Goal: Task Accomplishment & Management: Use online tool/utility

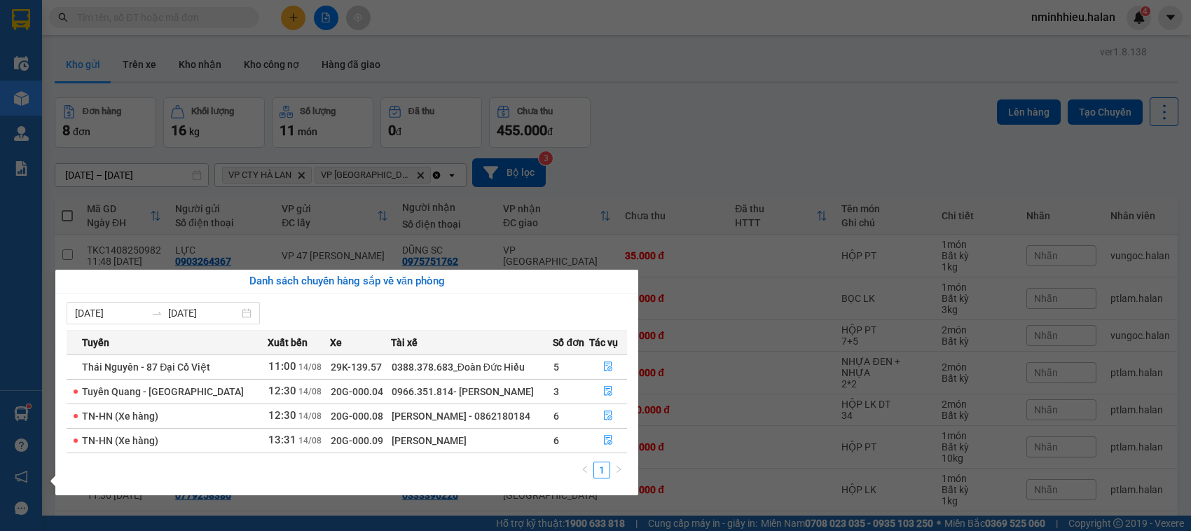
scroll to position [98, 0]
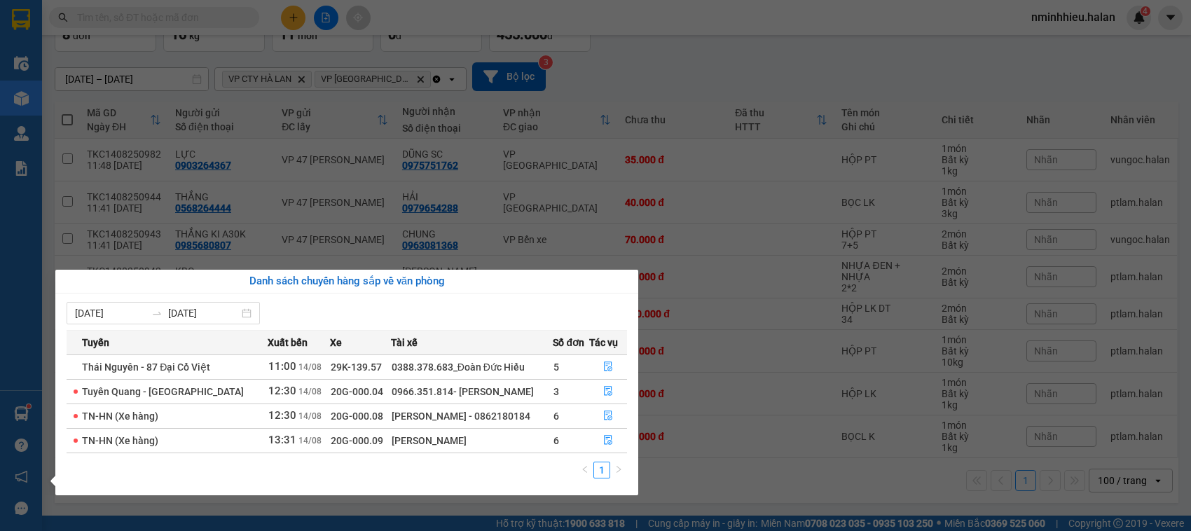
click at [198, 20] on section "Kết quả tìm kiếm ( 23 ) Bộ lọc Mã ĐH Trạng thái Món hàng Thu hộ Tổng cước Chưa …" at bounding box center [595, 265] width 1191 height 531
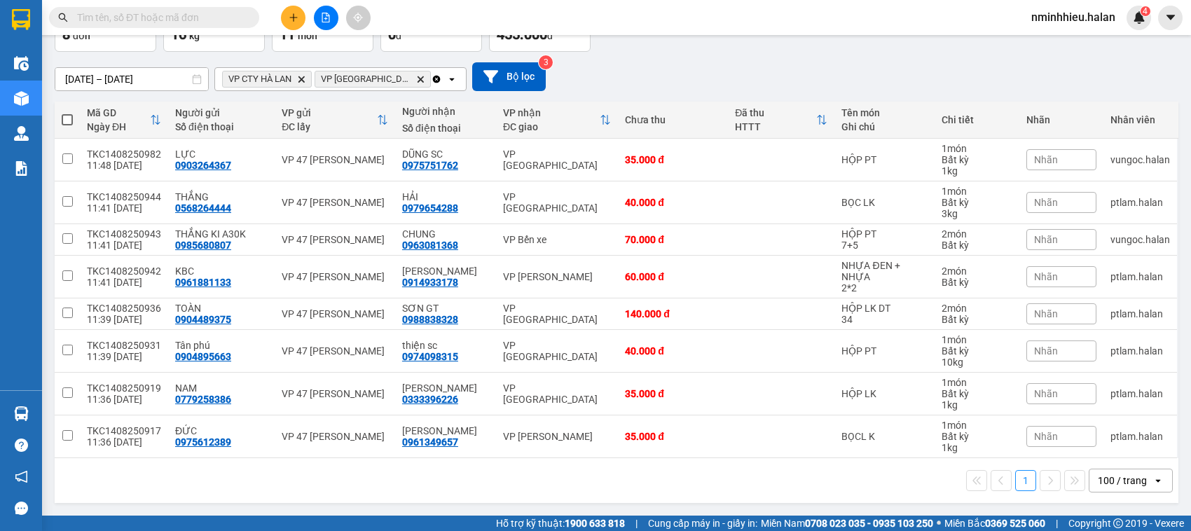
click at [198, 20] on input "text" at bounding box center [159, 17] width 165 height 15
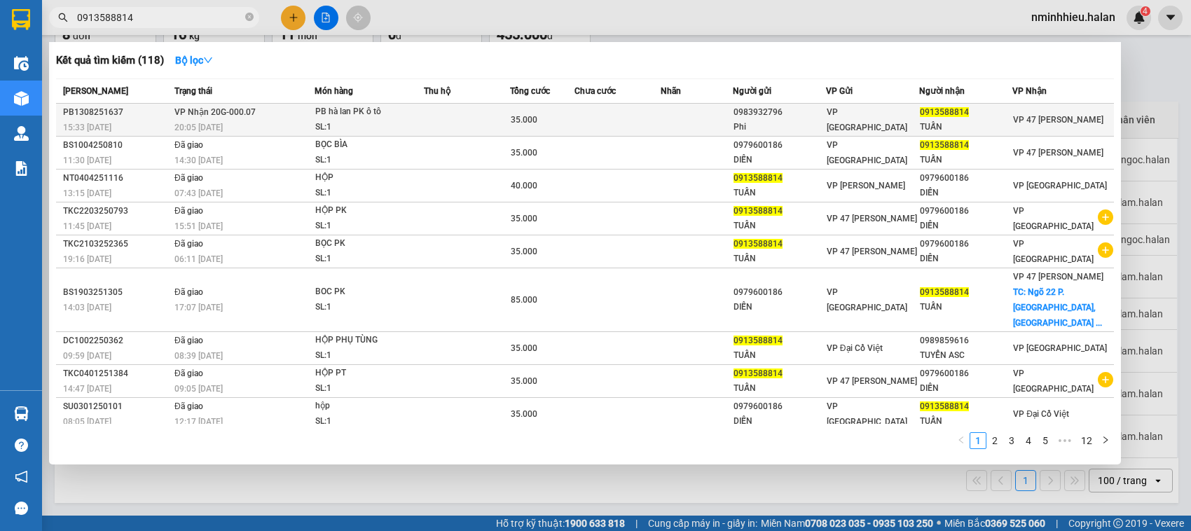
type input "0913588814"
click at [320, 118] on div "PB hà lan PK ô tô" at bounding box center [367, 111] width 105 height 15
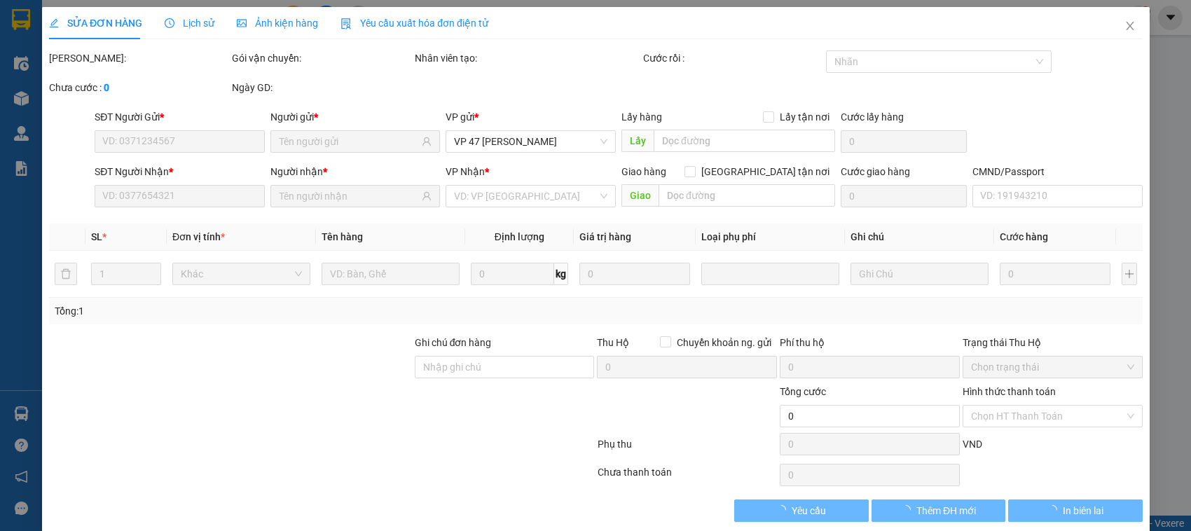
type input "0983932796"
type input "Phi"
type input "0913588814"
type input "TUẤN"
type input "35.000"
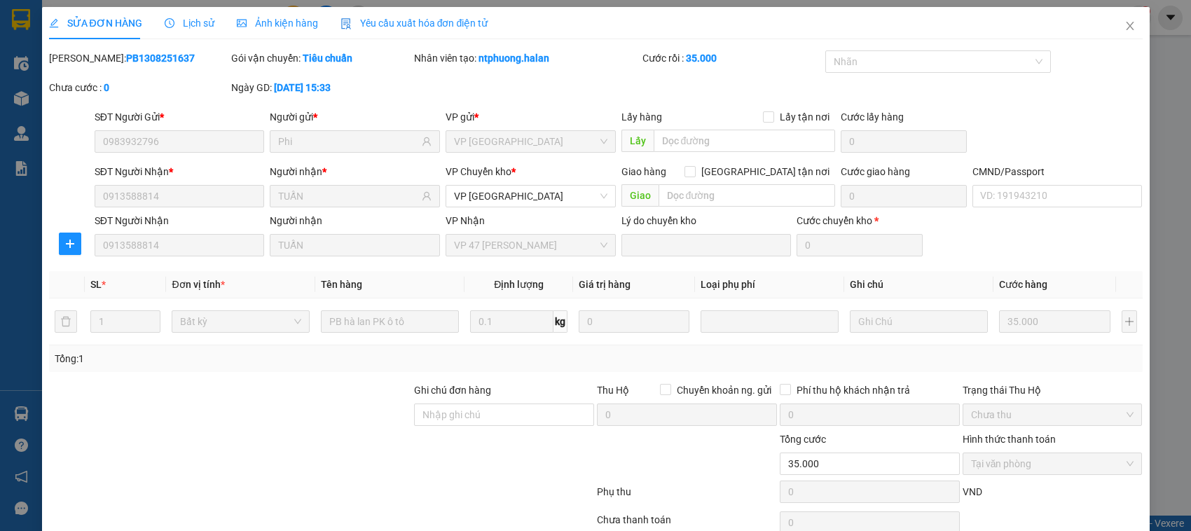
scroll to position [67, 0]
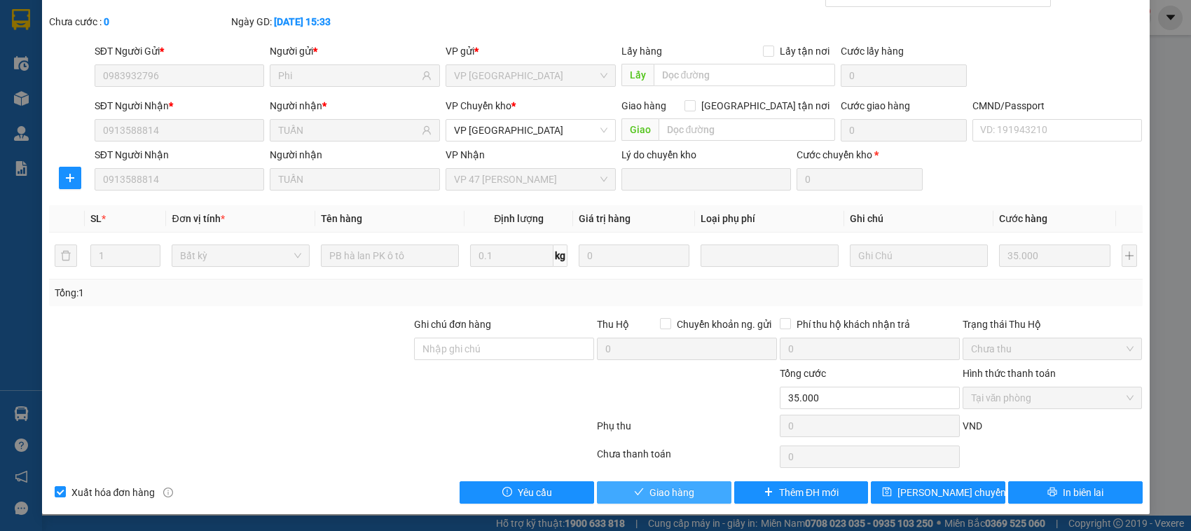
click at [634, 491] on icon "check" at bounding box center [639, 492] width 10 height 10
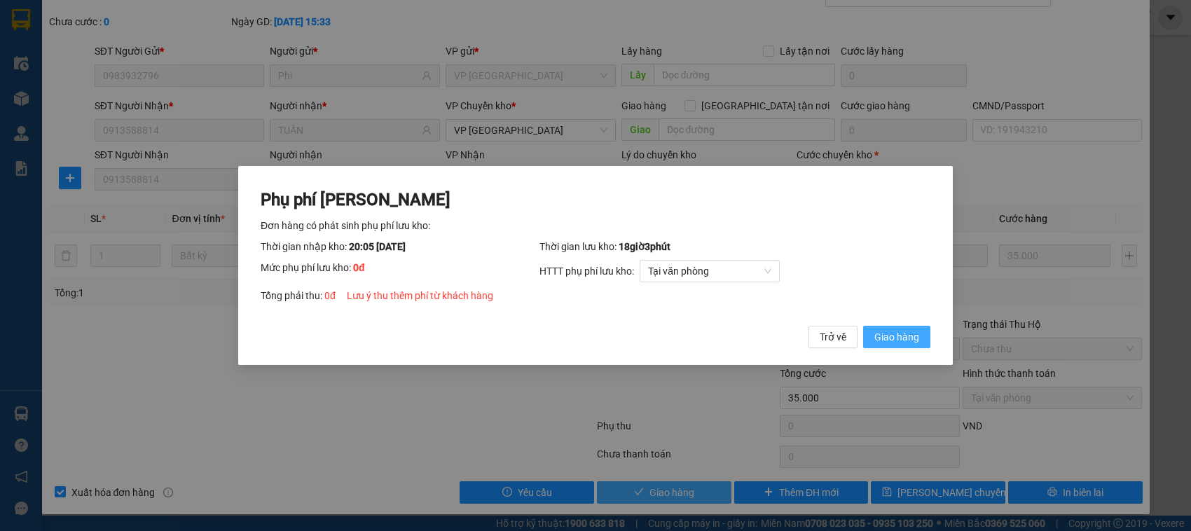
click at [863, 326] on button "Giao hàng" at bounding box center [896, 337] width 67 height 22
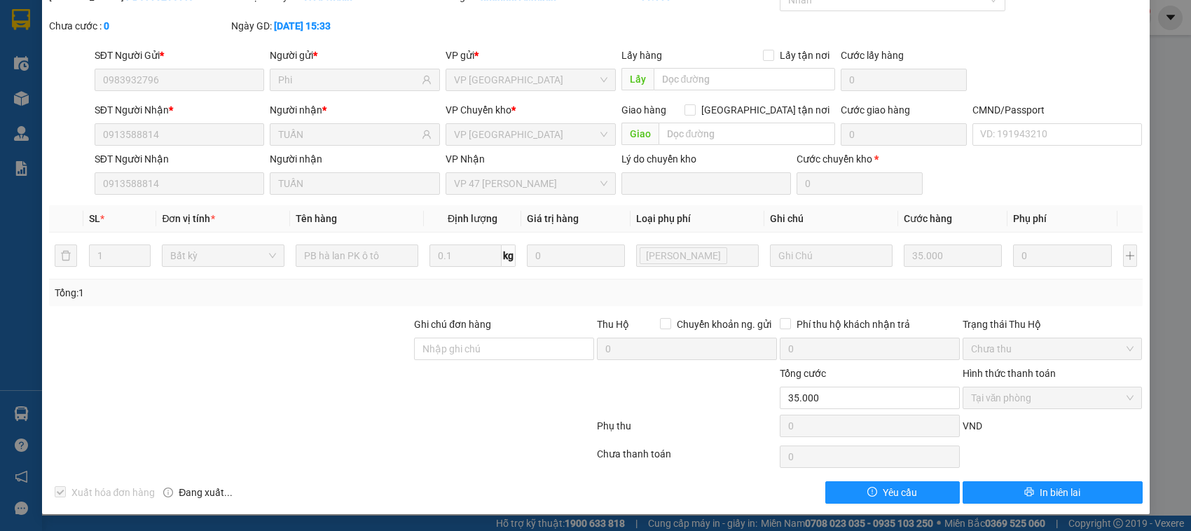
scroll to position [0, 0]
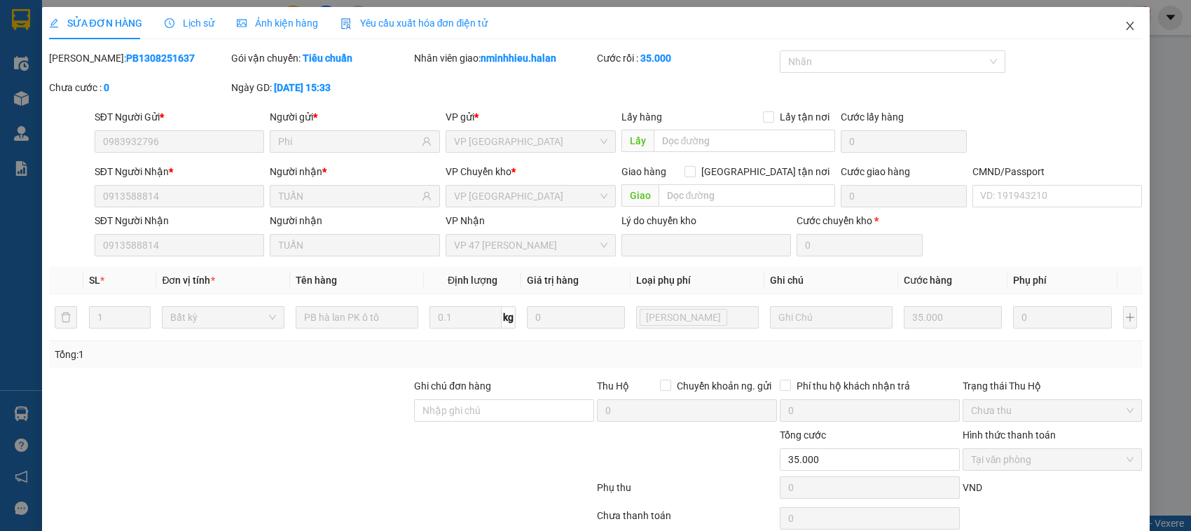
click at [1123, 20] on span "Close" at bounding box center [1130, 26] width 39 height 39
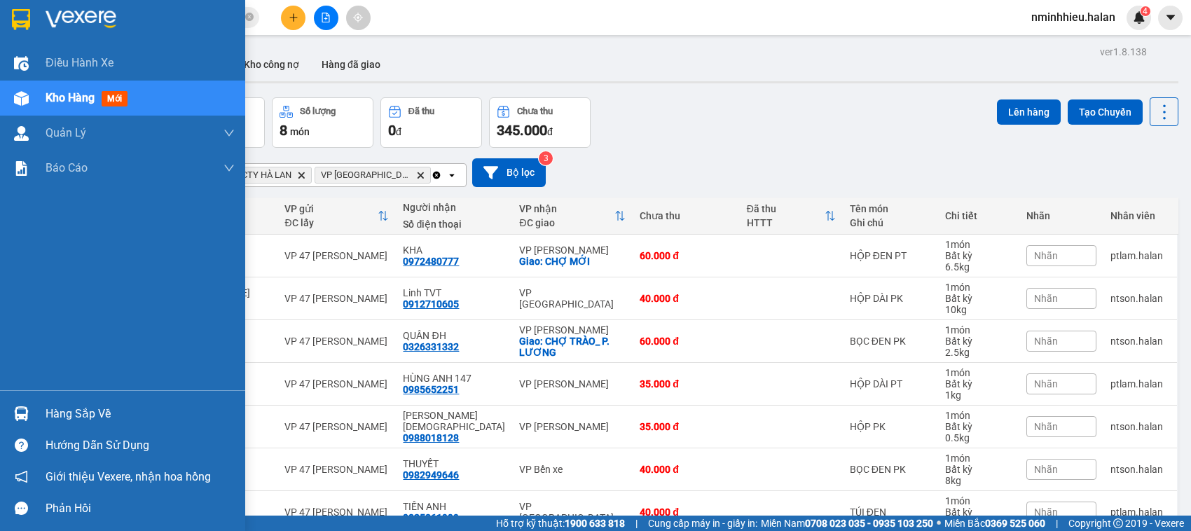
click at [36, 414] on div "Hàng sắp về" at bounding box center [122, 414] width 245 height 32
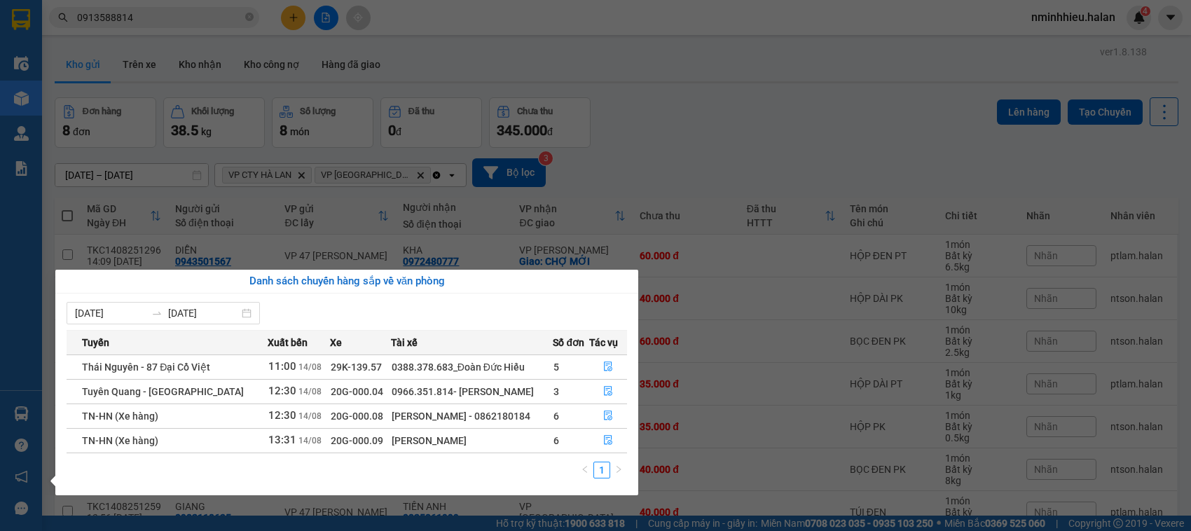
click at [193, 25] on section "Kết quả tìm kiếm ( 118 ) Bộ lọc Mã ĐH Trạng thái Món hàng Thu hộ Tổng cước Chưa…" at bounding box center [595, 265] width 1191 height 531
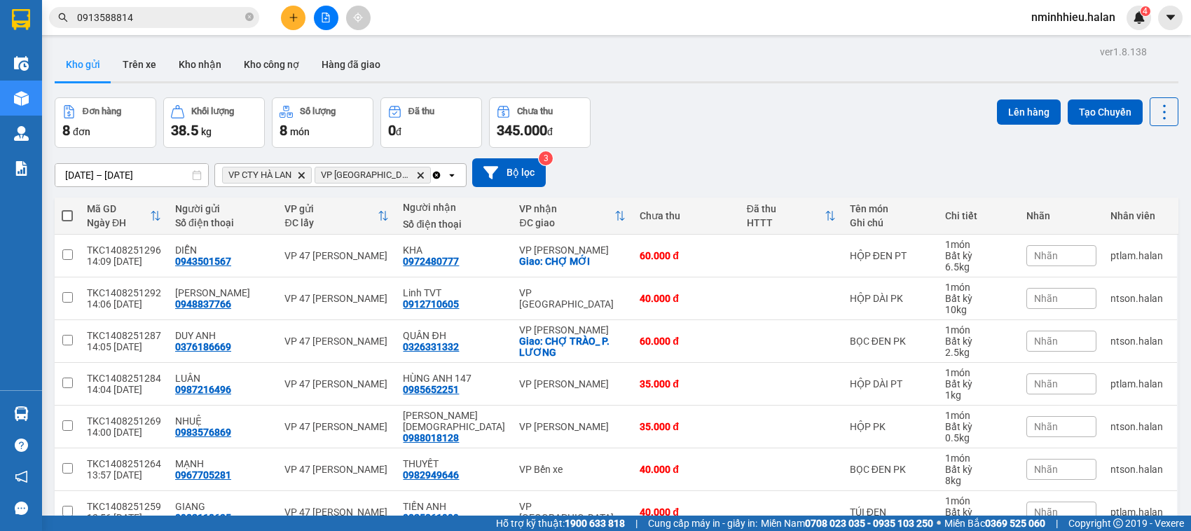
click at [193, 25] on input "0913588814" at bounding box center [159, 17] width 165 height 15
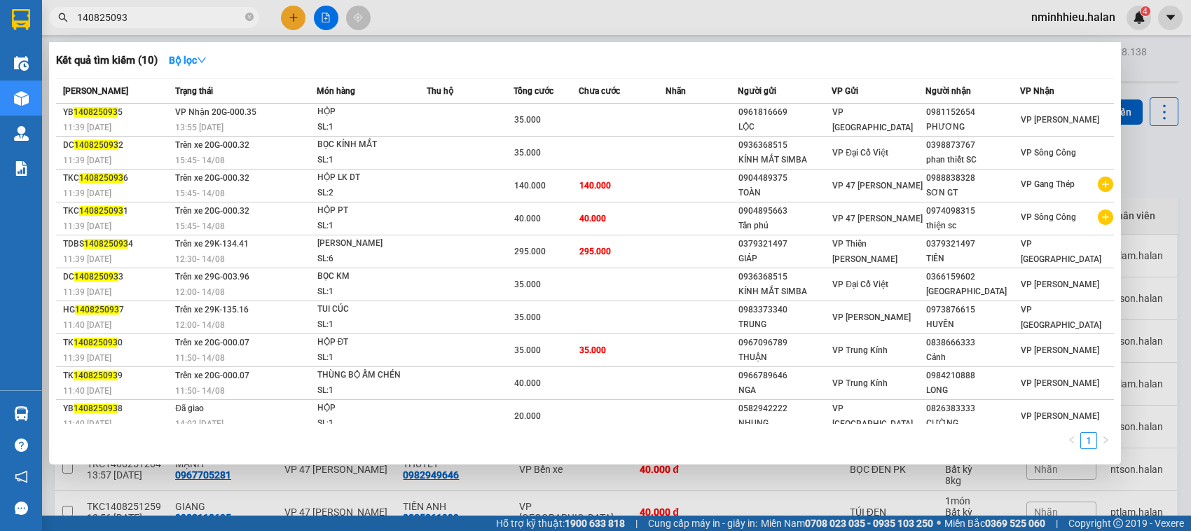
click at [193, 25] on input "140825093" at bounding box center [159, 17] width 165 height 15
click at [193, 22] on input "140825093" at bounding box center [159, 17] width 165 height 15
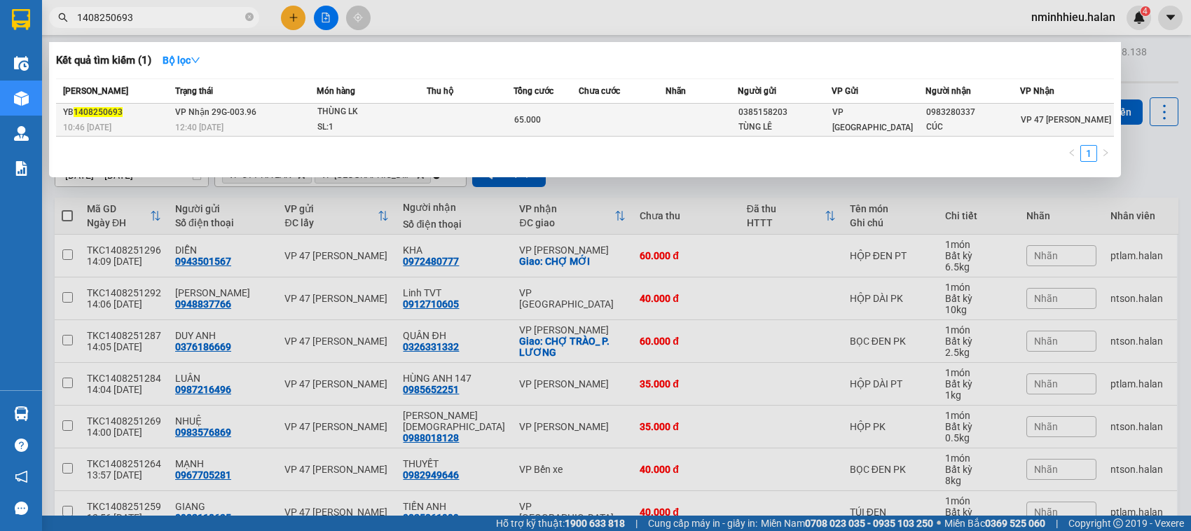
type input "1408250693"
click at [383, 134] on div "SL: 1" at bounding box center [369, 127] width 105 height 15
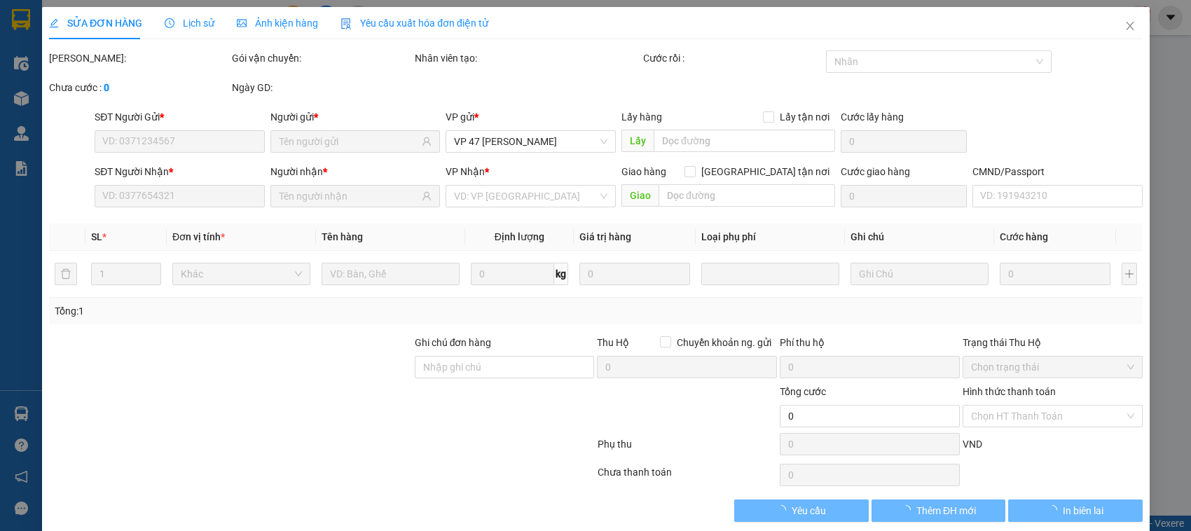
type input "0385158203"
type input "TÙNG LÊ"
type input "0983280337"
type input "CÚC"
type input "65.000"
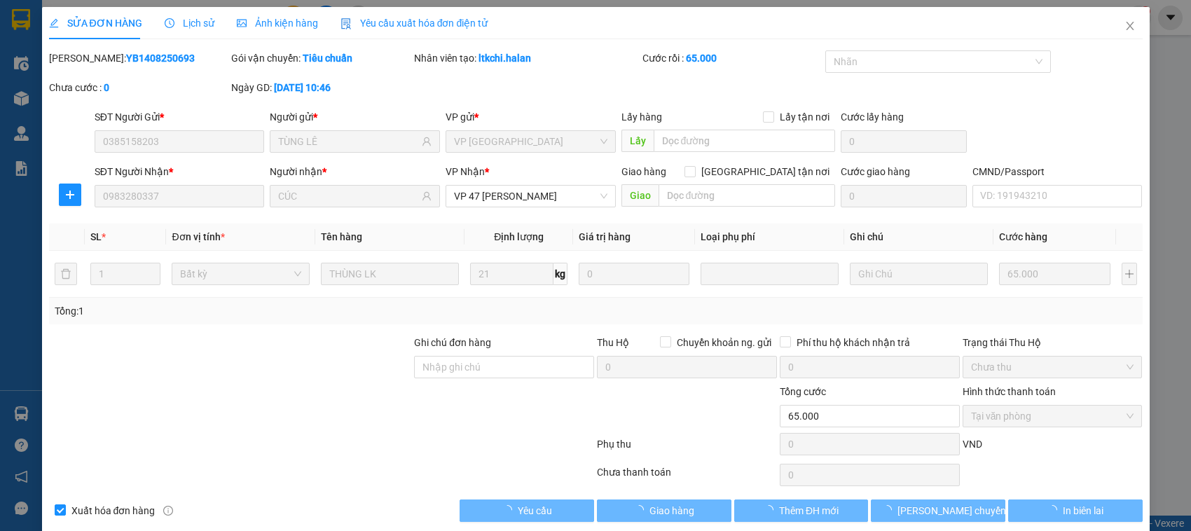
scroll to position [19, 0]
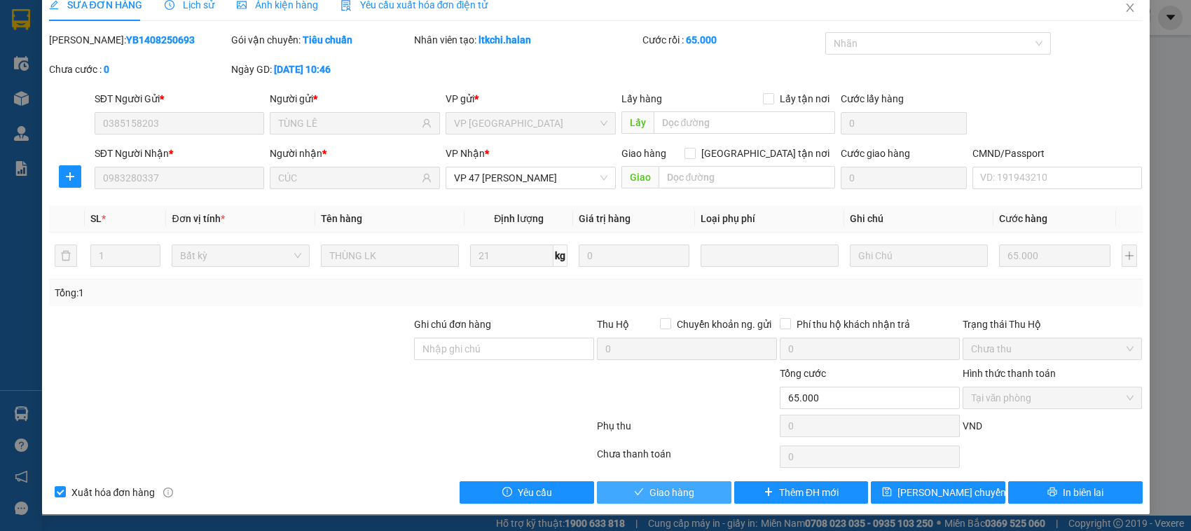
click at [650, 498] on span "Giao hàng" at bounding box center [672, 492] width 45 height 15
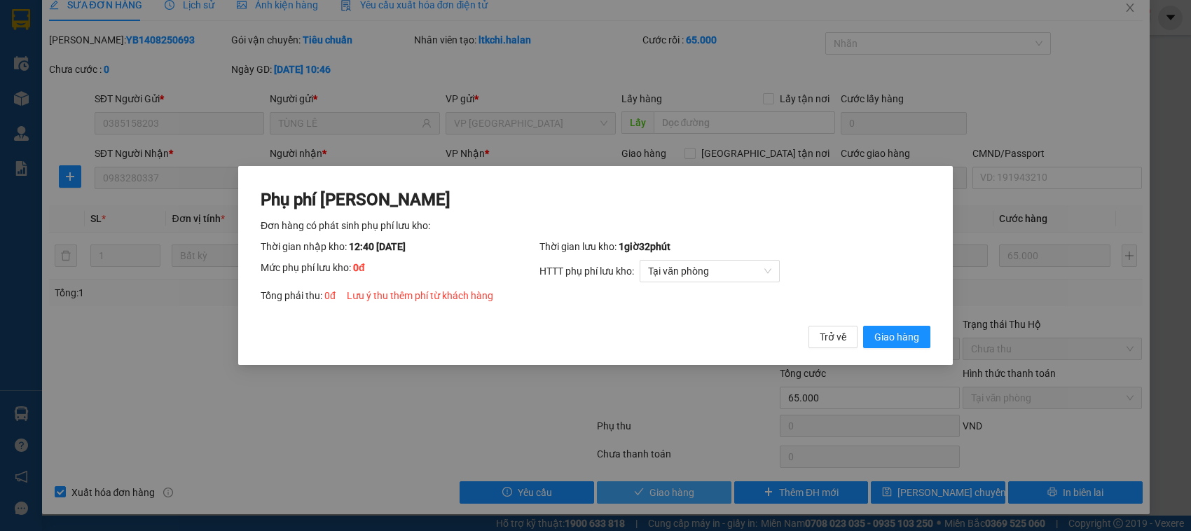
click at [863, 326] on button "Giao hàng" at bounding box center [896, 337] width 67 height 22
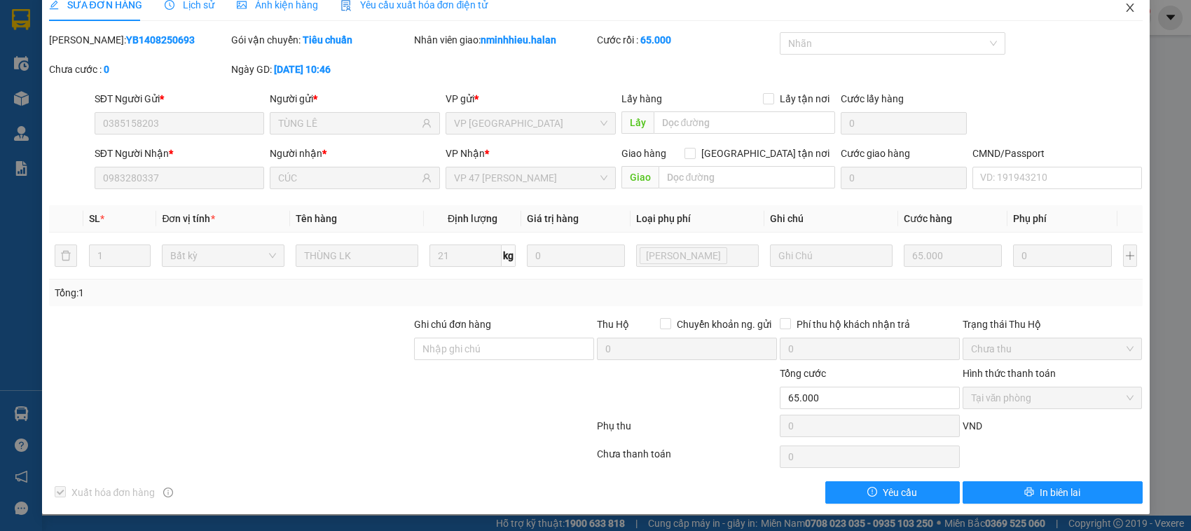
click at [1123, 5] on span "Close" at bounding box center [1130, 8] width 39 height 39
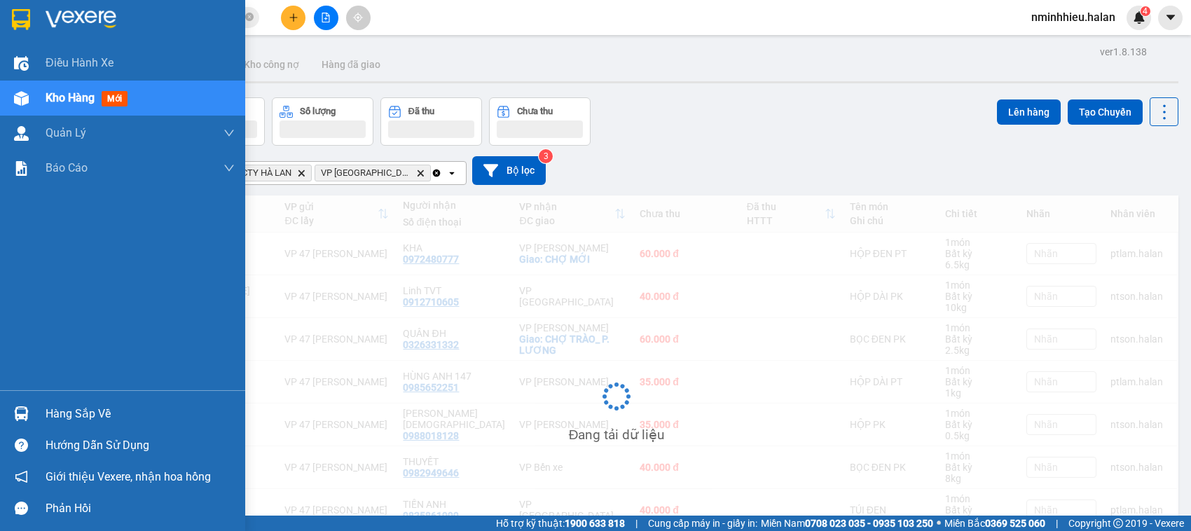
click at [40, 403] on div "Hàng sắp về" at bounding box center [122, 414] width 245 height 32
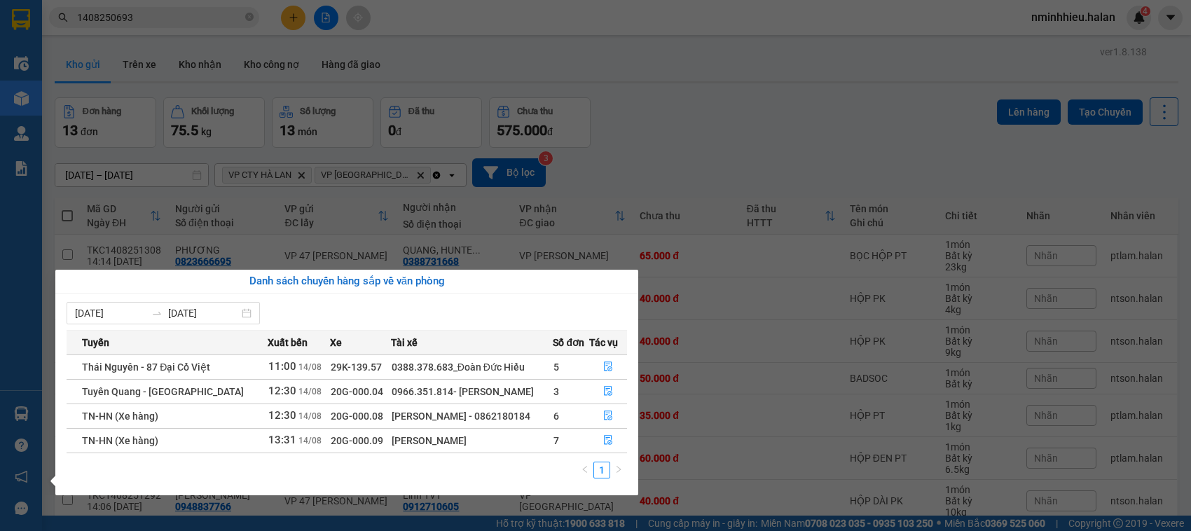
click at [196, 11] on section "Kết quả tìm kiếm ( 1 ) Bộ lọc Mã ĐH Trạng thái Món hàng Thu hộ Tổng cước Chưa c…" at bounding box center [595, 265] width 1191 height 531
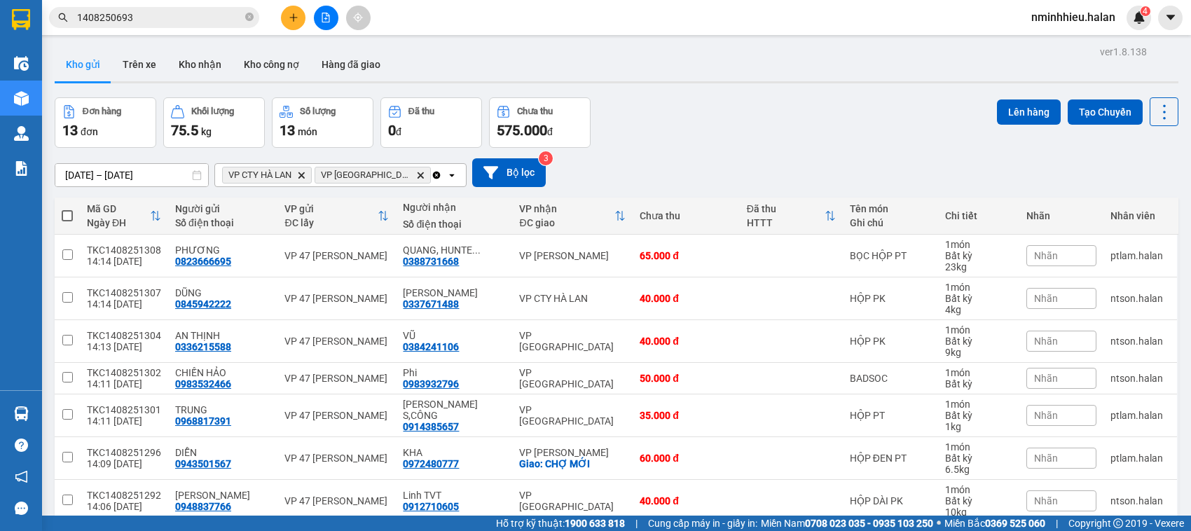
click at [196, 11] on input "1408250693" at bounding box center [159, 17] width 165 height 15
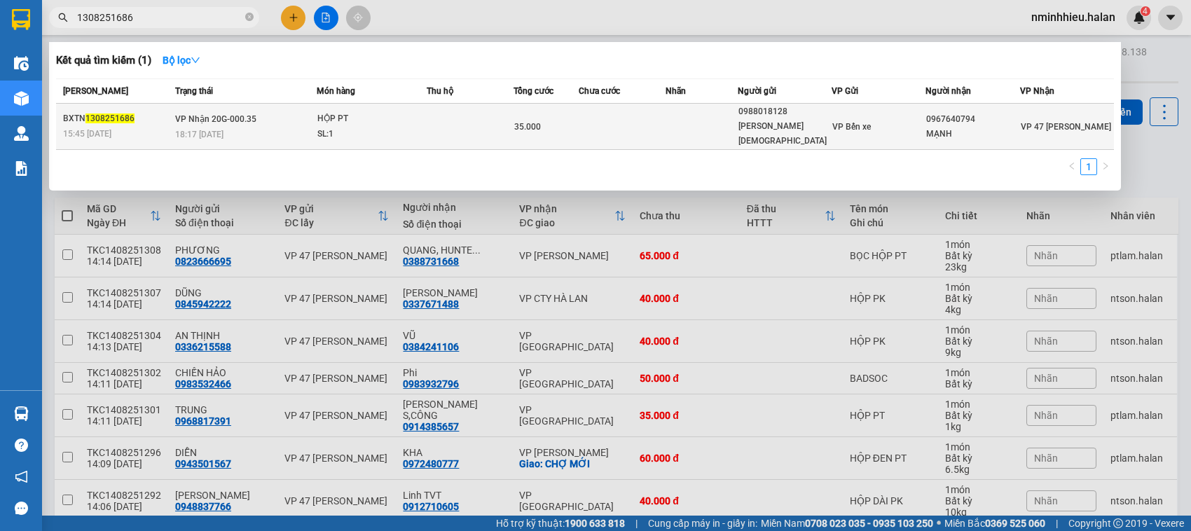
type input "1308251686"
click at [296, 127] on div "18:17 - 13/08" at bounding box center [245, 134] width 141 height 15
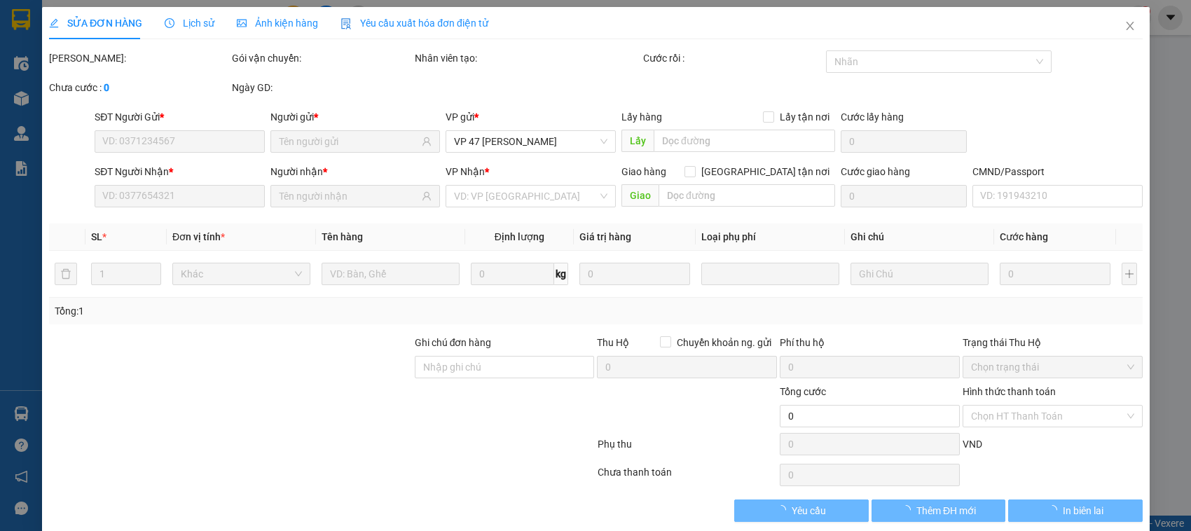
type input "0988018128"
type input "[PERSON_NAME][DEMOGRAPHIC_DATA]"
type input "0967640794"
type input "MẠNH"
type input "35.000"
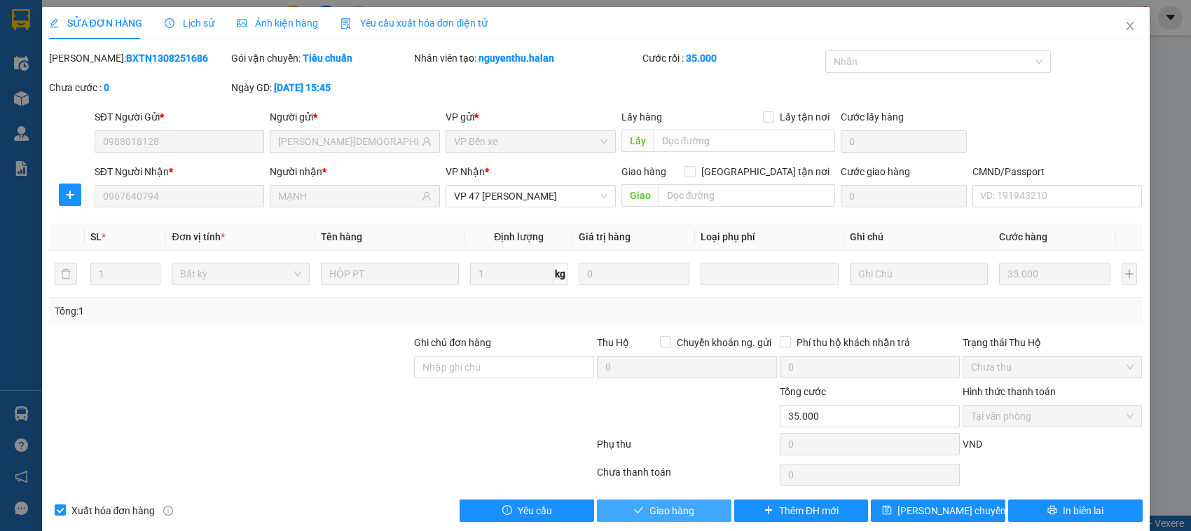
click at [668, 507] on span "Giao hàng" at bounding box center [672, 510] width 45 height 15
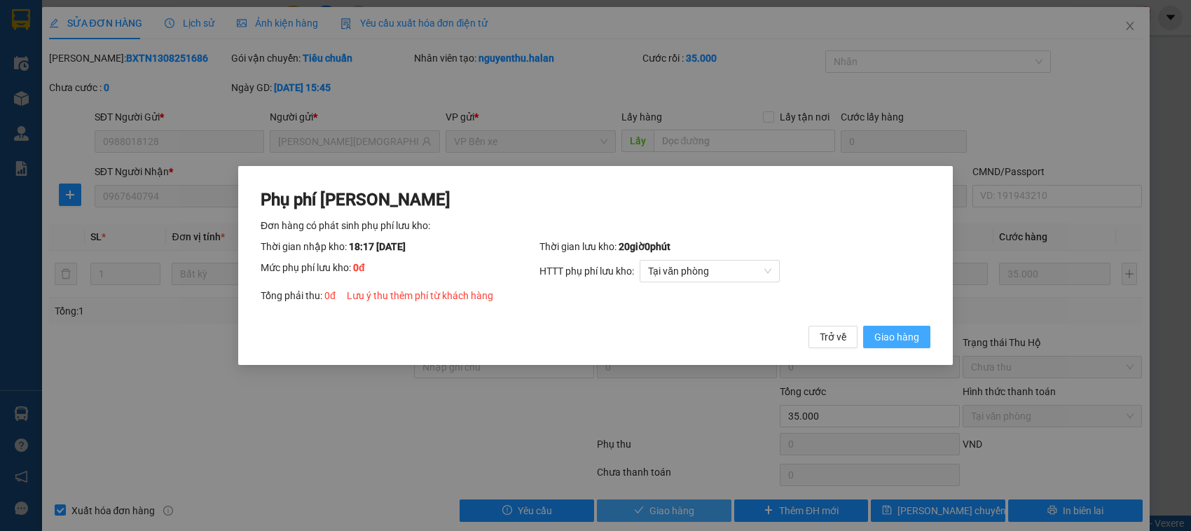
click at [863, 326] on button "Giao hàng" at bounding box center [896, 337] width 67 height 22
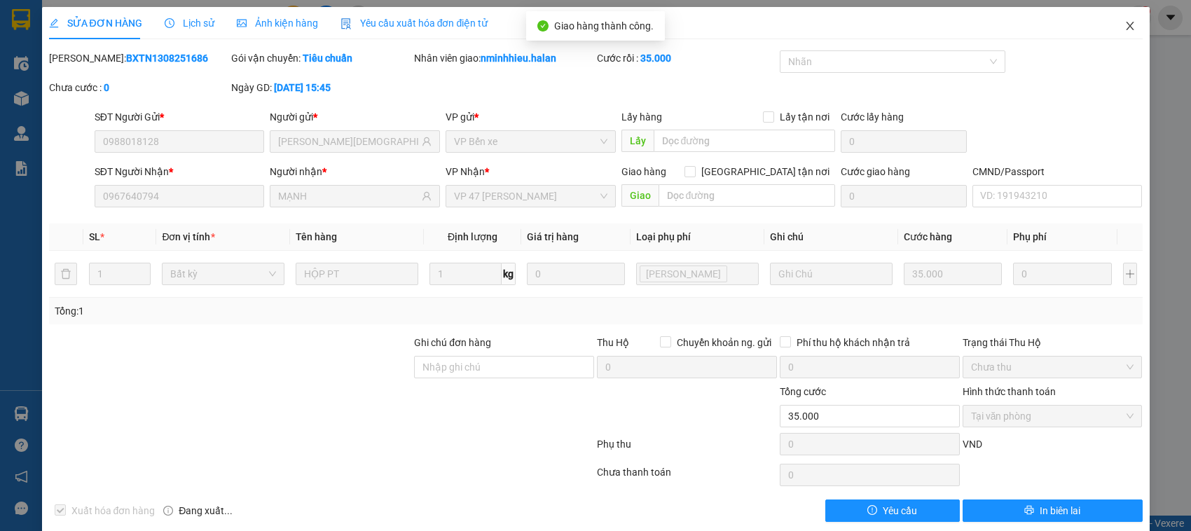
click at [1125, 27] on icon "close" at bounding box center [1130, 25] width 11 height 11
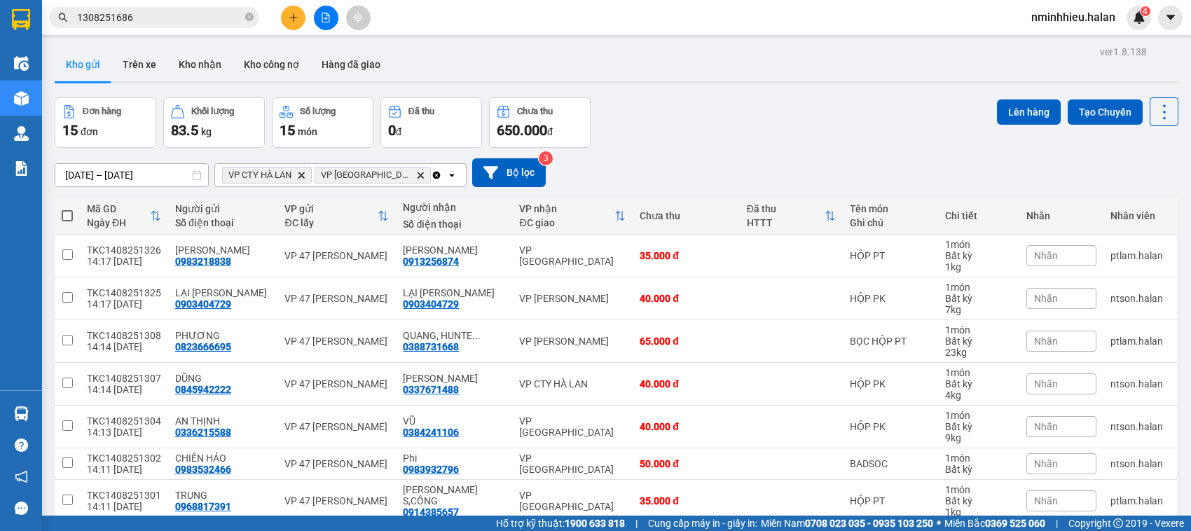
click at [135, 23] on input "1308251686" at bounding box center [159, 17] width 165 height 15
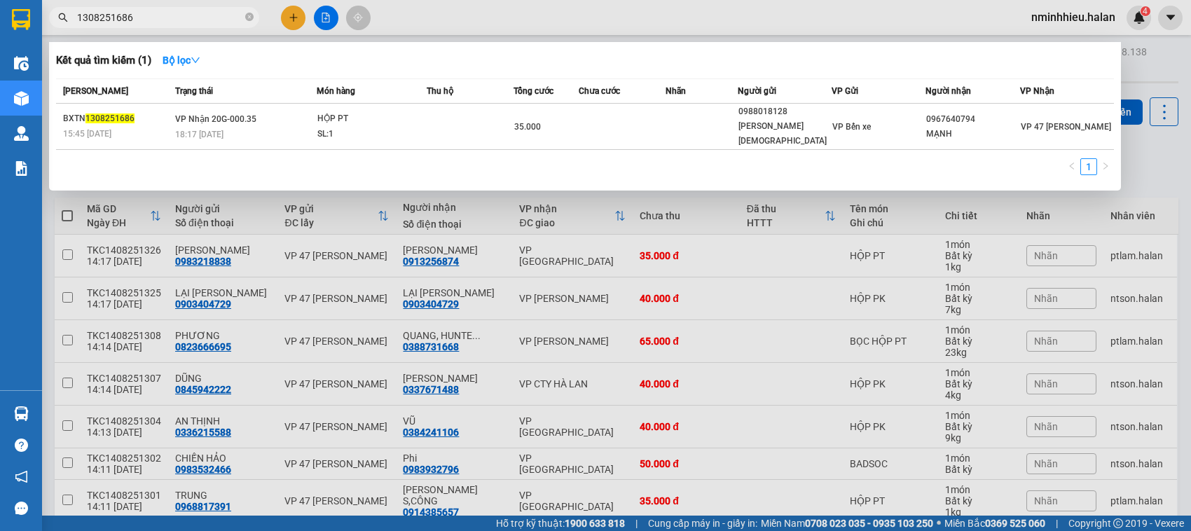
click at [135, 23] on input "1308251686" at bounding box center [159, 17] width 165 height 15
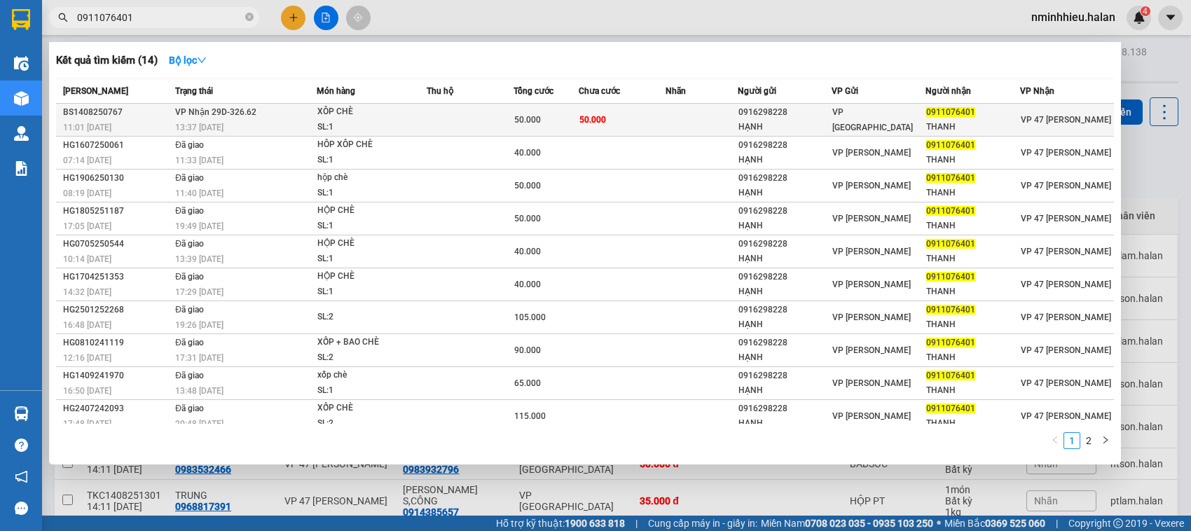
type input "0911076401"
click at [359, 123] on div "SL: 1" at bounding box center [369, 127] width 105 height 15
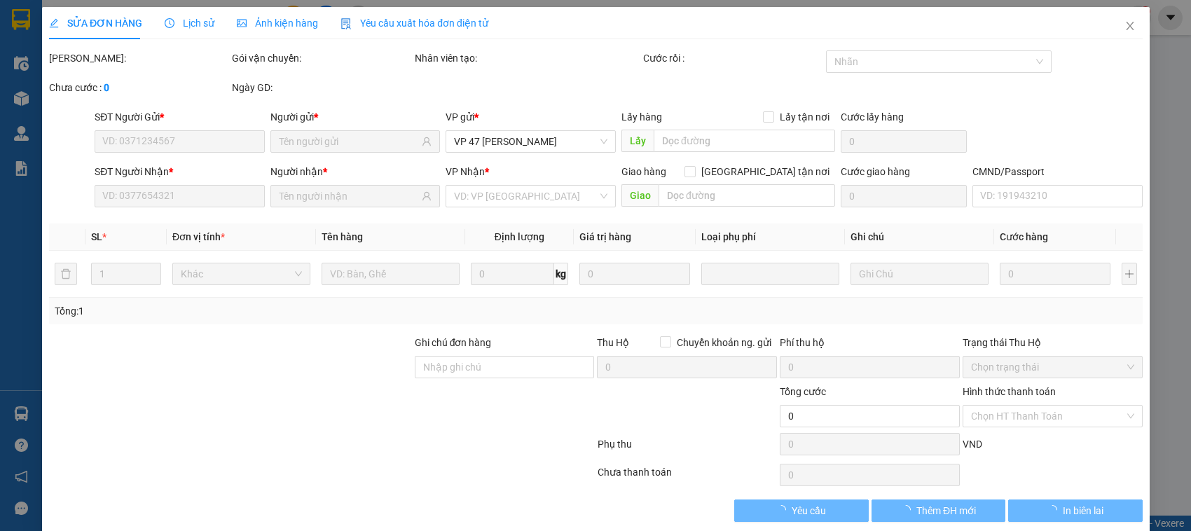
type input "0916298228"
type input "HẠNH"
type input "0911076401"
type input "THANH"
type input "50.000"
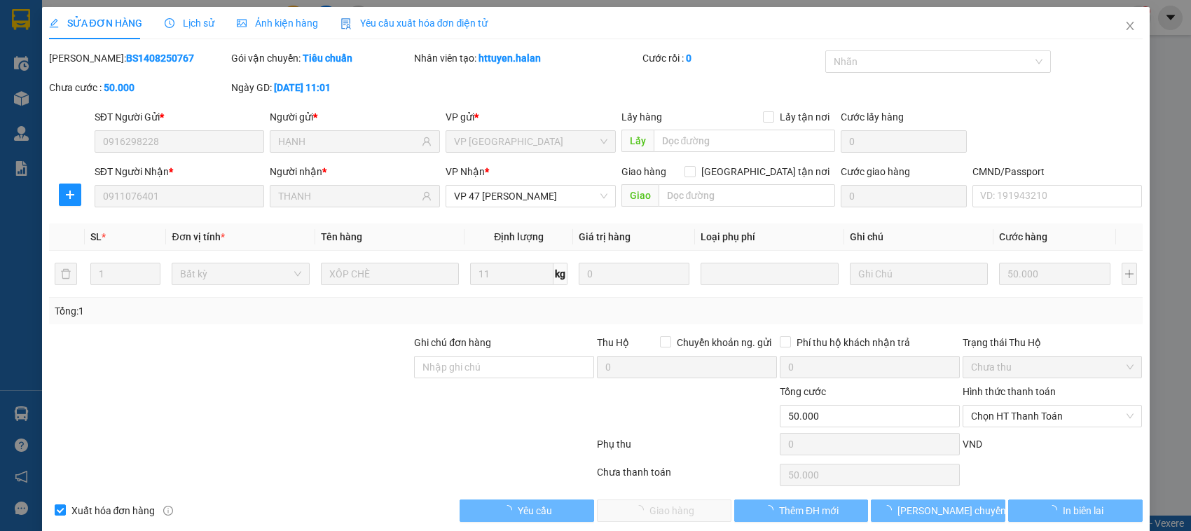
scroll to position [19, 0]
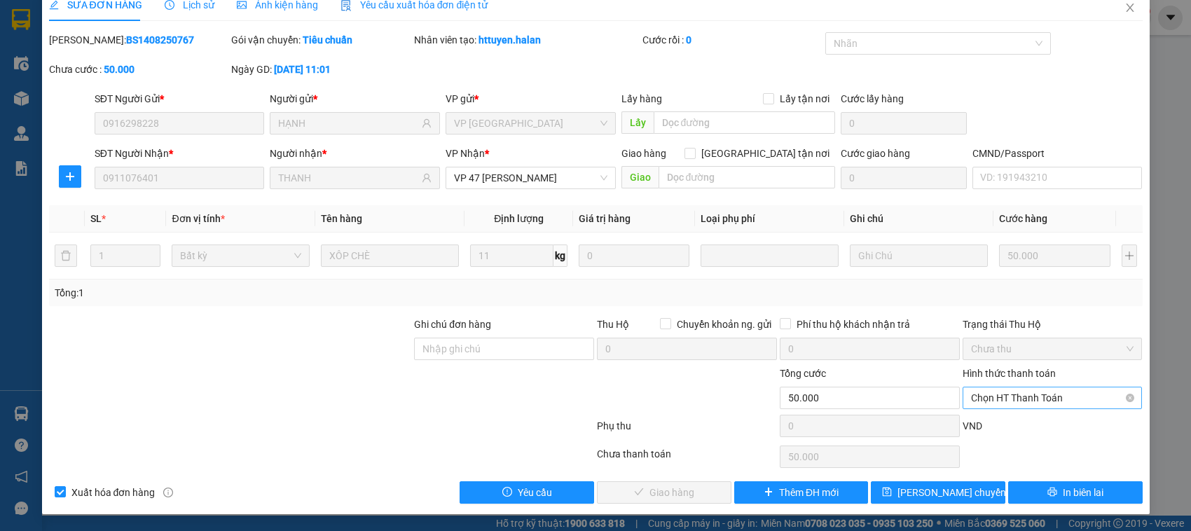
click at [997, 396] on span "Chọn HT Thanh Toán" at bounding box center [1052, 398] width 163 height 21
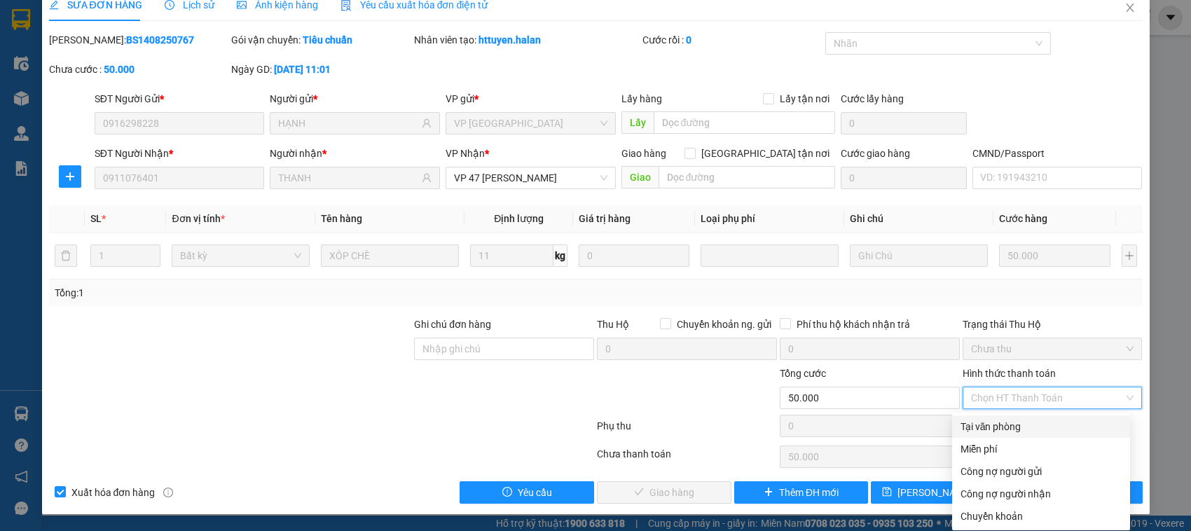
click at [982, 425] on div "Tại văn phòng" at bounding box center [1041, 426] width 161 height 15
type input "0"
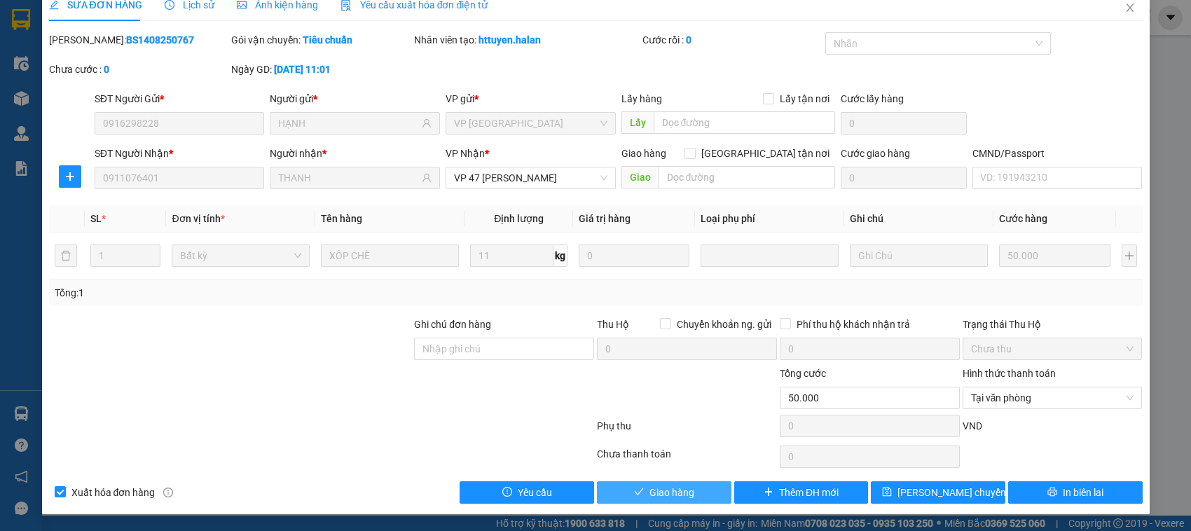
click at [674, 498] on span "Giao hàng" at bounding box center [672, 492] width 45 height 15
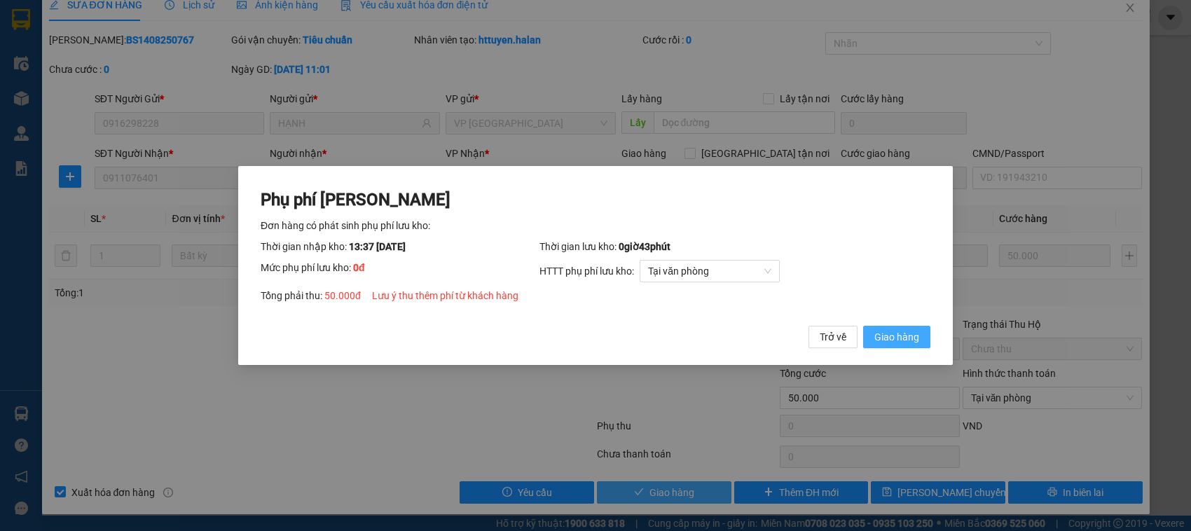
click at [863, 326] on button "Giao hàng" at bounding box center [896, 337] width 67 height 22
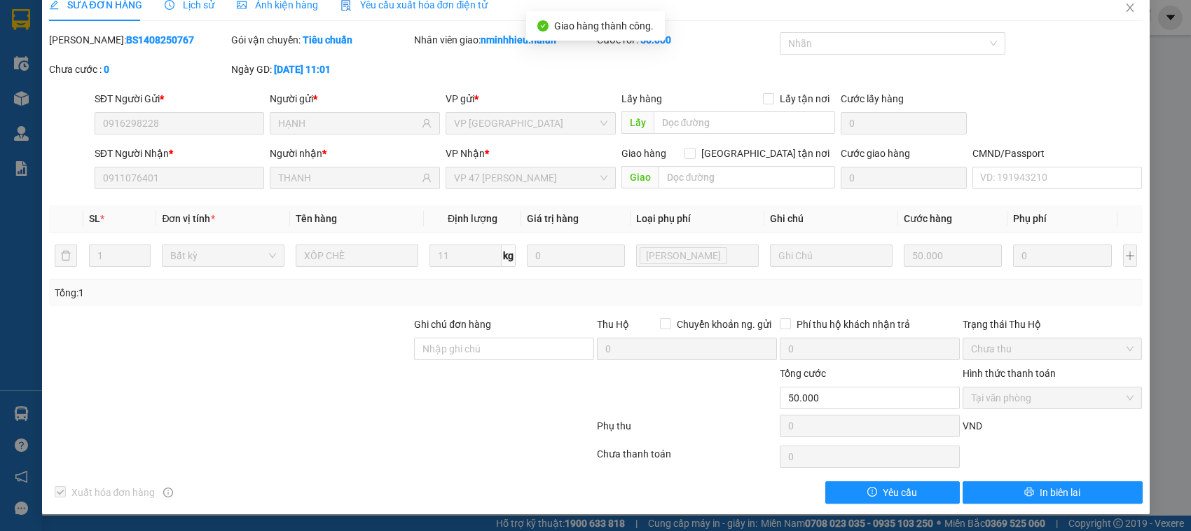
scroll to position [0, 0]
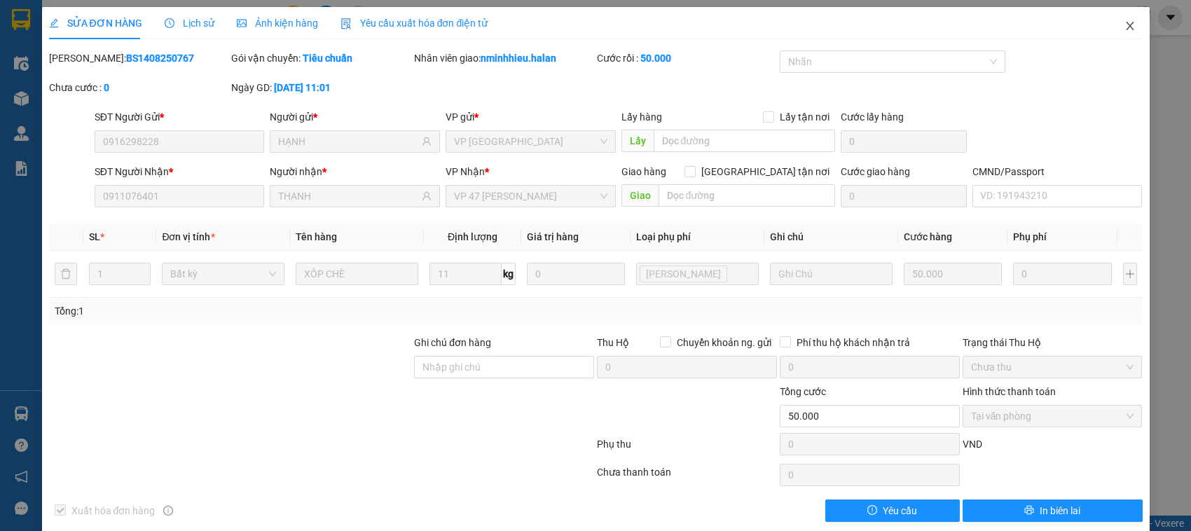
click at [1125, 25] on span "Close" at bounding box center [1130, 26] width 39 height 39
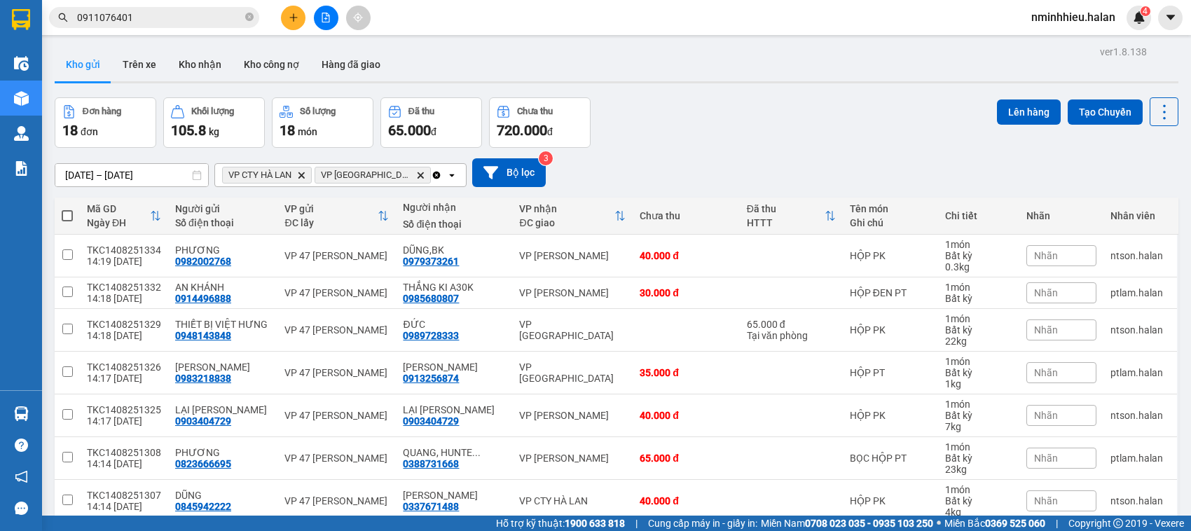
click at [74, 228] on th at bounding box center [67, 216] width 25 height 37
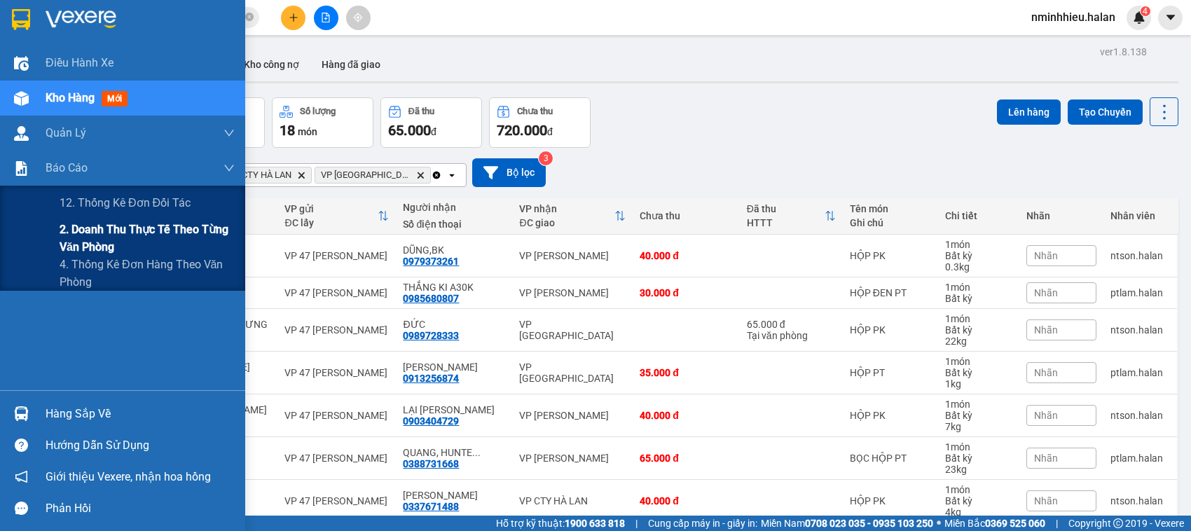
click at [132, 240] on span "2. Doanh thu thực tế theo từng văn phòng" at bounding box center [147, 238] width 175 height 35
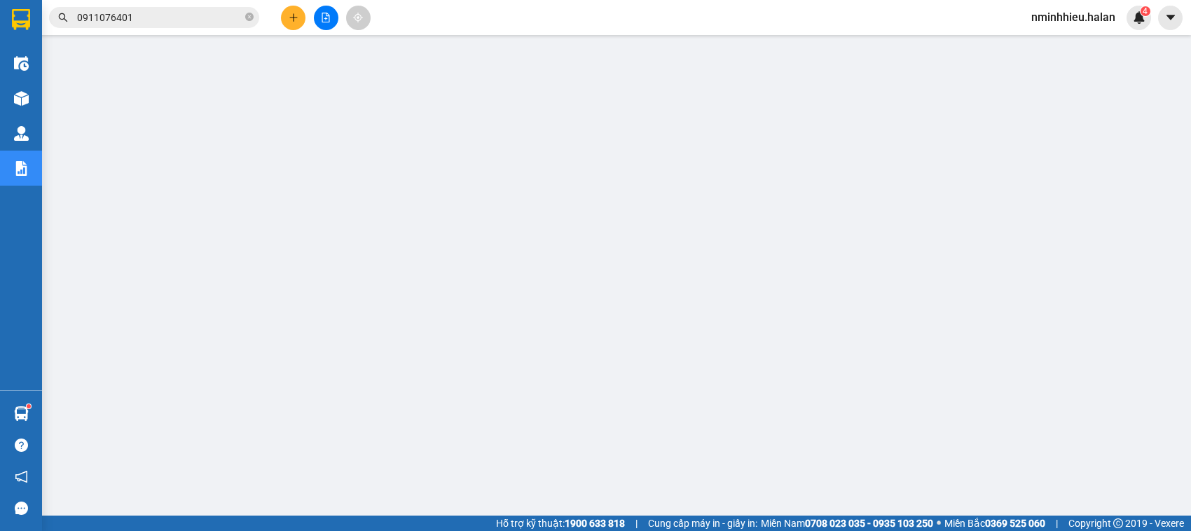
click at [166, 16] on input "0911076401" at bounding box center [159, 17] width 165 height 15
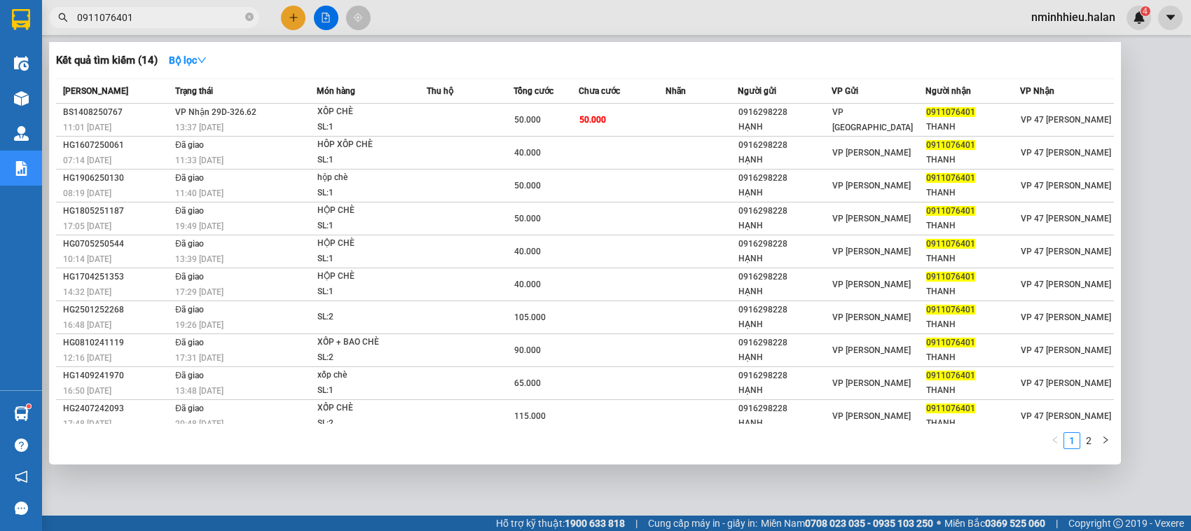
click at [166, 16] on input "0911076401" at bounding box center [159, 17] width 165 height 15
type input ";"
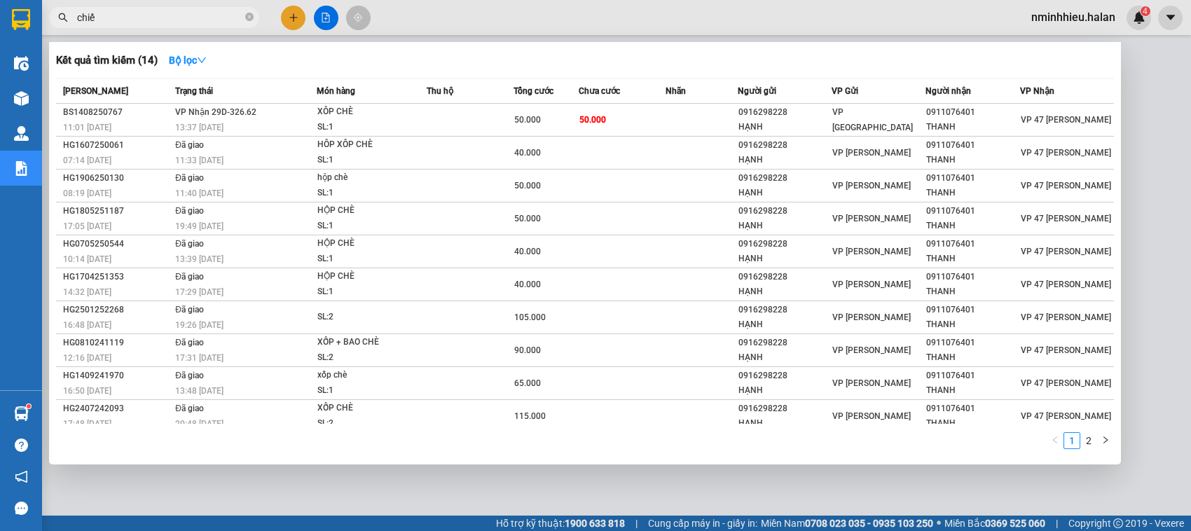
type input "chiến"
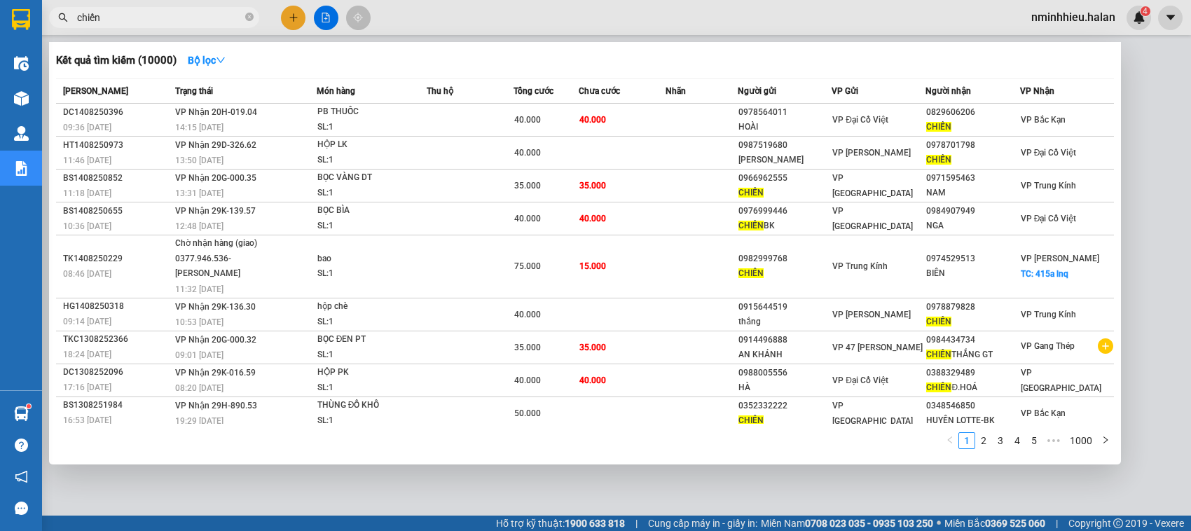
click at [177, 11] on input "chiến" at bounding box center [159, 17] width 165 height 15
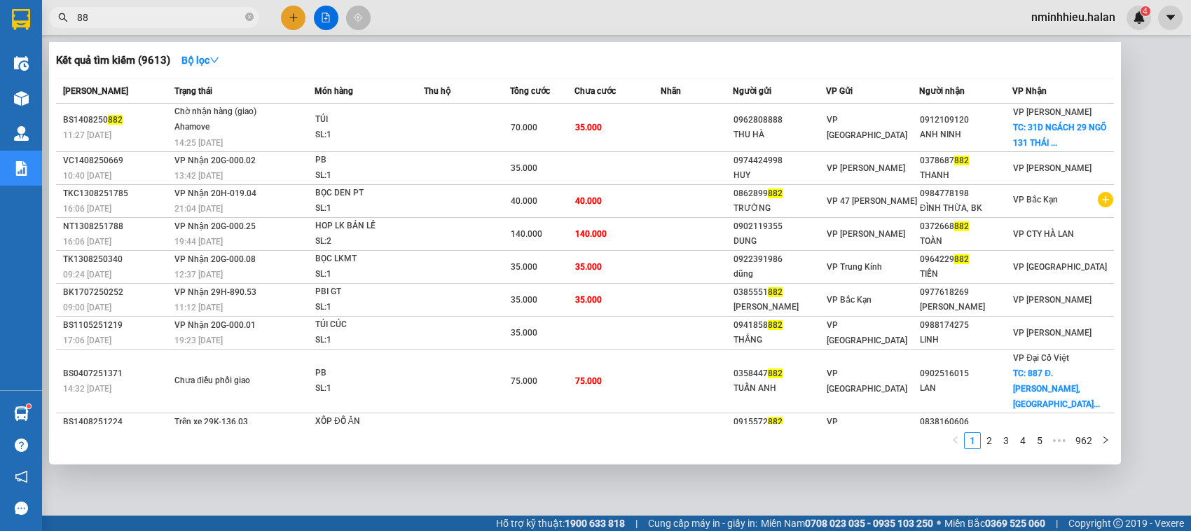
type input "8"
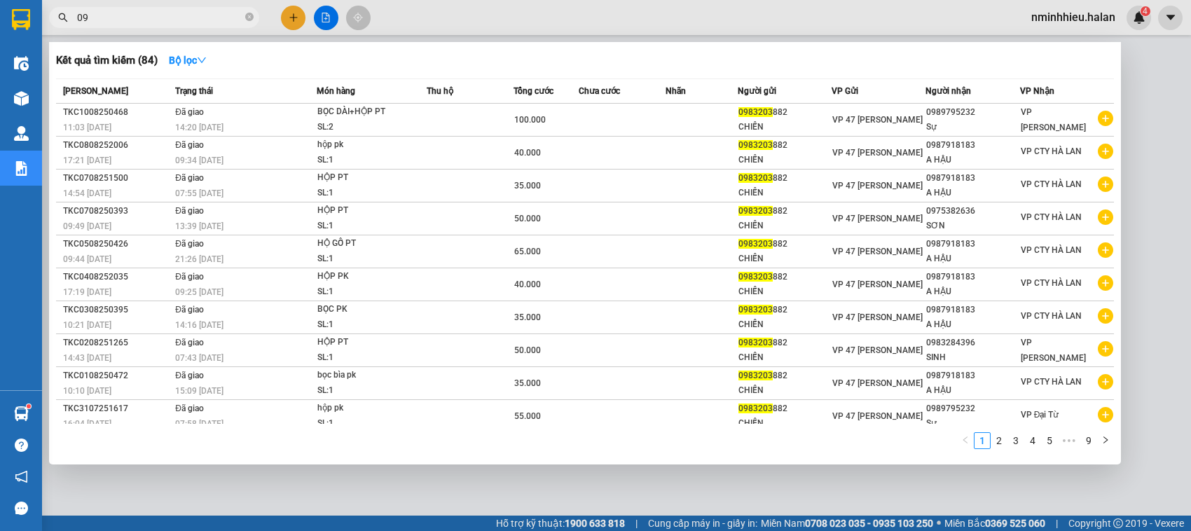
type input "0"
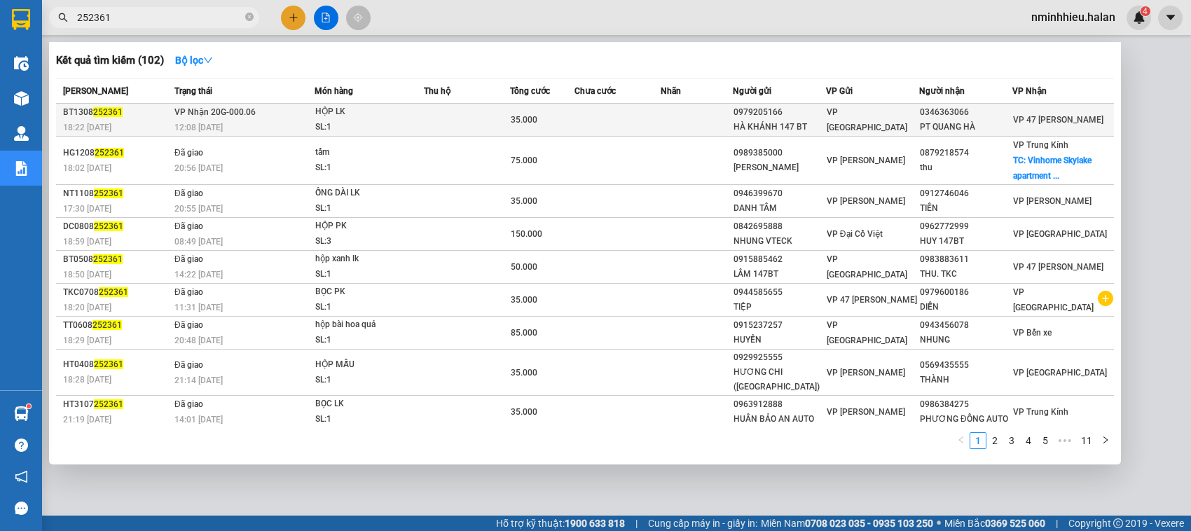
type input "252361"
click at [608, 118] on td at bounding box center [618, 120] width 86 height 33
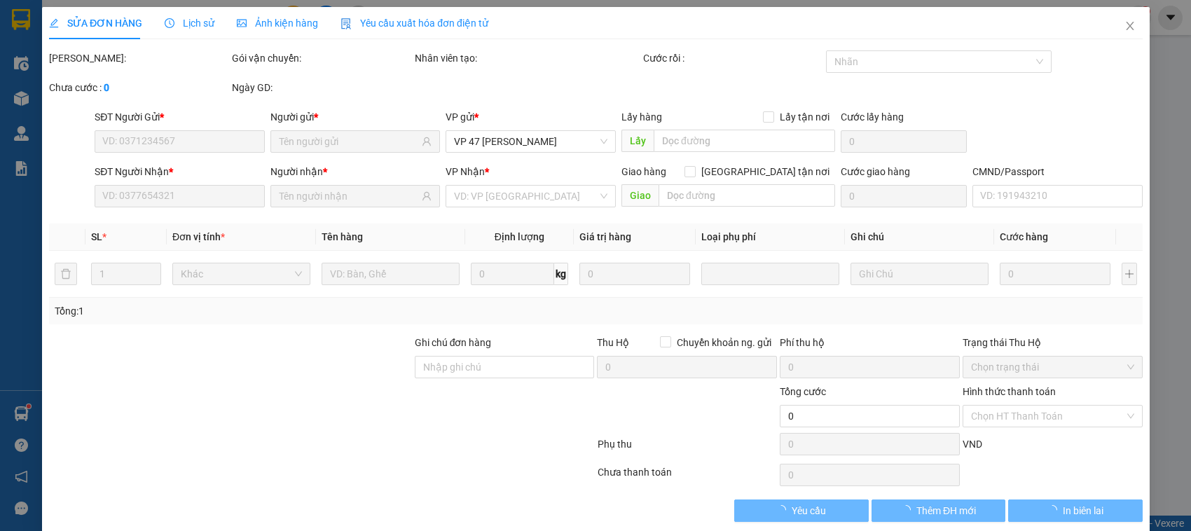
type input "0979205166"
type input "HÀ KHÁNH 147 BT"
type input "0346363066"
type input "PT QUANG HÀ"
type input "35.000"
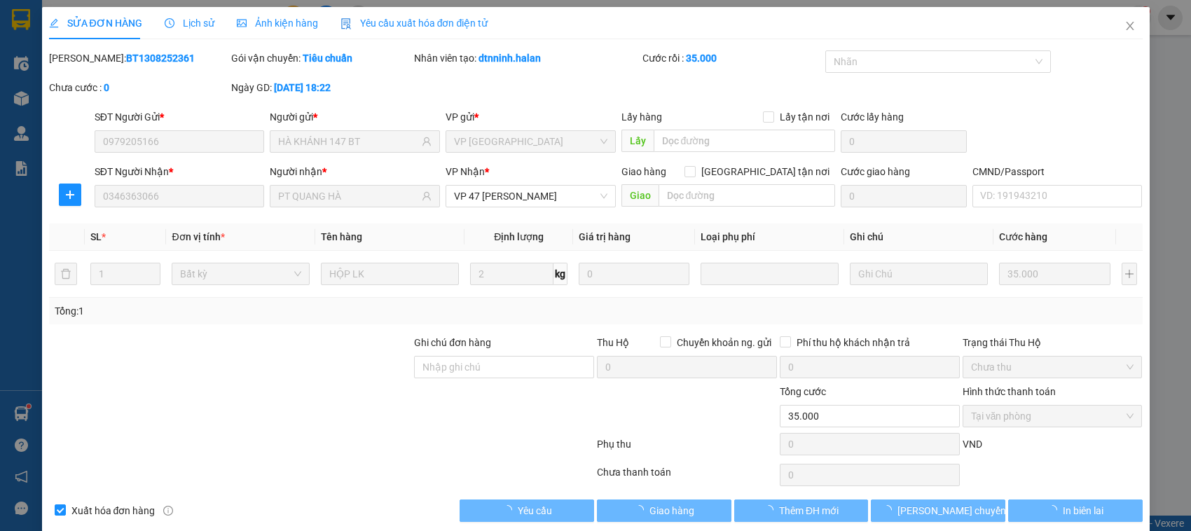
scroll to position [19, 0]
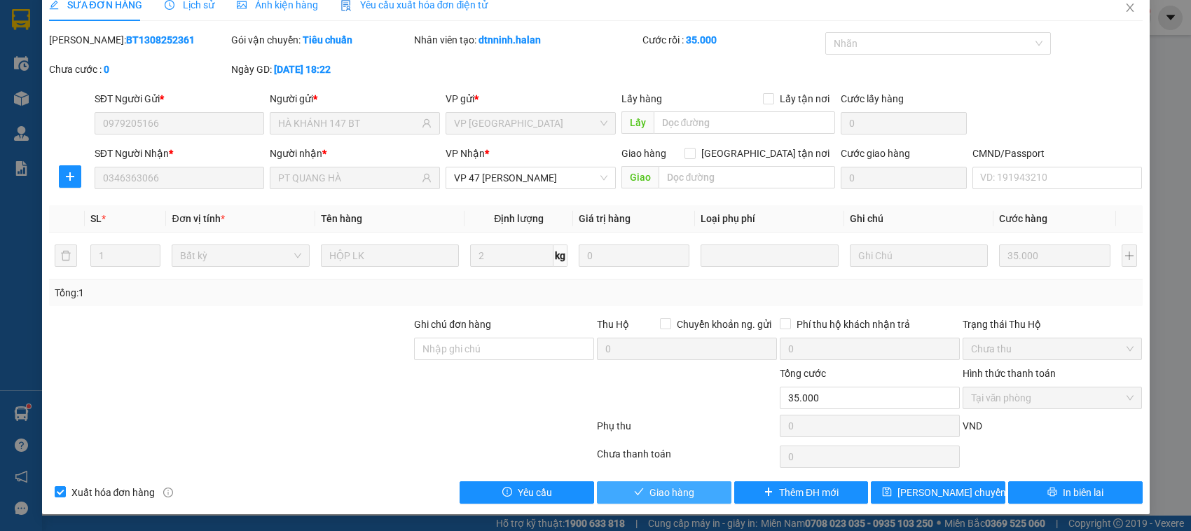
click at [650, 491] on span "Giao hàng" at bounding box center [672, 492] width 45 height 15
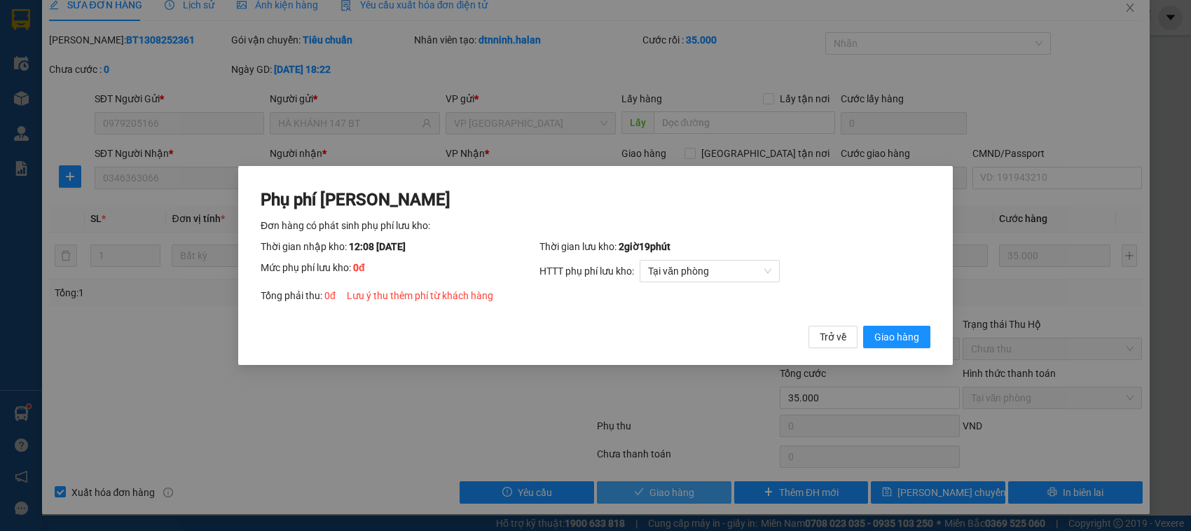
click at [863, 326] on button "Giao hàng" at bounding box center [896, 337] width 67 height 22
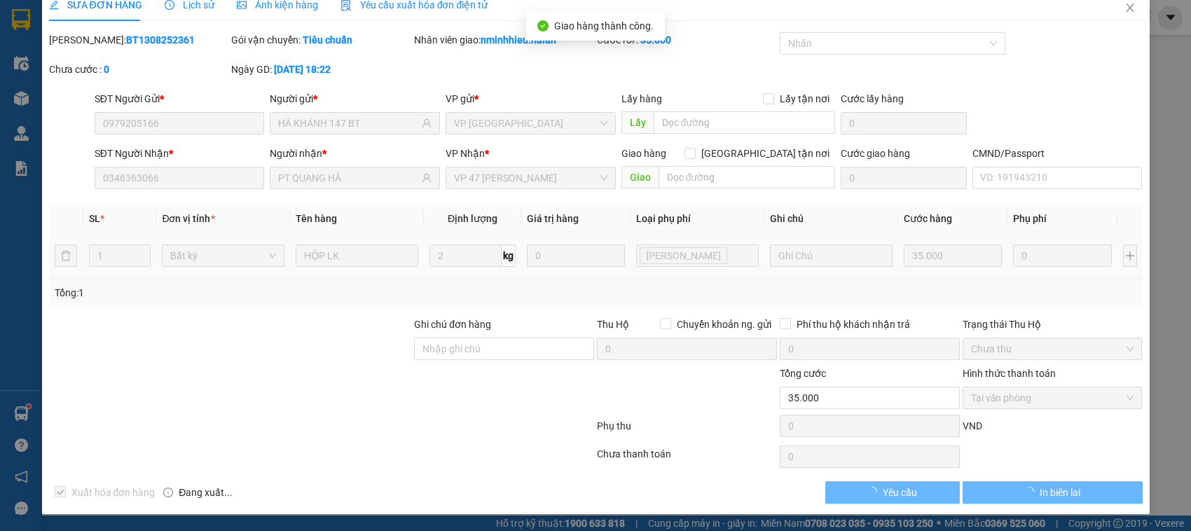
scroll to position [0, 0]
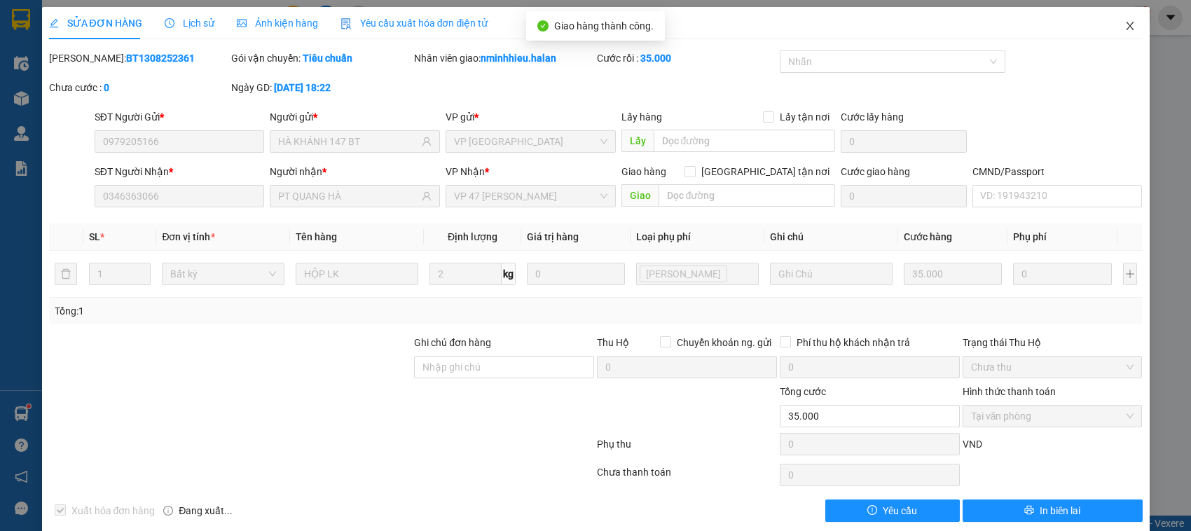
click at [1118, 36] on span "Close" at bounding box center [1130, 26] width 39 height 39
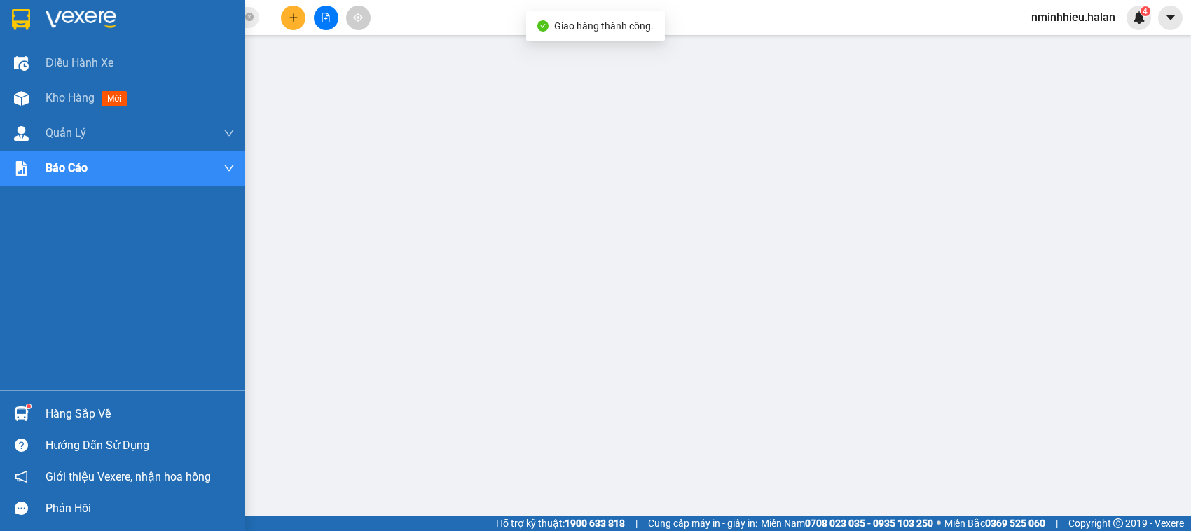
click at [44, 406] on div "Hàng sắp về" at bounding box center [122, 414] width 245 height 32
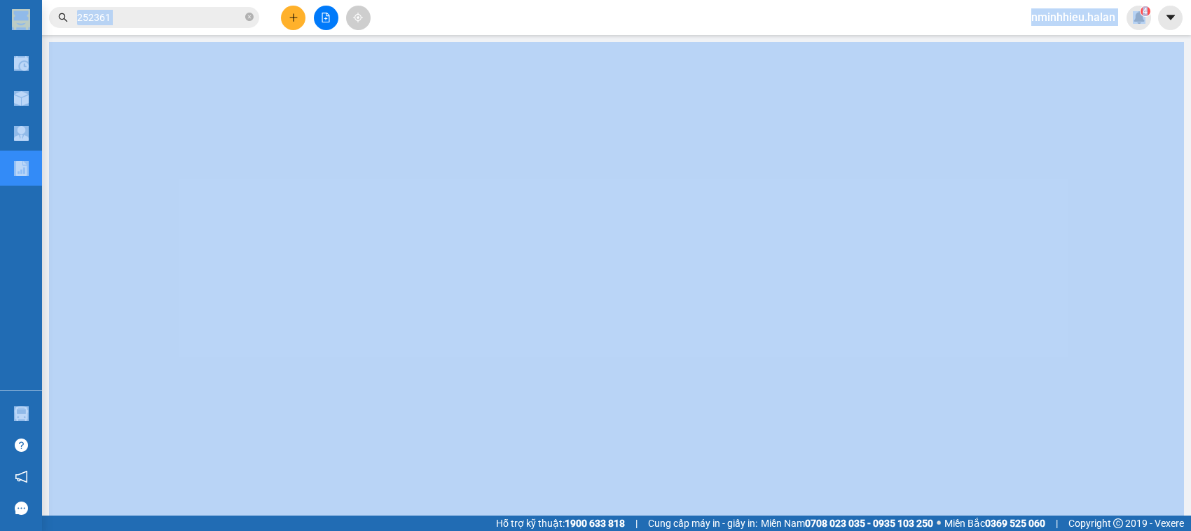
drag, startPoint x: 153, startPoint y: 43, endPoint x: 161, endPoint y: 15, distance: 28.6
click at [161, 15] on section "Kết quả tìm kiếm ( 102 ) Bộ lọc Mã ĐH Trạng thái Món hàng Thu hộ Tổng cước Chưa…" at bounding box center [595, 265] width 1191 height 531
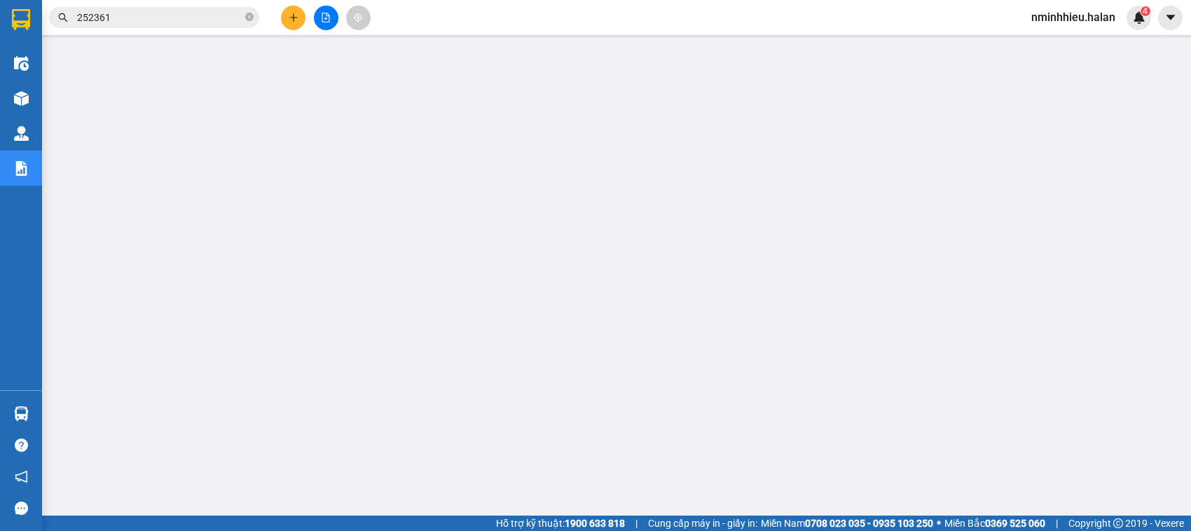
click at [161, 15] on input "252361" at bounding box center [159, 17] width 165 height 15
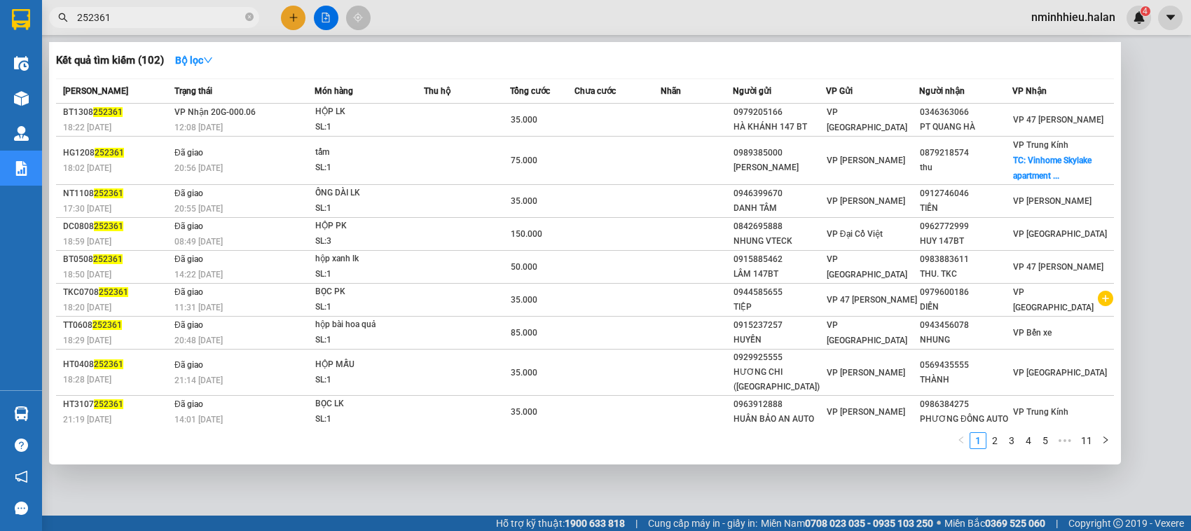
click at [161, 15] on input "252361" at bounding box center [159, 17] width 165 height 15
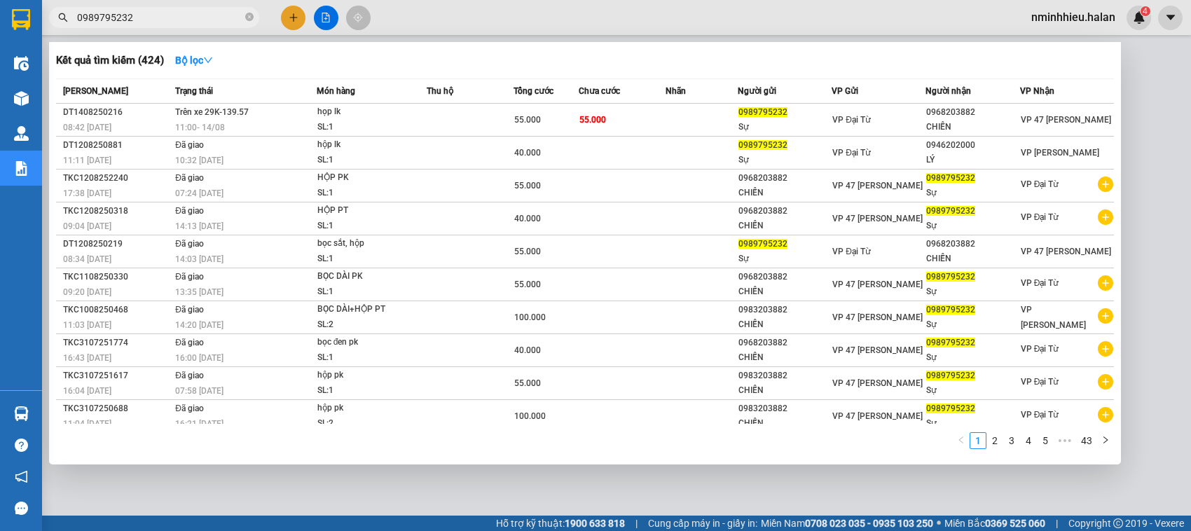
click at [205, 16] on input "0989795232" at bounding box center [159, 17] width 165 height 15
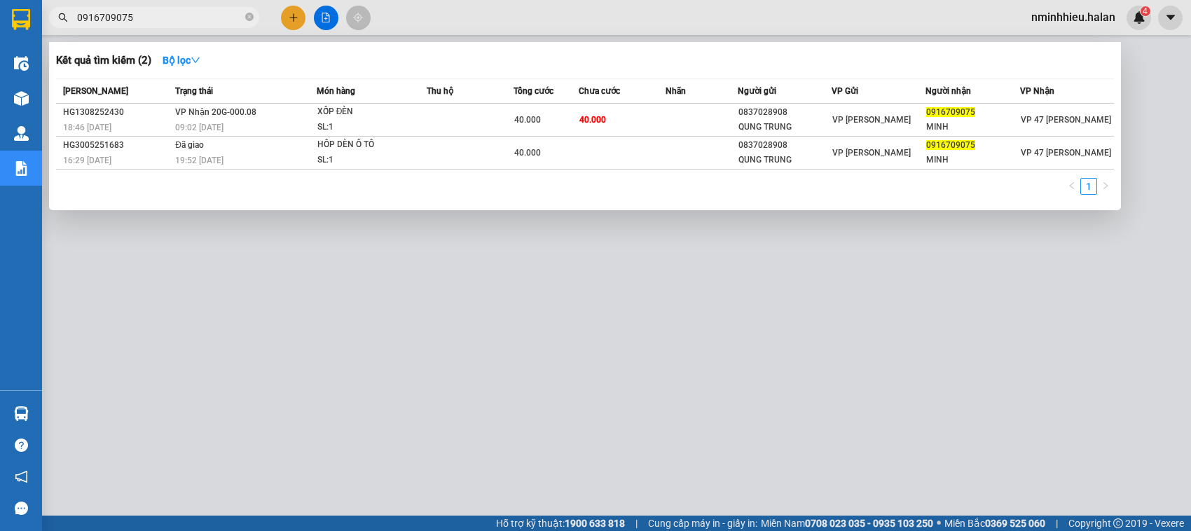
type input "0916709075"
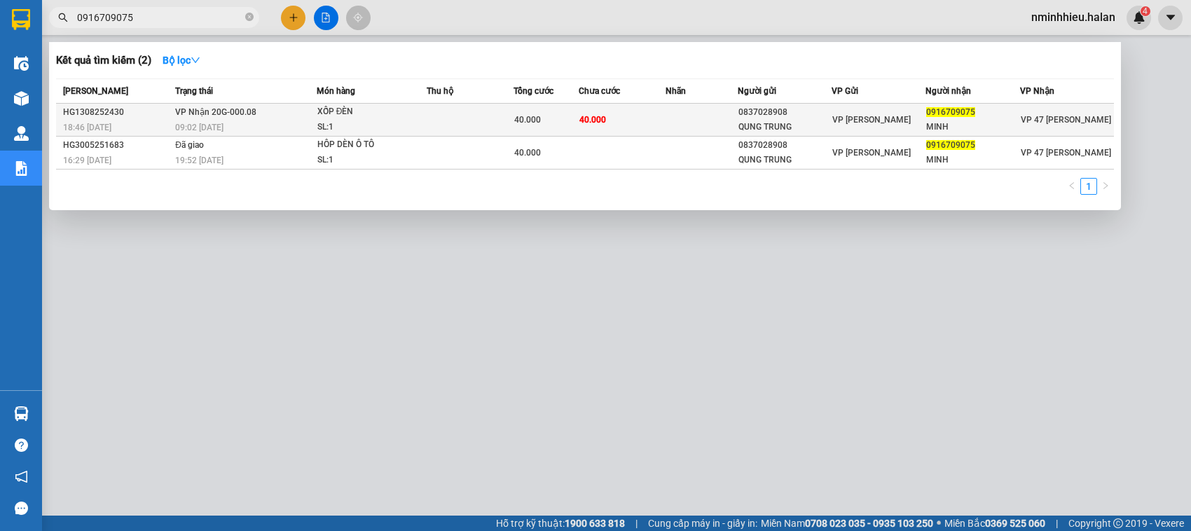
click at [243, 121] on div "09:02 - 14/08" at bounding box center [245, 127] width 141 height 15
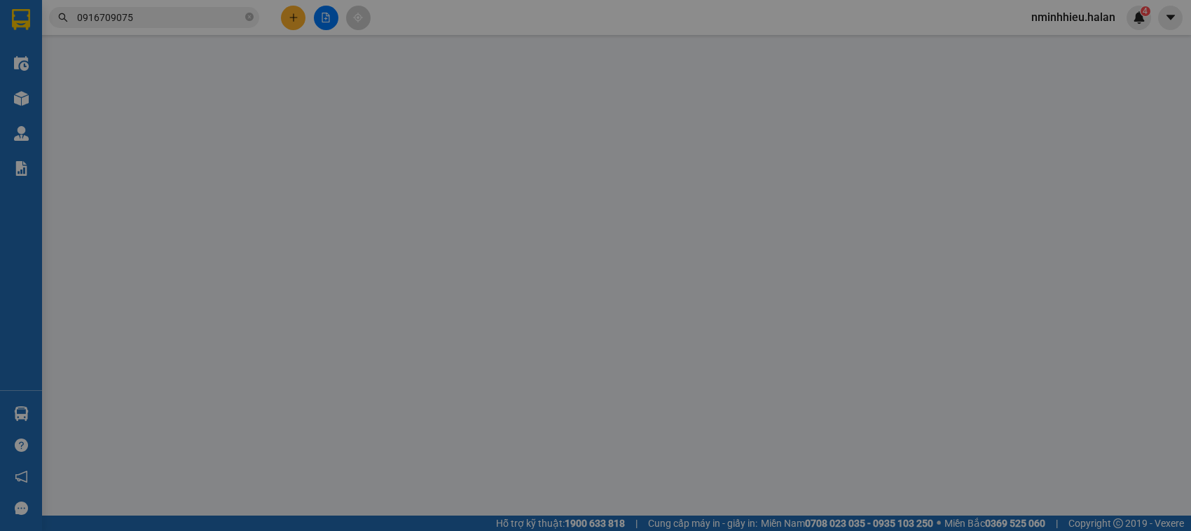
type input "0837028908"
type input "QUNG TRUNG"
type input "0916709075"
type input "MINH"
type input "40.000"
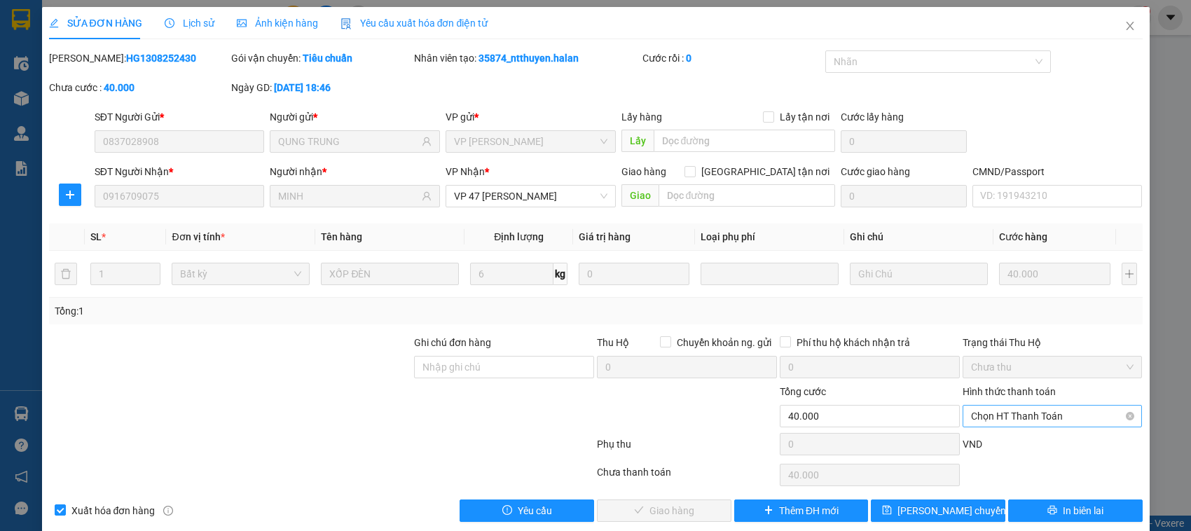
click at [1079, 421] on span "Chọn HT Thanh Toán" at bounding box center [1052, 416] width 163 height 21
click at [1024, 305] on div "Tại văn phòng" at bounding box center [1041, 299] width 161 height 15
type input "0"
click at [634, 513] on icon "check" at bounding box center [639, 510] width 10 height 10
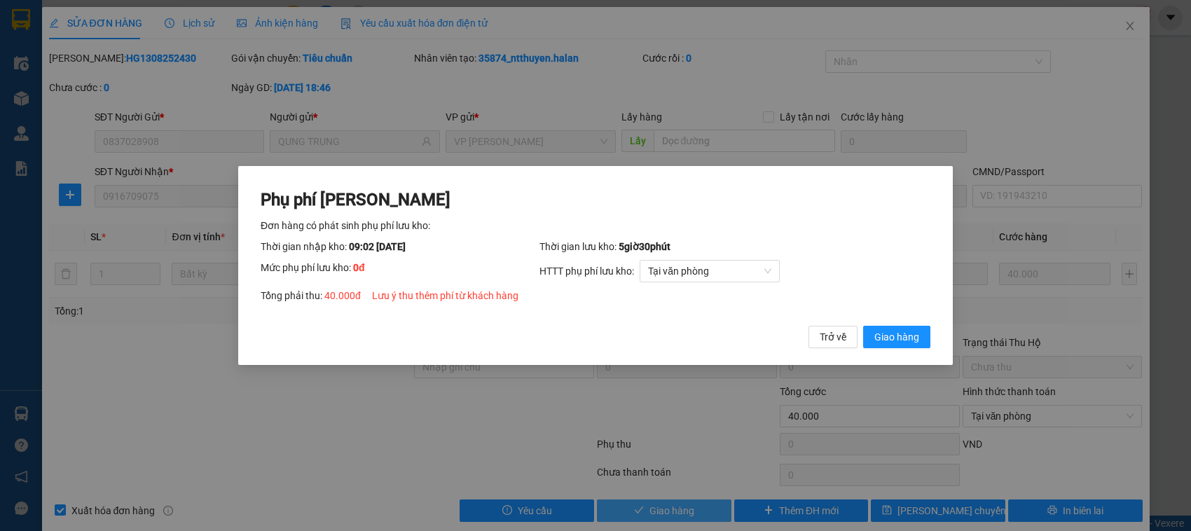
click at [863, 326] on button "Giao hàng" at bounding box center [896, 337] width 67 height 22
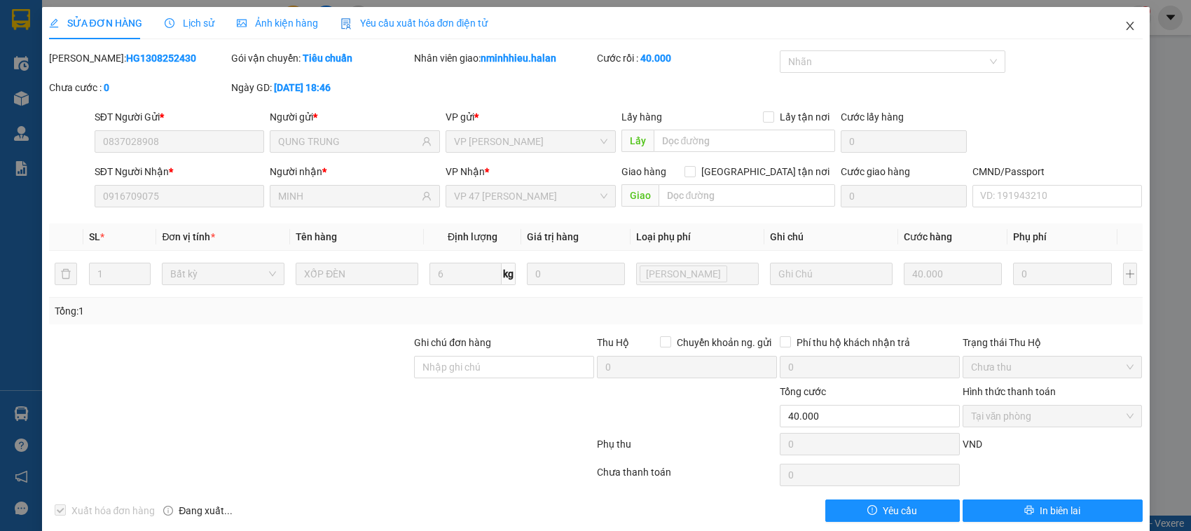
click at [1132, 28] on span "Close" at bounding box center [1130, 26] width 39 height 39
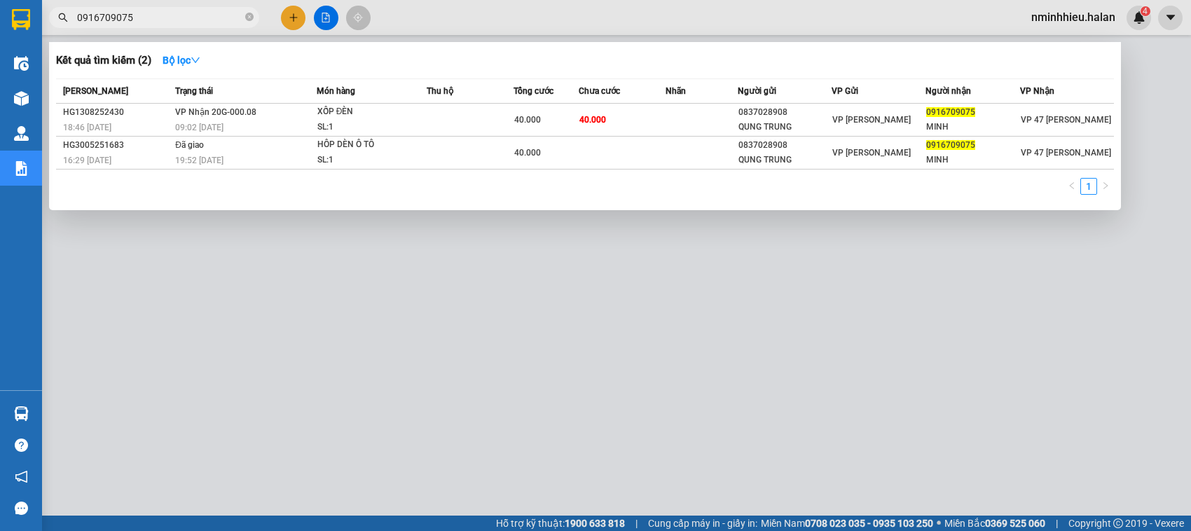
click at [156, 11] on input "0916709075" at bounding box center [159, 17] width 165 height 15
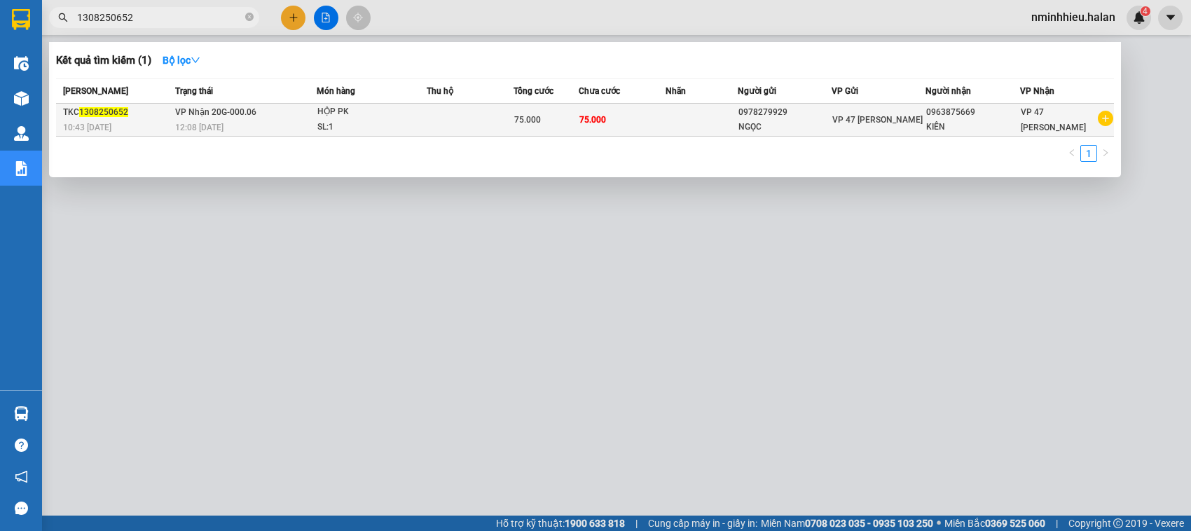
type input "1308250652"
click at [292, 135] on td "VP Nhận 20G-000.06 12:08 - 14/08" at bounding box center [244, 120] width 145 height 33
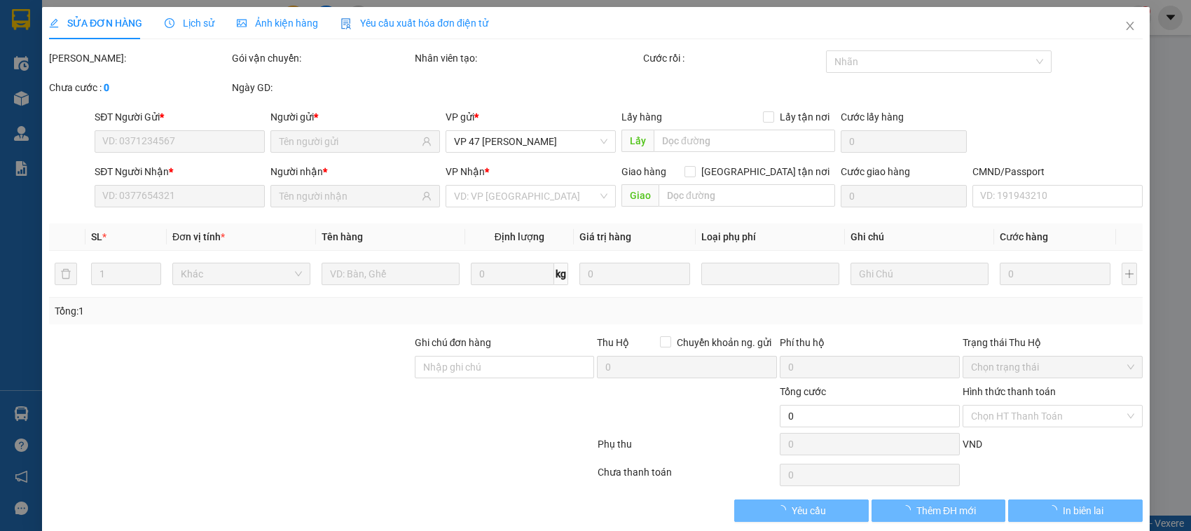
type input "0978279929"
type input "0963875669"
type input "75.000"
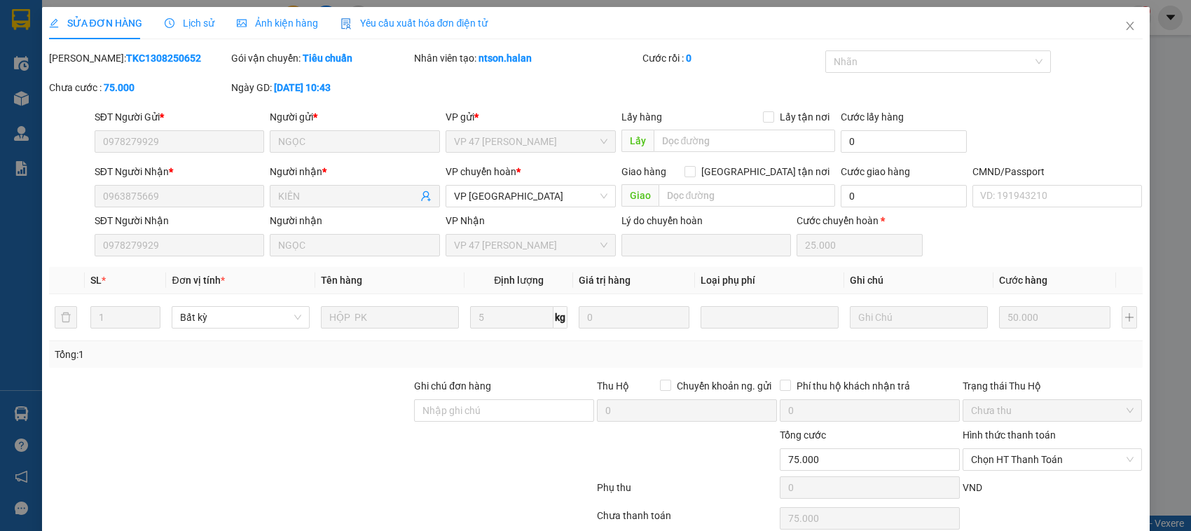
click at [170, 25] on icon "clock-circle" at bounding box center [170, 23] width 10 height 10
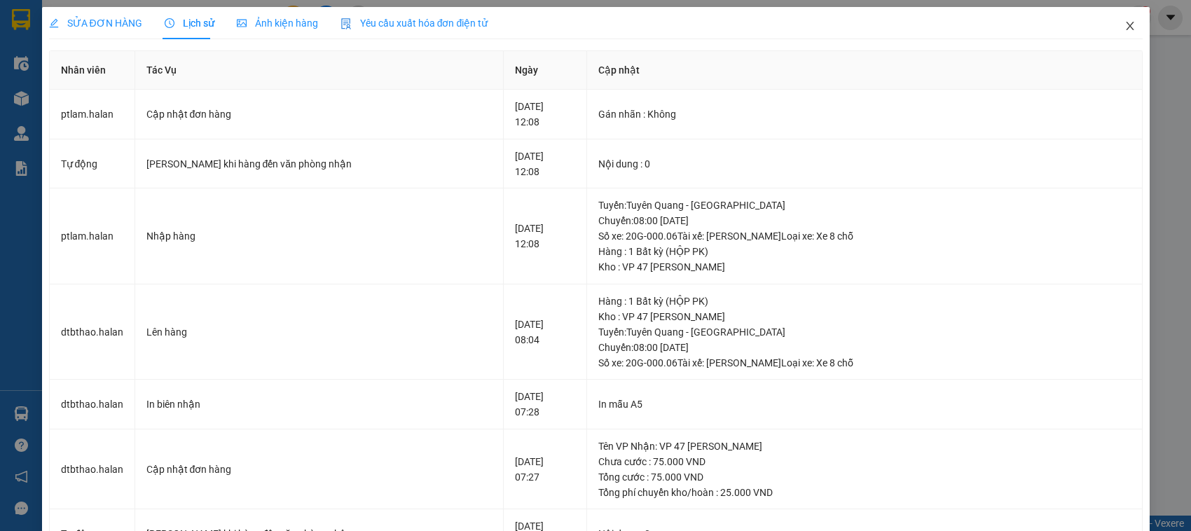
click at [1126, 28] on icon "close" at bounding box center [1130, 26] width 8 height 8
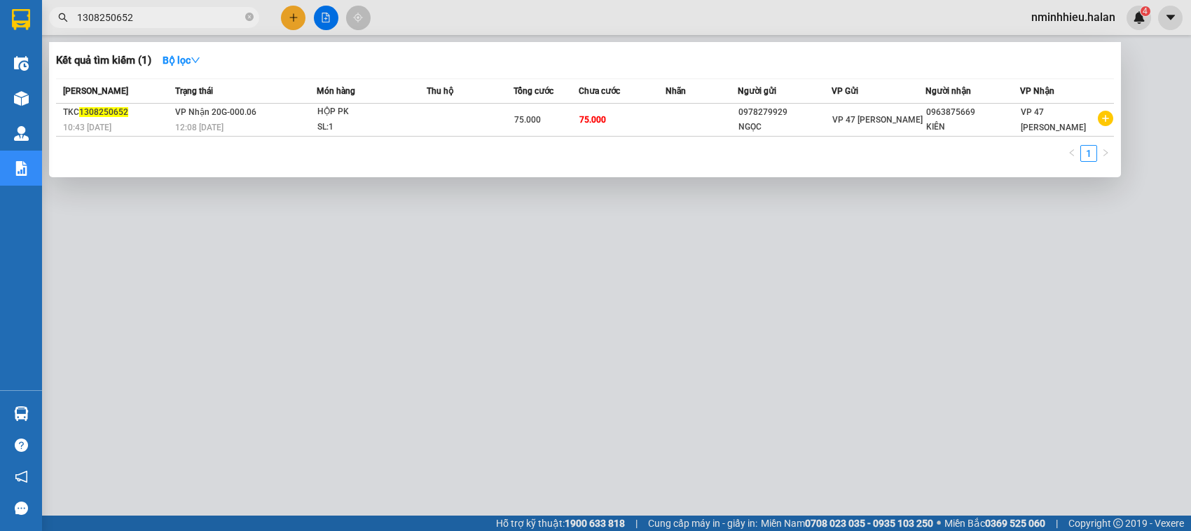
click at [198, 18] on input "1308250652" at bounding box center [159, 17] width 165 height 15
click at [179, 18] on input "1308250652" at bounding box center [159, 17] width 165 height 15
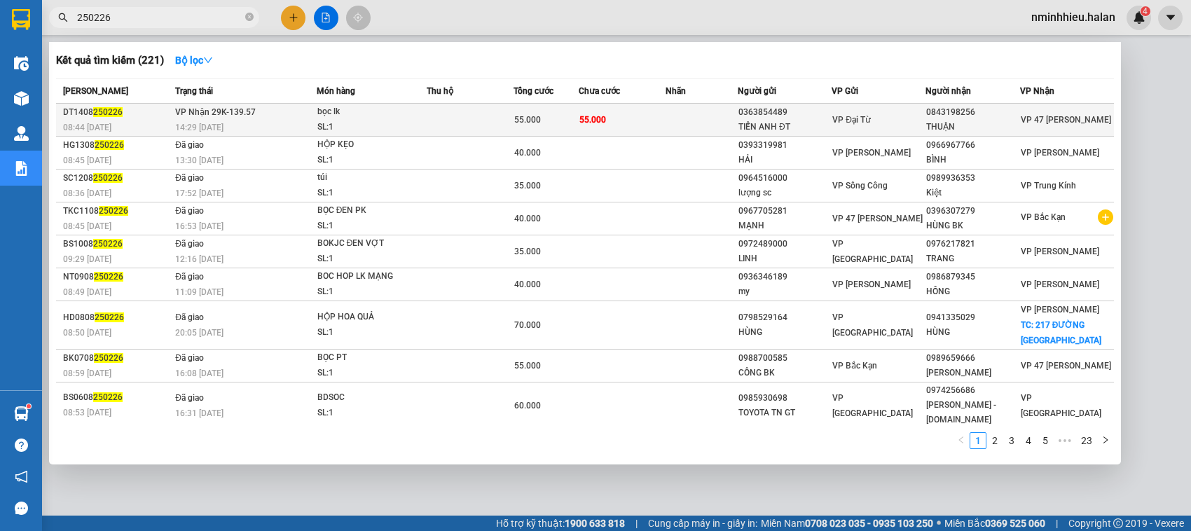
type input "250226"
click at [468, 114] on td at bounding box center [470, 120] width 87 height 33
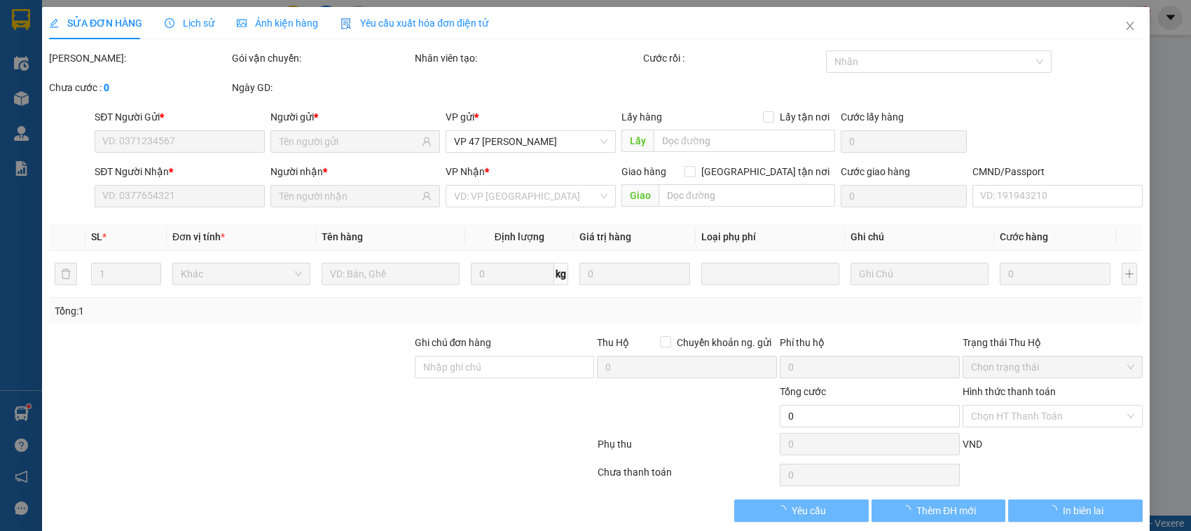
type input "0363854489"
type input "TIẾN ANH ĐT"
type input "0843198256"
type input "THUẬN"
type input "55.000"
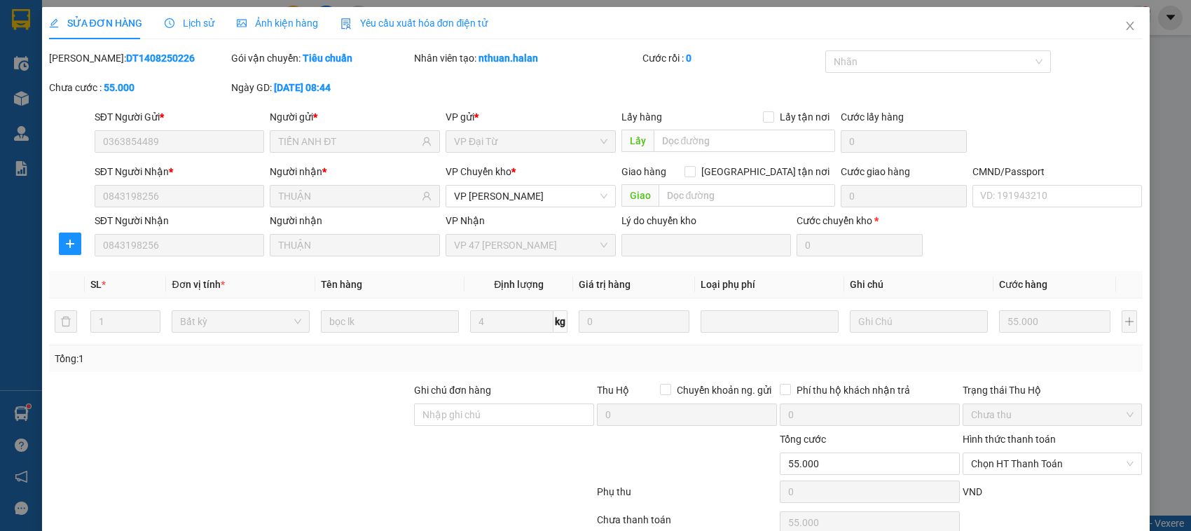
scroll to position [67, 0]
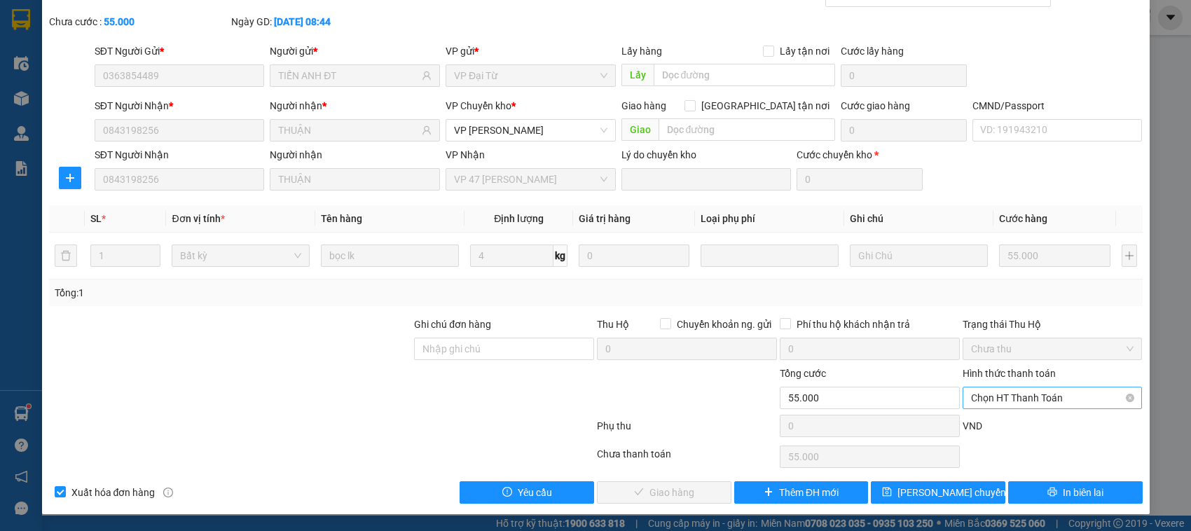
click at [979, 401] on span "Chọn HT Thanh Toán" at bounding box center [1052, 398] width 163 height 21
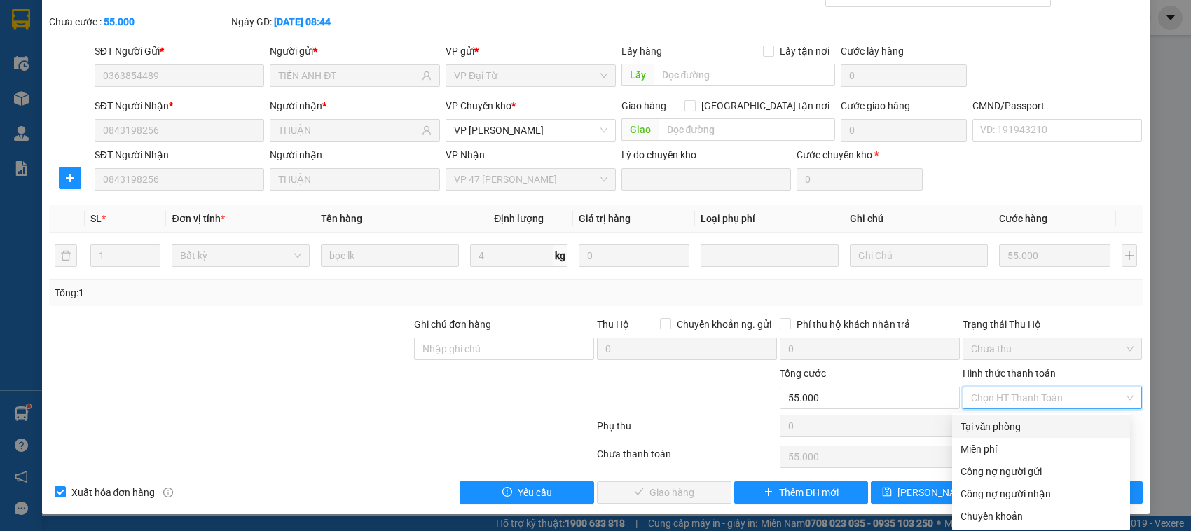
click at [996, 426] on div "Tại văn phòng" at bounding box center [1041, 426] width 161 height 15
type input "0"
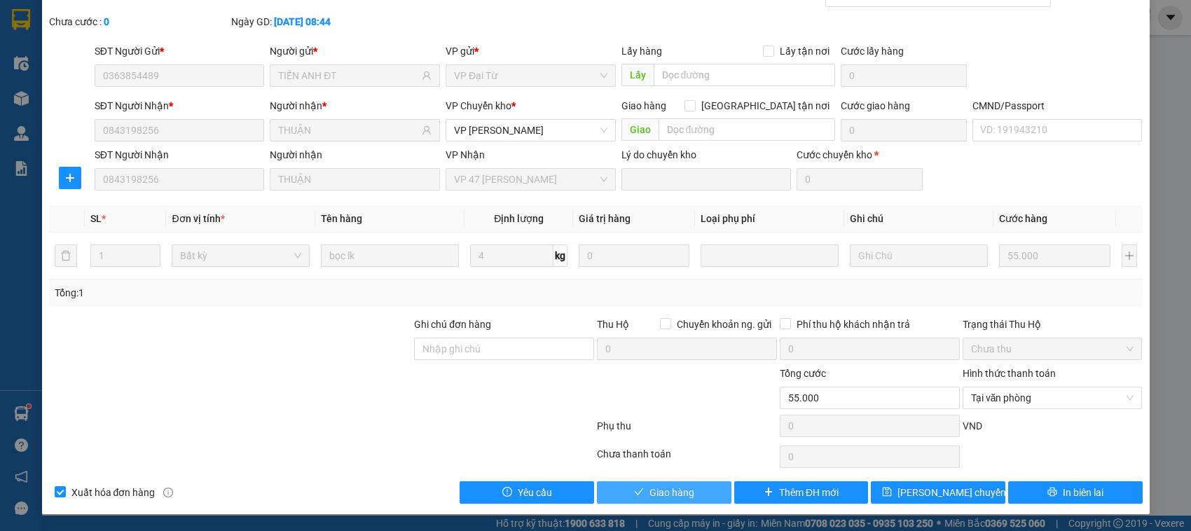
click at [681, 500] on span "Giao hàng" at bounding box center [672, 492] width 45 height 15
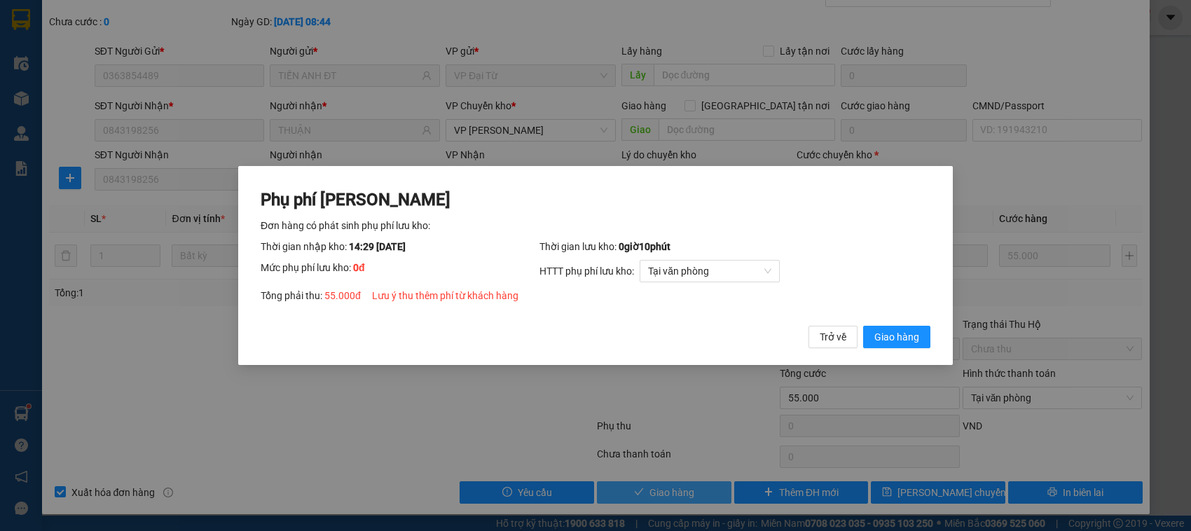
click at [863, 326] on button "Giao hàng" at bounding box center [896, 337] width 67 height 22
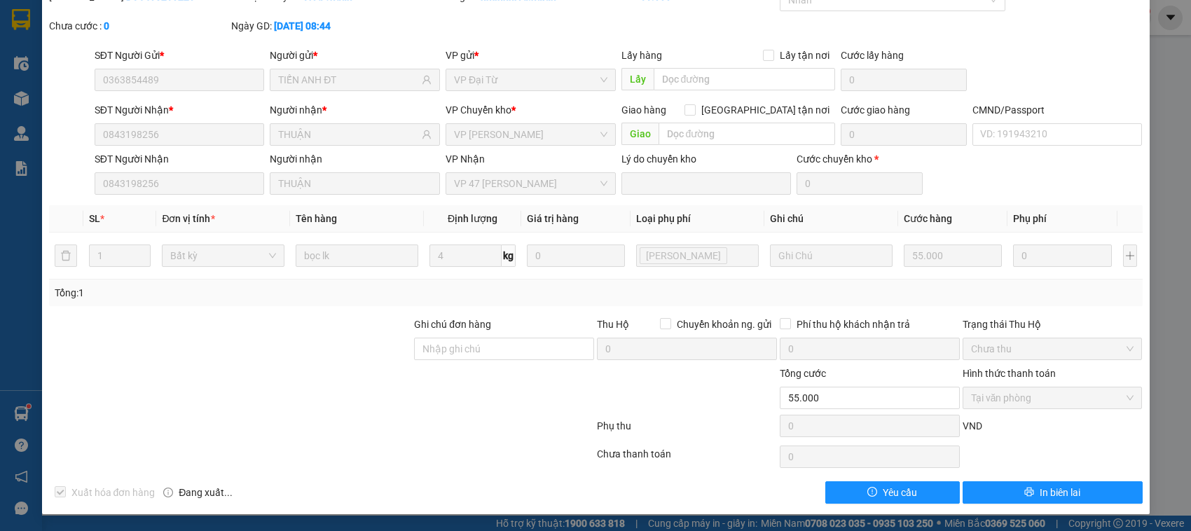
scroll to position [0, 0]
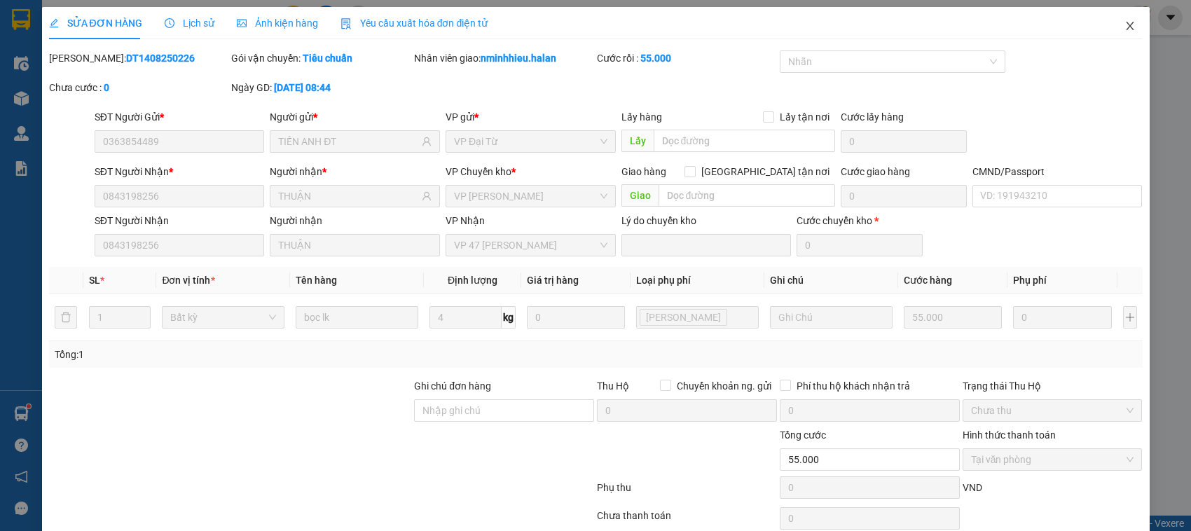
click at [1126, 28] on icon "close" at bounding box center [1130, 26] width 8 height 8
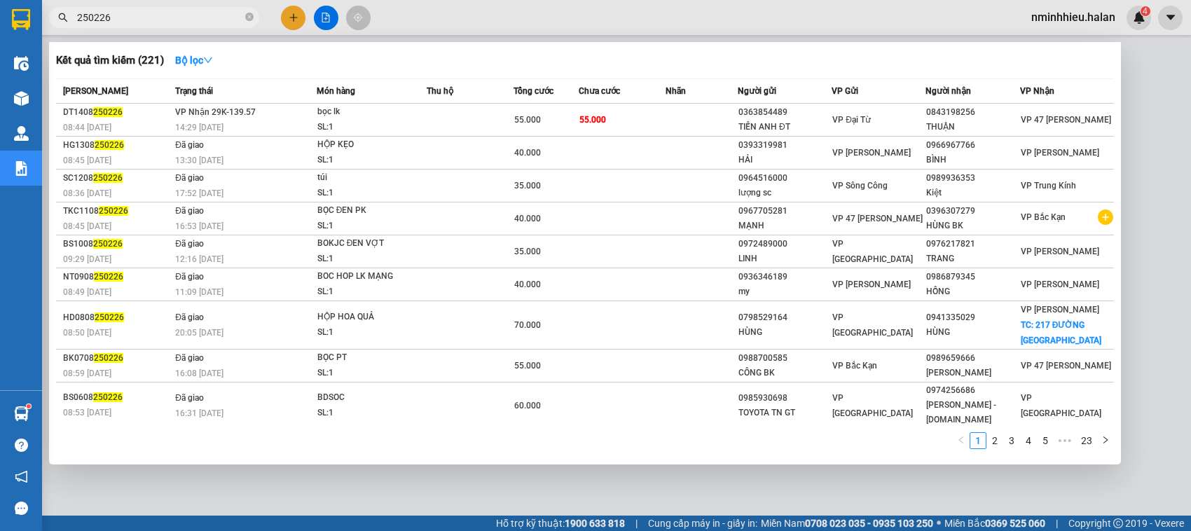
click at [142, 22] on input "250226" at bounding box center [159, 17] width 165 height 15
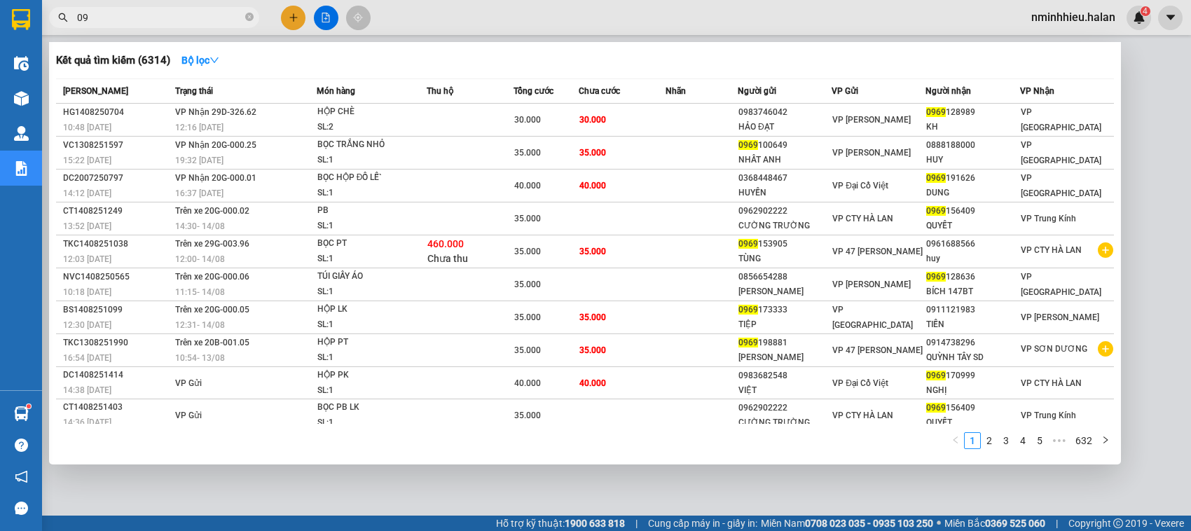
type input "0"
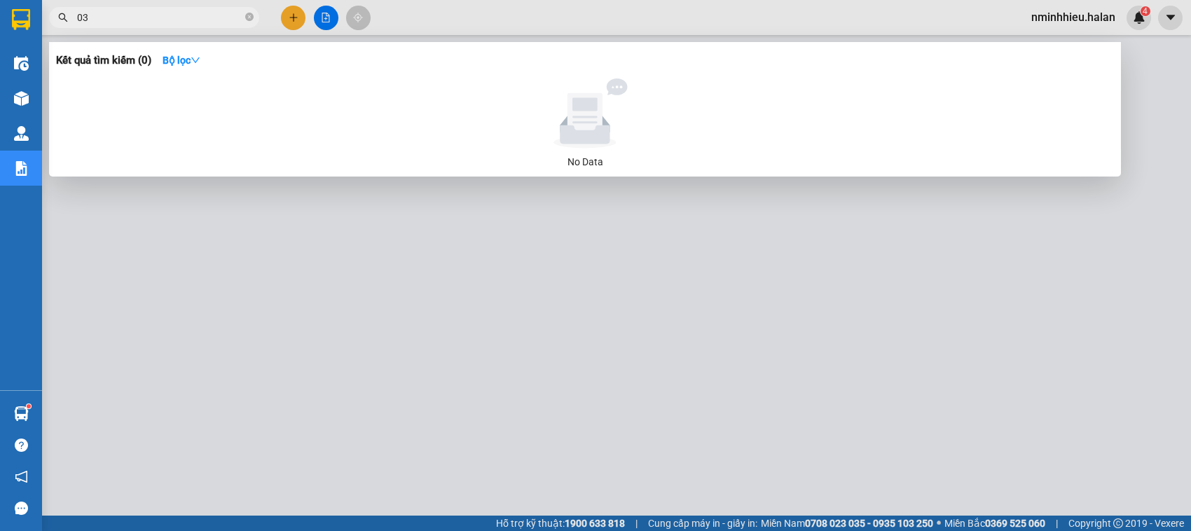
type input "0"
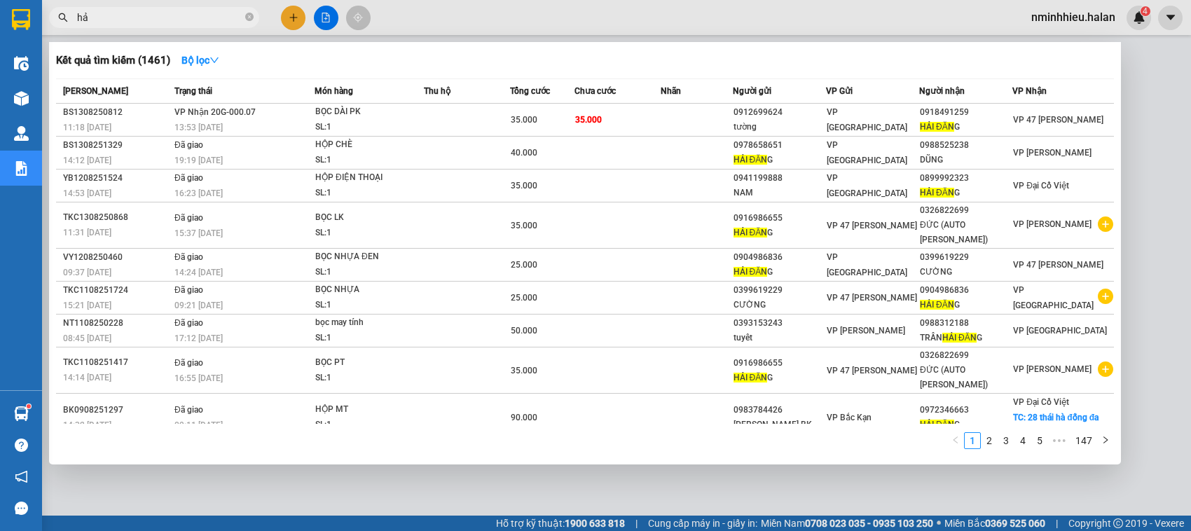
type input "h"
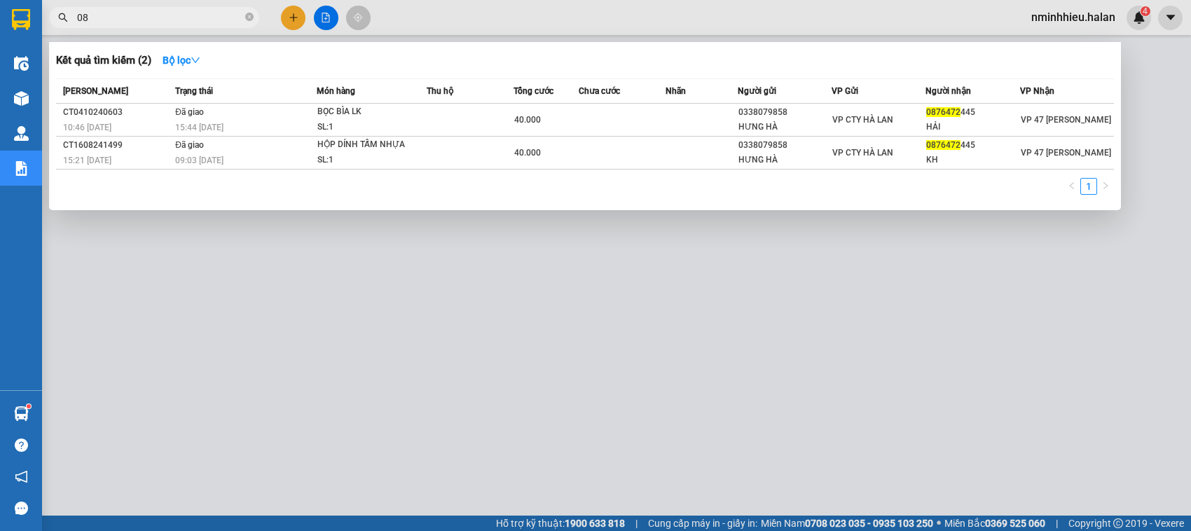
type input "0"
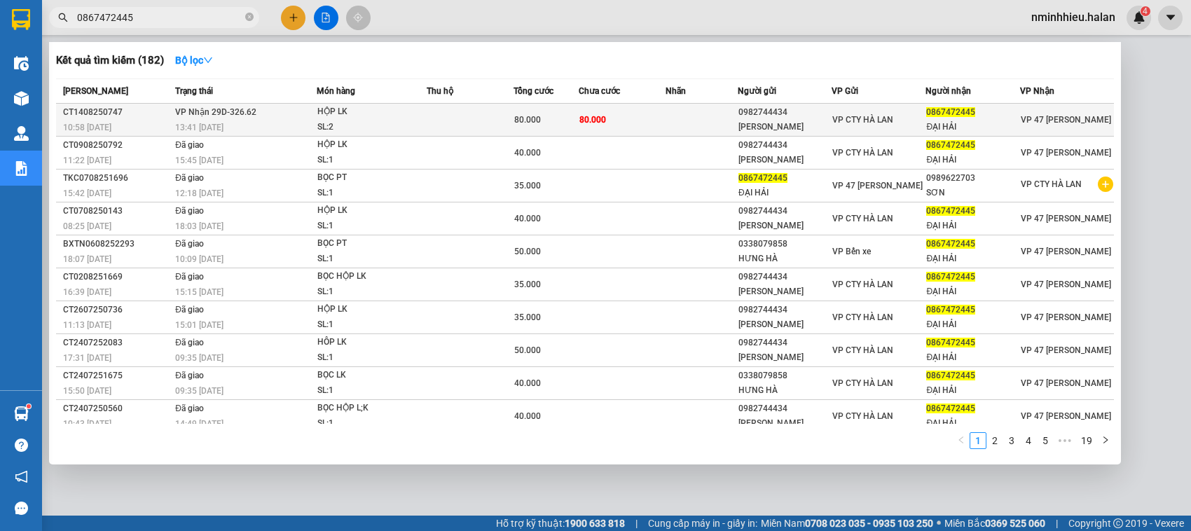
type input "0867472445"
click at [317, 120] on div "SL: 2" at bounding box center [369, 127] width 105 height 15
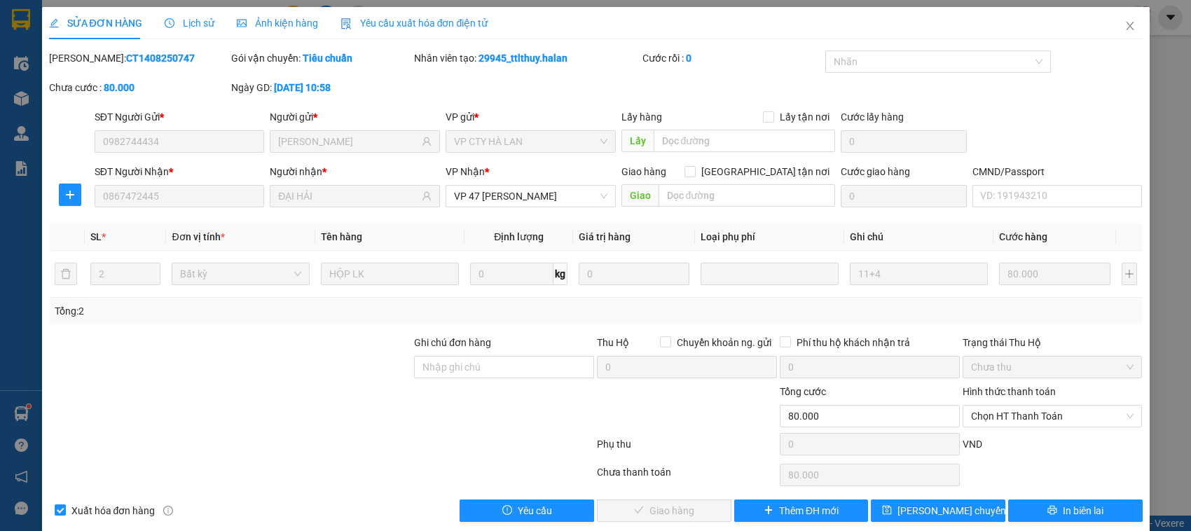
type input "0982744434"
type input "THẢO HUY"
type input "0867472445"
type input "ĐẠI HẢI"
type input "80.000"
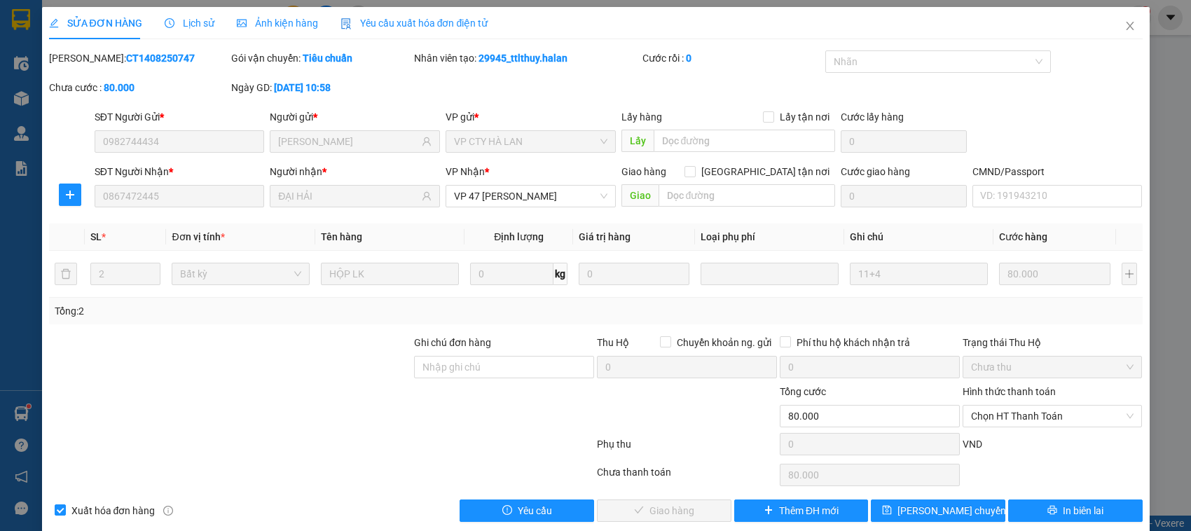
scroll to position [19, 0]
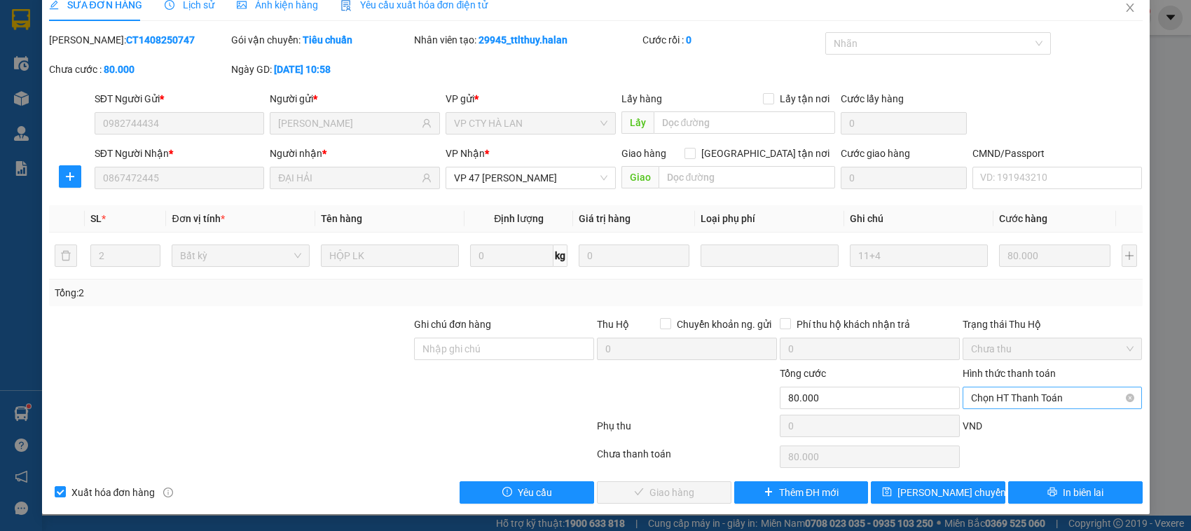
click at [1044, 405] on span "Chọn HT Thanh Toán" at bounding box center [1052, 398] width 163 height 21
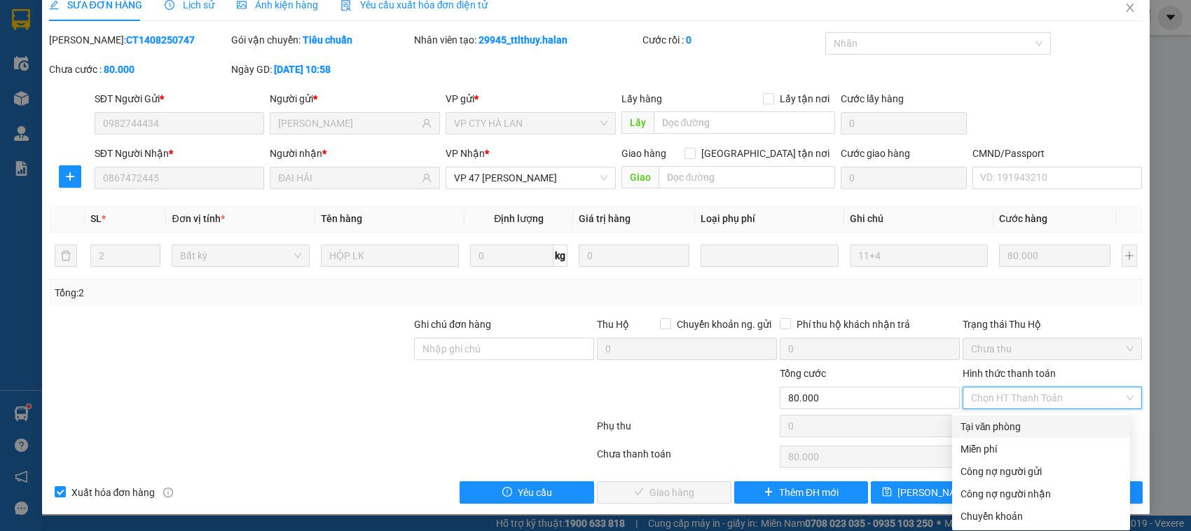
click at [1027, 430] on div "Tại văn phòng" at bounding box center [1041, 426] width 161 height 15
type input "0"
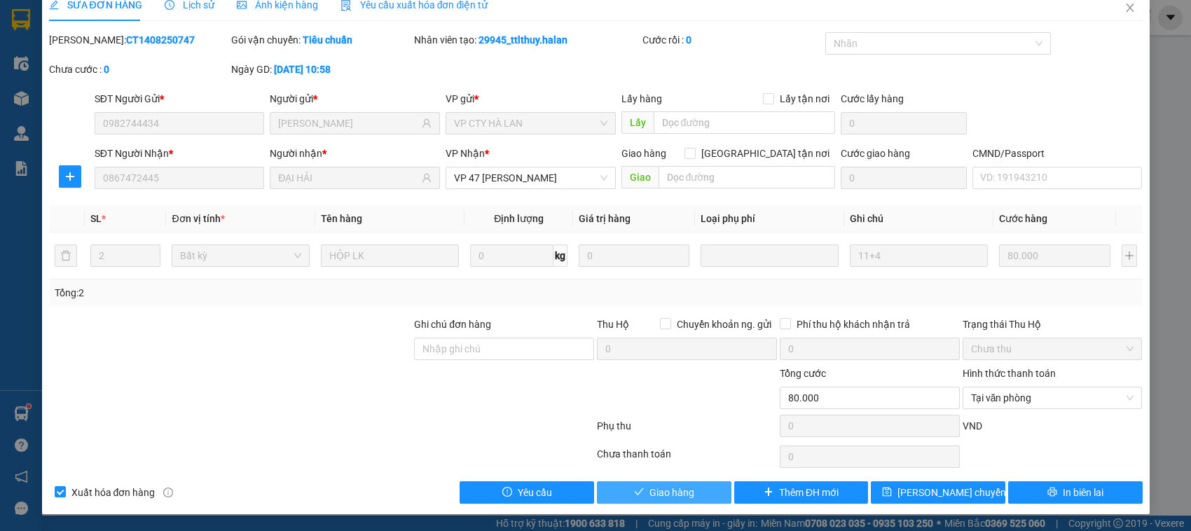
click at [664, 493] on span "Giao hàng" at bounding box center [672, 492] width 45 height 15
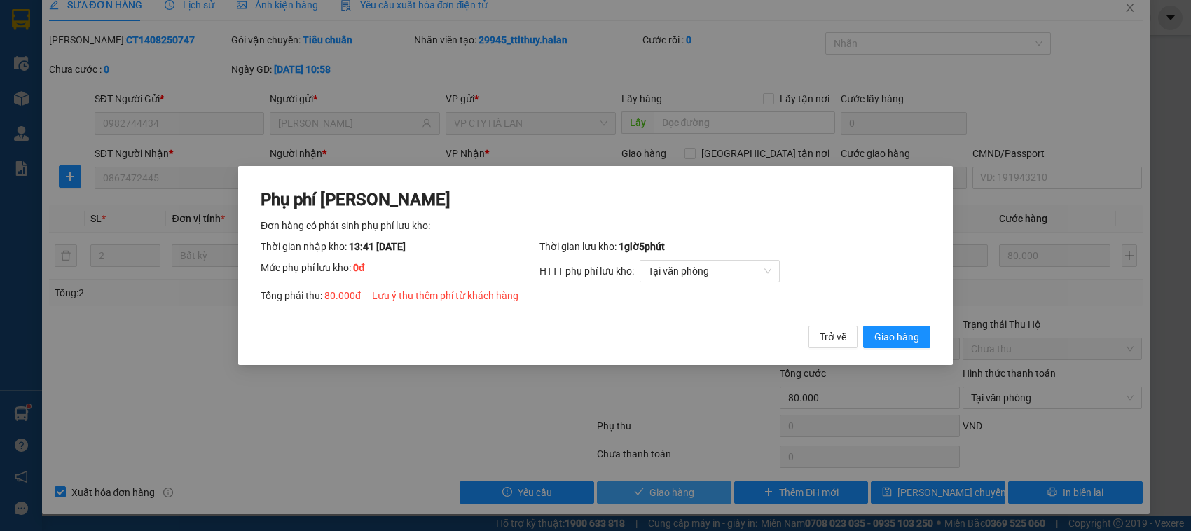
click at [863, 326] on button "Giao hàng" at bounding box center [896, 337] width 67 height 22
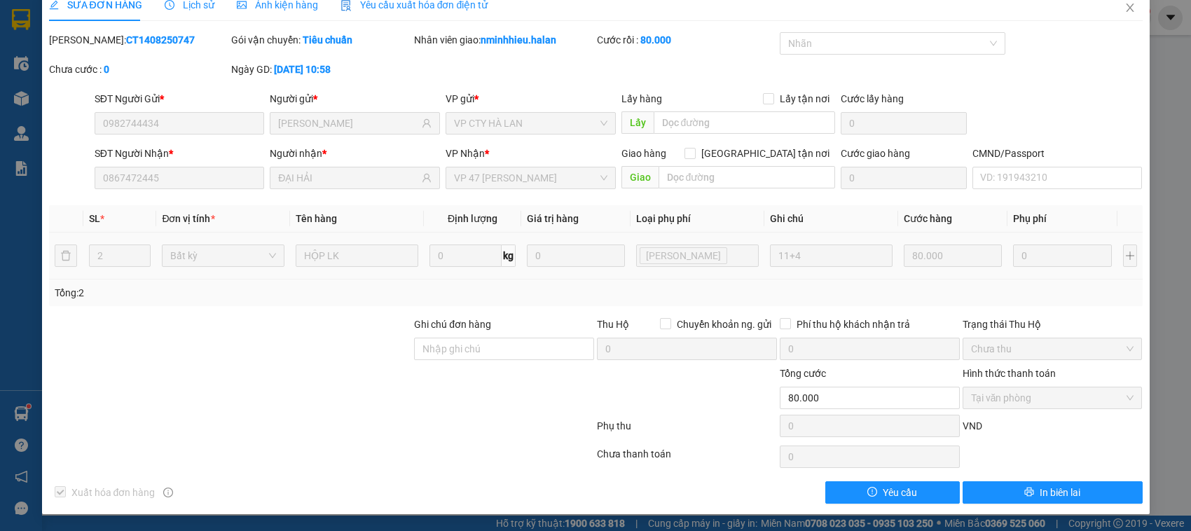
scroll to position [0, 0]
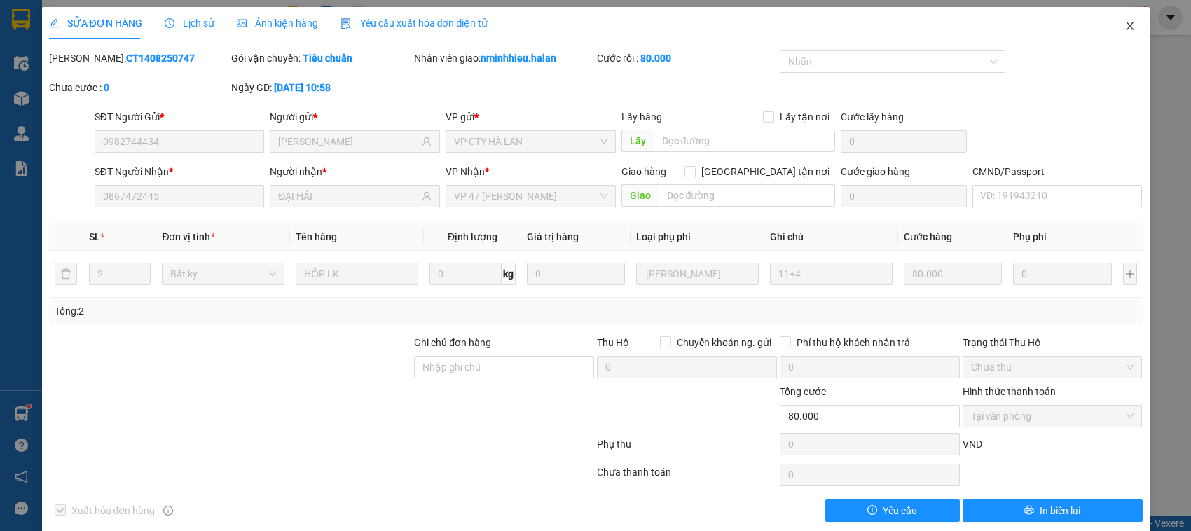
click at [1130, 29] on span "Close" at bounding box center [1130, 26] width 39 height 39
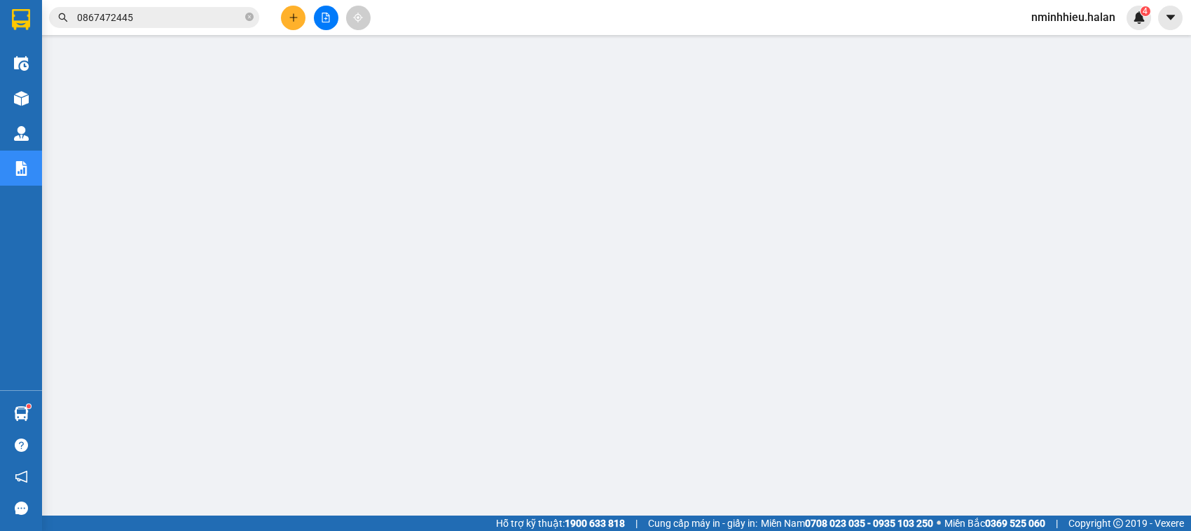
click at [148, 19] on input "0867472445" at bounding box center [159, 17] width 165 height 15
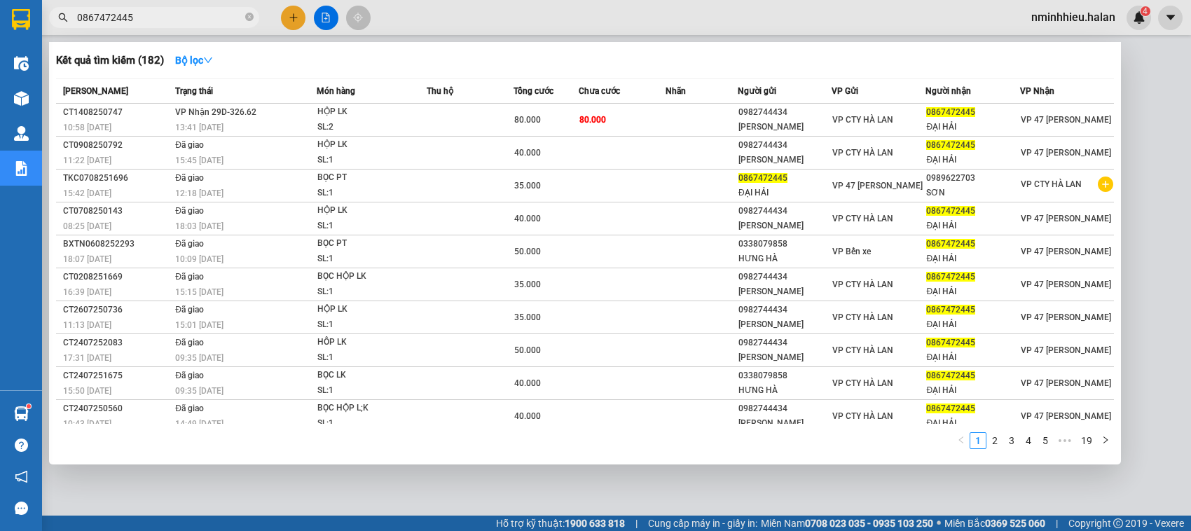
click at [148, 19] on input "0867472445" at bounding box center [159, 17] width 165 height 15
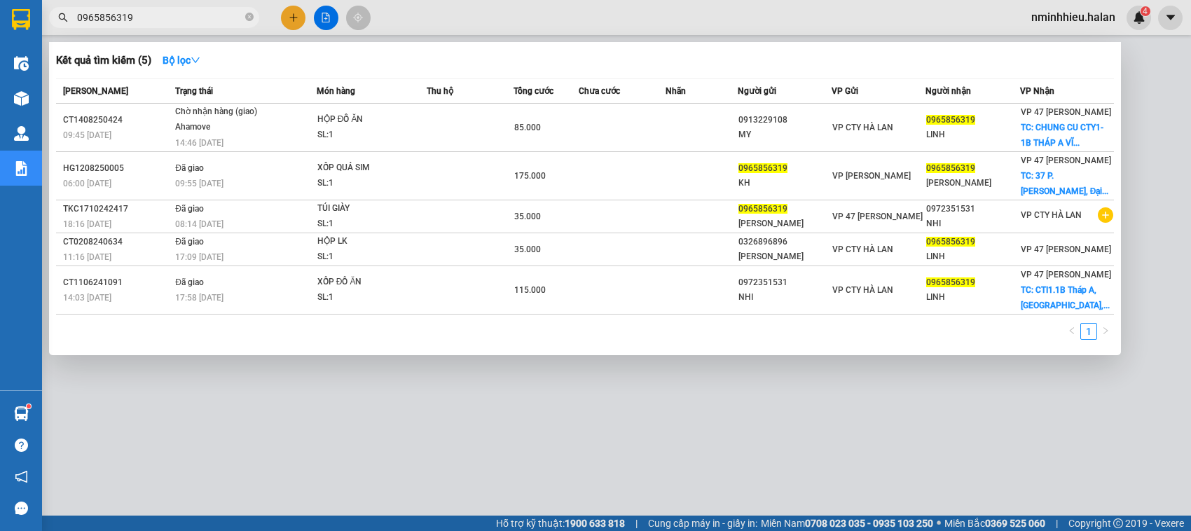
type input "0965856319"
click at [247, 16] on icon "close-circle" at bounding box center [249, 17] width 8 height 8
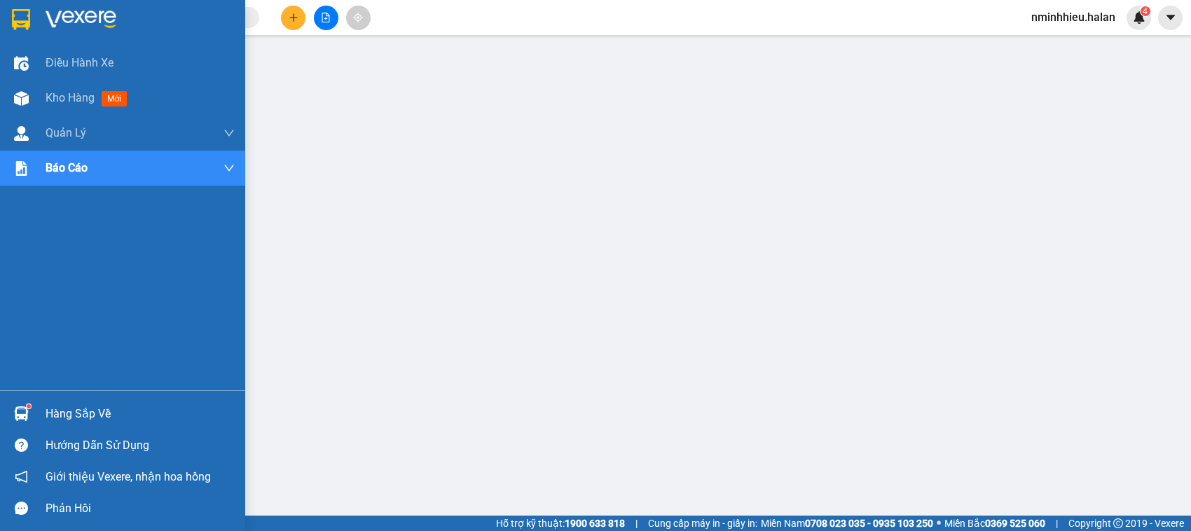
click at [62, 403] on div "Hàng sắp về" at bounding box center [122, 414] width 245 height 32
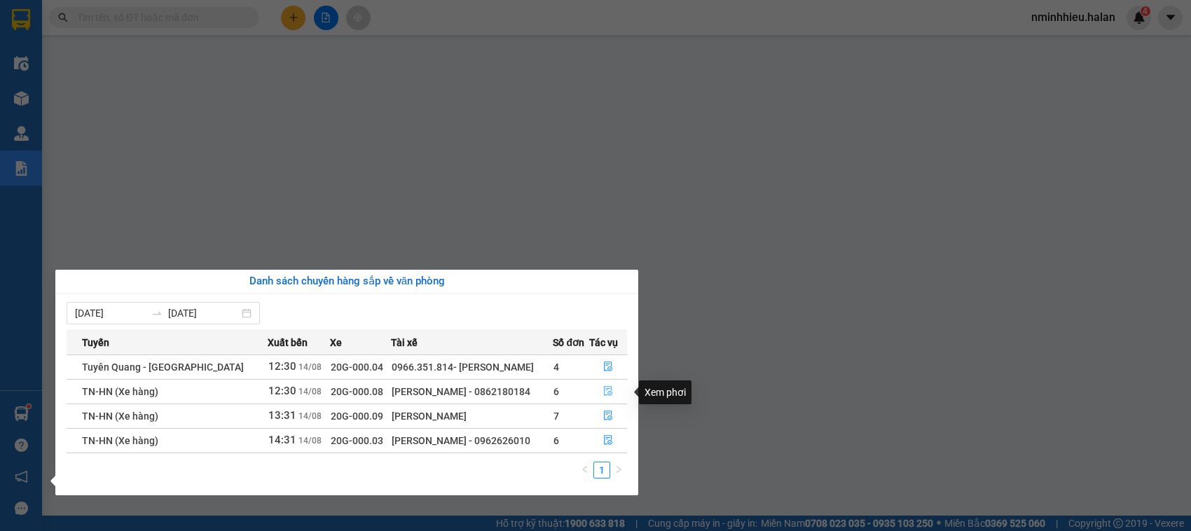
click at [604, 384] on button "button" at bounding box center [608, 392] width 36 height 22
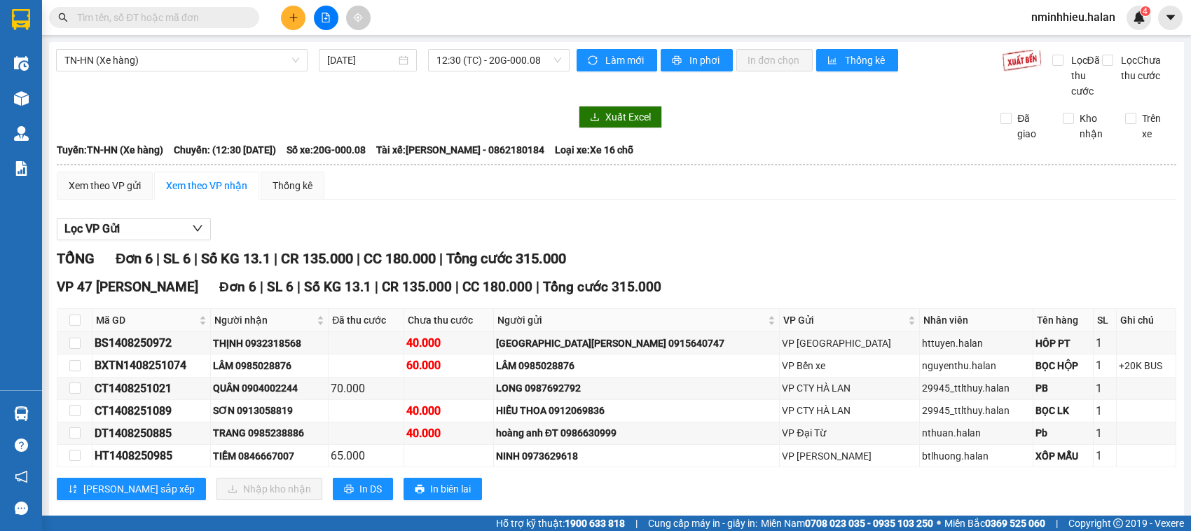
scroll to position [41, 0]
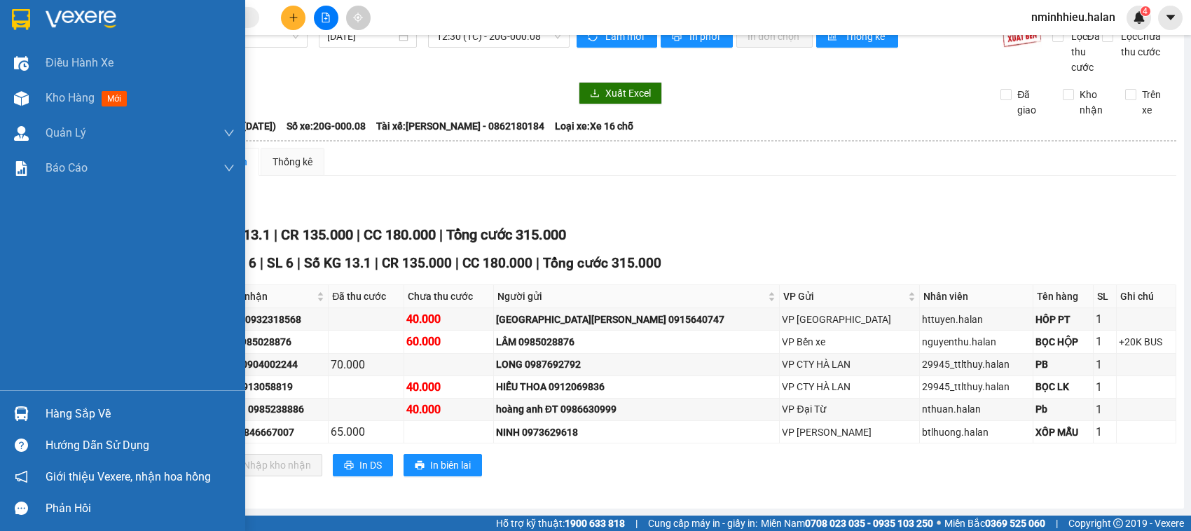
click at [8, 418] on div "Hàng sắp về" at bounding box center [122, 414] width 245 height 32
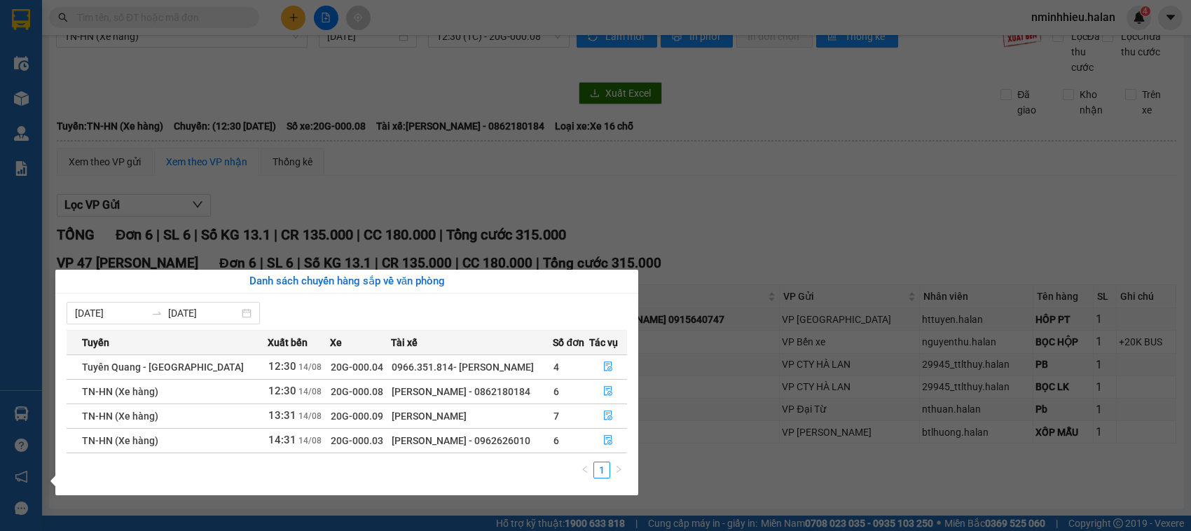
click at [198, 15] on section "Kết quả tìm kiếm ( 5 ) Bộ lọc Mã ĐH Trạng thái Món hàng Thu hộ Tổng cước Chưa c…" at bounding box center [595, 265] width 1191 height 531
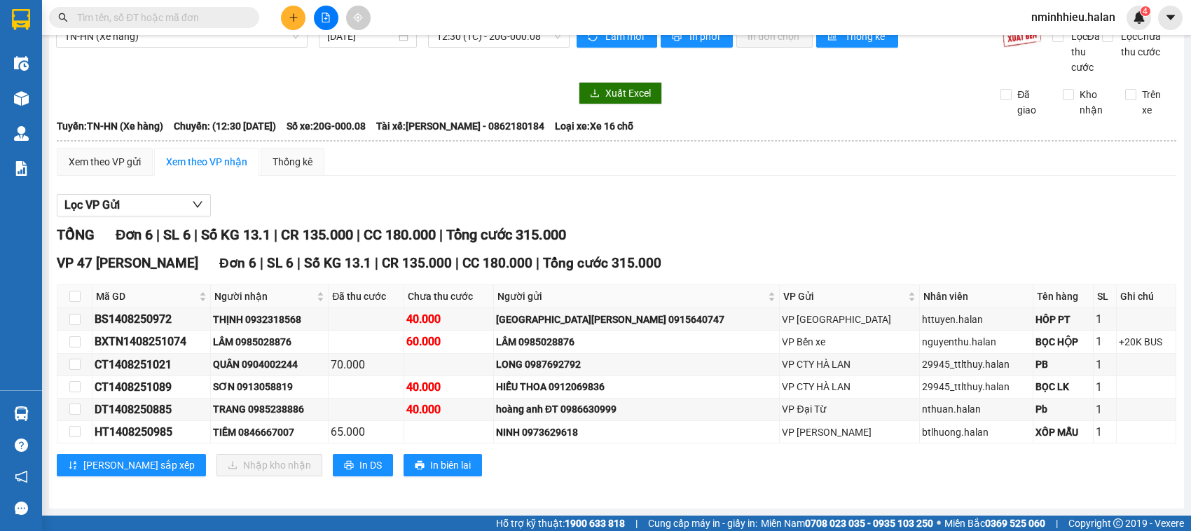
click at [233, 22] on input "text" at bounding box center [159, 17] width 165 height 15
click at [168, 15] on input "text" at bounding box center [159, 17] width 165 height 15
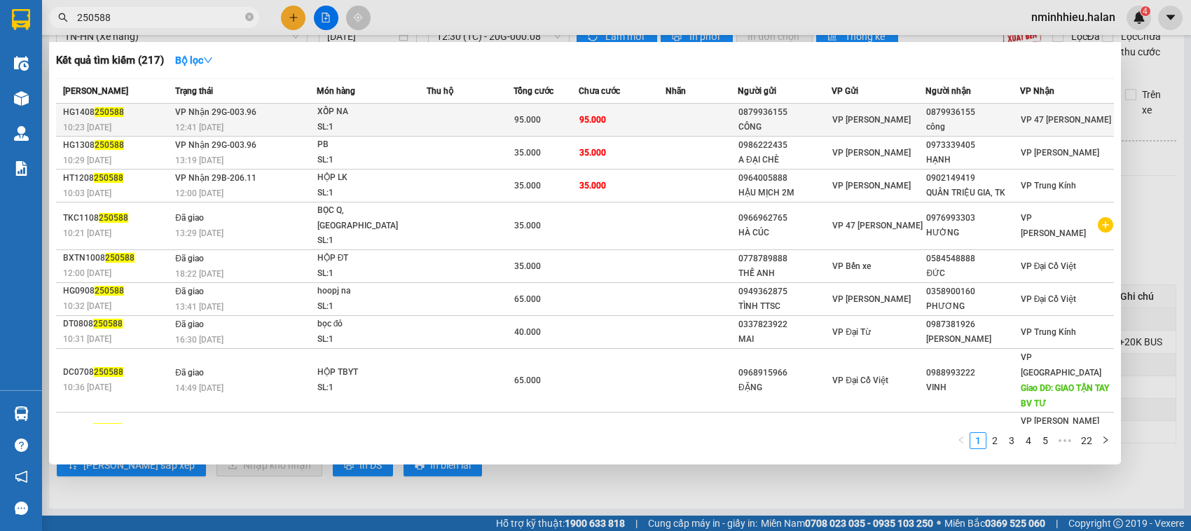
type input "250588"
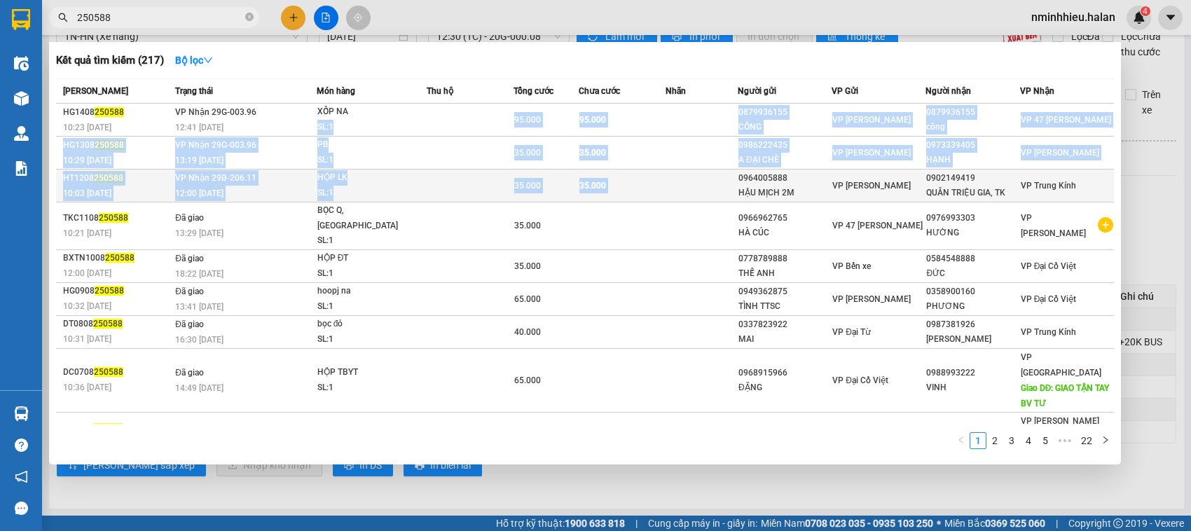
drag, startPoint x: 412, startPoint y: 118, endPoint x: 713, endPoint y: 170, distance: 305.1
click at [713, 170] on tbody "HG1408 250588 10:23 - 14/08 VP Nhận 29G-003.96 12:41 - 14/08 XỐP NA SL: 1 95.00…" at bounding box center [585, 299] width 1058 height 390
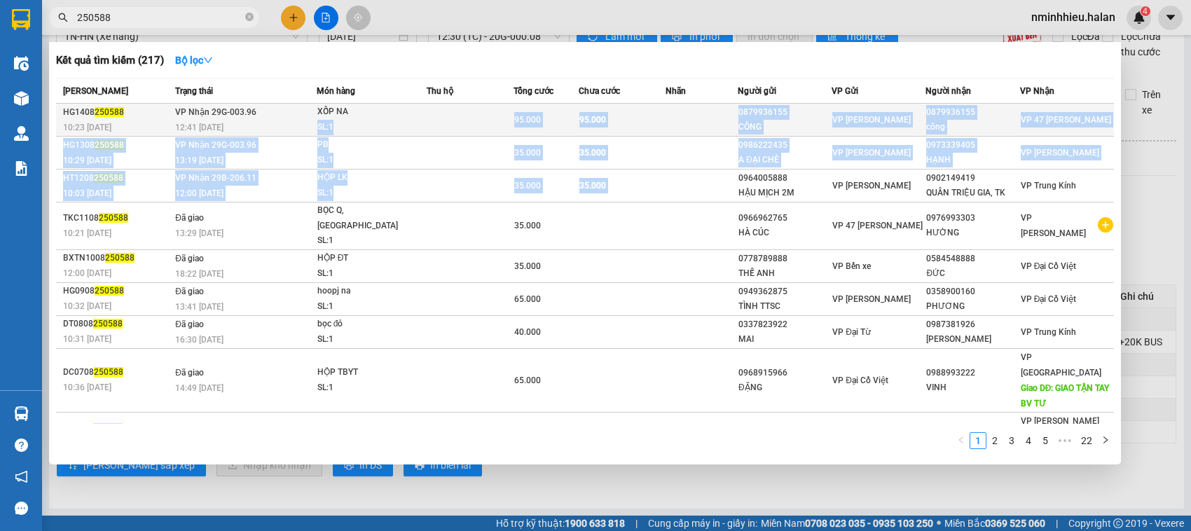
click at [643, 130] on td "95.000" at bounding box center [622, 120] width 87 height 33
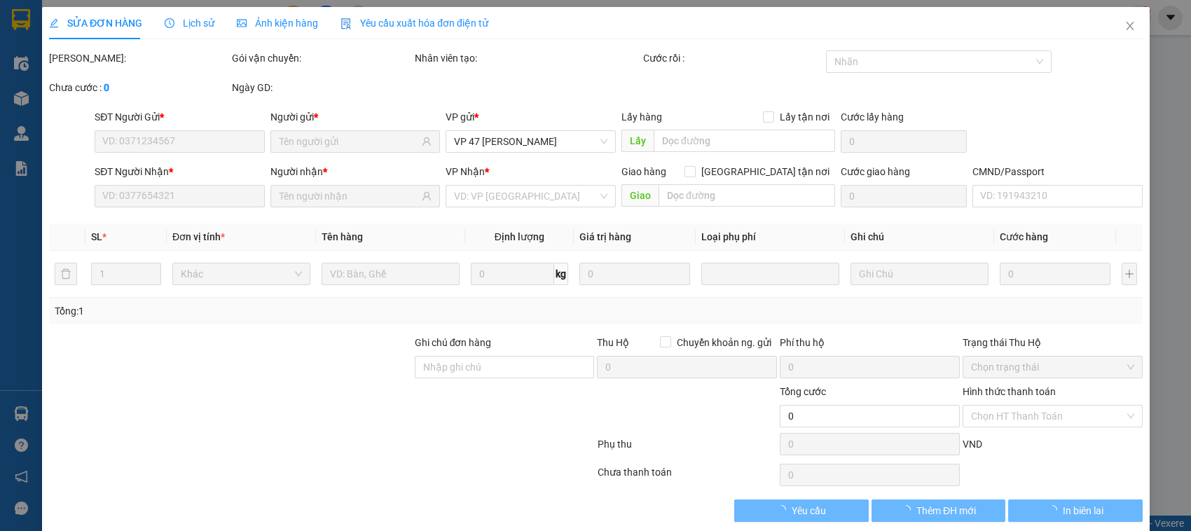
type input "0879936155"
type input "CÔNG"
type input "0879936155"
type input "công"
type input "95.000"
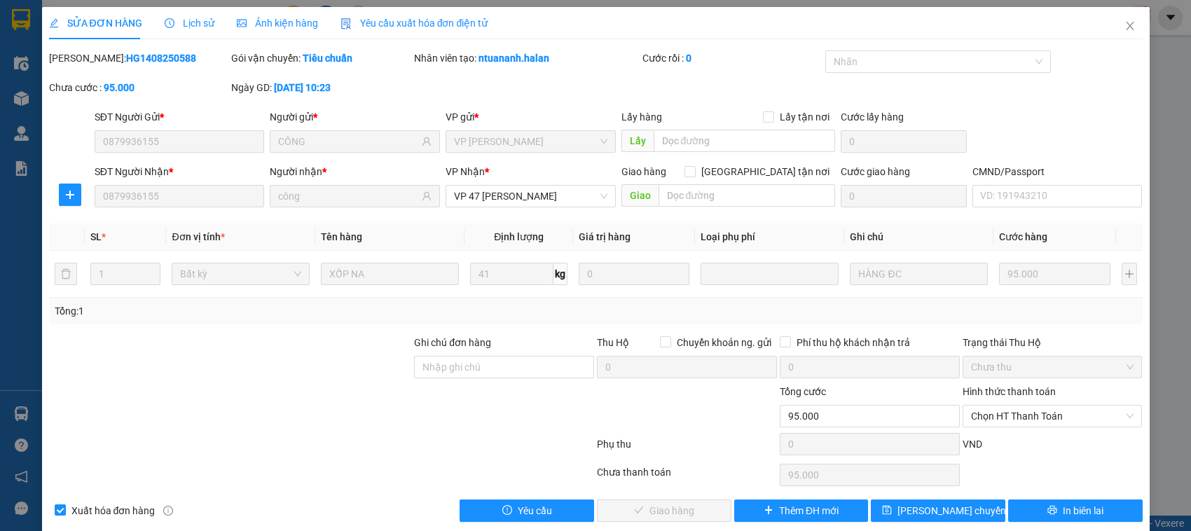
scroll to position [19, 0]
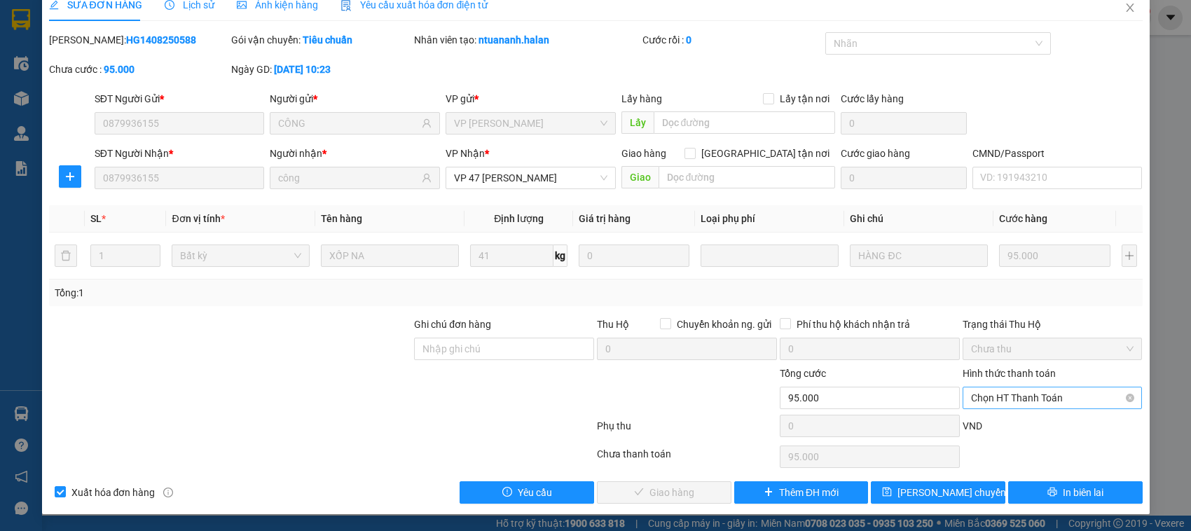
click at [1009, 406] on span "Chọn HT Thanh Toán" at bounding box center [1052, 398] width 163 height 21
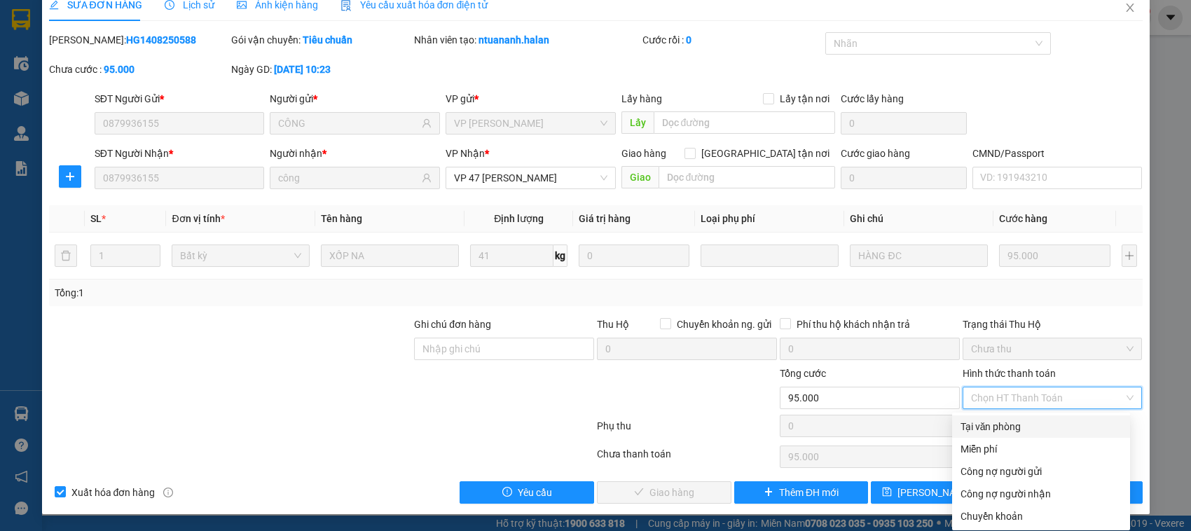
click at [1021, 422] on div "Tại văn phòng" at bounding box center [1041, 426] width 161 height 15
type input "0"
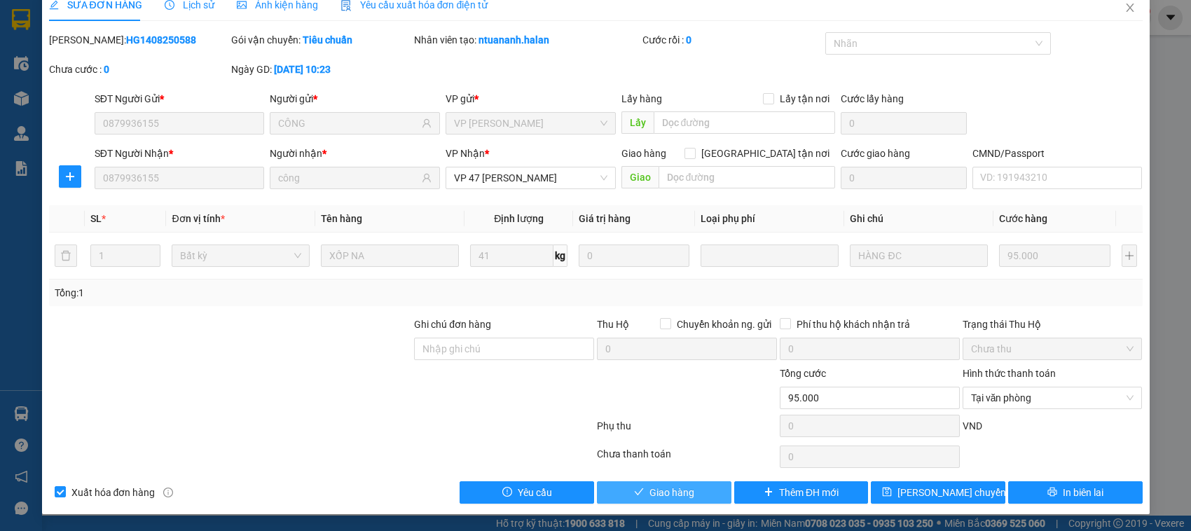
click at [671, 492] on span "Giao hàng" at bounding box center [672, 492] width 45 height 15
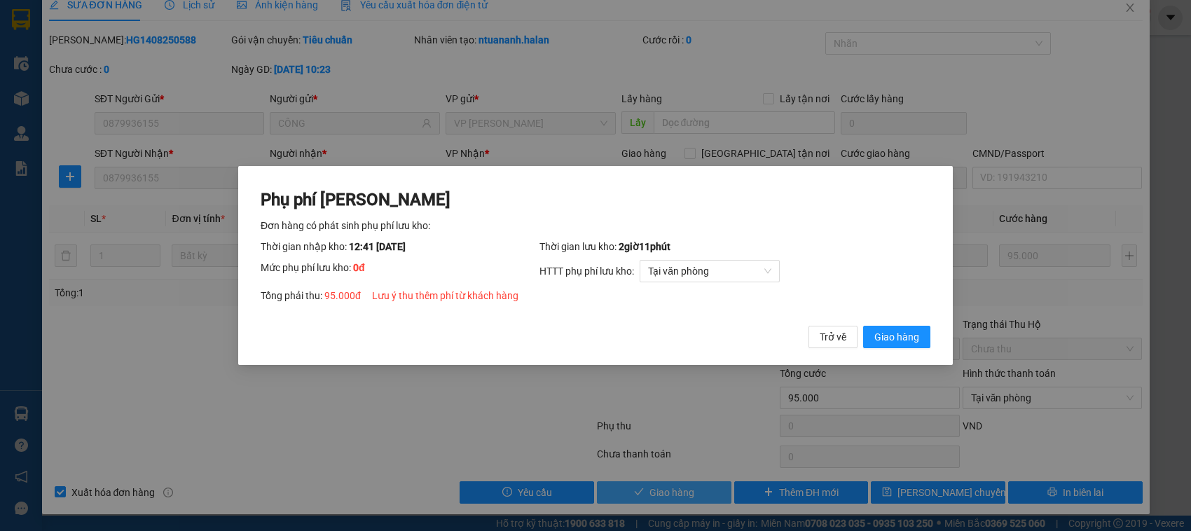
click at [863, 326] on button "Giao hàng" at bounding box center [896, 337] width 67 height 22
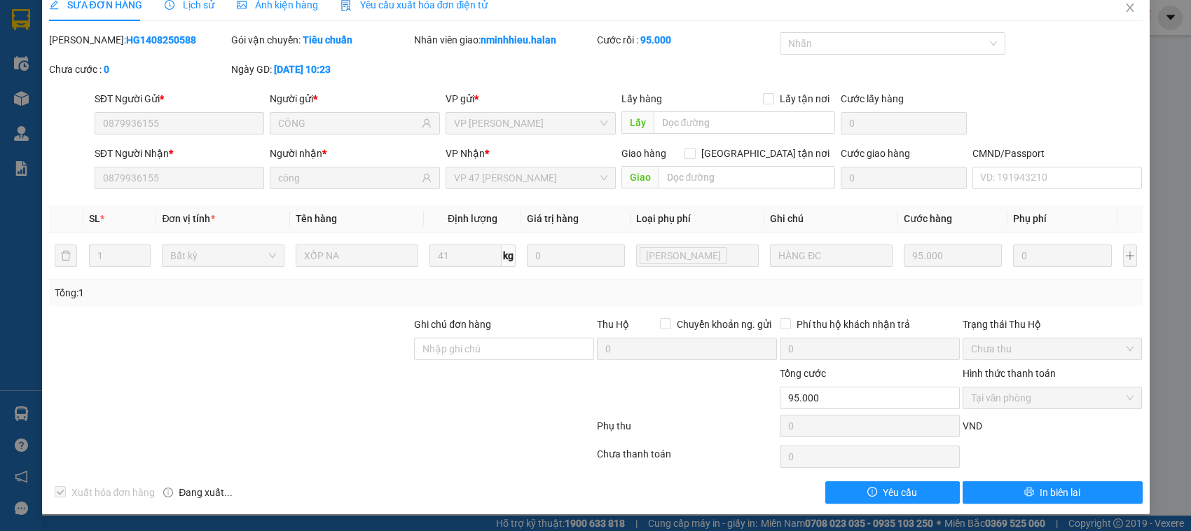
scroll to position [0, 0]
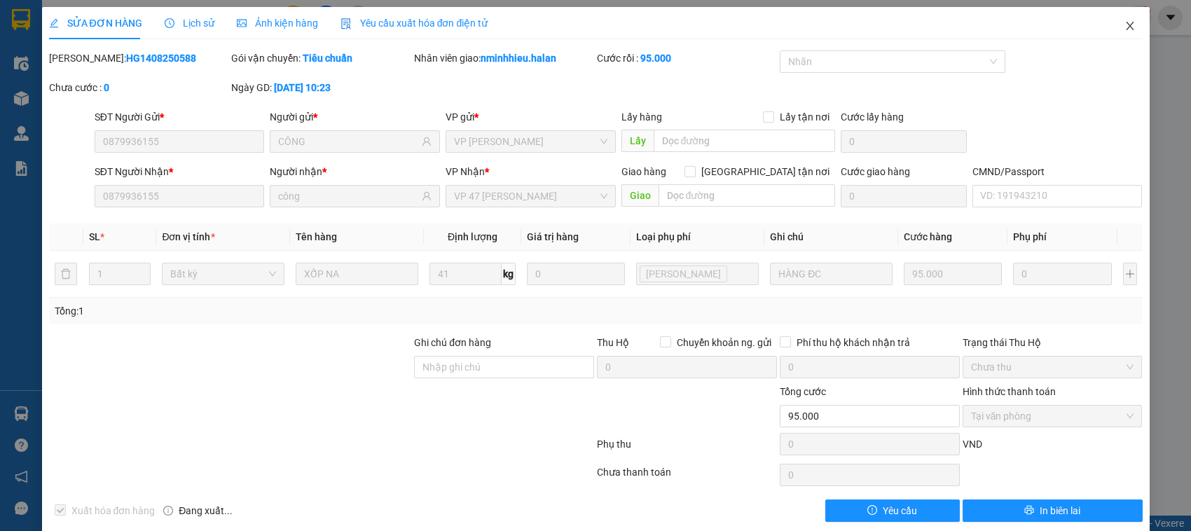
click at [1111, 21] on span "Close" at bounding box center [1130, 26] width 39 height 39
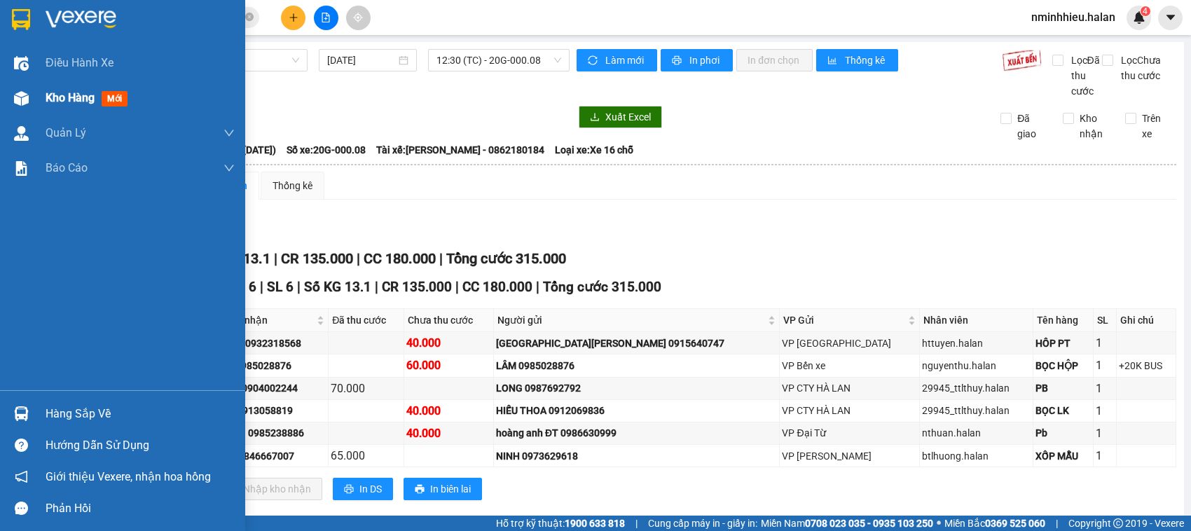
click at [64, 88] on div "Kho hàng mới" at bounding box center [140, 98] width 189 height 35
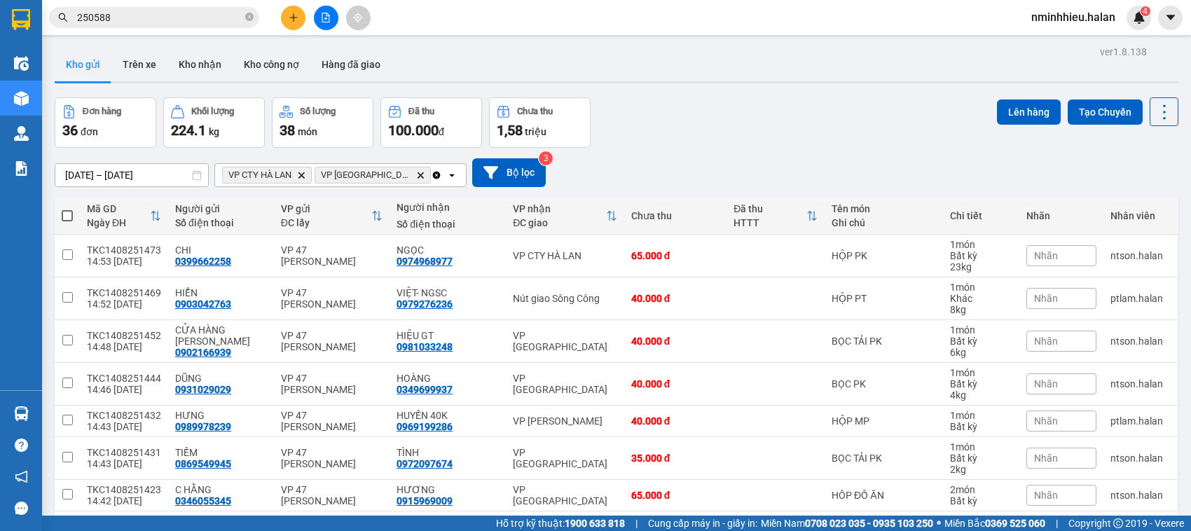
click at [71, 209] on label at bounding box center [67, 216] width 11 height 14
click at [67, 209] on input "checkbox" at bounding box center [67, 209] width 0 height 0
checkbox input "true"
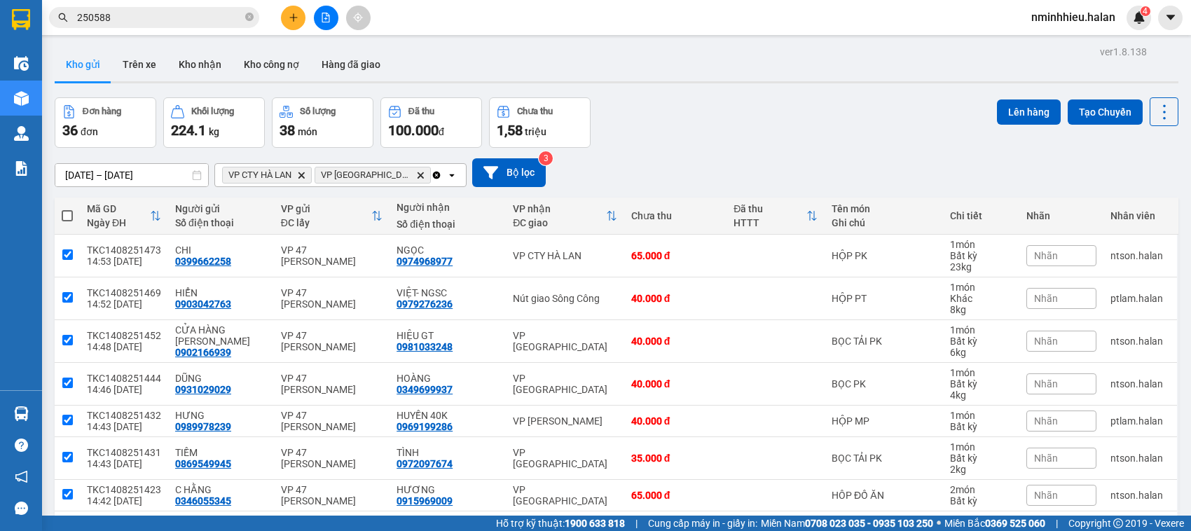
checkbox input "true"
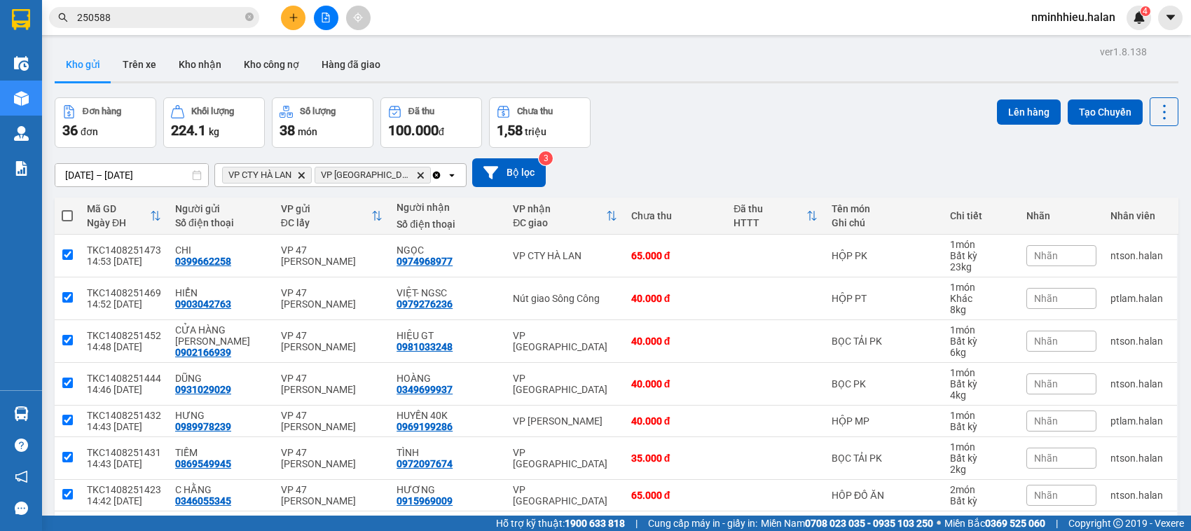
checkbox input "true"
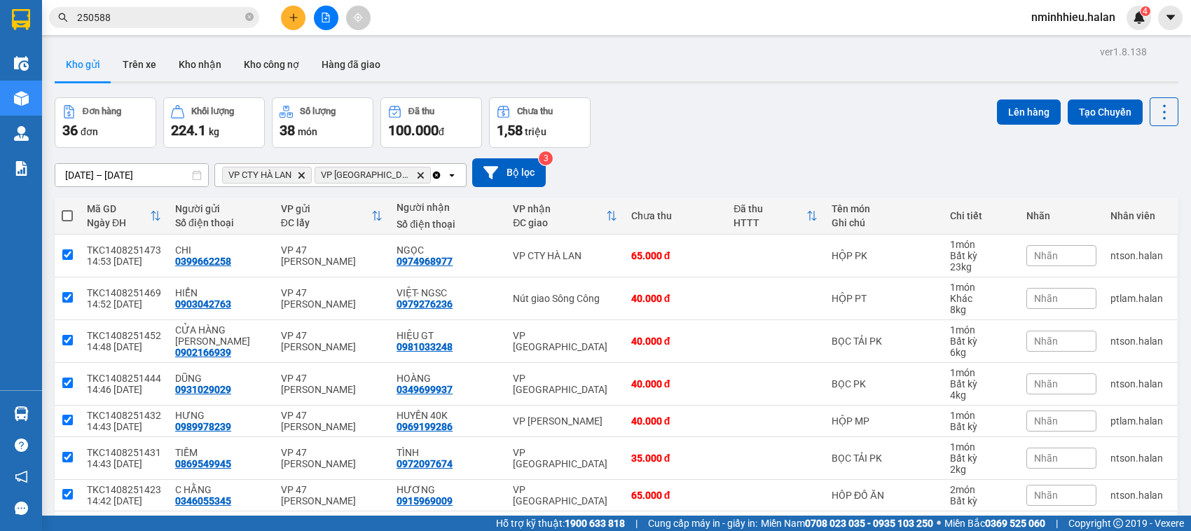
checkbox input "true"
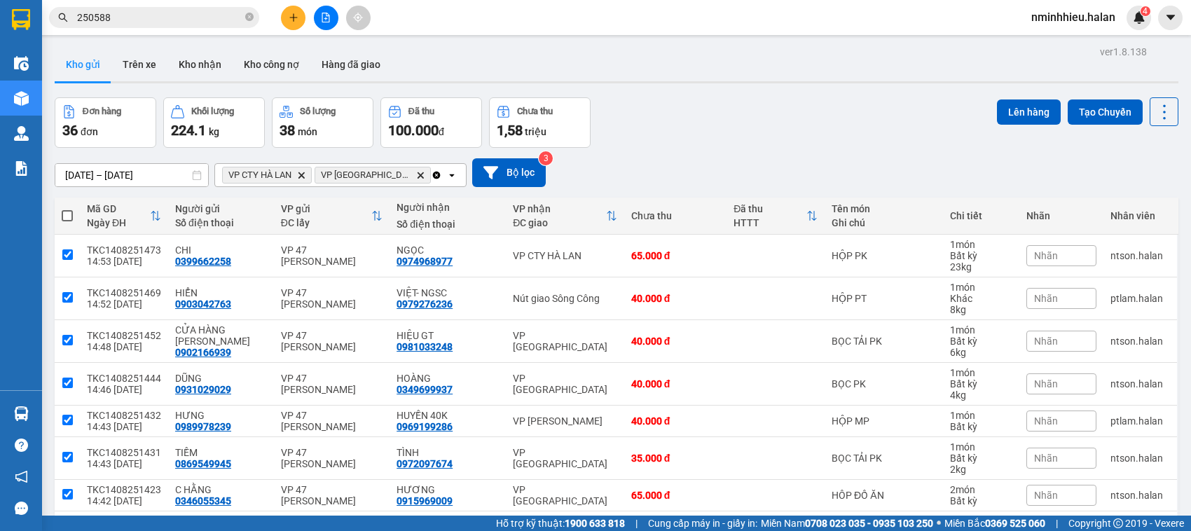
checkbox input "true"
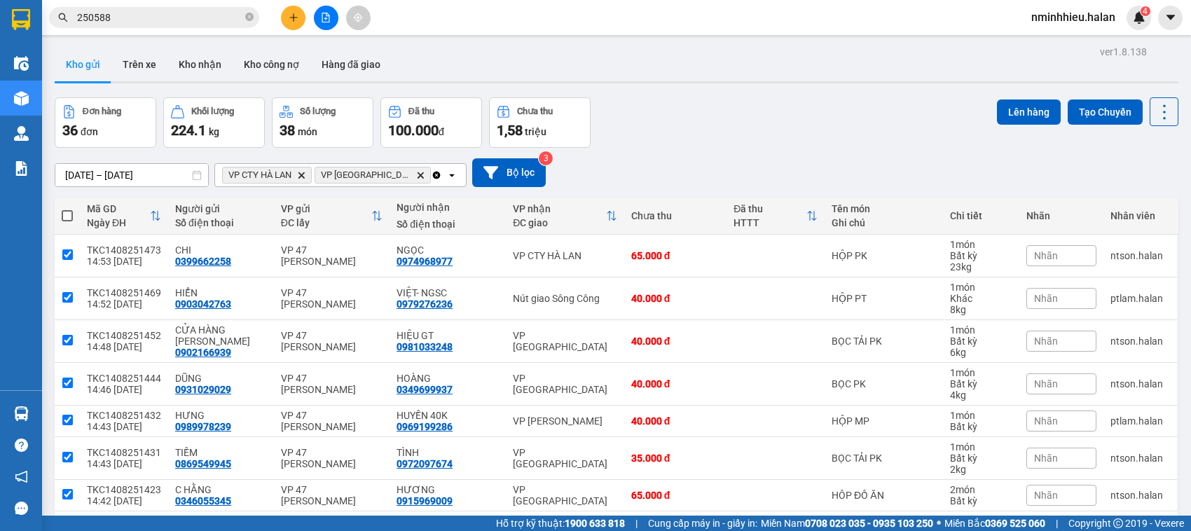
checkbox input "true"
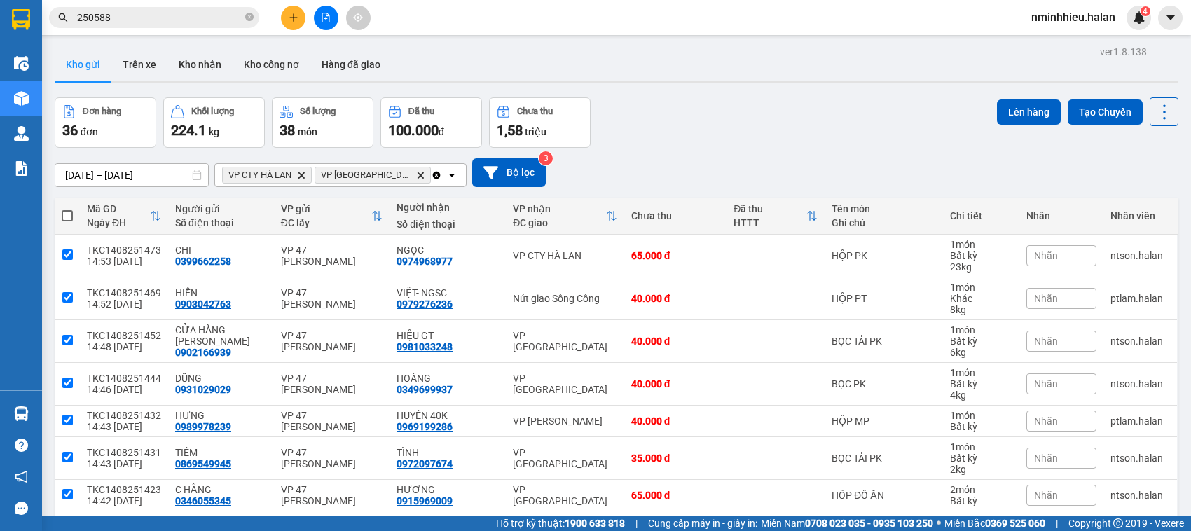
checkbox input "true"
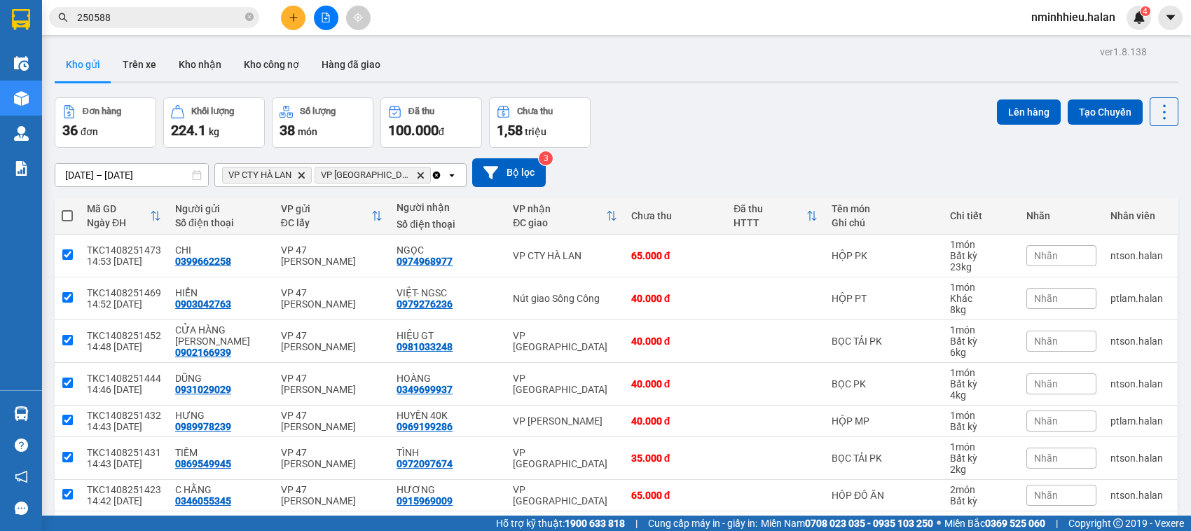
checkbox input "true"
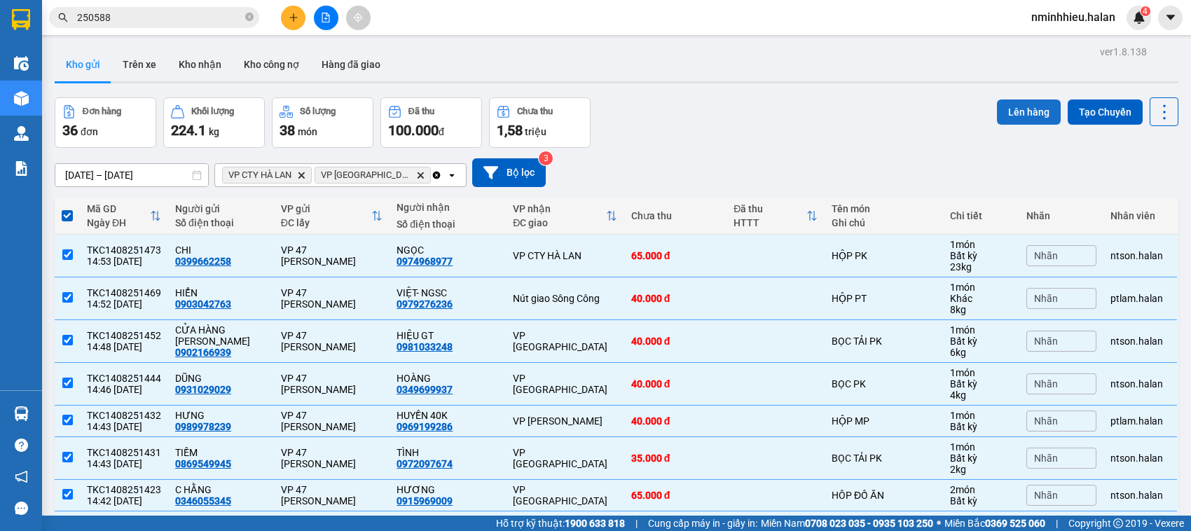
click at [1008, 109] on button "Lên hàng" at bounding box center [1029, 112] width 64 height 25
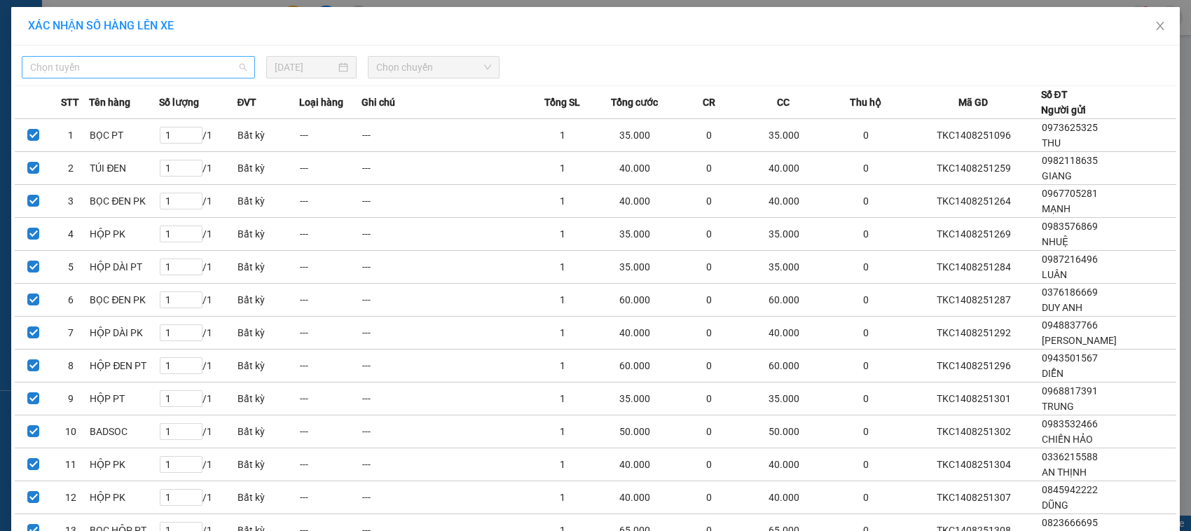
click at [139, 65] on span "Chọn tuyến" at bounding box center [138, 67] width 217 height 21
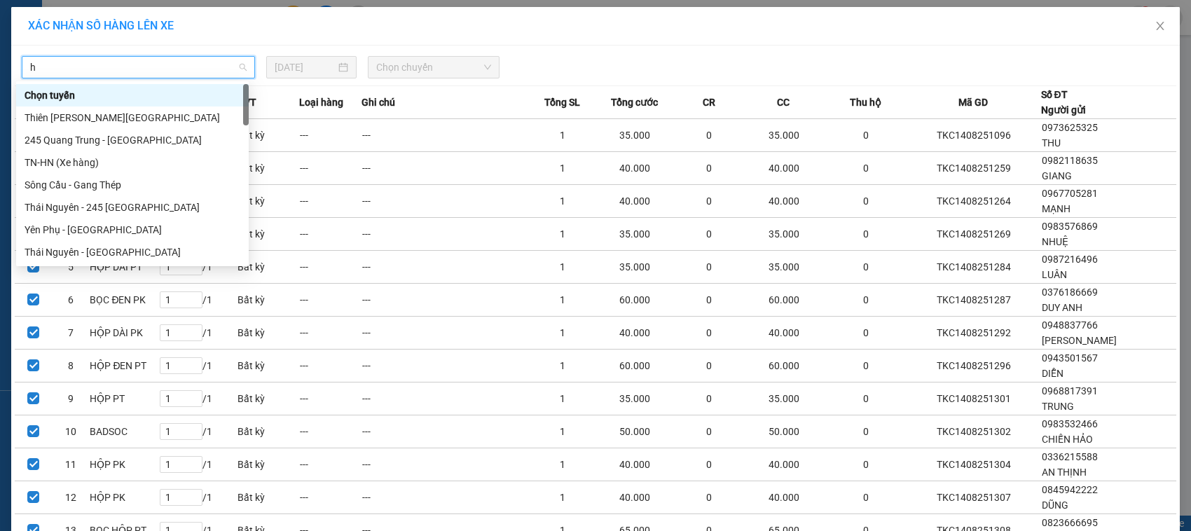
type input "hn"
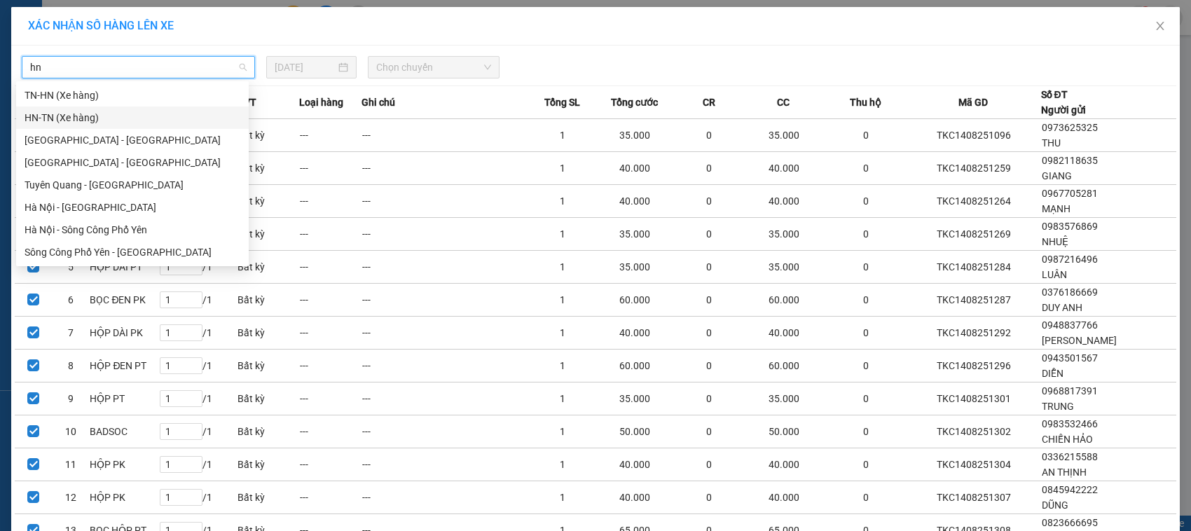
drag, startPoint x: 106, startPoint y: 113, endPoint x: 391, endPoint y: 71, distance: 288.3
click at [391, 71] on body "Kết quả tìm kiếm ( 217 ) Bộ lọc Mã ĐH Trạng thái Món hàng Thu hộ Tổng cước Chưa…" at bounding box center [595, 265] width 1191 height 531
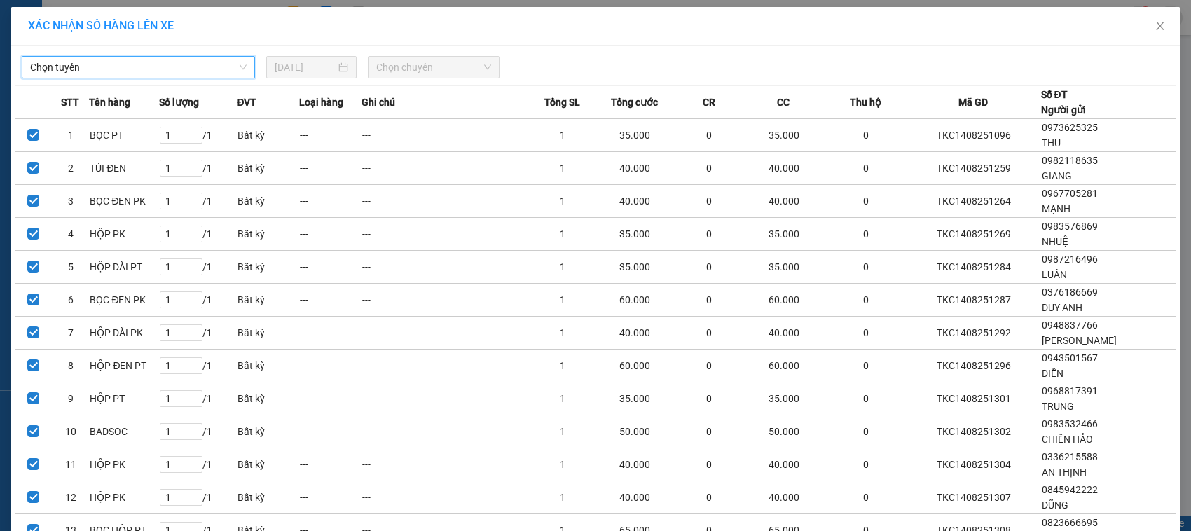
click at [391, 71] on span "Chọn chuyến" at bounding box center [433, 67] width 114 height 21
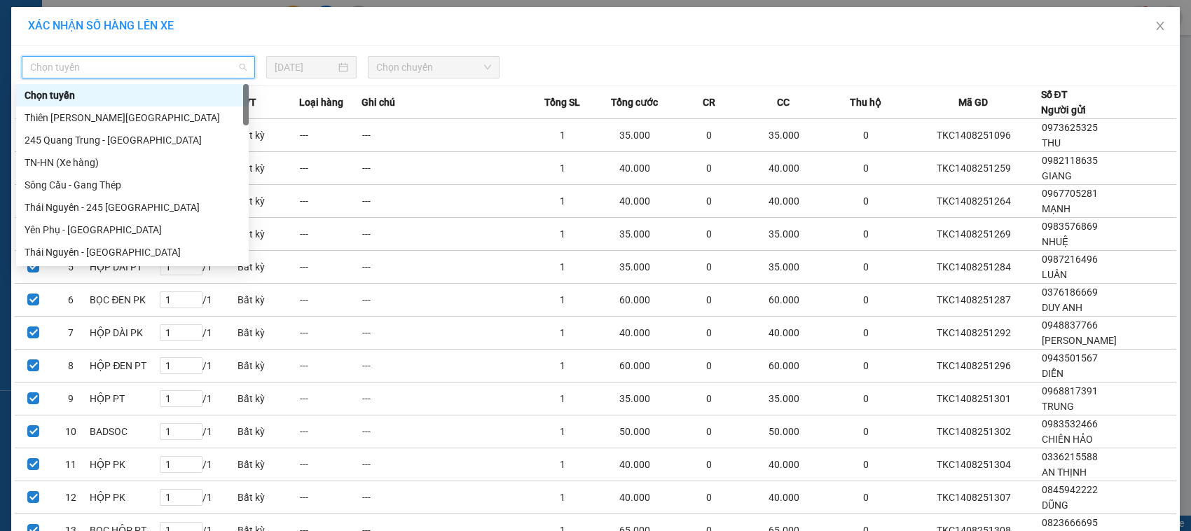
click at [152, 64] on span "Chọn tuyến" at bounding box center [138, 67] width 217 height 21
type input "hn"
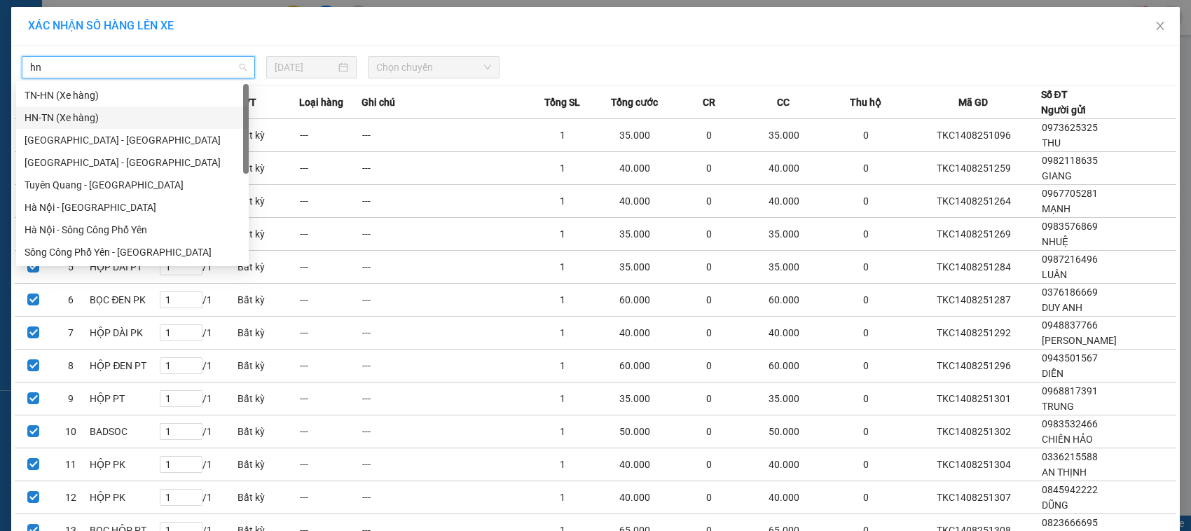
click at [82, 110] on div "HN-TN (Xe hàng)" at bounding box center [133, 117] width 216 height 15
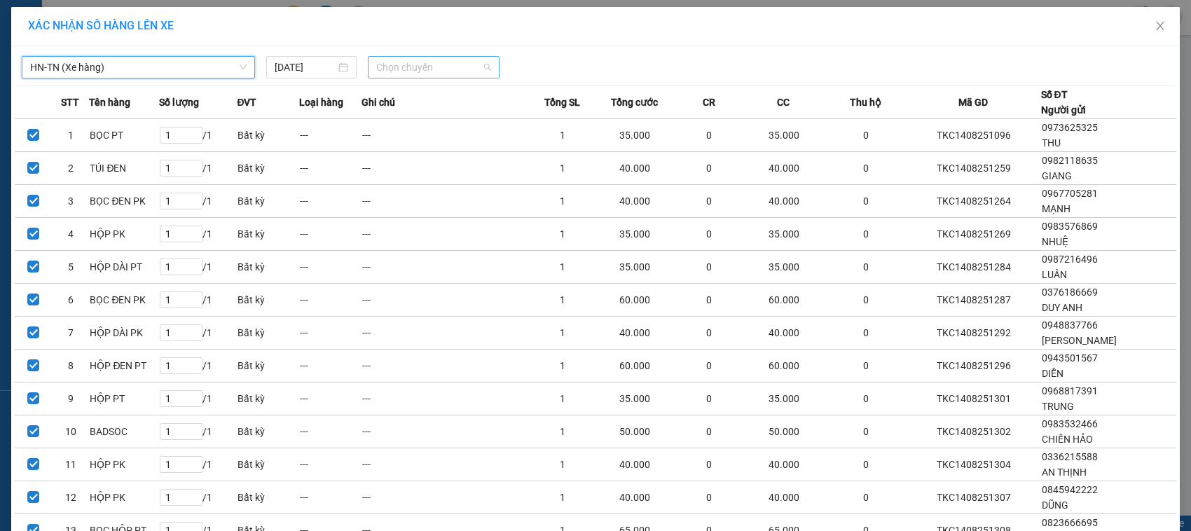
click at [385, 64] on span "Chọn chuyến" at bounding box center [433, 67] width 114 height 21
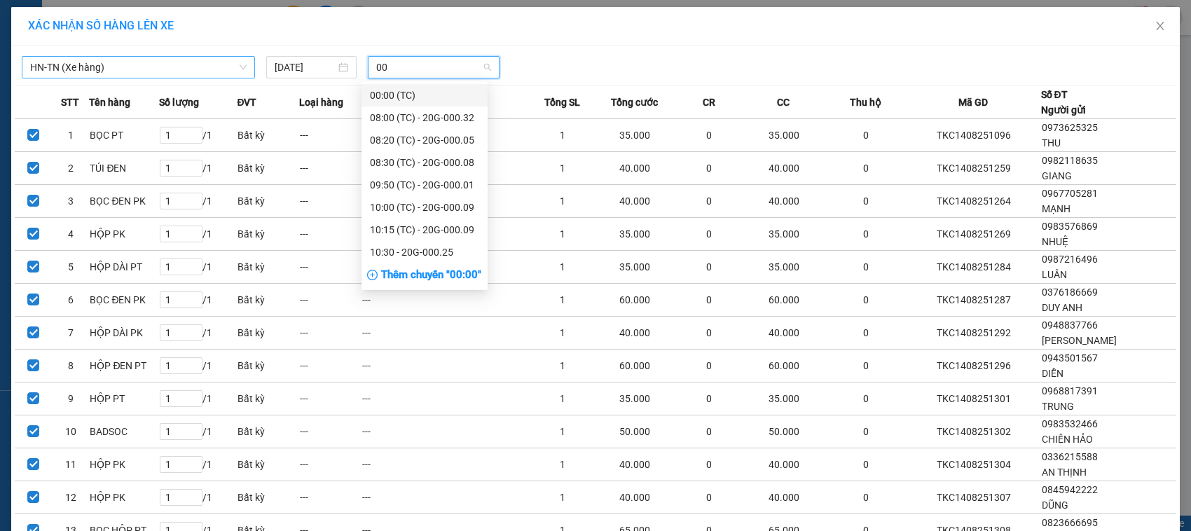
type input "008"
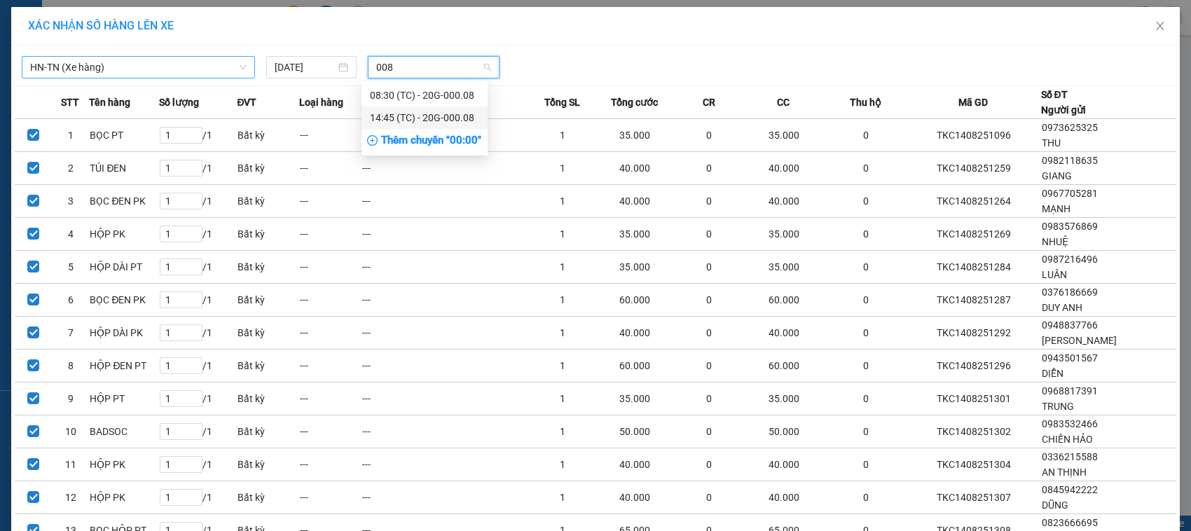
click at [408, 114] on div "14:45 (TC) - 20G-000.08" at bounding box center [424, 117] width 109 height 15
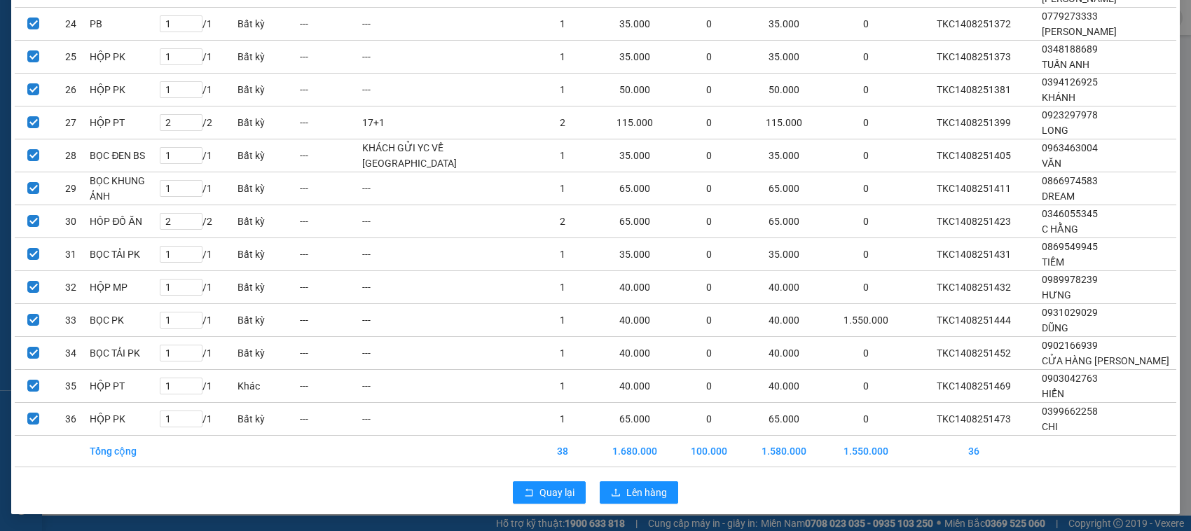
scroll to position [883, 0]
click at [662, 488] on button "Lên hàng" at bounding box center [639, 492] width 78 height 22
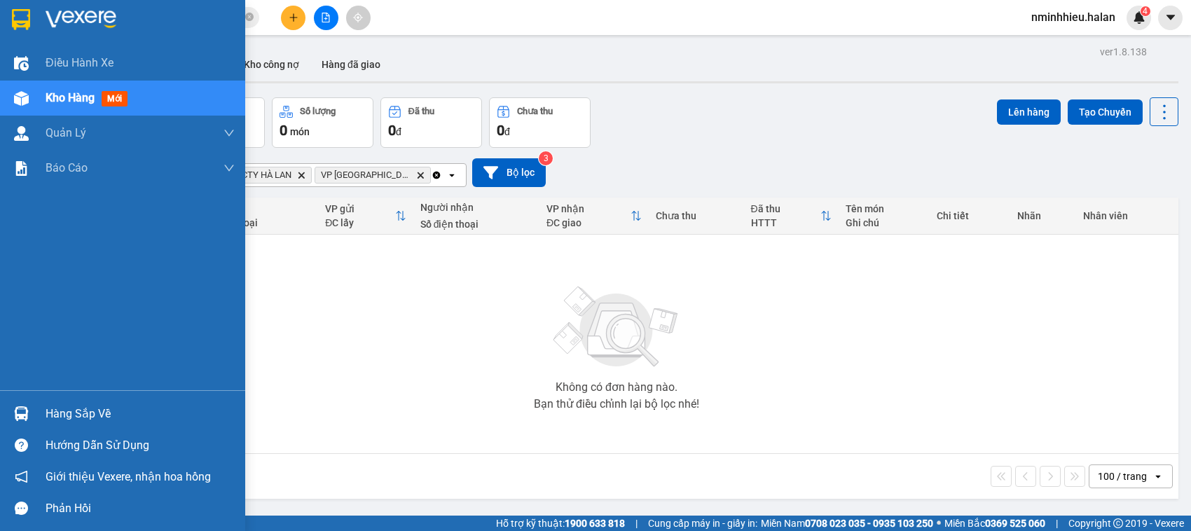
click at [117, 395] on div "Hàng sắp về Hướng dẫn sử dụng Giới thiệu Vexere, nhận hoa hồng Phản hồi" at bounding box center [122, 457] width 245 height 134
click at [53, 411] on div "Hàng sắp về" at bounding box center [140, 414] width 189 height 21
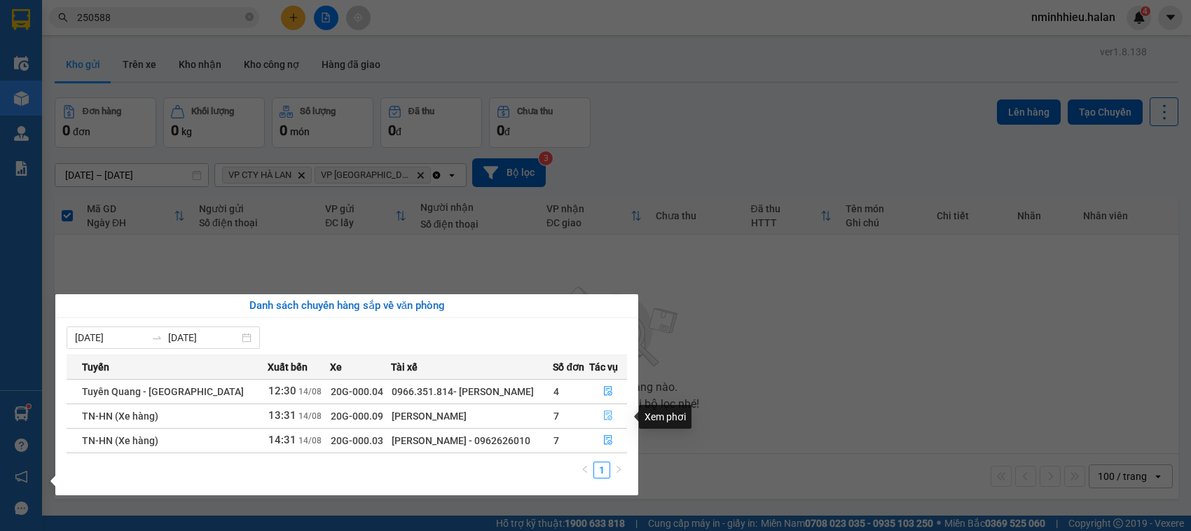
click at [604, 412] on icon "file-done" at bounding box center [608, 416] width 8 height 10
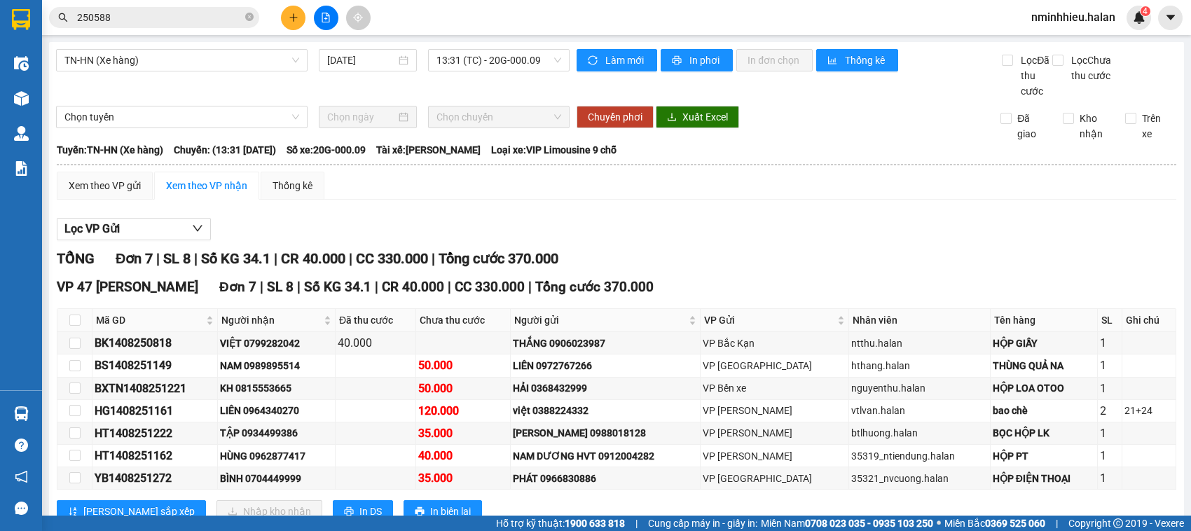
scroll to position [64, 0]
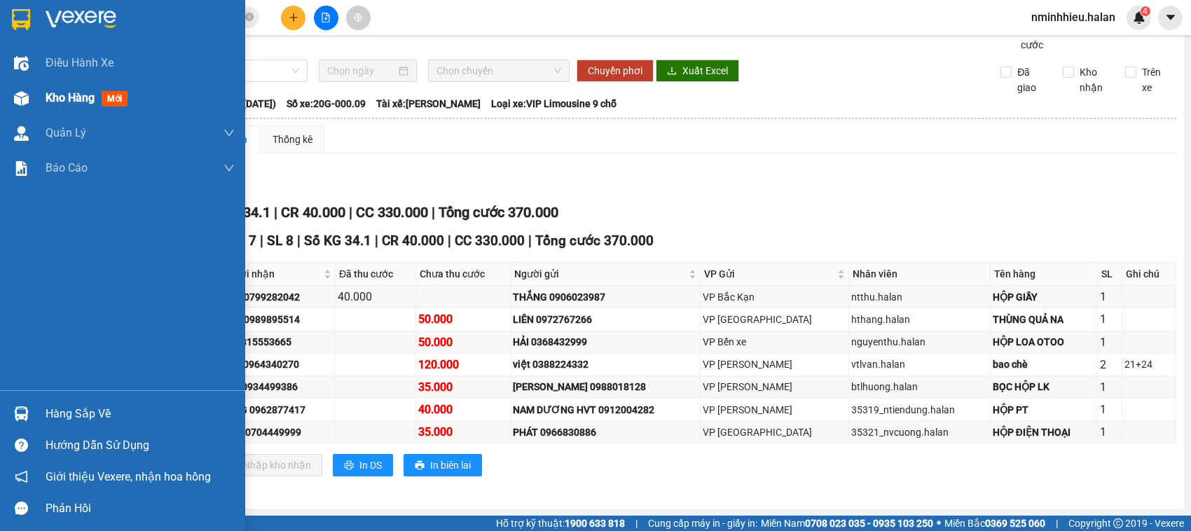
click at [70, 107] on div "Kho hàng mới" at bounding box center [90, 98] width 88 height 18
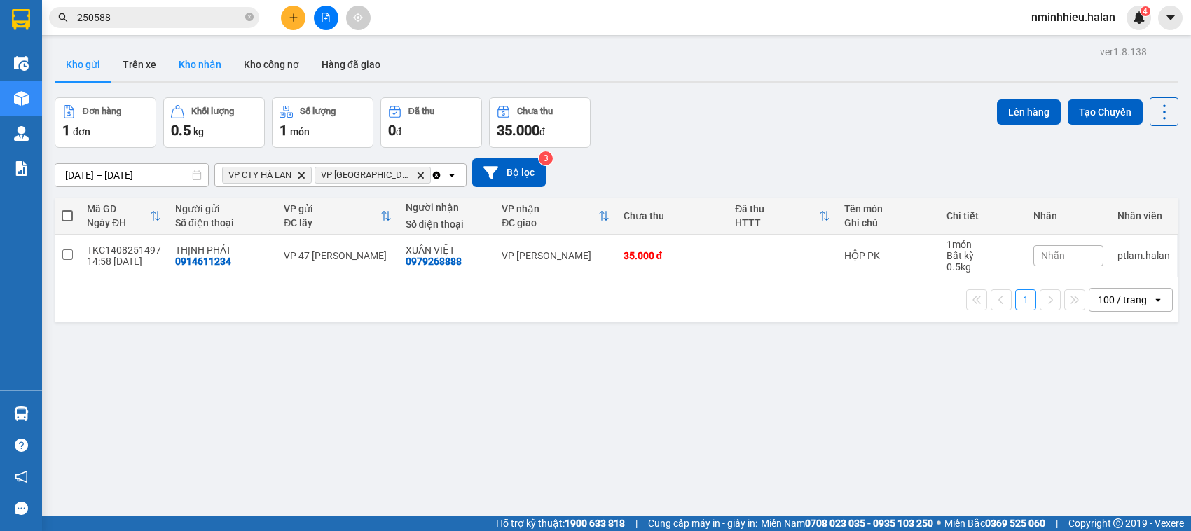
click at [195, 65] on button "Kho nhận" at bounding box center [199, 65] width 65 height 34
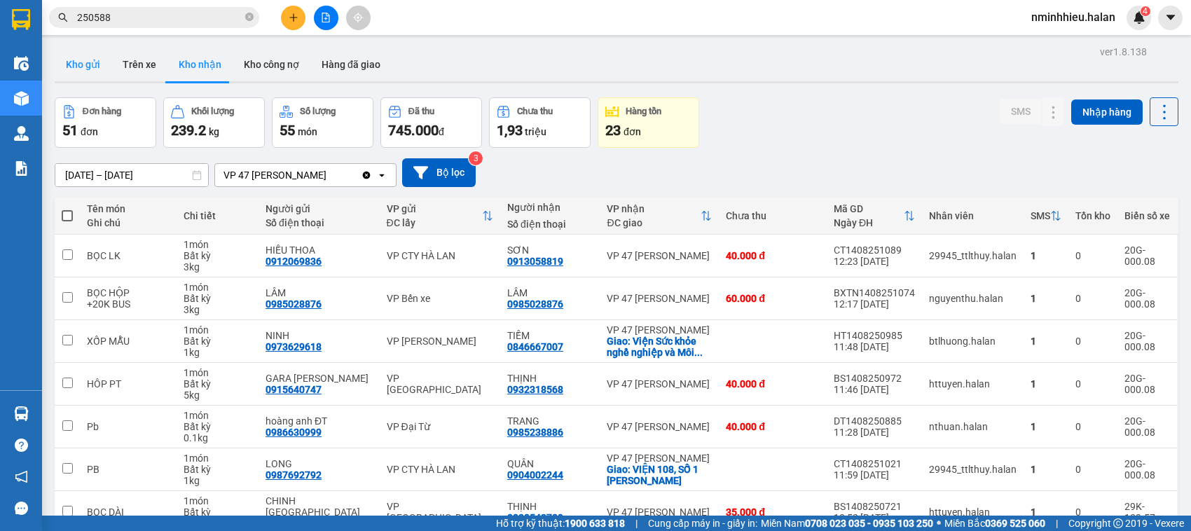
click at [74, 70] on button "Kho gửi" at bounding box center [83, 65] width 57 height 34
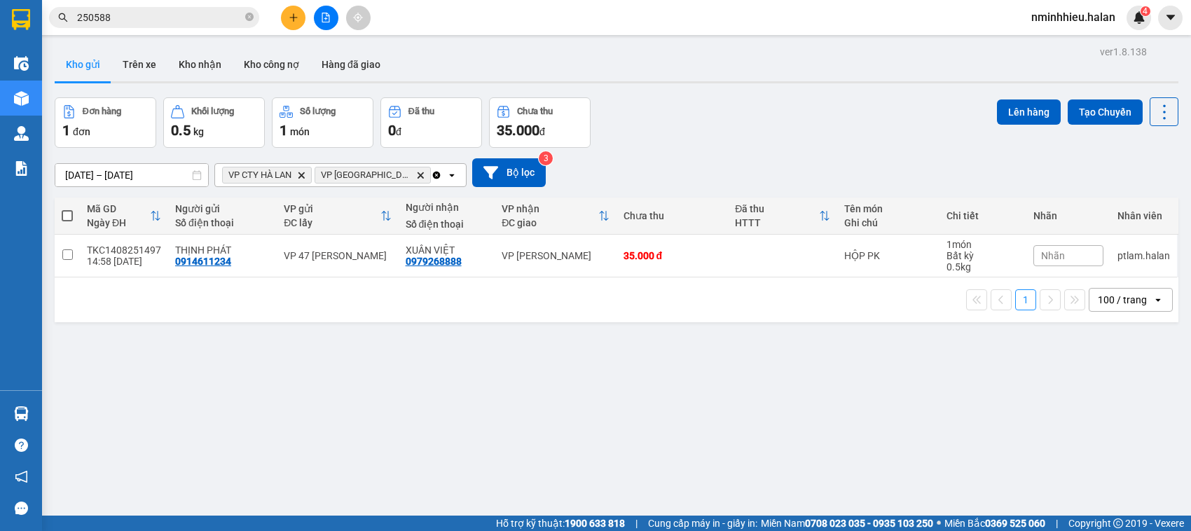
click at [212, 18] on input "250588" at bounding box center [159, 17] width 165 height 15
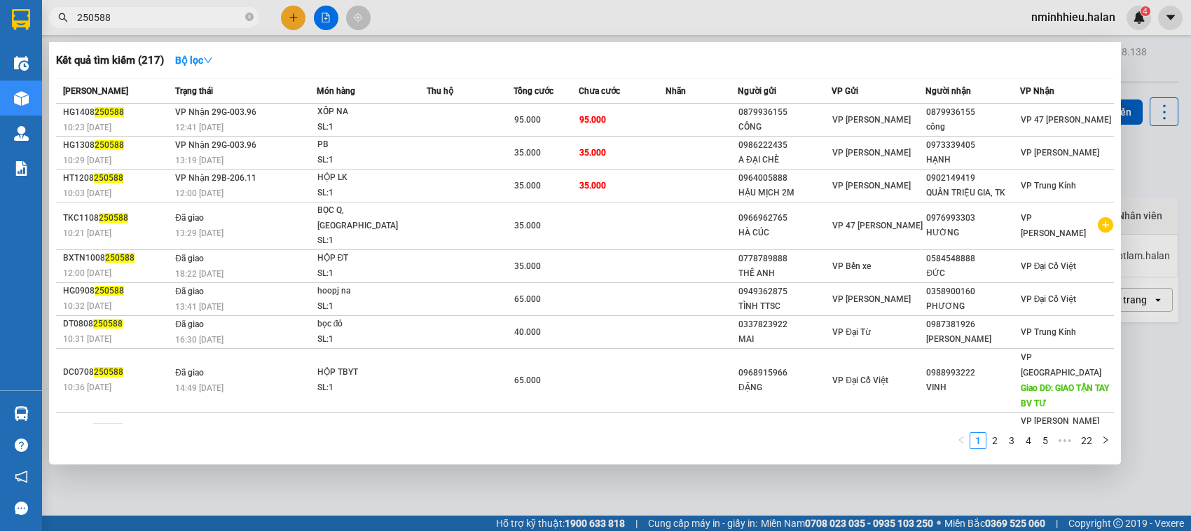
click at [212, 18] on input "250588" at bounding box center [159, 17] width 165 height 15
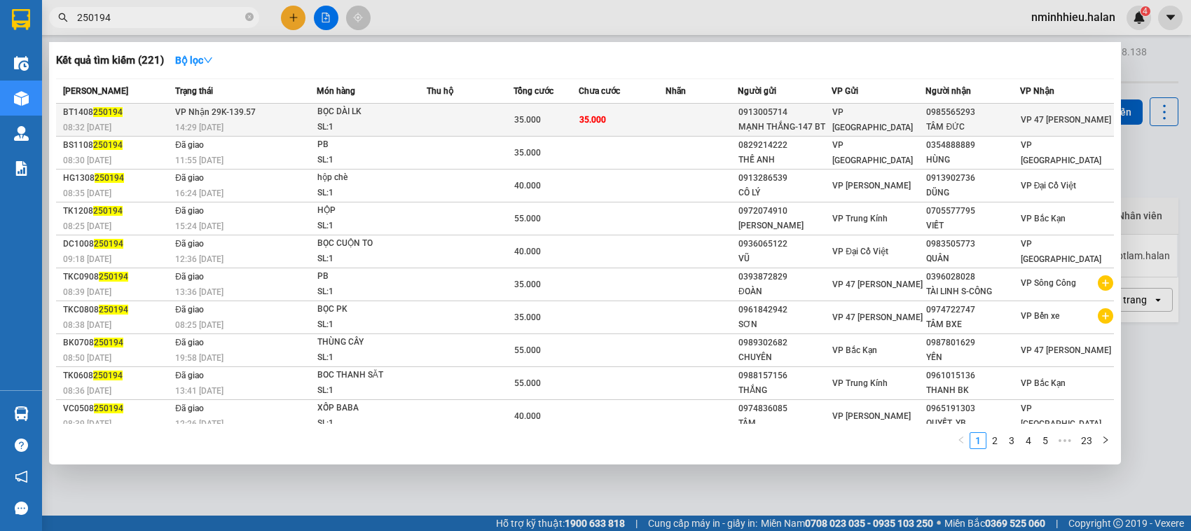
type input "250194"
click at [348, 121] on div "SL: 1" at bounding box center [369, 127] width 105 height 15
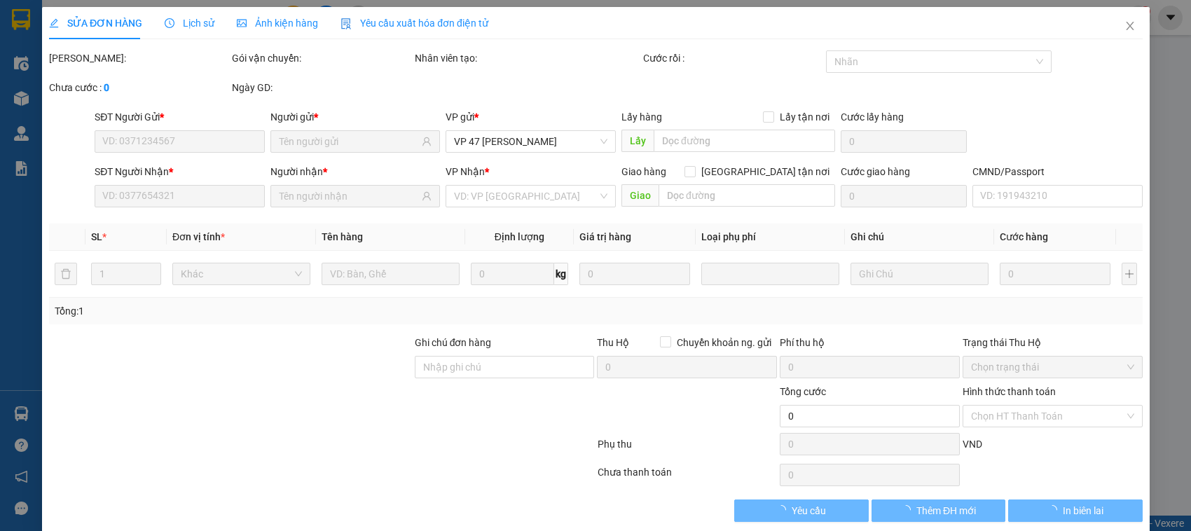
type input "0913005714"
type input "MẠNH THẮNG-147 BT"
type input "0985565293"
type input "TÂM ĐỨC"
type input "35.000"
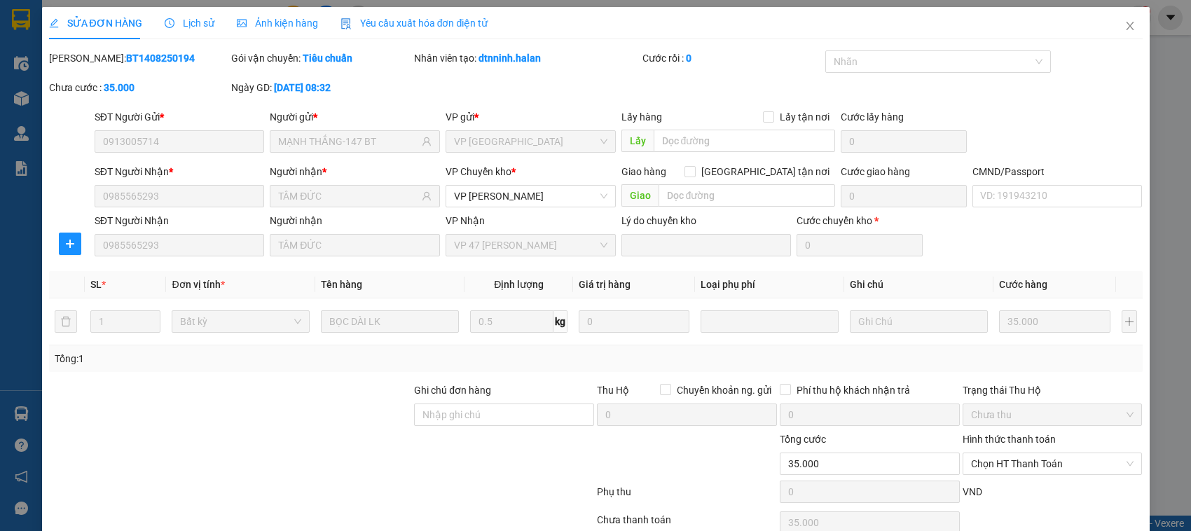
scroll to position [67, 0]
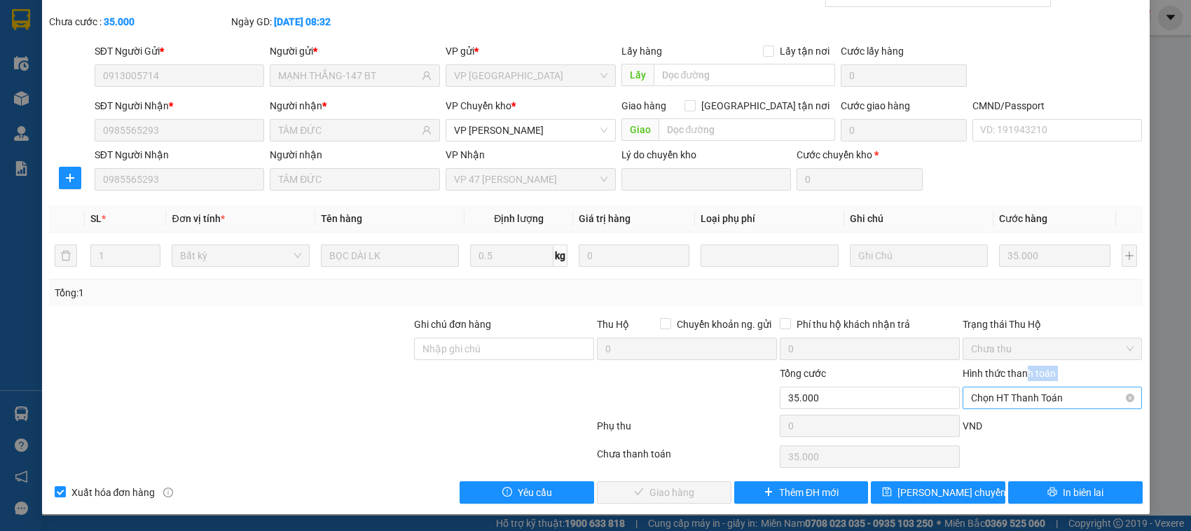
drag, startPoint x: 1015, startPoint y: 384, endPoint x: 1014, endPoint y: 397, distance: 12.6
click at [1014, 397] on div "Hình thức thanh toán Chọn HT Thanh Toán" at bounding box center [1053, 390] width 180 height 49
click at [1014, 397] on span "Chọn HT Thanh Toán" at bounding box center [1052, 398] width 163 height 21
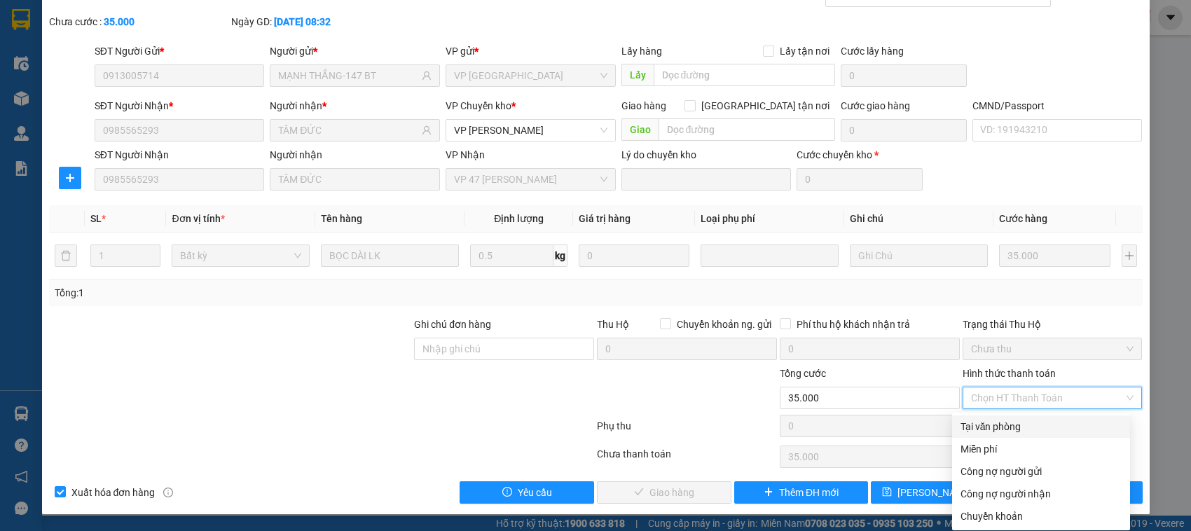
click at [1001, 427] on div "Tại văn phòng" at bounding box center [1041, 426] width 161 height 15
type input "0"
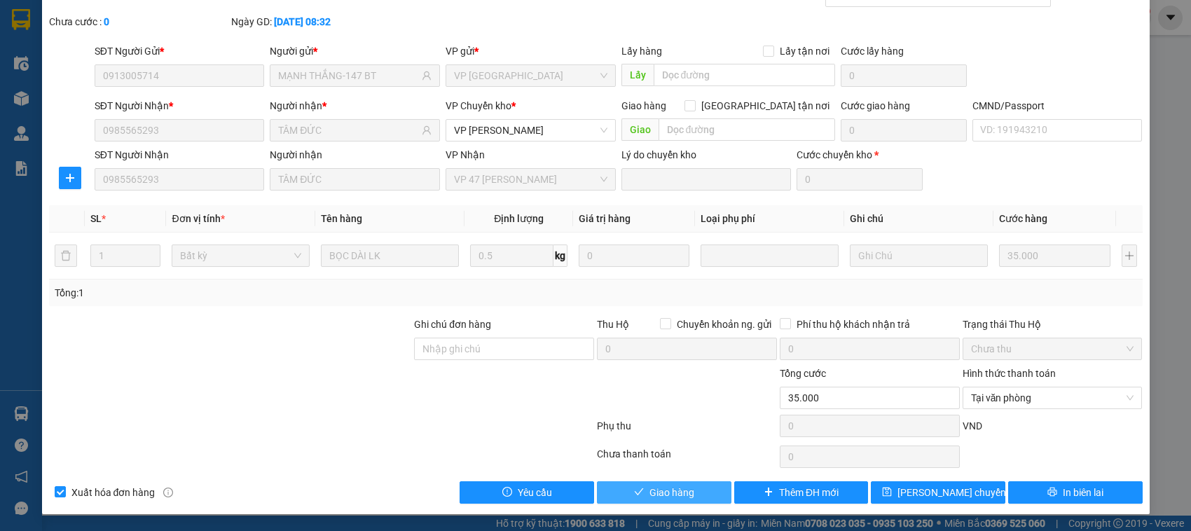
click at [634, 488] on icon "check" at bounding box center [639, 492] width 10 height 10
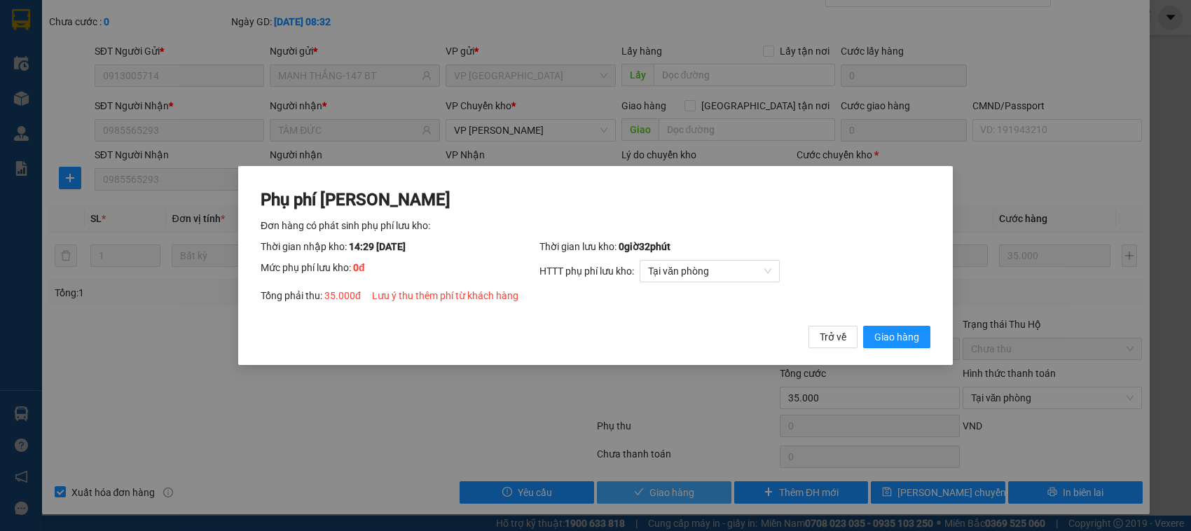
click at [863, 326] on button "Giao hàng" at bounding box center [896, 337] width 67 height 22
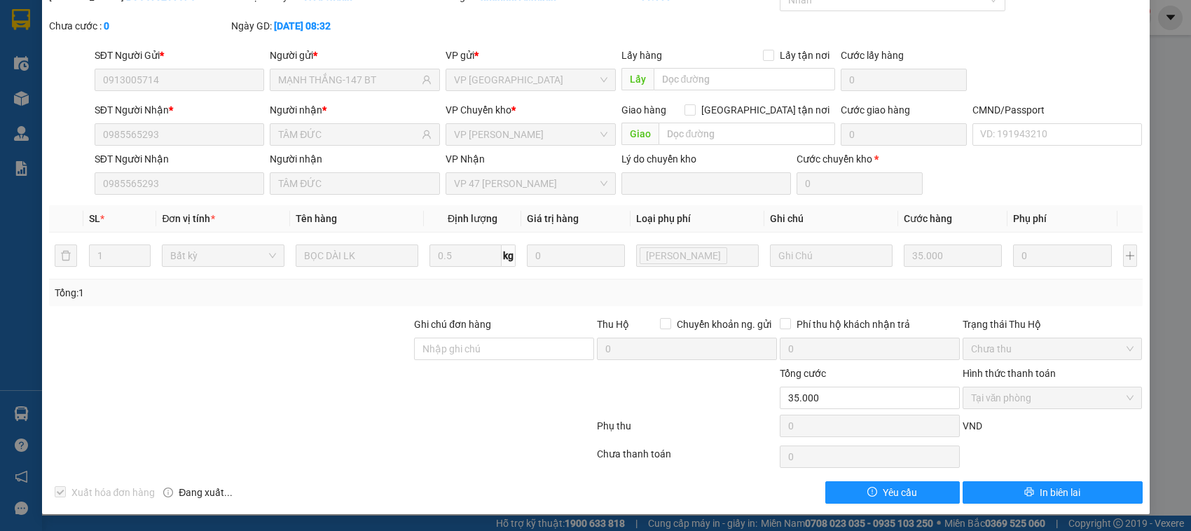
scroll to position [0, 0]
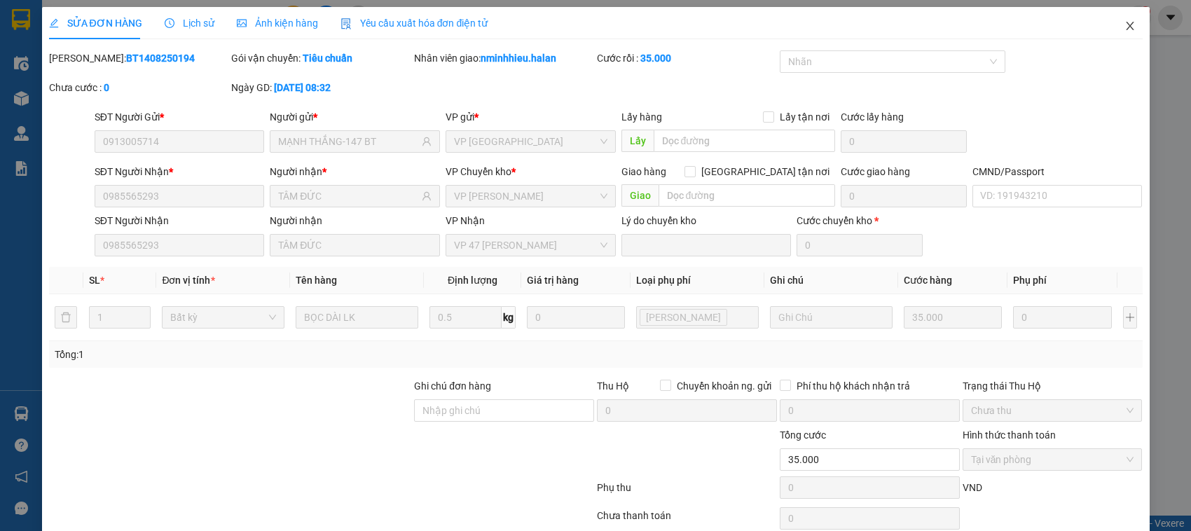
click at [1111, 25] on span "Close" at bounding box center [1130, 26] width 39 height 39
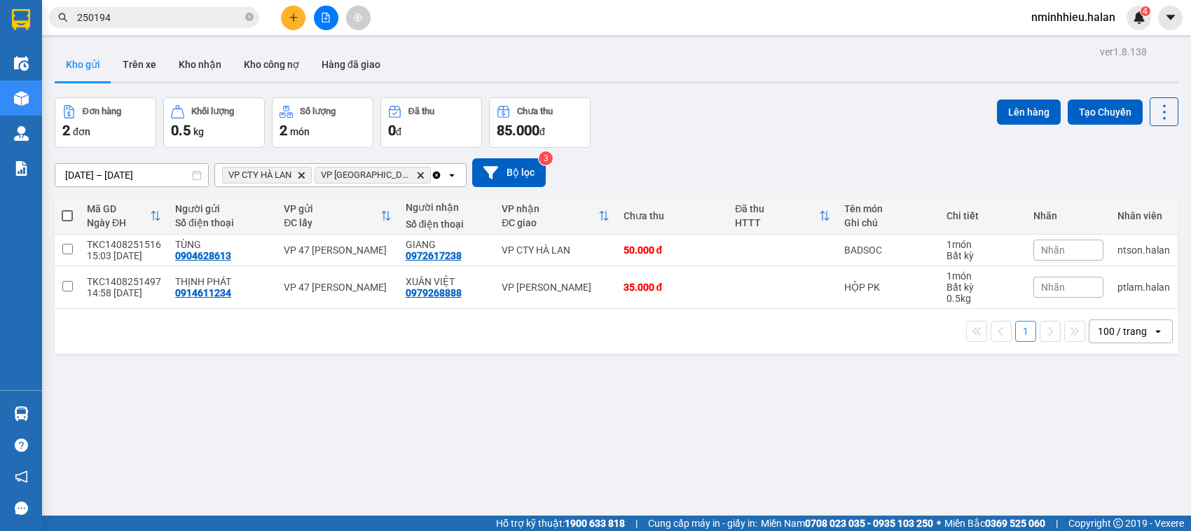
click at [200, 16] on input "250194" at bounding box center [159, 17] width 165 height 15
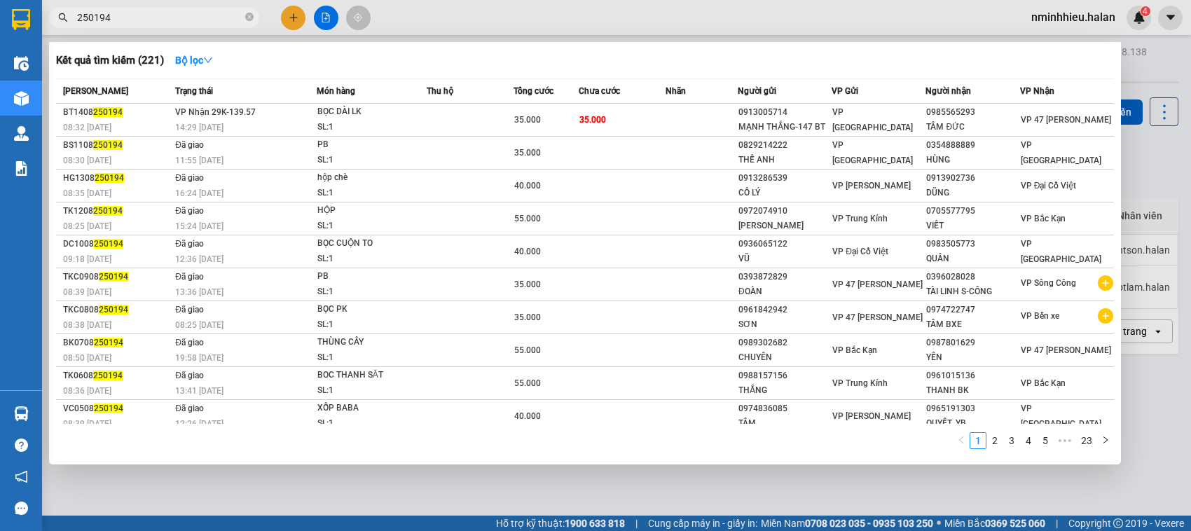
click at [200, 16] on input "250194" at bounding box center [159, 17] width 165 height 15
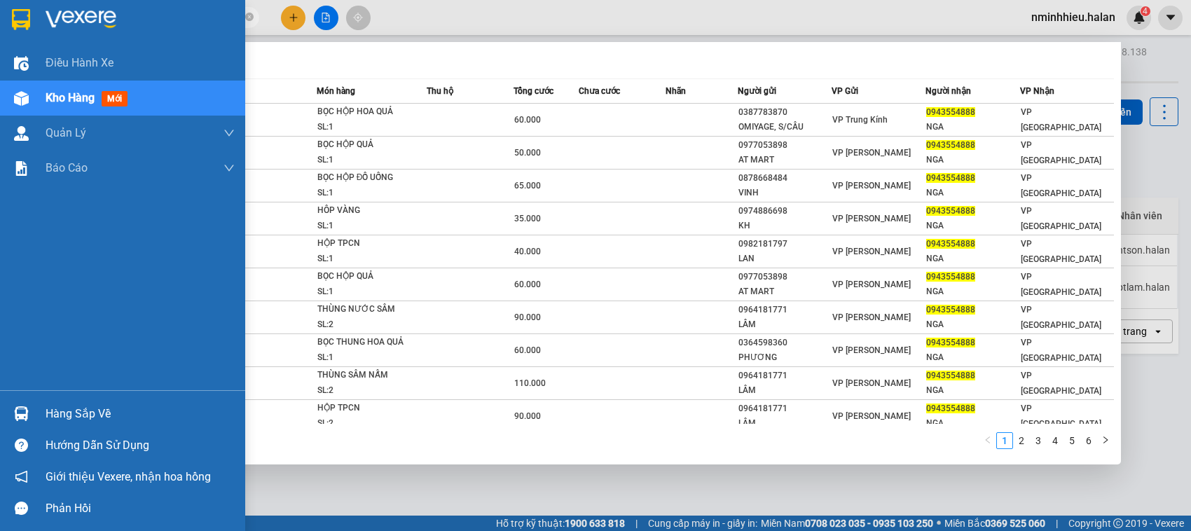
click at [39, 412] on div "Hàng sắp về" at bounding box center [122, 414] width 245 height 32
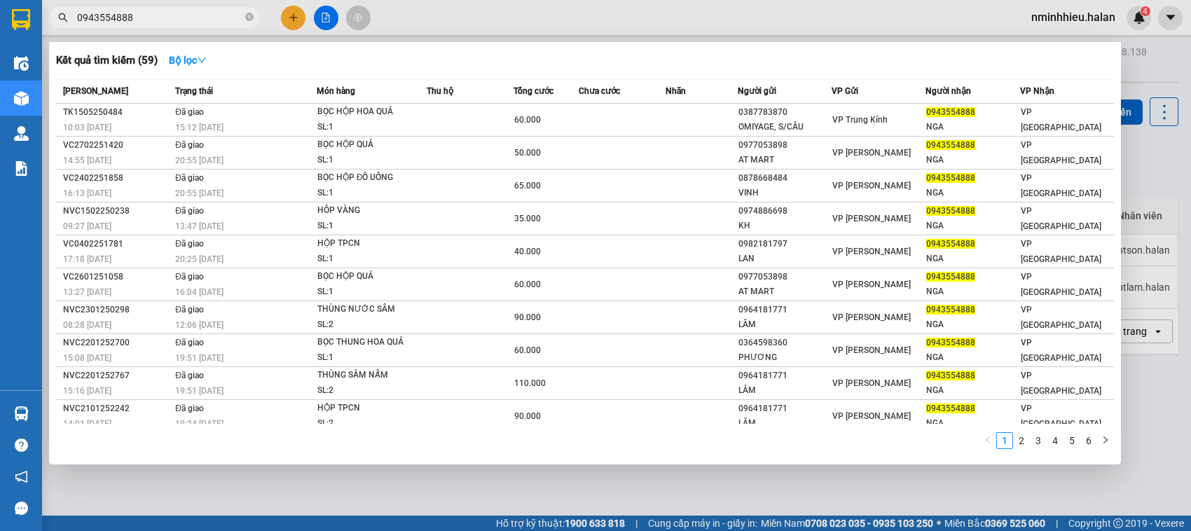
click at [216, 64] on section "Kết quả tìm kiếm ( 59 ) Bộ lọc Mã ĐH Trạng thái Món hàng Thu hộ Tổng cước Chưa …" at bounding box center [595, 265] width 1191 height 531
click at [193, 26] on span "0943554888" at bounding box center [154, 17] width 210 height 21
click at [167, 19] on input "0943554888" at bounding box center [159, 17] width 165 height 15
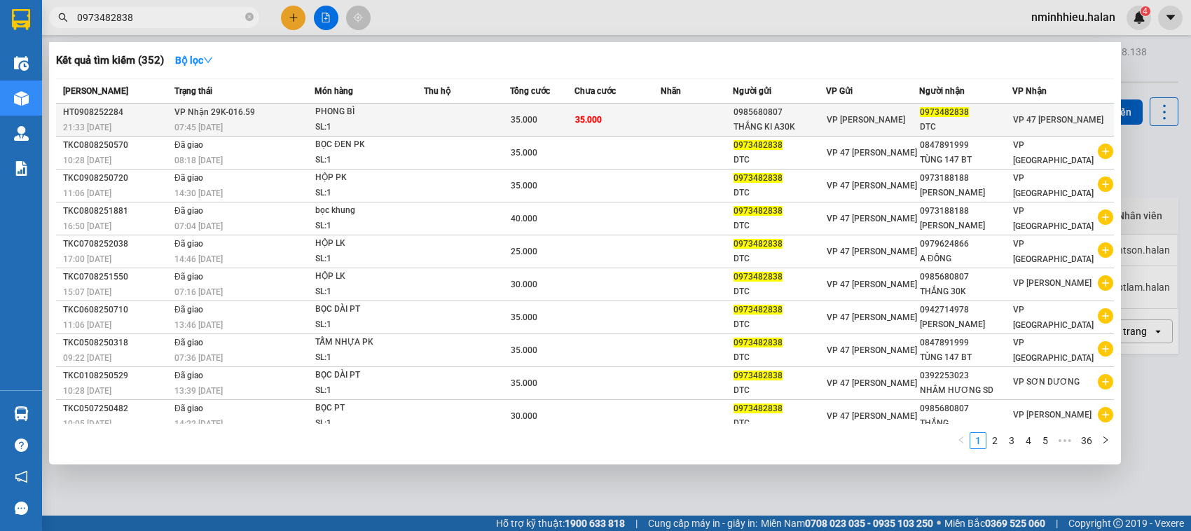
type input "0973482838"
click at [296, 121] on div "07:45 - 10/08" at bounding box center [243, 127] width 139 height 15
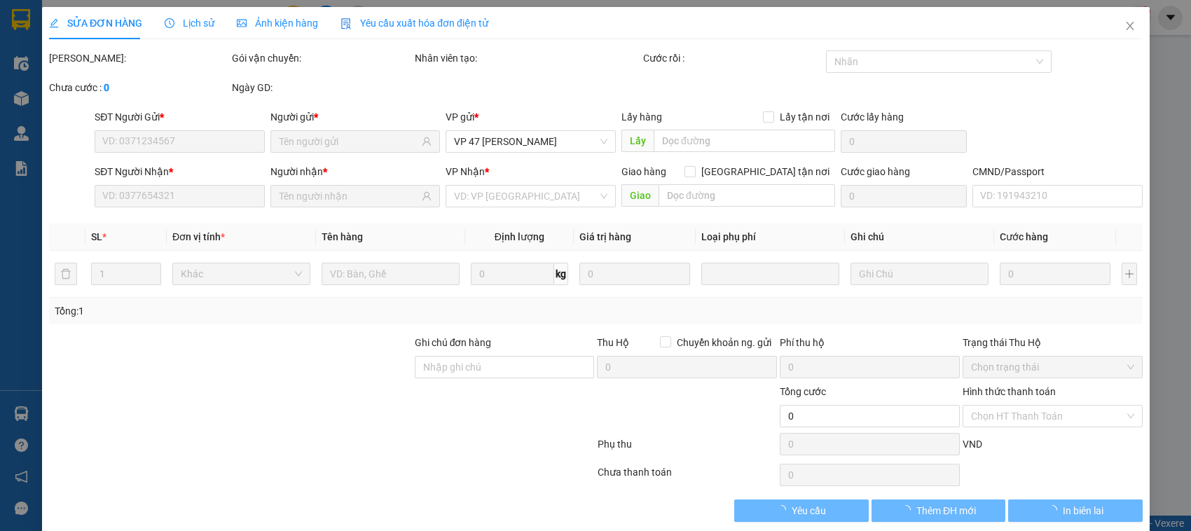
type input "0985680807"
type input "THẮNG KI A30K"
type input "0973482838"
type input "DTC"
type input "35.000"
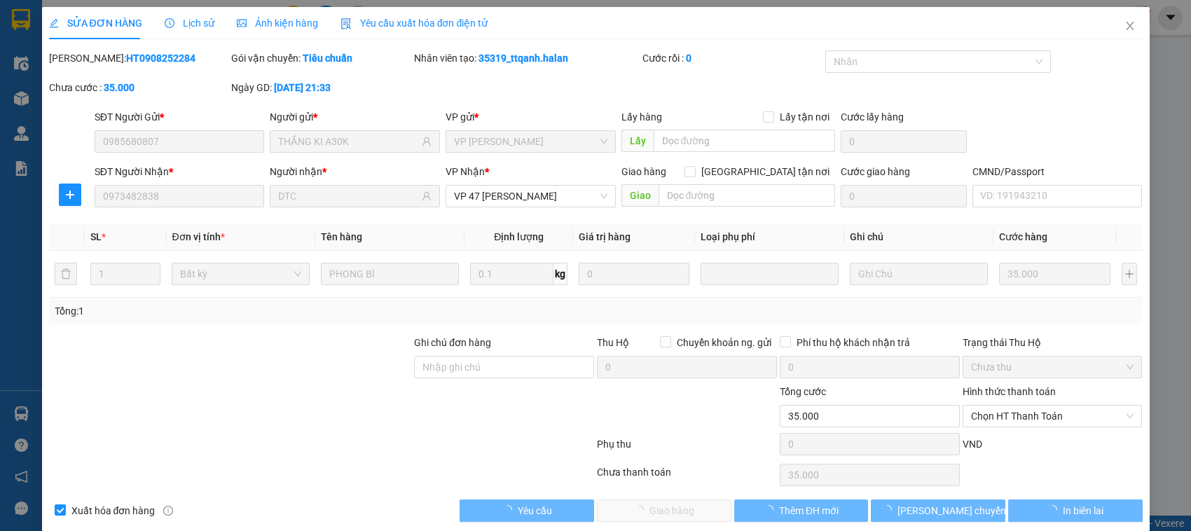
scroll to position [19, 0]
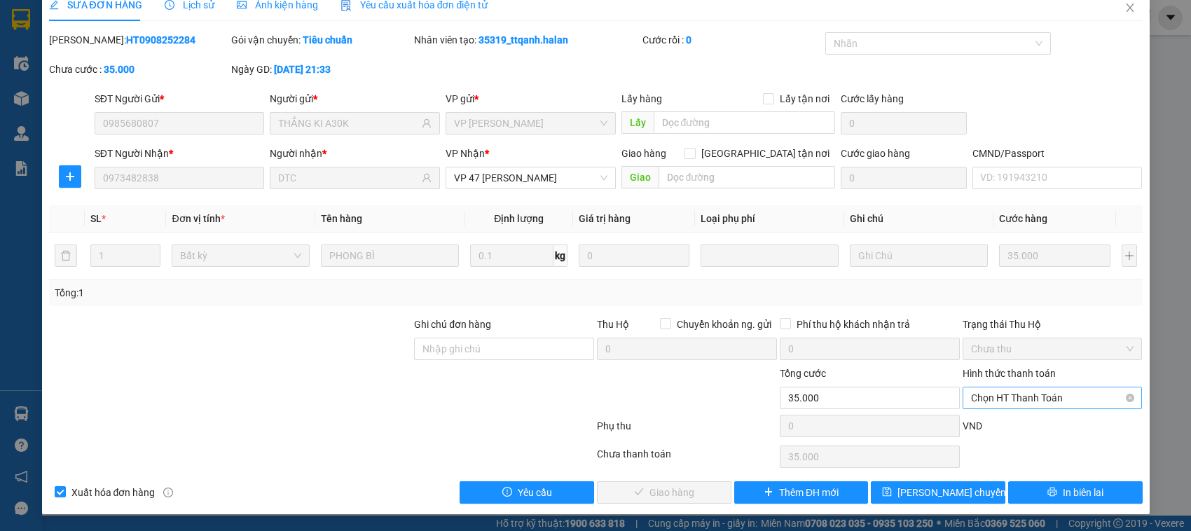
click at [1046, 395] on span "Chọn HT Thanh Toán" at bounding box center [1052, 398] width 163 height 21
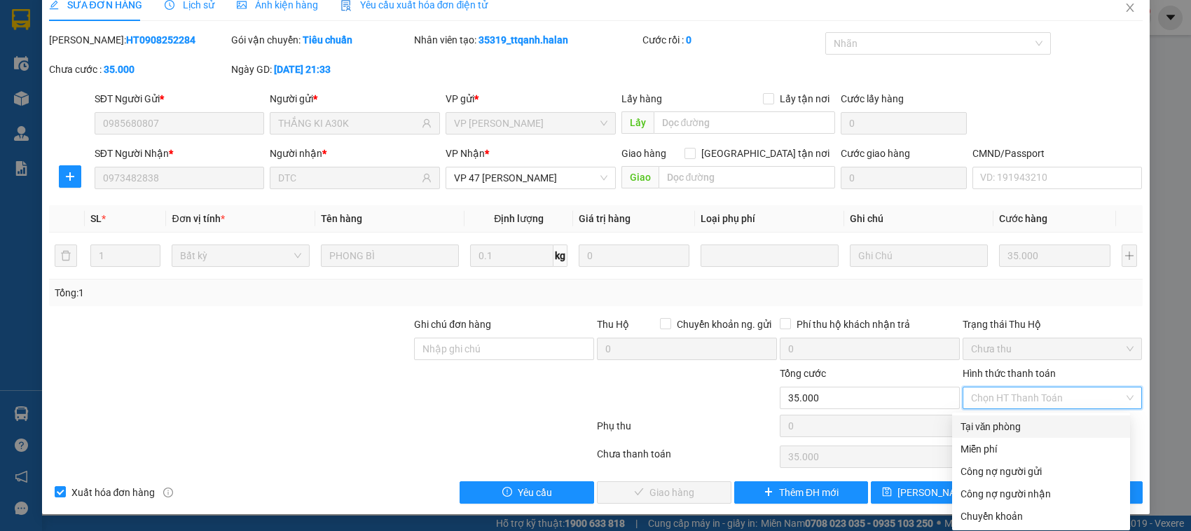
click at [1027, 423] on div "Tại văn phòng" at bounding box center [1041, 426] width 161 height 15
type input "0"
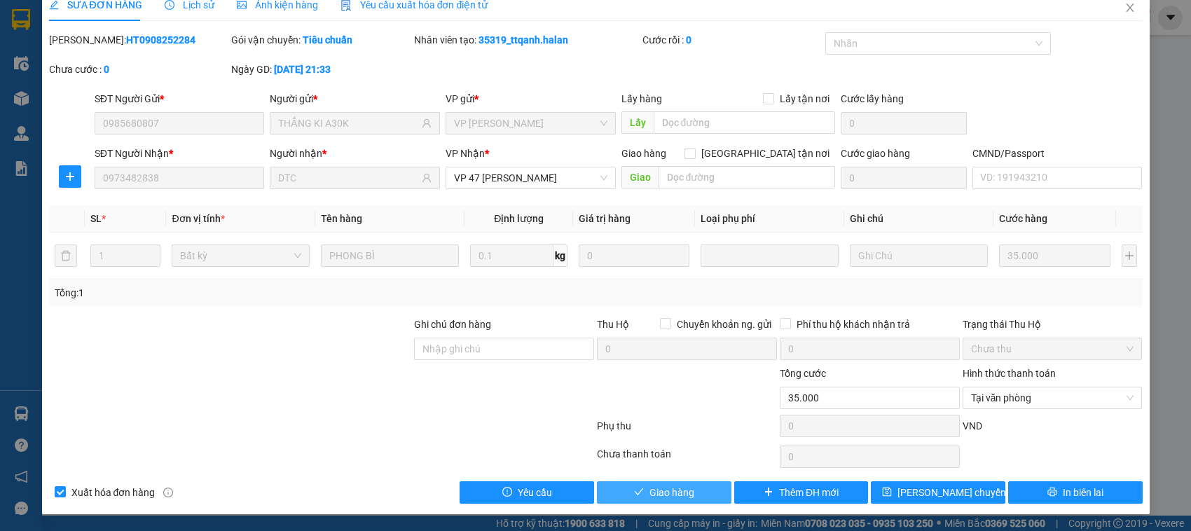
click at [691, 499] on button "Giao hàng" at bounding box center [664, 492] width 135 height 22
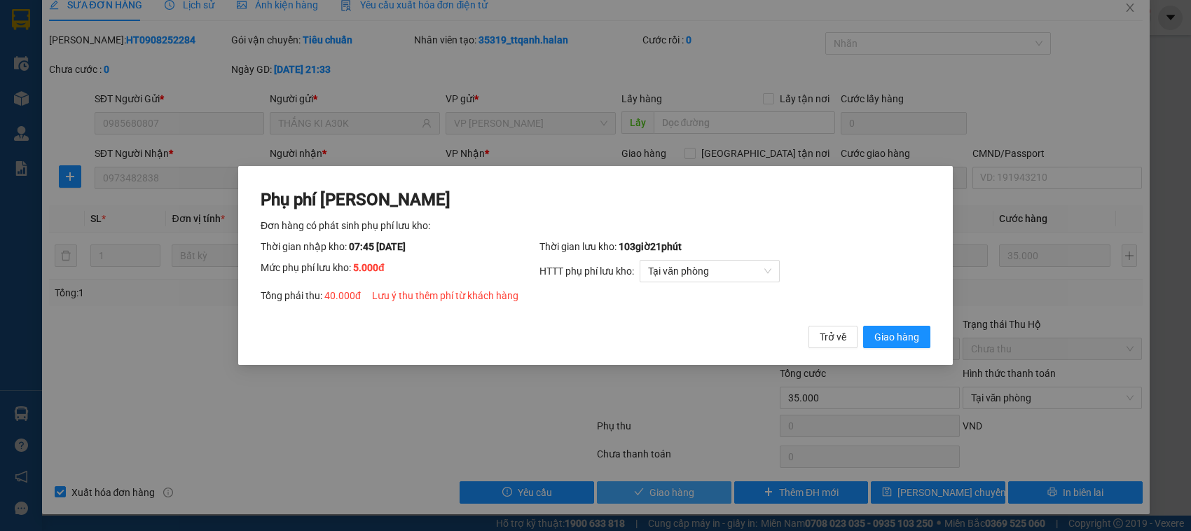
click at [863, 326] on button "Giao hàng" at bounding box center [896, 337] width 67 height 22
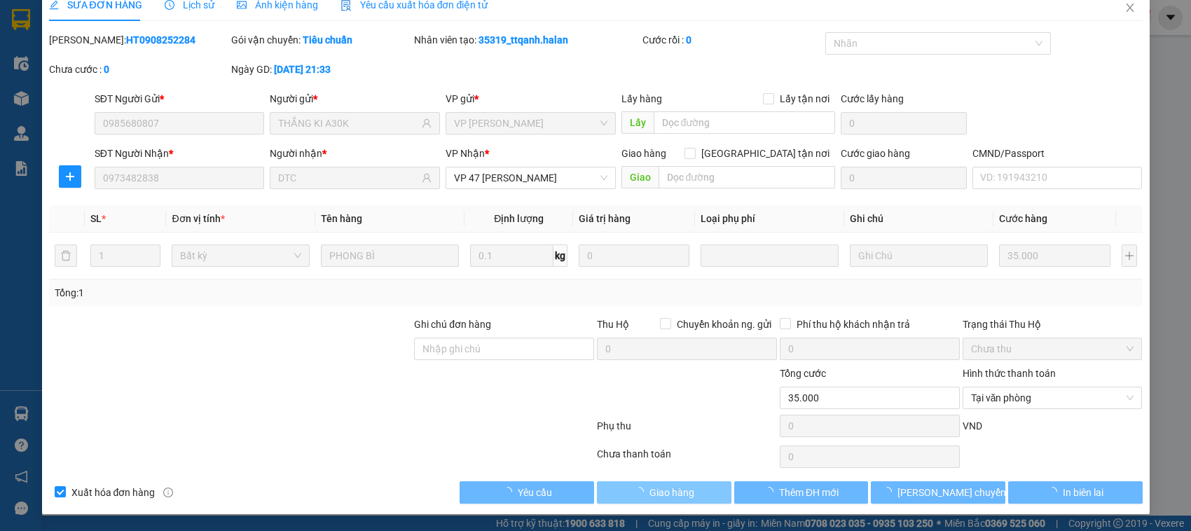
type input "40.000"
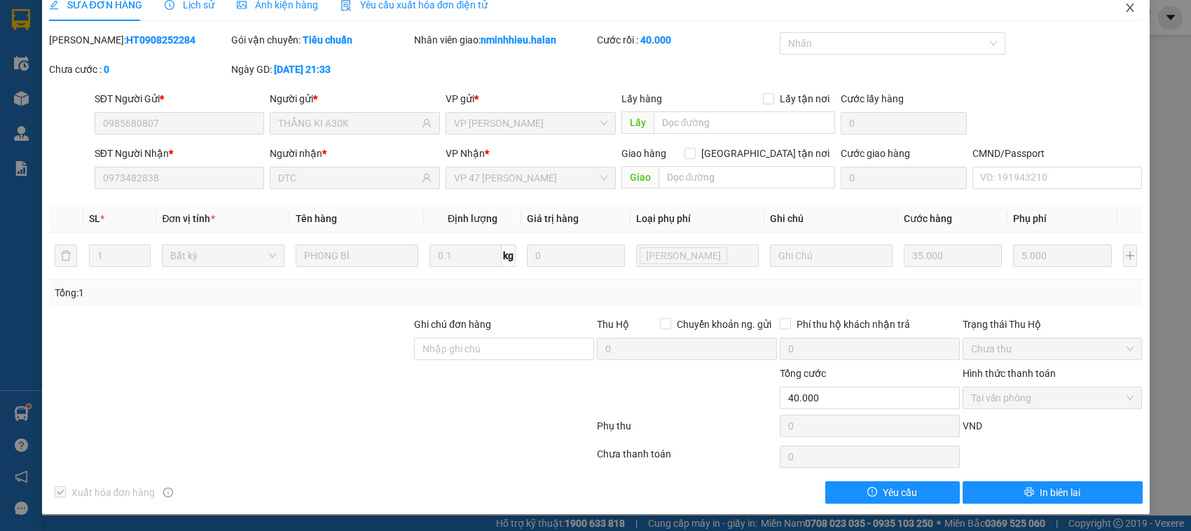
click at [1126, 4] on icon "close" at bounding box center [1130, 8] width 8 height 8
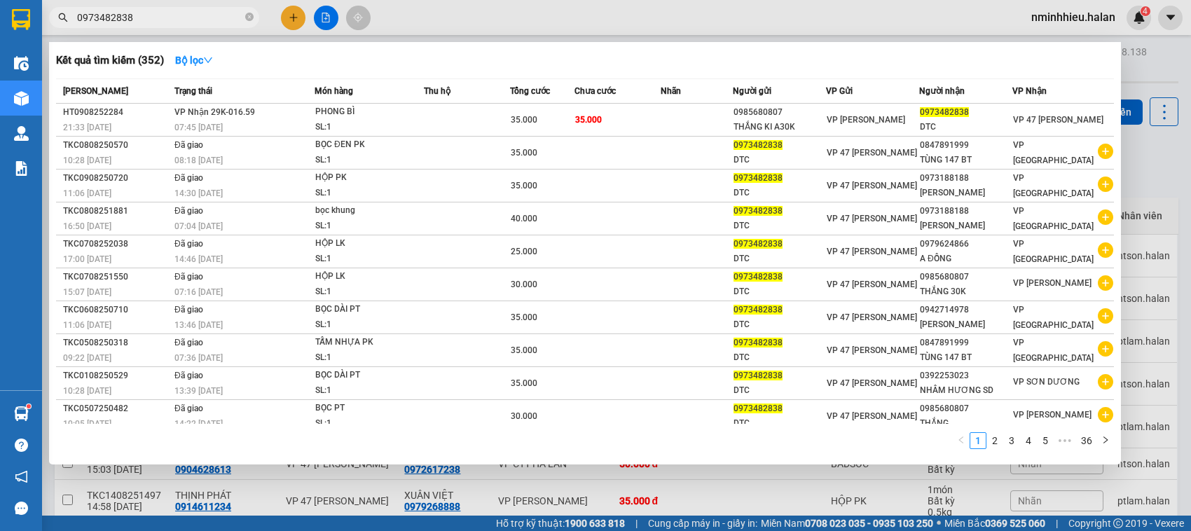
click at [172, 18] on input "0973482838" at bounding box center [159, 17] width 165 height 15
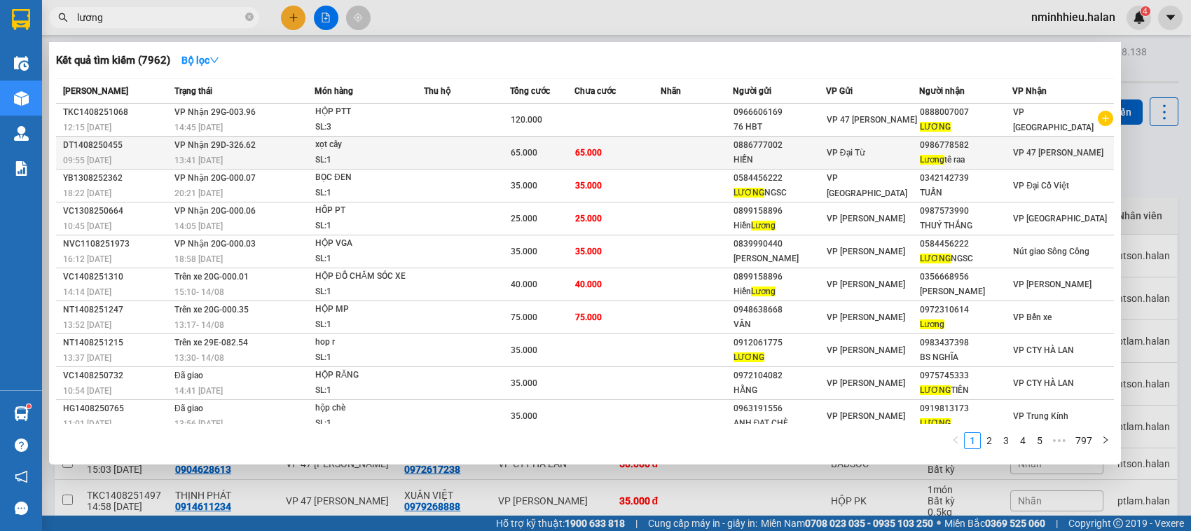
type input "lương"
click at [272, 159] on div "13:41 - 14/08" at bounding box center [243, 160] width 139 height 15
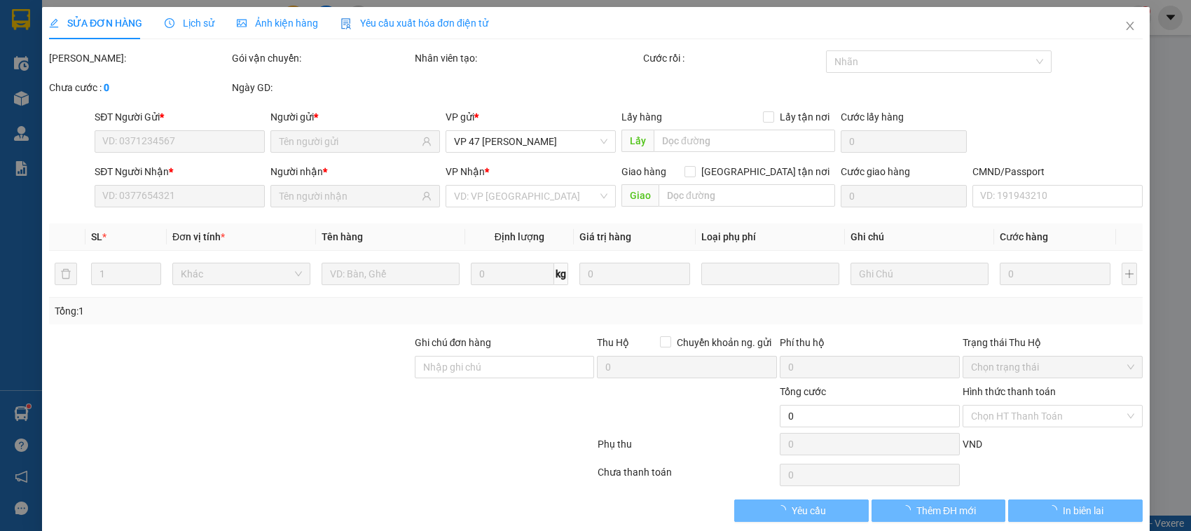
type input "0886777002"
type input "HIỀN"
type input "0986778582"
type input "Lương tê raa"
type input "65.000"
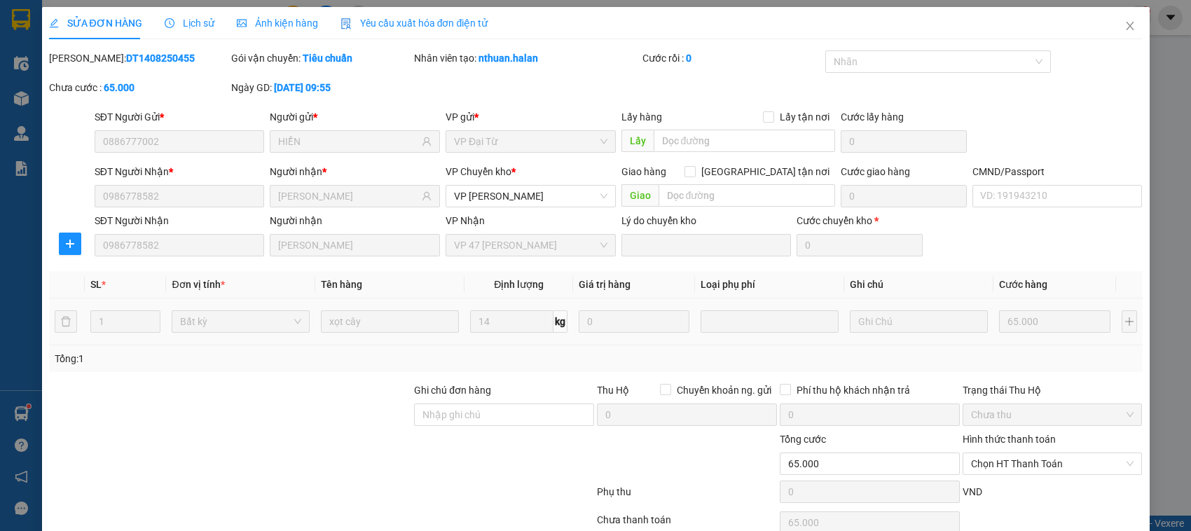
scroll to position [67, 0]
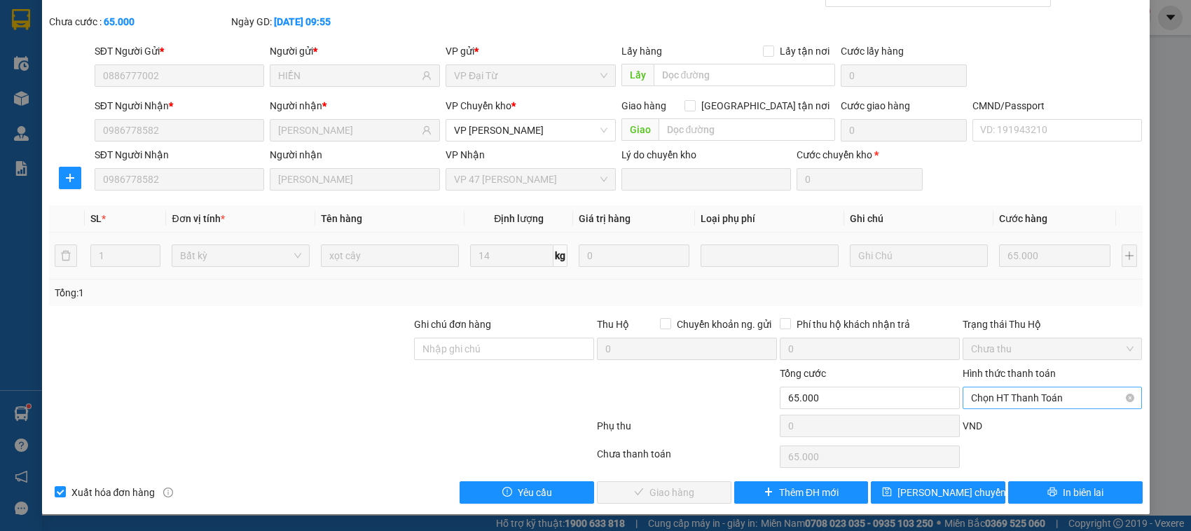
click at [1017, 394] on span "Chọn HT Thanh Toán" at bounding box center [1052, 398] width 163 height 21
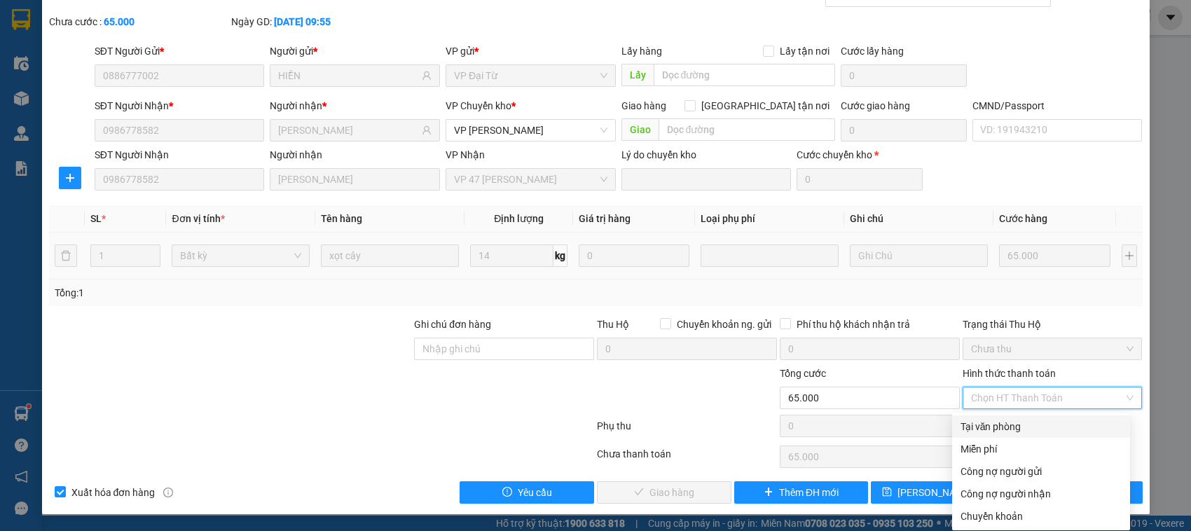
click at [1006, 420] on div "Tại văn phòng" at bounding box center [1041, 426] width 161 height 15
type input "0"
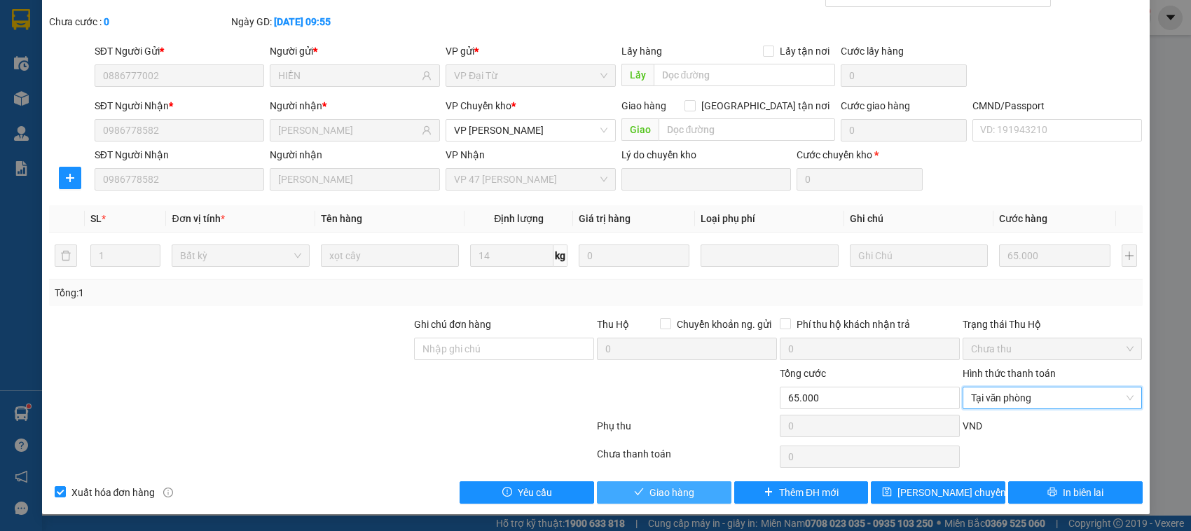
click at [641, 488] on button "Giao hàng" at bounding box center [664, 492] width 135 height 22
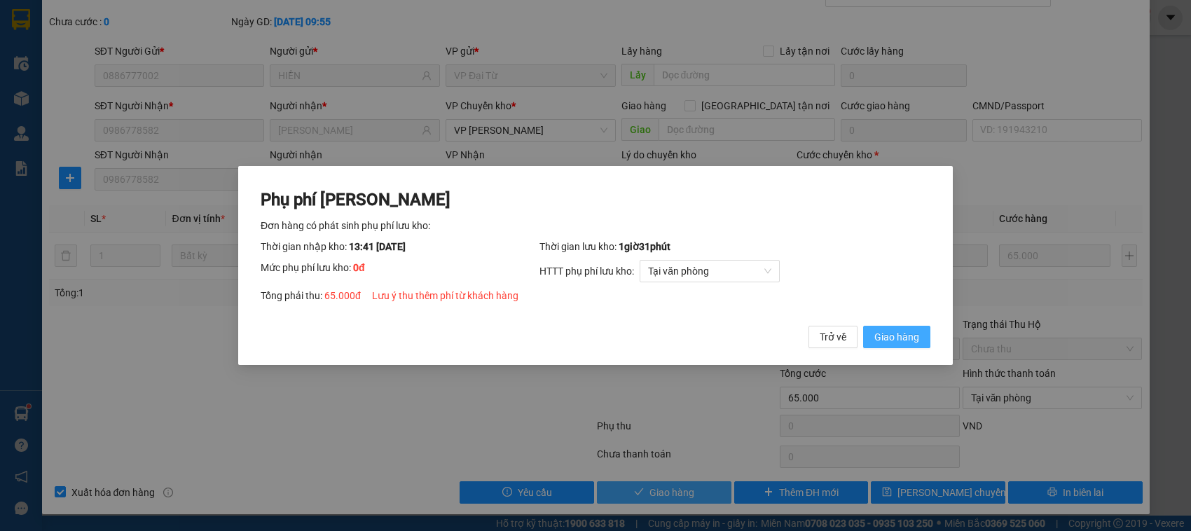
click at [863, 326] on button "Giao hàng" at bounding box center [896, 337] width 67 height 22
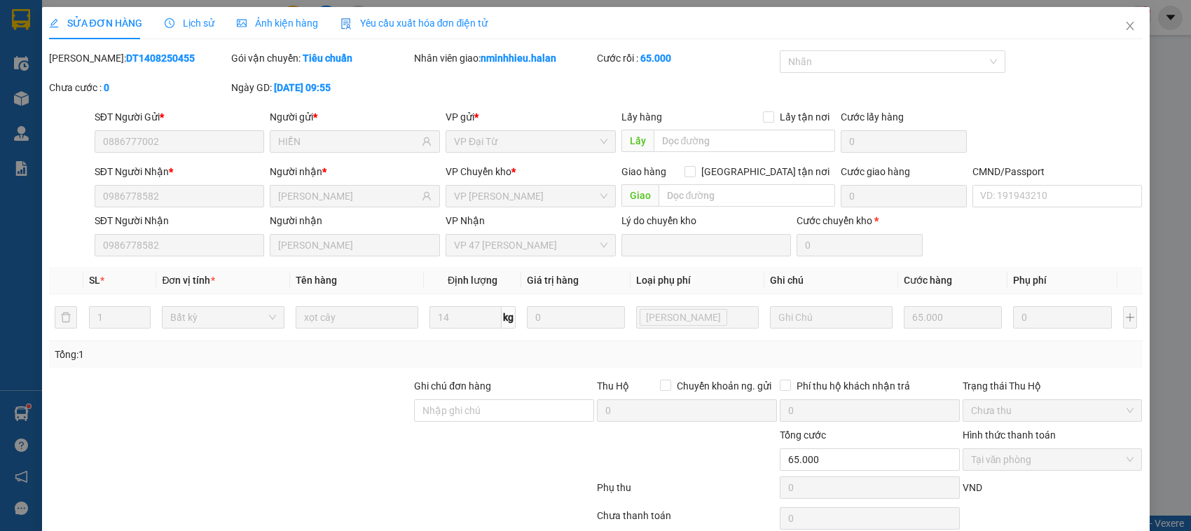
scroll to position [0, 0]
click at [1111, 19] on span "Close" at bounding box center [1130, 26] width 39 height 39
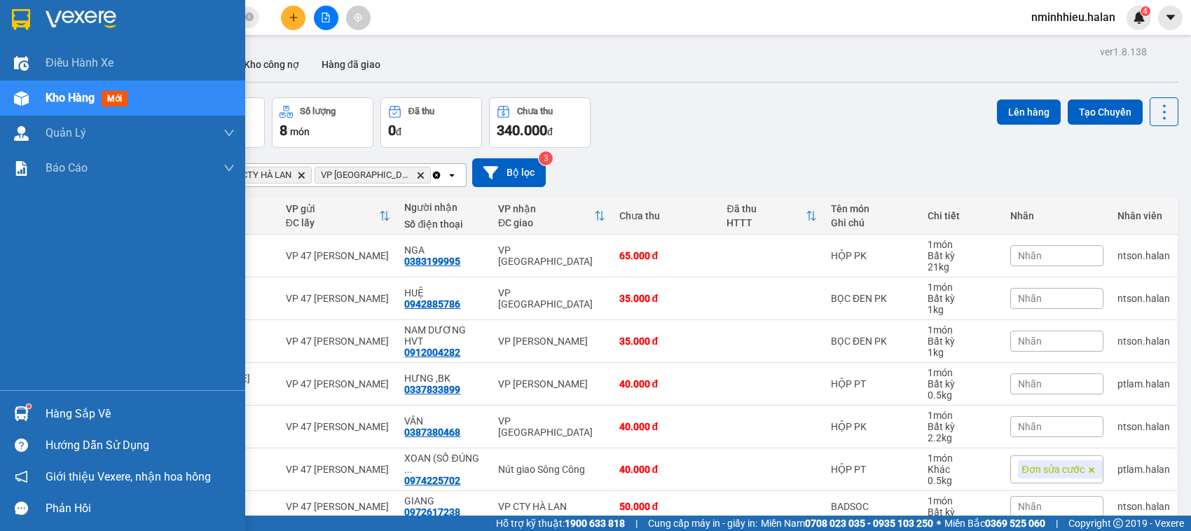
drag, startPoint x: 64, startPoint y: 95, endPoint x: 32, endPoint y: 414, distance: 321.1
click at [32, 414] on div at bounding box center [21, 414] width 25 height 25
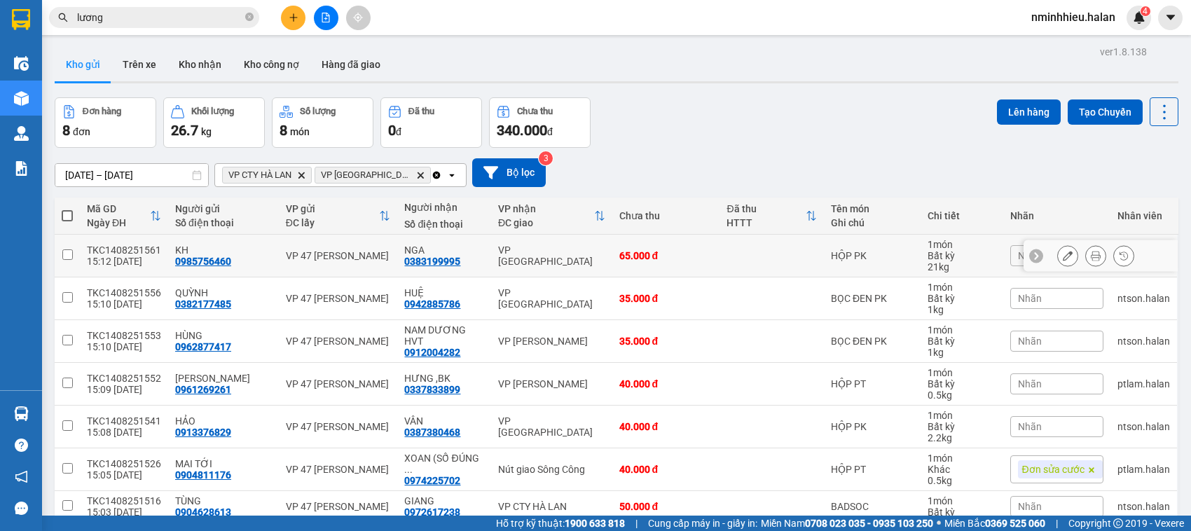
click at [495, 253] on section "Kết quả tìm kiếm ( 7962 ) Bộ lọc Mã ĐH Trạng thái Món hàng Thu hộ Tổng cước Chư…" at bounding box center [595, 265] width 1191 height 531
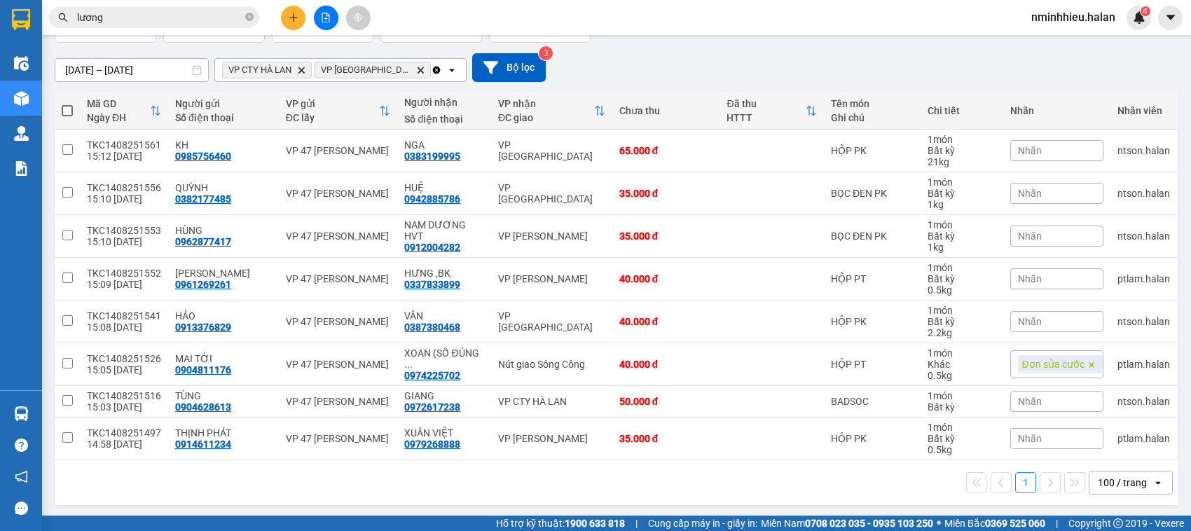
scroll to position [106, 0]
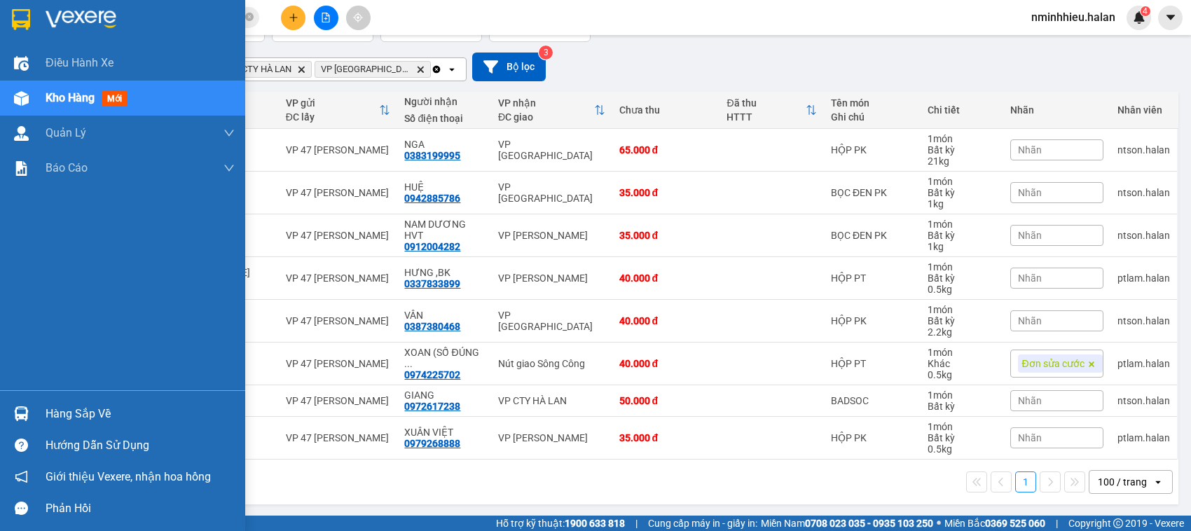
click at [50, 405] on div "Hàng sắp về" at bounding box center [140, 414] width 189 height 21
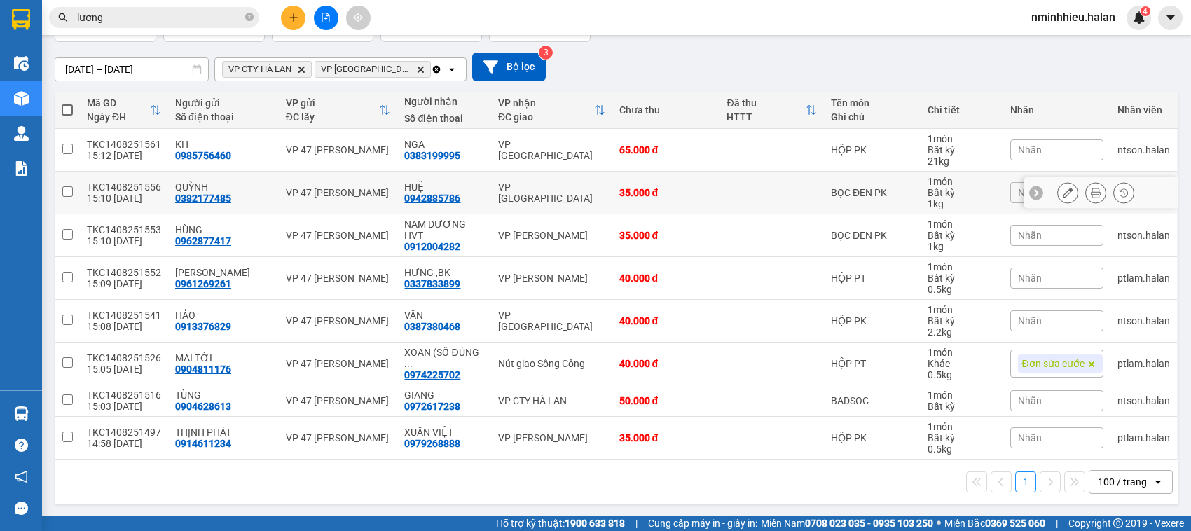
click at [473, 211] on section "Kết quả tìm kiếm ( 7962 ) Bộ lọc Mã ĐH Trạng thái Món hàng Thu hộ Tổng cước Chư…" at bounding box center [595, 265] width 1191 height 531
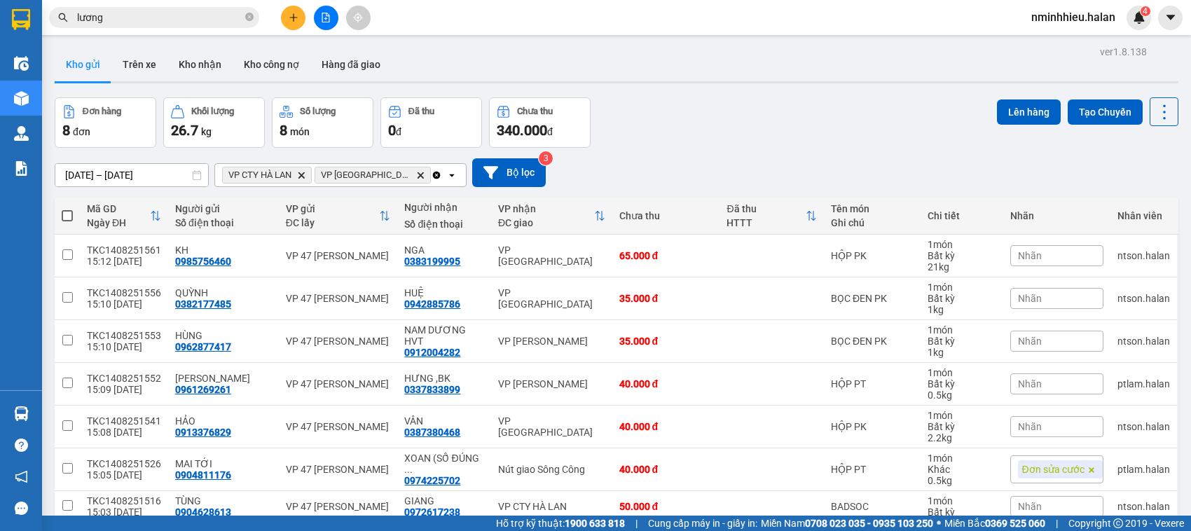
scroll to position [109, 0]
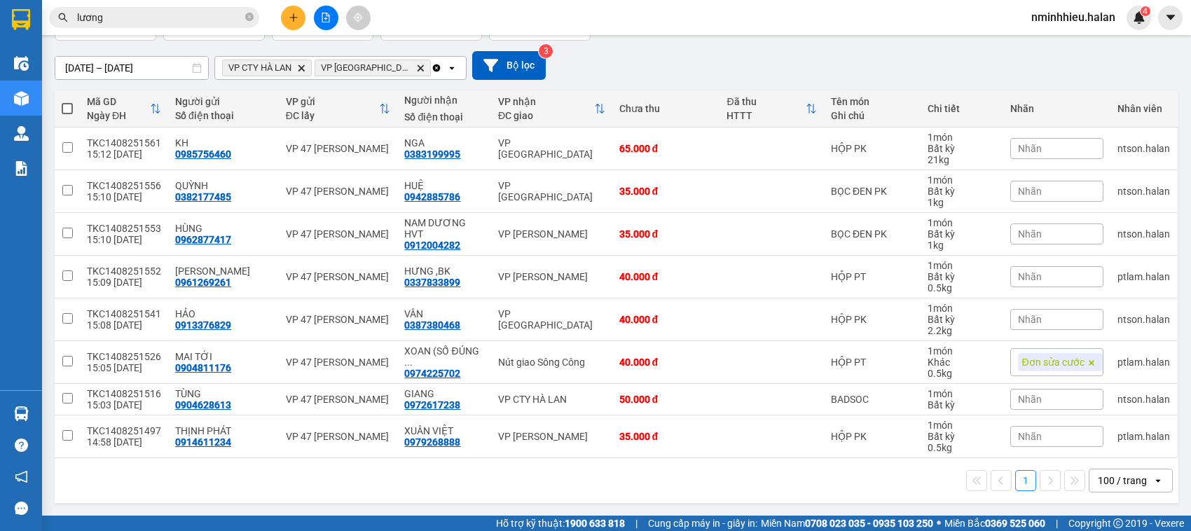
click at [162, 21] on input "lương" at bounding box center [159, 17] width 165 height 15
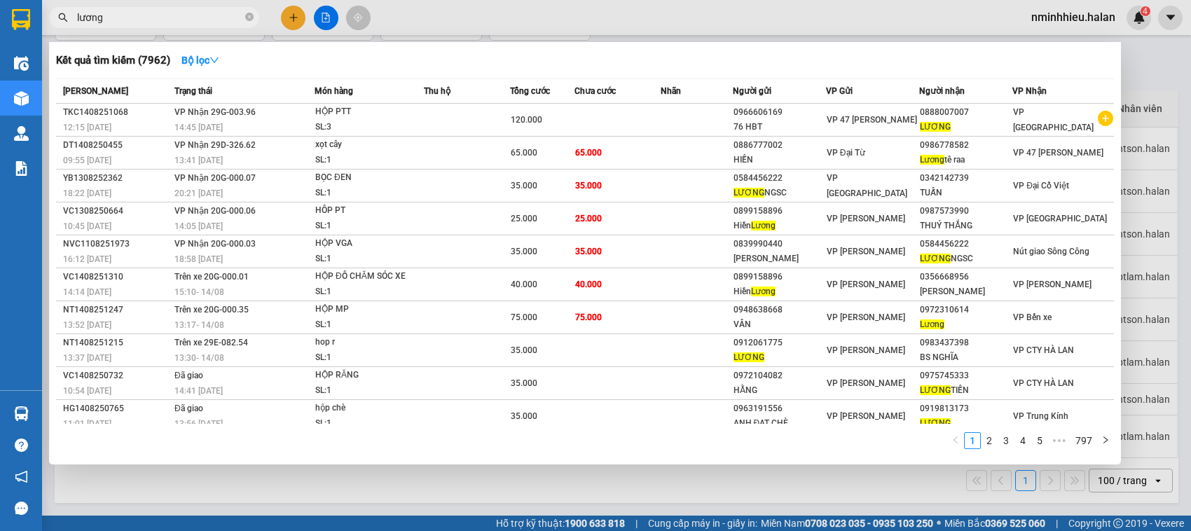
click at [162, 21] on input "lương" at bounding box center [159, 17] width 165 height 15
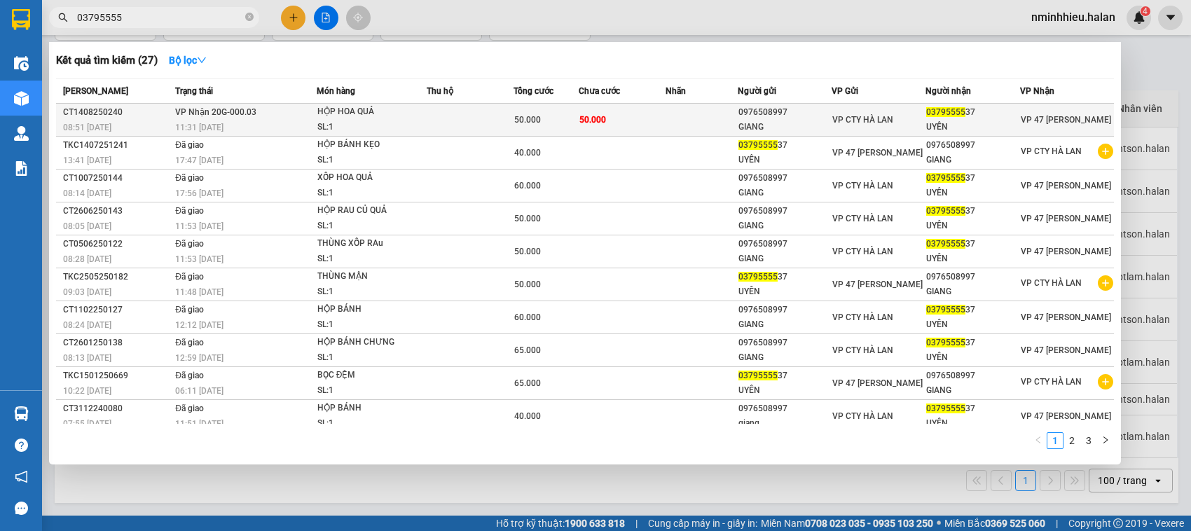
type input "03795555"
click at [434, 120] on td at bounding box center [470, 120] width 87 height 33
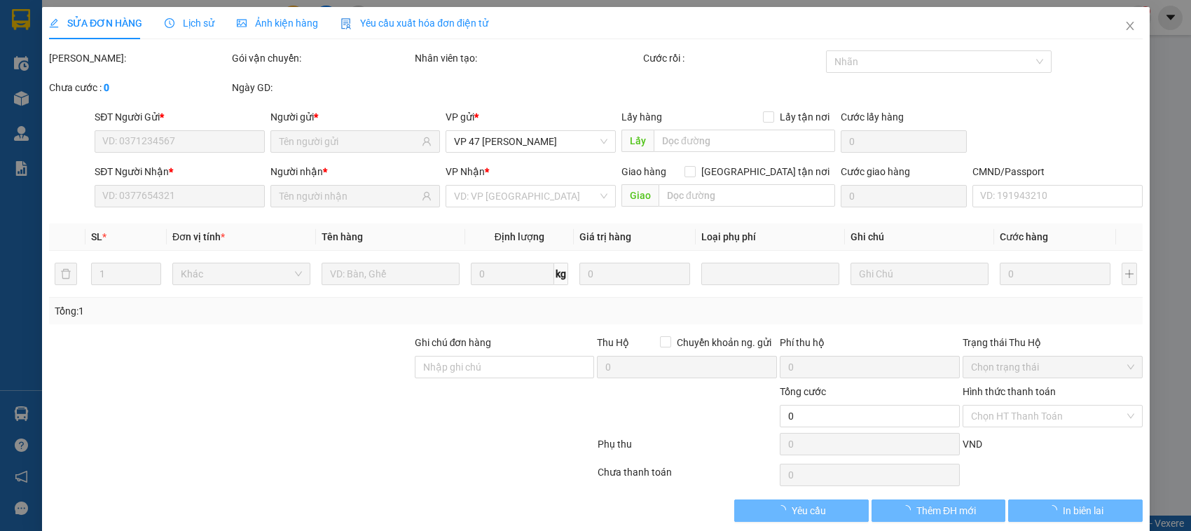
type input "0976508997"
type input "GIANG"
type input "0379555537"
type input "UYÊN"
type input "50.000"
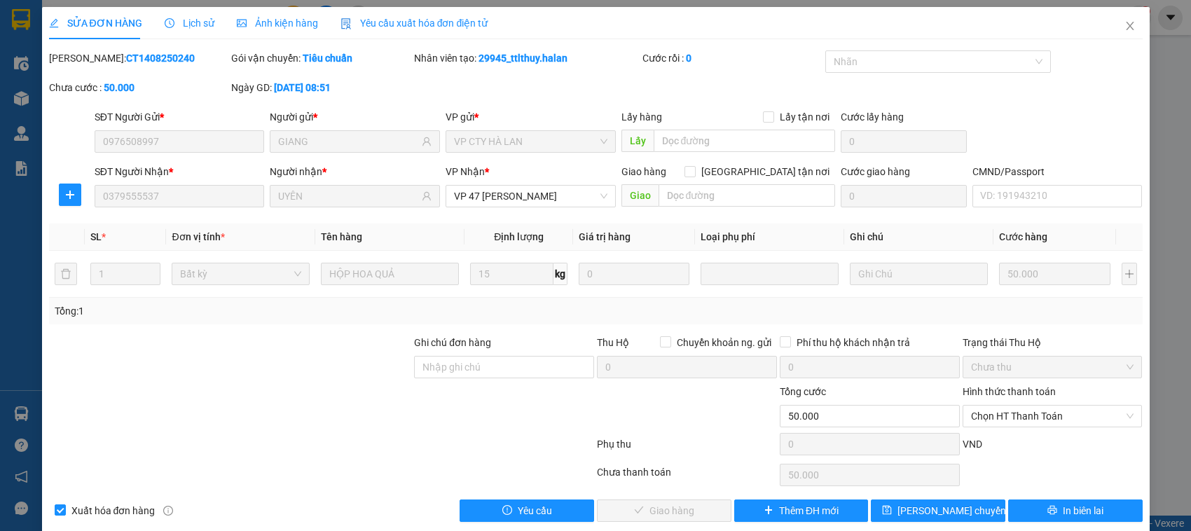
scroll to position [19, 0]
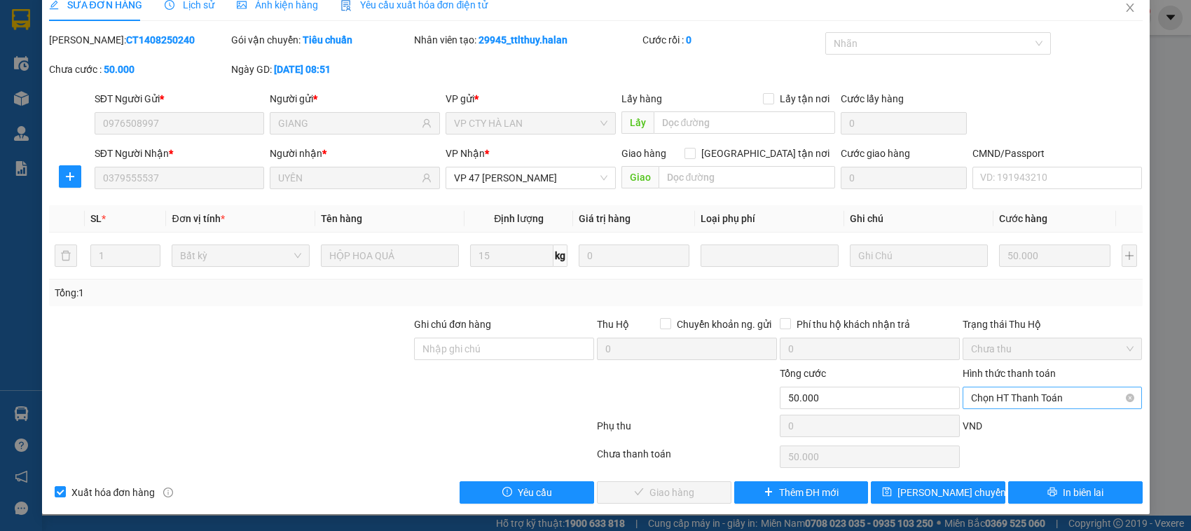
click at [1037, 388] on span "Chọn HT Thanh Toán" at bounding box center [1052, 398] width 163 height 21
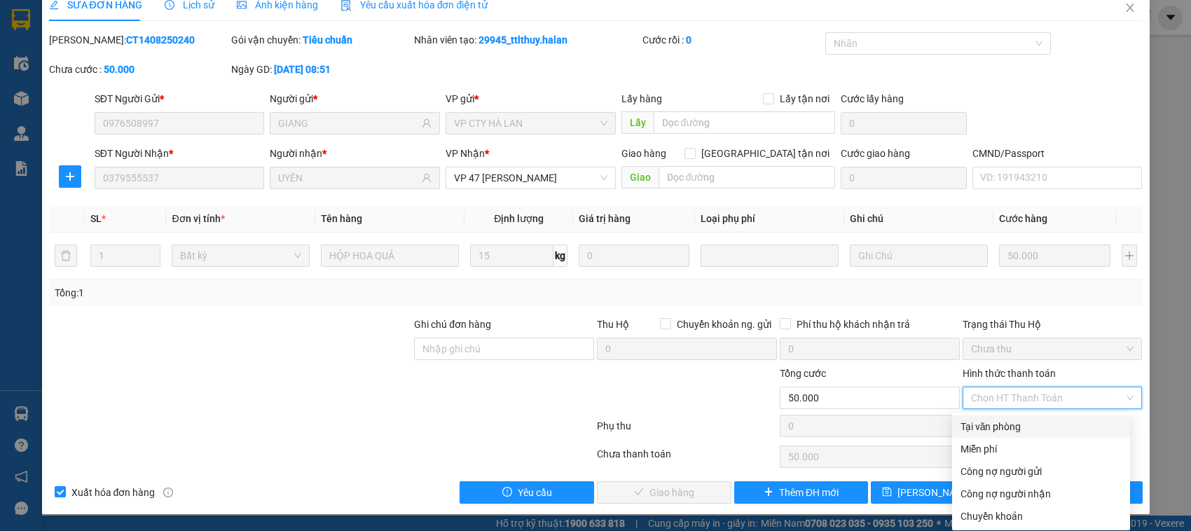
click at [999, 435] on div "Tại văn phòng" at bounding box center [1041, 427] width 178 height 22
type input "0"
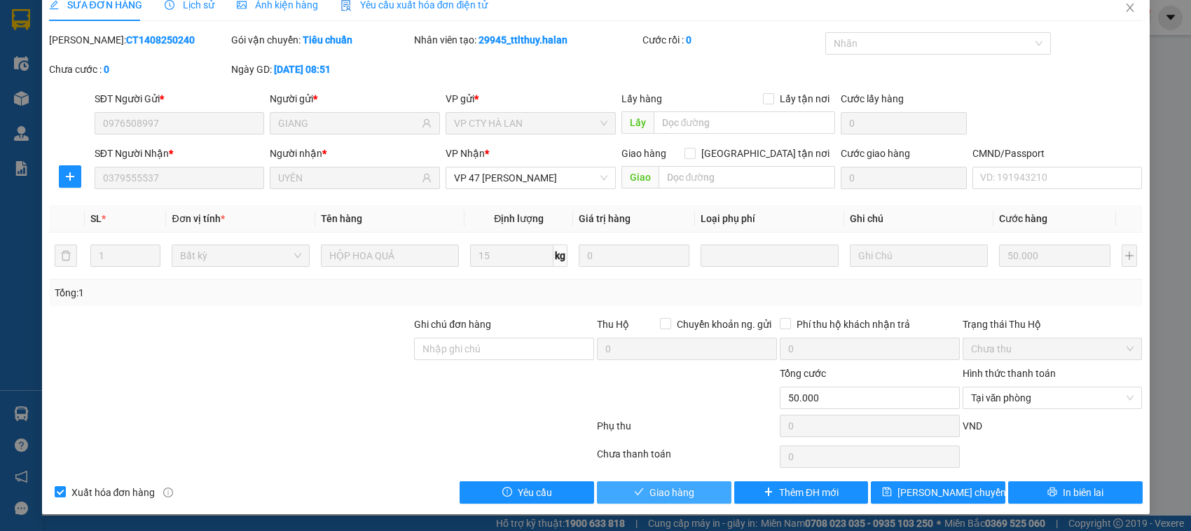
click at [698, 488] on button "Giao hàng" at bounding box center [664, 492] width 135 height 22
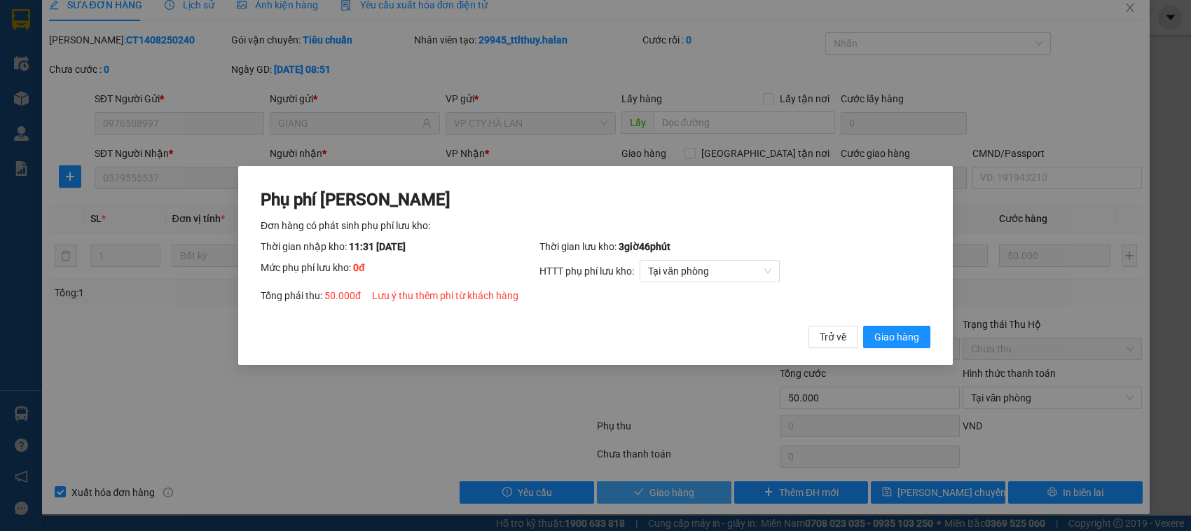
click at [863, 326] on button "Giao hàng" at bounding box center [896, 337] width 67 height 22
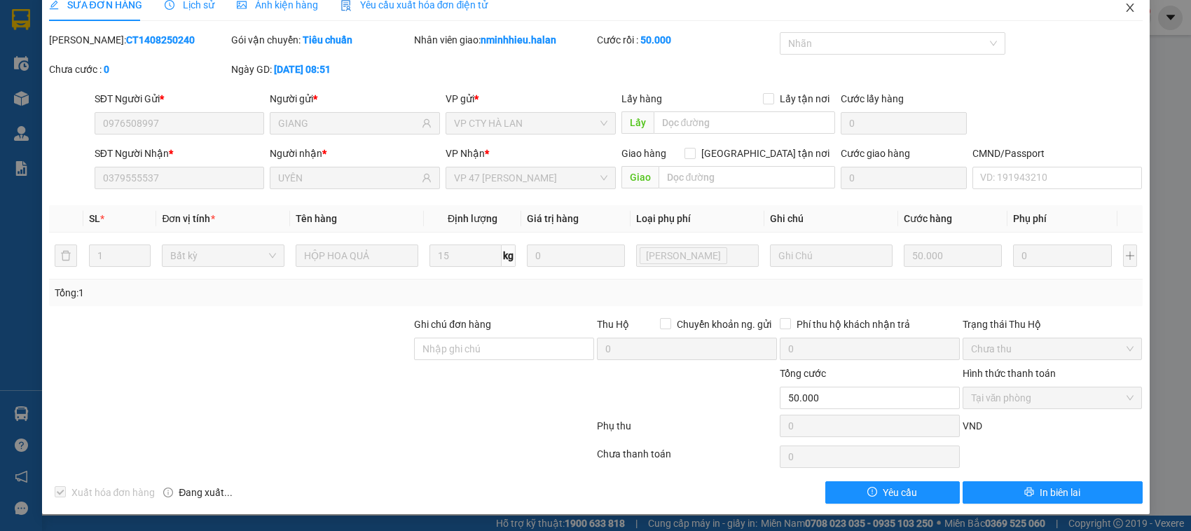
click at [1125, 11] on icon "close" at bounding box center [1130, 7] width 11 height 11
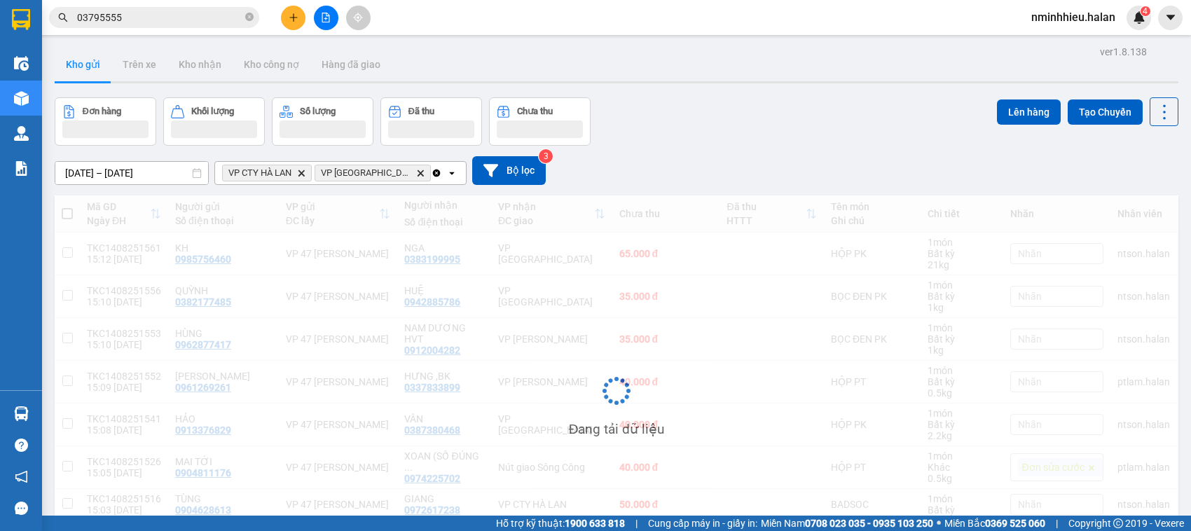
click at [200, 21] on input "03795555" at bounding box center [159, 17] width 165 height 15
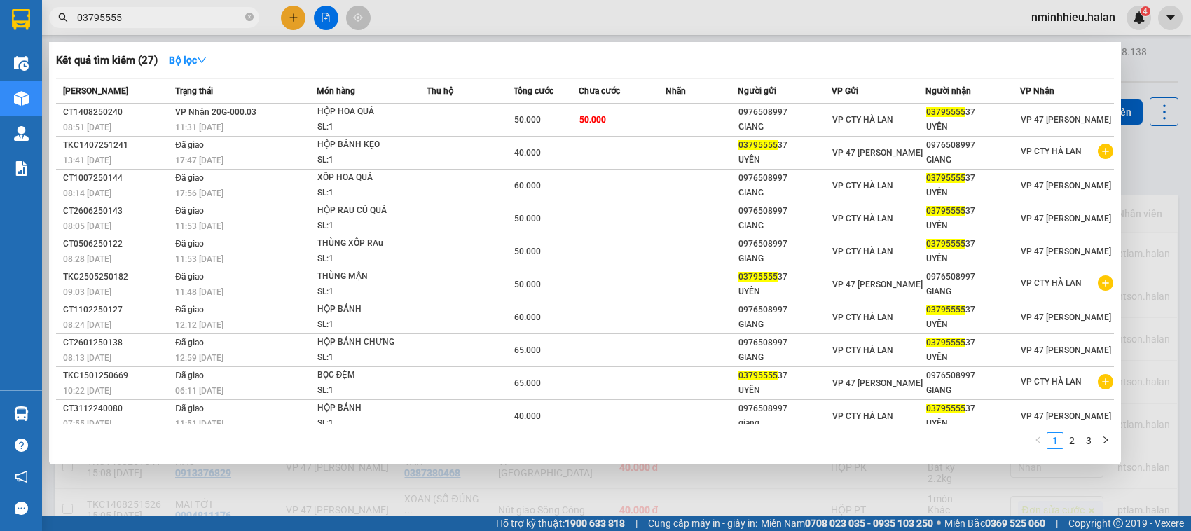
click at [200, 21] on input "03795555" at bounding box center [159, 17] width 165 height 15
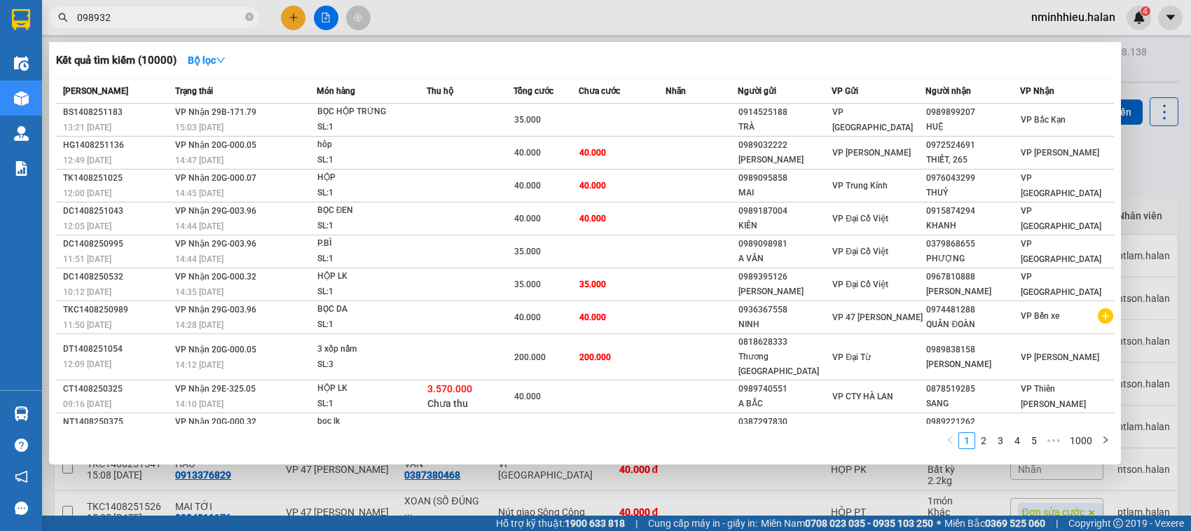
type input "0989324"
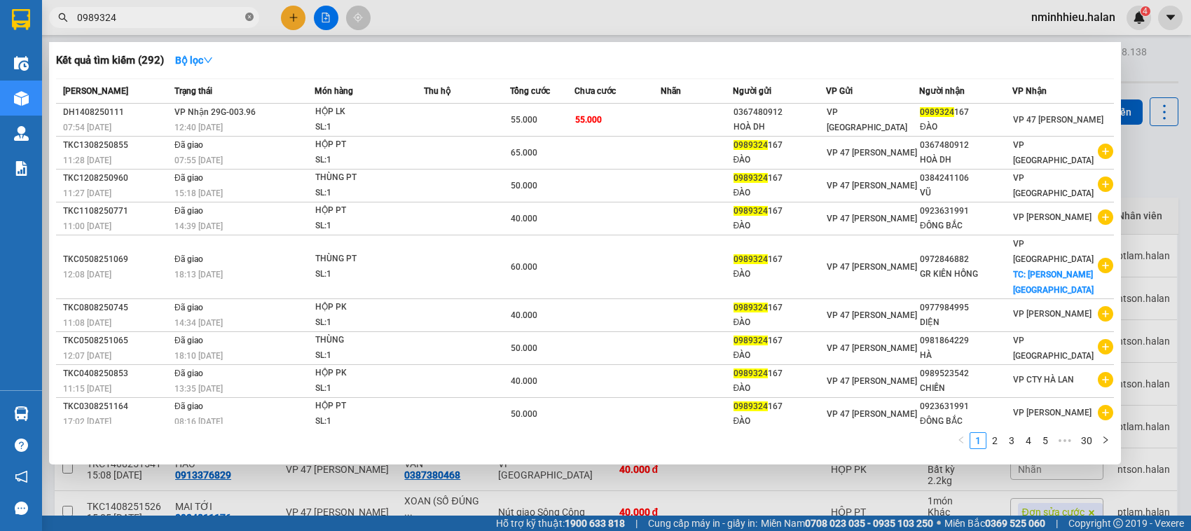
click at [251, 18] on icon "close-circle" at bounding box center [249, 17] width 8 height 8
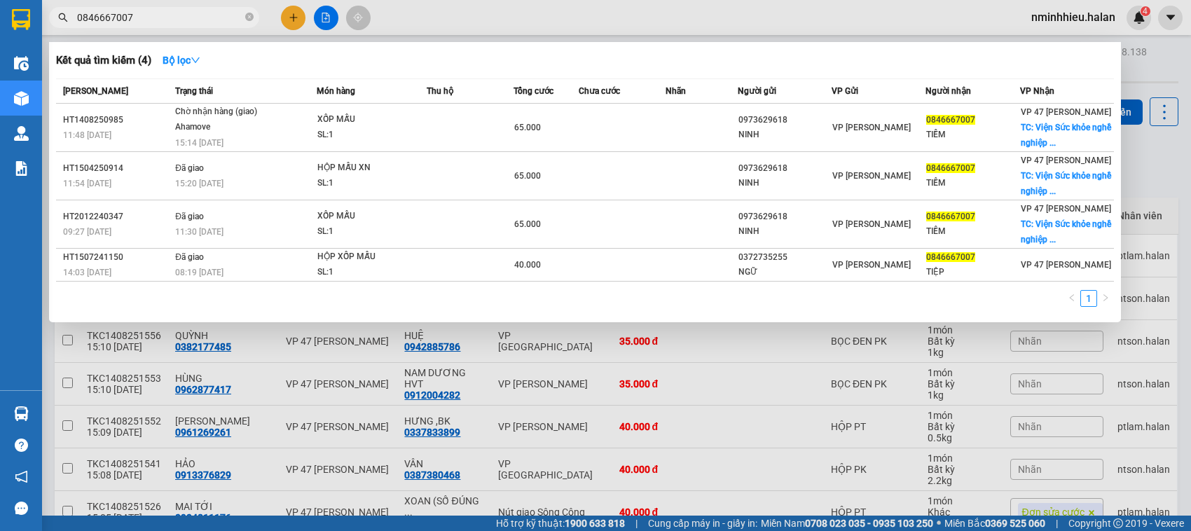
type input "0846667007"
drag, startPoint x: 265, startPoint y: 407, endPoint x: 294, endPoint y: 506, distance: 103.1
click at [294, 506] on div at bounding box center [595, 265] width 1191 height 531
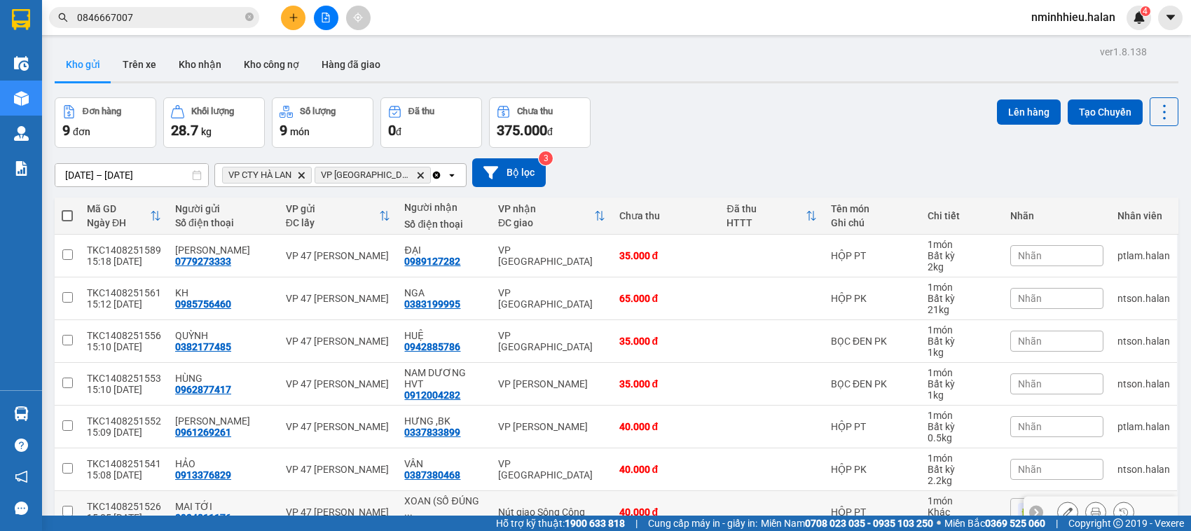
click at [294, 507] on div "VP 47 [PERSON_NAME]" at bounding box center [338, 512] width 105 height 11
checkbox input "true"
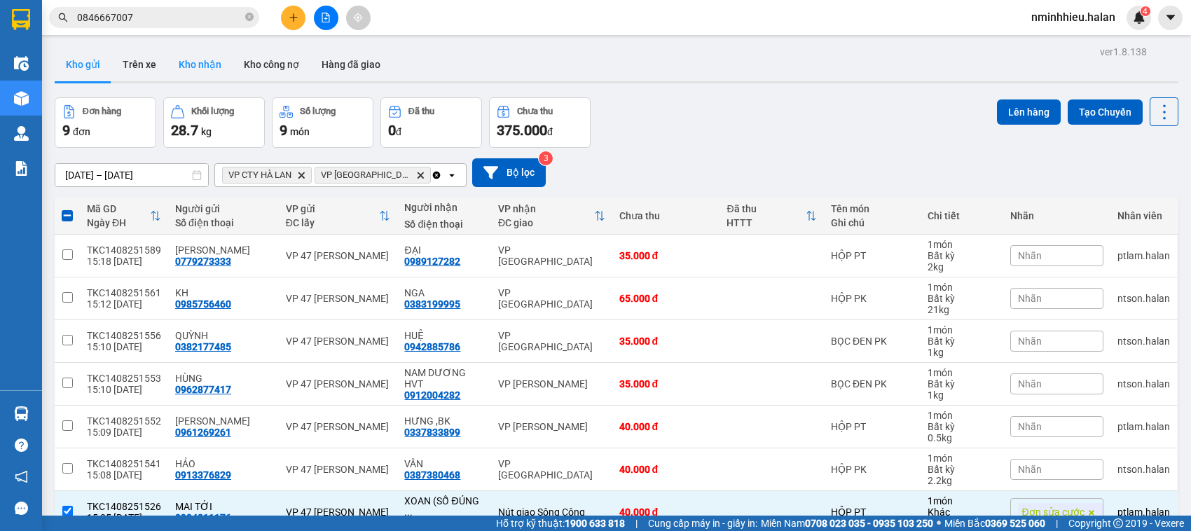
click at [205, 57] on button "Kho nhận" at bounding box center [199, 65] width 65 height 34
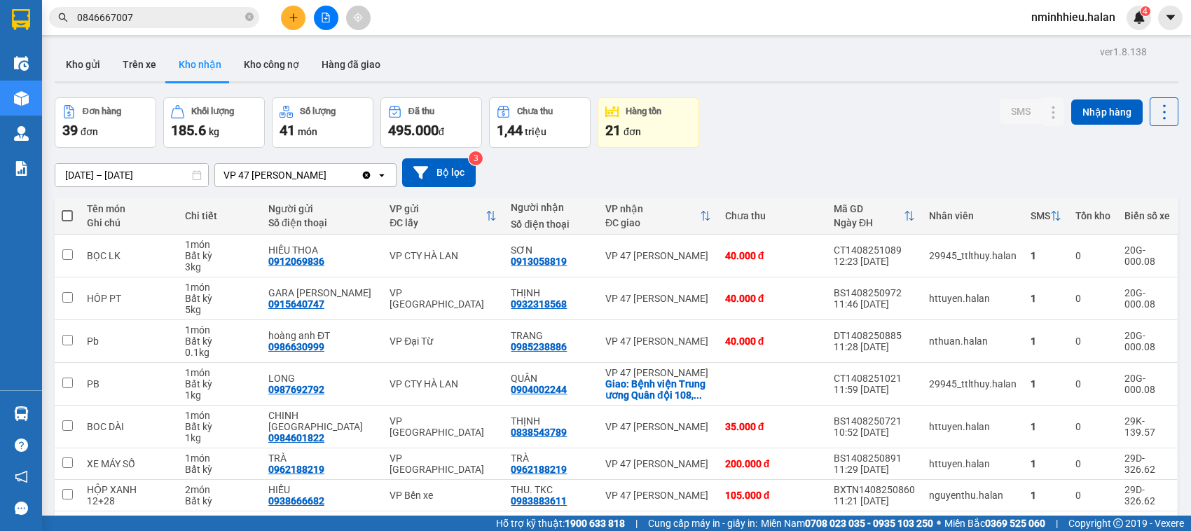
scroll to position [172, 0]
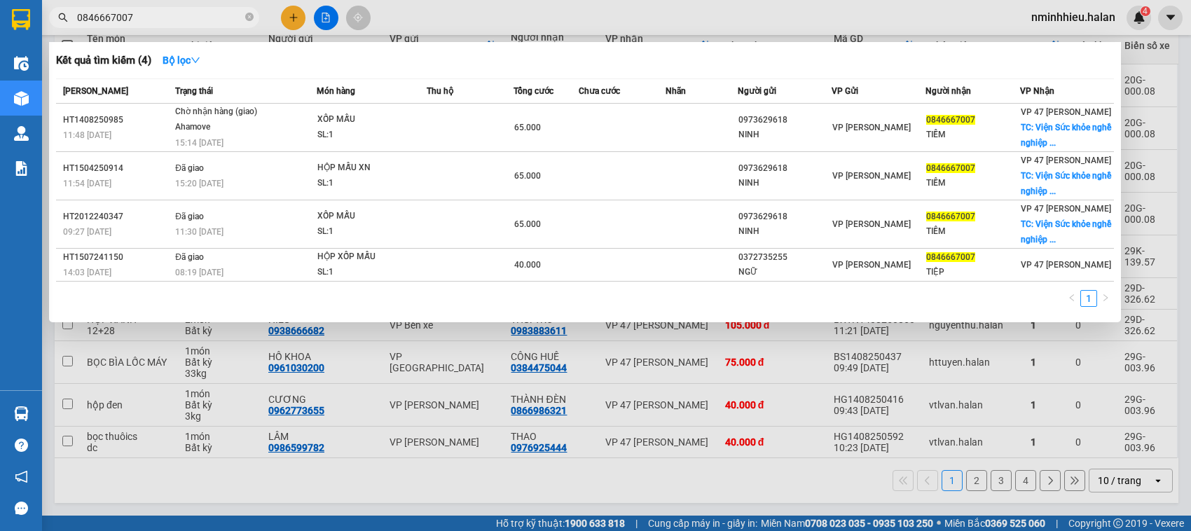
click at [142, 15] on input "0846667007" at bounding box center [159, 17] width 165 height 15
click at [167, 13] on input "0846667007" at bounding box center [159, 17] width 165 height 15
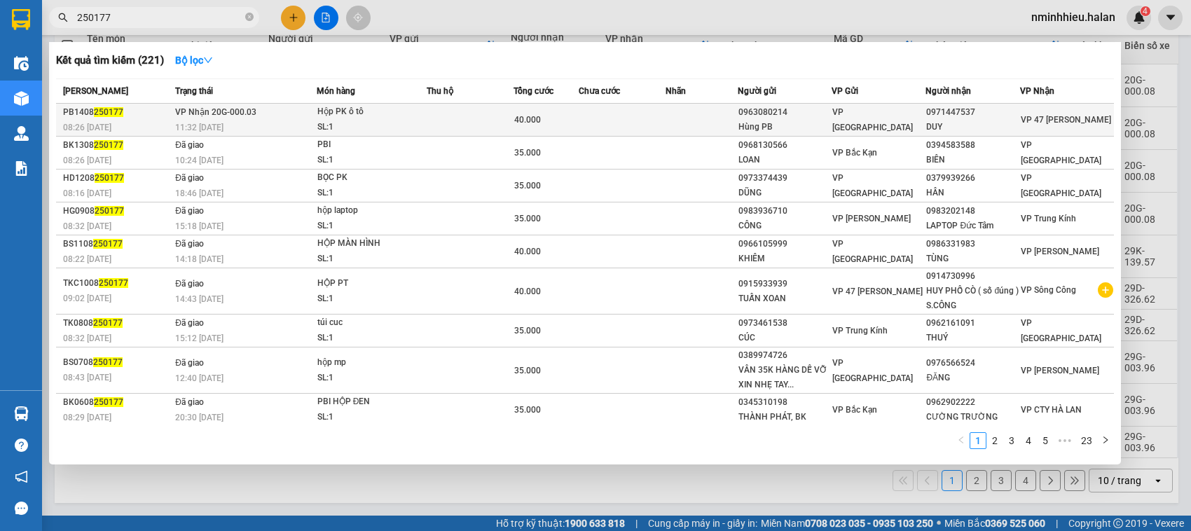
type input "250177"
click at [338, 109] on div "Hộp PK ô tô" at bounding box center [369, 111] width 105 height 15
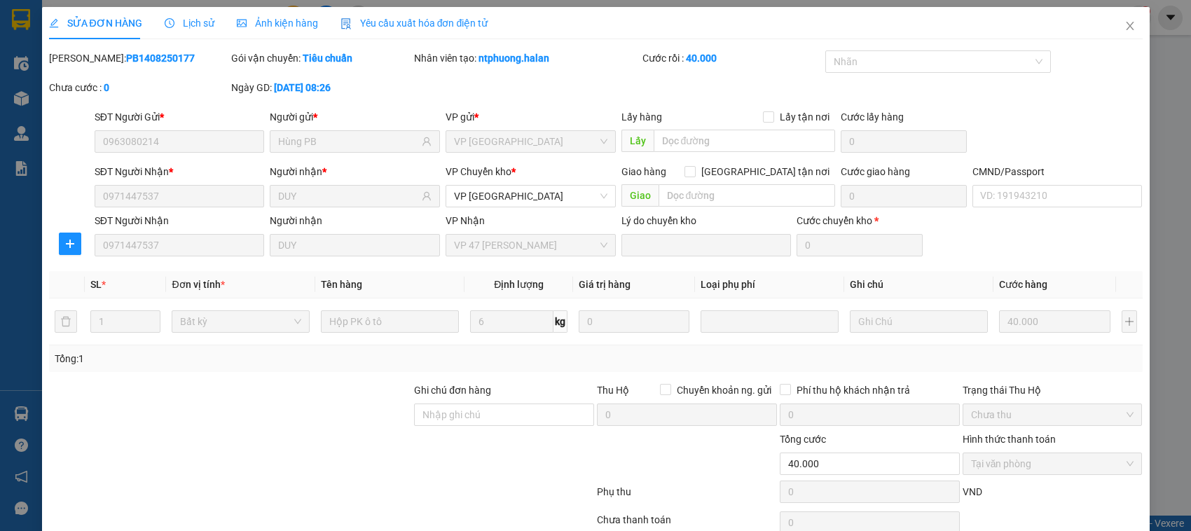
type input "0963080214"
type input "Hùng PB"
type input "0971447537"
type input "DUY"
type input "40.000"
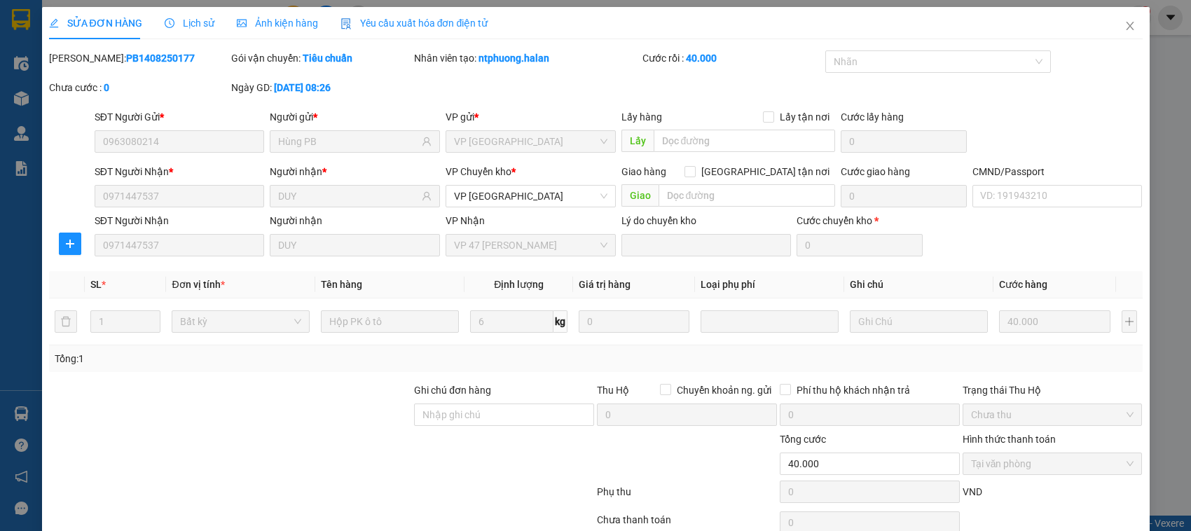
scroll to position [67, 0]
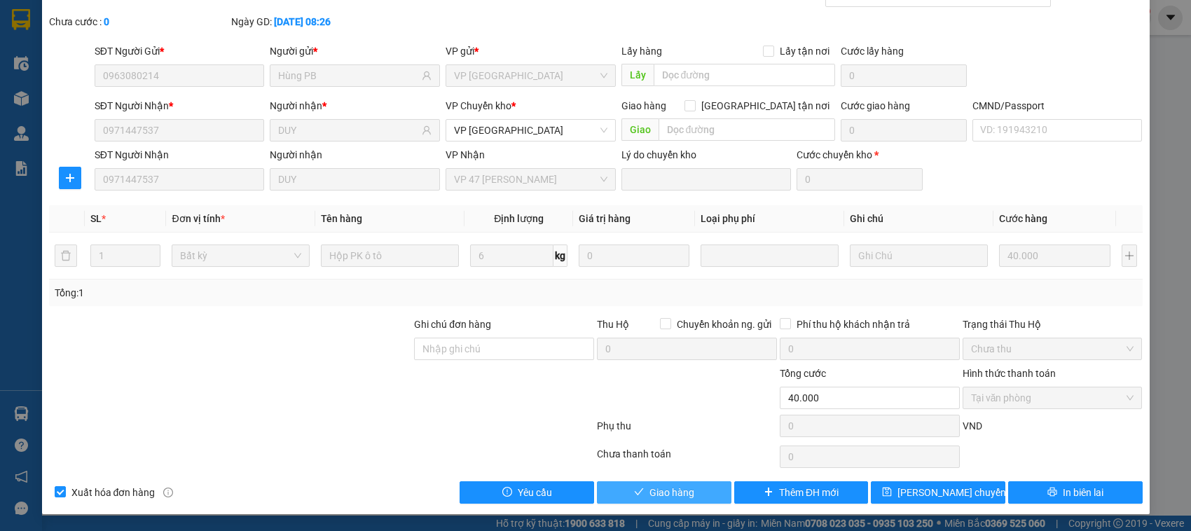
click at [659, 495] on span "Giao hàng" at bounding box center [672, 492] width 45 height 15
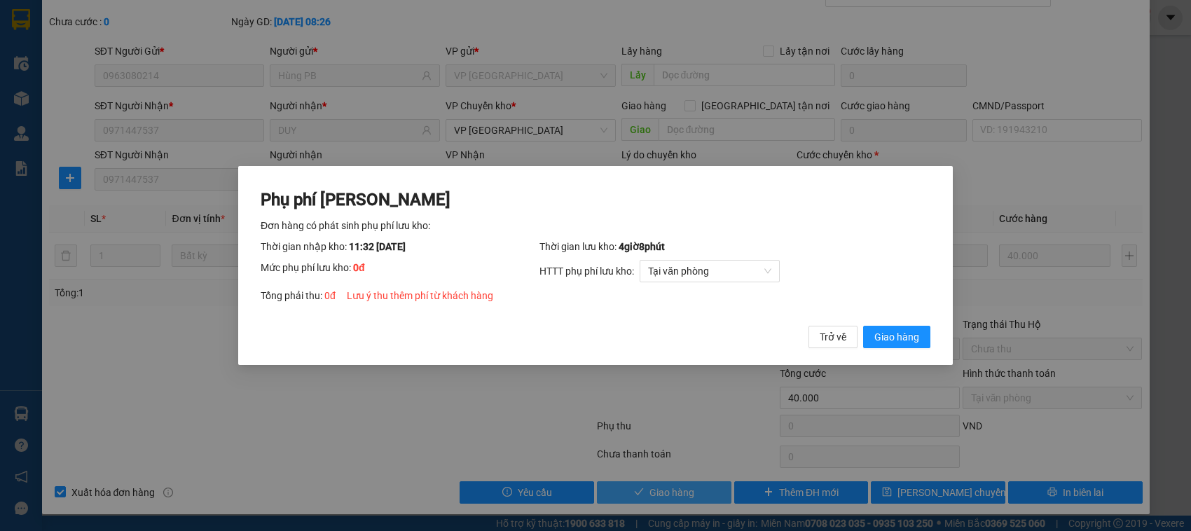
click at [863, 326] on button "Giao hàng" at bounding box center [896, 337] width 67 height 22
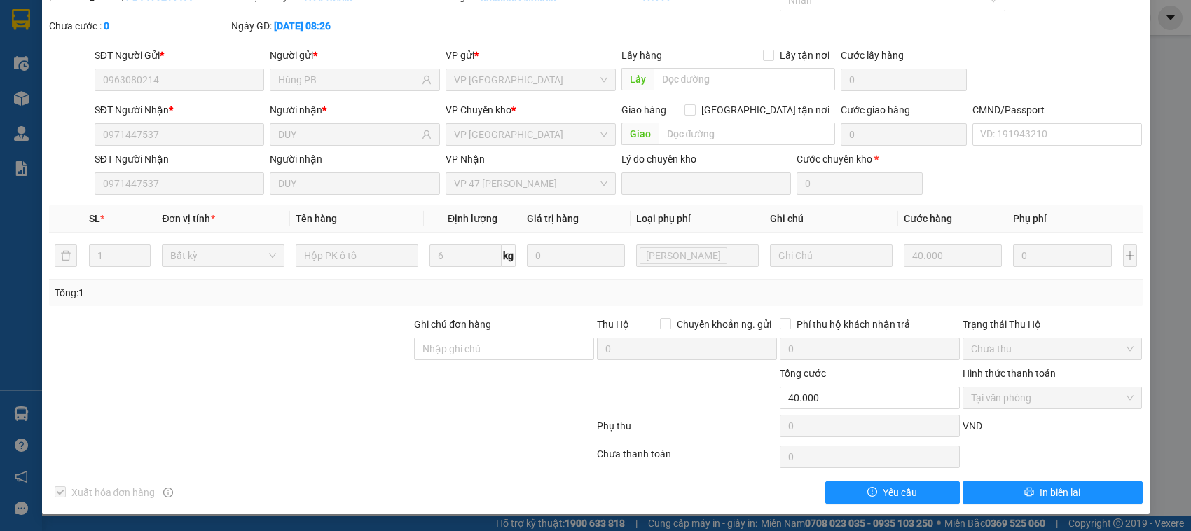
scroll to position [0, 0]
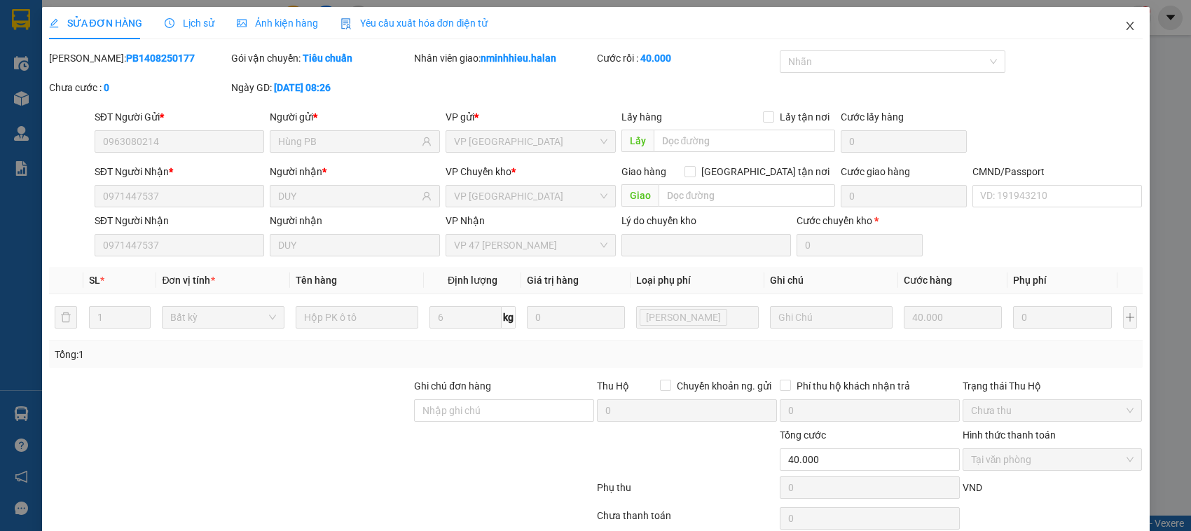
click at [1126, 18] on span "Close" at bounding box center [1130, 26] width 39 height 39
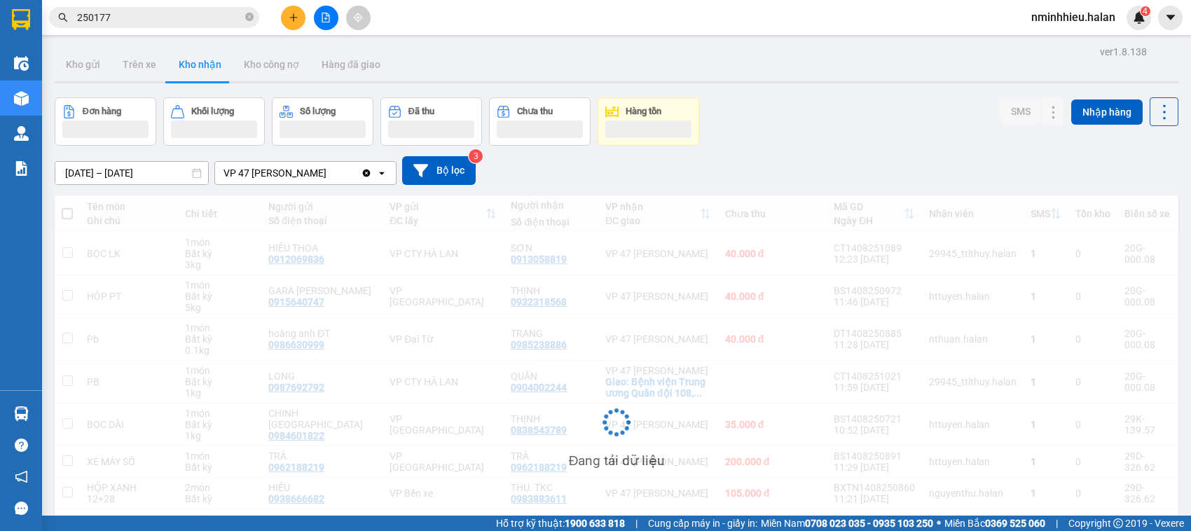
click at [188, 19] on input "250177" at bounding box center [159, 17] width 165 height 15
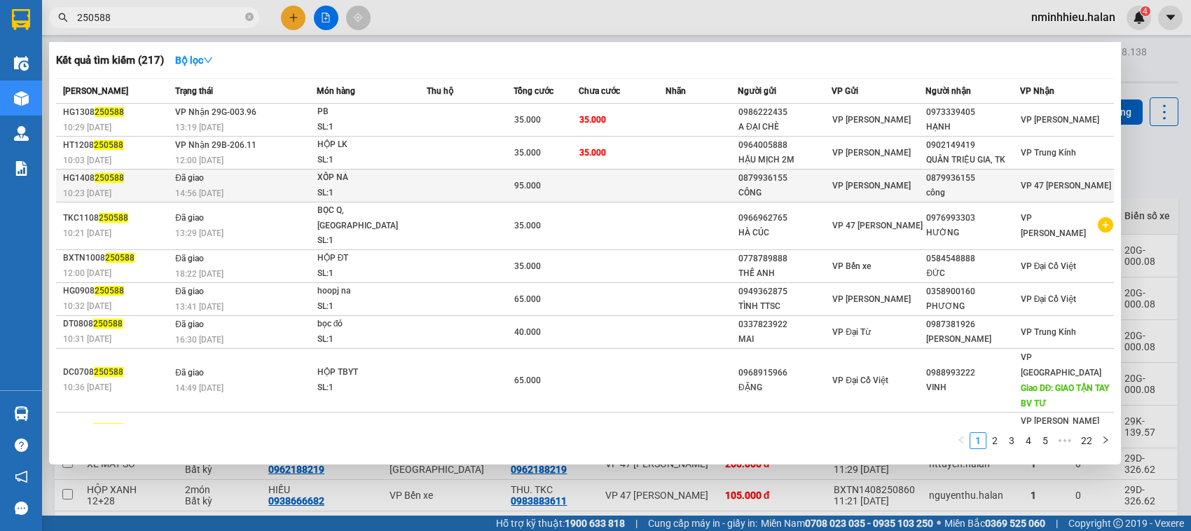
type input "250588"
click at [395, 187] on div "SL: 1" at bounding box center [369, 193] width 105 height 15
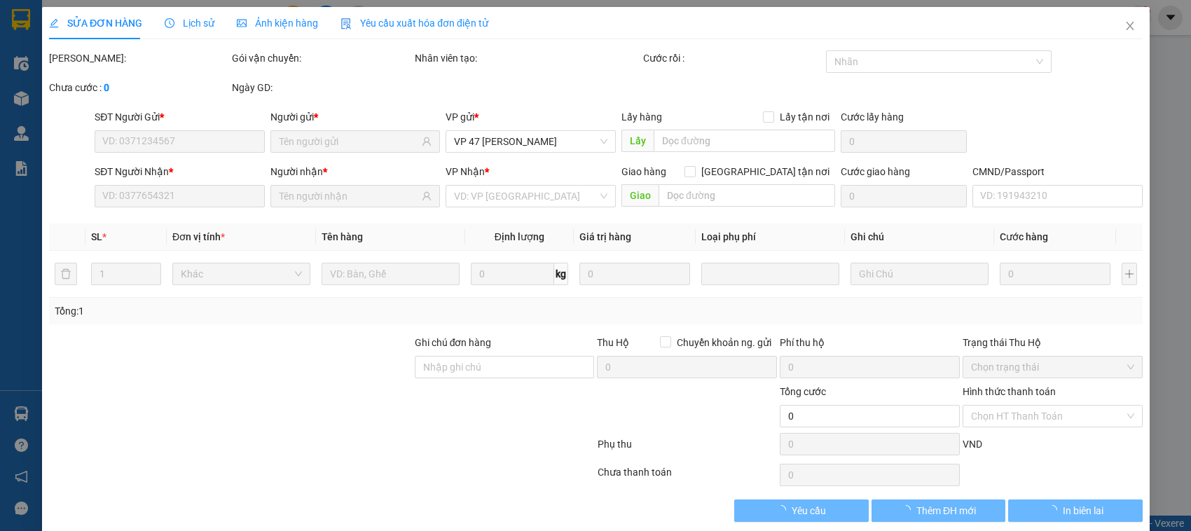
type input "0879936155"
type input "CÔNG"
type input "0879936155"
type input "công"
type input "95.000"
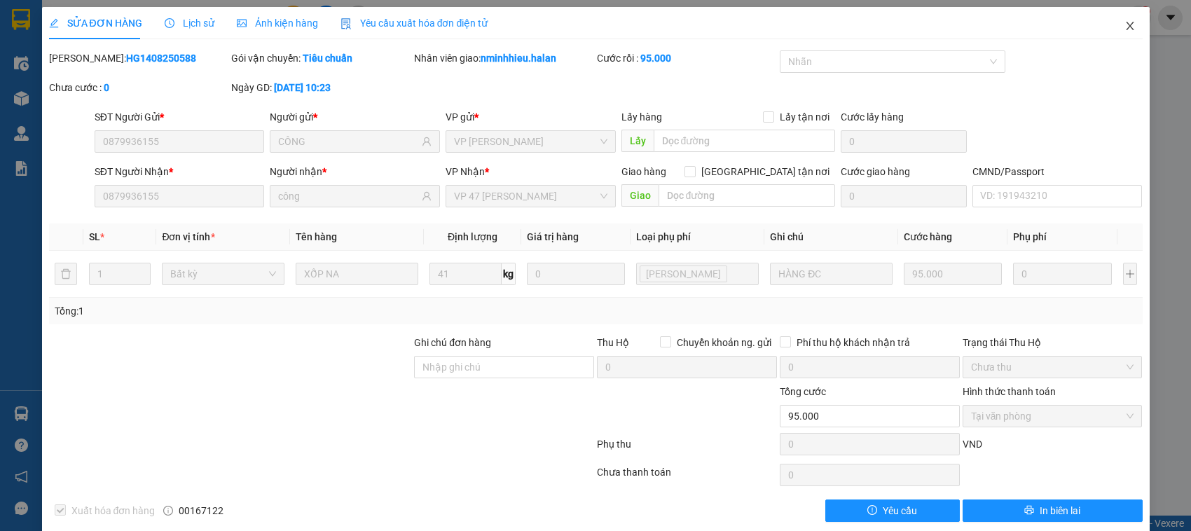
click at [1123, 30] on span "Close" at bounding box center [1130, 26] width 39 height 39
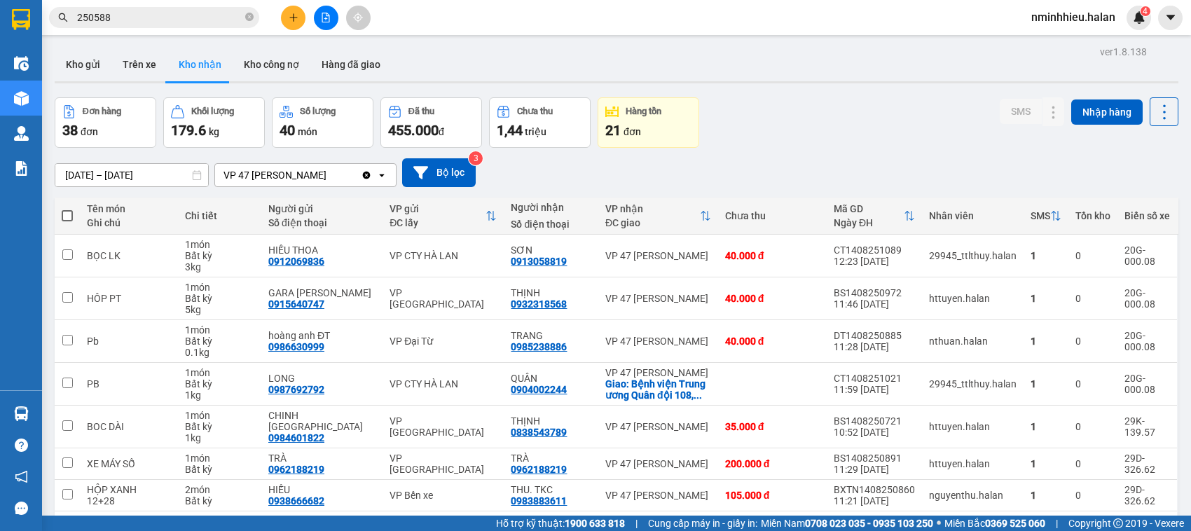
click at [141, 21] on input "250588" at bounding box center [159, 17] width 165 height 15
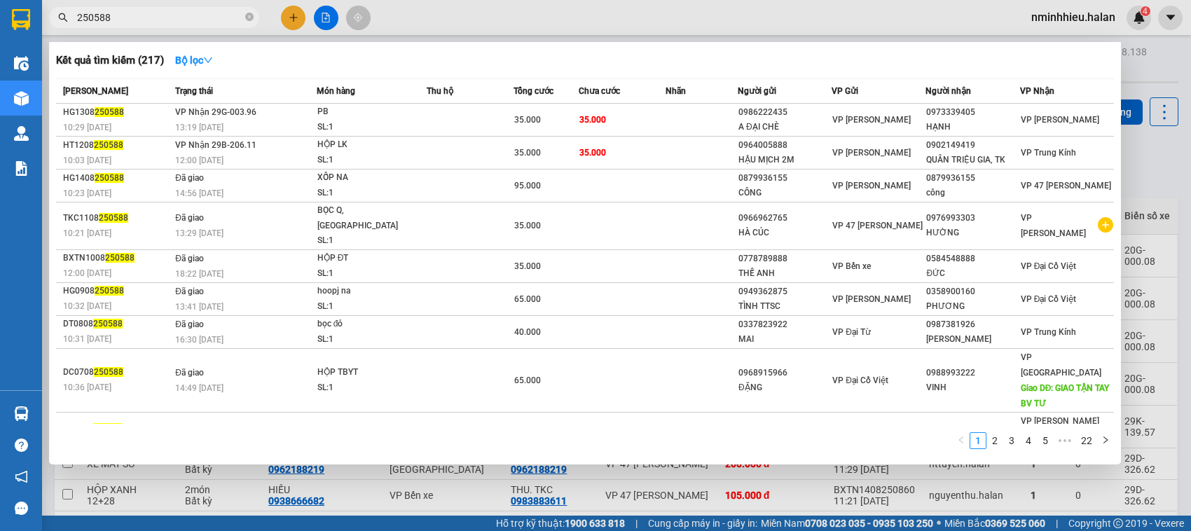
click at [141, 13] on input "250588" at bounding box center [159, 17] width 165 height 15
paste input "0879936155"
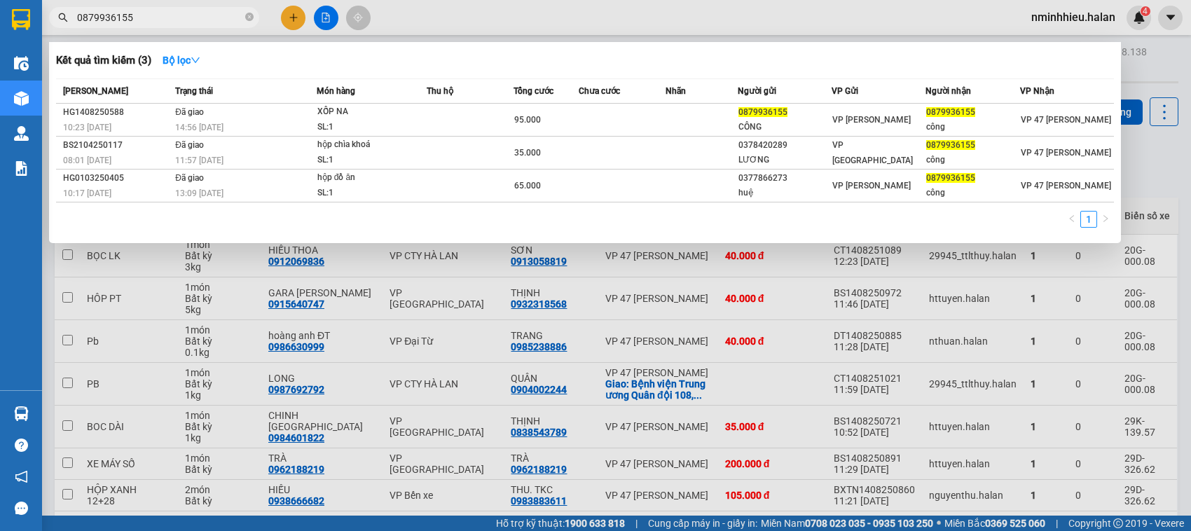
type input "0879936155"
click at [251, 18] on icon "close-circle" at bounding box center [249, 17] width 8 height 8
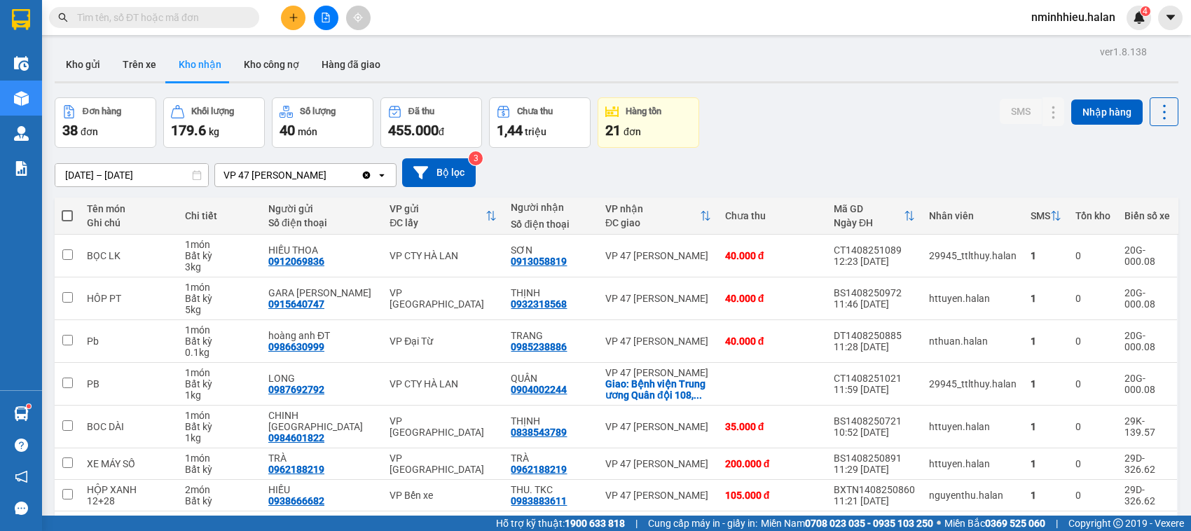
click at [190, 22] on input "text" at bounding box center [159, 17] width 165 height 15
type input "5"
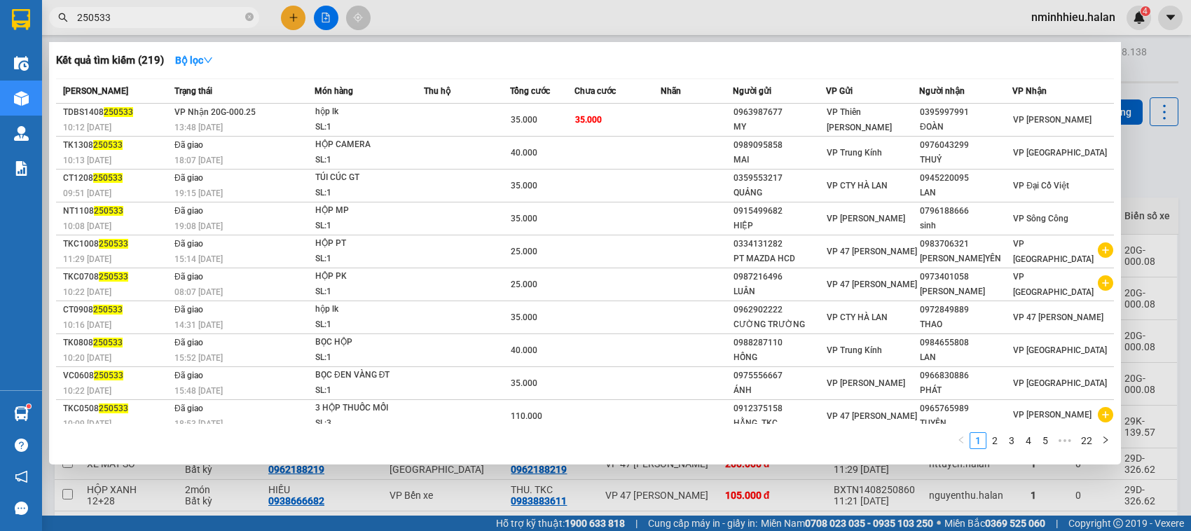
type input "250533"
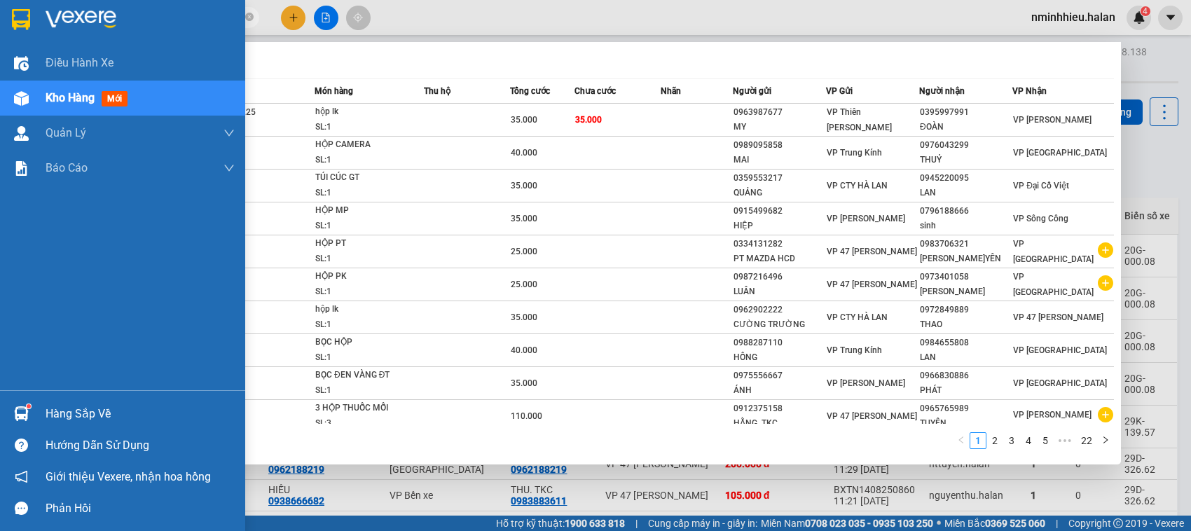
click at [11, 401] on div "Hàng sắp về" at bounding box center [122, 414] width 245 height 32
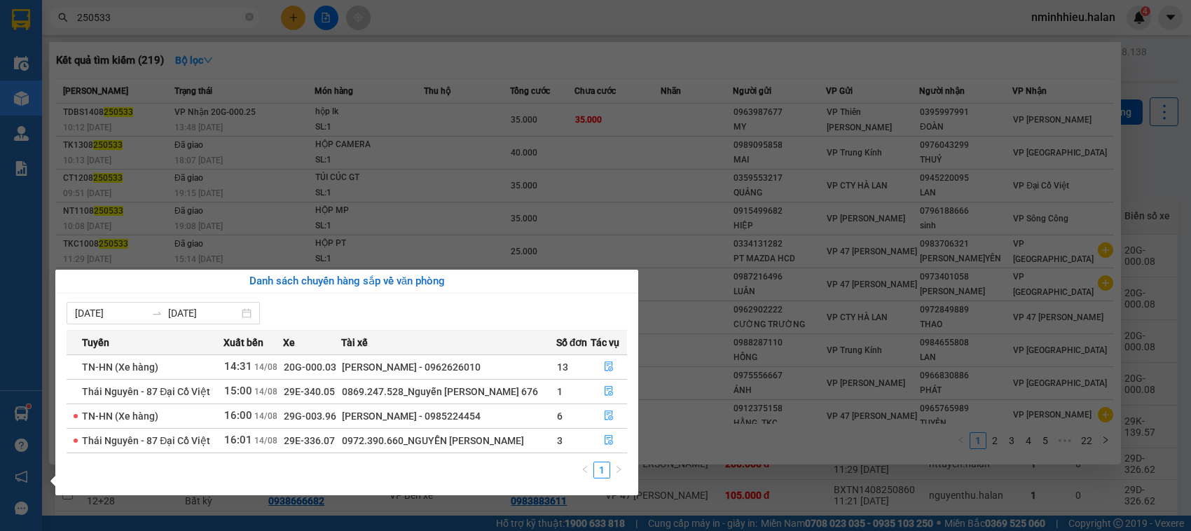
click at [181, 20] on section "Kết quả tìm kiếm ( 219 ) Bộ lọc Mã ĐH Trạng thái Món hàng Thu hộ Tổng cước Chưa…" at bounding box center [595, 265] width 1191 height 531
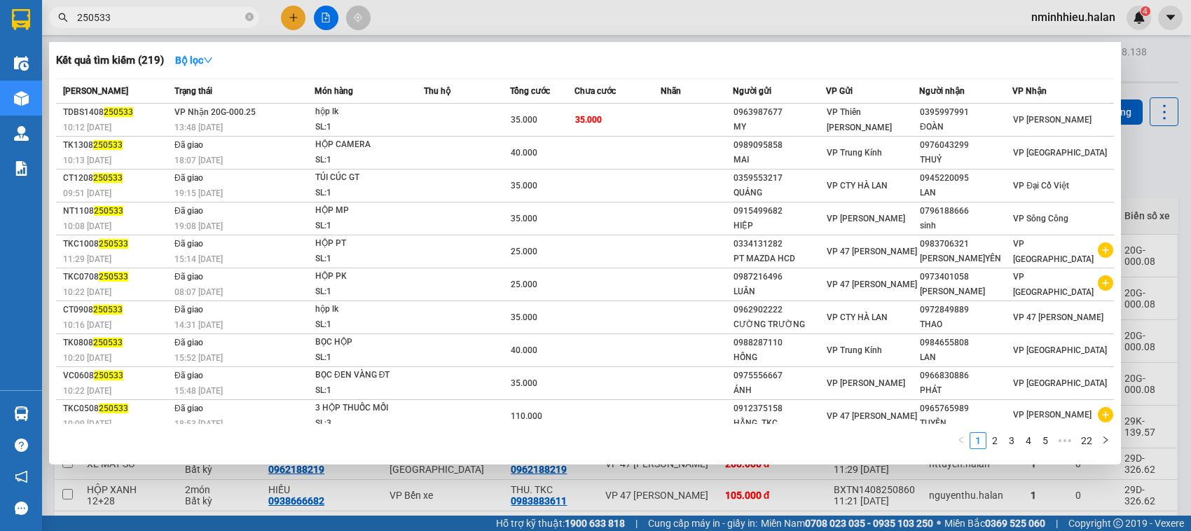
click at [181, 20] on input "250533" at bounding box center [159, 17] width 165 height 15
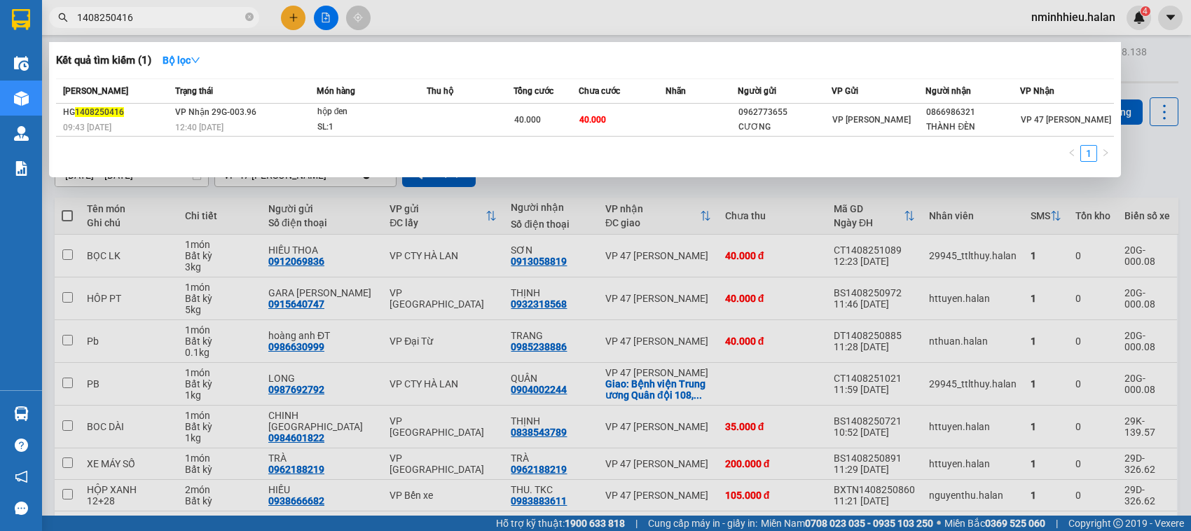
type input "1408250416"
click at [226, 107] on span "VP Nhận 29G-003.96" at bounding box center [215, 112] width 81 height 10
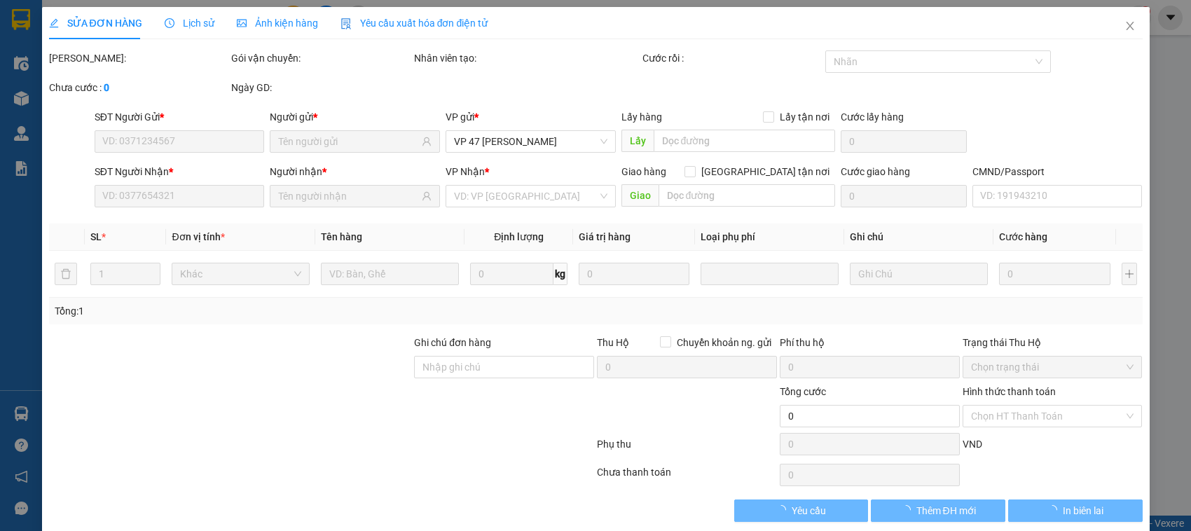
type input "0962773655"
type input "CƯƠNG"
type input "0866986321"
type input "THÀNH ĐÈN"
type input "40.000"
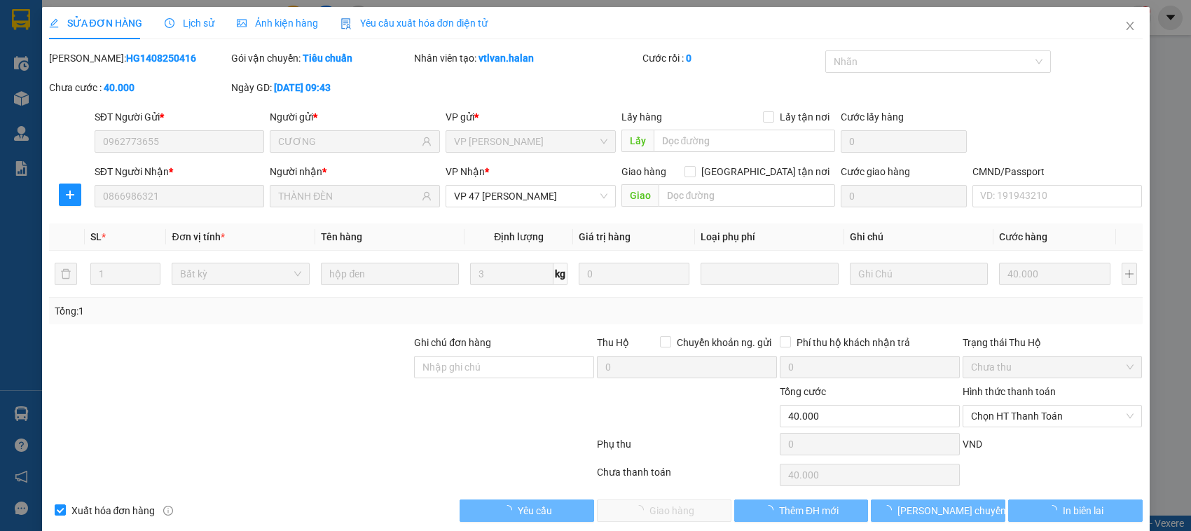
scroll to position [19, 0]
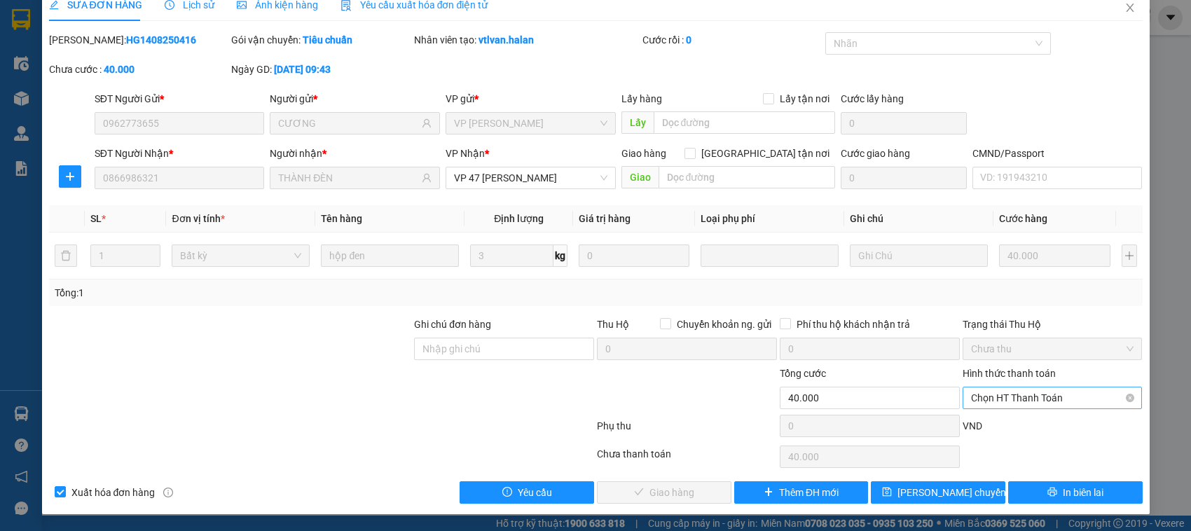
click at [1023, 404] on span "Chọn HT Thanh Toán" at bounding box center [1052, 398] width 163 height 21
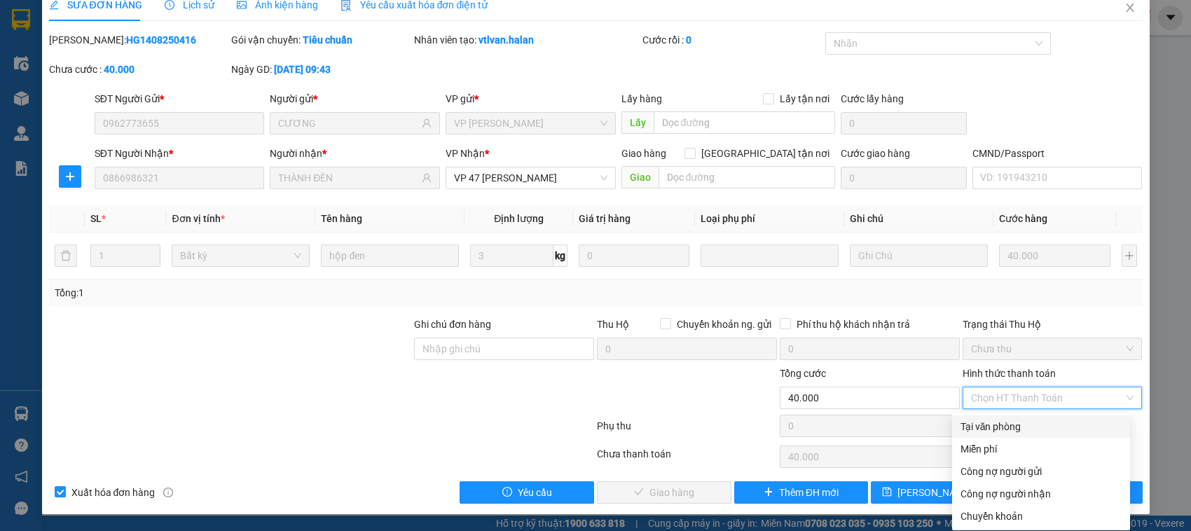
click at [1004, 420] on div "Tại văn phòng" at bounding box center [1041, 426] width 161 height 15
type input "0"
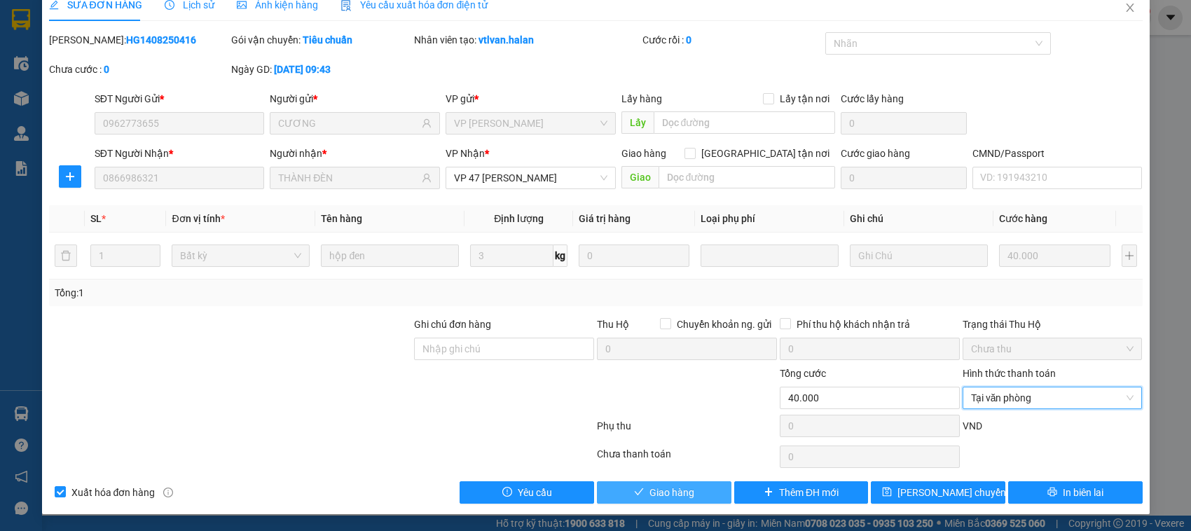
click at [682, 488] on span "Giao hàng" at bounding box center [672, 492] width 45 height 15
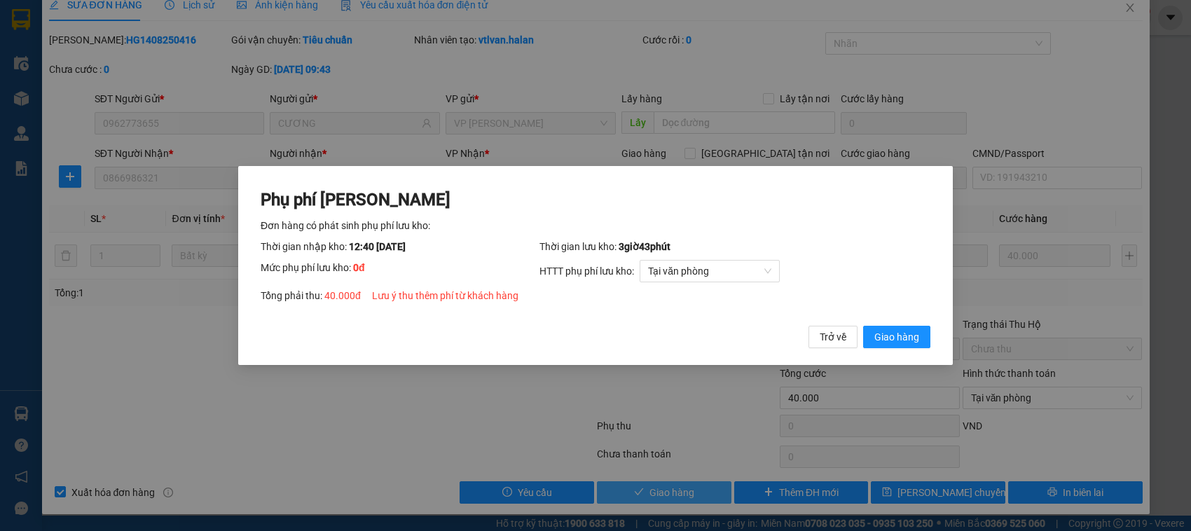
click at [863, 326] on button "Giao hàng" at bounding box center [896, 337] width 67 height 22
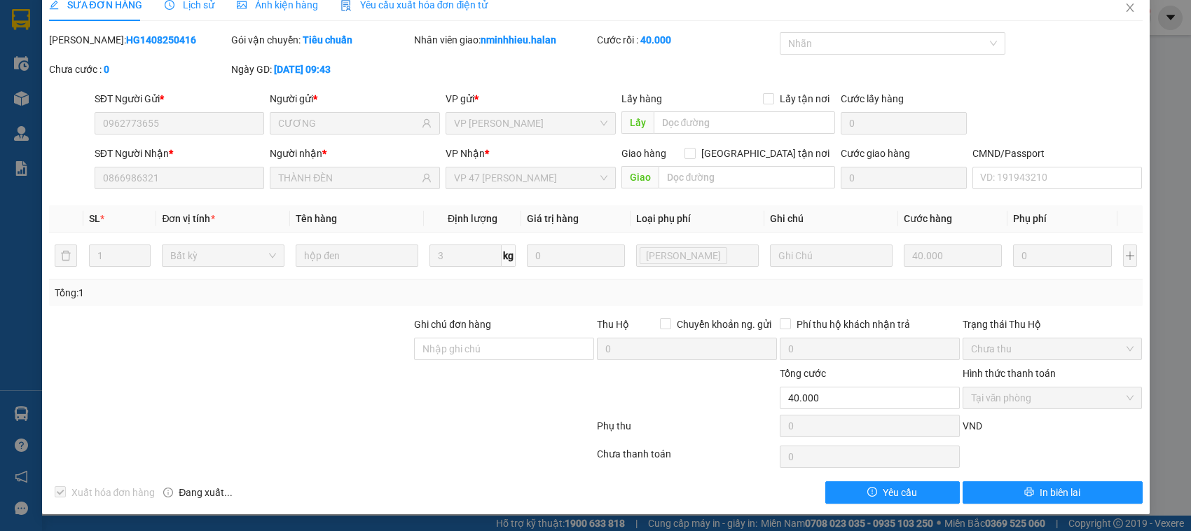
click at [1116, 29] on div "SỬA ĐƠN HÀNG Lịch sử Ảnh kiện hàng Yêu cầu xuất hóa đơn điện tử Total Paid Fee …" at bounding box center [596, 246] width 1094 height 515
click at [1113, 21] on span "Close" at bounding box center [1130, 8] width 39 height 39
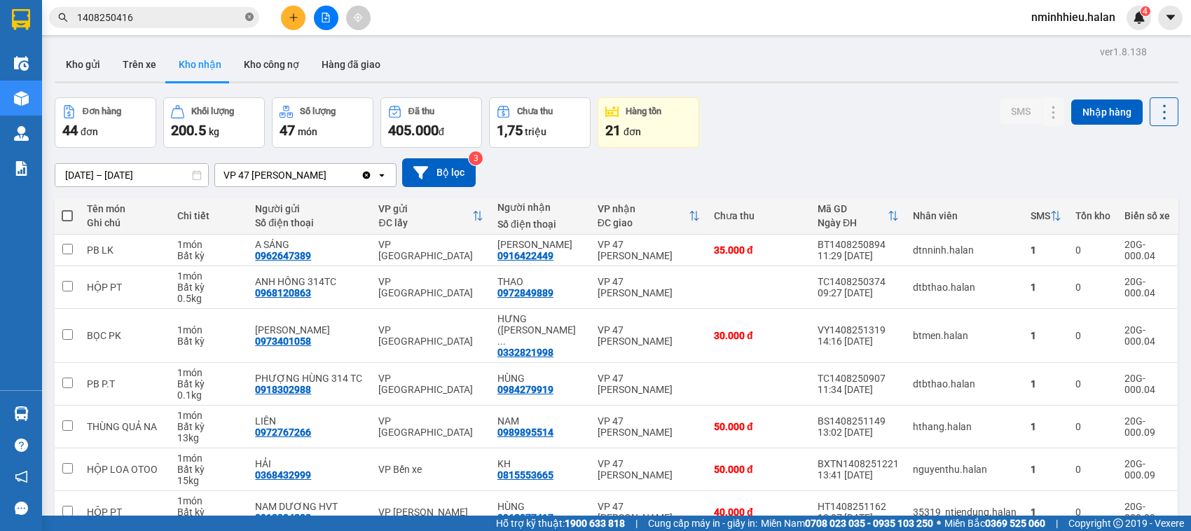
click at [247, 16] on icon "close-circle" at bounding box center [249, 17] width 8 height 8
type input "5"
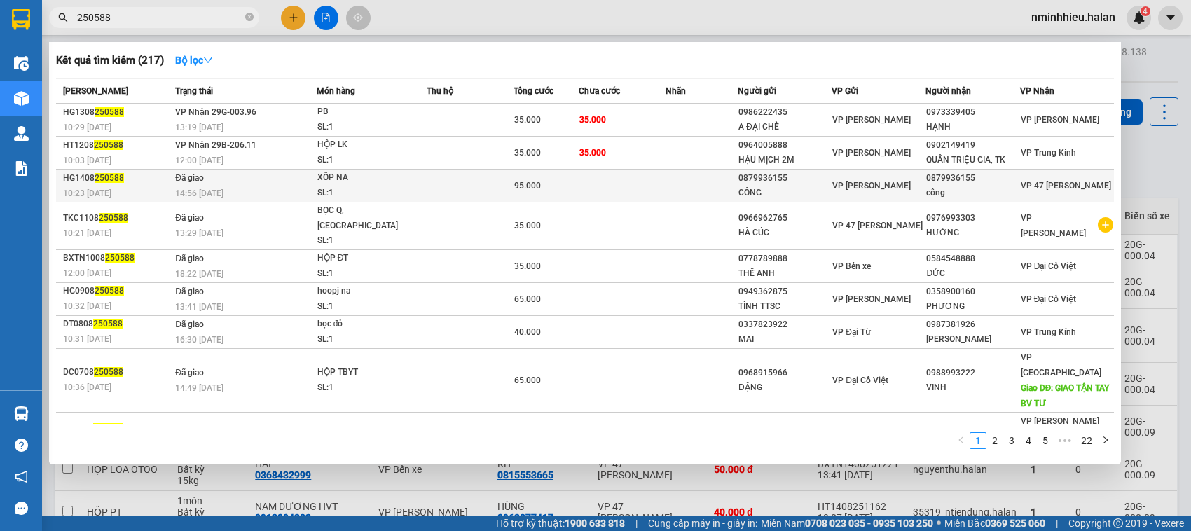
type input "250588"
click at [399, 186] on div "SL: 1" at bounding box center [369, 193] width 105 height 15
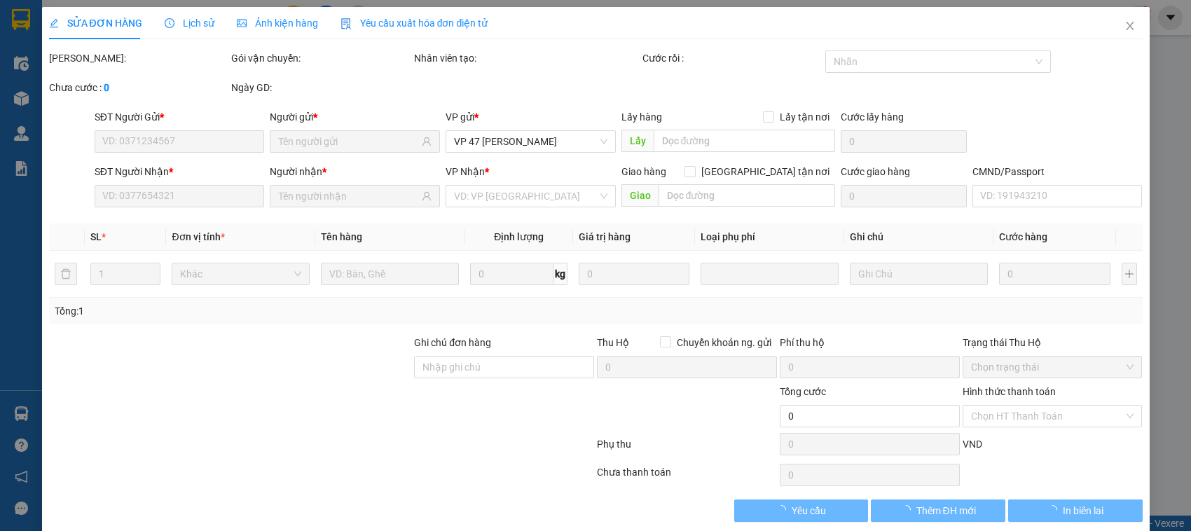
type input "0879936155"
type input "CÔNG"
type input "0879936155"
type input "công"
type input "95.000"
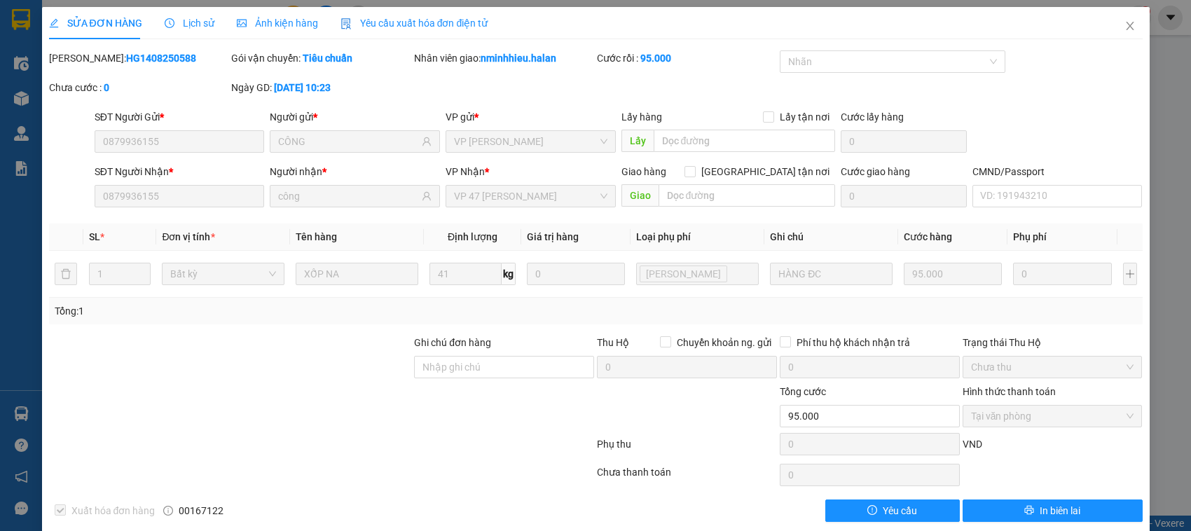
click at [181, 21] on span "Lịch sử" at bounding box center [190, 23] width 50 height 11
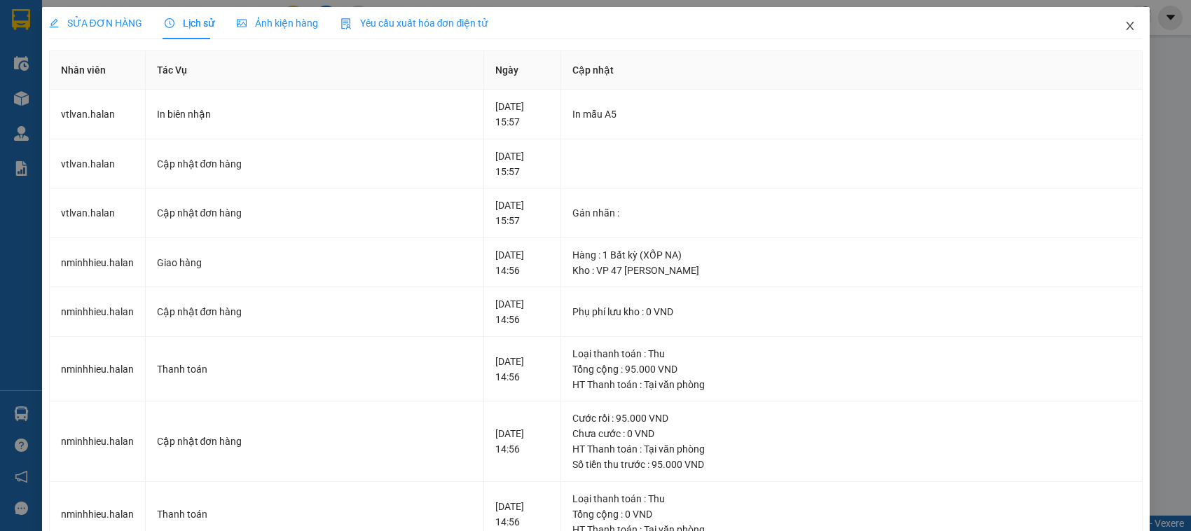
click at [1125, 22] on span "Close" at bounding box center [1130, 26] width 39 height 39
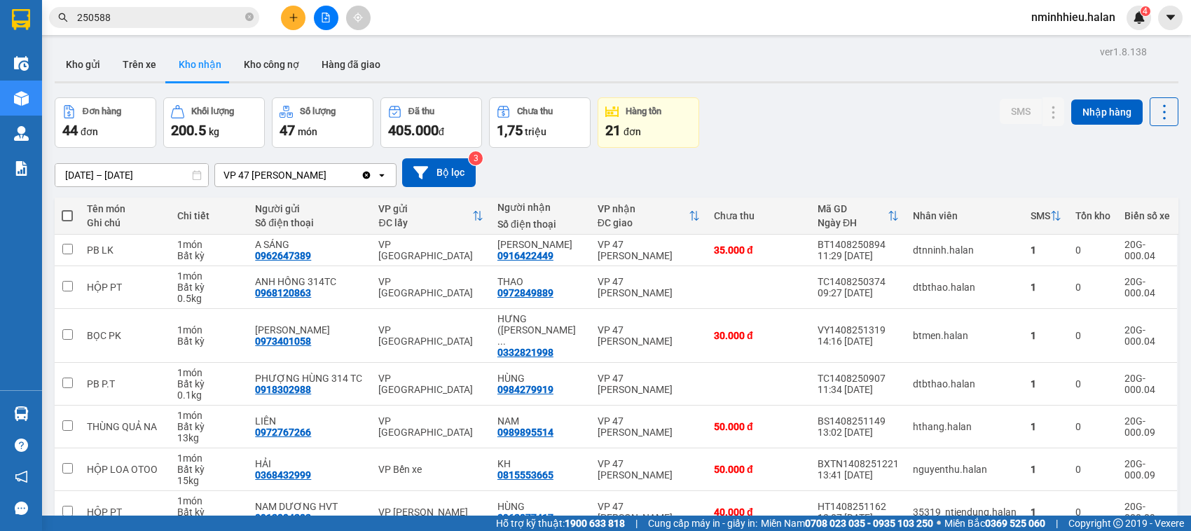
click at [170, 12] on input "250588" at bounding box center [159, 17] width 165 height 15
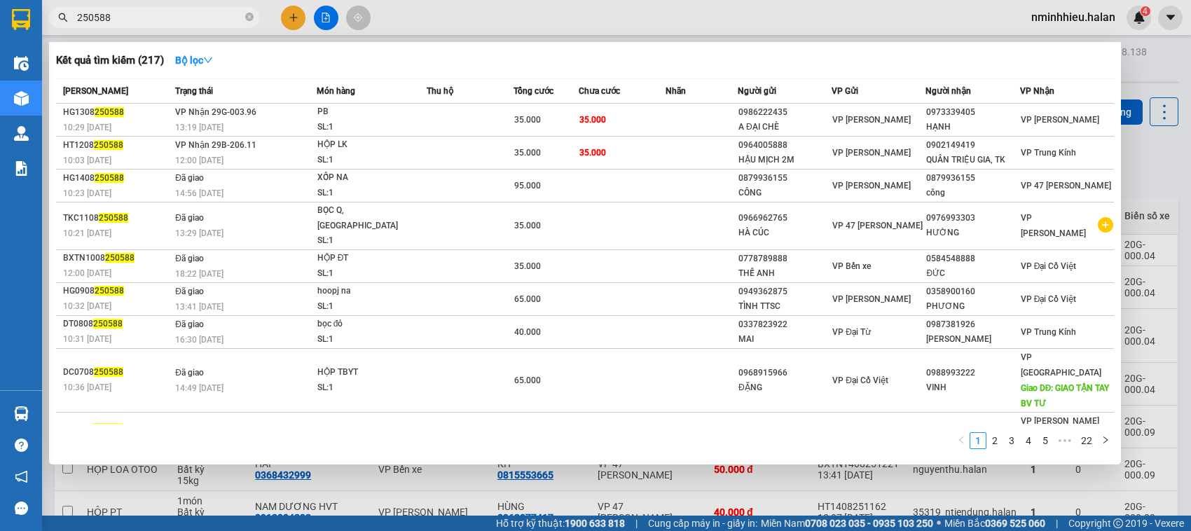
click at [170, 14] on input "250588" at bounding box center [159, 17] width 165 height 15
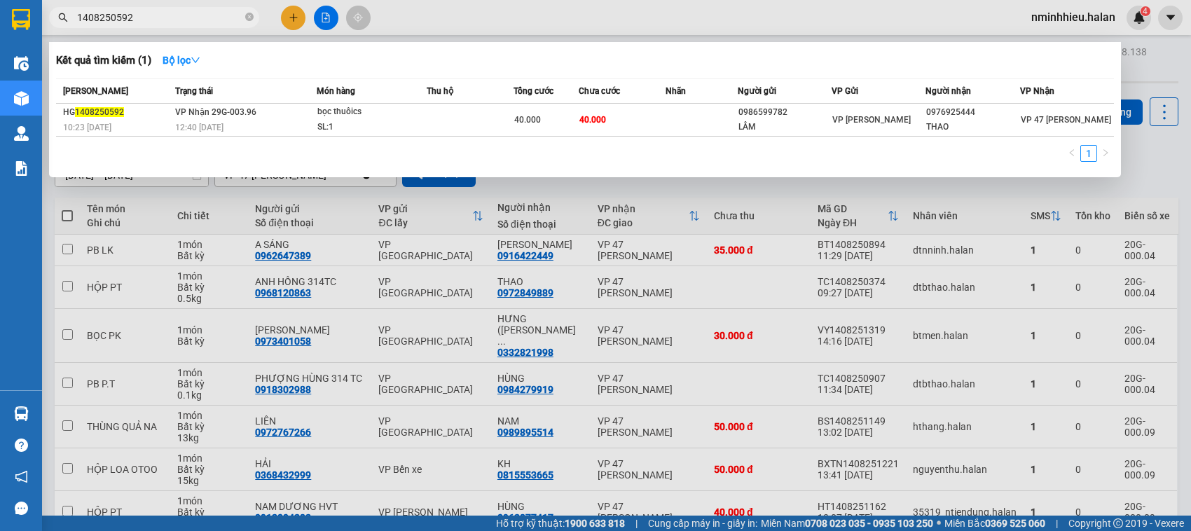
type input "1408250592"
drag, startPoint x: 170, startPoint y: 14, endPoint x: 624, endPoint y: 96, distance: 462.1
click at [624, 96] on div "Chưa cước" at bounding box center [622, 90] width 86 height 15
click at [173, 15] on input "1408250592" at bounding box center [159, 17] width 165 height 15
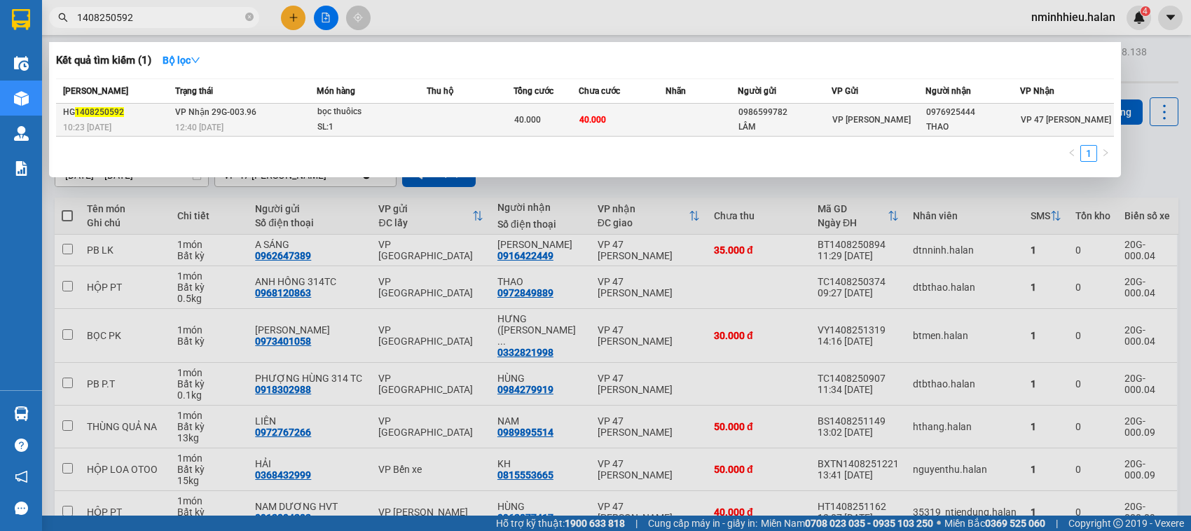
click at [324, 128] on div "SL: 1" at bounding box center [369, 127] width 105 height 15
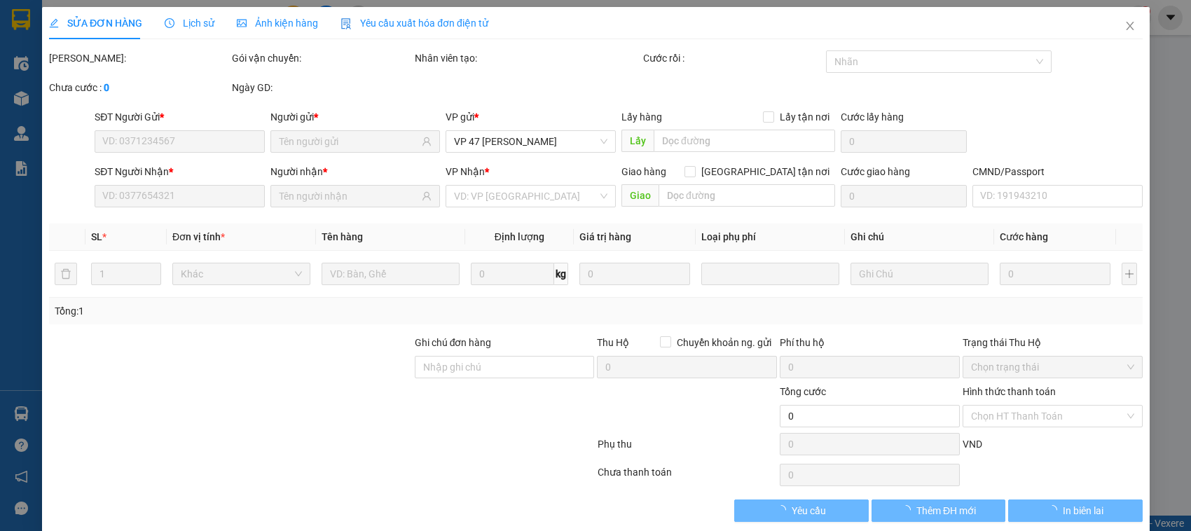
type input "0986599782"
type input "LÂM"
type input "0976925444"
type input "THAO"
type input "40.000"
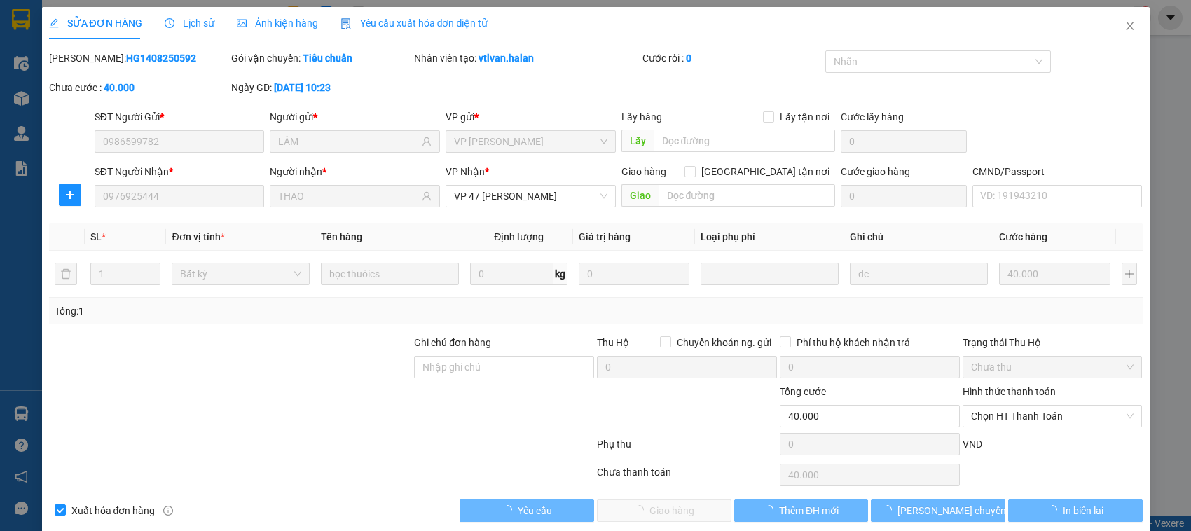
scroll to position [19, 0]
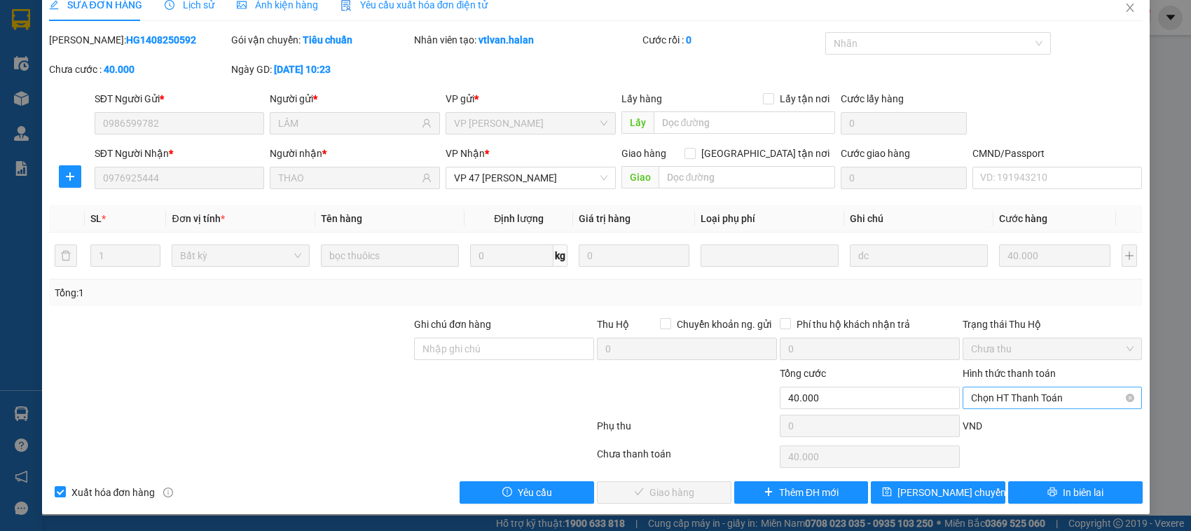
click at [1069, 403] on span "Chọn HT Thanh Toán" at bounding box center [1052, 398] width 163 height 21
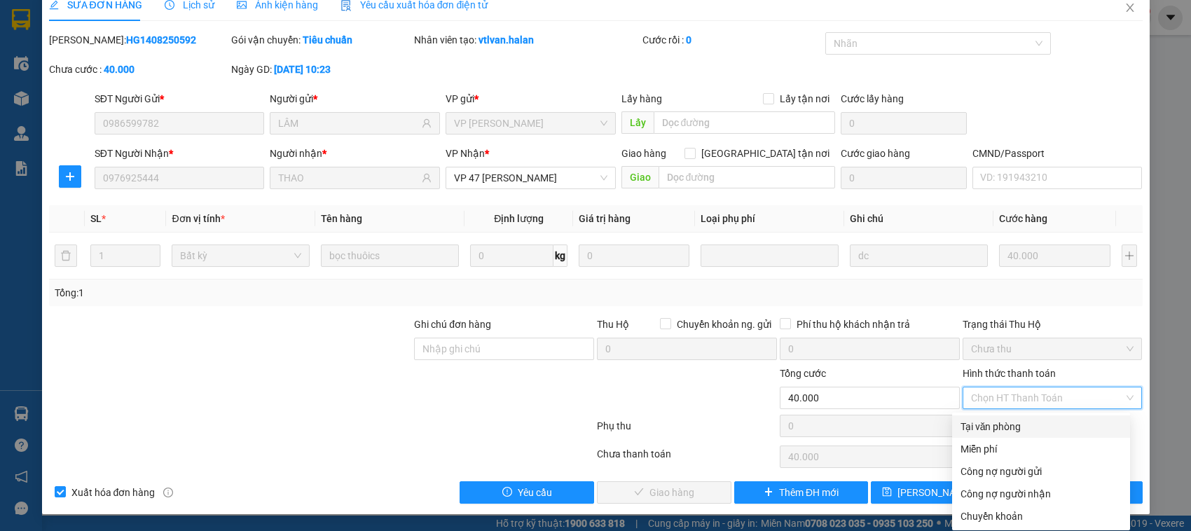
click at [997, 430] on div "Tại văn phòng" at bounding box center [1041, 426] width 161 height 15
type input "0"
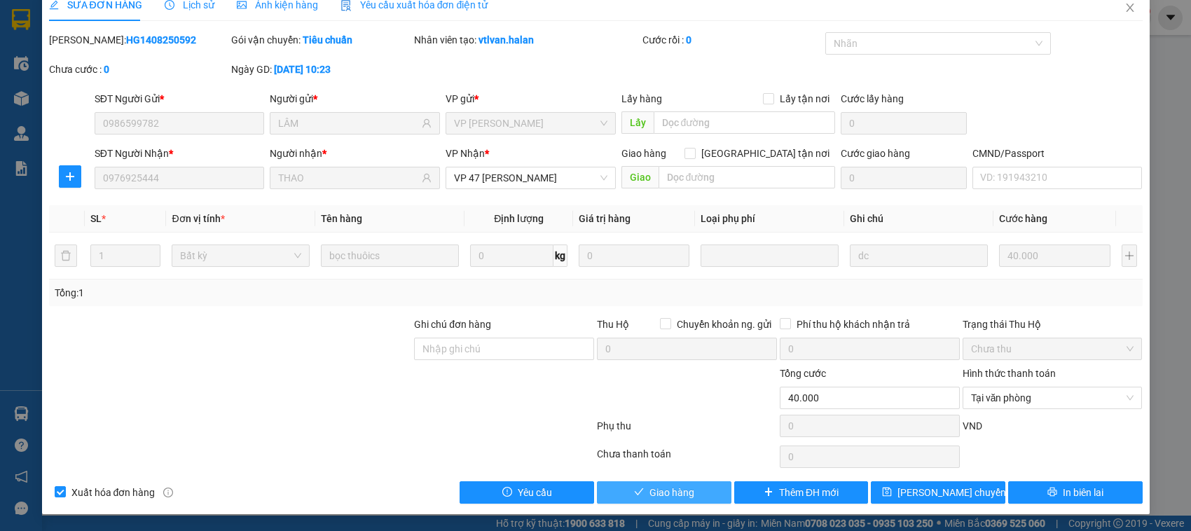
click at [690, 489] on button "Giao hàng" at bounding box center [664, 492] width 135 height 22
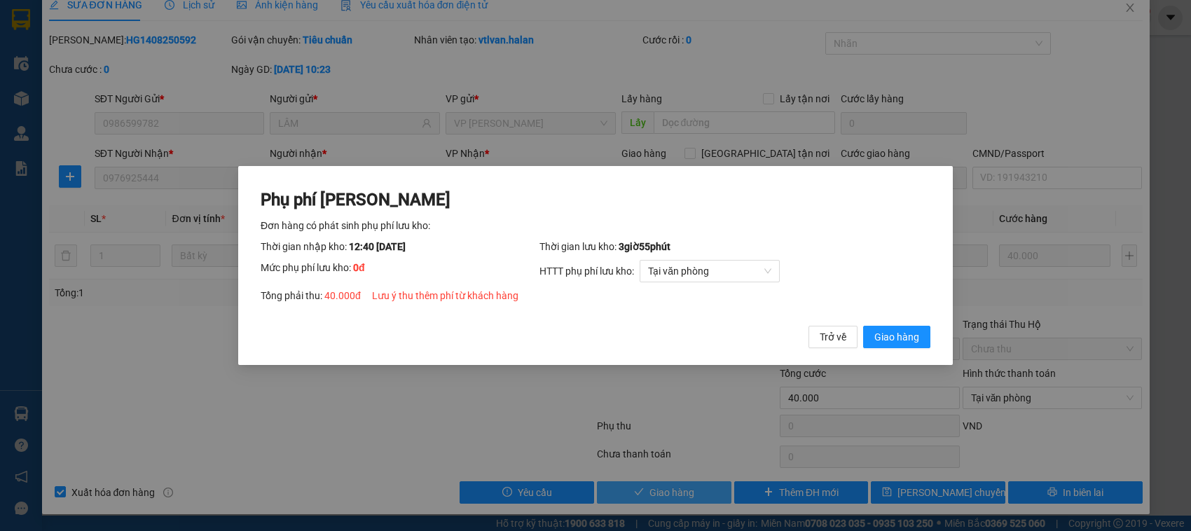
click at [863, 326] on button "Giao hàng" at bounding box center [896, 337] width 67 height 22
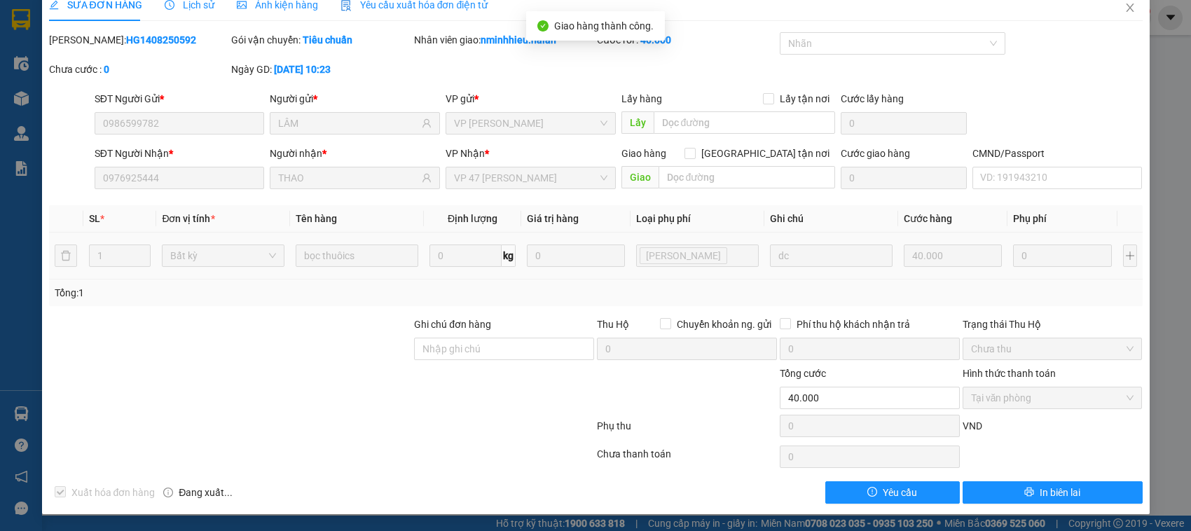
scroll to position [0, 0]
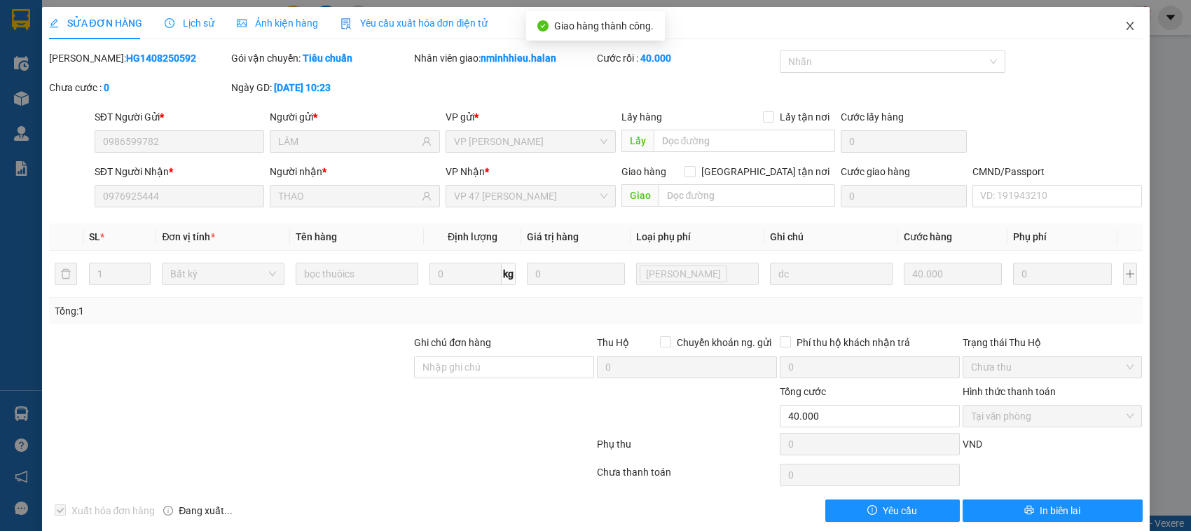
click at [1111, 43] on span "Close" at bounding box center [1130, 26] width 39 height 39
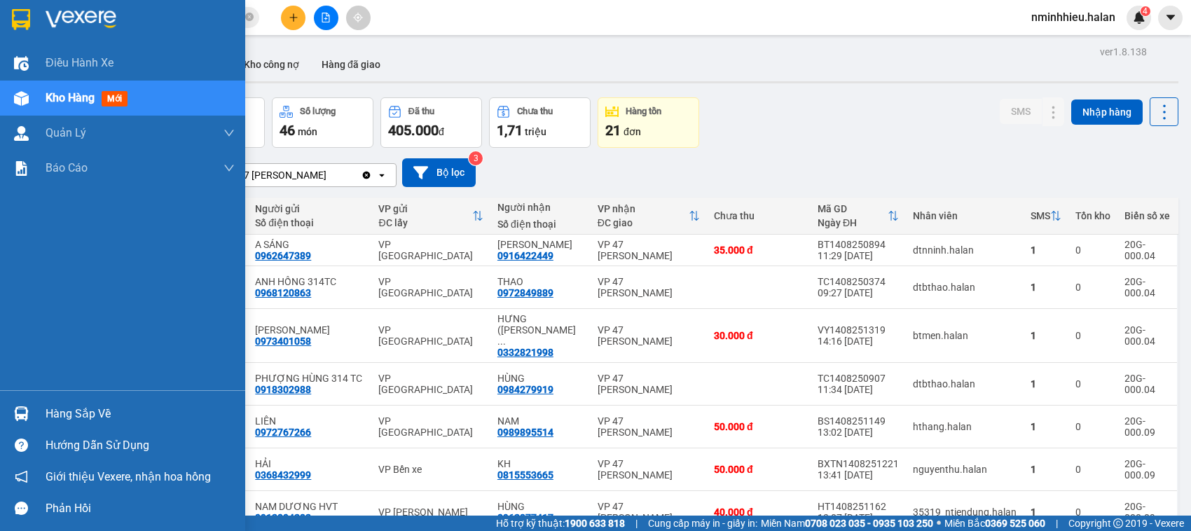
click at [36, 418] on div "Hàng sắp về" at bounding box center [122, 414] width 245 height 32
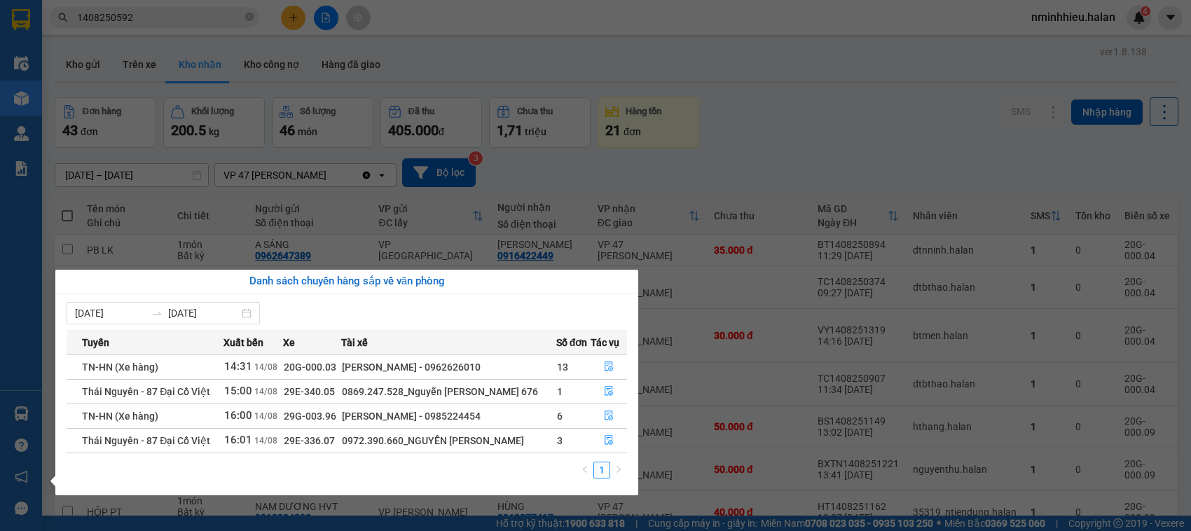
click at [151, 13] on section "Kết quả tìm kiếm ( 1 ) Bộ lọc Mã ĐH Trạng thái Món hàng Thu hộ Tổng cước Chưa c…" at bounding box center [595, 265] width 1191 height 531
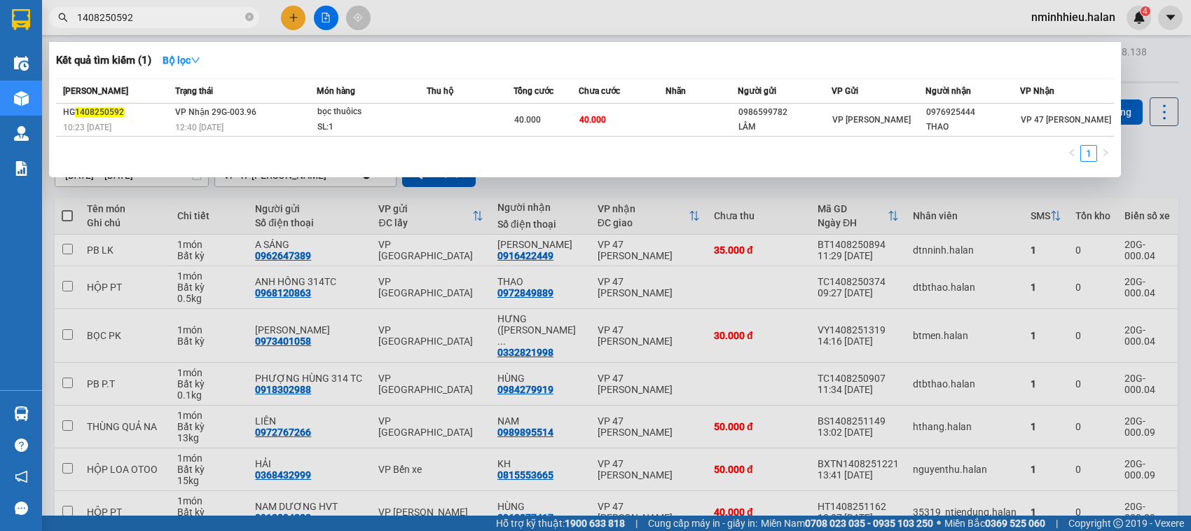
click at [151, 13] on input "1408250592" at bounding box center [159, 17] width 165 height 15
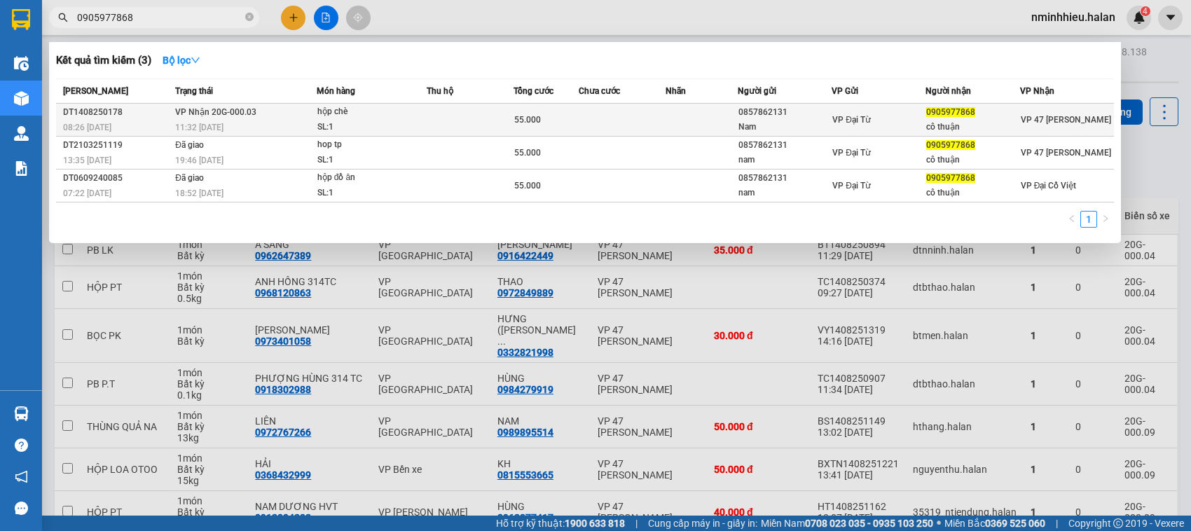
type input "0905977868"
click at [387, 107] on div "hộp chè" at bounding box center [369, 111] width 105 height 15
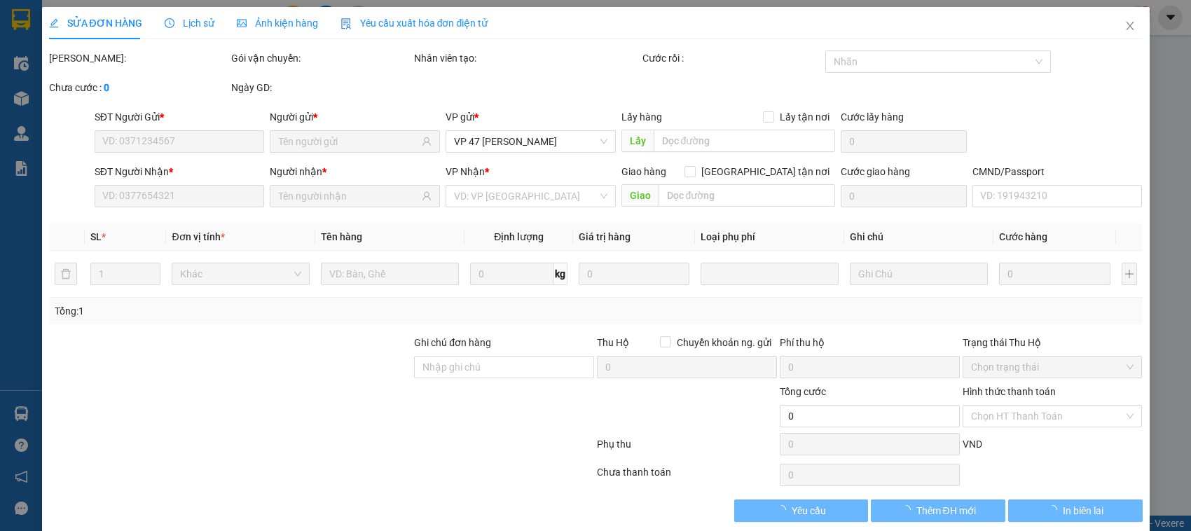
type input "0857862131"
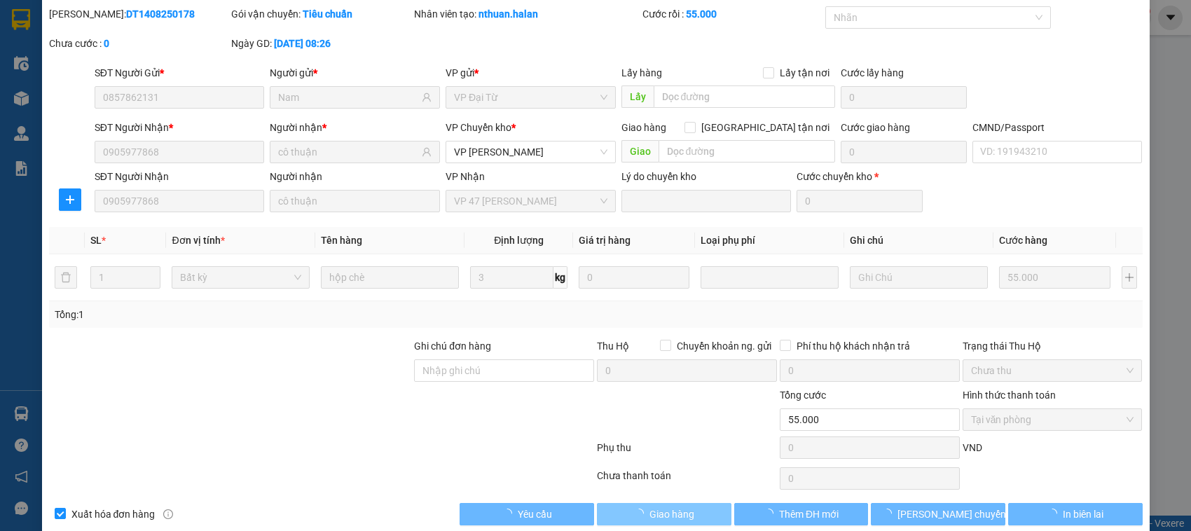
scroll to position [46, 0]
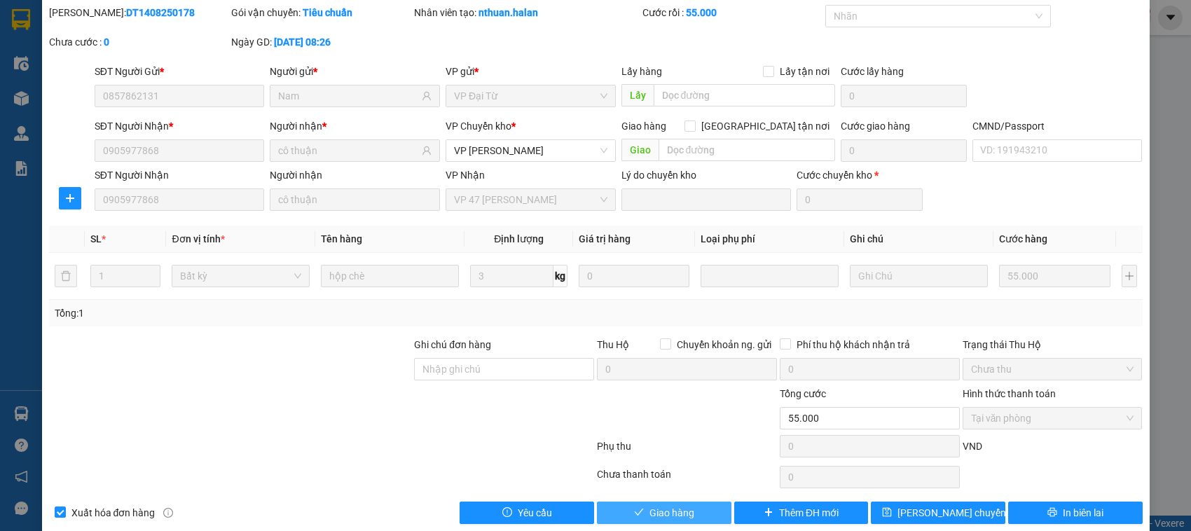
click at [664, 514] on span "Giao hàng" at bounding box center [672, 512] width 45 height 15
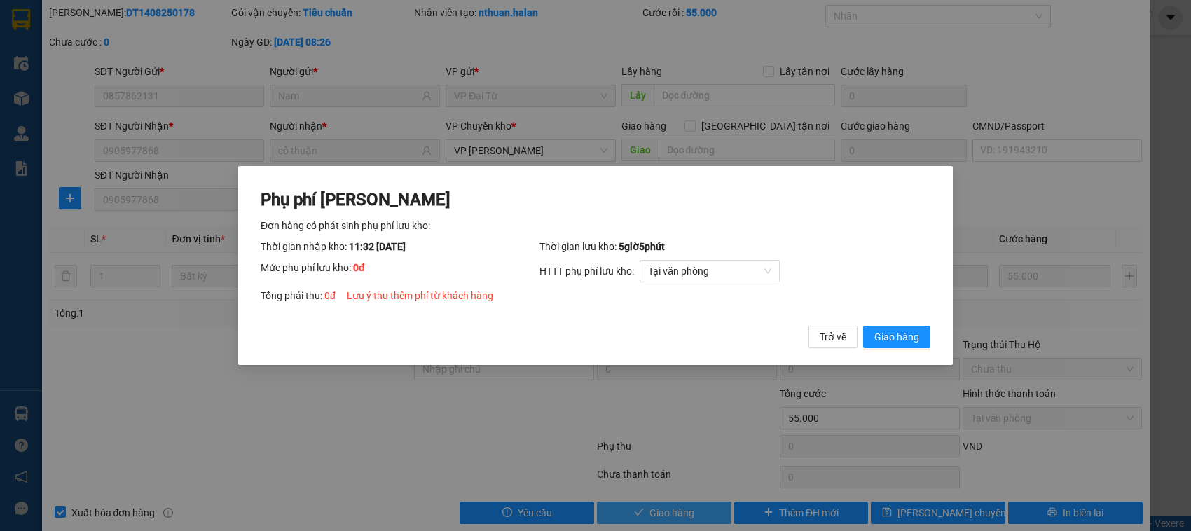
click at [863, 326] on button "Giao hàng" at bounding box center [896, 337] width 67 height 22
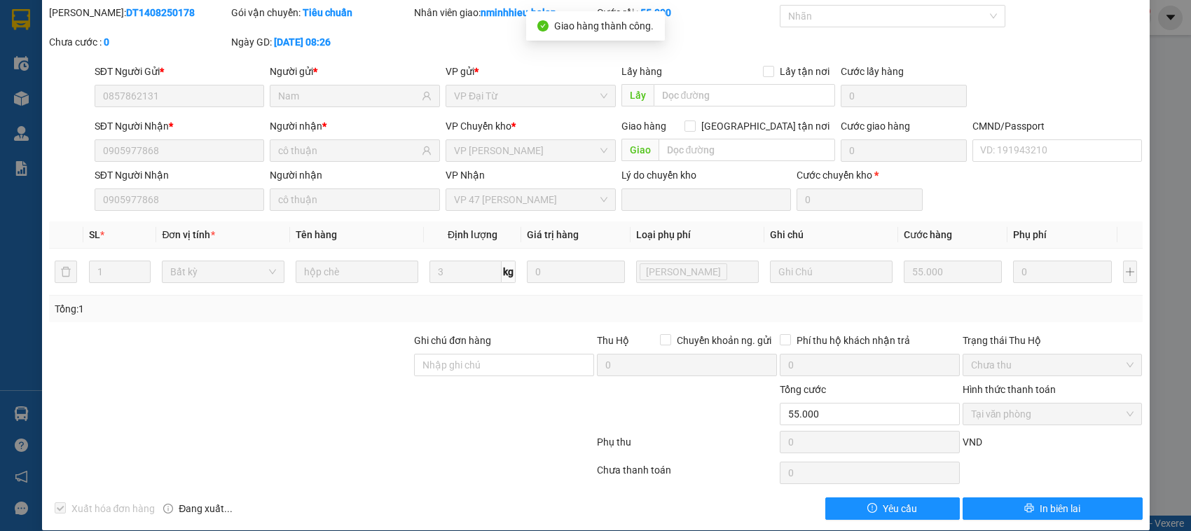
scroll to position [0, 0]
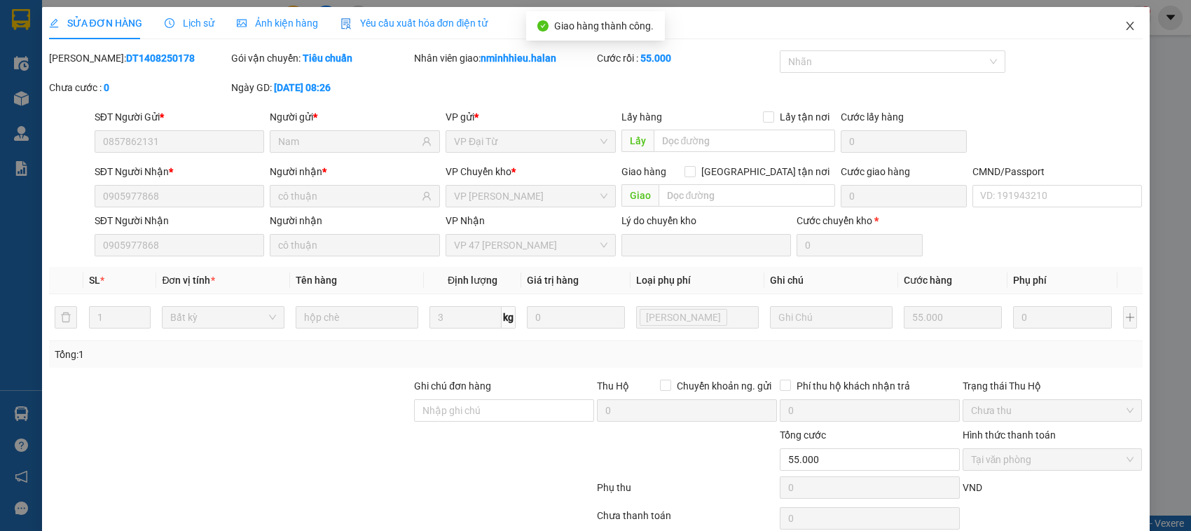
click at [1118, 39] on span "Close" at bounding box center [1130, 26] width 39 height 39
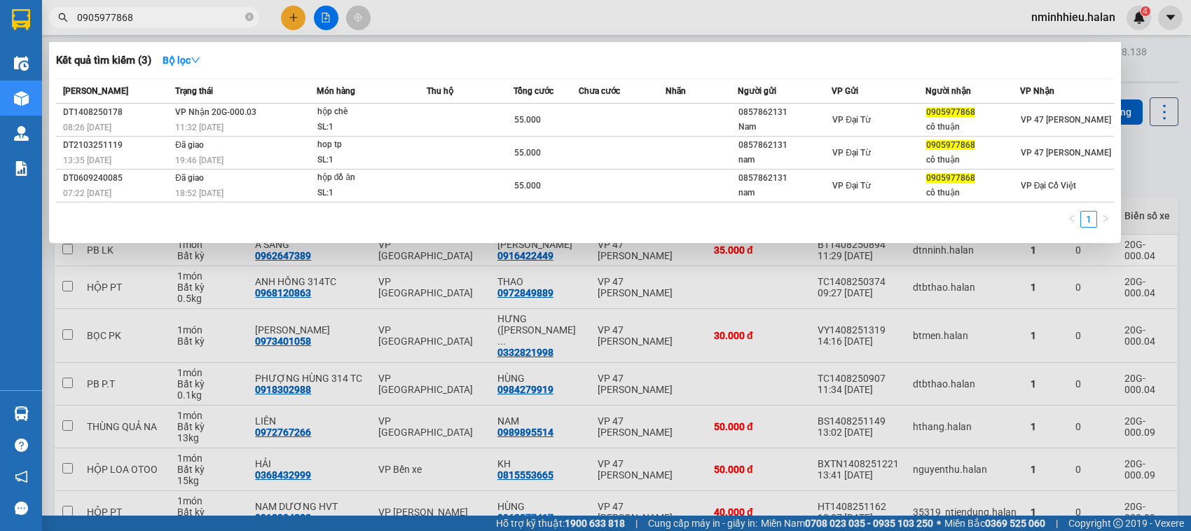
click at [165, 18] on input "0905977868" at bounding box center [159, 17] width 165 height 15
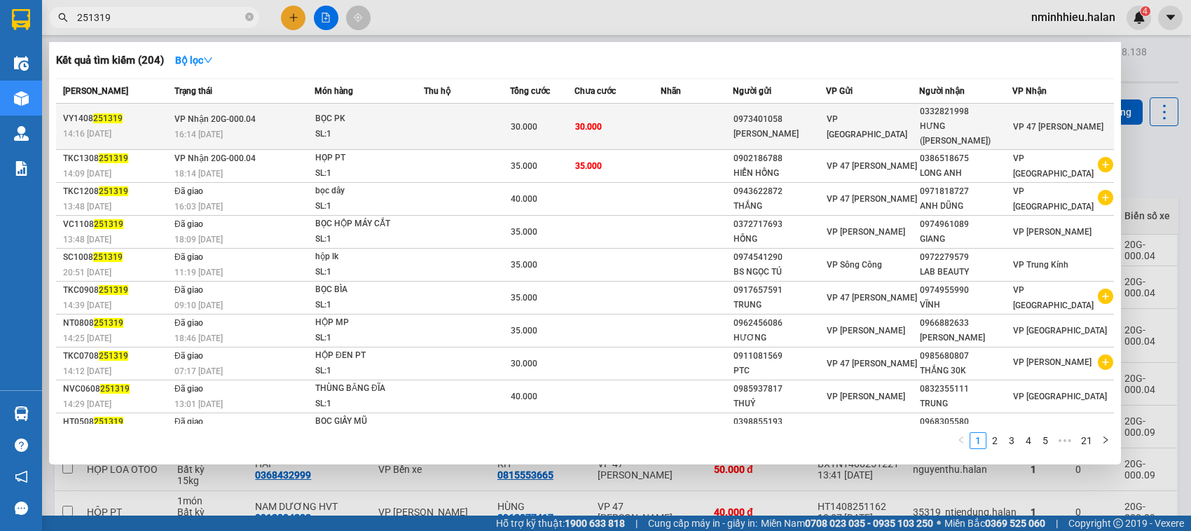
click at [406, 118] on div "BỌC PK" at bounding box center [367, 118] width 105 height 15
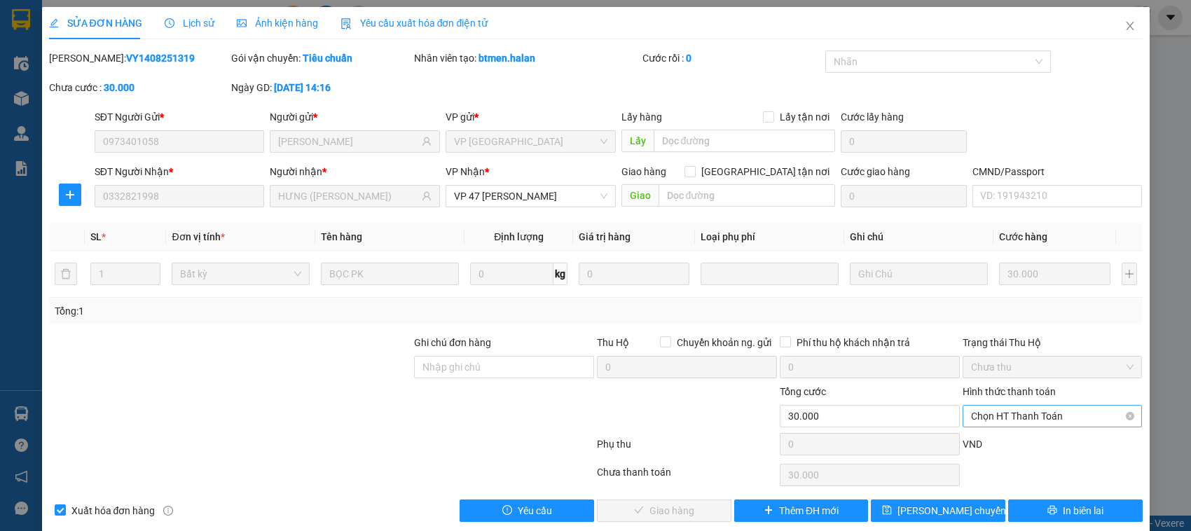
click at [1030, 418] on span "Chọn HT Thanh Toán" at bounding box center [1052, 416] width 163 height 21
click at [1028, 303] on div "Tại văn phòng" at bounding box center [1041, 299] width 161 height 15
click at [634, 510] on icon "check" at bounding box center [639, 510] width 10 height 10
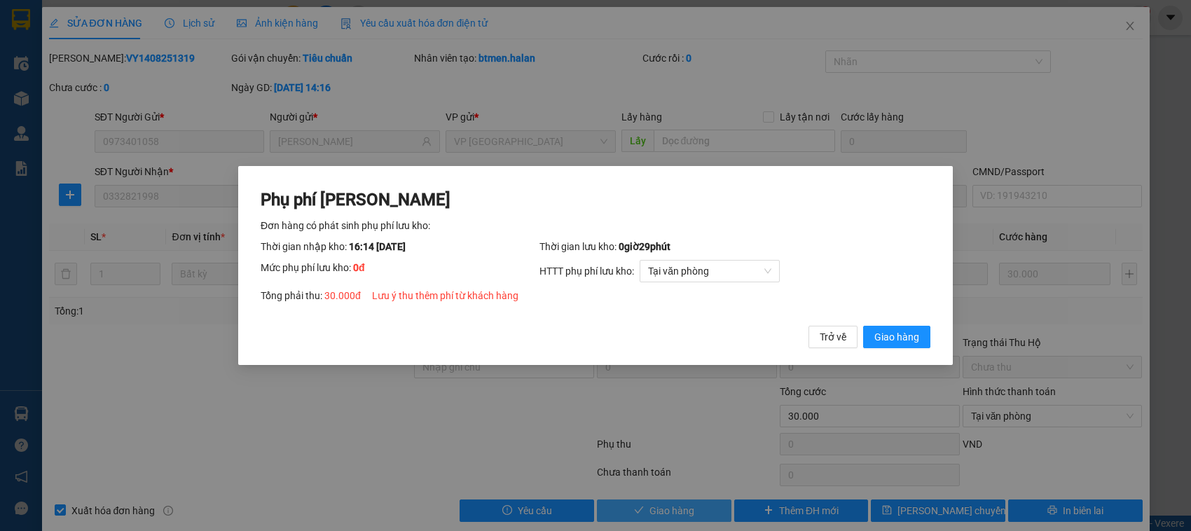
click at [863, 326] on button "Giao hàng" at bounding box center [896, 337] width 67 height 22
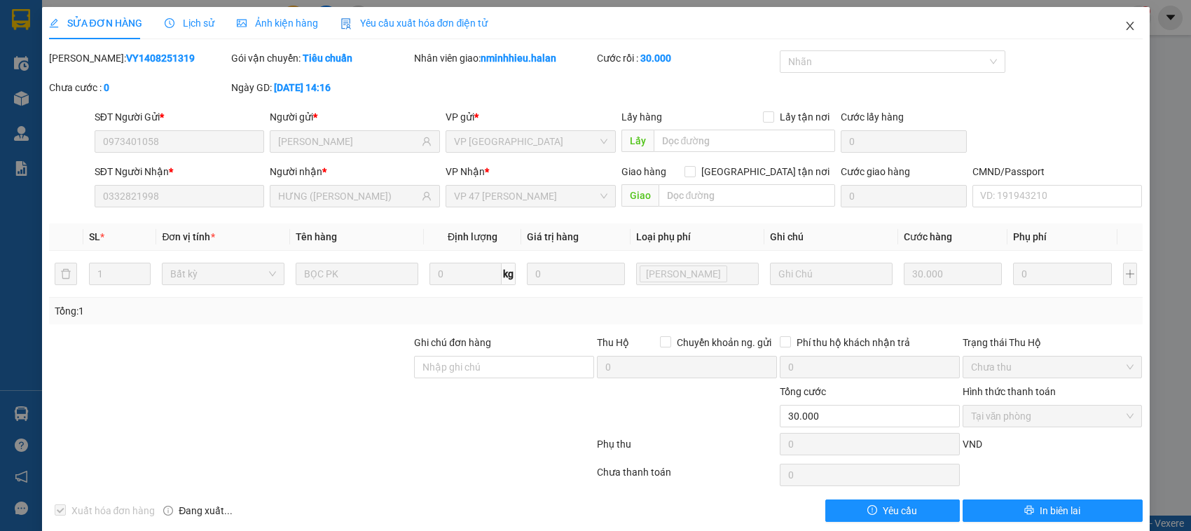
click at [1111, 28] on span "Close" at bounding box center [1130, 26] width 39 height 39
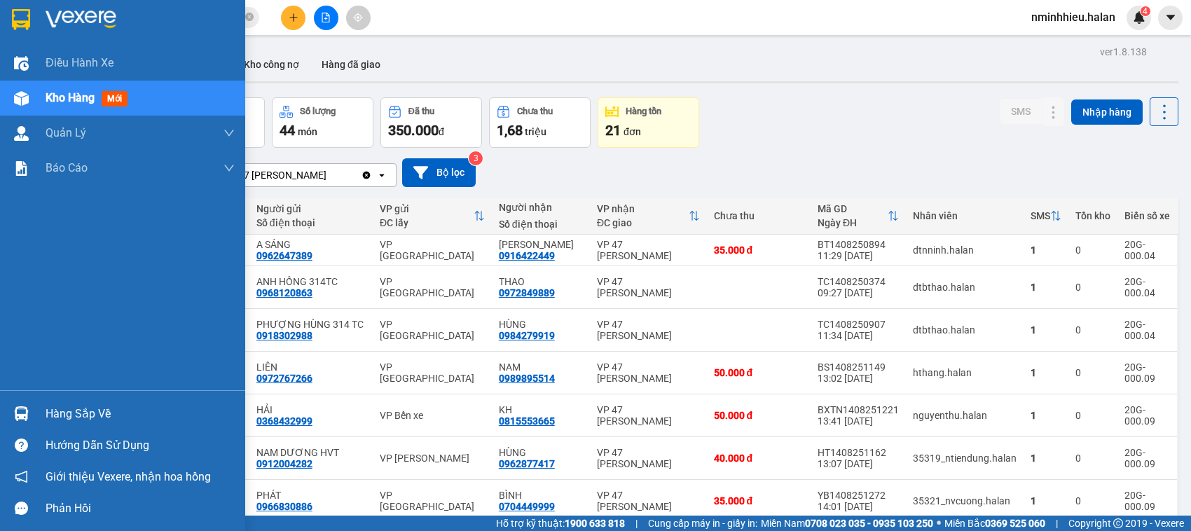
click at [21, 412] on img at bounding box center [21, 413] width 15 height 15
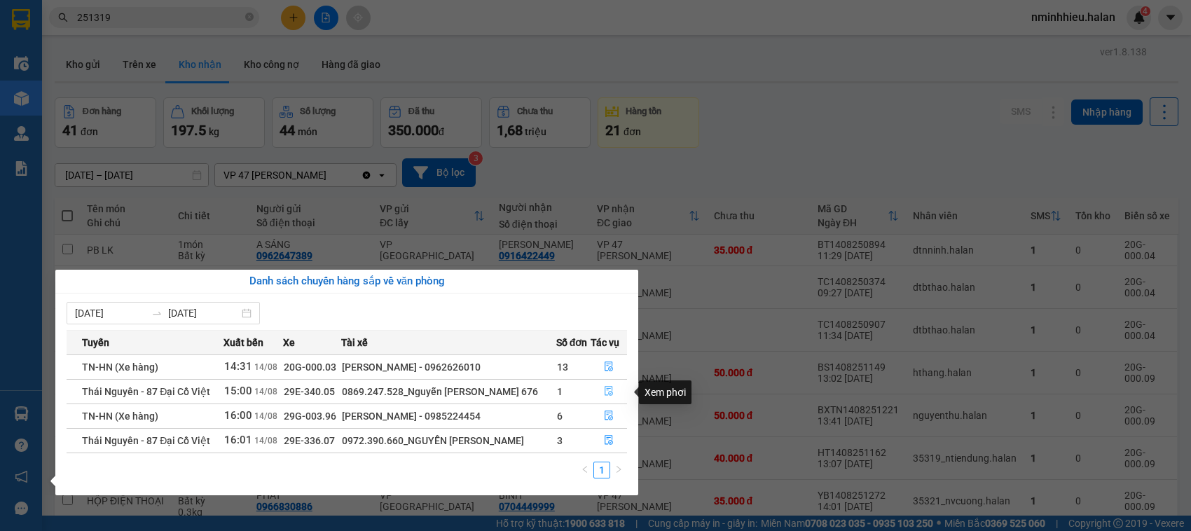
click at [608, 389] on icon "file-done" at bounding box center [609, 391] width 10 height 10
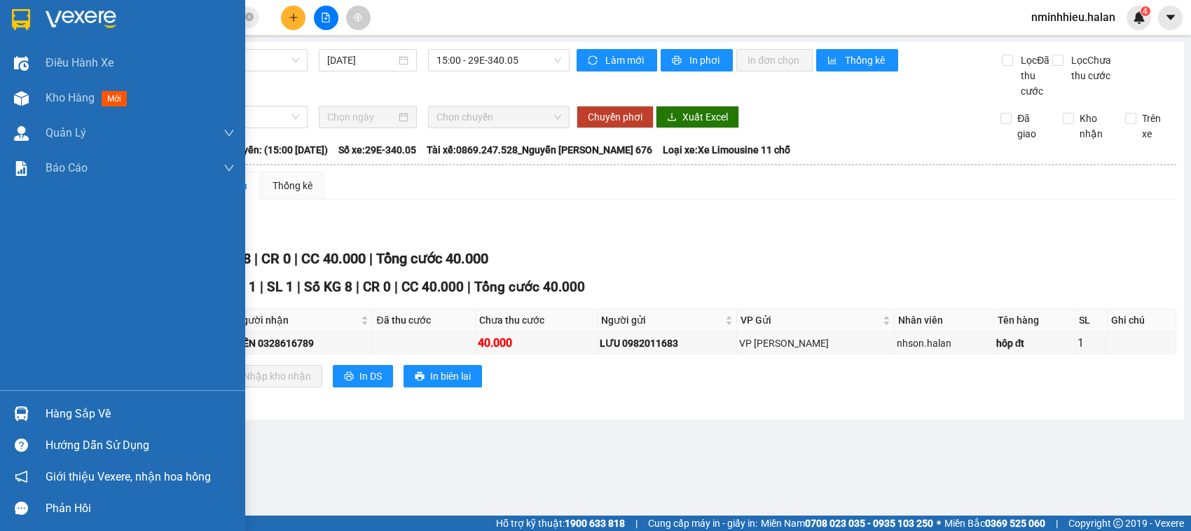
click at [60, 407] on div "Hàng sắp về" at bounding box center [140, 414] width 189 height 21
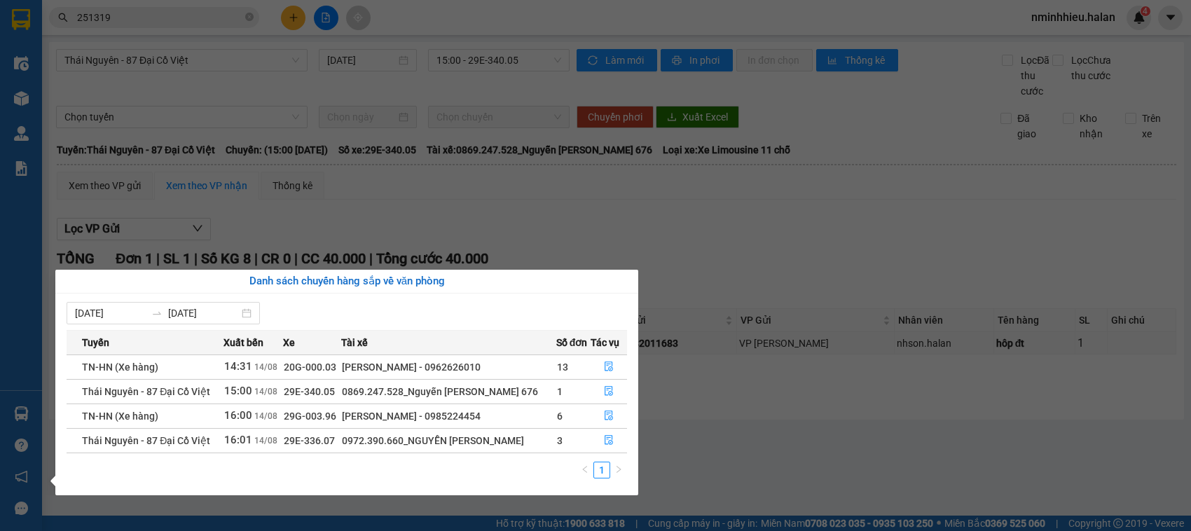
click at [734, 212] on section "Kết quả tìm kiếm ( 204 ) Bộ lọc Mã ĐH Trạng thái Món hàng Thu hộ Tổng cước Chưa…" at bounding box center [595, 265] width 1191 height 531
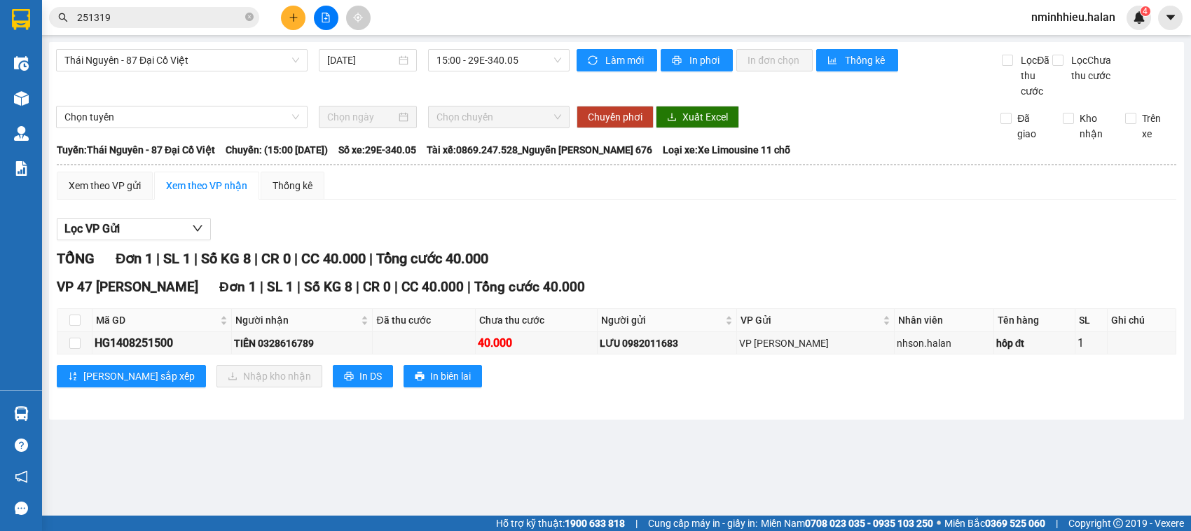
click at [734, 212] on div "Lọc VP Gửi TỔNG Đơn 1 | SL 1 | Số KG 8 | CR 0 | CC 40.000 | Tổng cước 40.000 V…" at bounding box center [617, 308] width 1120 height 194
click at [215, 23] on input "251319" at bounding box center [159, 17] width 165 height 15
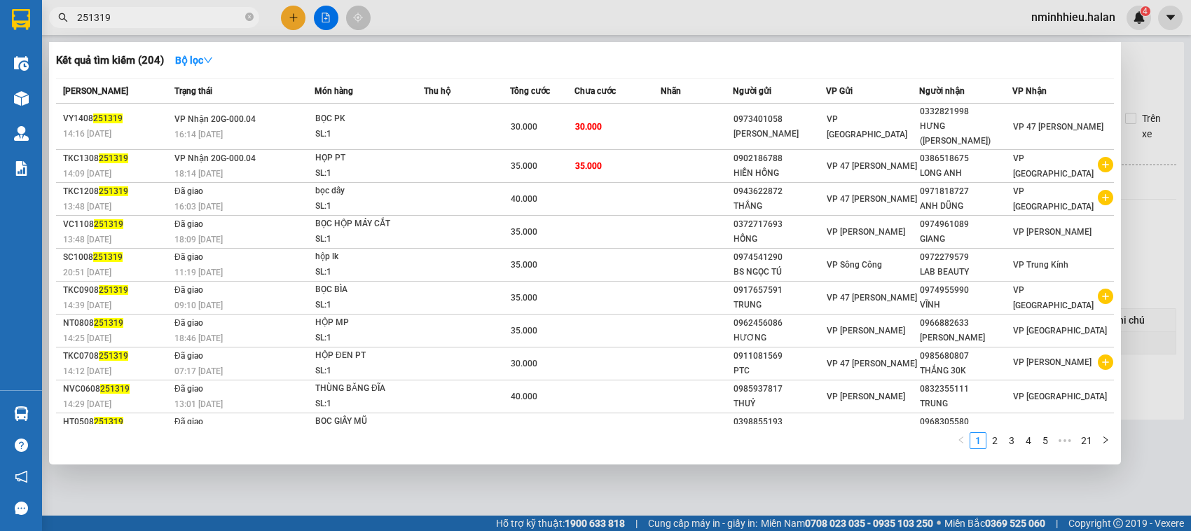
click at [215, 23] on input "251319" at bounding box center [159, 17] width 165 height 15
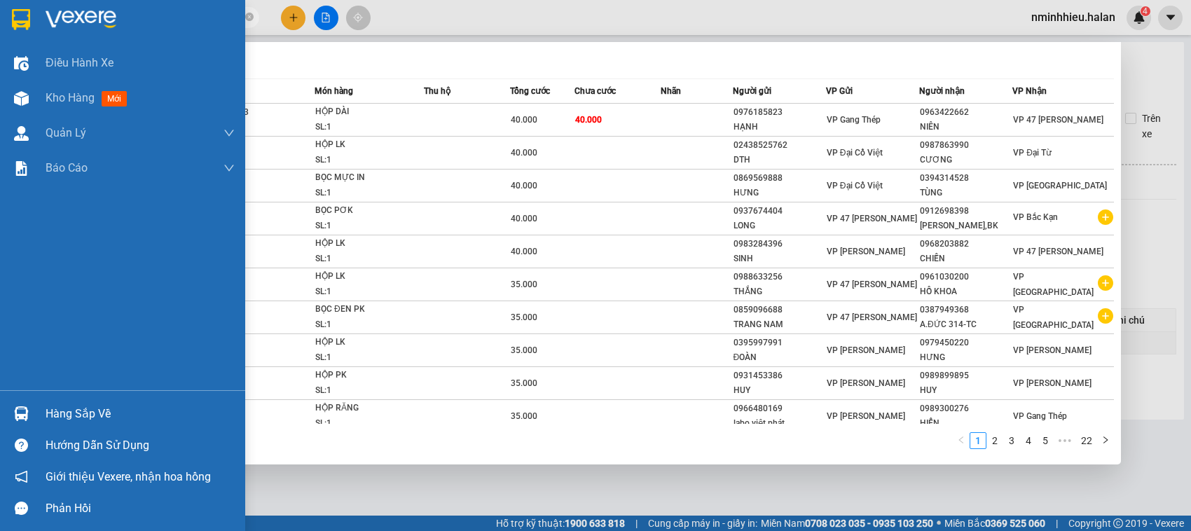
click at [25, 401] on div "Hàng sắp về" at bounding box center [122, 414] width 245 height 32
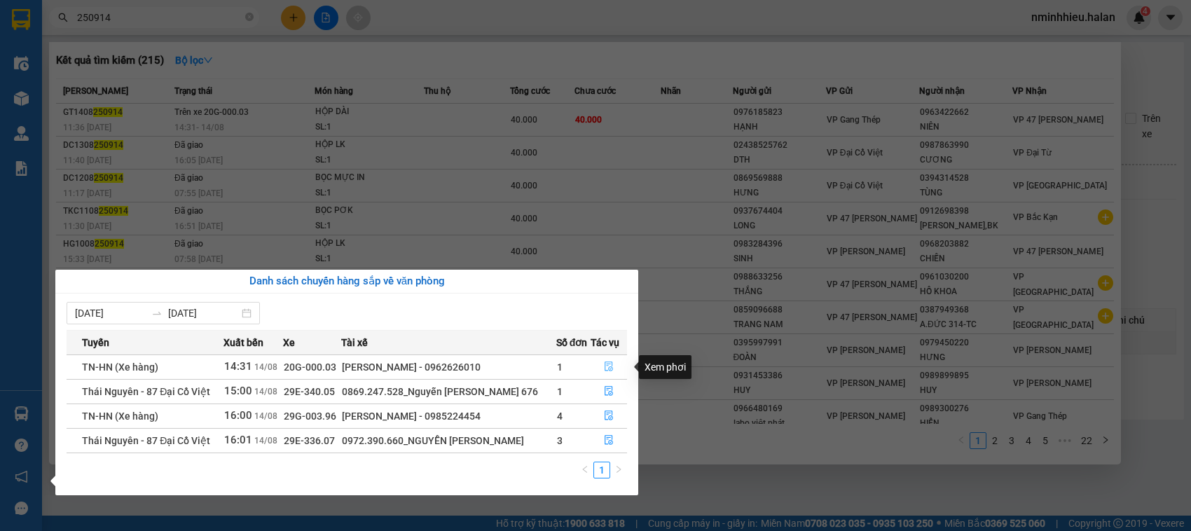
click at [607, 362] on icon "file-done" at bounding box center [609, 367] width 10 height 10
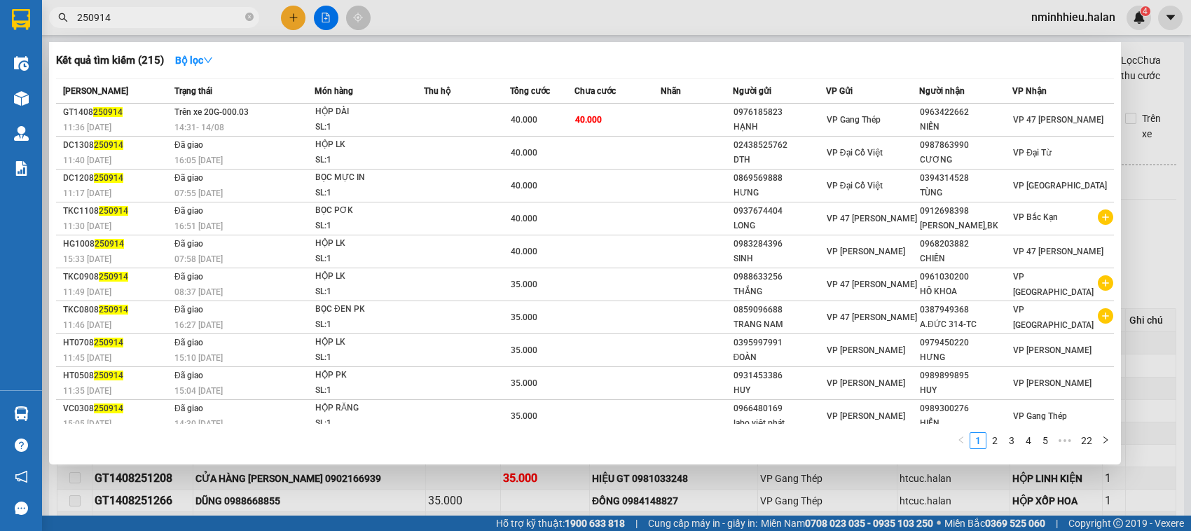
click at [247, 474] on div at bounding box center [595, 265] width 1191 height 531
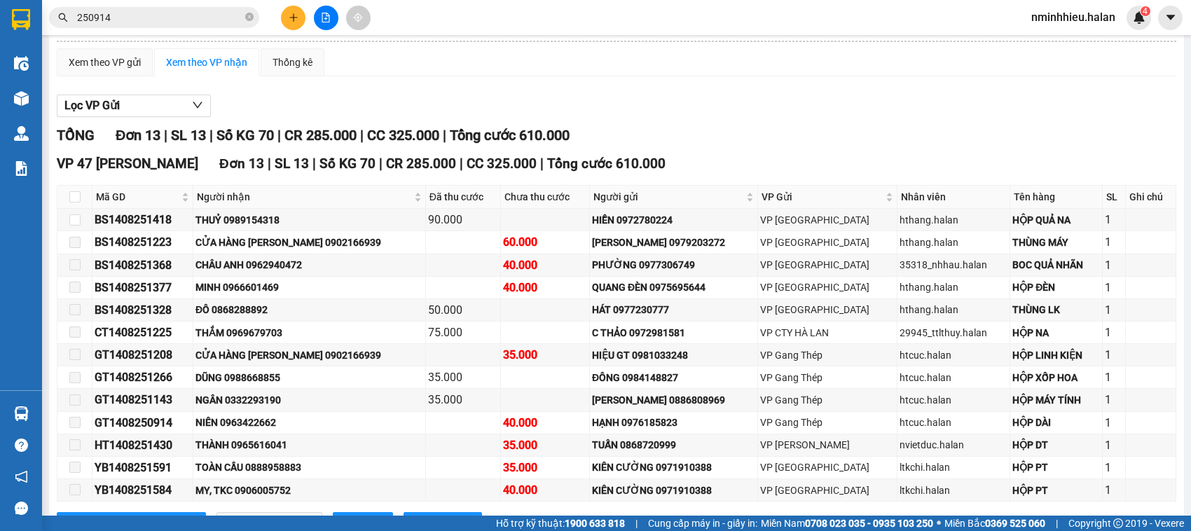
scroll to position [144, 0]
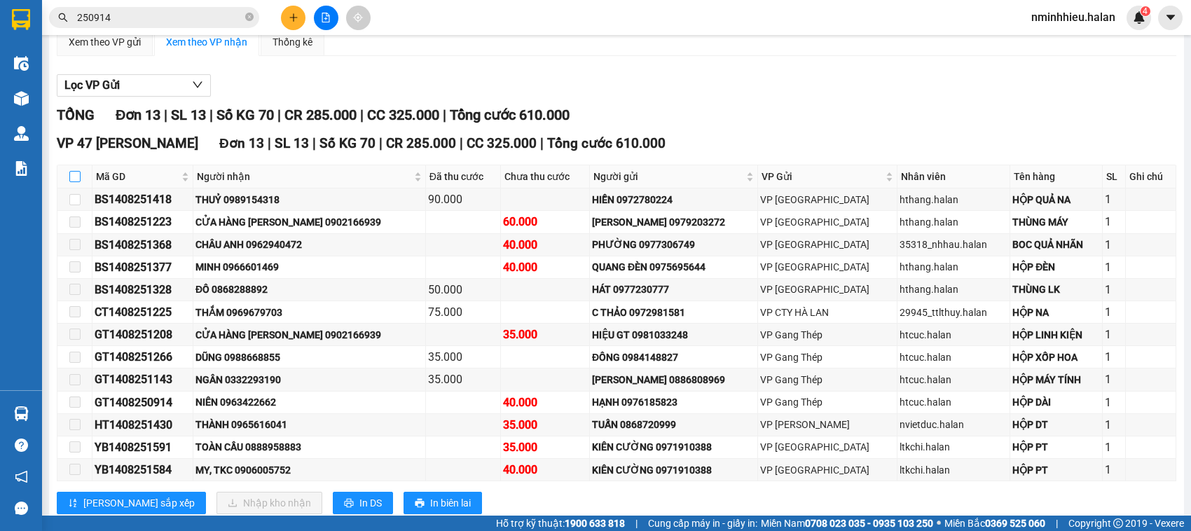
click at [76, 182] on input "checkbox" at bounding box center [74, 176] width 11 height 11
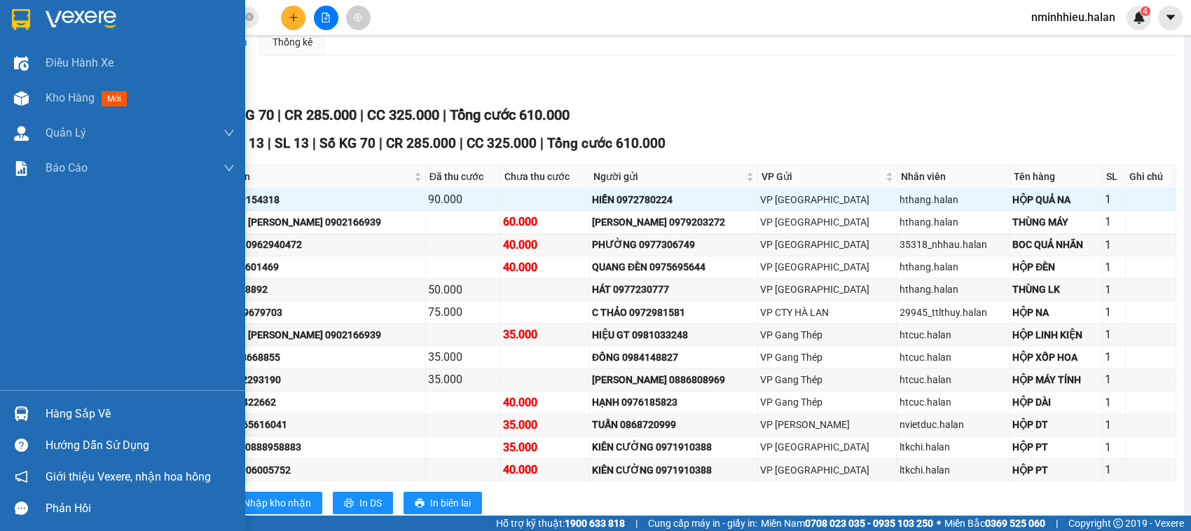
click at [53, 406] on div "Hàng sắp về" at bounding box center [140, 414] width 189 height 21
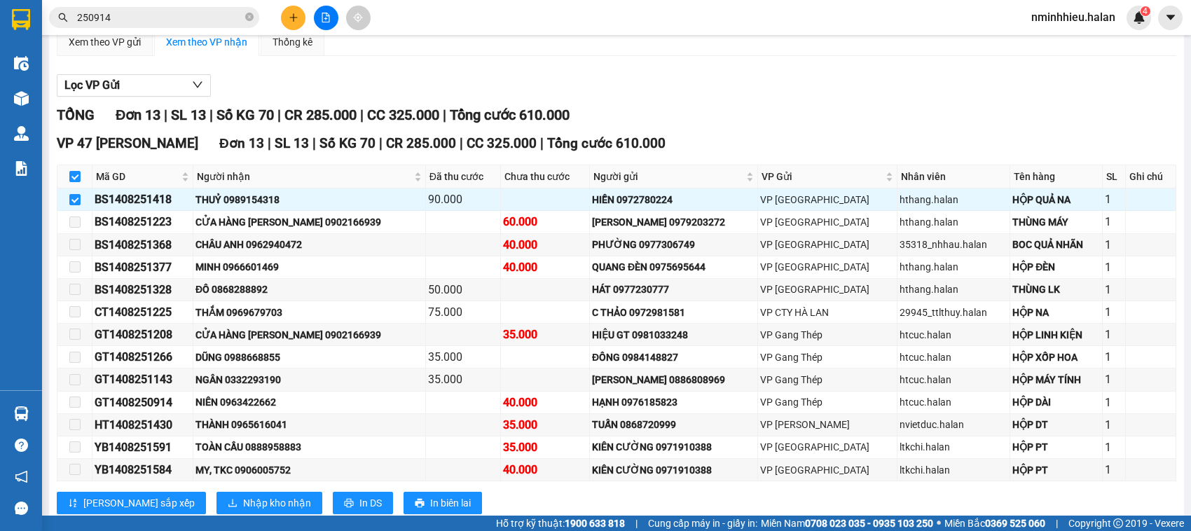
click at [170, 142] on section "Kết quả tìm kiếm ( 215 ) Bộ lọc Mã ĐH Trạng thái Món hàng Thu hộ Tổng cước Chưa…" at bounding box center [595, 265] width 1191 height 531
click at [245, 207] on div "THUỶ 0989154318" at bounding box center [310, 199] width 228 height 15
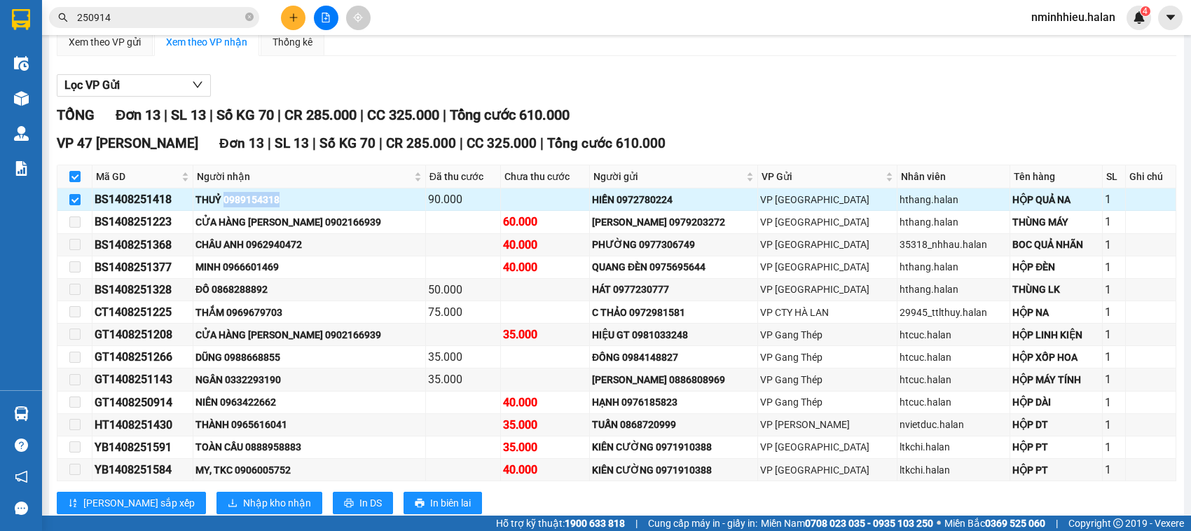
click at [245, 207] on div "THUỶ 0989154318" at bounding box center [310, 199] width 228 height 15
copy div "0989154318"
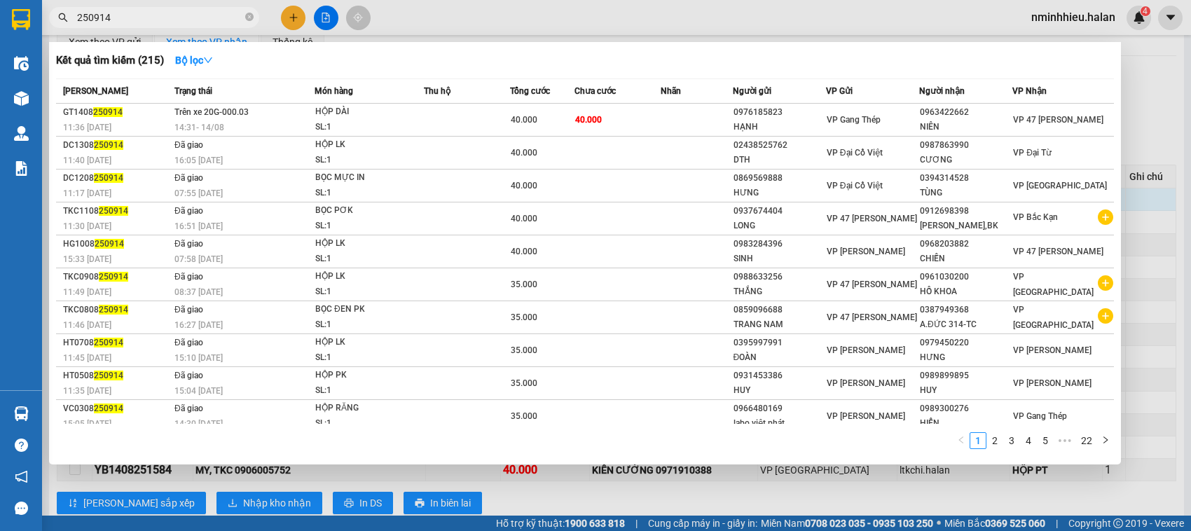
click at [131, 16] on input "250914" at bounding box center [159, 17] width 165 height 15
paste input "0989154318"
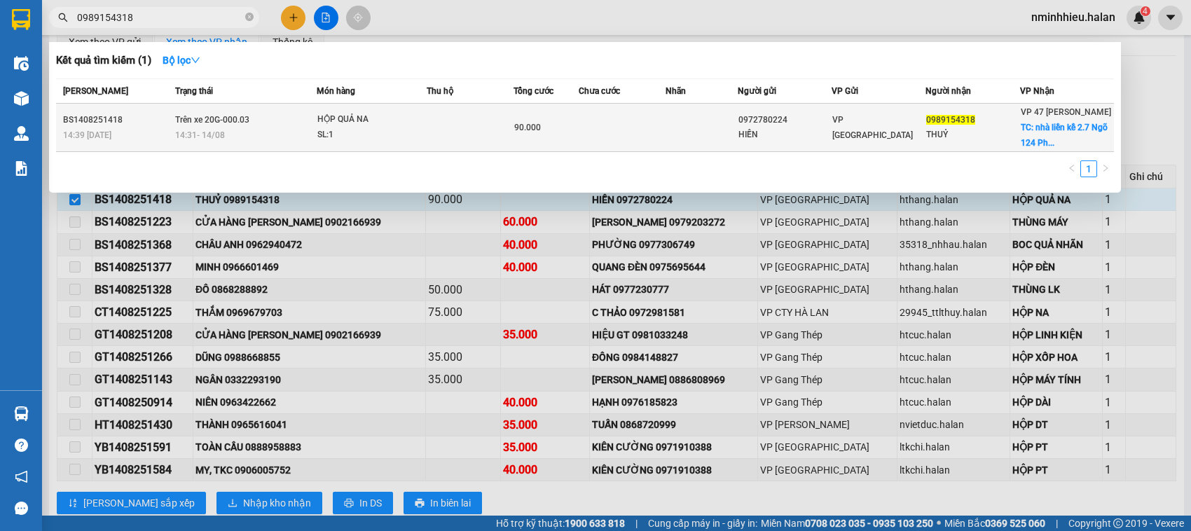
click at [345, 138] on div "SL: 1" at bounding box center [369, 135] width 105 height 15
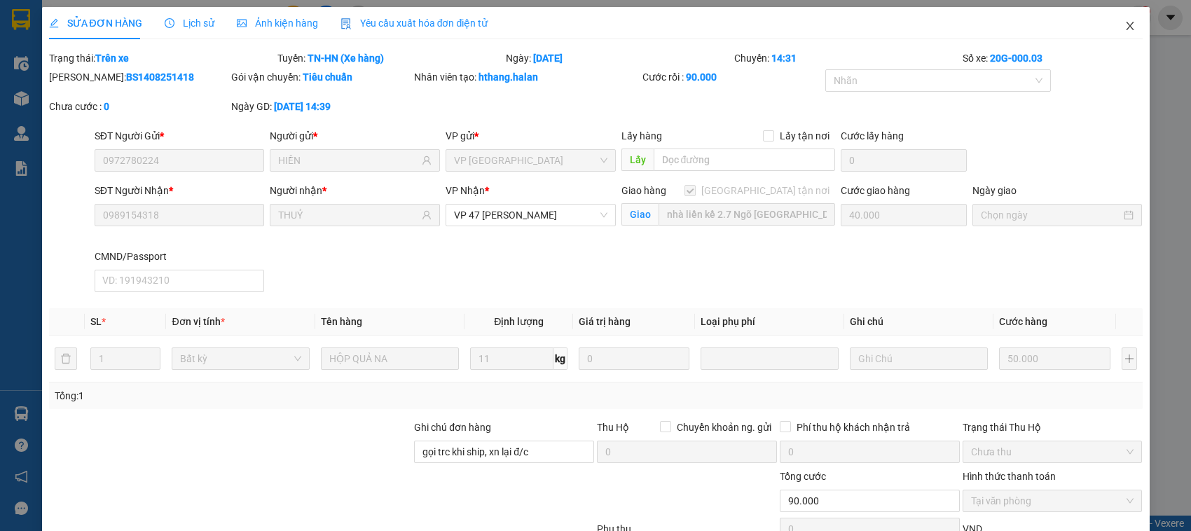
click at [1127, 35] on span "Close" at bounding box center [1130, 26] width 39 height 39
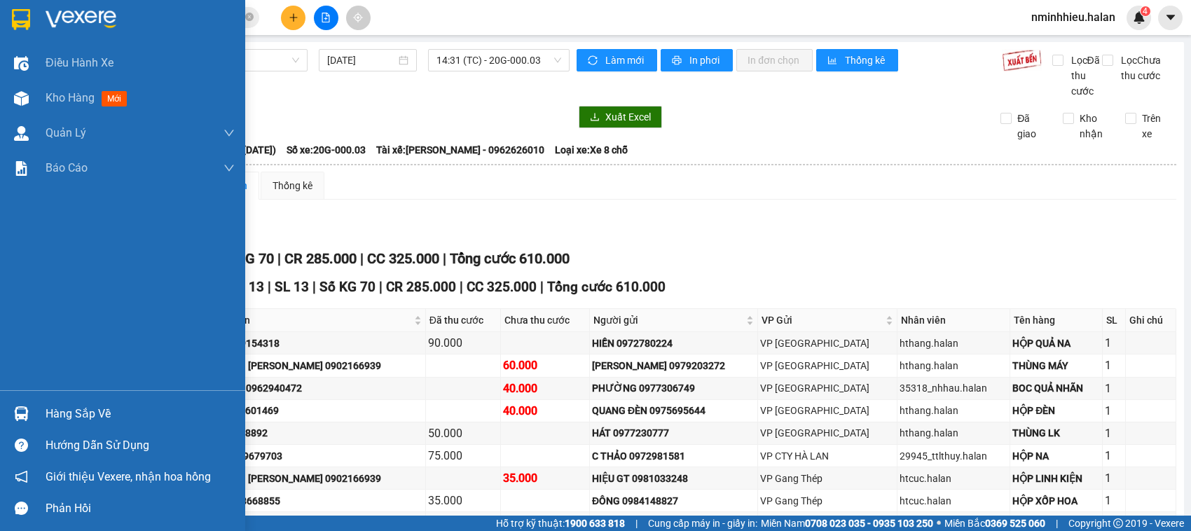
click at [97, 418] on div "Hàng sắp về" at bounding box center [140, 414] width 189 height 21
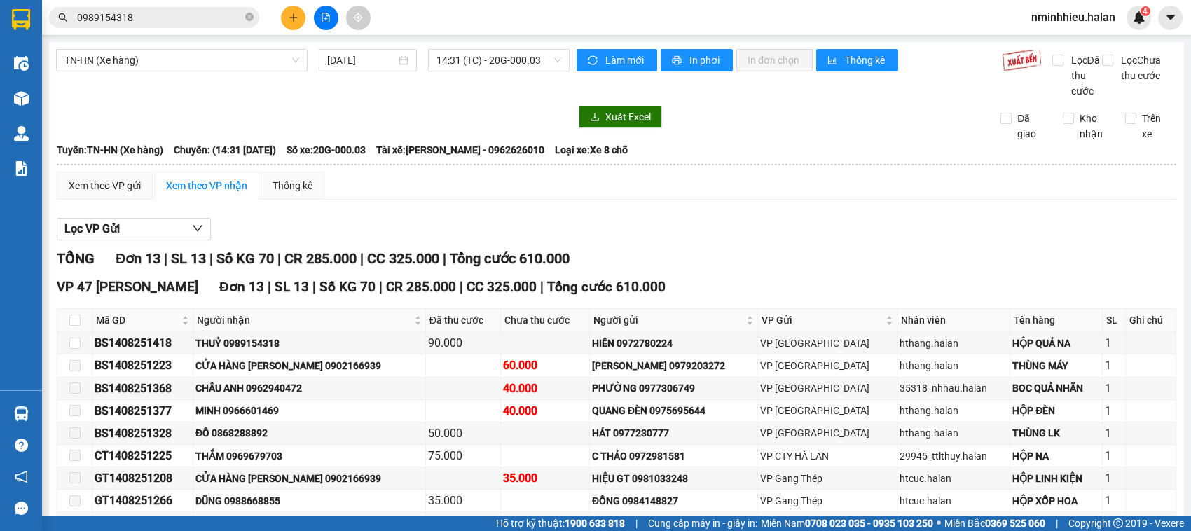
click at [404, 204] on section "Kết quả tìm kiếm ( 1 ) Bộ lọc Mã ĐH Trạng thái Món hàng Thu hộ Tổng cước Chưa c…" at bounding box center [595, 265] width 1191 height 531
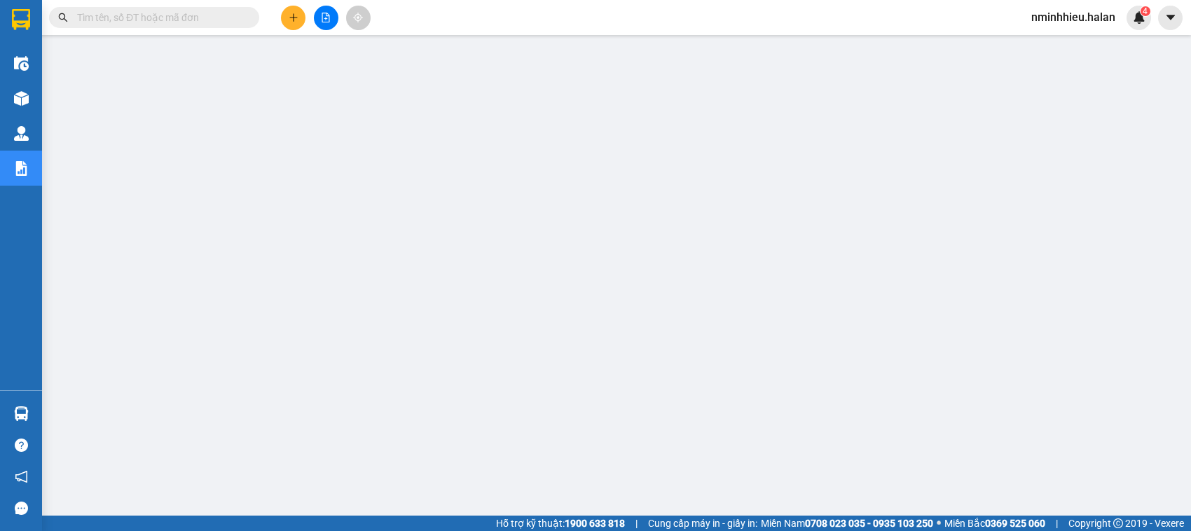
click at [193, 16] on input "text" at bounding box center [159, 17] width 165 height 15
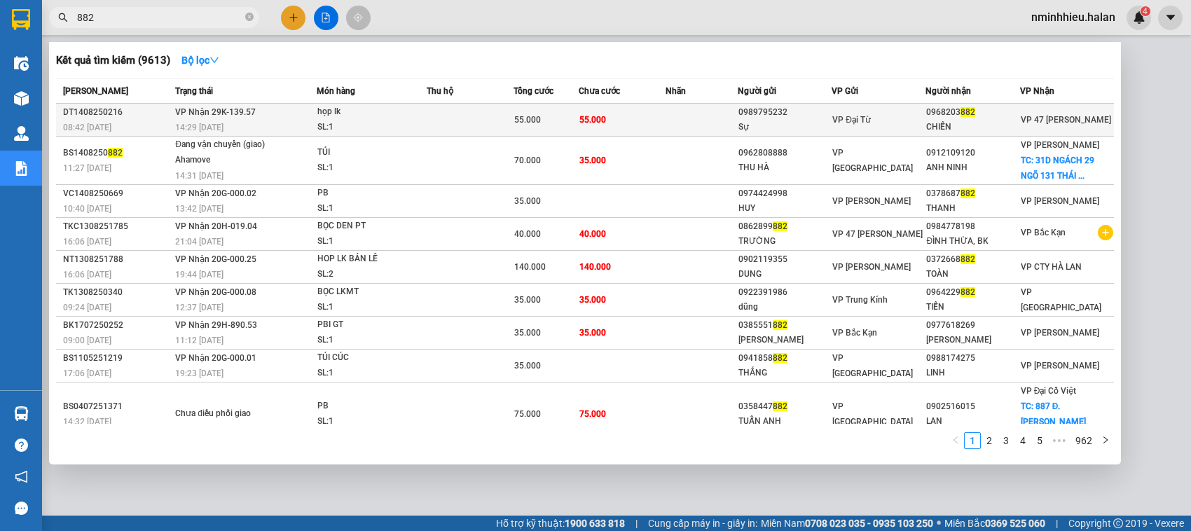
type input "882"
click at [713, 124] on td at bounding box center [702, 120] width 72 height 33
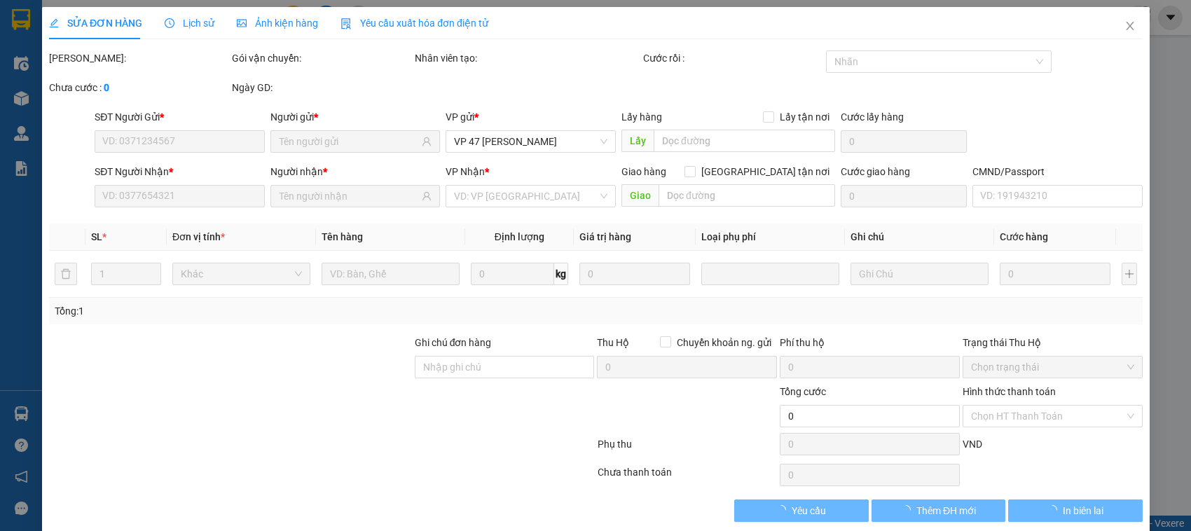
type input "0989795232"
type input "Sự"
type input "0968203882"
type input "CHIẾN"
type input "55.000"
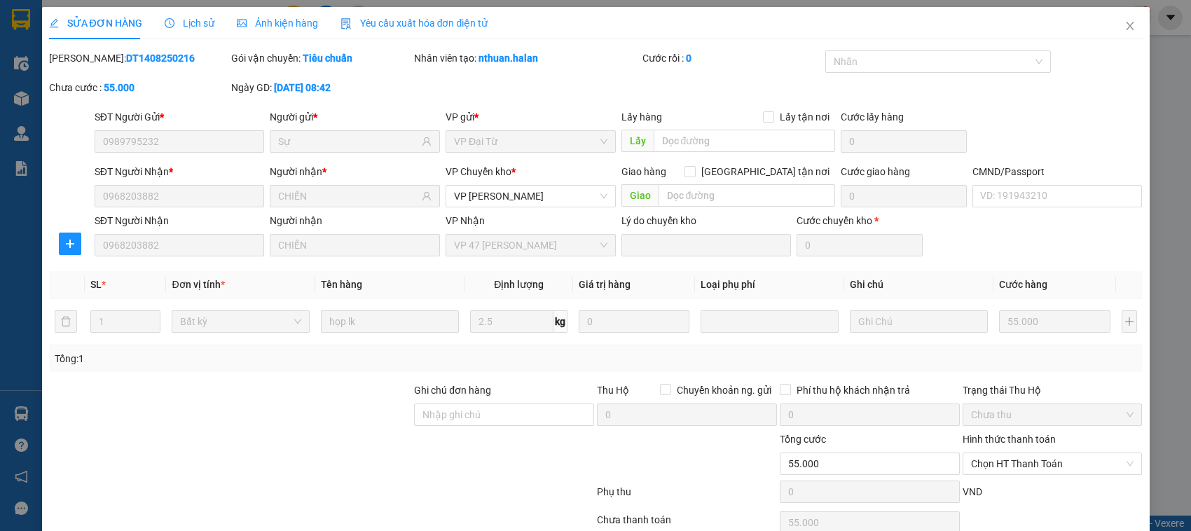
scroll to position [67, 0]
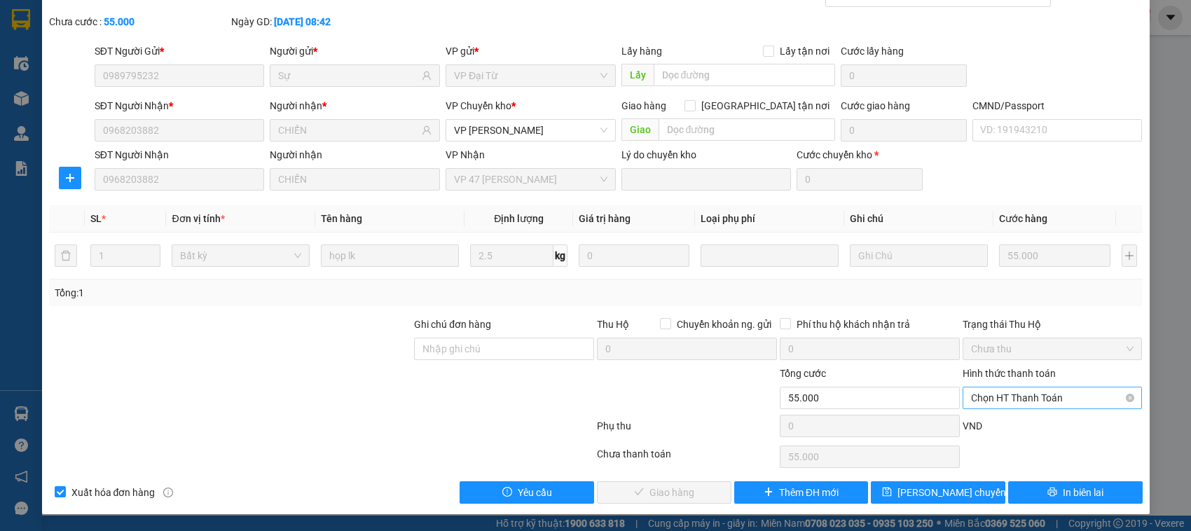
drag, startPoint x: 1002, startPoint y: 394, endPoint x: 999, endPoint y: 406, distance: 12.9
click at [999, 406] on span "Chọn HT Thanh Toán" at bounding box center [1052, 398] width 163 height 21
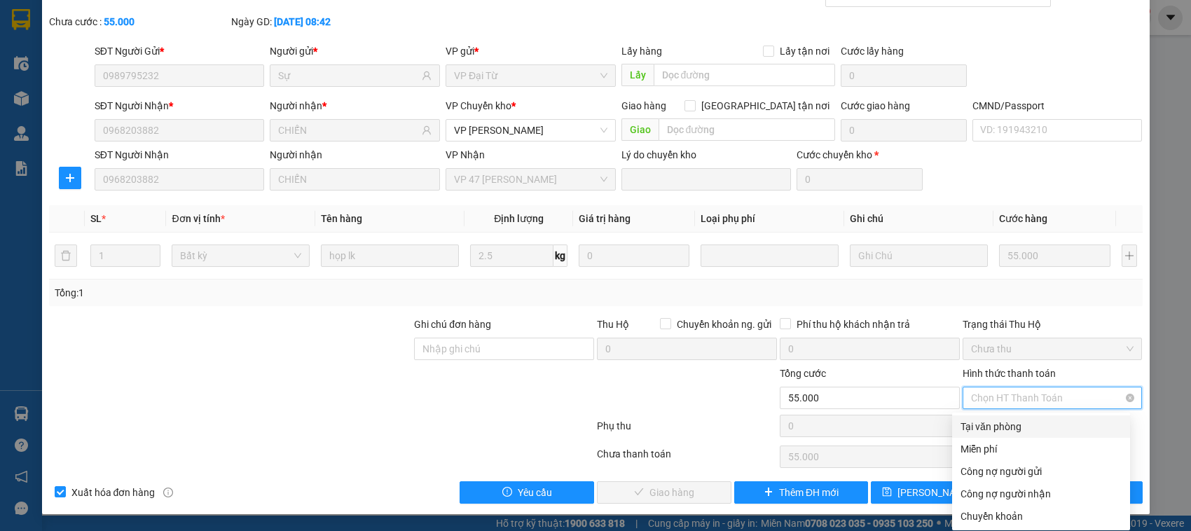
click at [999, 406] on span "Chọn HT Thanh Toán" at bounding box center [1052, 398] width 163 height 21
click at [999, 425] on div "Tại văn phòng" at bounding box center [1041, 426] width 161 height 15
type input "0"
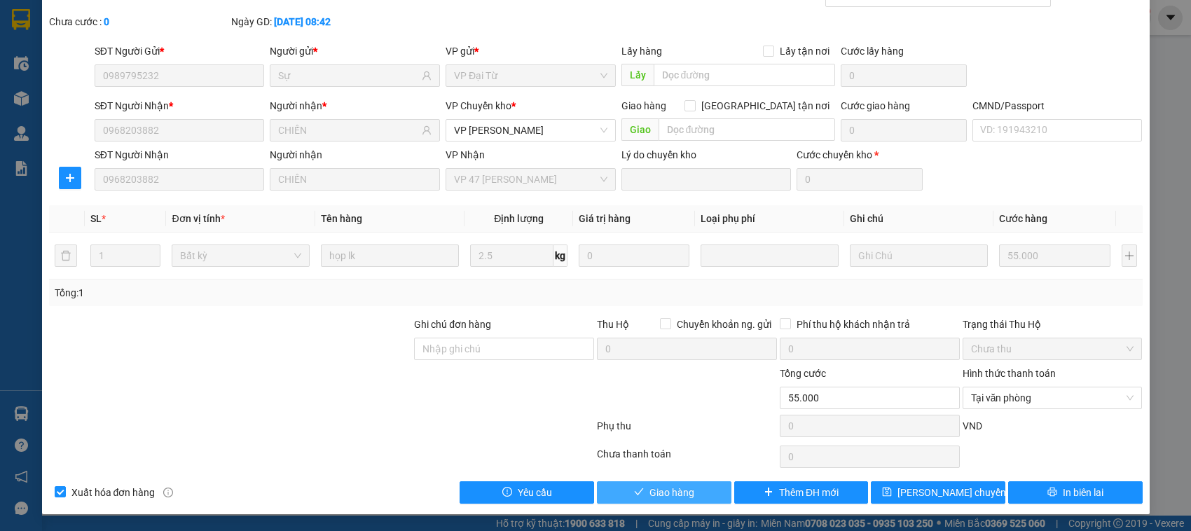
click at [666, 488] on span "Giao hàng" at bounding box center [672, 492] width 45 height 15
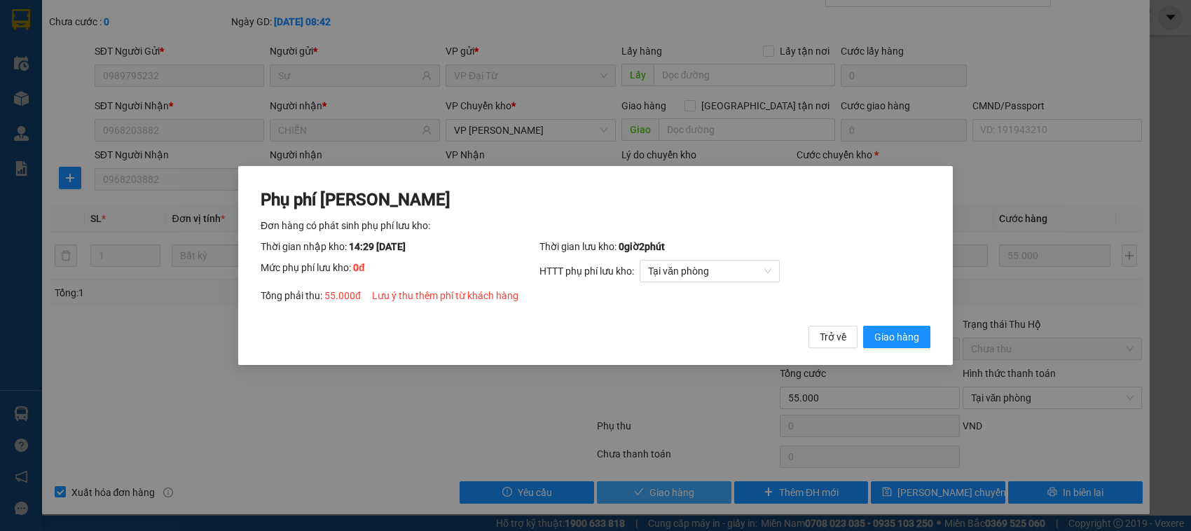
click at [863, 326] on button "Giao hàng" at bounding box center [896, 337] width 67 height 22
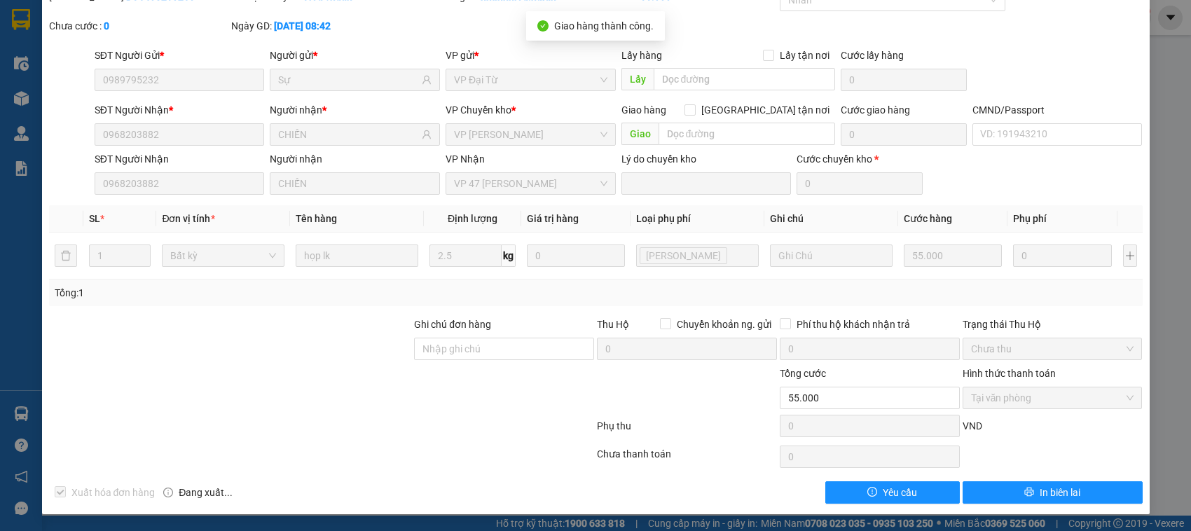
scroll to position [0, 0]
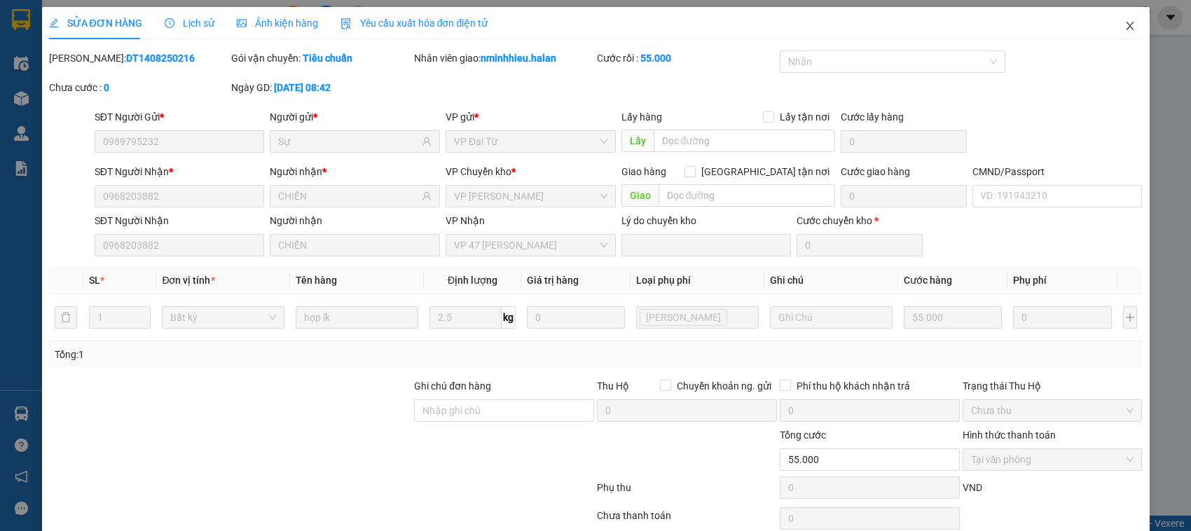
click at [1112, 32] on span "Close" at bounding box center [1130, 26] width 39 height 39
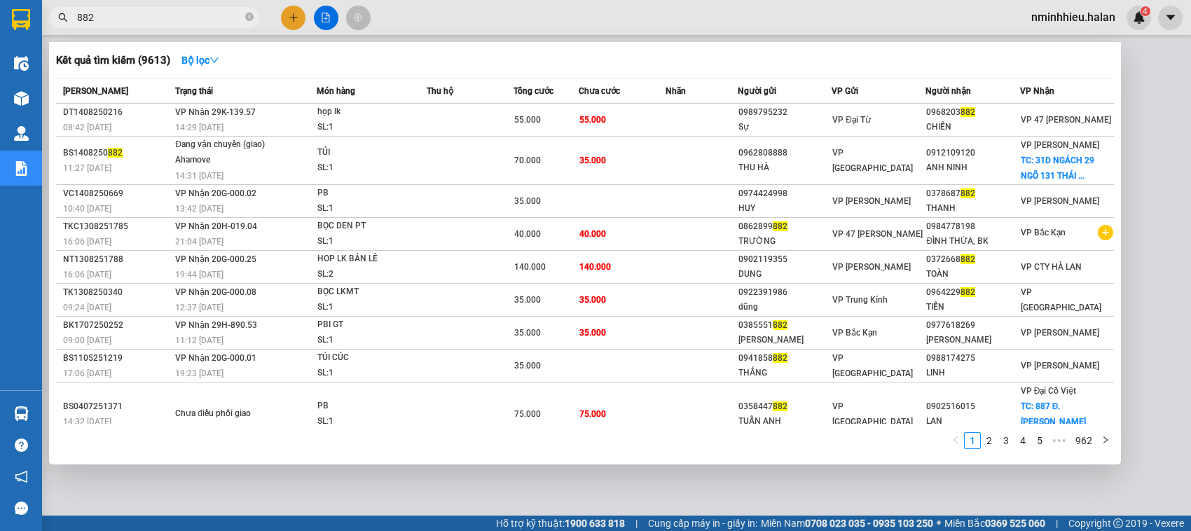
click at [141, 19] on input "882" at bounding box center [159, 17] width 165 height 15
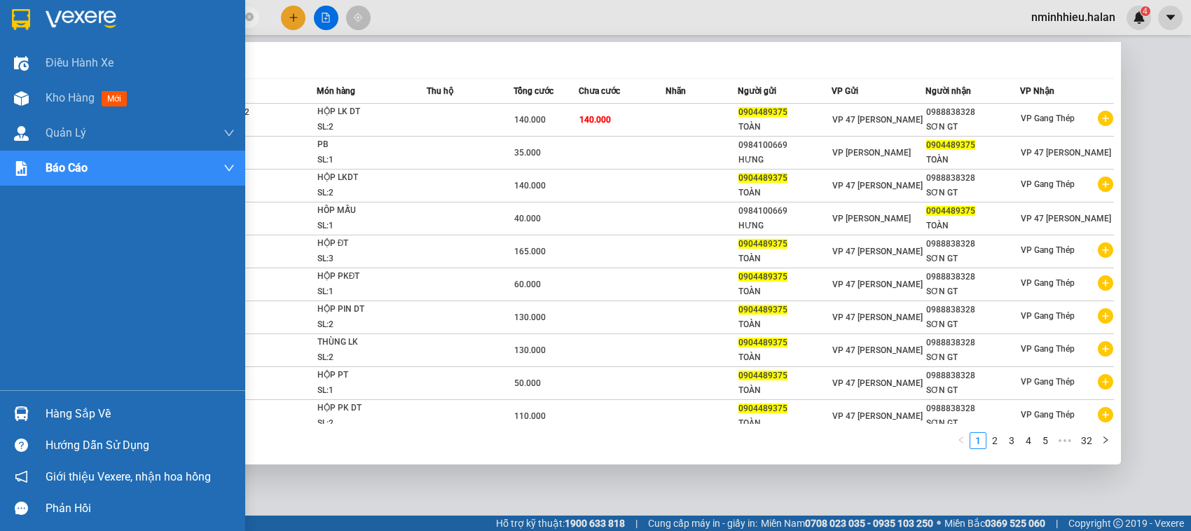
click at [16, 411] on img at bounding box center [21, 413] width 15 height 15
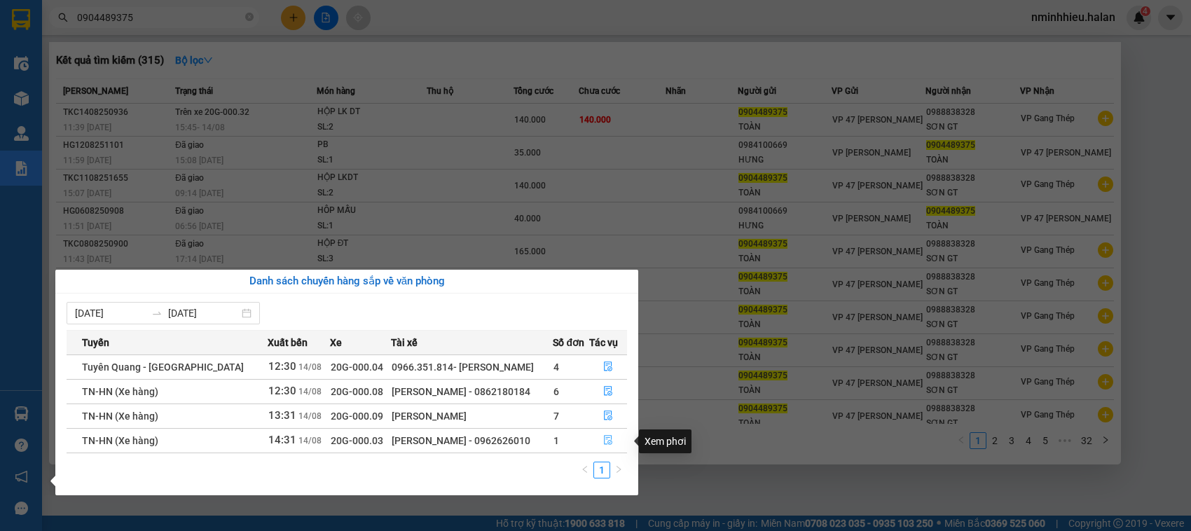
click at [596, 444] on button "button" at bounding box center [608, 441] width 36 height 22
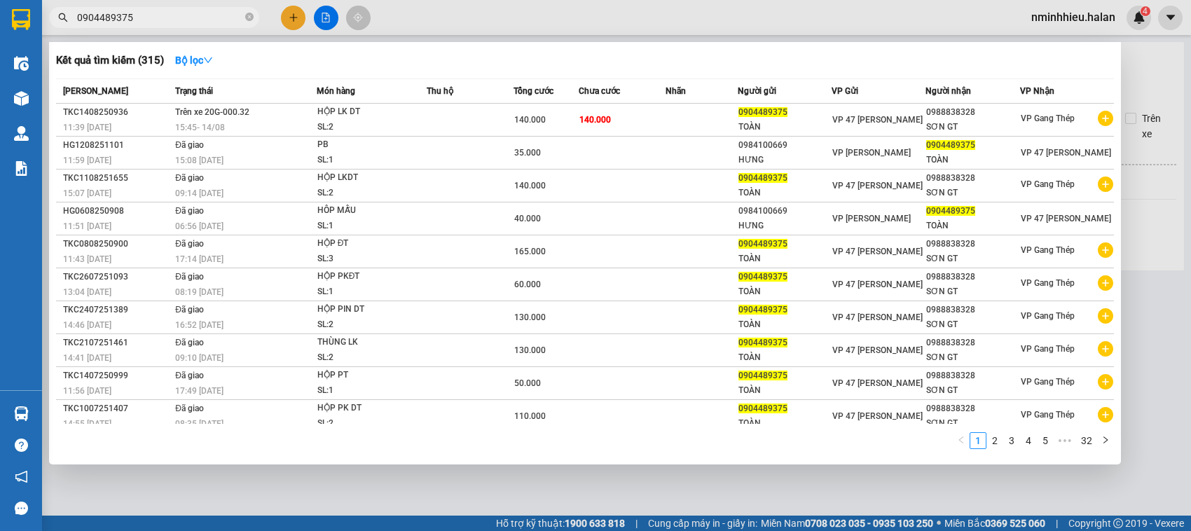
click at [540, 510] on div at bounding box center [595, 265] width 1191 height 531
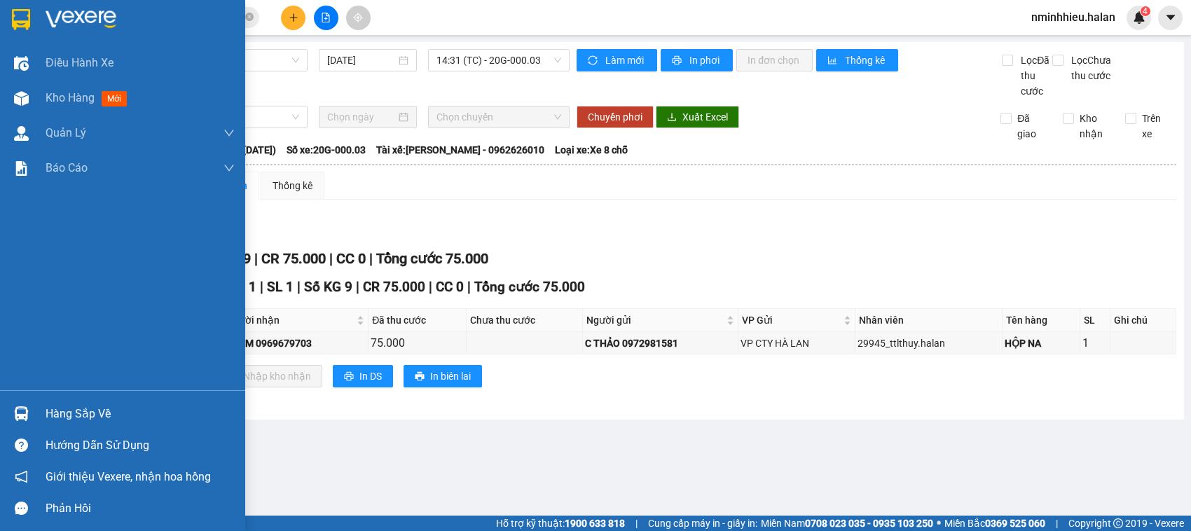
click at [49, 411] on div "Hàng sắp về" at bounding box center [140, 414] width 189 height 21
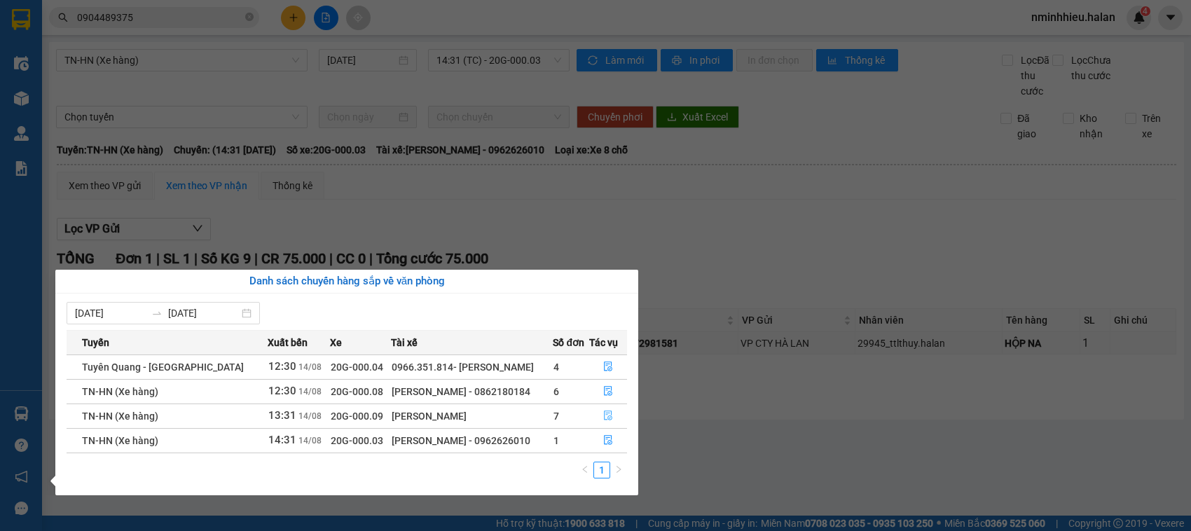
click at [594, 417] on button "button" at bounding box center [608, 416] width 36 height 22
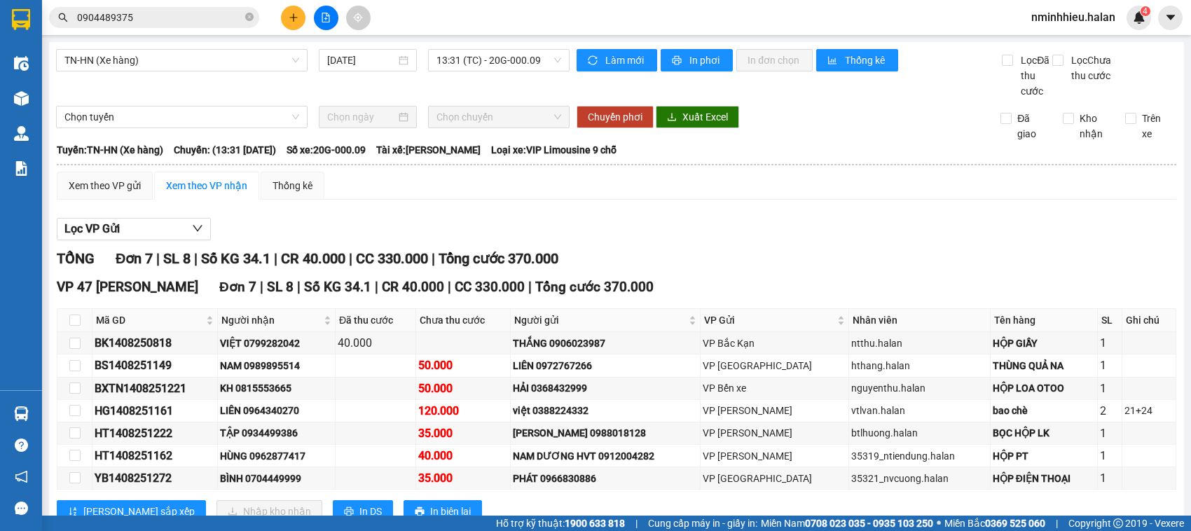
scroll to position [64, 0]
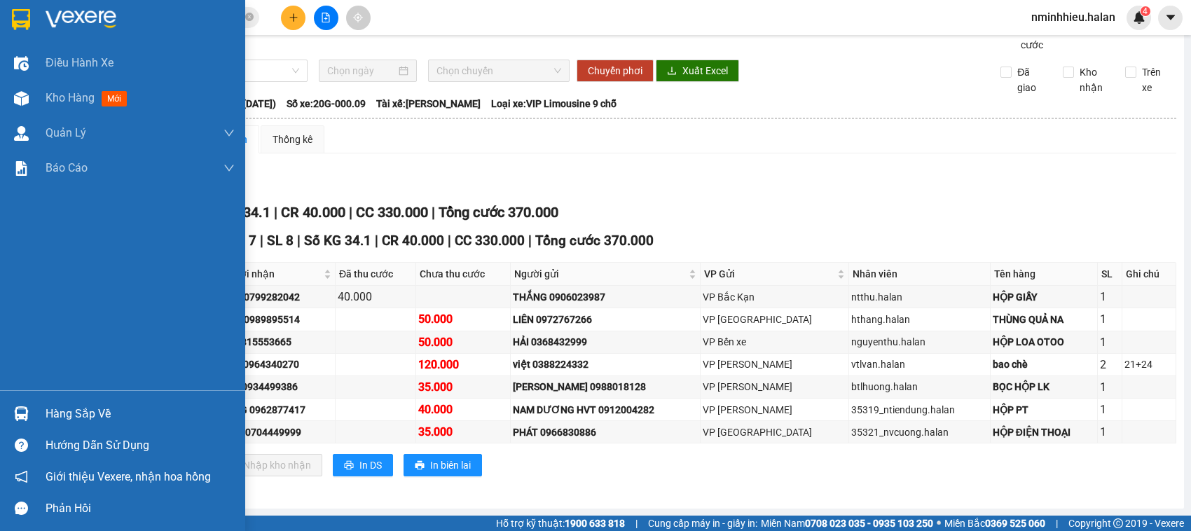
click at [23, 406] on img at bounding box center [21, 413] width 15 height 15
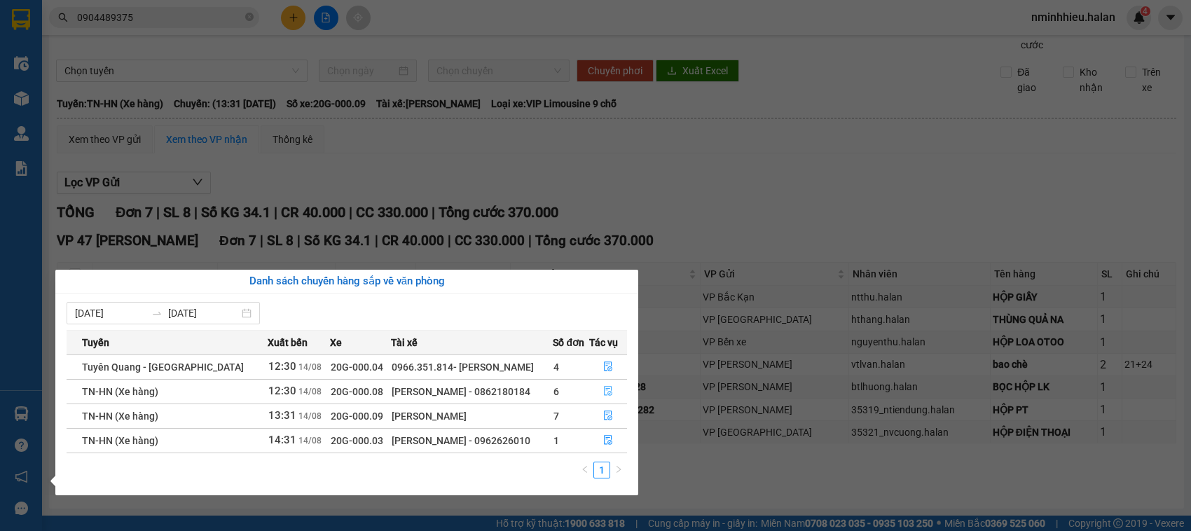
click at [594, 393] on button "button" at bounding box center [608, 392] width 36 height 22
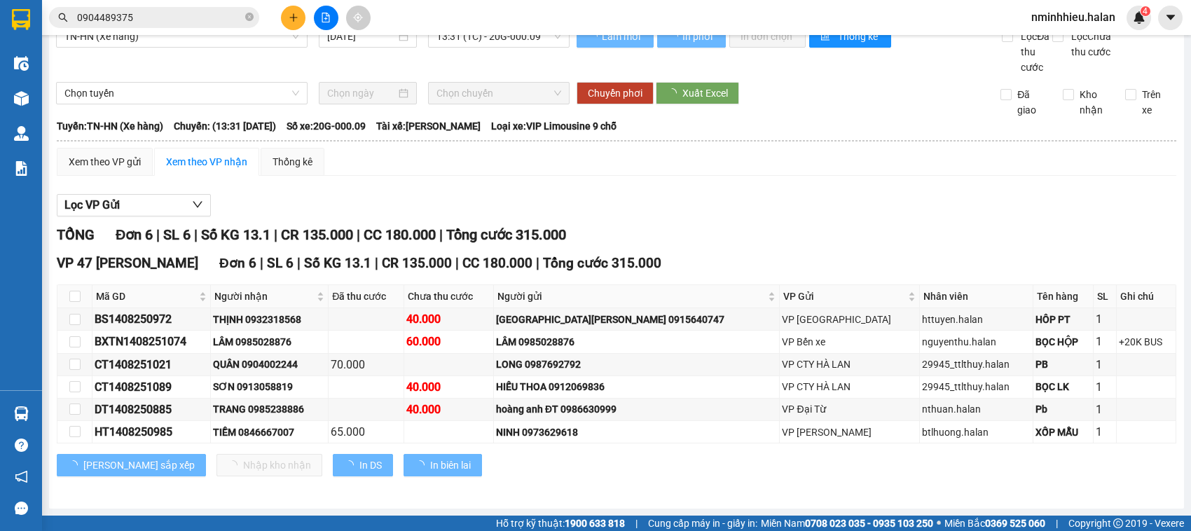
scroll to position [41, 0]
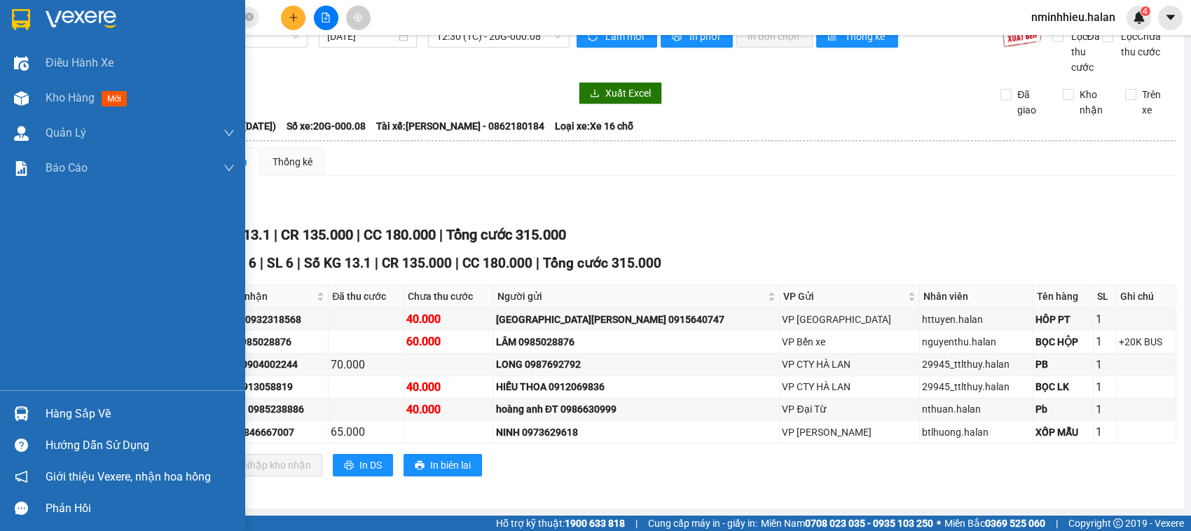
click at [1, 415] on div "Hàng sắp về" at bounding box center [122, 414] width 245 height 32
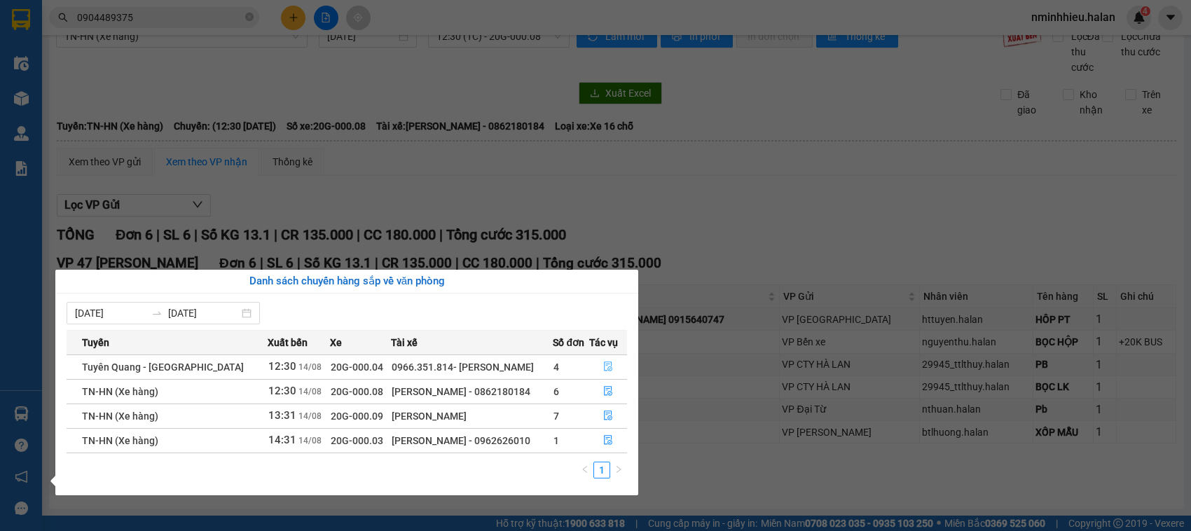
click at [604, 366] on icon "file-done" at bounding box center [608, 367] width 8 height 10
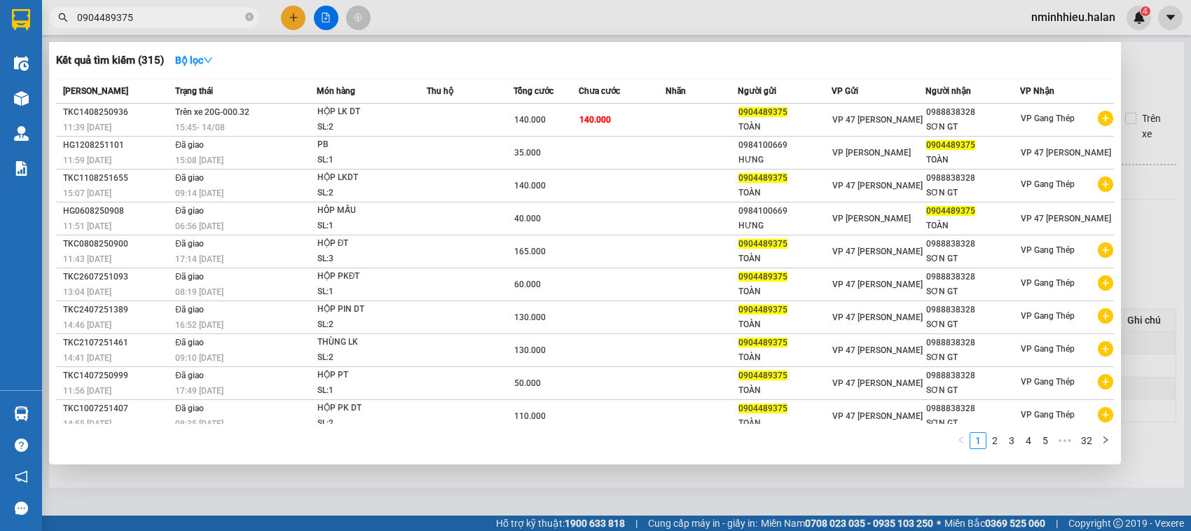
click at [187, 13] on input "0904489375" at bounding box center [159, 17] width 165 height 15
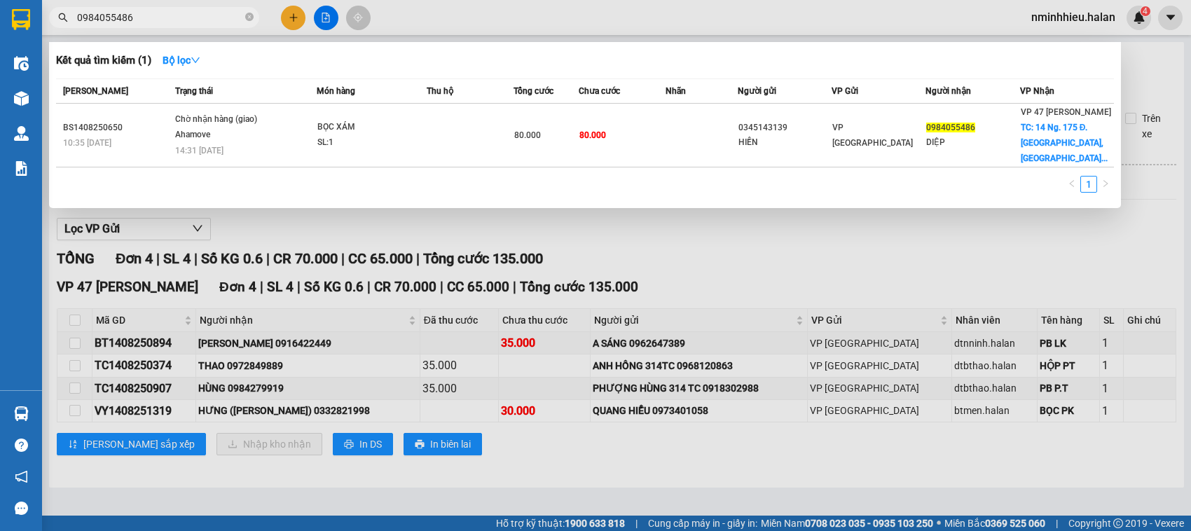
type input "0984055486"
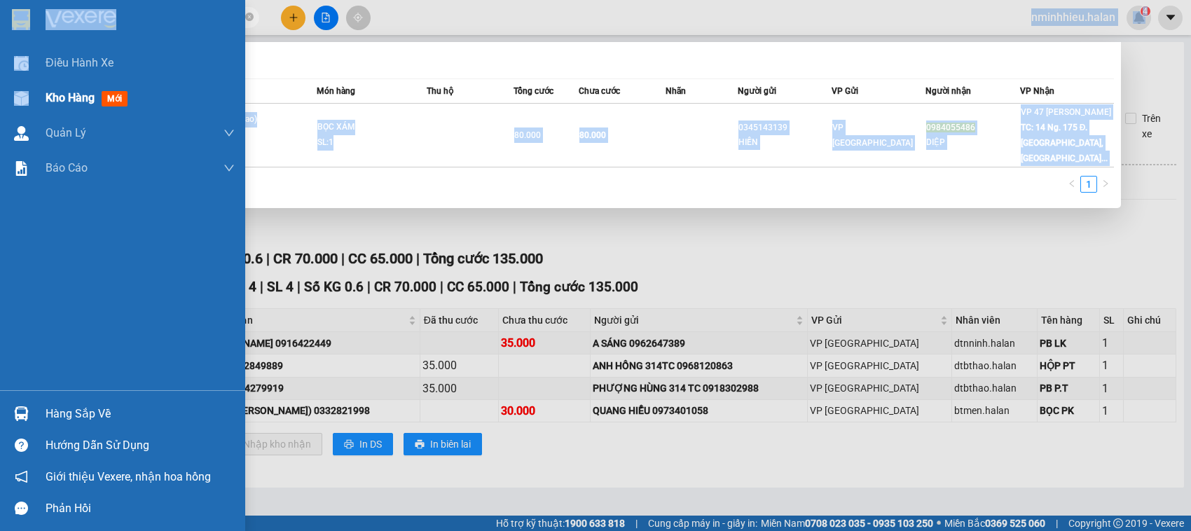
drag, startPoint x: 237, startPoint y: 224, endPoint x: 44, endPoint y: 95, distance: 231.9
click at [44, 95] on section "Kết quả tìm kiếm ( 1 ) Bộ lọc Mã ĐH Trạng thái Món hàng Thu hộ Tổng cước Chưa c…" at bounding box center [595, 265] width 1191 height 531
click at [44, 95] on div "Kho hàng mới" at bounding box center [122, 98] width 245 height 35
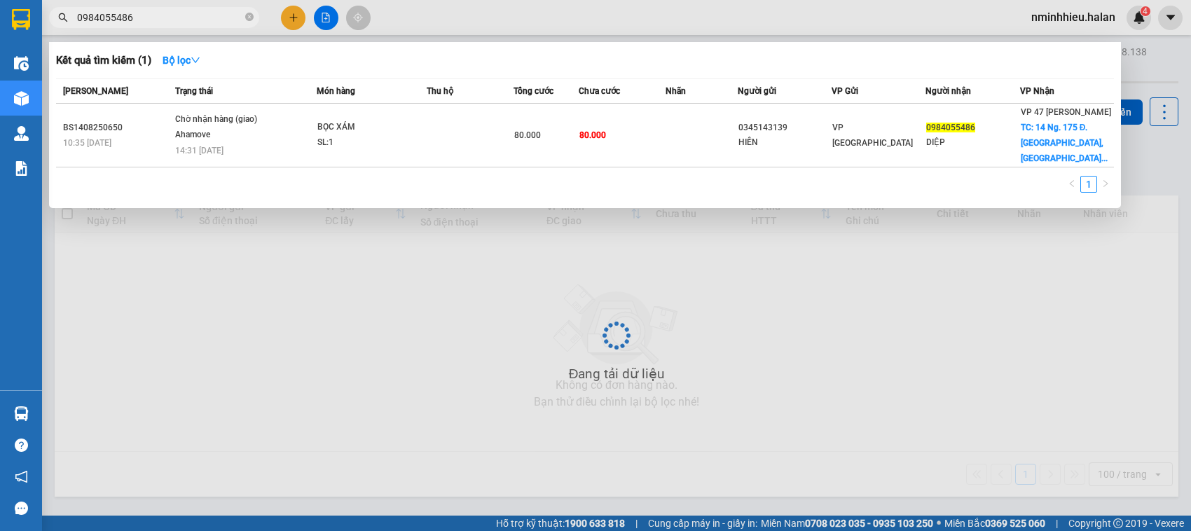
click at [736, 303] on div at bounding box center [595, 265] width 1191 height 531
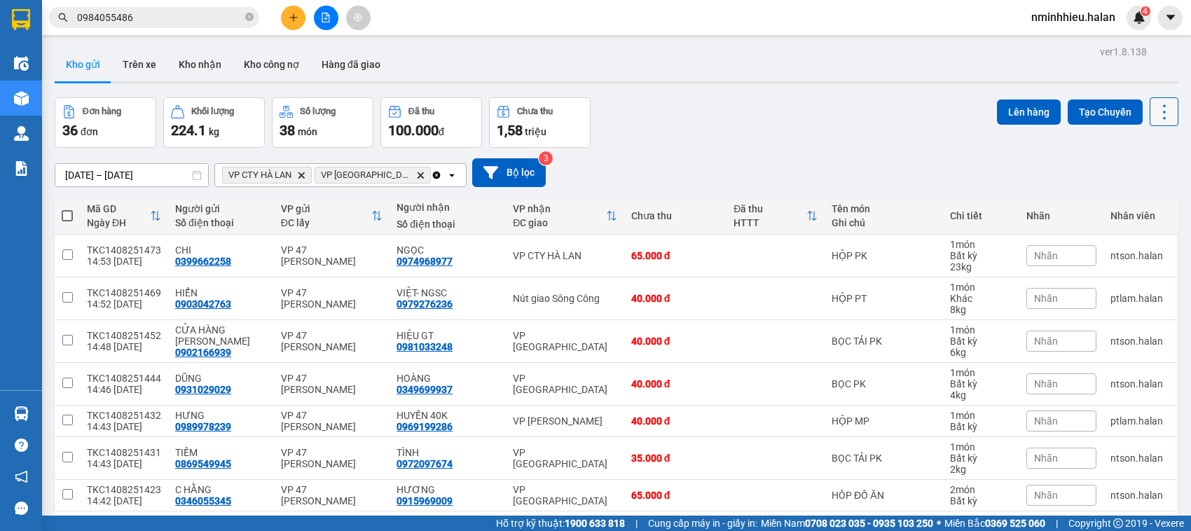
drag, startPoint x: 1148, startPoint y: 116, endPoint x: 1151, endPoint y: 100, distance: 16.4
click at [1151, 100] on button at bounding box center [1164, 111] width 29 height 29
click at [1155, 110] on icon at bounding box center [1165, 112] width 20 height 20
click at [1112, 203] on span "Làm mới" at bounding box center [1131, 200] width 39 height 14
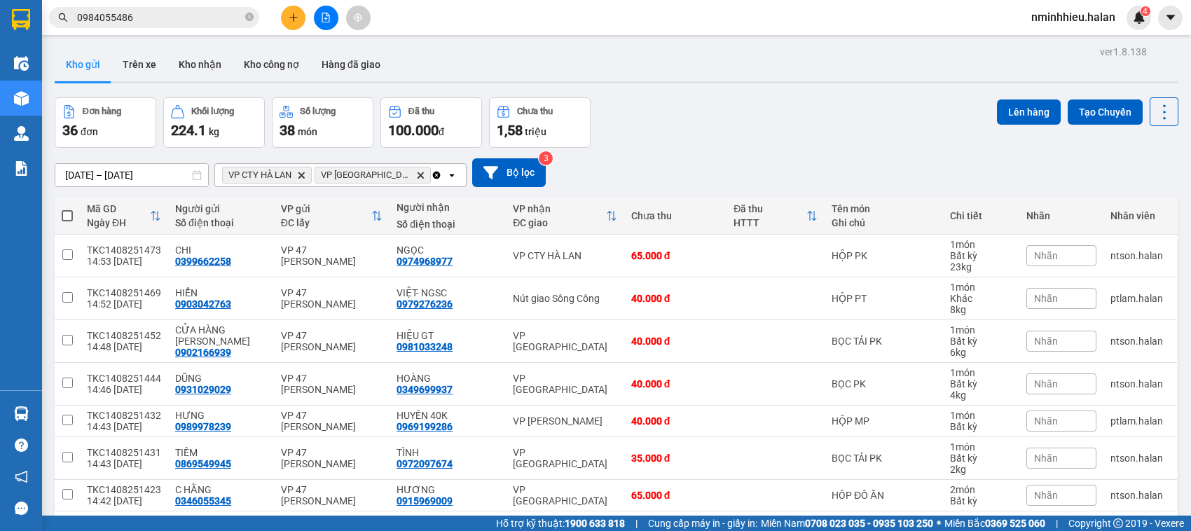
click at [68, 224] on th at bounding box center [67, 216] width 25 height 37
click at [67, 214] on span at bounding box center [67, 215] width 11 height 11
click at [67, 209] on input "checkbox" at bounding box center [67, 209] width 0 height 0
checkbox input "true"
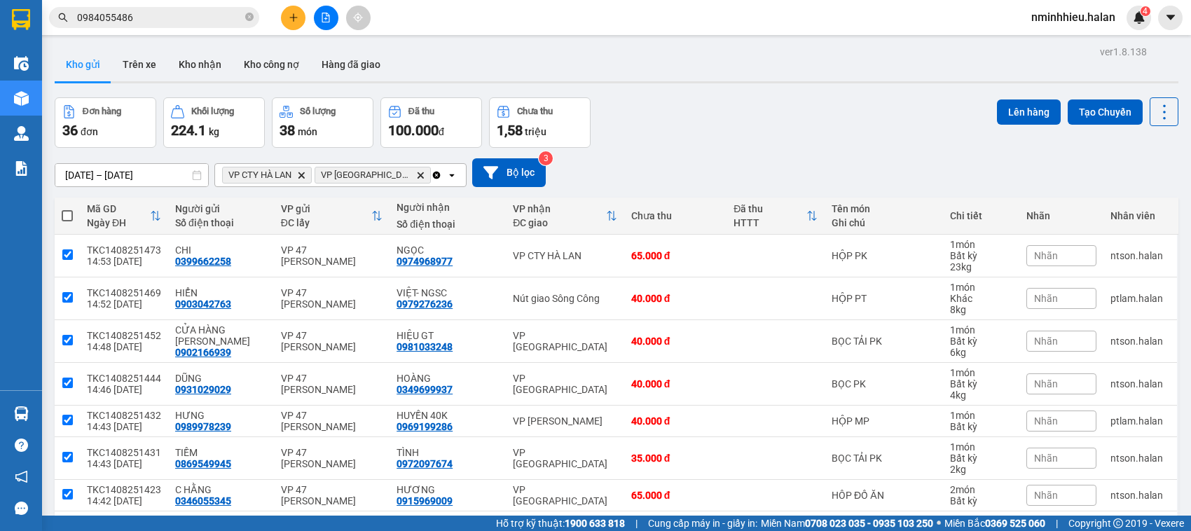
checkbox input "true"
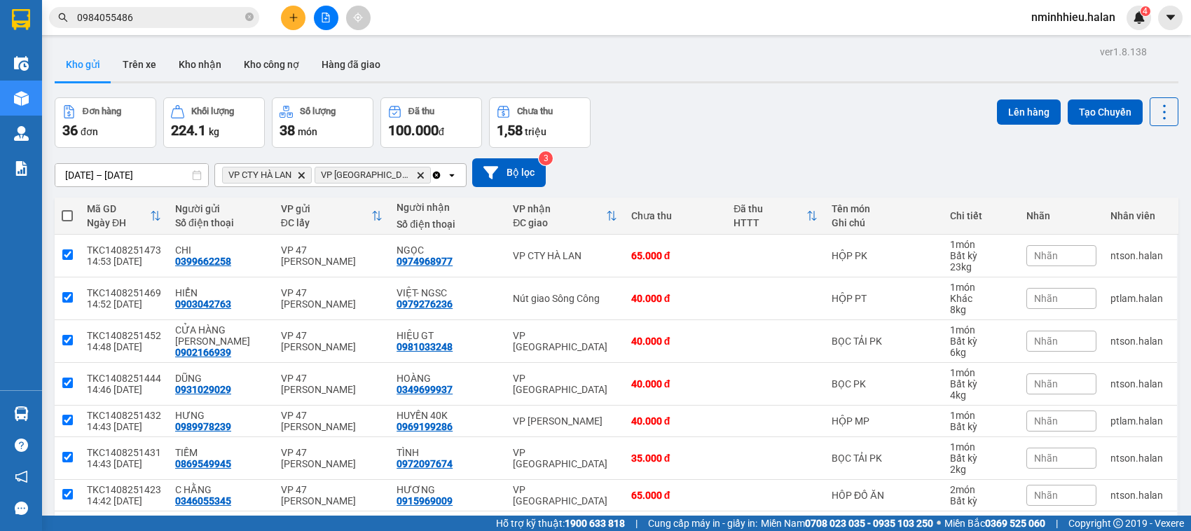
checkbox input "true"
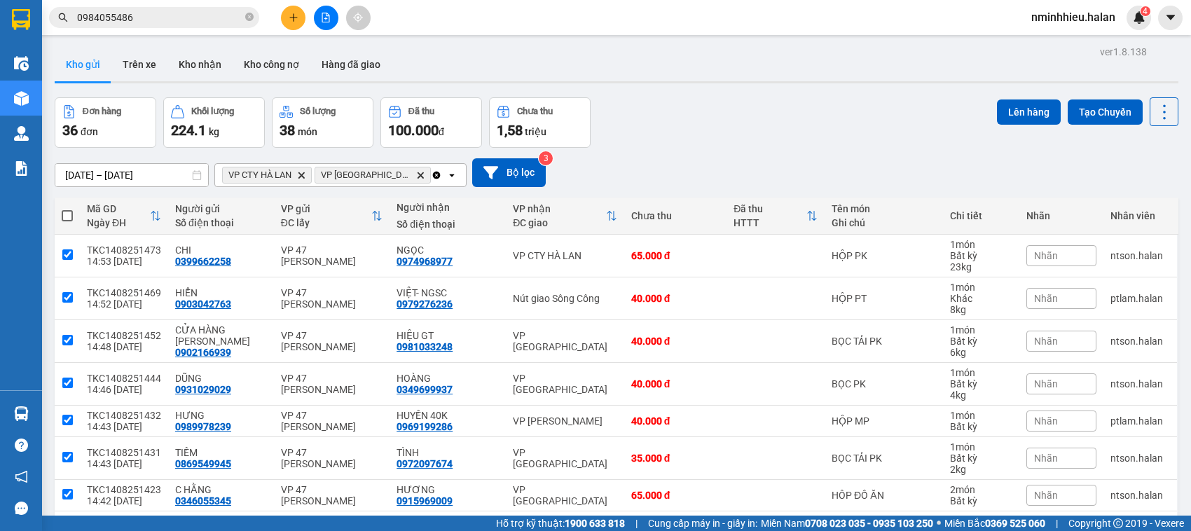
checkbox input "true"
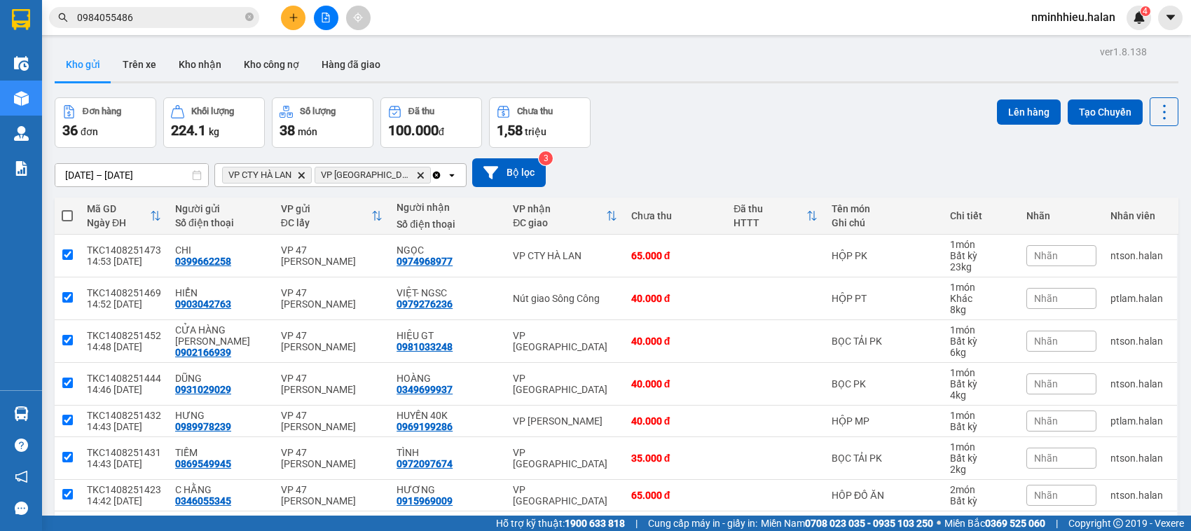
checkbox input "true"
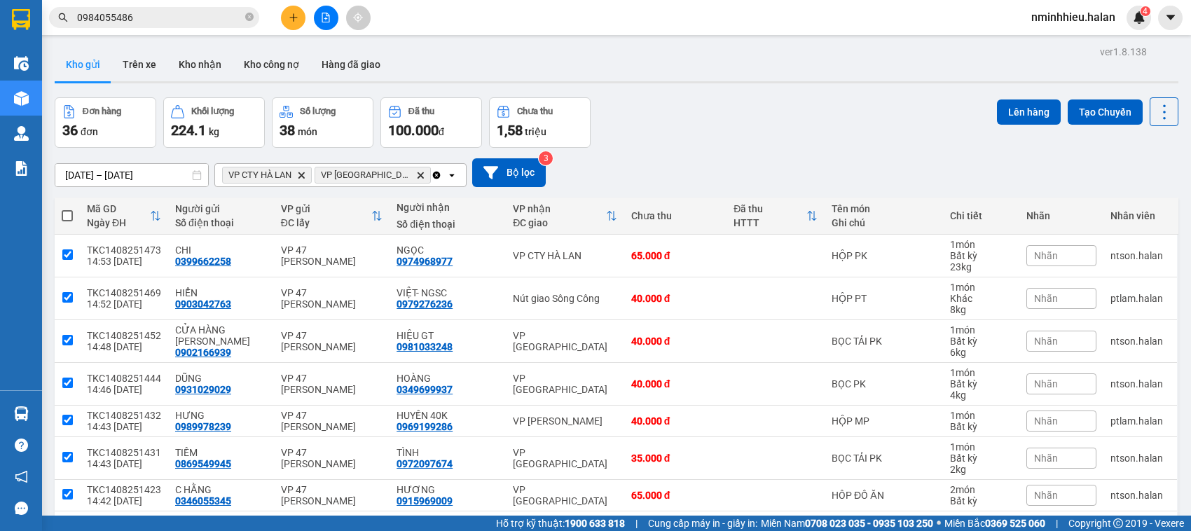
checkbox input "true"
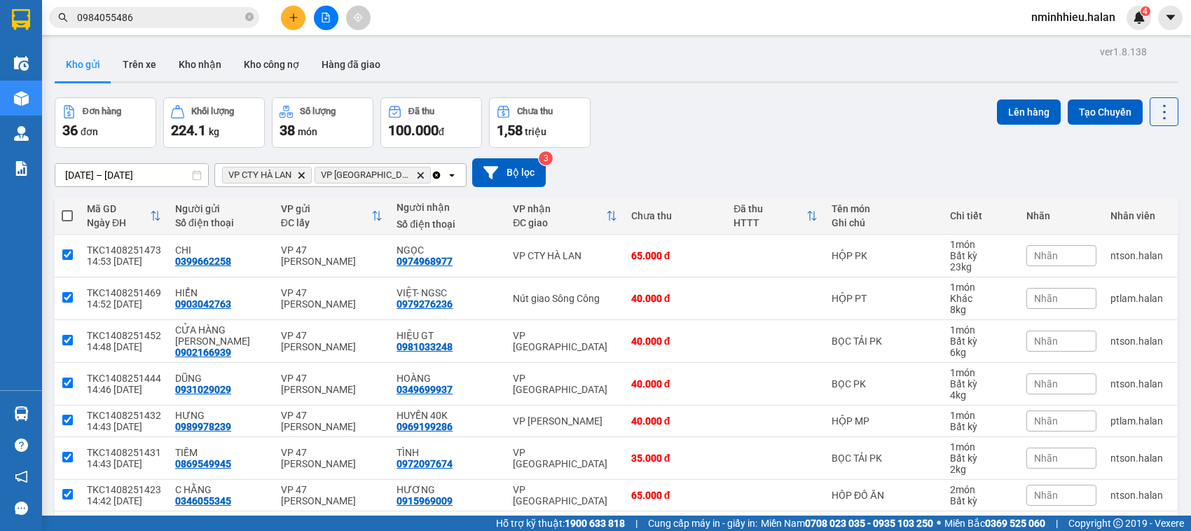
checkbox input "true"
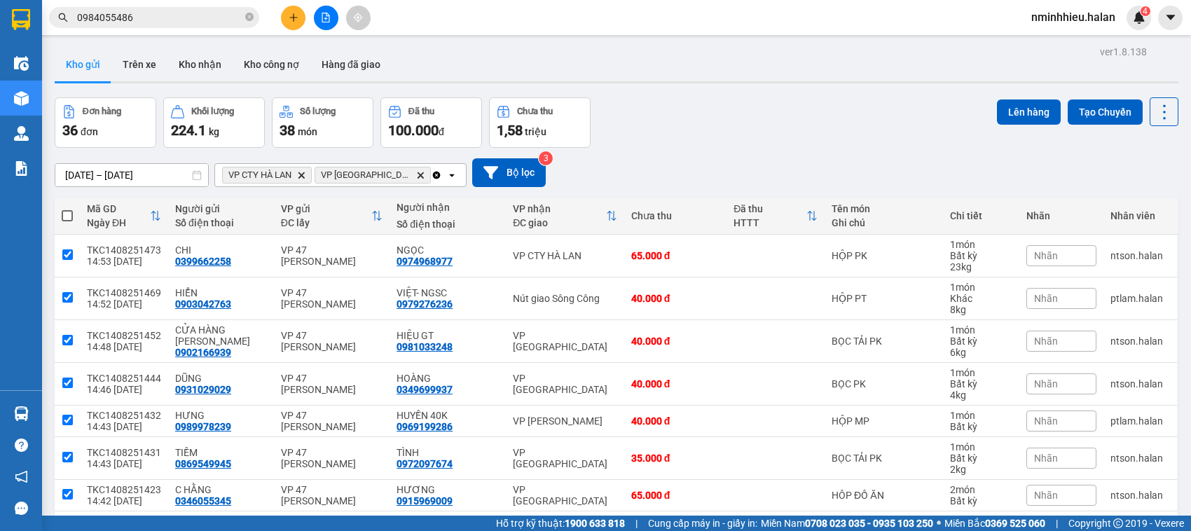
checkbox input "true"
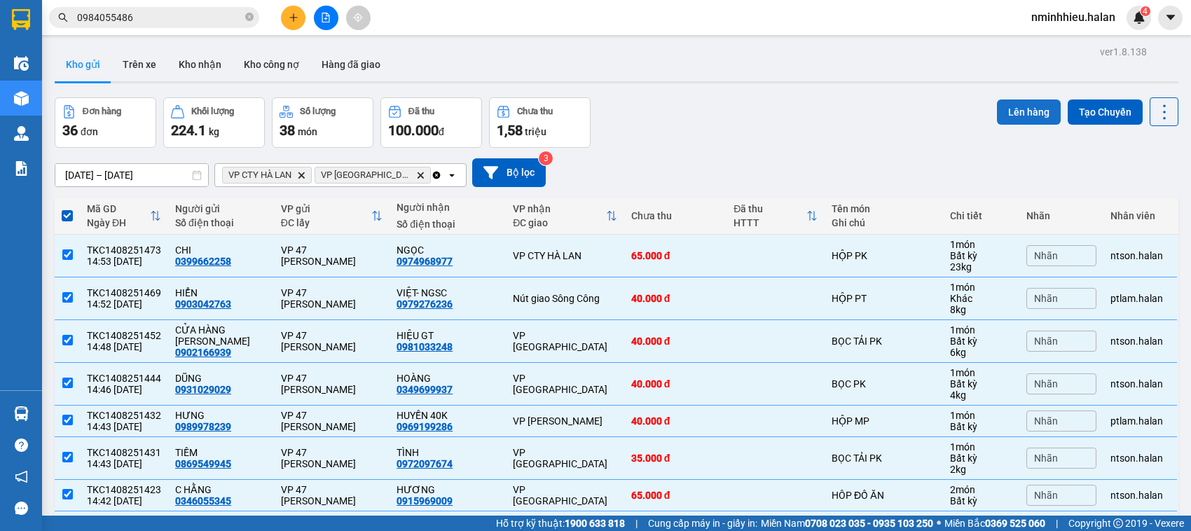
click at [1000, 114] on button "Lên hàng" at bounding box center [1029, 112] width 64 height 25
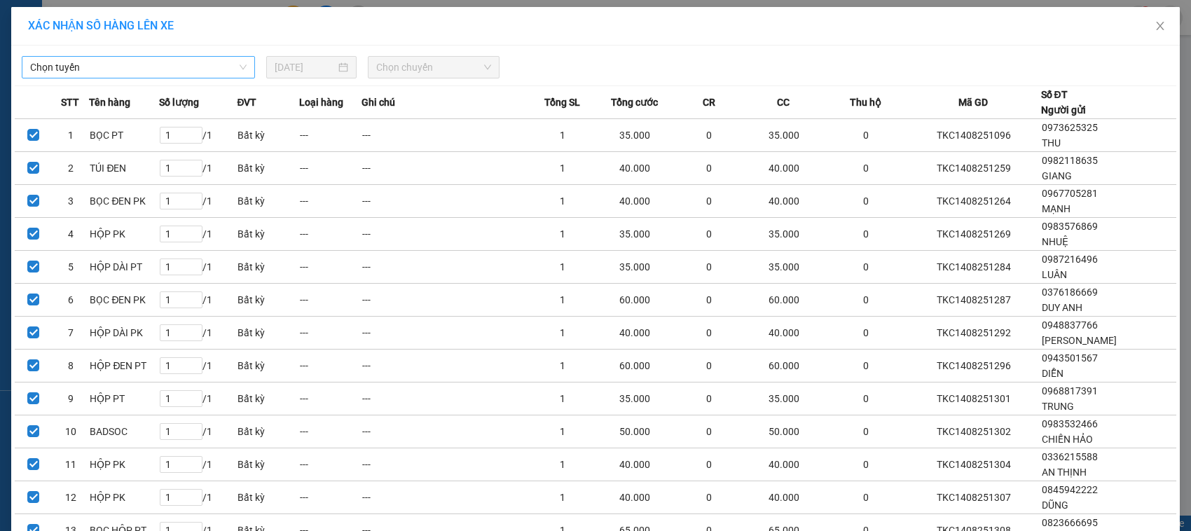
click at [208, 68] on span "Chọn tuyến" at bounding box center [138, 67] width 217 height 21
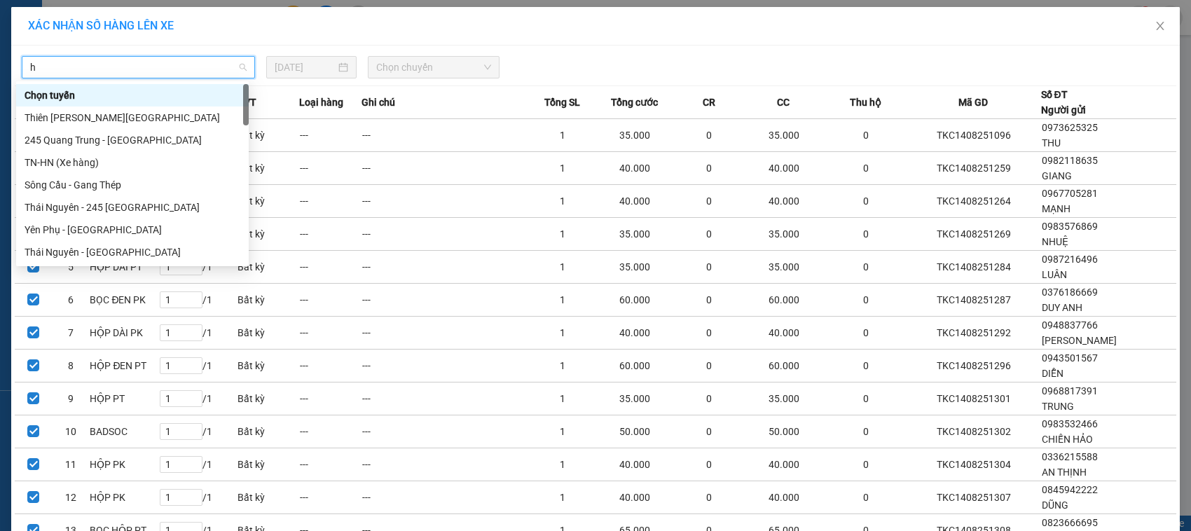
type input "hn"
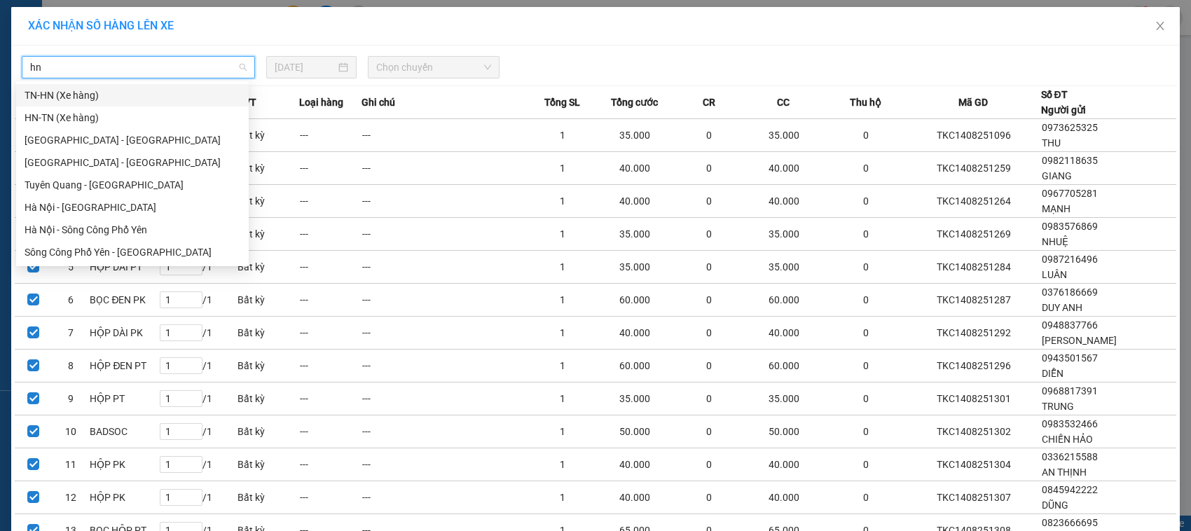
drag, startPoint x: 132, startPoint y: 114, endPoint x: 390, endPoint y: 58, distance: 264.4
click at [390, 58] on body "Kết quả tìm kiếm ( 1 ) Bộ lọc Mã ĐH Trạng thái Món hàng Thu hộ Tổng cước Chưa c…" at bounding box center [595, 265] width 1191 height 531
click at [196, 116] on div "HN-TN (Xe hàng)" at bounding box center [133, 117] width 216 height 15
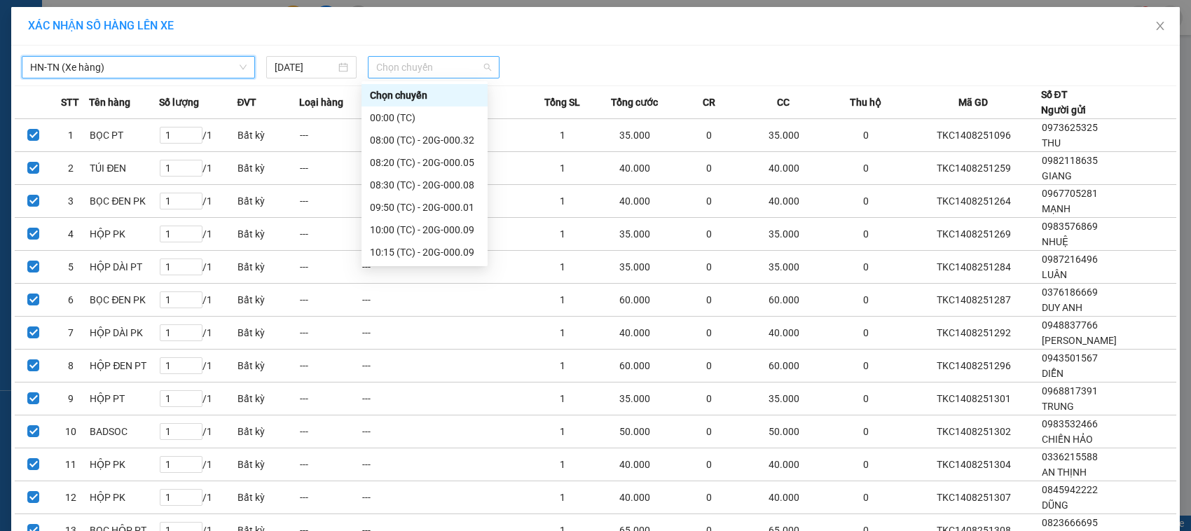
click at [387, 60] on span "Chọn chuyến" at bounding box center [433, 67] width 114 height 21
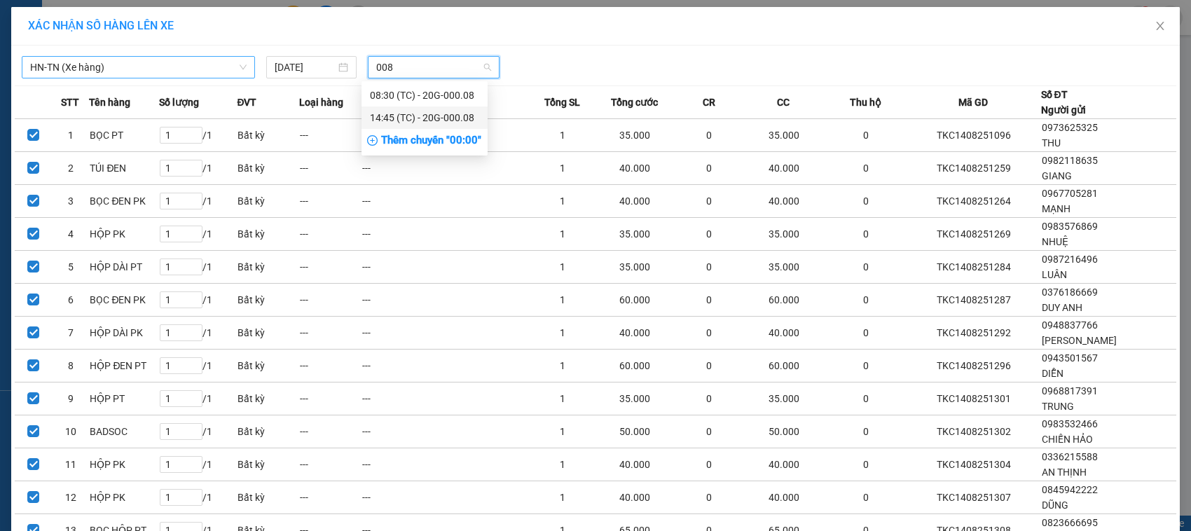
type input "008"
click at [443, 132] on div "Thêm chuyến " 00:00 "" at bounding box center [425, 141] width 126 height 24
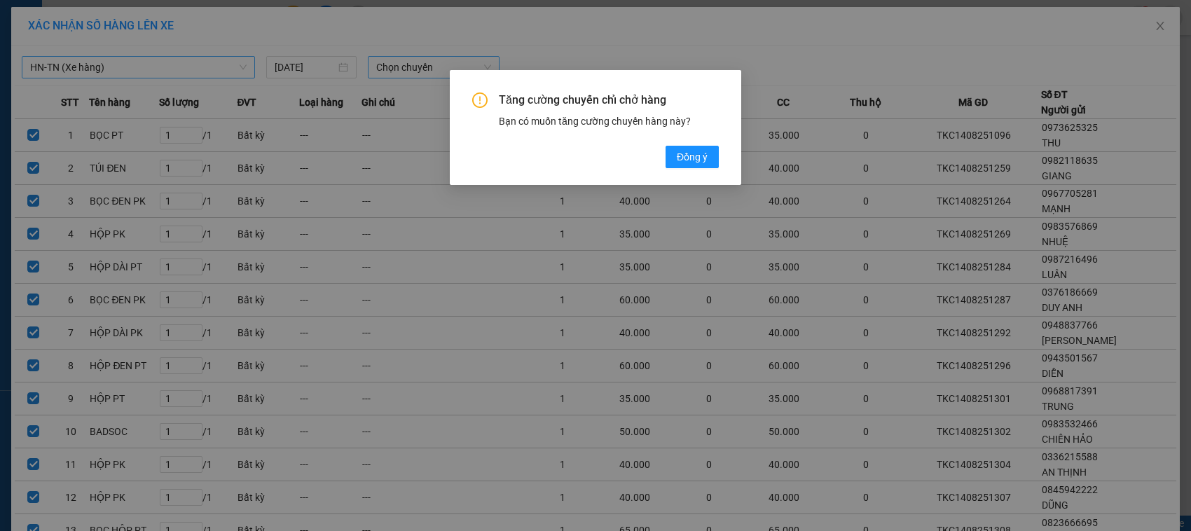
click at [599, 294] on div "Tăng cường chuyến chỉ chở hàng Bạn có muốn tăng cường chuyến hàng này? Đồng ý" at bounding box center [595, 265] width 1191 height 531
click at [287, 130] on div "Tăng cường chuyến chỉ chở hàng Bạn có muốn tăng cường chuyến hàng này? Đồng ý" at bounding box center [595, 265] width 1191 height 531
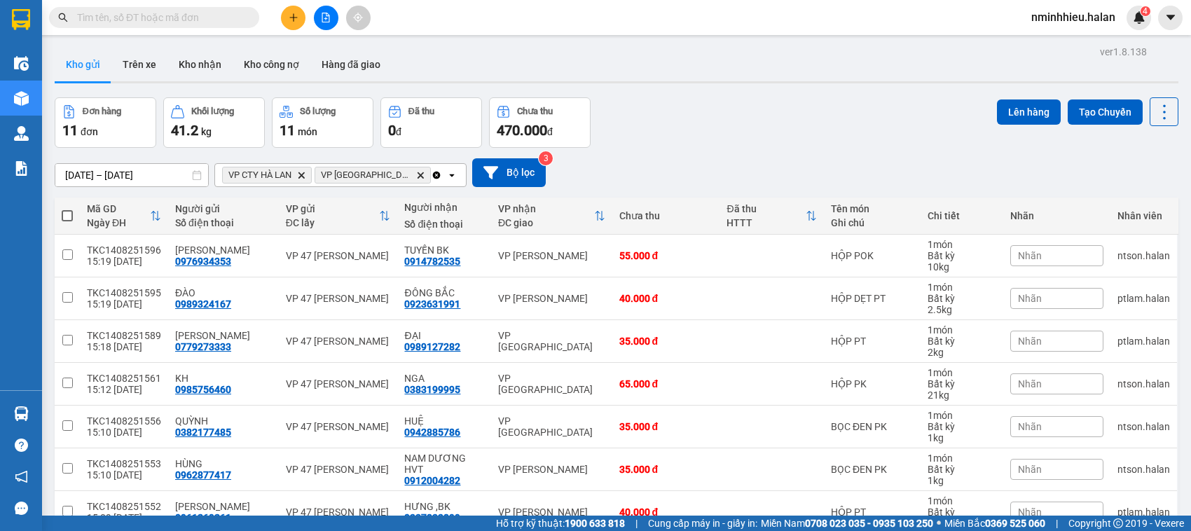
click at [179, 22] on input "text" at bounding box center [159, 17] width 165 height 15
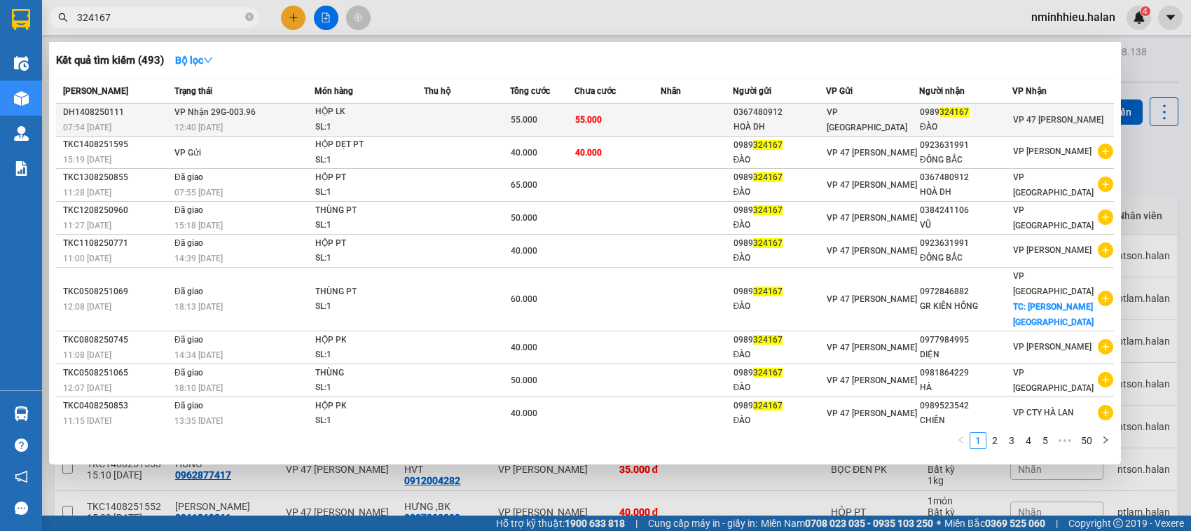
type input "324167"
click at [266, 114] on td "VP Nhận 29G-003.96 12:40 - 14/08" at bounding box center [243, 120] width 144 height 33
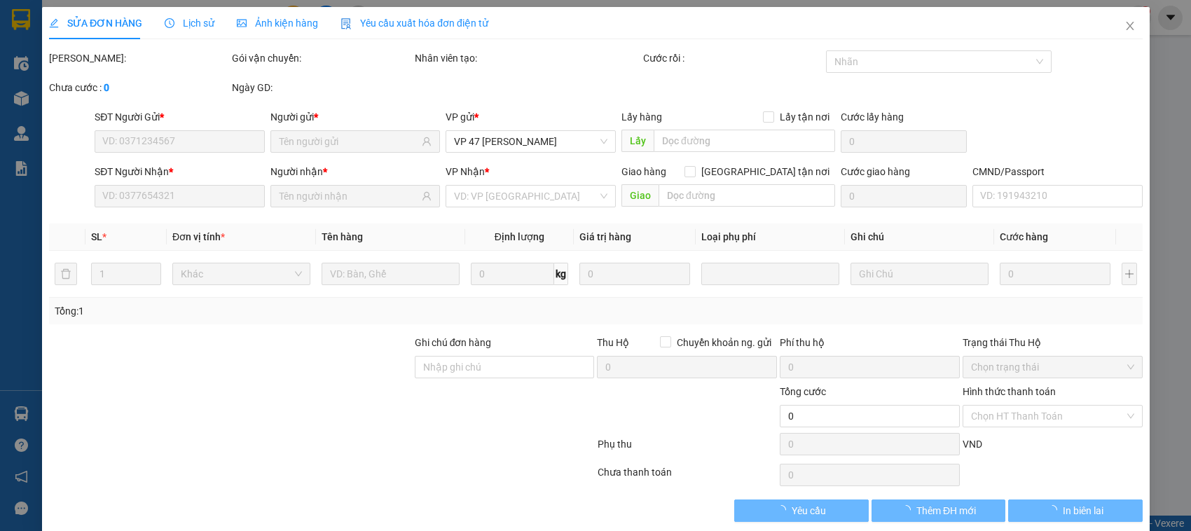
type input "0367480912"
type input "HOÀ DH"
type input "0989324167"
type input "ĐÀO"
type input "55.000"
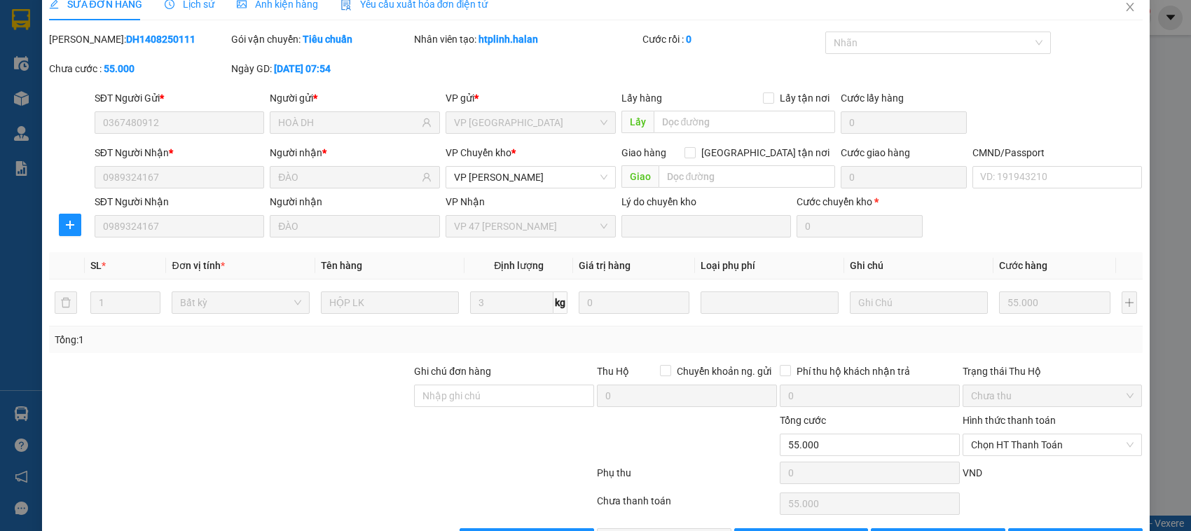
scroll to position [67, 0]
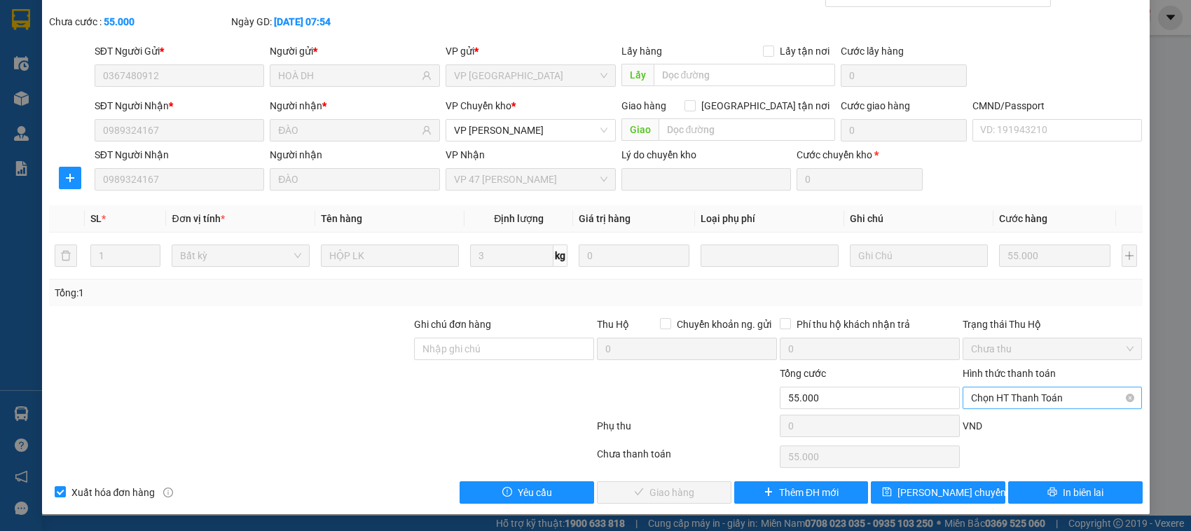
click at [978, 400] on span "Chọn HT Thanh Toán" at bounding box center [1052, 398] width 163 height 21
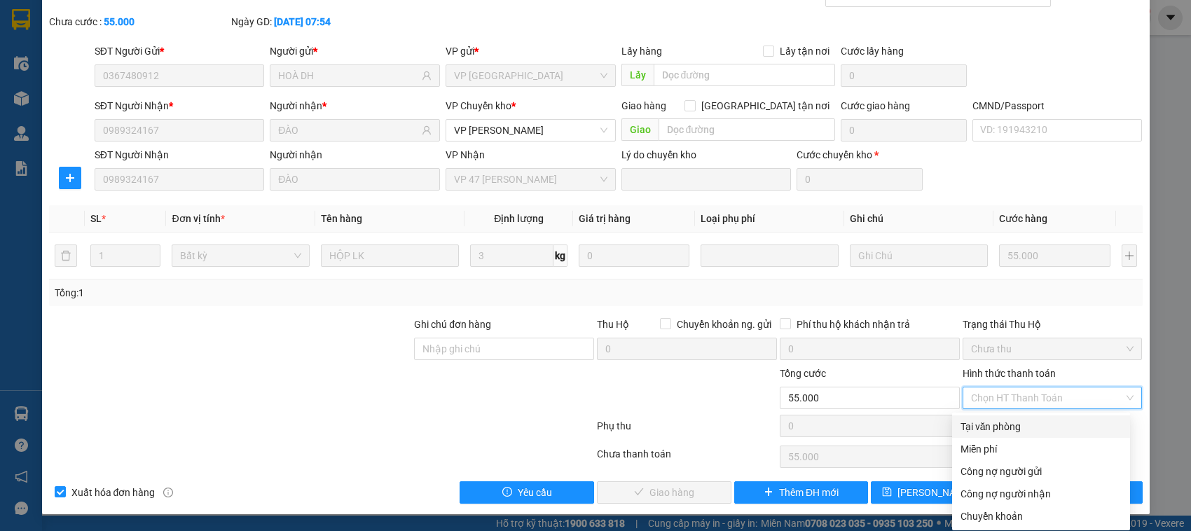
drag, startPoint x: 980, startPoint y: 423, endPoint x: 997, endPoint y: 418, distance: 18.0
click at [997, 419] on div "Tại văn phòng" at bounding box center [1041, 426] width 161 height 15
type input "0"
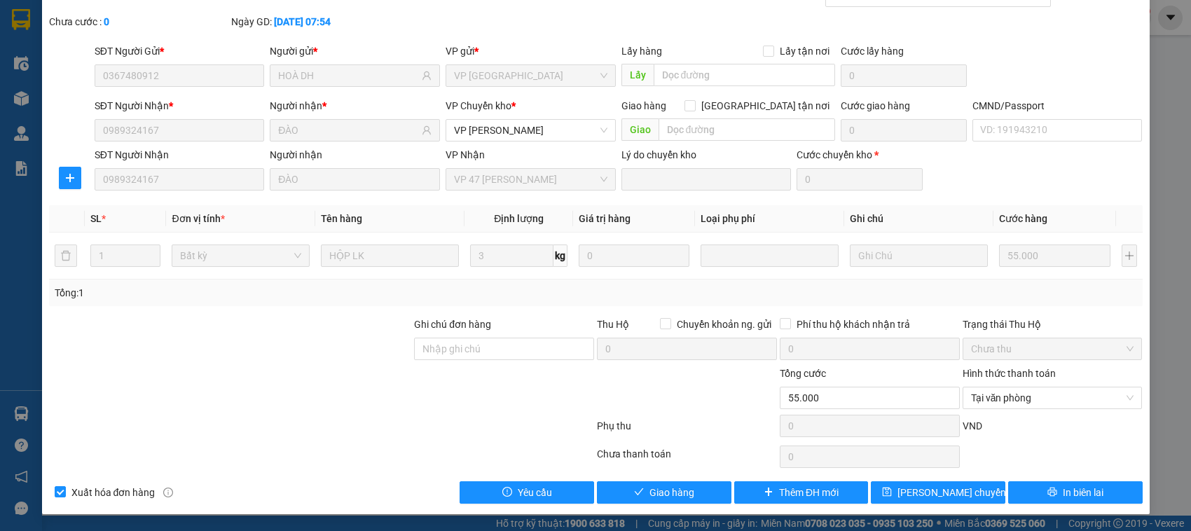
click at [997, 418] on div "VND" at bounding box center [1052, 430] width 183 height 25
click at [702, 491] on button "Giao hàng" at bounding box center [664, 492] width 135 height 22
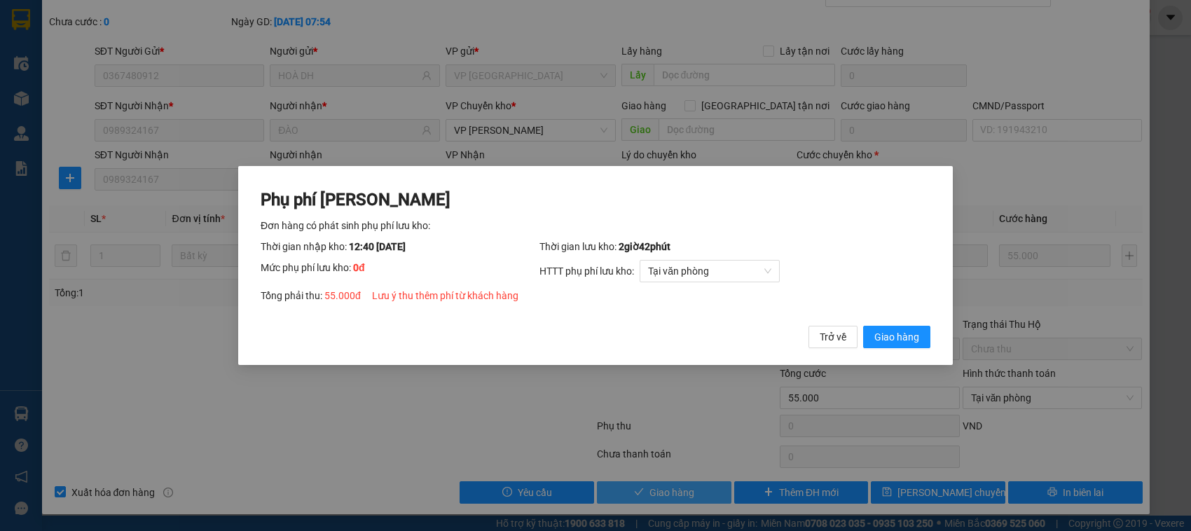
click at [863, 326] on button "Giao hàng" at bounding box center [896, 337] width 67 height 22
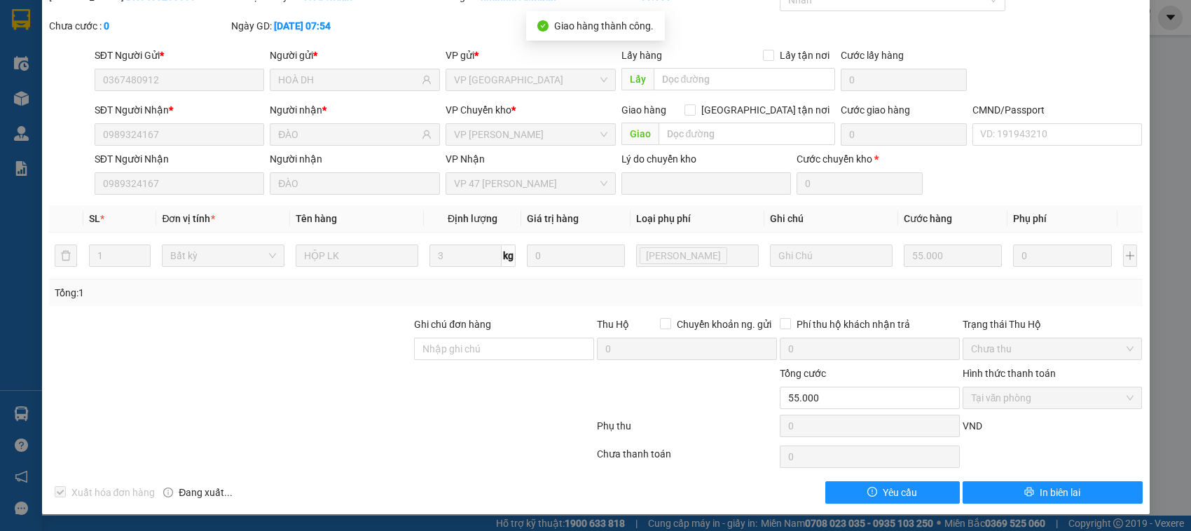
scroll to position [0, 0]
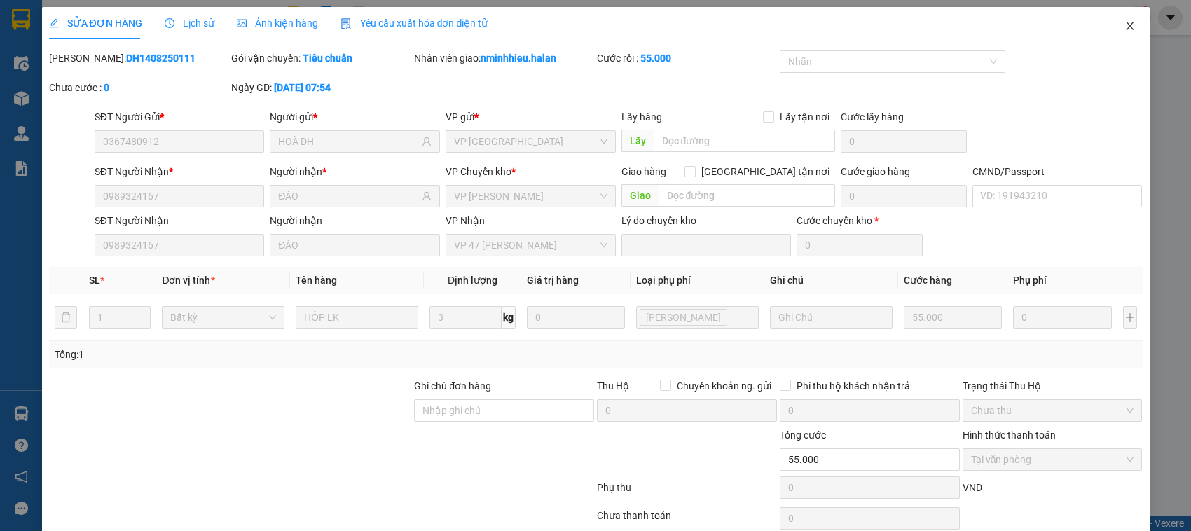
click at [1118, 14] on span "Close" at bounding box center [1130, 26] width 39 height 39
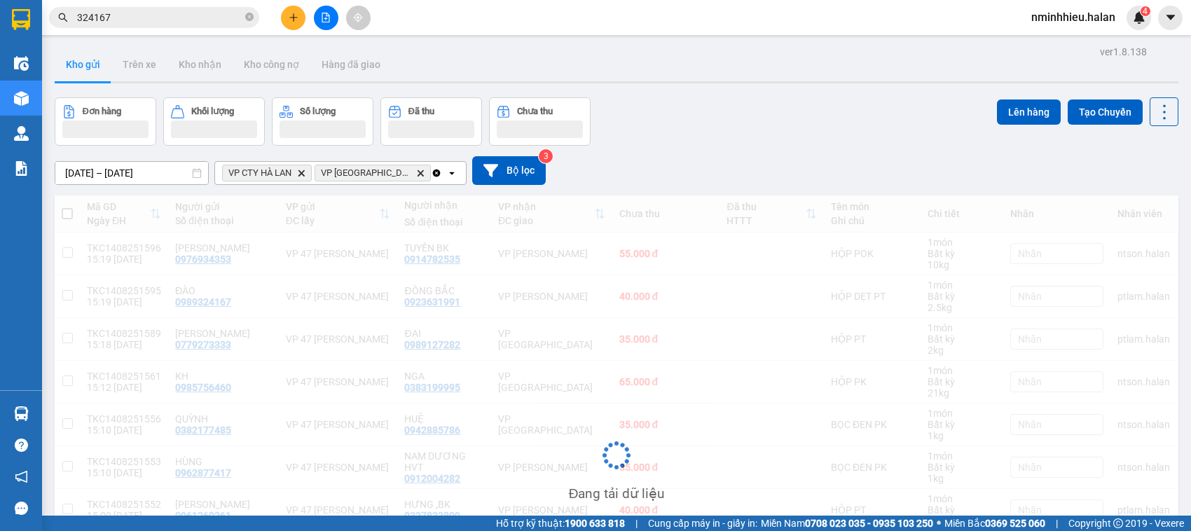
click at [183, 8] on span "324167" at bounding box center [154, 17] width 210 height 21
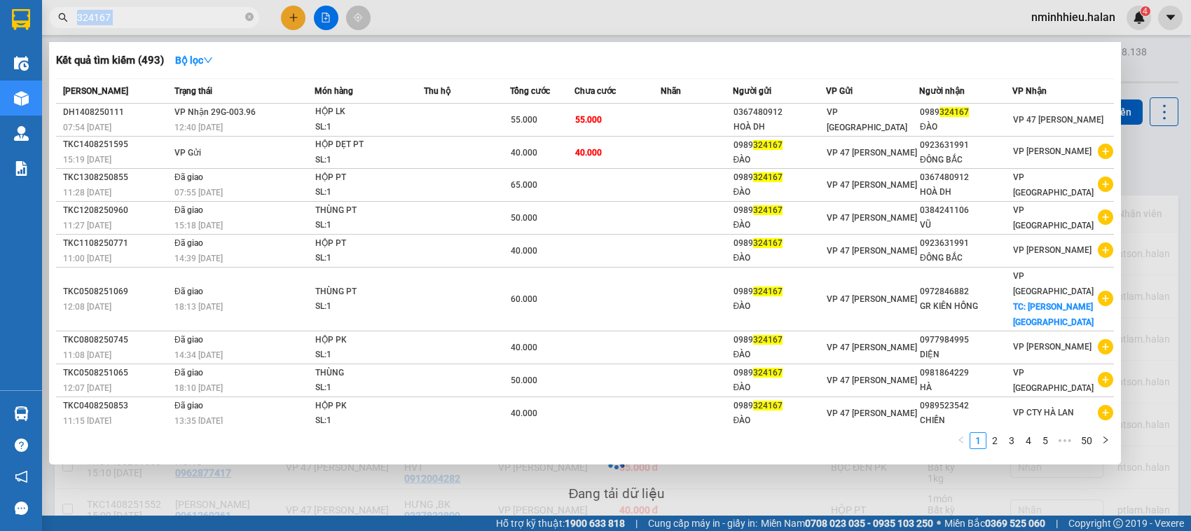
click at [183, 8] on span "324167" at bounding box center [154, 17] width 210 height 21
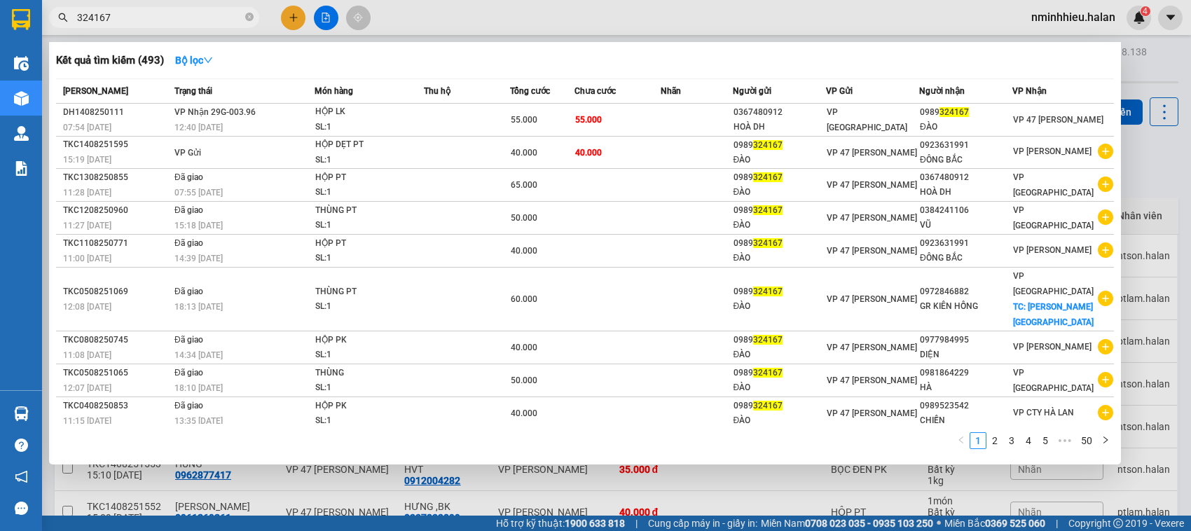
click at [191, 12] on input "324167" at bounding box center [159, 17] width 165 height 15
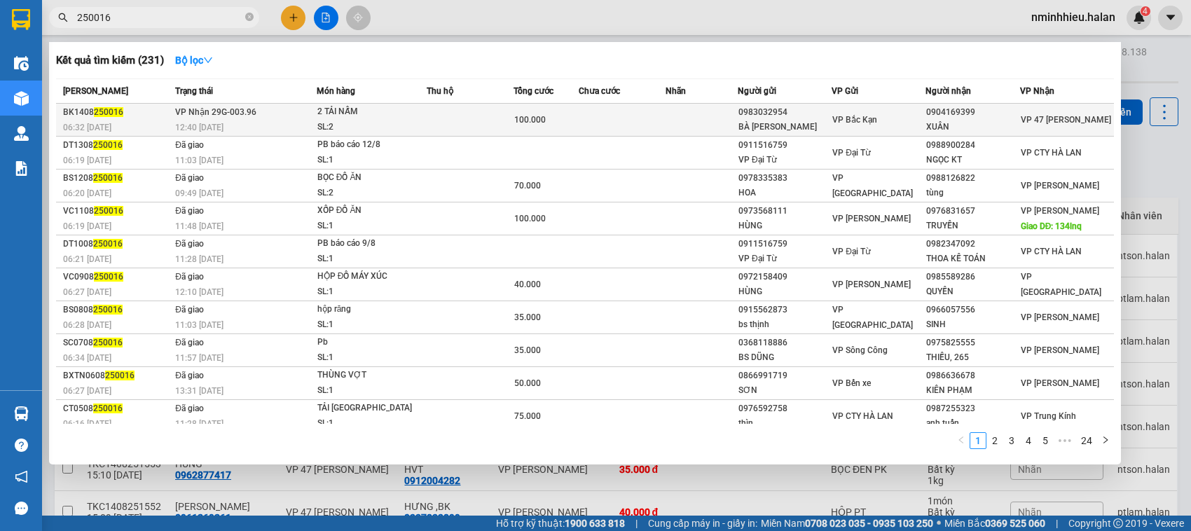
type input "250016"
click at [324, 114] on div "2 TẢI NẤM" at bounding box center [369, 111] width 105 height 15
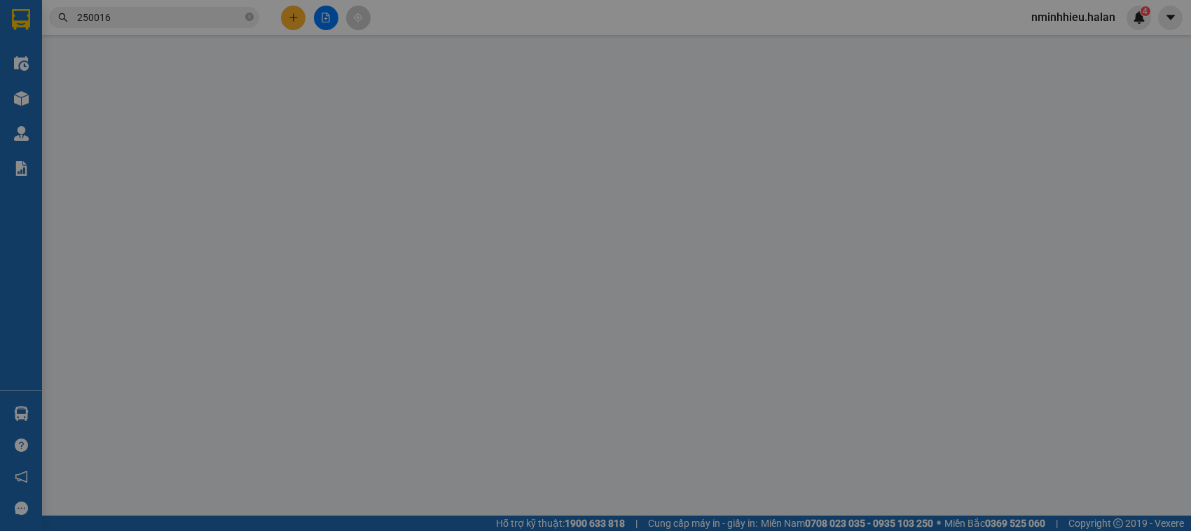
type input "0983032954"
type input "BÀ HẢI"
type input "0904169399"
type input "XUÂN"
type input "100.000"
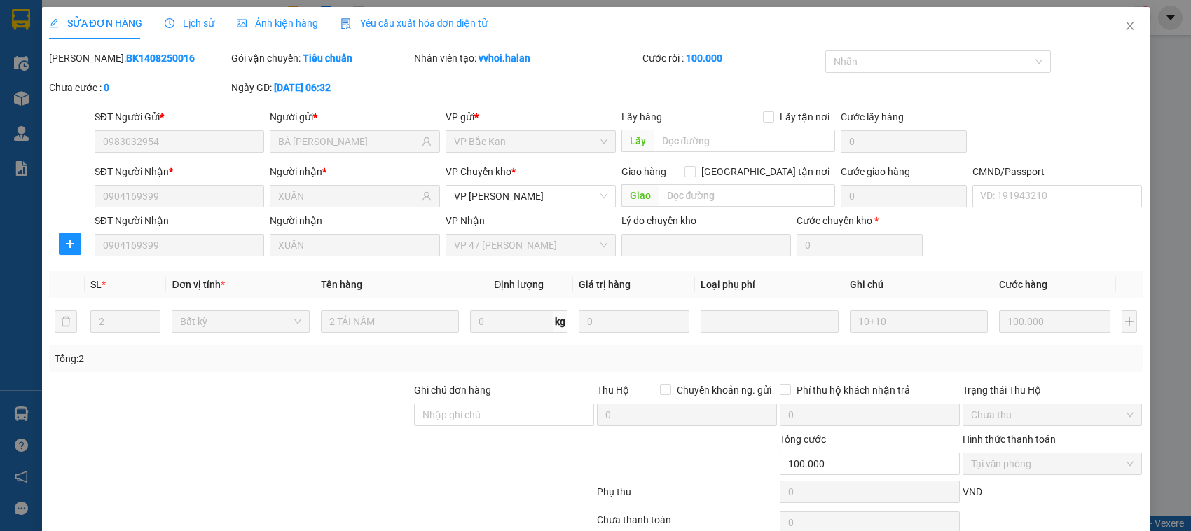
scroll to position [67, 0]
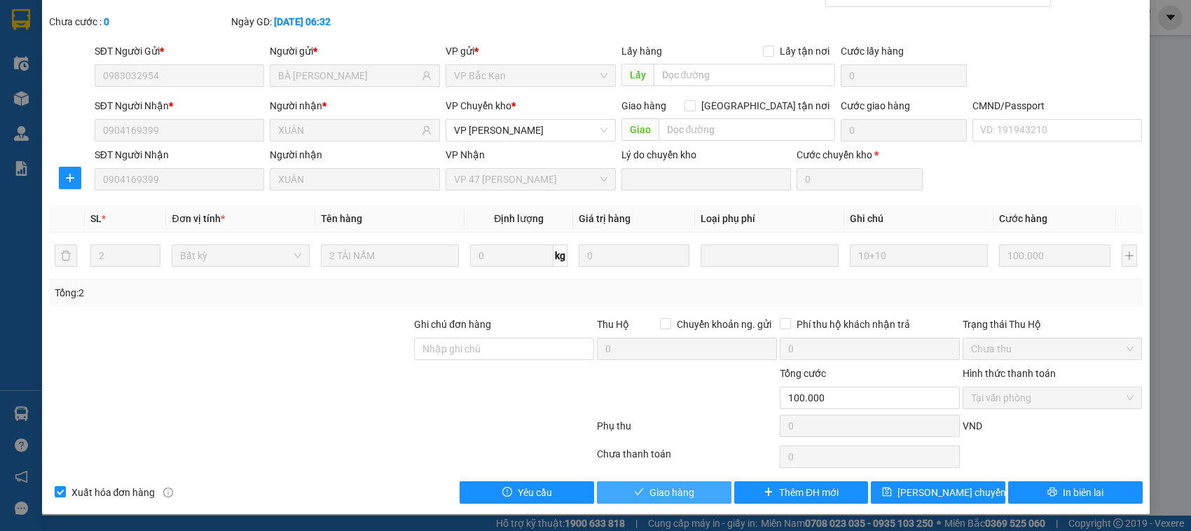
click at [708, 486] on button "Giao hàng" at bounding box center [664, 492] width 135 height 22
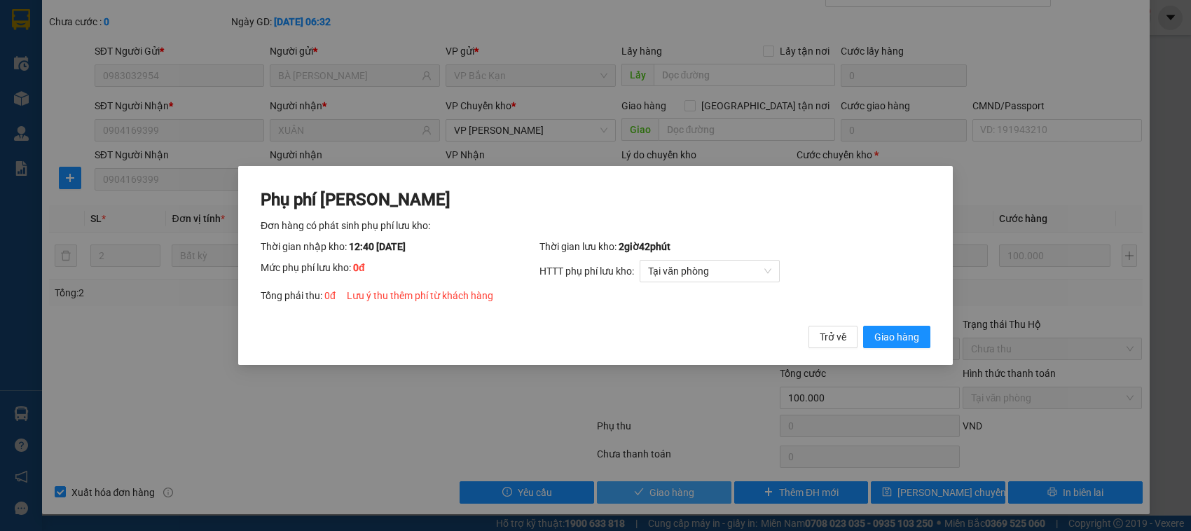
click at [863, 326] on button "Giao hàng" at bounding box center [896, 337] width 67 height 22
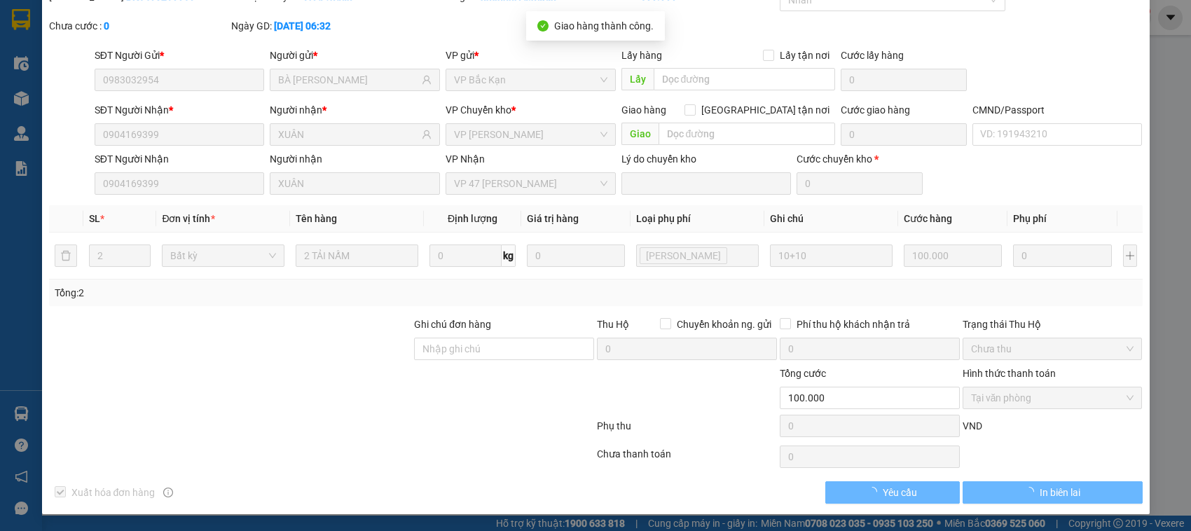
scroll to position [63, 0]
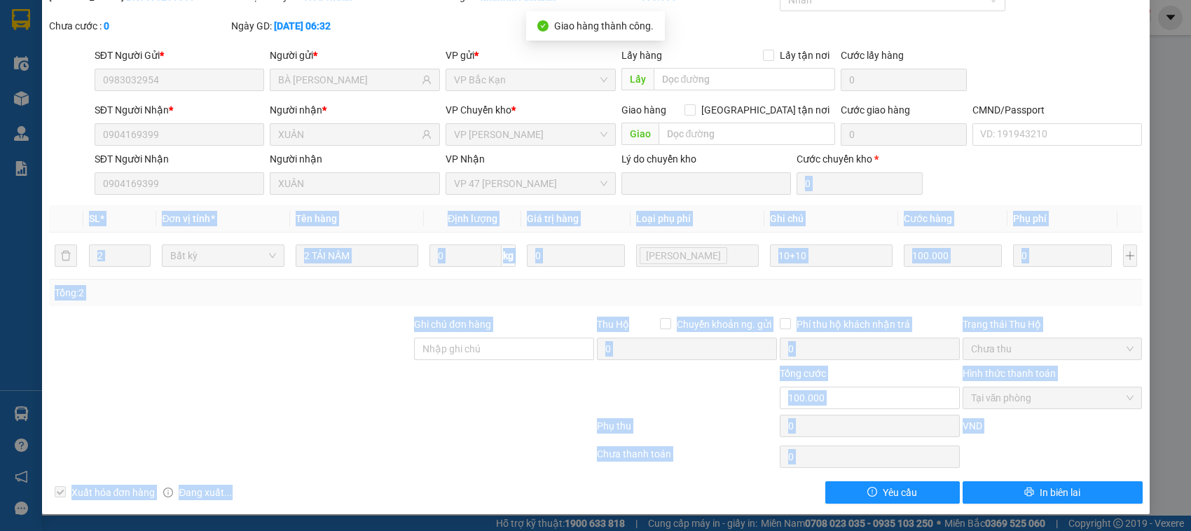
drag, startPoint x: 1065, startPoint y: 477, endPoint x: 1109, endPoint y: 172, distance: 307.2
click at [1109, 172] on div "Total Paid Fee 100.000 Total UnPaid Fee 0 Cash Collection Total Fee Mã ĐH: BK14…" at bounding box center [596, 246] width 1094 height 515
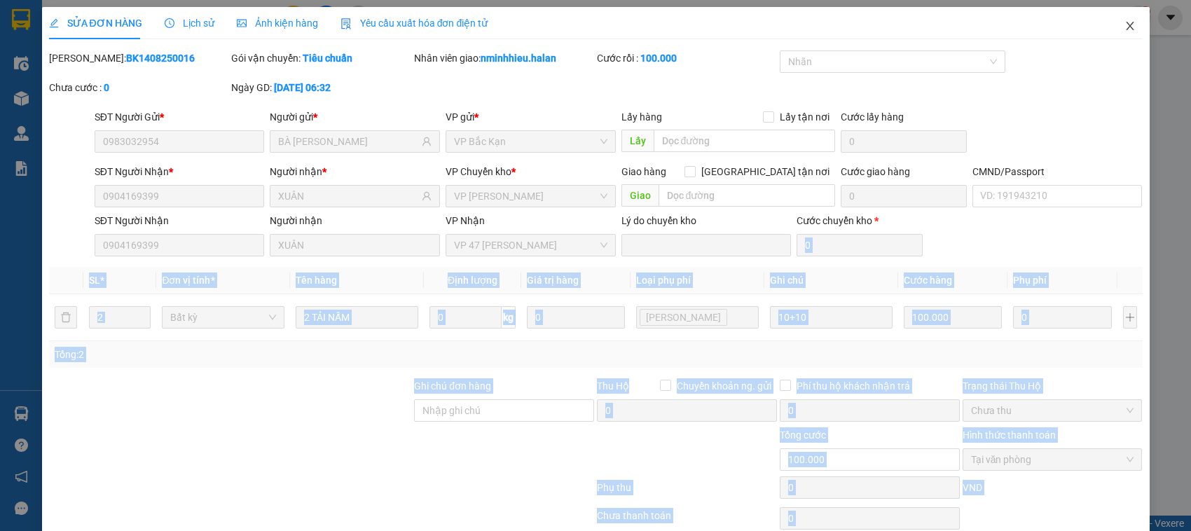
click at [1125, 25] on icon "close" at bounding box center [1130, 25] width 11 height 11
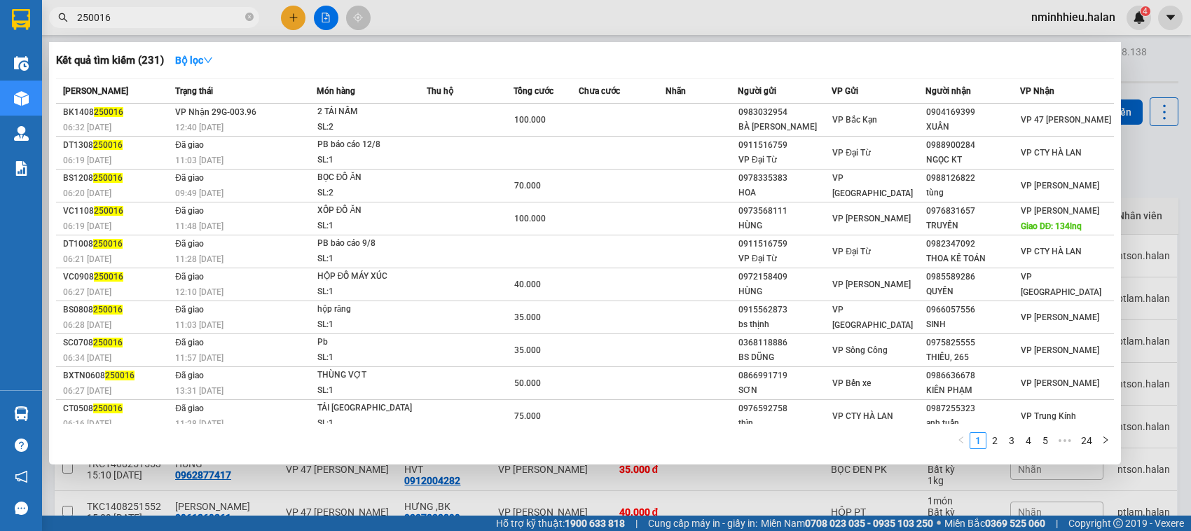
click at [137, 11] on input "250016" at bounding box center [159, 17] width 165 height 15
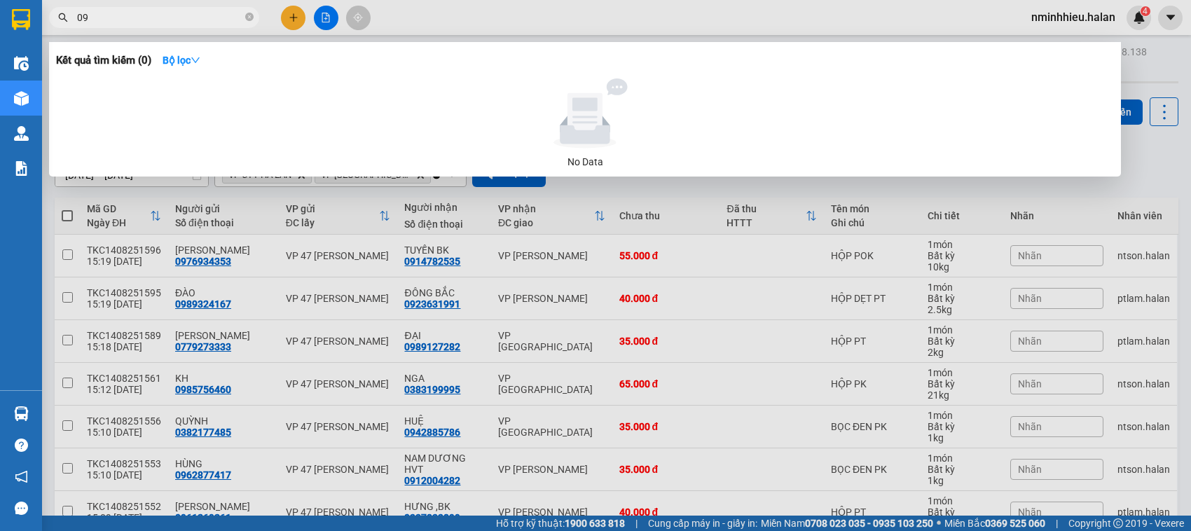
type input "0"
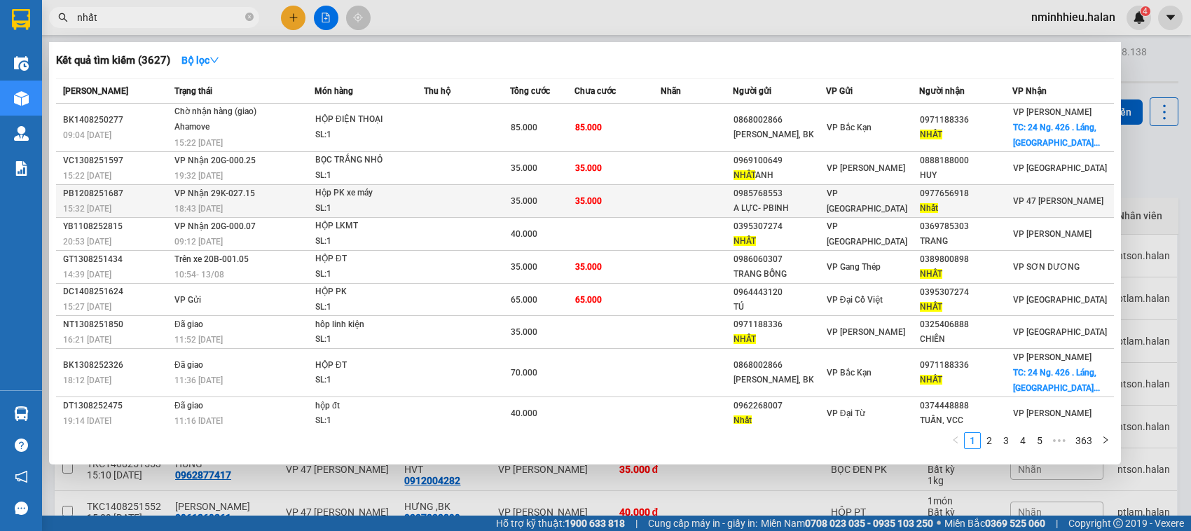
type input "nhất"
click at [790, 201] on div "A LỰC- PBINH" at bounding box center [780, 208] width 92 height 15
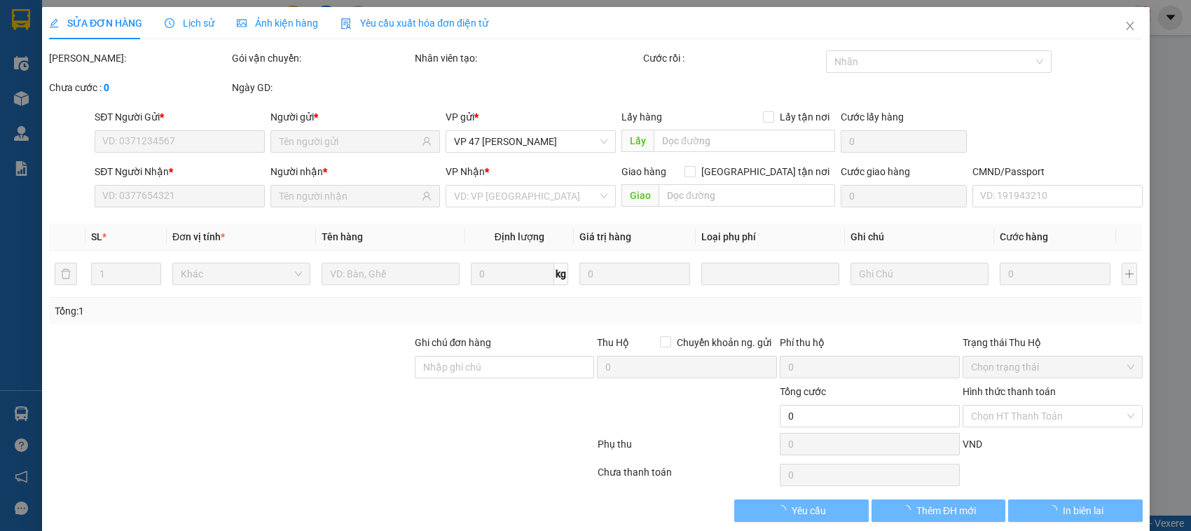
type input "0985768553"
type input "A LỰC- PBINH"
type input "0977656918"
type input "Nhất"
type input "35.000"
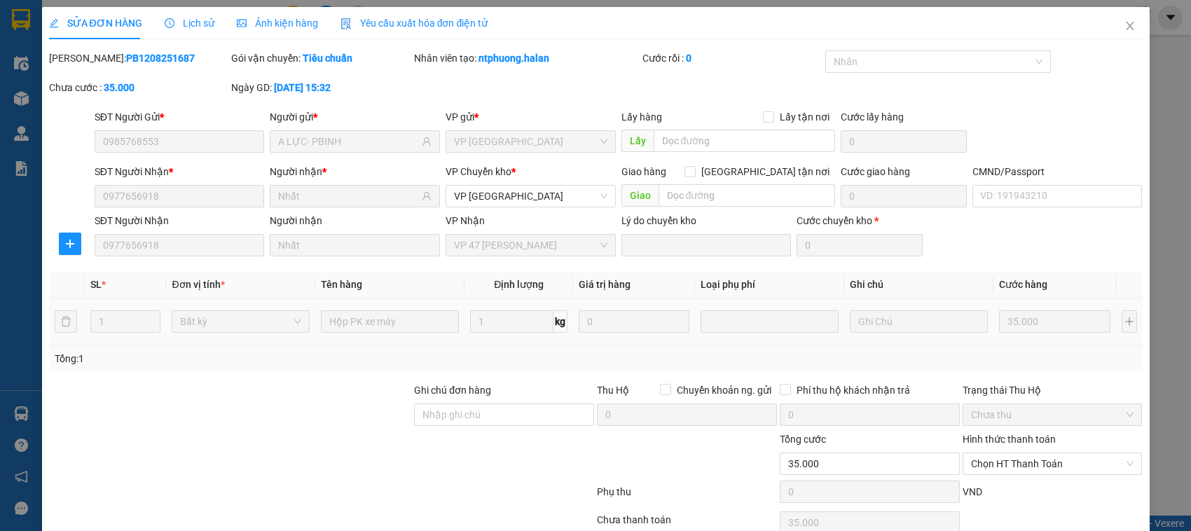
scroll to position [67, 0]
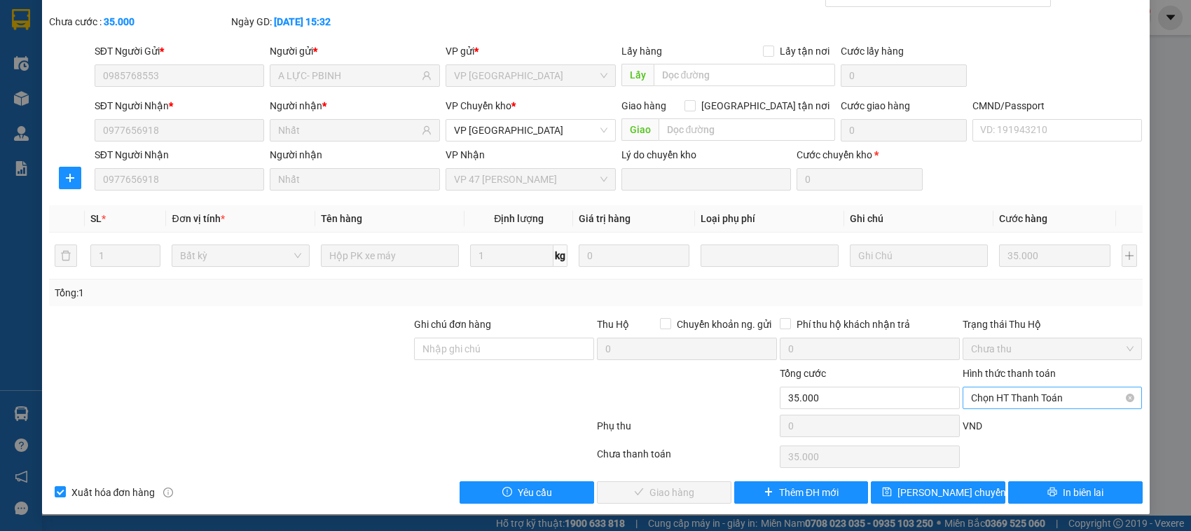
click at [1053, 401] on span "Chọn HT Thanh Toán" at bounding box center [1052, 398] width 163 height 21
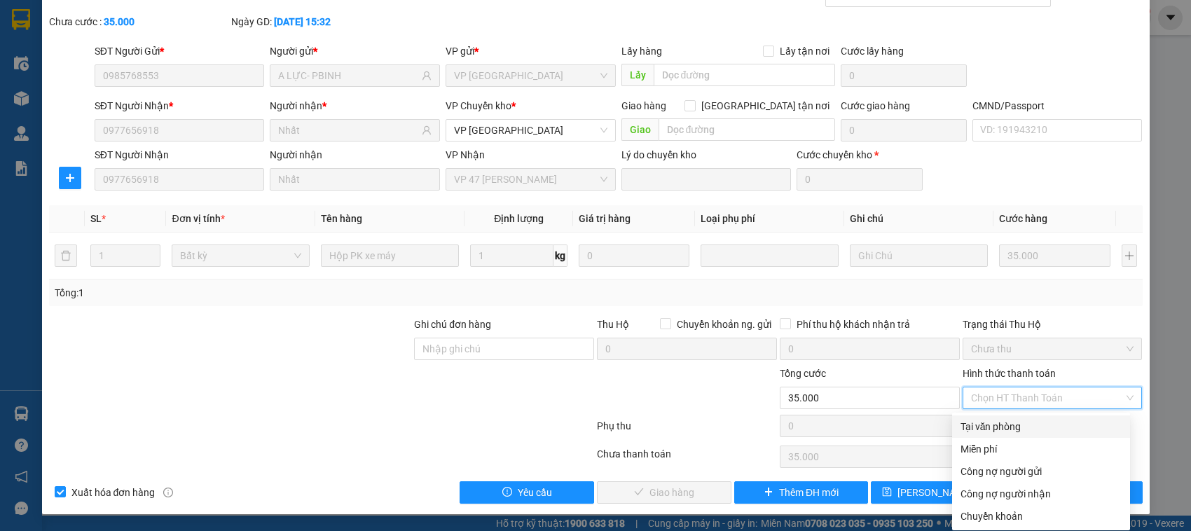
click at [1001, 419] on div "Tại văn phòng" at bounding box center [1041, 426] width 161 height 15
type input "0"
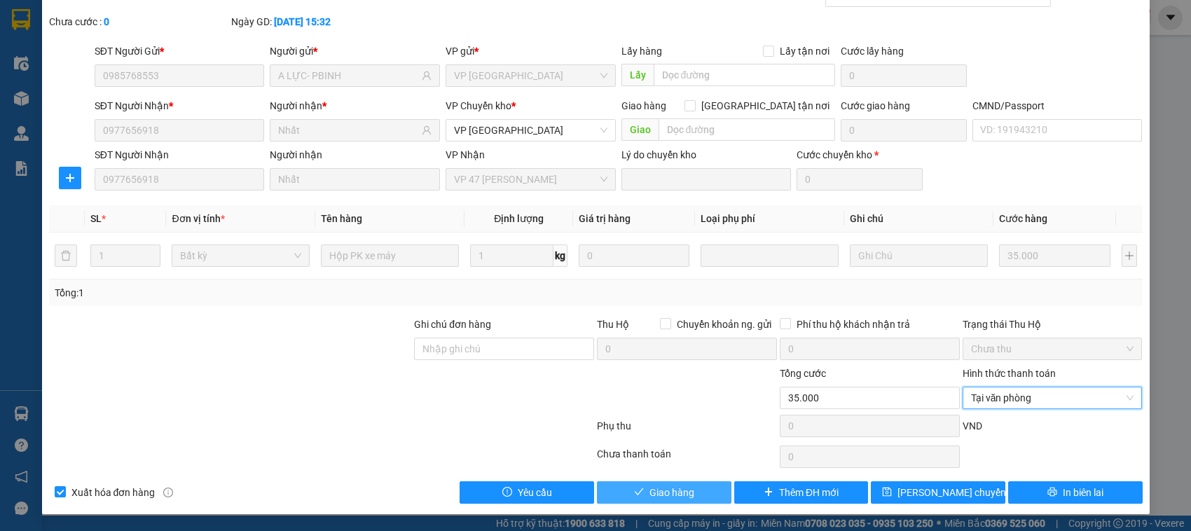
click at [698, 493] on button "Giao hàng" at bounding box center [664, 492] width 135 height 22
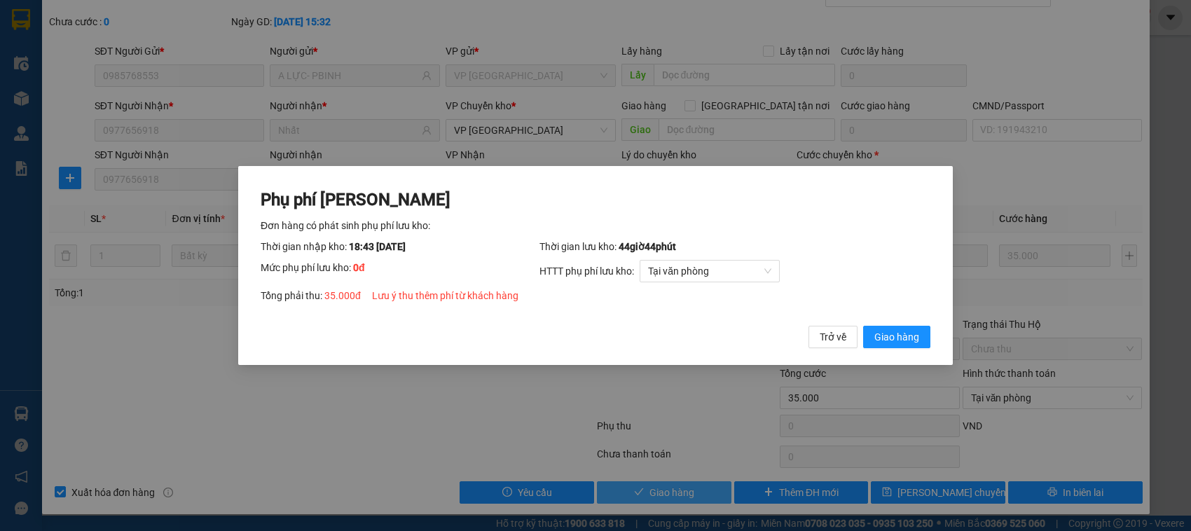
click at [863, 326] on button "Giao hàng" at bounding box center [896, 337] width 67 height 22
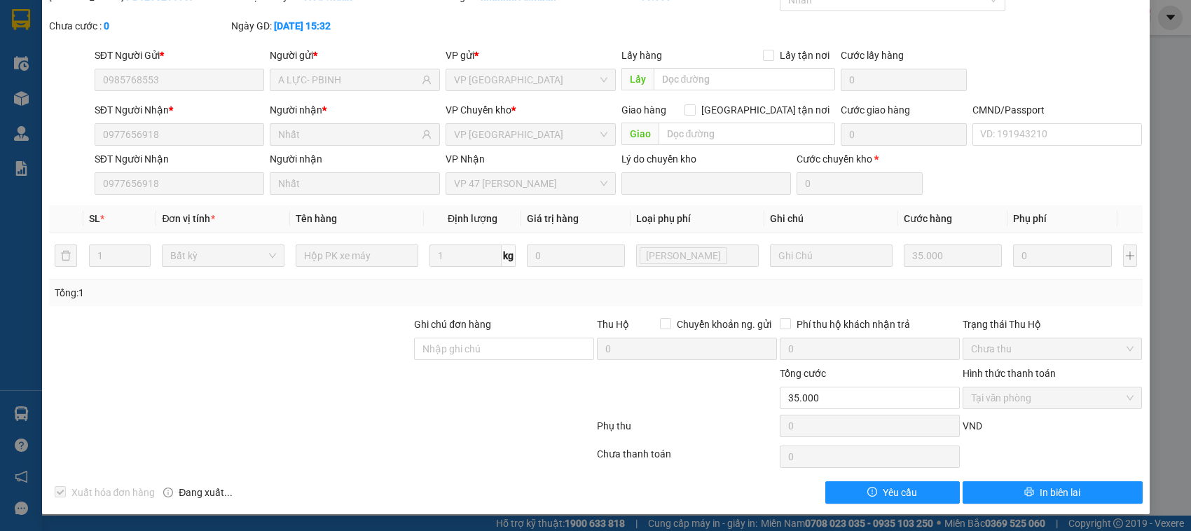
scroll to position [0, 0]
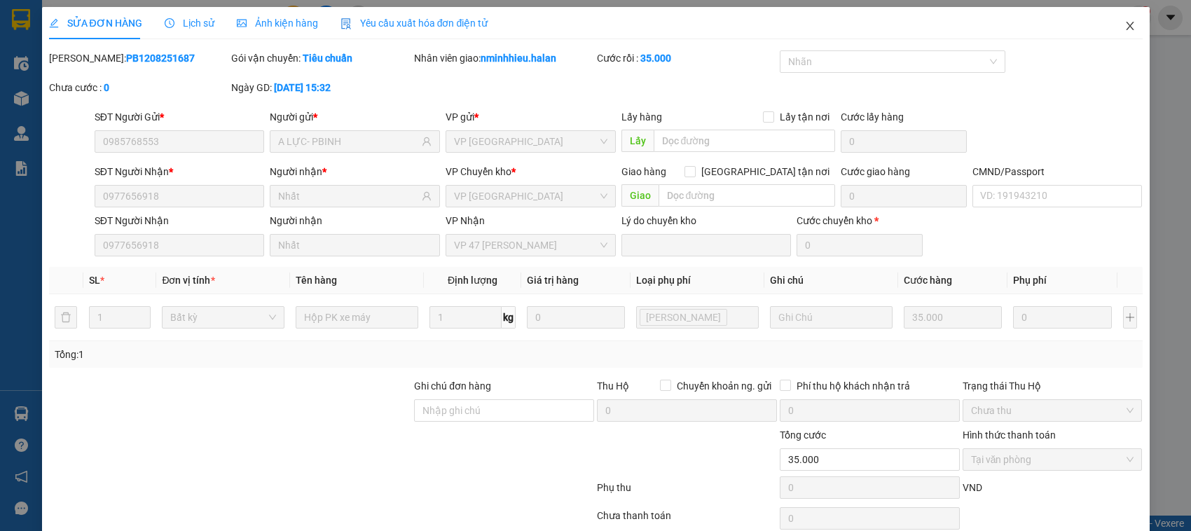
click at [1125, 29] on icon "close" at bounding box center [1130, 25] width 11 height 11
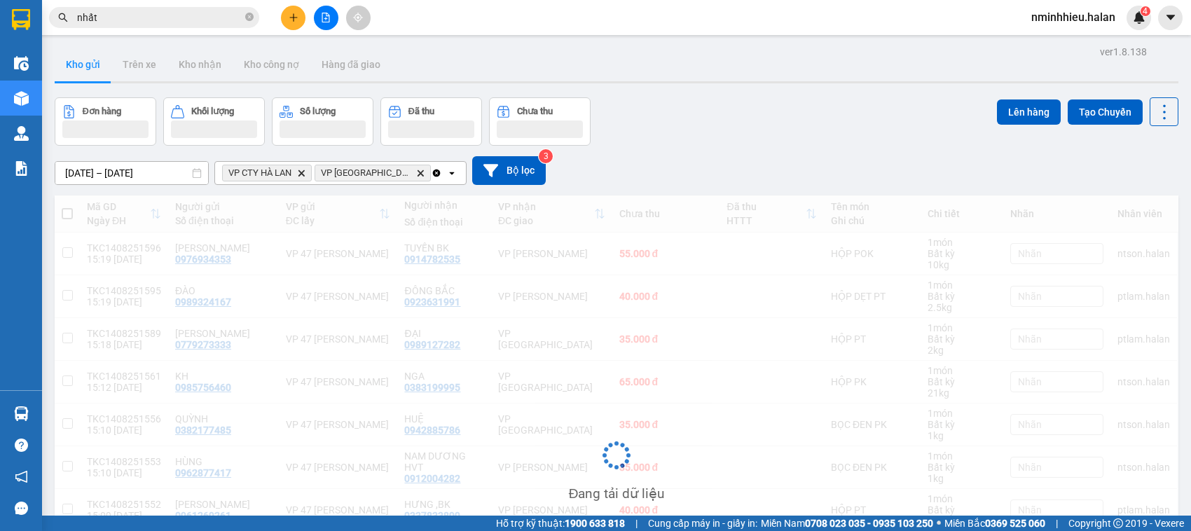
click at [138, 20] on input "nhất" at bounding box center [159, 17] width 165 height 15
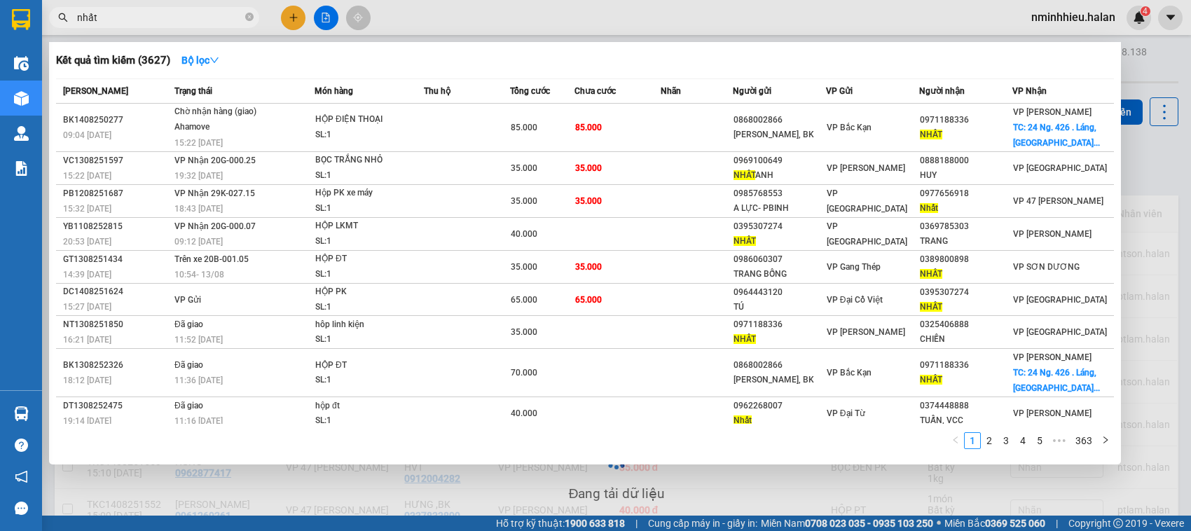
click at [138, 20] on input "nhất" at bounding box center [159, 17] width 165 height 15
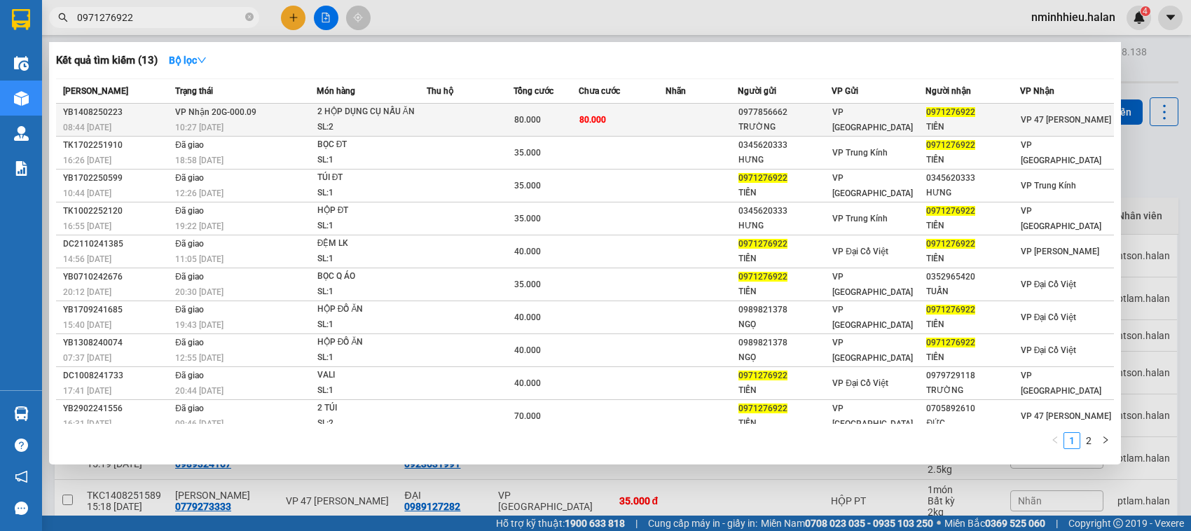
type input "0971276922"
click at [306, 123] on div "10:27 - 14/08" at bounding box center [245, 127] width 141 height 15
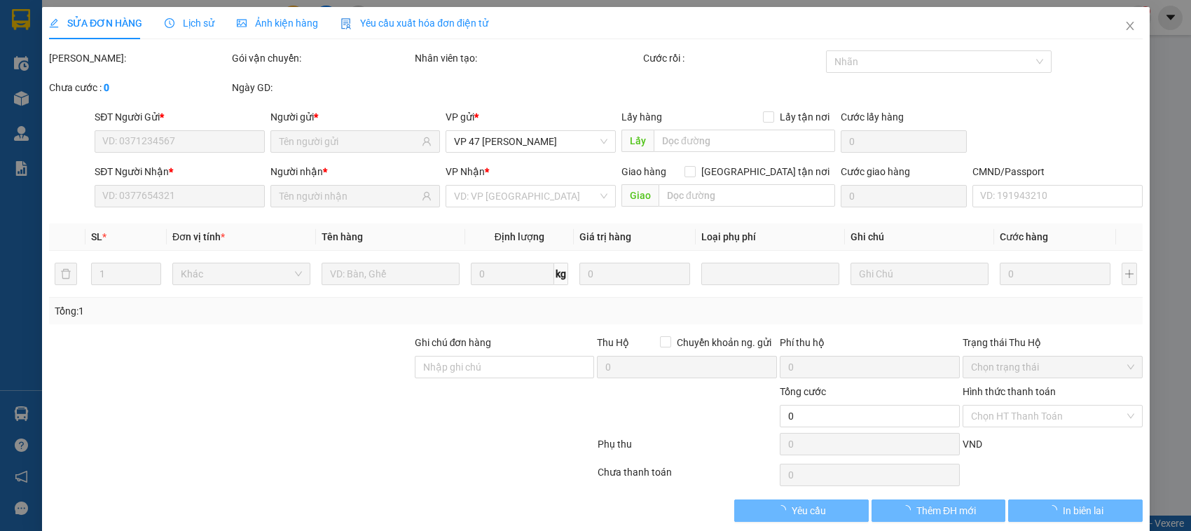
type input "0977856662"
type input "TRƯỜNG"
type input "0971276922"
type input "TIẾN"
type input "80.000"
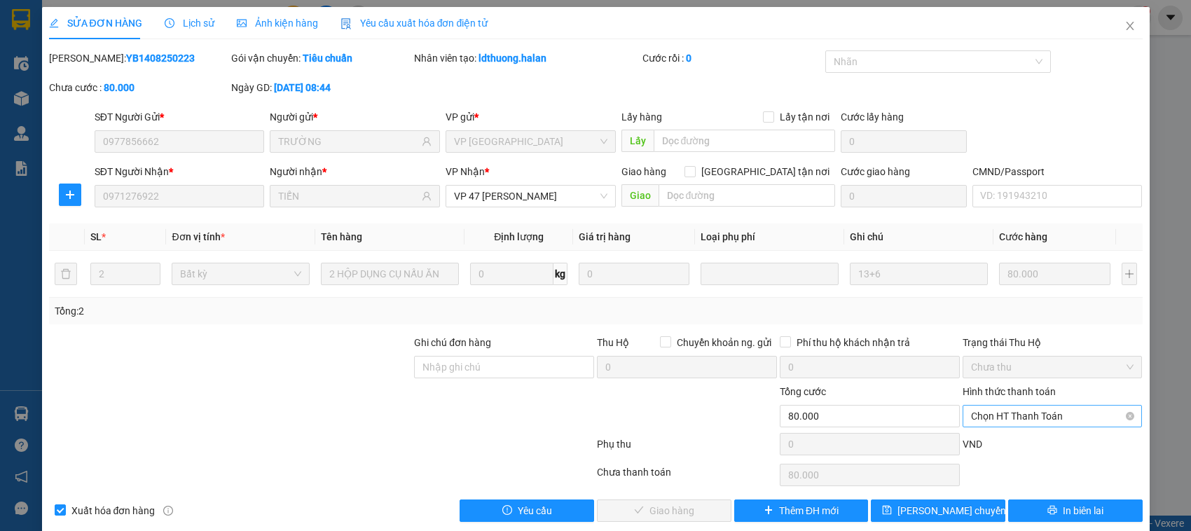
click at [1027, 410] on span "Chọn HT Thanh Toán" at bounding box center [1052, 416] width 163 height 21
click at [1002, 298] on div "Tại văn phòng" at bounding box center [1041, 299] width 161 height 15
type input "0"
click at [687, 509] on button "Giao hàng" at bounding box center [664, 511] width 135 height 22
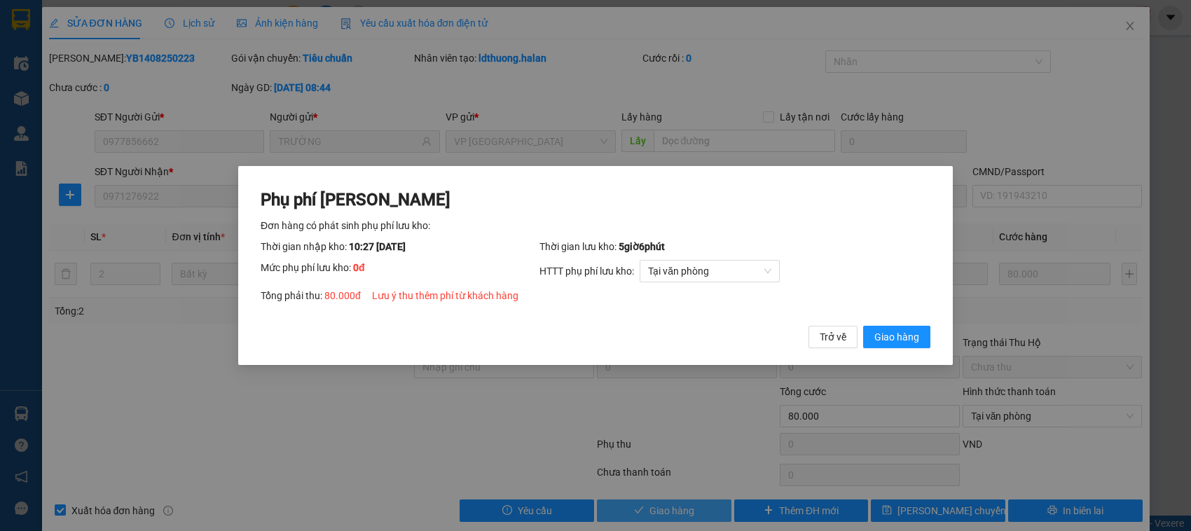
click at [863, 326] on button "Giao hàng" at bounding box center [896, 337] width 67 height 22
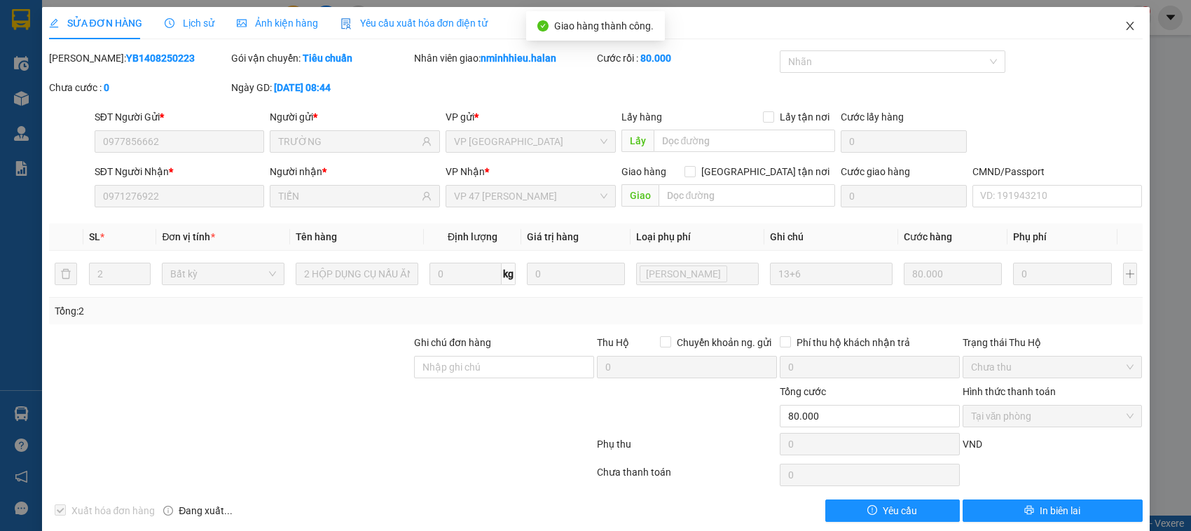
click at [1125, 27] on icon "close" at bounding box center [1130, 25] width 11 height 11
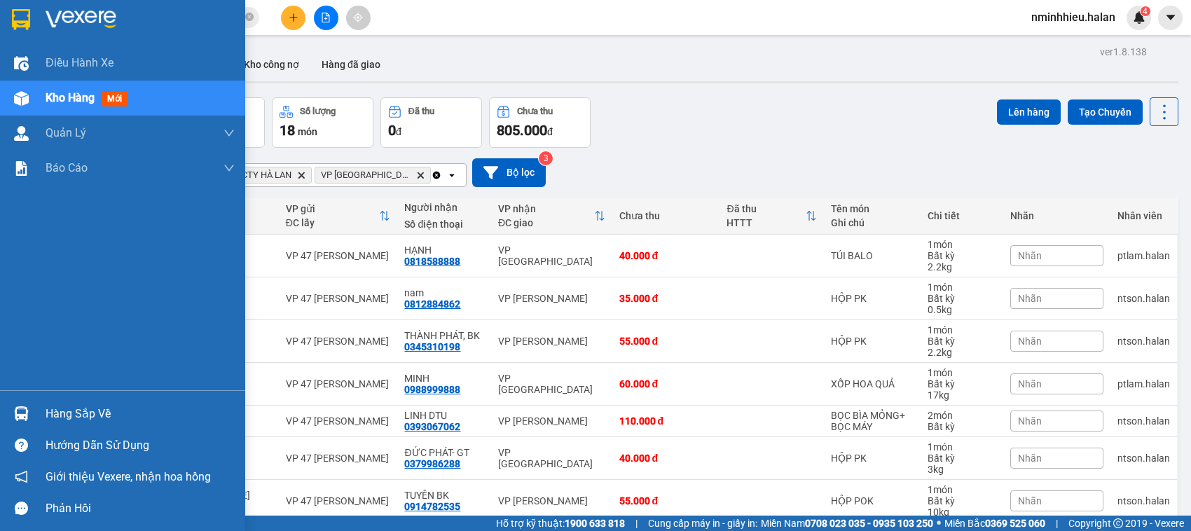
click at [9, 417] on div at bounding box center [21, 414] width 25 height 25
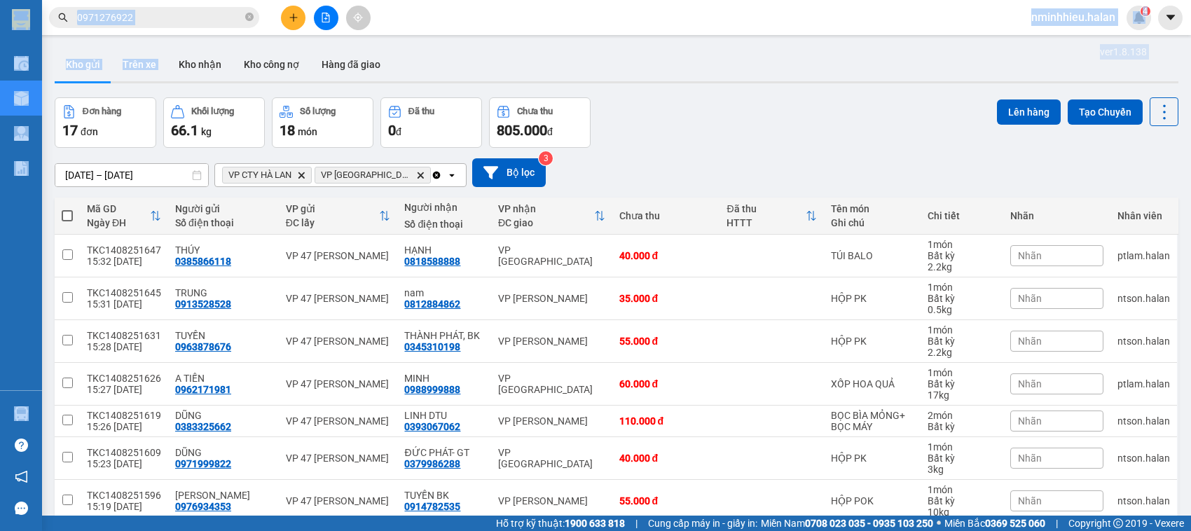
drag, startPoint x: 172, startPoint y: 68, endPoint x: 165, endPoint y: 18, distance: 50.8
click at [165, 18] on section "Kết quả tìm kiếm ( 13 ) Bộ lọc Mã ĐH Trạng thái Món hàng Thu hộ Tổng cước Chưa …" at bounding box center [595, 265] width 1191 height 531
click at [165, 18] on input "0971276922" at bounding box center [159, 17] width 165 height 15
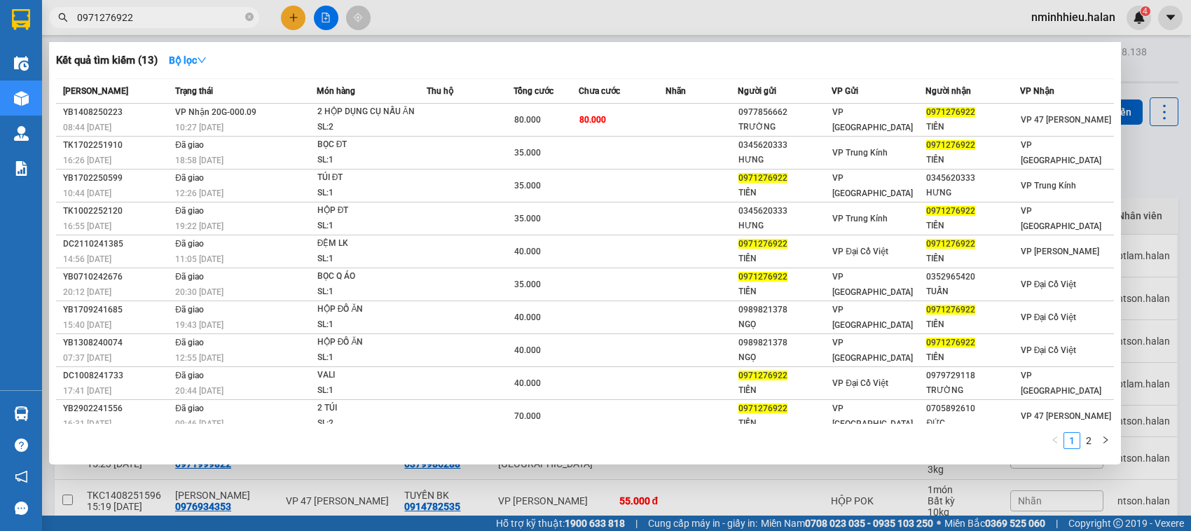
click at [165, 18] on input "0971276922" at bounding box center [159, 17] width 165 height 15
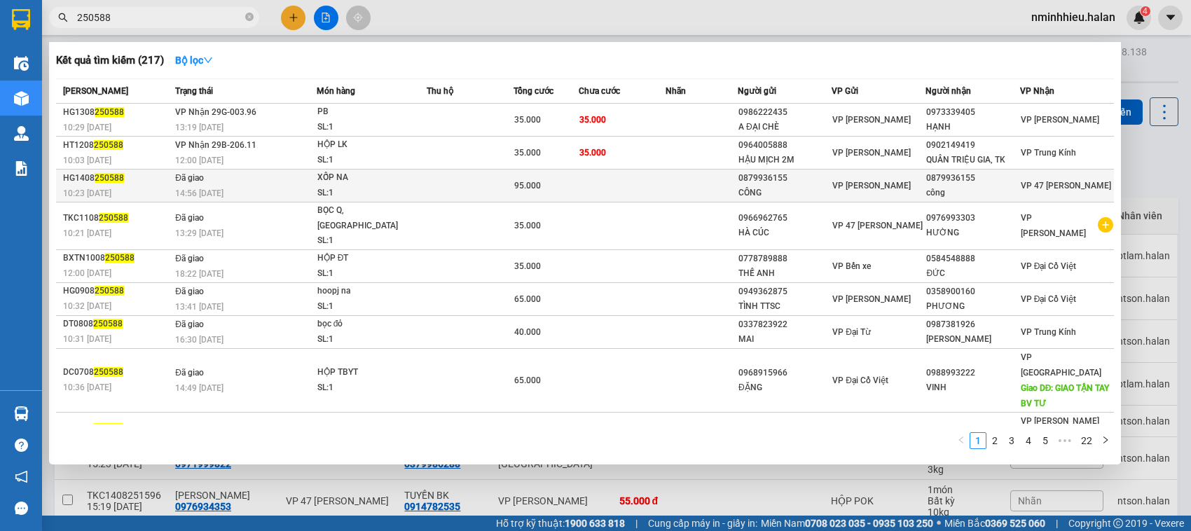
type input "250588"
click at [404, 190] on div "SL: 1" at bounding box center [369, 193] width 105 height 15
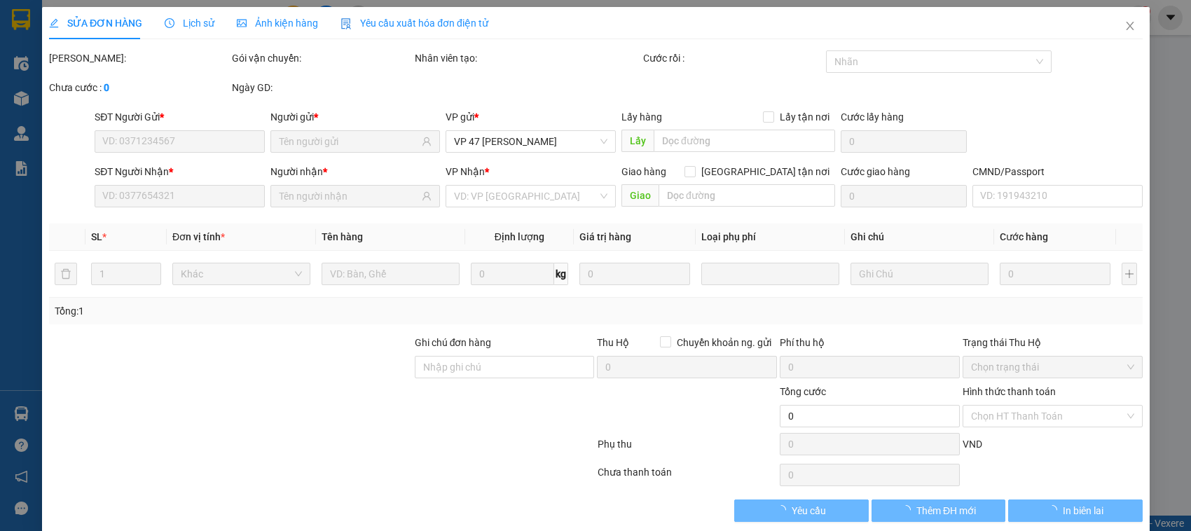
type input "0879936155"
type input "CÔNG"
type input "0879936155"
type input "công"
type input "95.000"
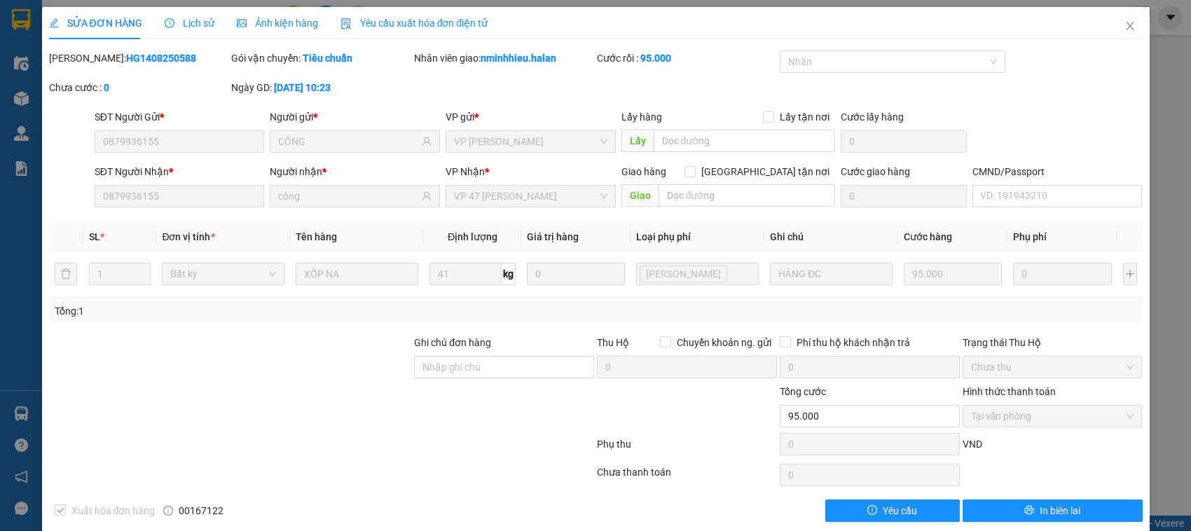
click at [378, 218] on div "Total Paid Fee 95.000 Total UnPaid Fee 0 Cash Collection Total Fee Mã ĐH: HG140…" at bounding box center [596, 286] width 1094 height 472
click at [180, 9] on div "Lịch sử" at bounding box center [190, 23] width 50 height 32
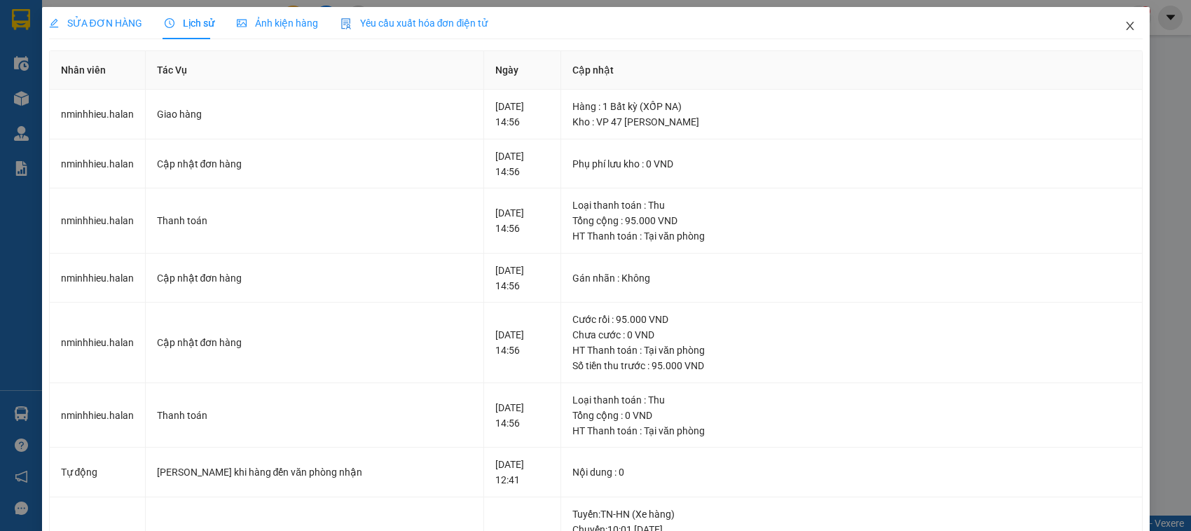
click at [1111, 22] on span "Close" at bounding box center [1130, 26] width 39 height 39
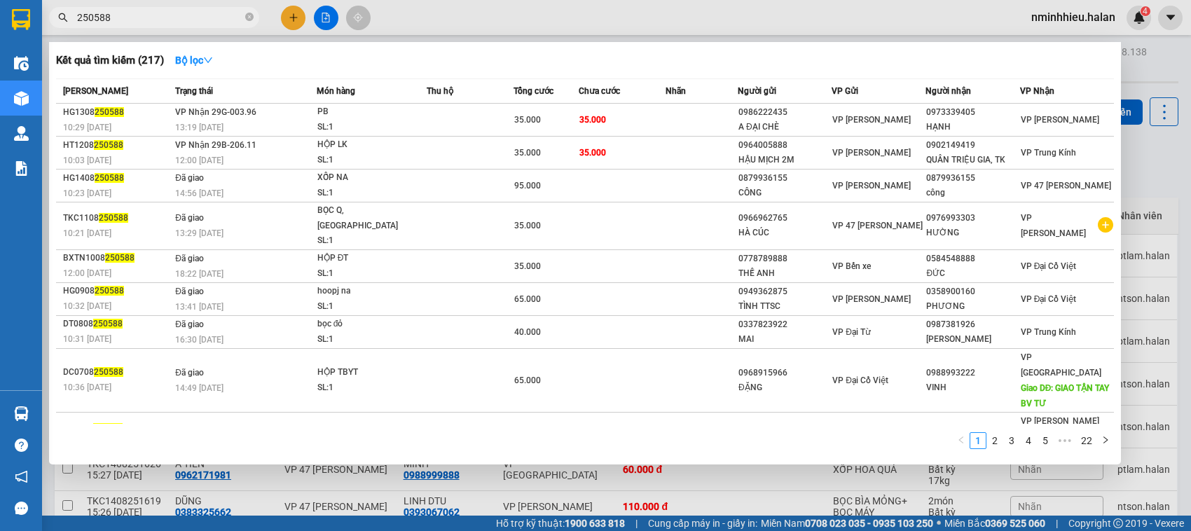
click at [179, 15] on input "250588" at bounding box center [159, 17] width 165 height 15
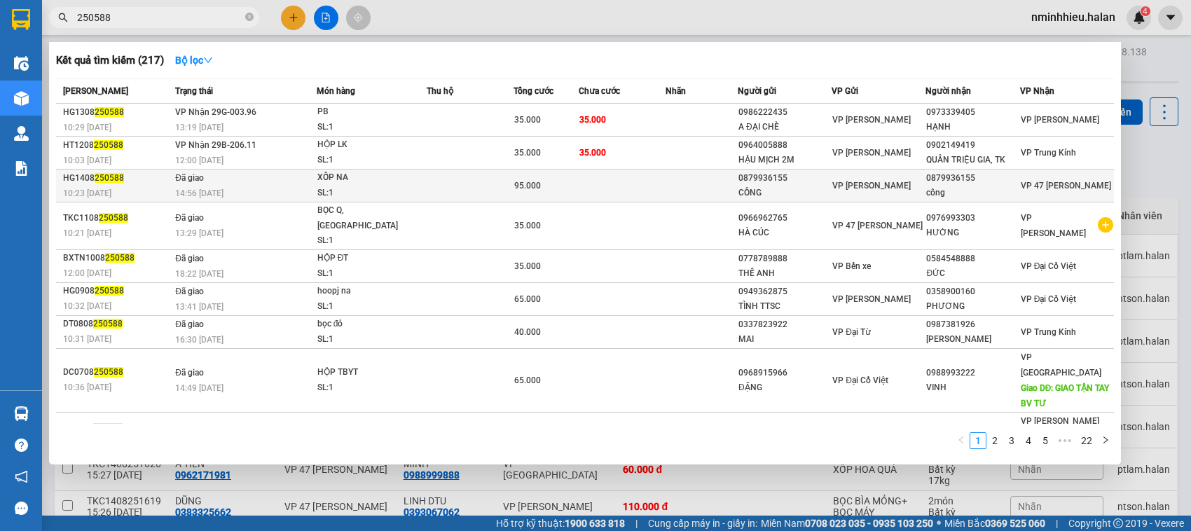
click at [477, 181] on td at bounding box center [470, 186] width 87 height 33
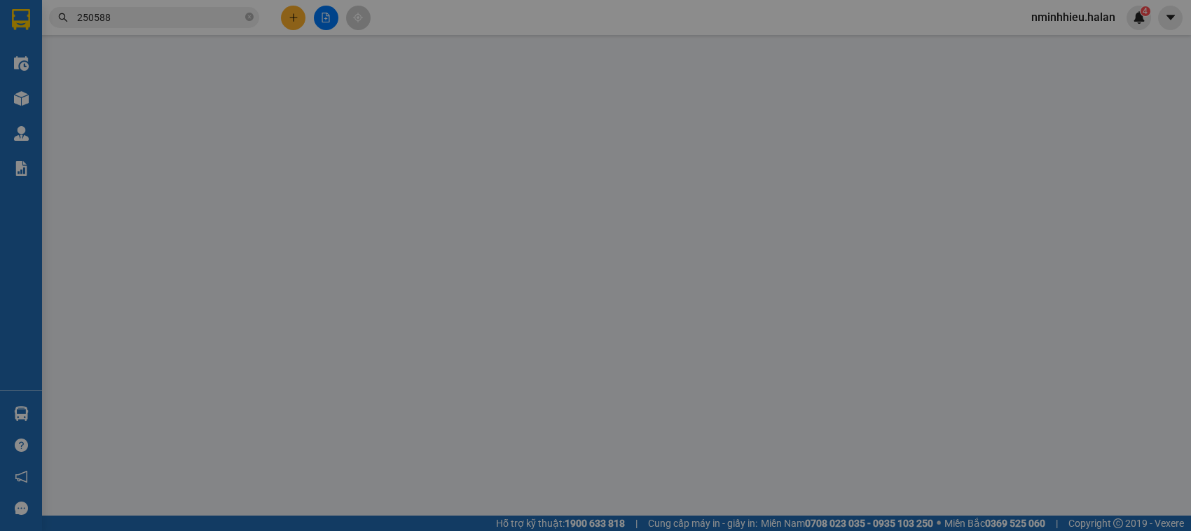
type input "0879936155"
type input "CÔNG"
type input "0879936155"
type input "công"
type input "95.000"
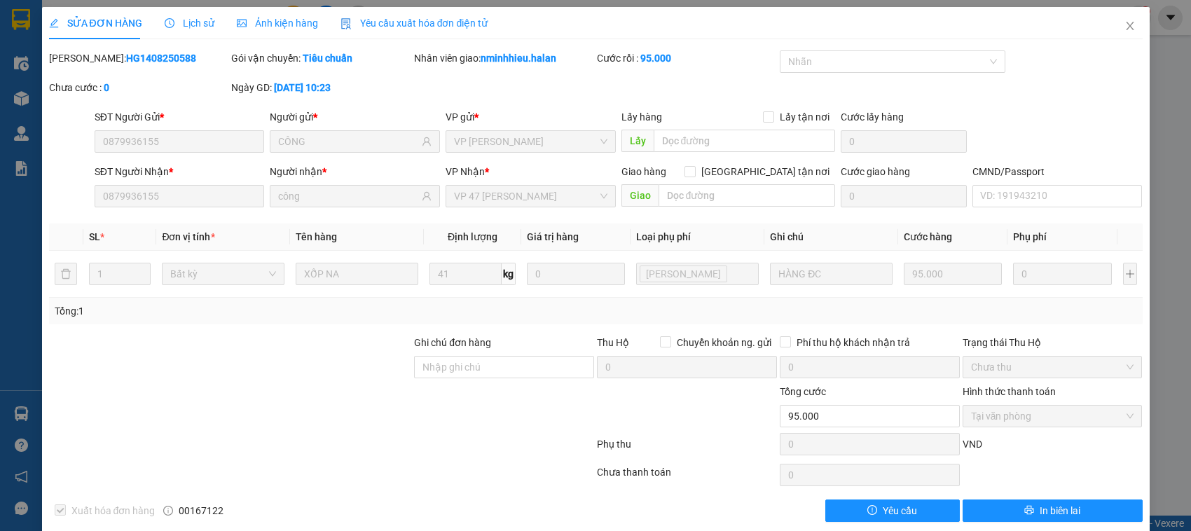
click at [188, 27] on span "Lịch sử" at bounding box center [190, 23] width 50 height 11
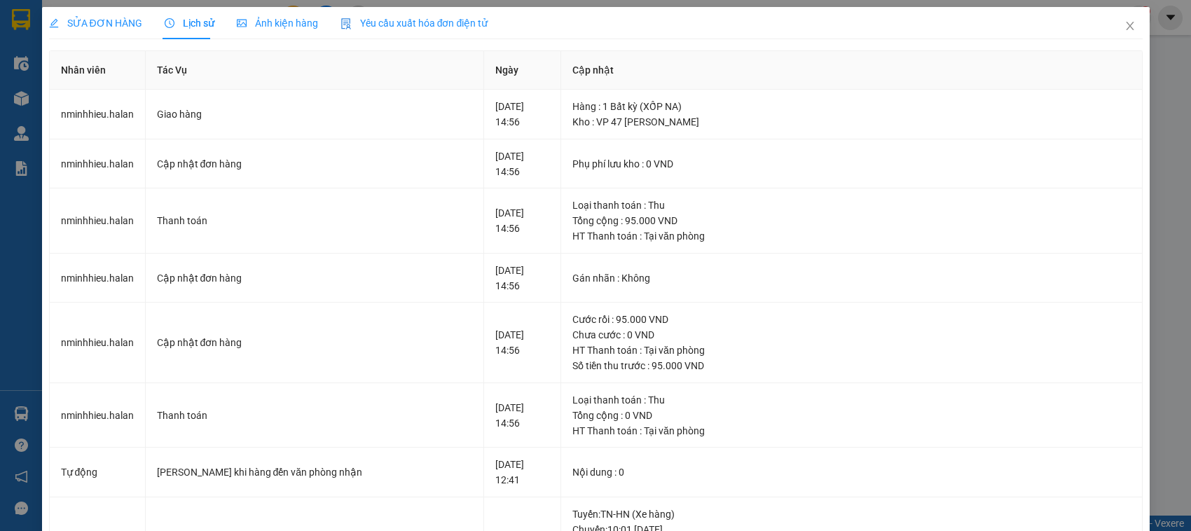
click at [97, 18] on span "SỬA ĐƠN HÀNG" at bounding box center [95, 23] width 93 height 11
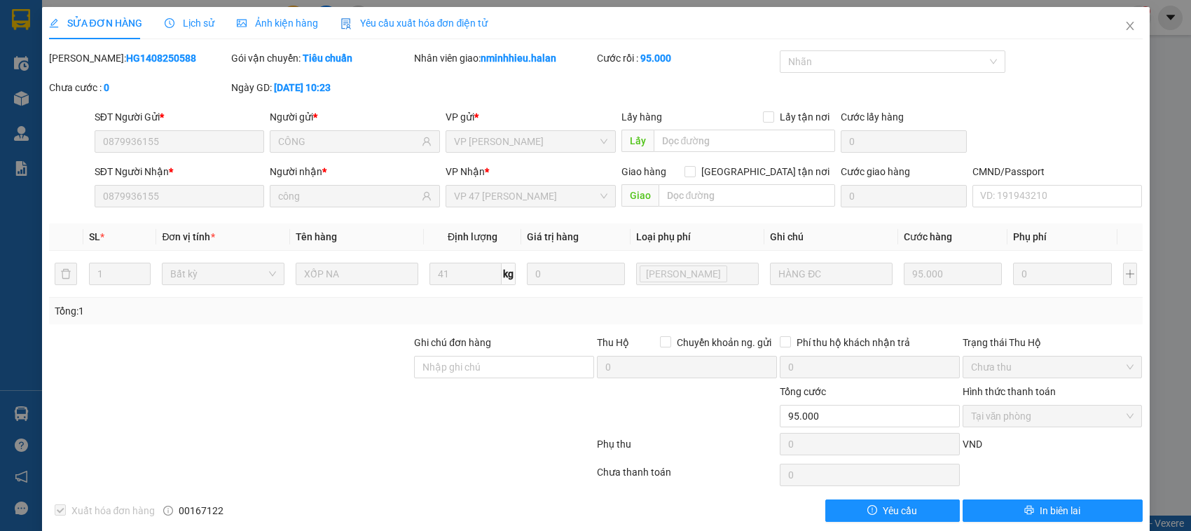
click at [200, 18] on span "Lịch sử" at bounding box center [190, 23] width 50 height 11
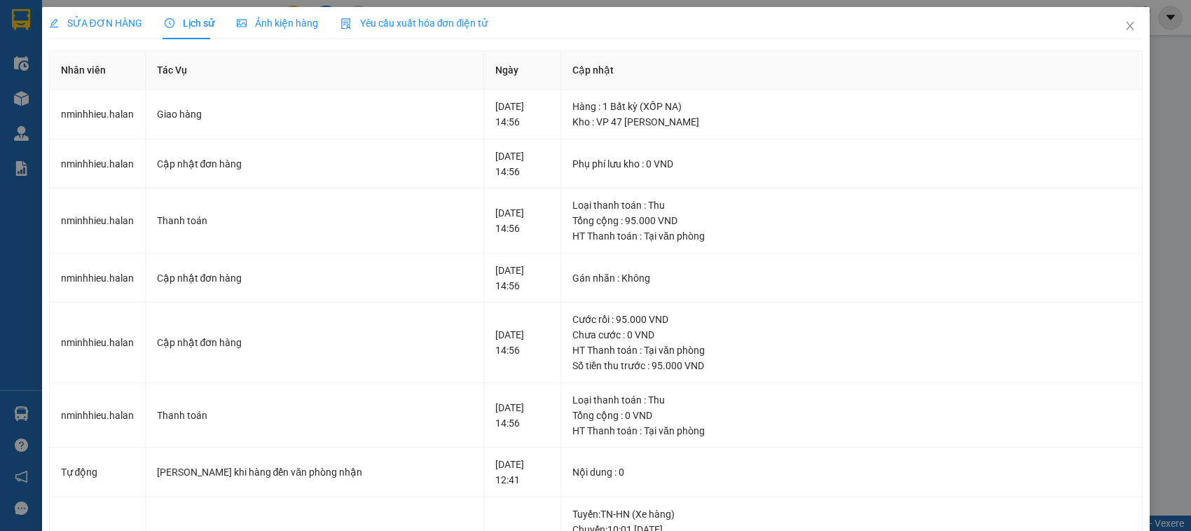
click at [124, 21] on span "SỬA ĐƠN HÀNG" at bounding box center [95, 23] width 93 height 11
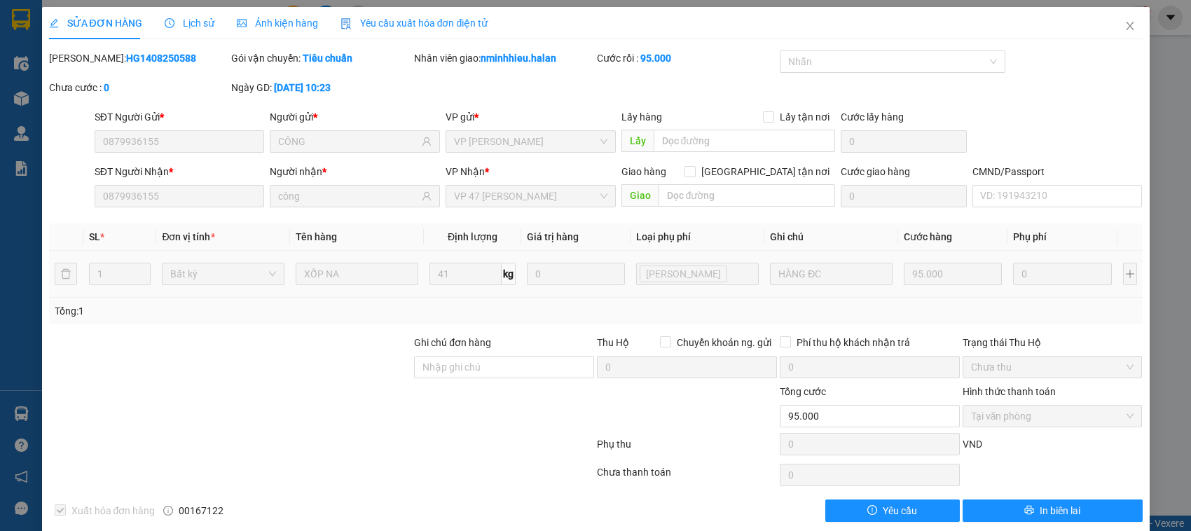
scroll to position [19, 0]
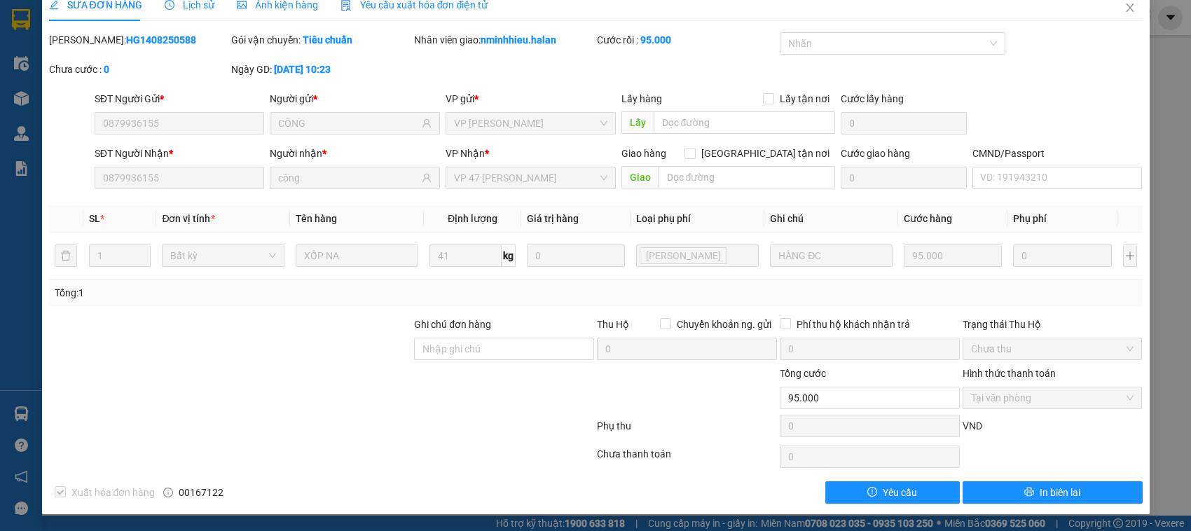
click at [901, 286] on div "Tổng: 1" at bounding box center [596, 292] width 1083 height 15
click at [191, 1] on span "Lịch sử" at bounding box center [190, 4] width 50 height 11
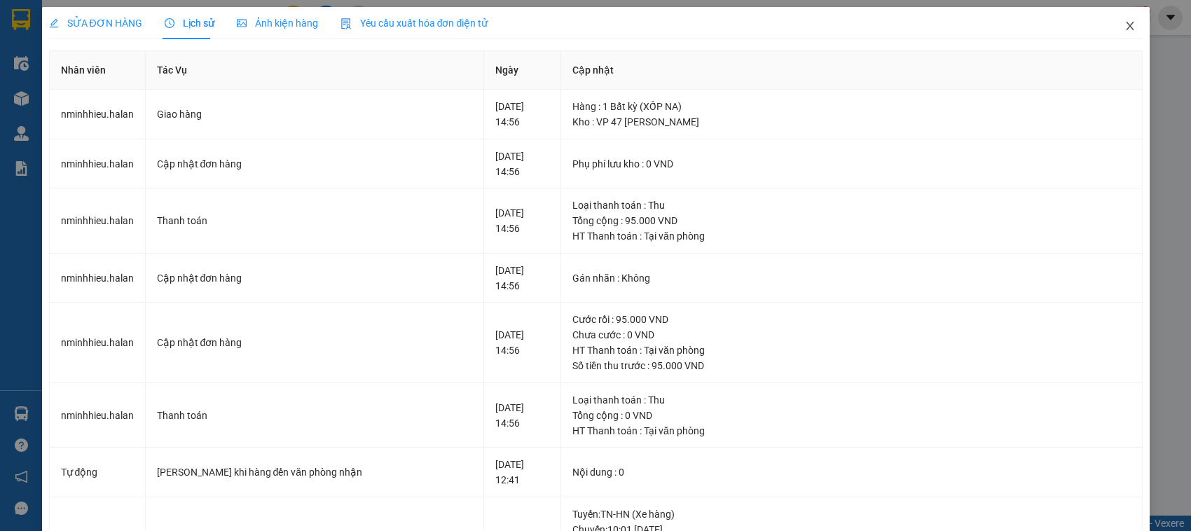
click at [1125, 18] on span "Close" at bounding box center [1130, 26] width 39 height 39
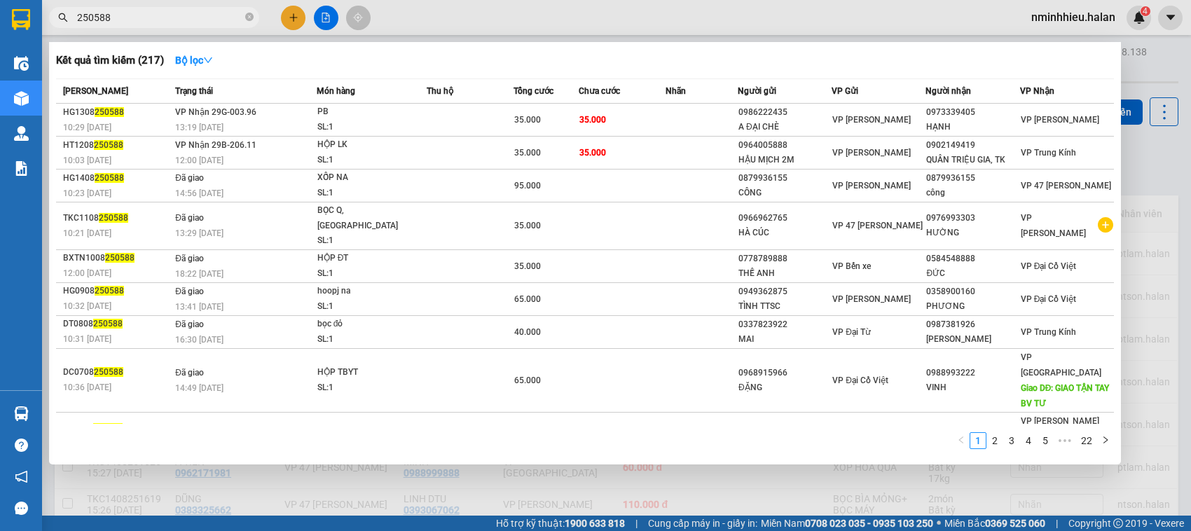
click at [137, 18] on input "250588" at bounding box center [159, 17] width 165 height 15
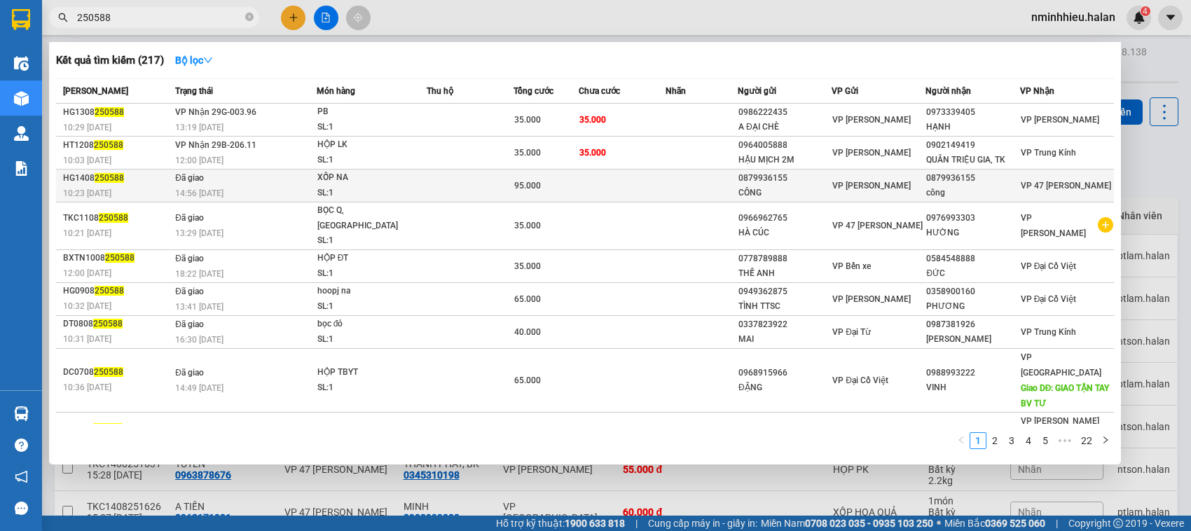
click at [540, 180] on div "95.000" at bounding box center [546, 185] width 64 height 15
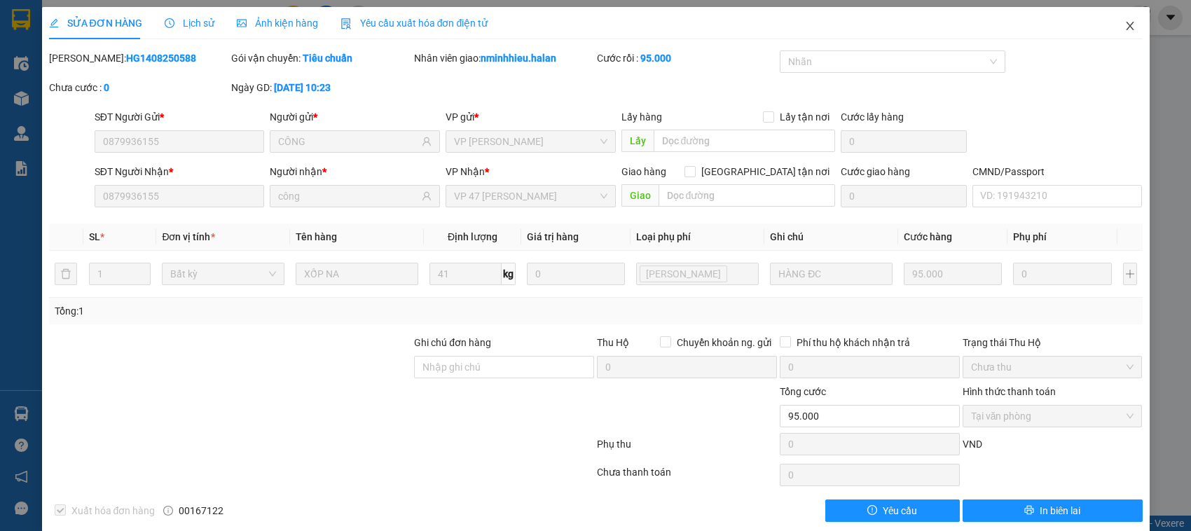
click at [1127, 23] on span "Close" at bounding box center [1130, 26] width 39 height 39
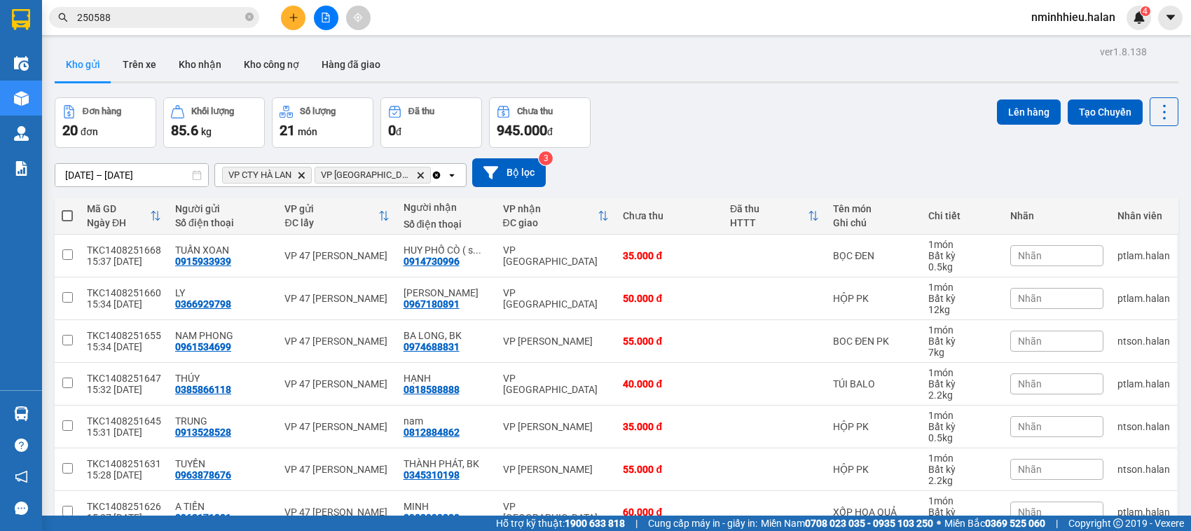
click at [331, 22] on button at bounding box center [326, 18] width 25 height 25
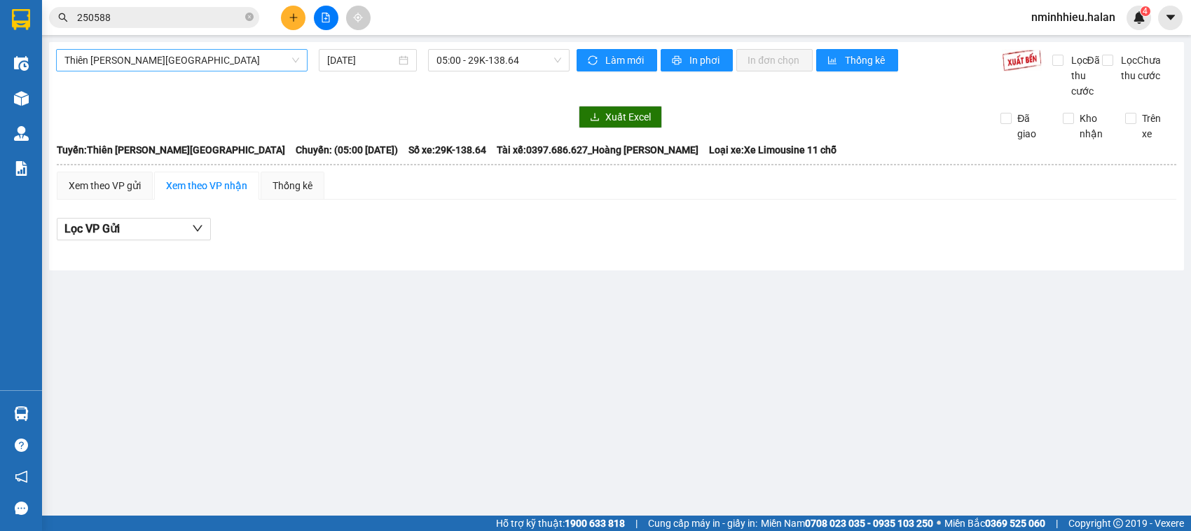
click at [173, 55] on span "Thiên Đường Bảo Sơn - Thái Nguyên" at bounding box center [181, 60] width 235 height 21
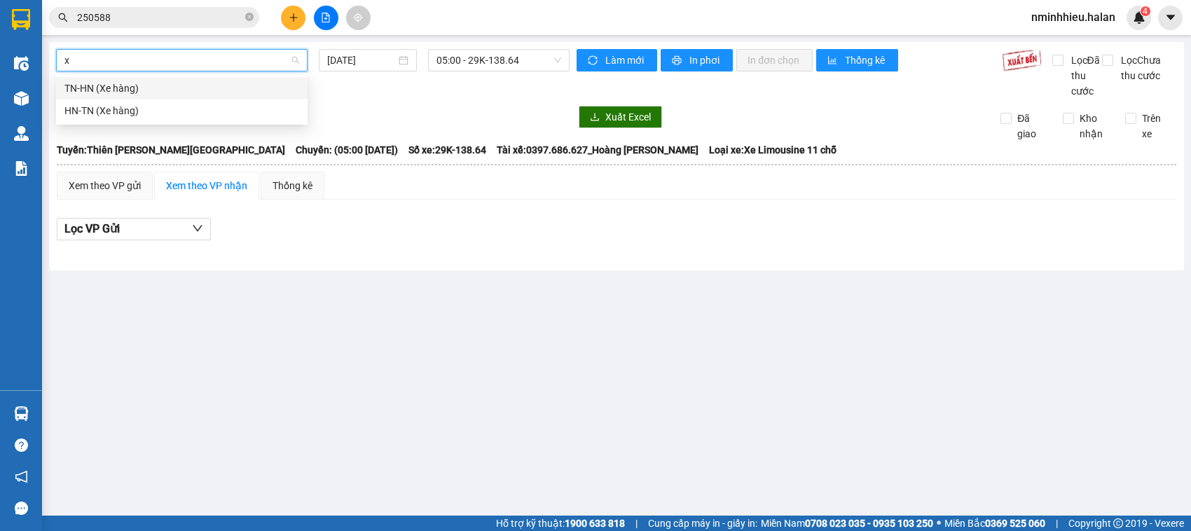
type input "xe"
click at [146, 84] on div "TN-HN (Xe hàng)" at bounding box center [181, 88] width 235 height 15
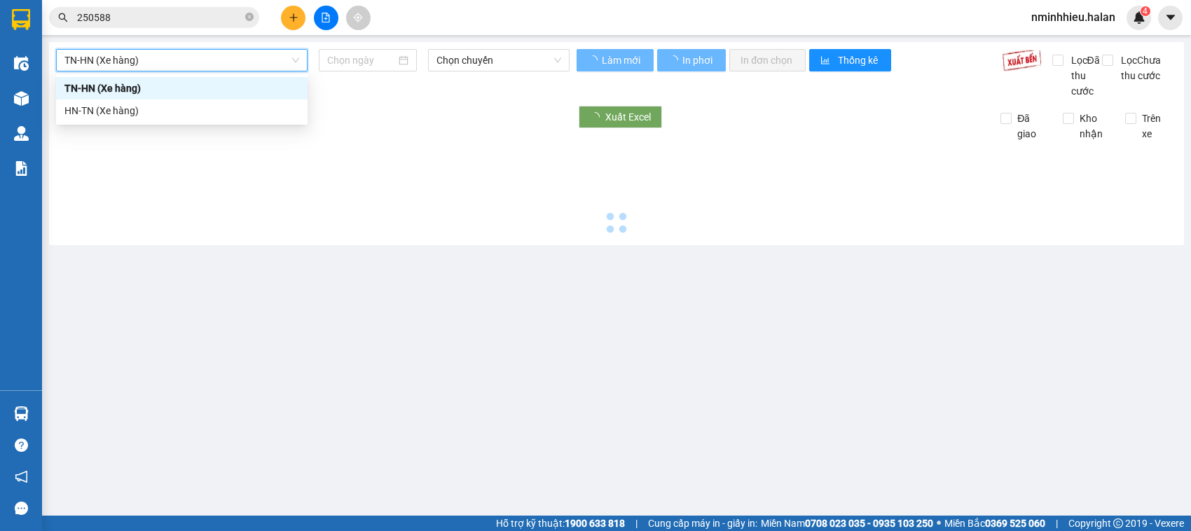
type input "[DATE]"
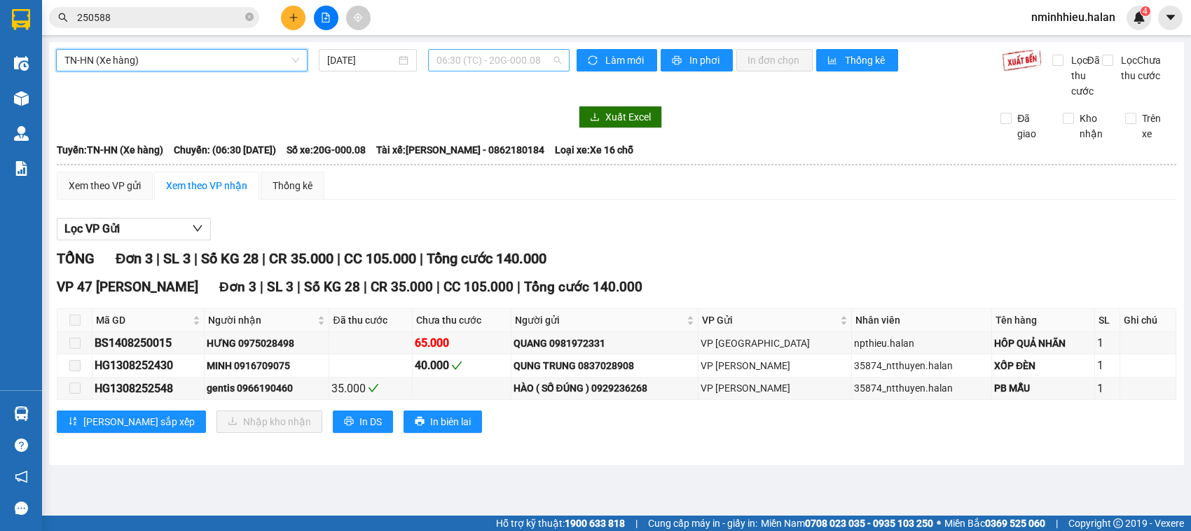
click at [502, 62] on span "06:30 (TC) - 20G-000.08" at bounding box center [499, 60] width 125 height 21
type input "396"
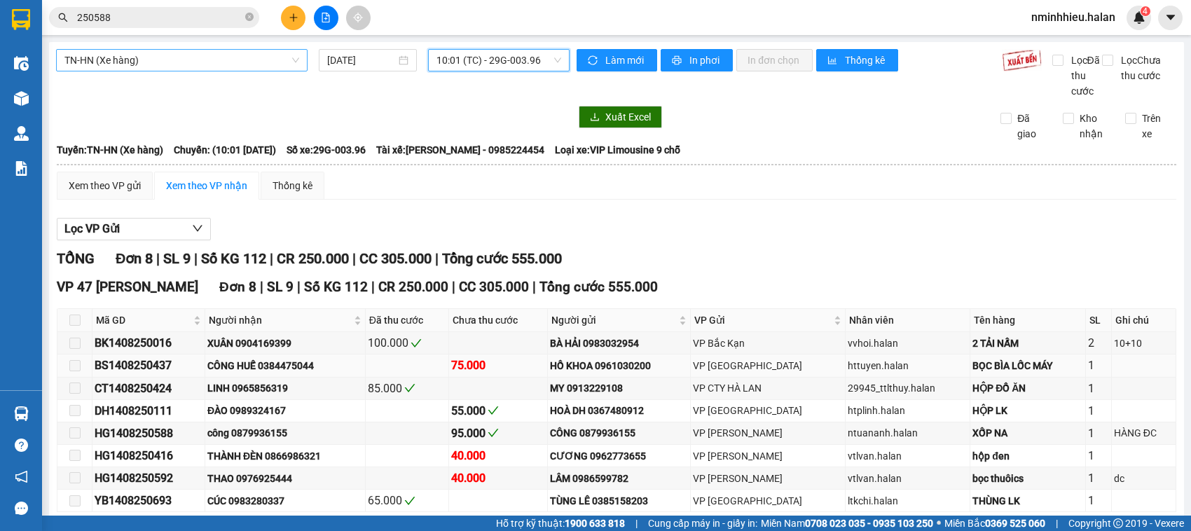
scroll to position [86, 0]
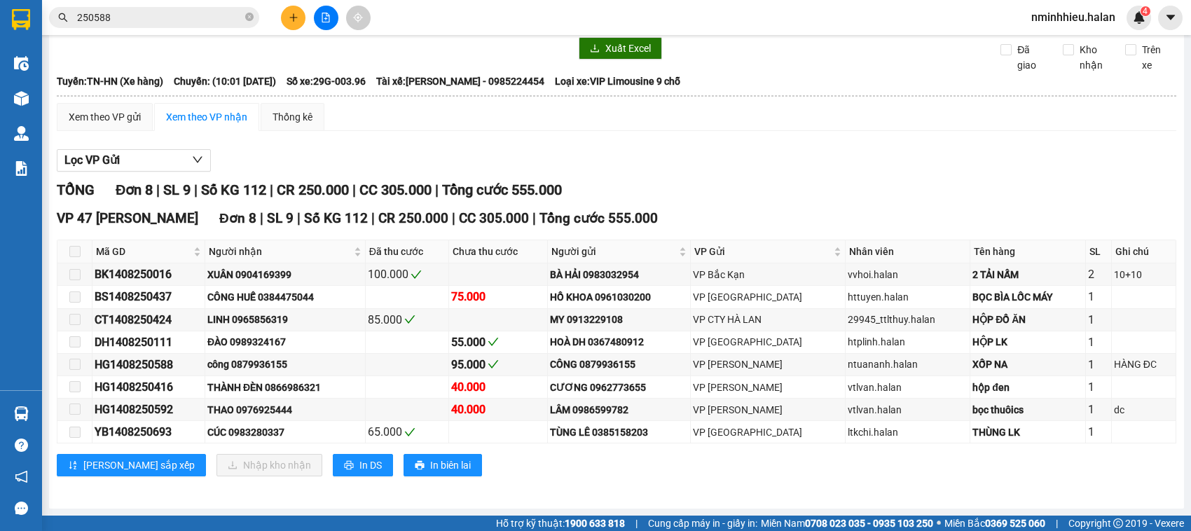
click at [163, 15] on input "250588" at bounding box center [159, 17] width 165 height 15
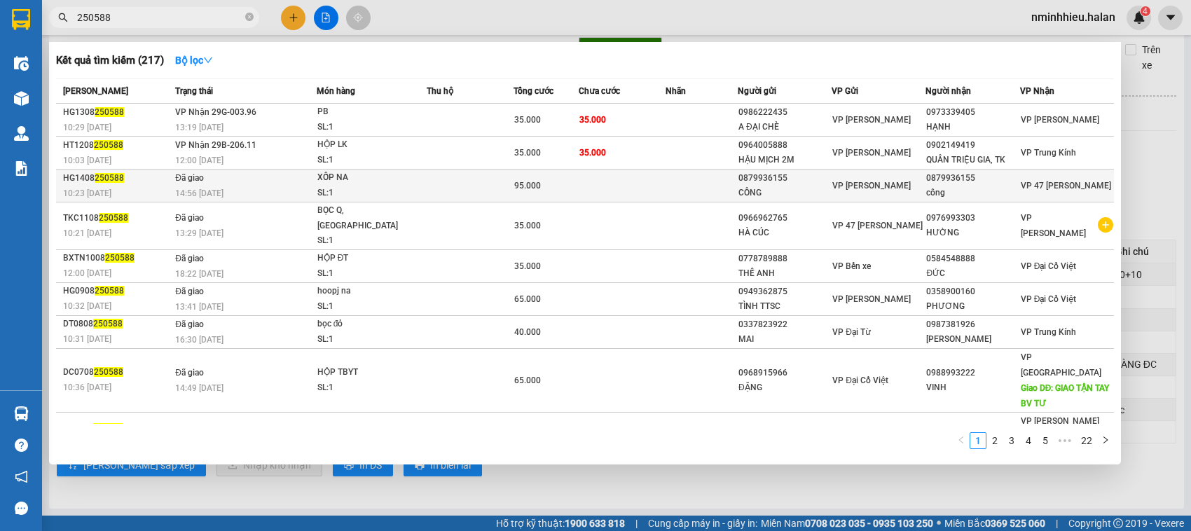
click at [231, 193] on div "14:56 - 14/08" at bounding box center [245, 193] width 141 height 15
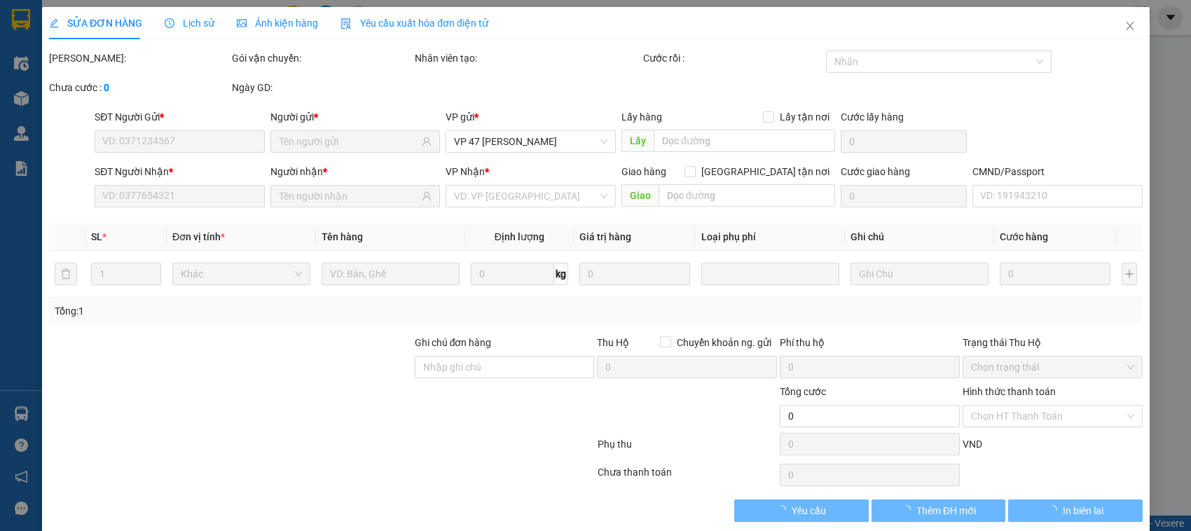
type input "0879936155"
type input "CÔNG"
type input "0879936155"
type input "công"
type input "95.000"
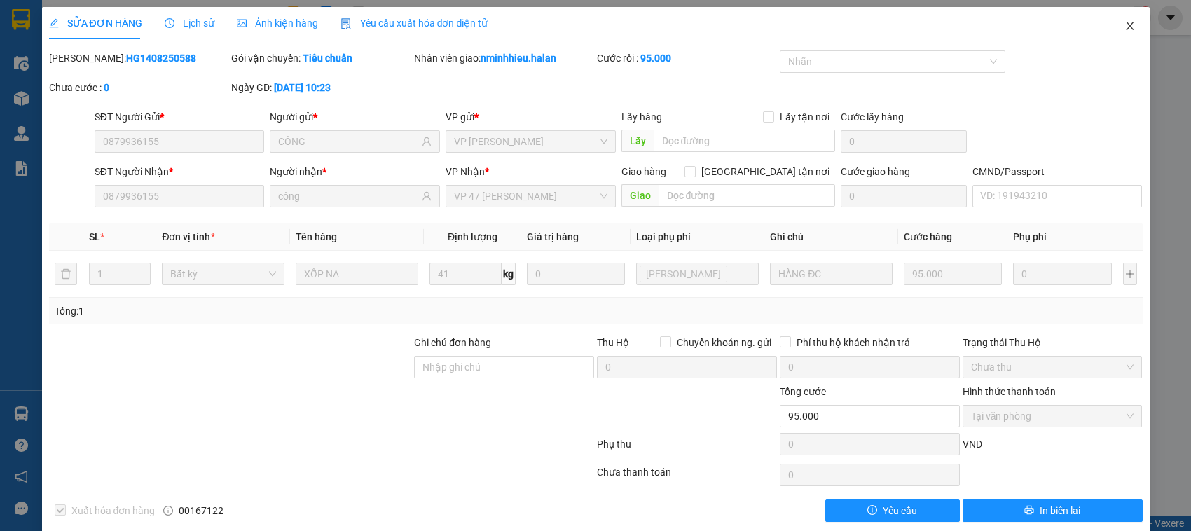
click at [1127, 32] on span "Close" at bounding box center [1130, 26] width 39 height 39
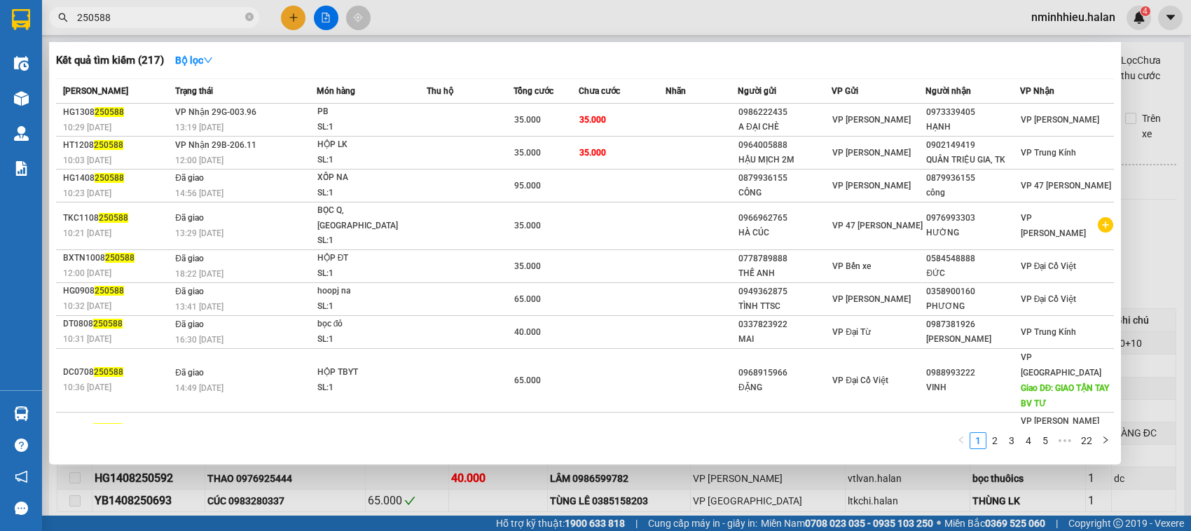
click at [177, 18] on input "250588" at bounding box center [159, 17] width 165 height 15
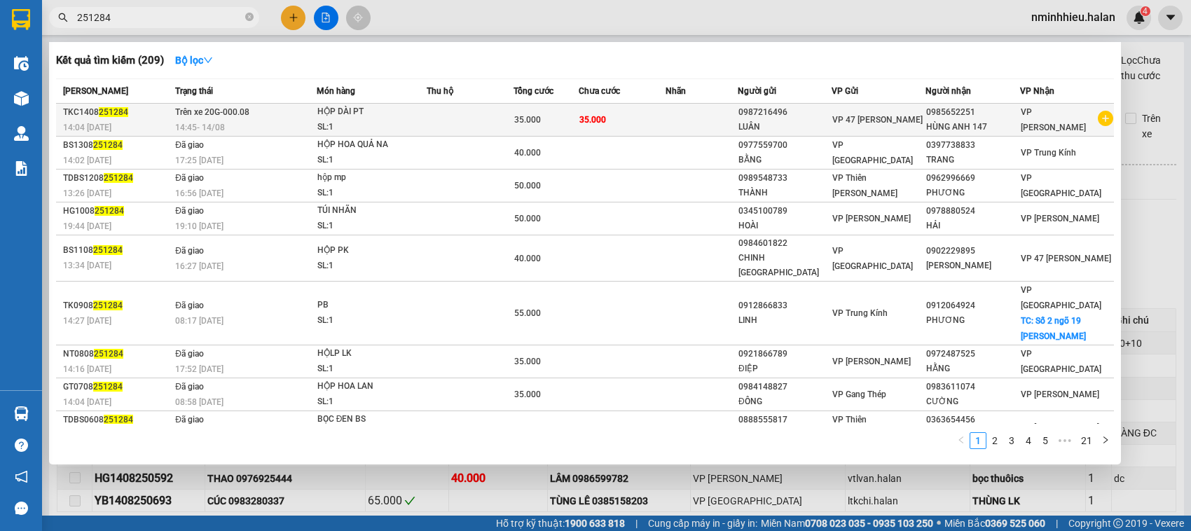
type input "251284"
click at [526, 116] on span "35.000" at bounding box center [527, 120] width 27 height 10
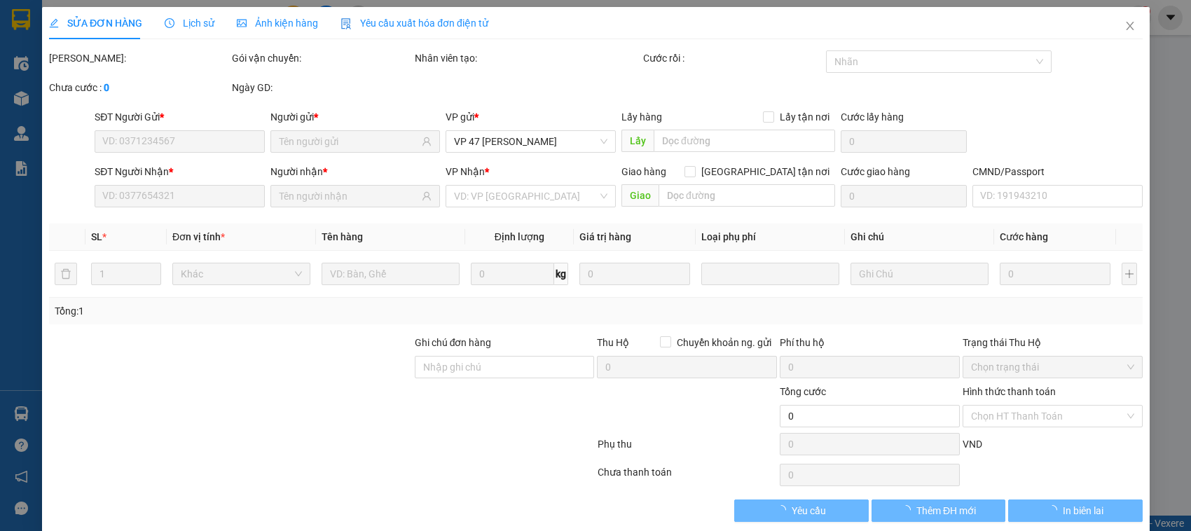
type input "0987216496"
type input "0985652251"
type input "35.000"
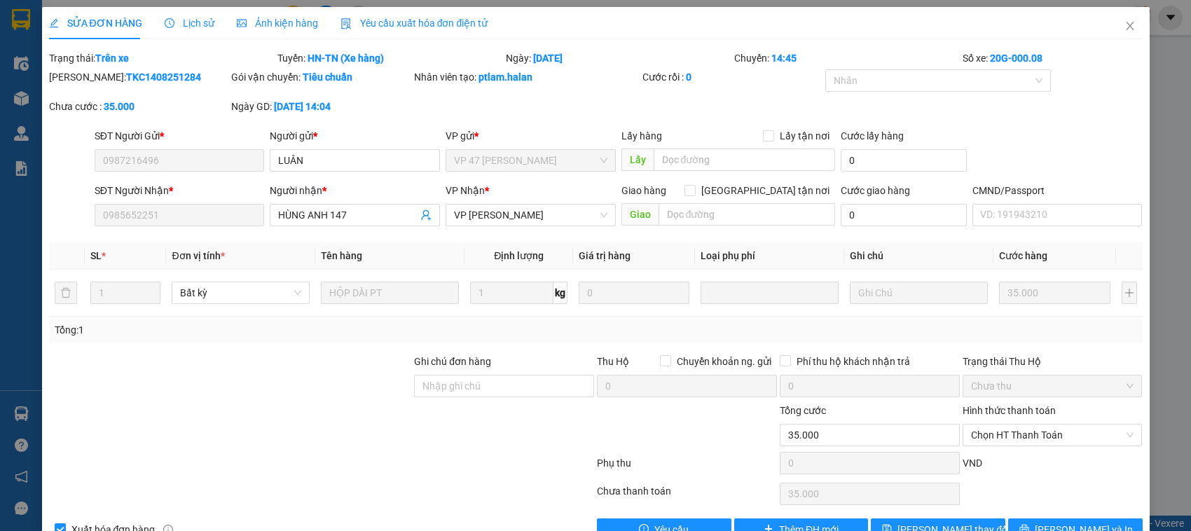
scroll to position [37, 0]
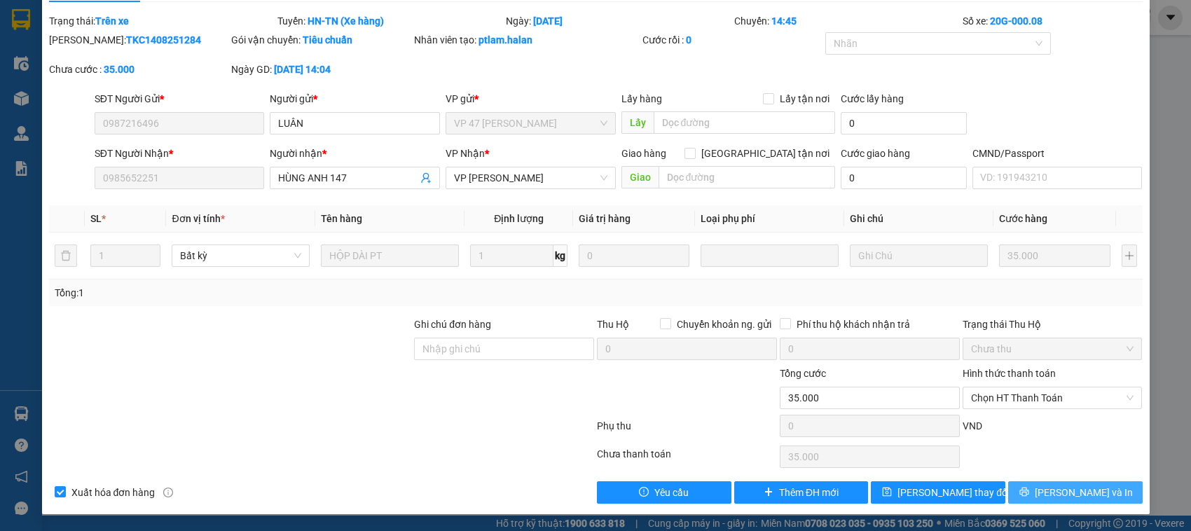
click at [1050, 498] on button "Lưu và In" at bounding box center [1075, 492] width 135 height 22
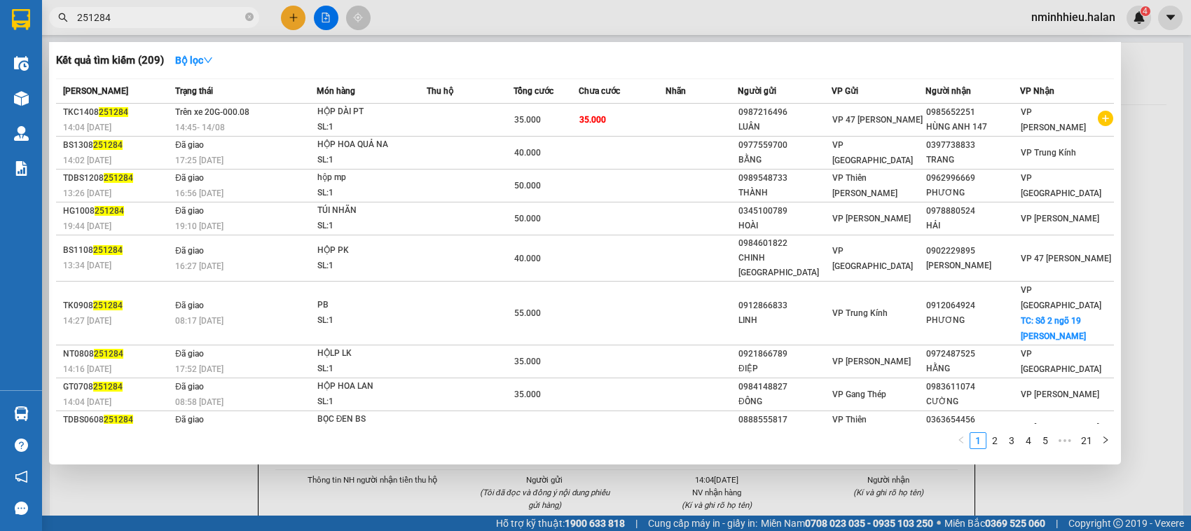
click at [186, 12] on input "251284" at bounding box center [159, 17] width 165 height 15
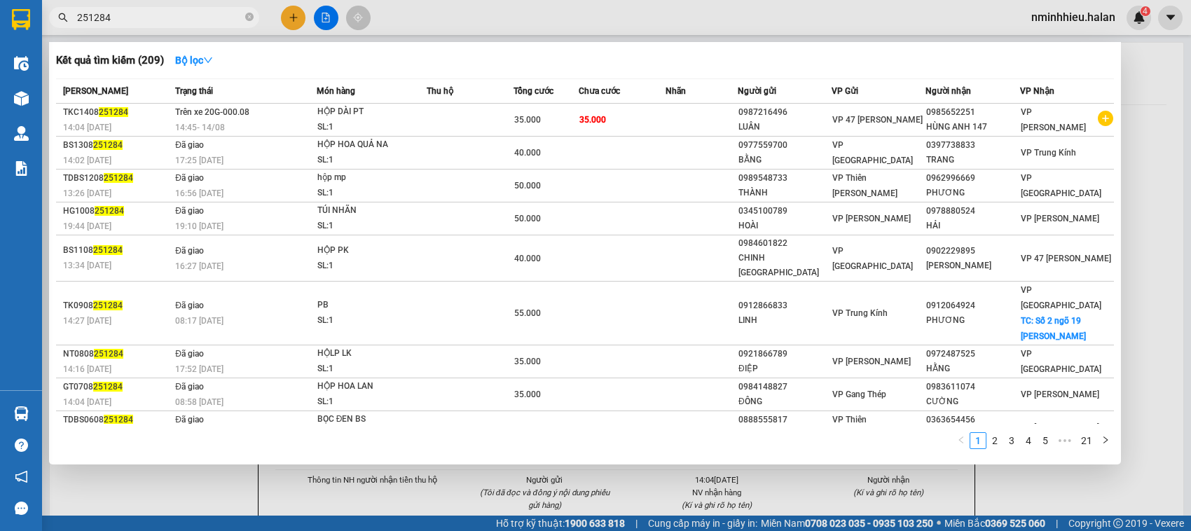
click at [186, 12] on input "251284" at bounding box center [159, 17] width 165 height 15
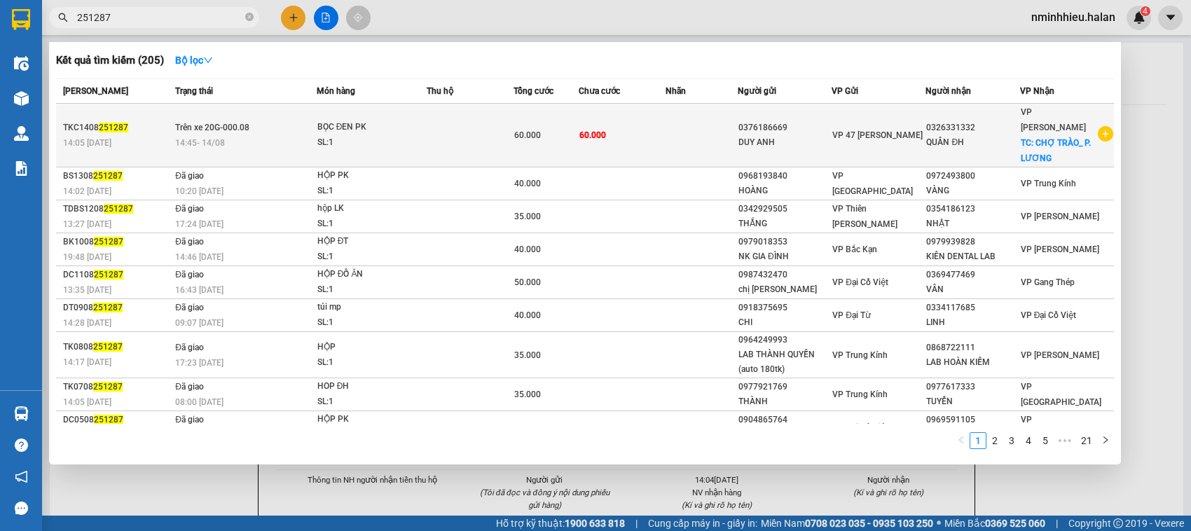
type input "251287"
click at [459, 128] on td at bounding box center [470, 136] width 87 height 64
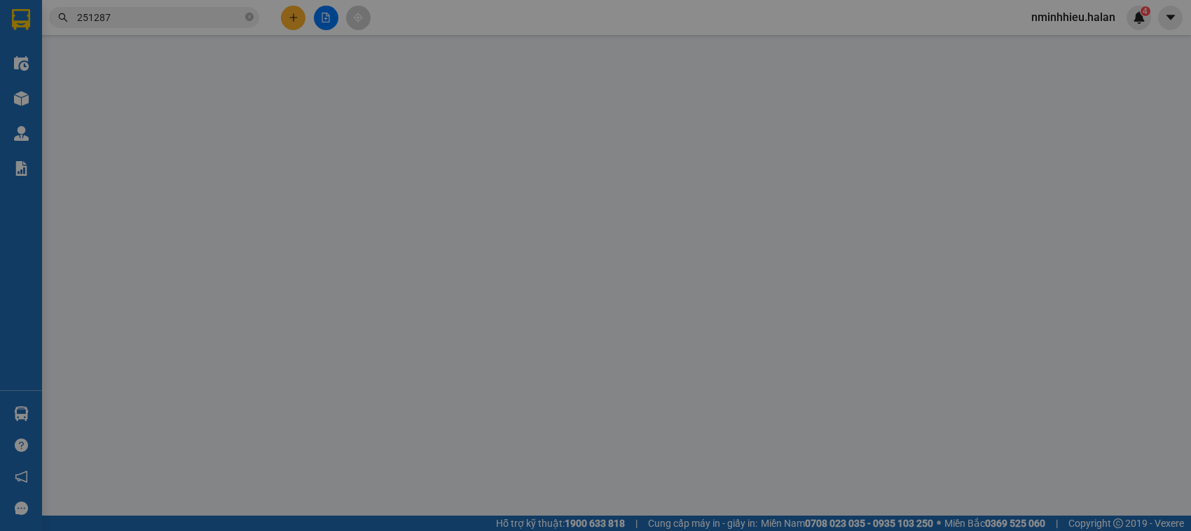
type input "0376186669"
type input "0326331332"
checkbox input "true"
type input "CHỢ TRÀO_ P. LƯƠNG"
type input "60.000"
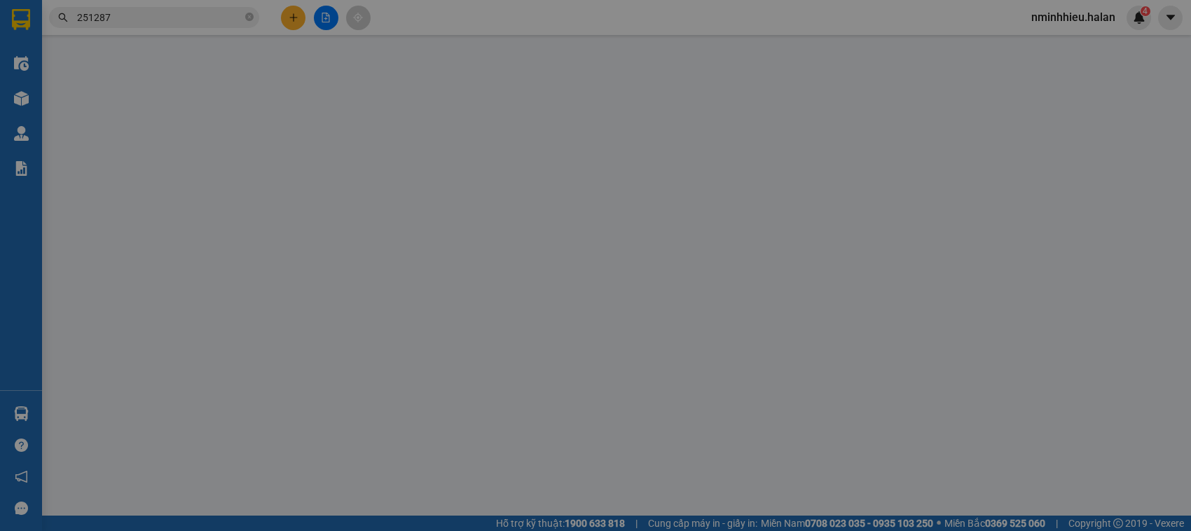
type input "60.000"
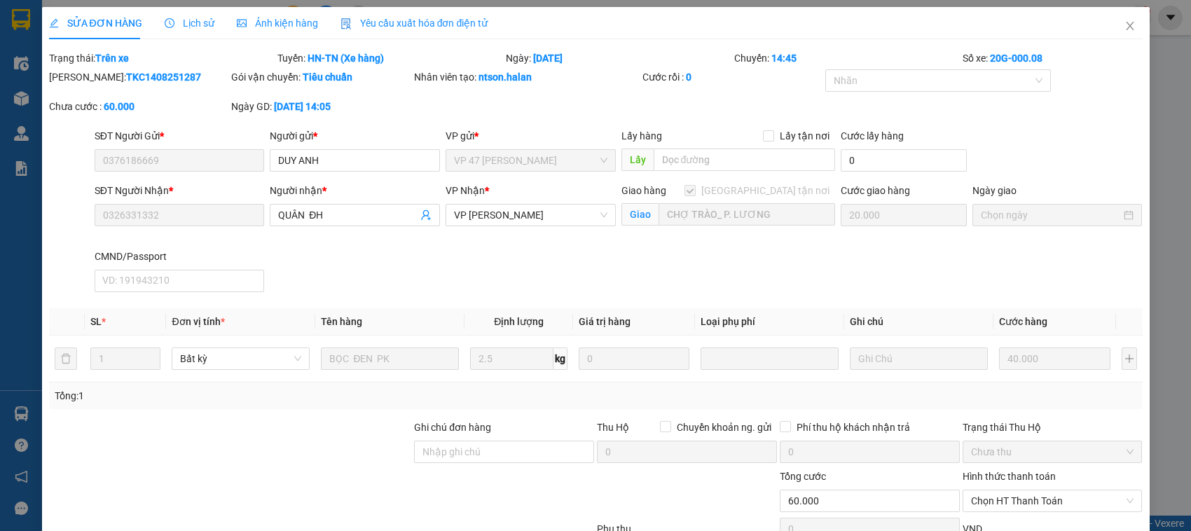
scroll to position [104, 0]
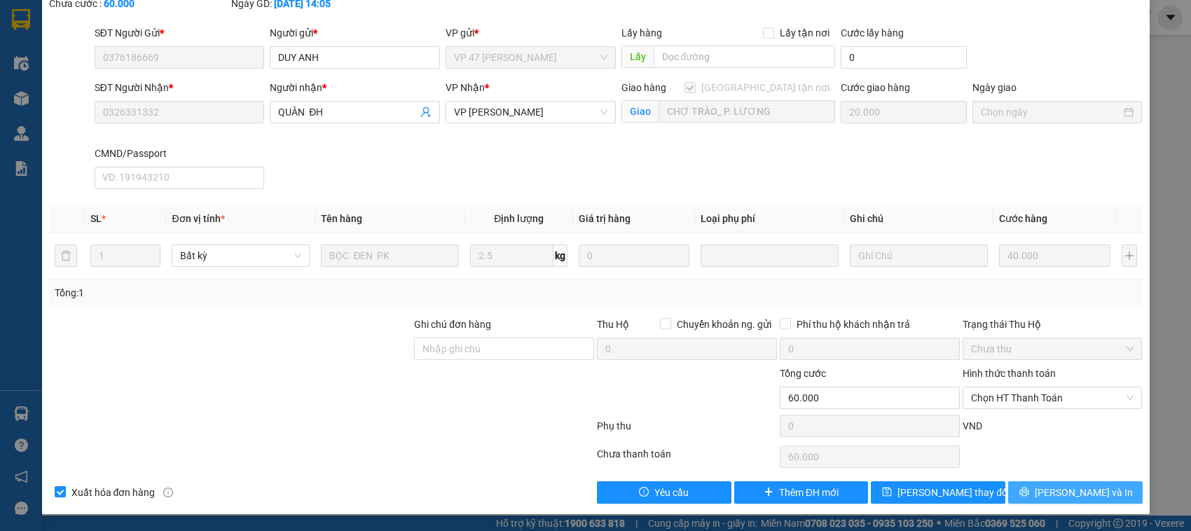
click at [1050, 493] on button "Lưu và In" at bounding box center [1075, 492] width 135 height 22
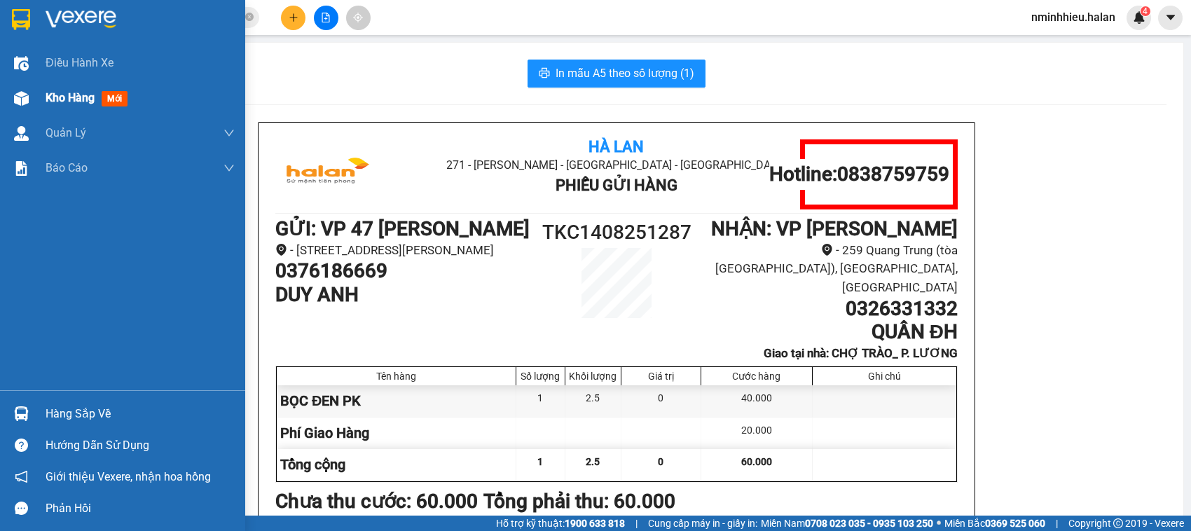
click at [62, 97] on span "Kho hàng" at bounding box center [70, 97] width 49 height 13
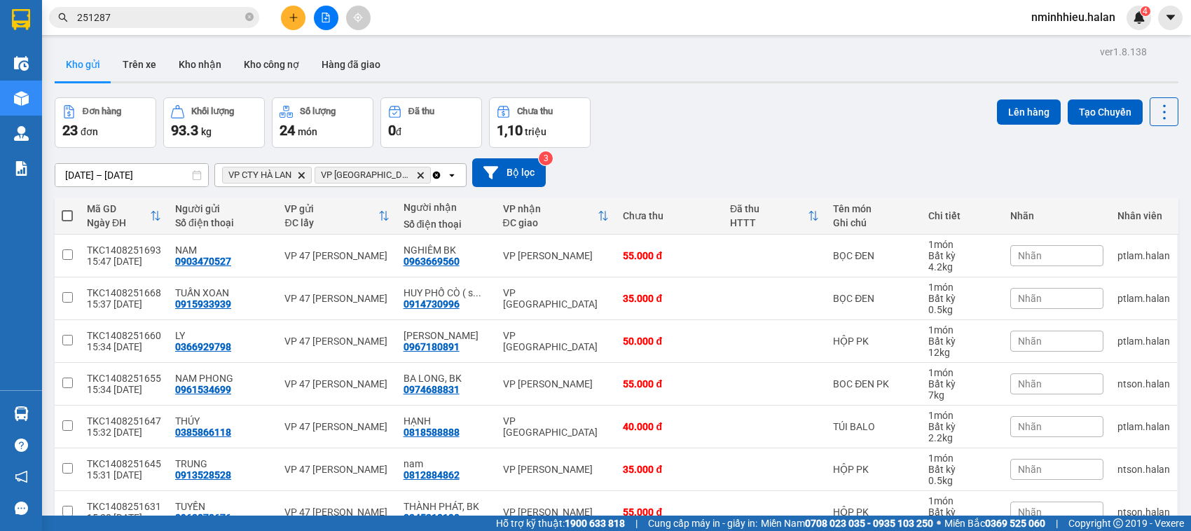
scroll to position [741, 0]
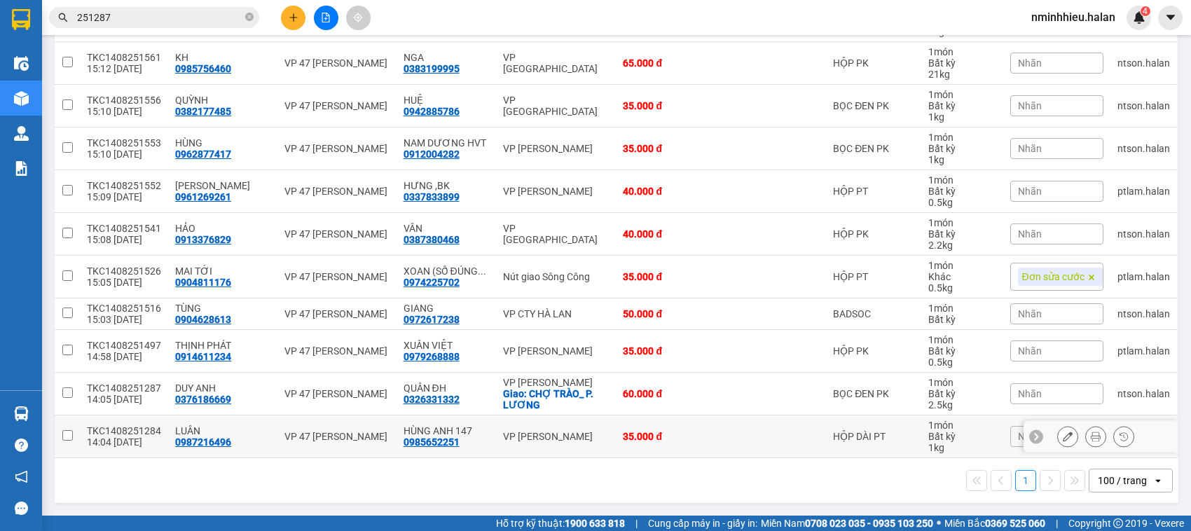
click at [333, 439] on div "VP 47 [PERSON_NAME]" at bounding box center [337, 436] width 104 height 11
checkbox input "true"
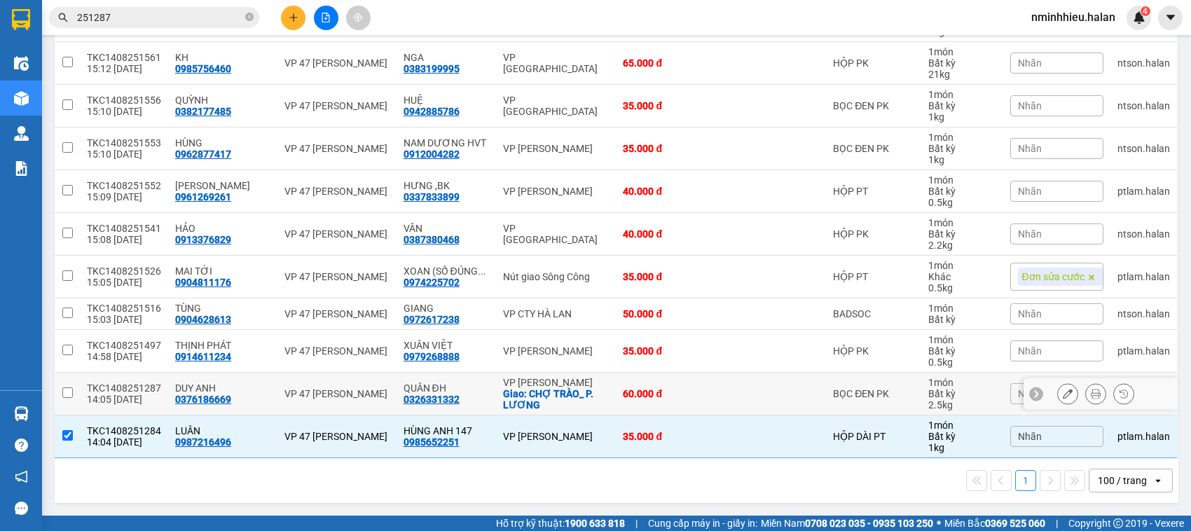
click at [338, 399] on td "VP 47 [PERSON_NAME]" at bounding box center [337, 394] width 118 height 43
checkbox input "true"
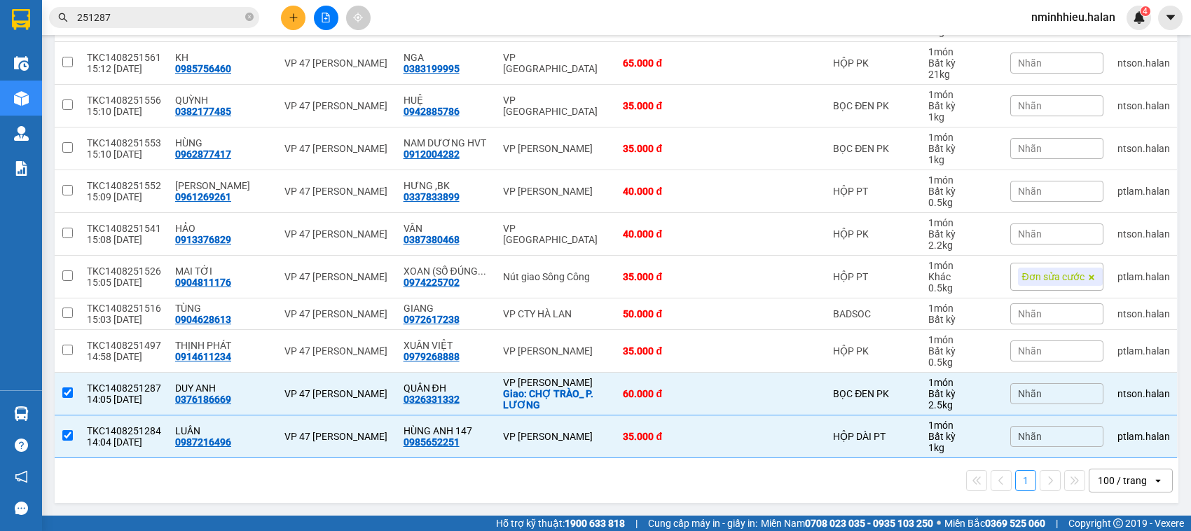
scroll to position [0, 0]
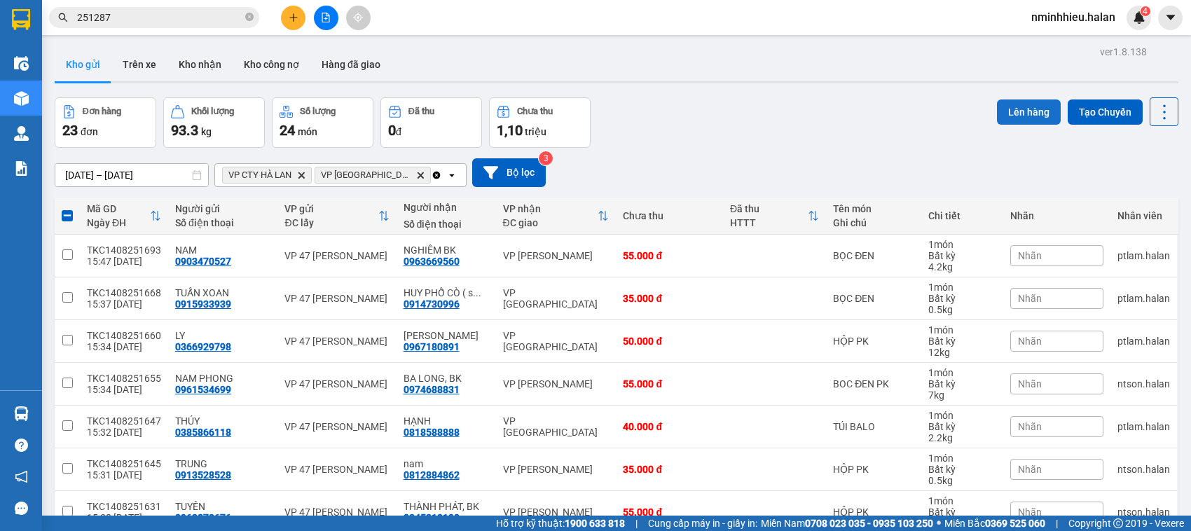
click at [1024, 107] on button "Lên hàng" at bounding box center [1029, 112] width 64 height 25
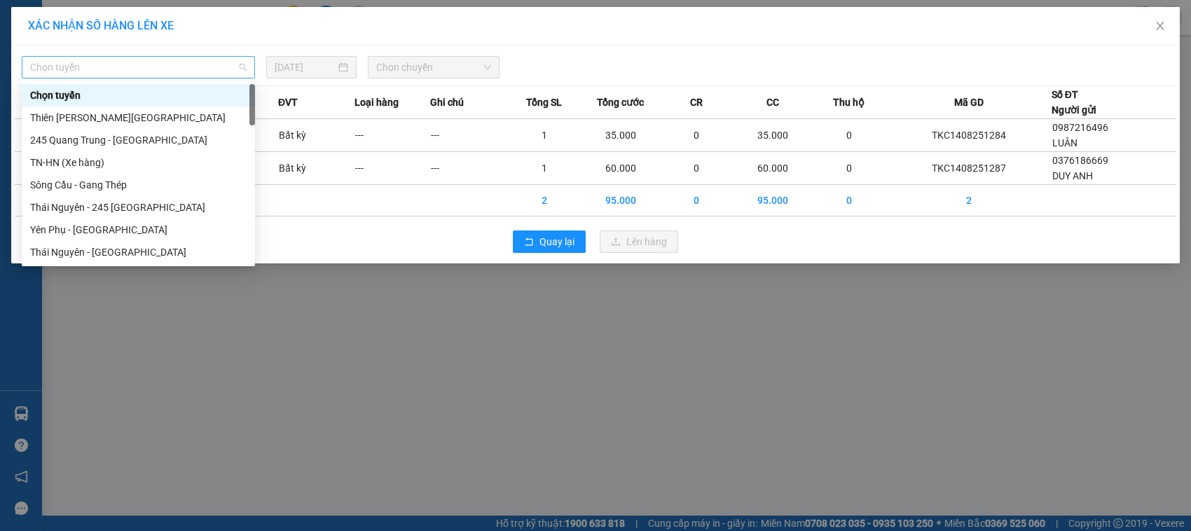
click at [179, 75] on span "Chọn tuyến" at bounding box center [138, 67] width 217 height 21
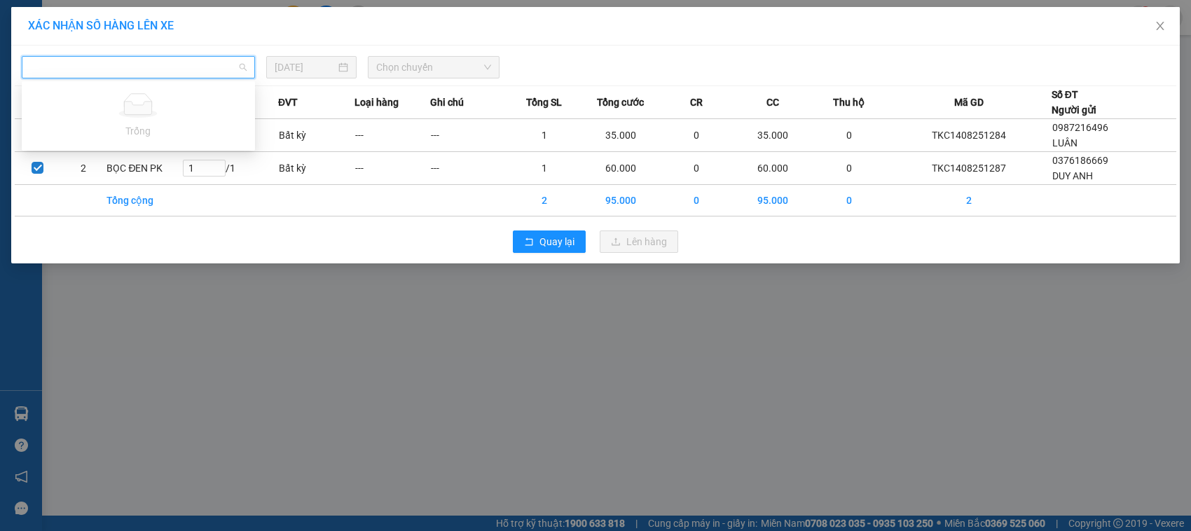
type input "́"
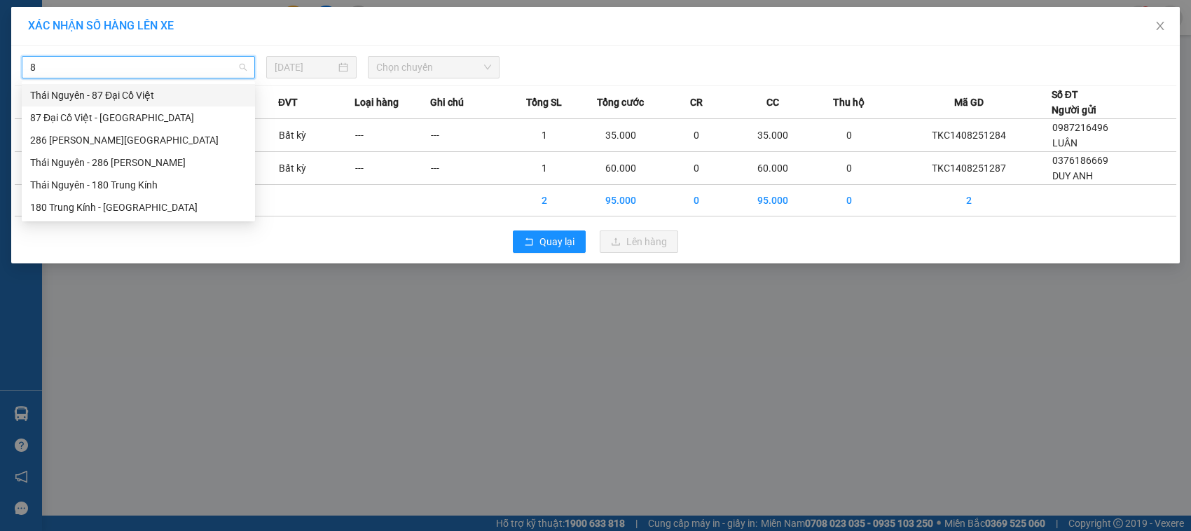
type input "87"
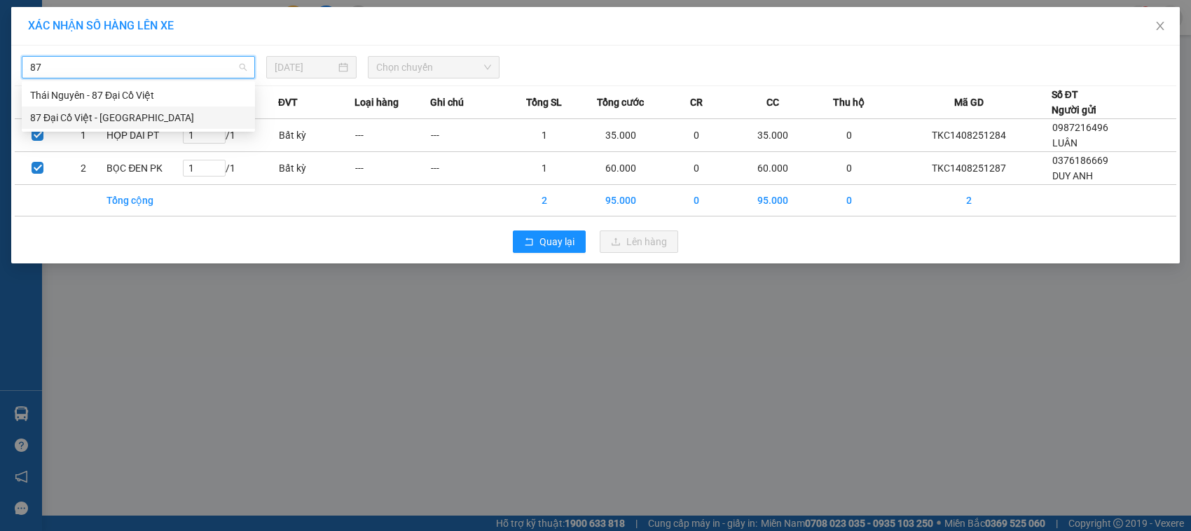
click at [172, 121] on div "87 Đại Cồ Việt - Thái Nguyên" at bounding box center [138, 117] width 217 height 15
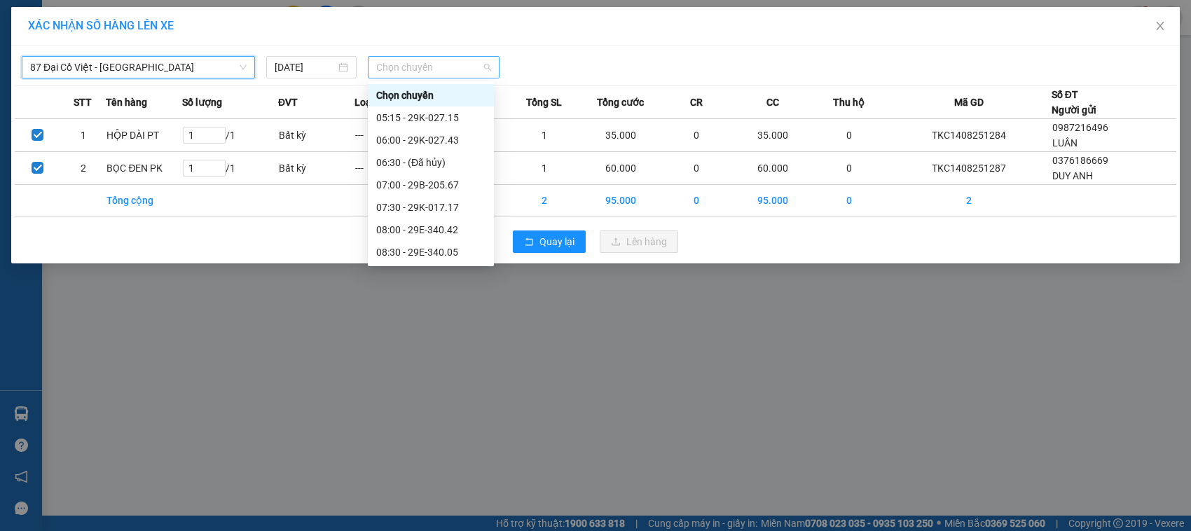
click at [425, 65] on span "Chọn chuyến" at bounding box center [433, 67] width 114 height 21
type input "503"
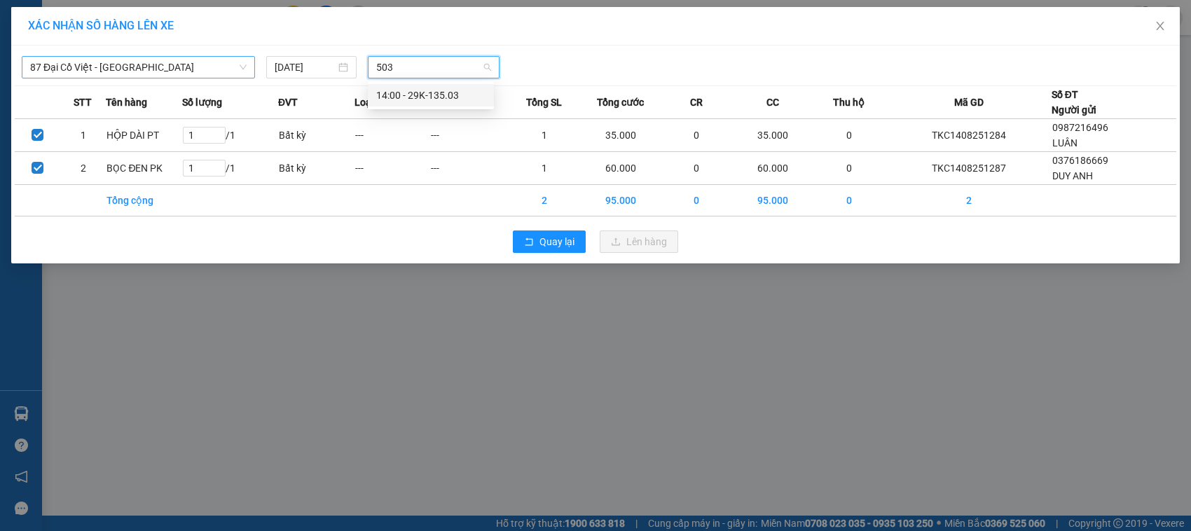
click at [425, 65] on input "503" at bounding box center [428, 67] width 104 height 21
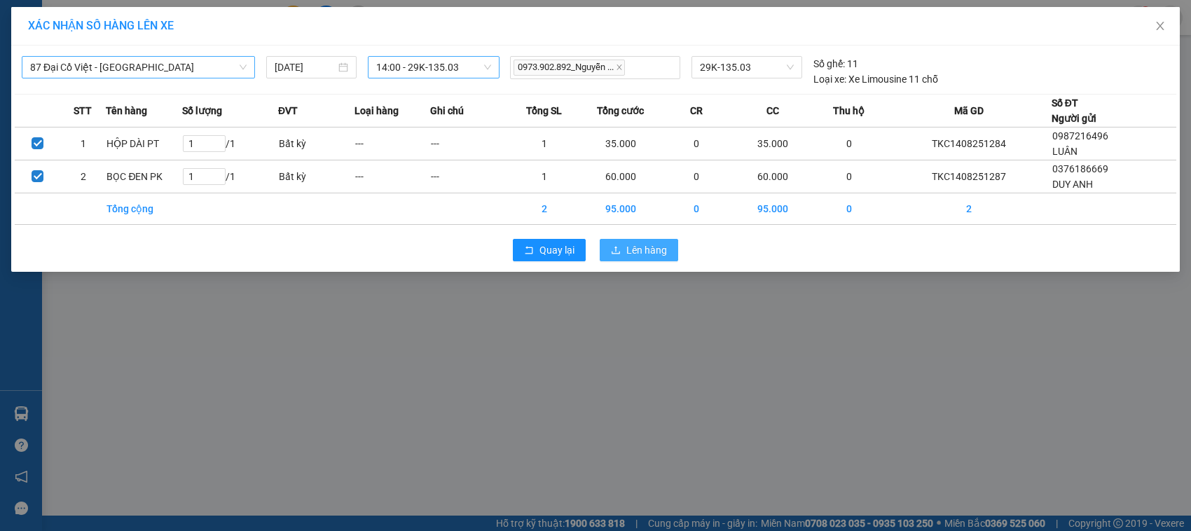
click at [617, 249] on icon "upload" at bounding box center [616, 250] width 8 height 8
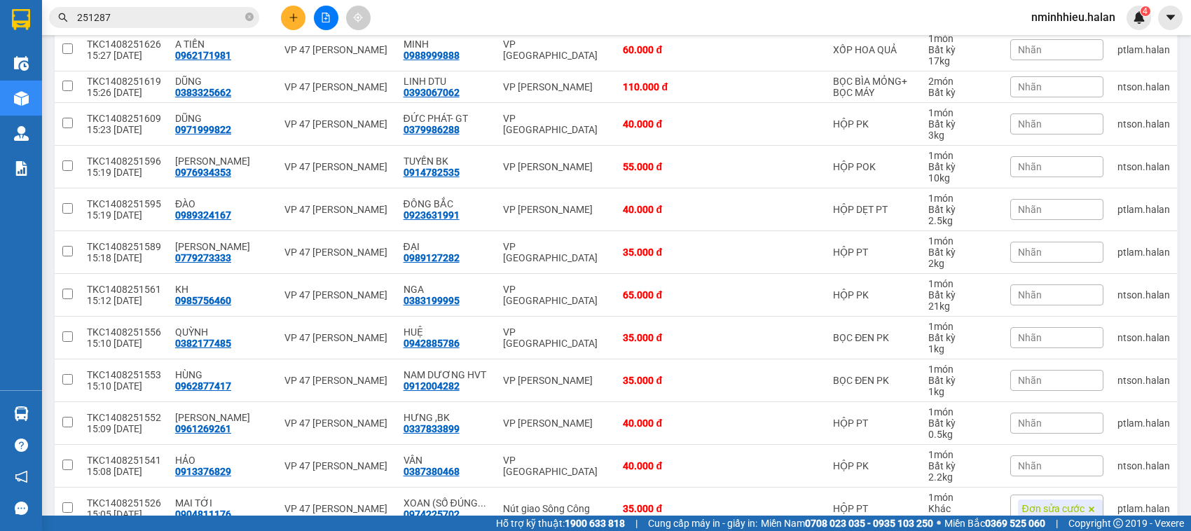
scroll to position [656, 0]
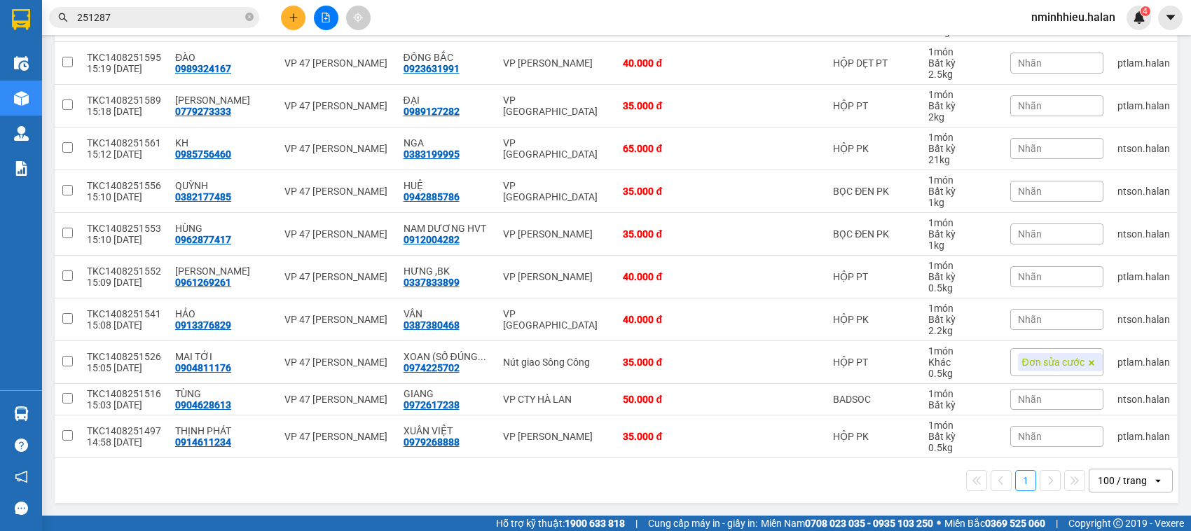
click at [162, 19] on input "251287" at bounding box center [159, 17] width 165 height 15
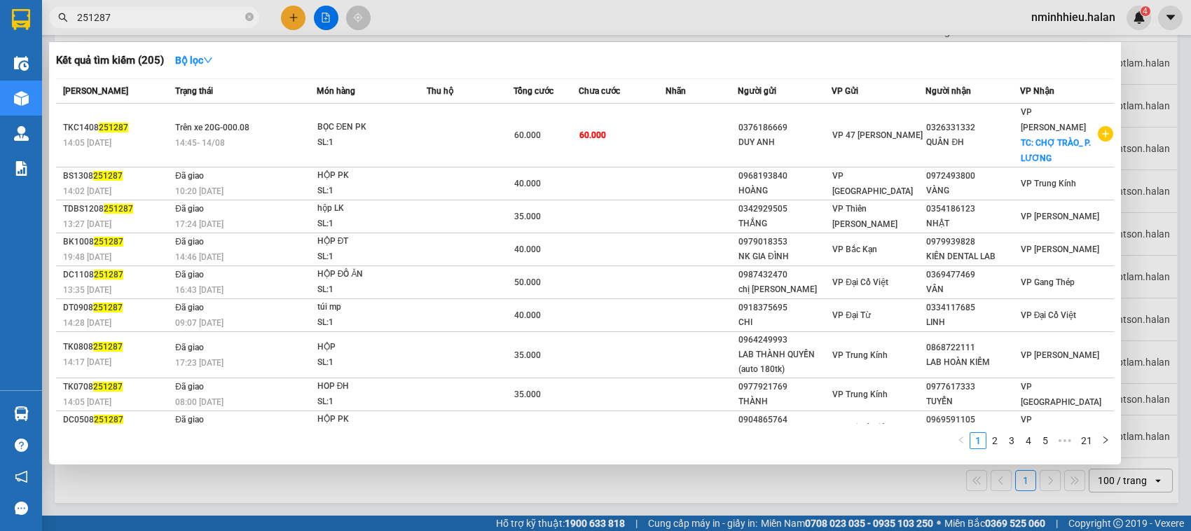
click at [162, 19] on input "251287" at bounding box center [159, 17] width 165 height 15
click at [135, 22] on input "251287" at bounding box center [159, 17] width 165 height 15
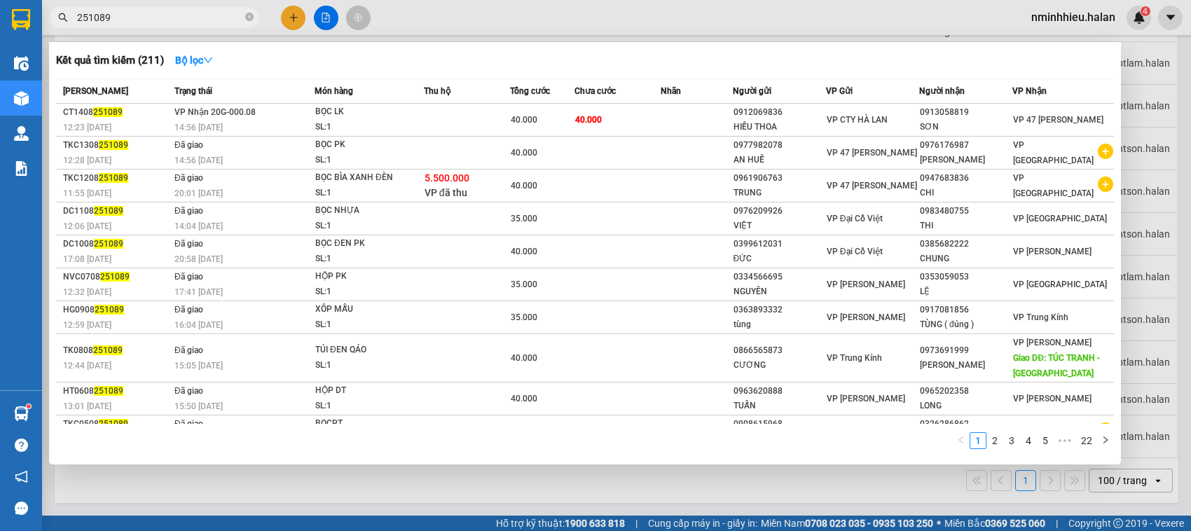
type input "251089"
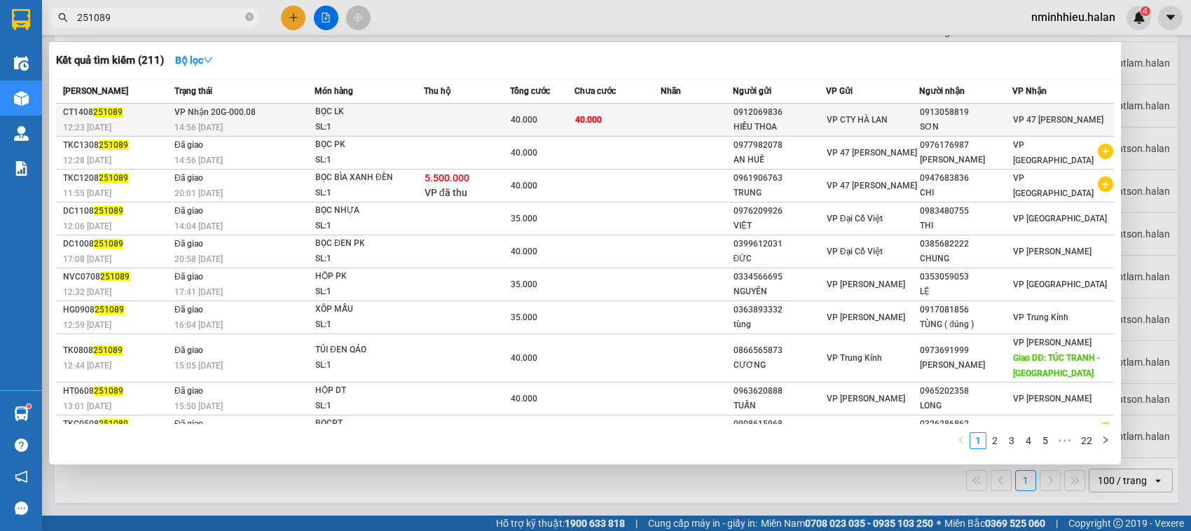
click at [264, 114] on td "VP Nhận 20G-000.08 14:56 - 14/08" at bounding box center [243, 120] width 144 height 33
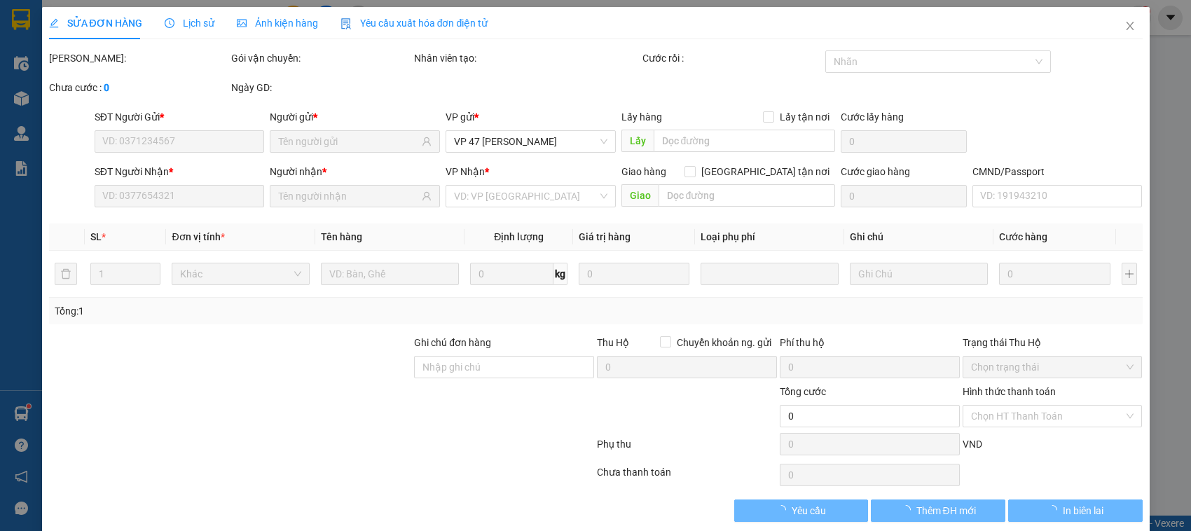
type input "0912069836"
type input "HIẾU THOA"
type input "0913058819"
type input "SƠN"
type input "40.000"
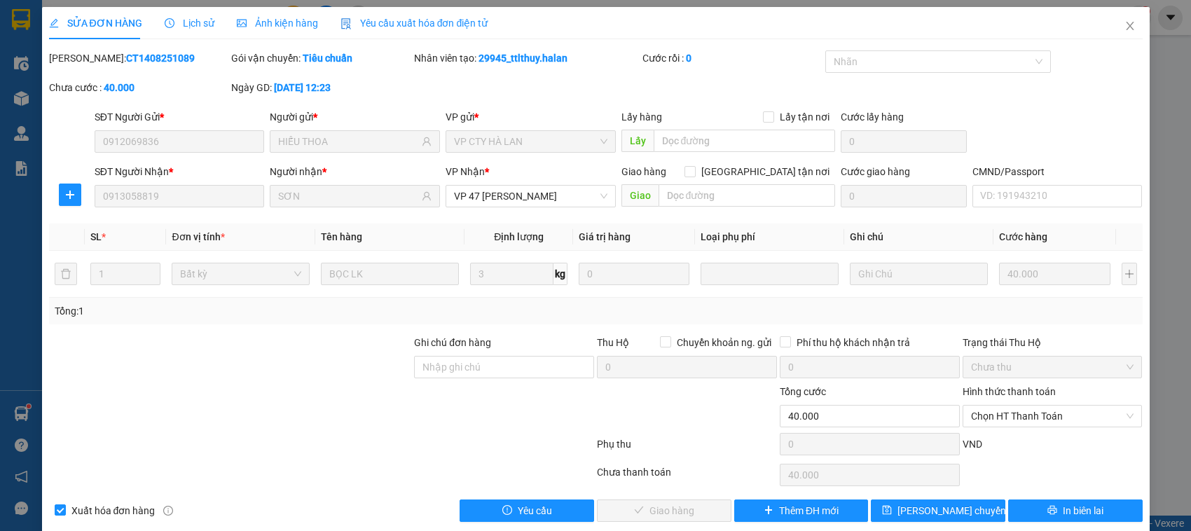
scroll to position [19, 0]
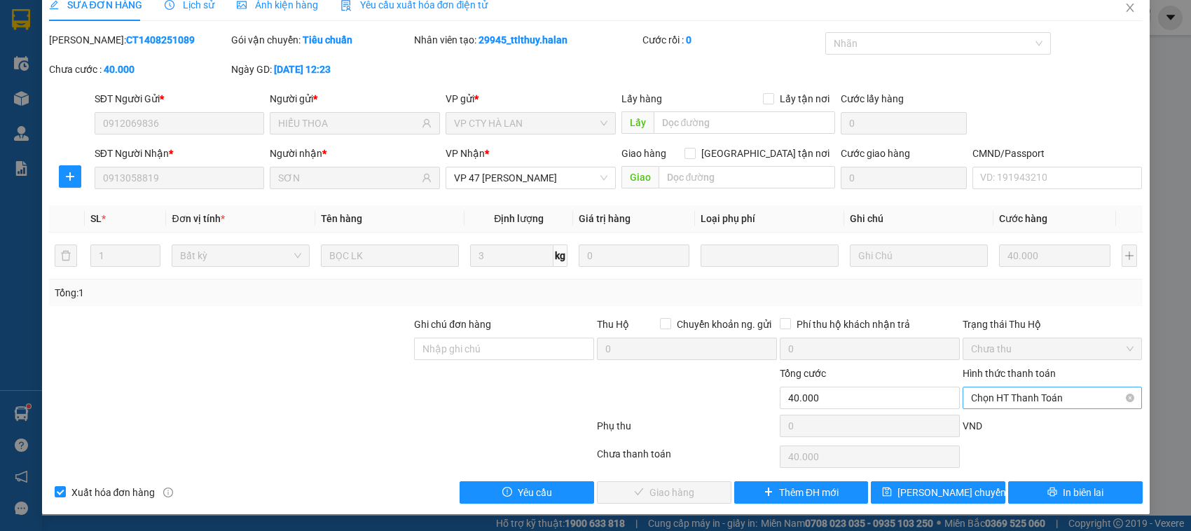
click at [1004, 404] on span "Chọn HT Thanh Toán" at bounding box center [1052, 398] width 163 height 21
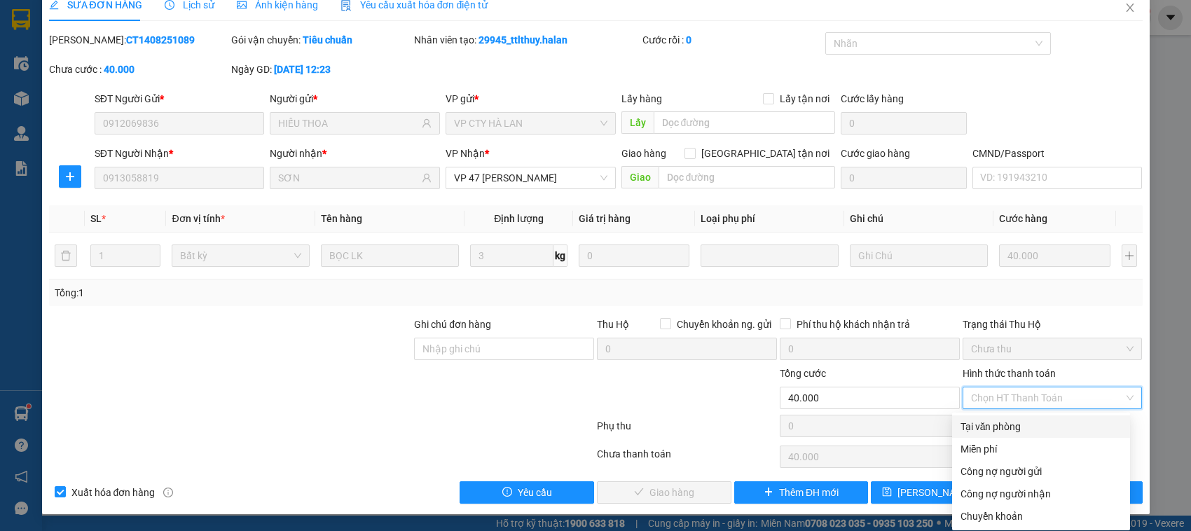
click at [1007, 423] on div "Tại văn phòng" at bounding box center [1041, 426] width 161 height 15
type input "0"
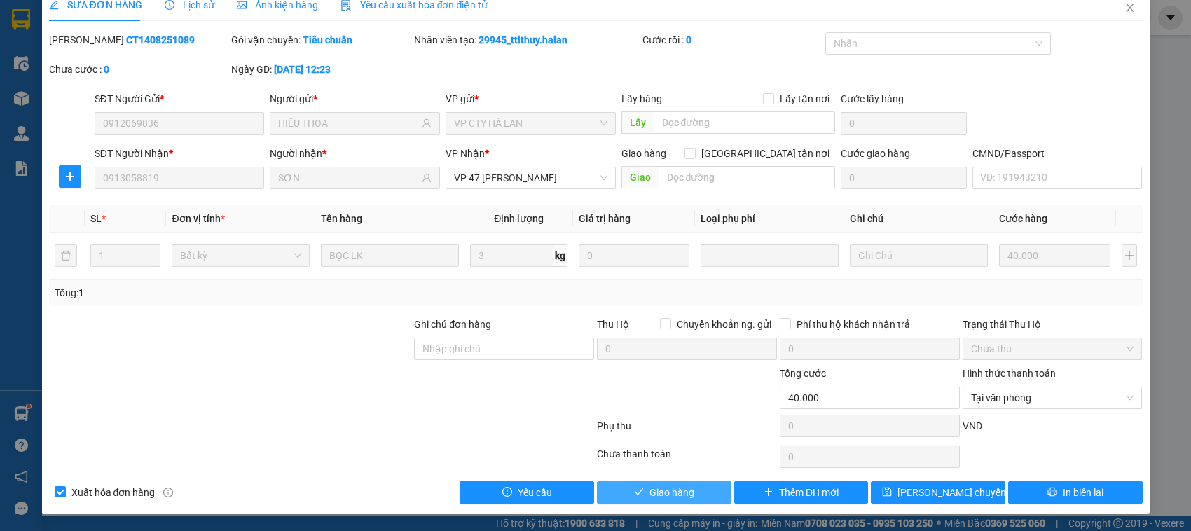
click at [634, 491] on icon "check" at bounding box center [639, 492] width 10 height 10
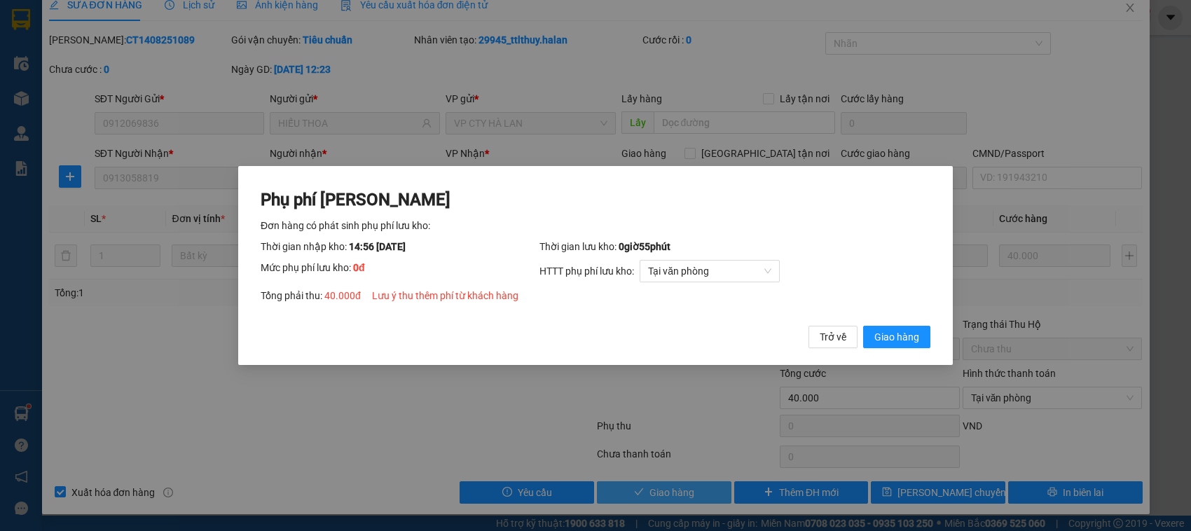
click at [863, 326] on button "Giao hàng" at bounding box center [896, 337] width 67 height 22
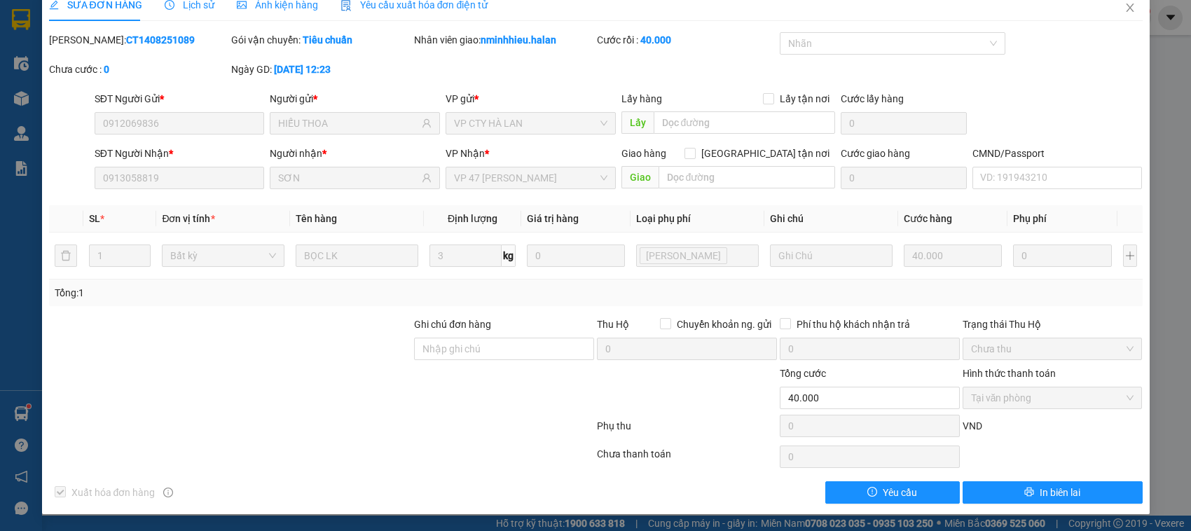
scroll to position [0, 0]
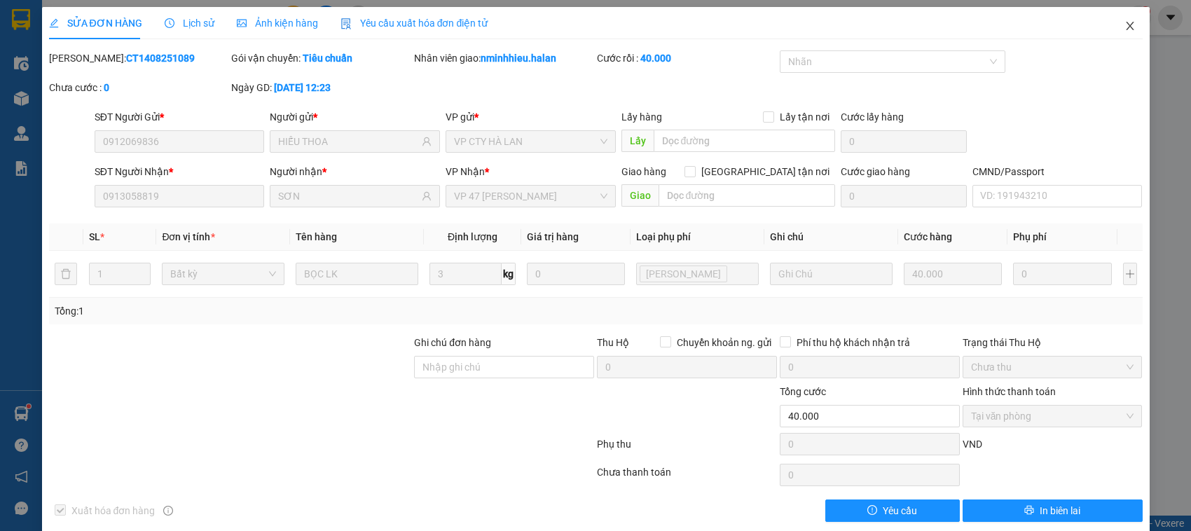
click at [1123, 37] on span "Close" at bounding box center [1130, 26] width 39 height 39
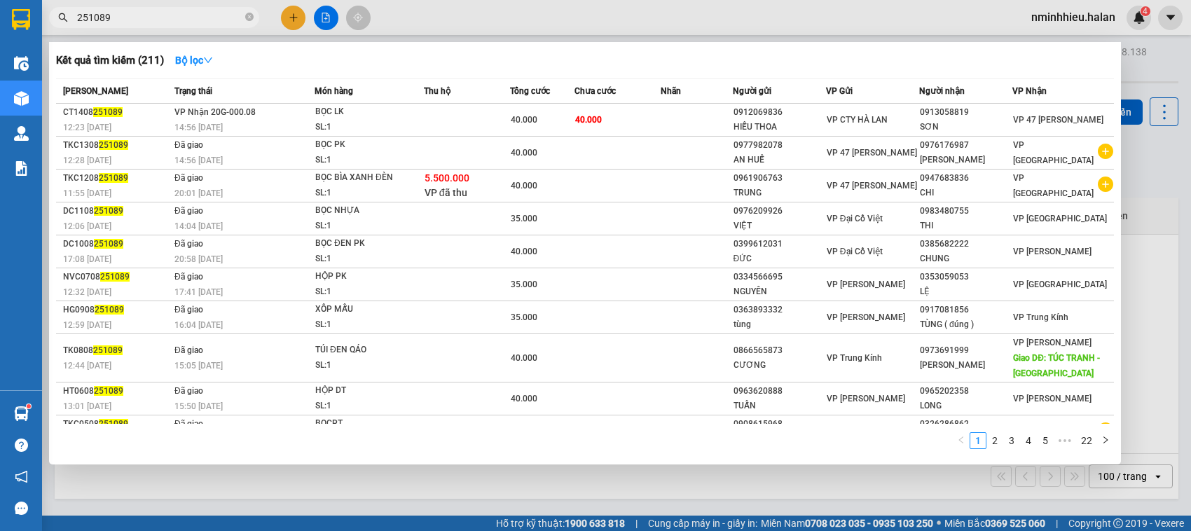
click at [163, 12] on input "251089" at bounding box center [159, 17] width 165 height 15
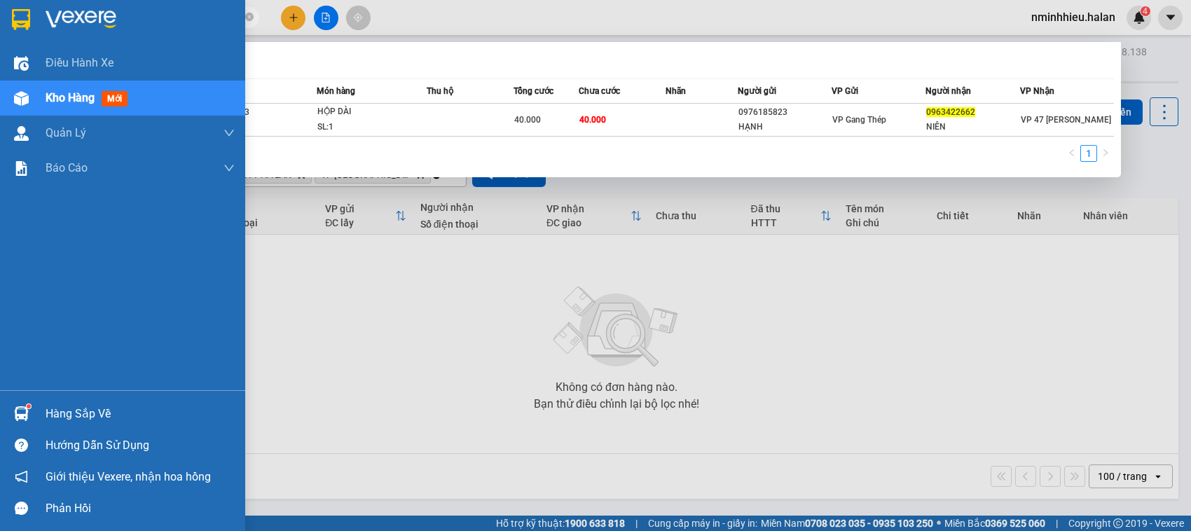
click at [28, 414] on img at bounding box center [21, 413] width 15 height 15
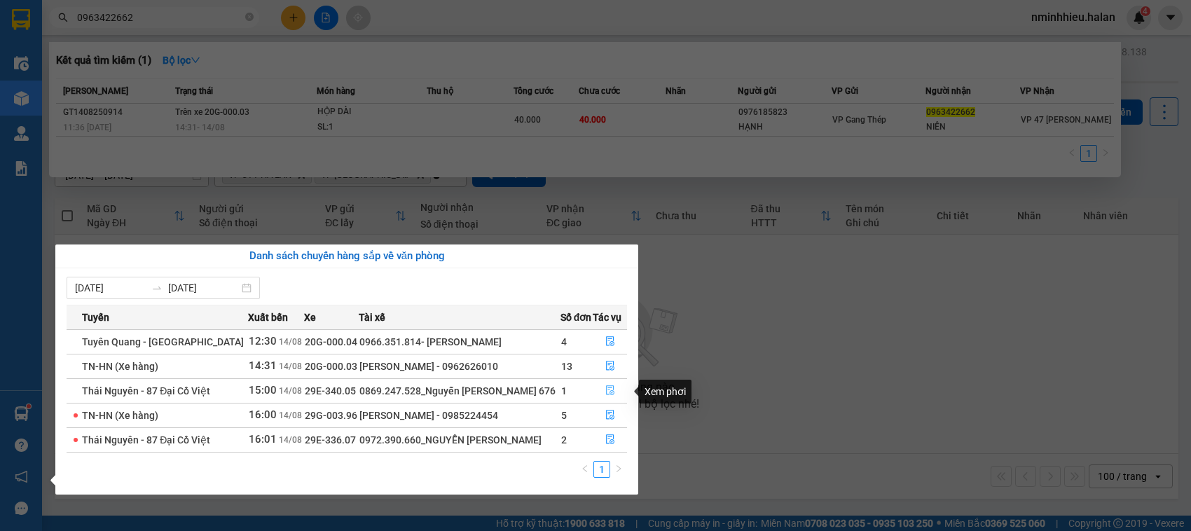
click at [600, 392] on button "button" at bounding box center [610, 391] width 33 height 22
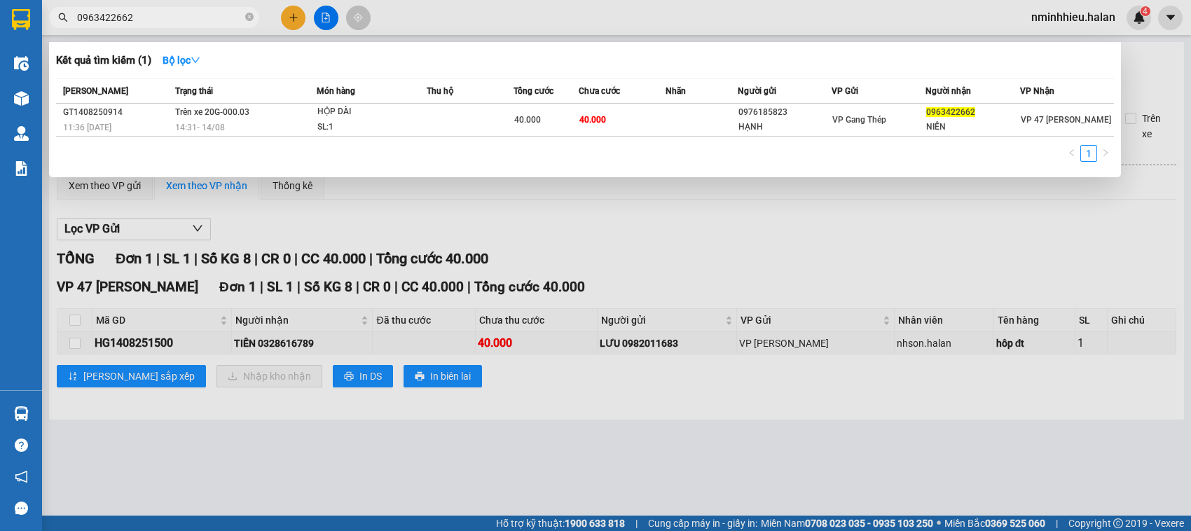
click at [386, 235] on div at bounding box center [595, 265] width 1191 height 531
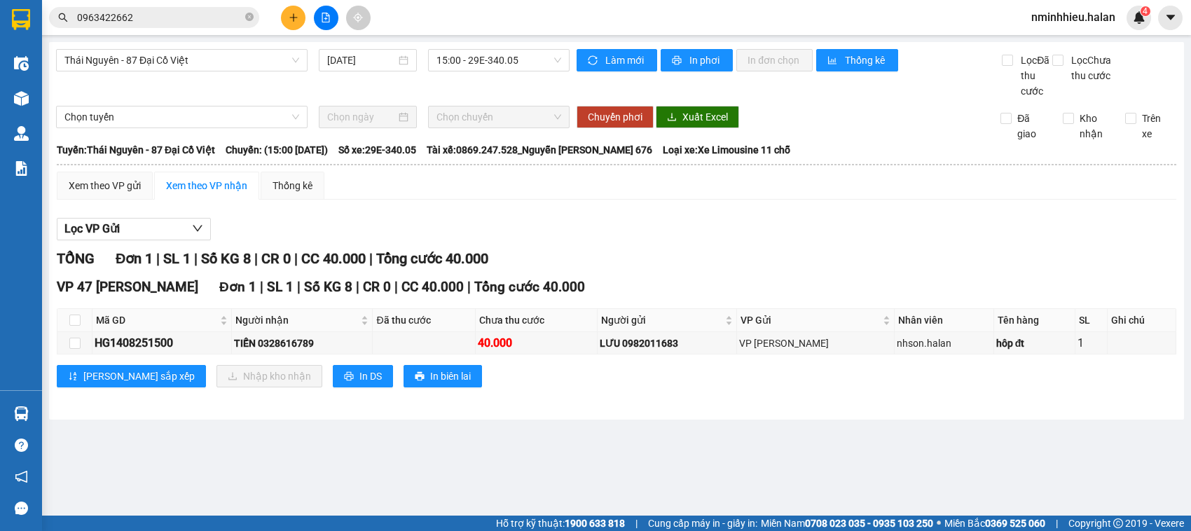
click at [156, 8] on span "0963422662" at bounding box center [154, 17] width 210 height 21
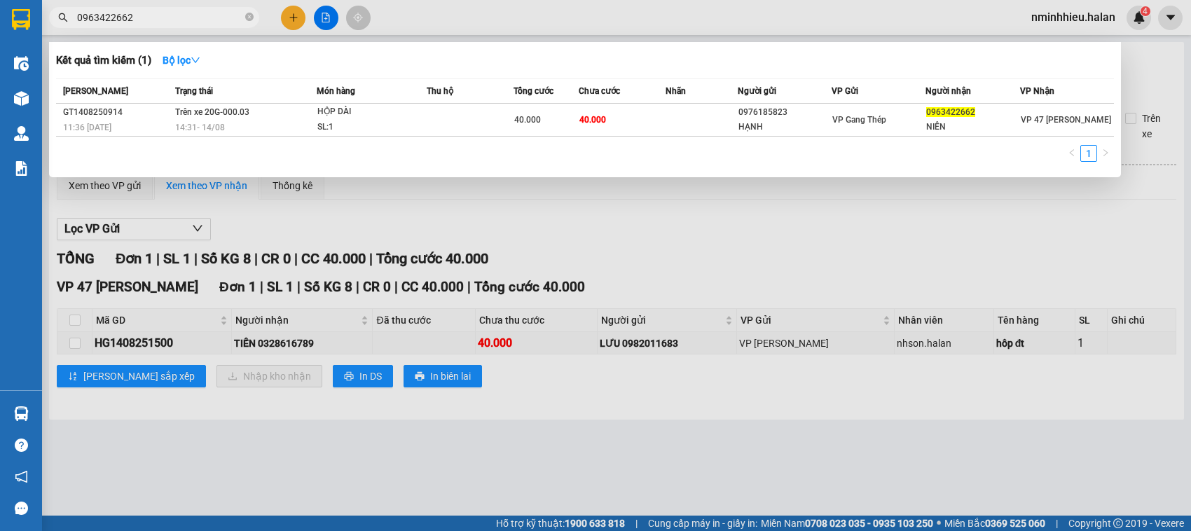
click at [156, 16] on input "0963422662" at bounding box center [159, 17] width 165 height 15
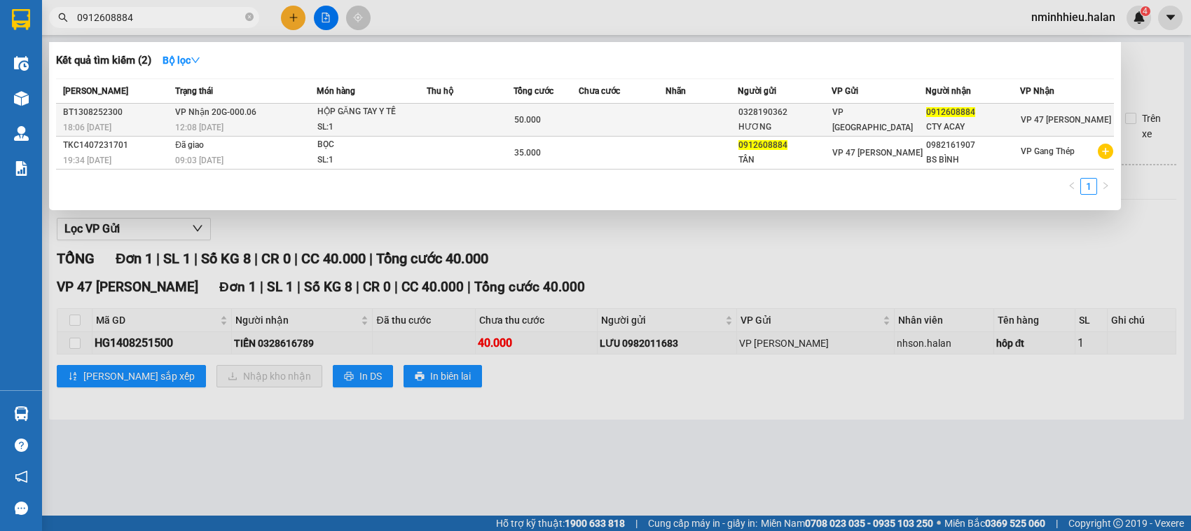
type input "0912608884"
click at [240, 111] on span "VP Nhận 20G-000.06" at bounding box center [215, 112] width 81 height 10
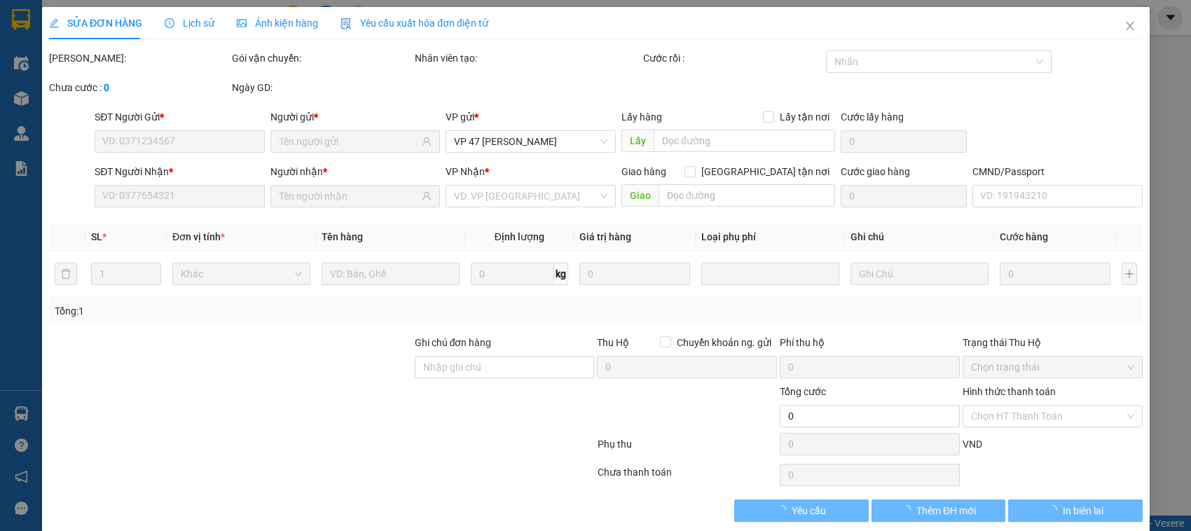
type input "0328190362"
type input "HƯƠNG"
type input "0912608884"
type input "CTY ACAY"
type input "50.000"
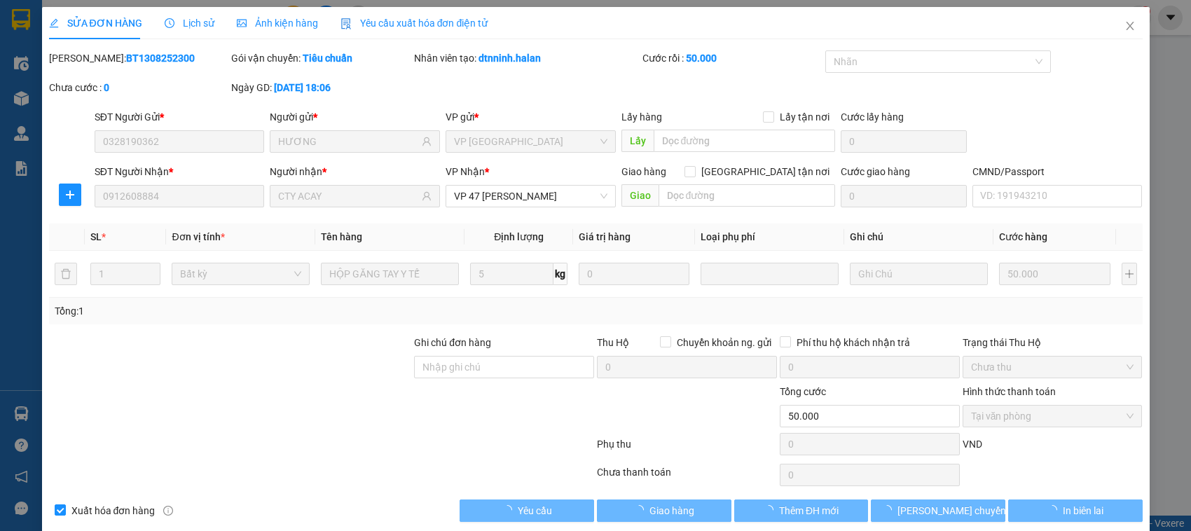
scroll to position [19, 0]
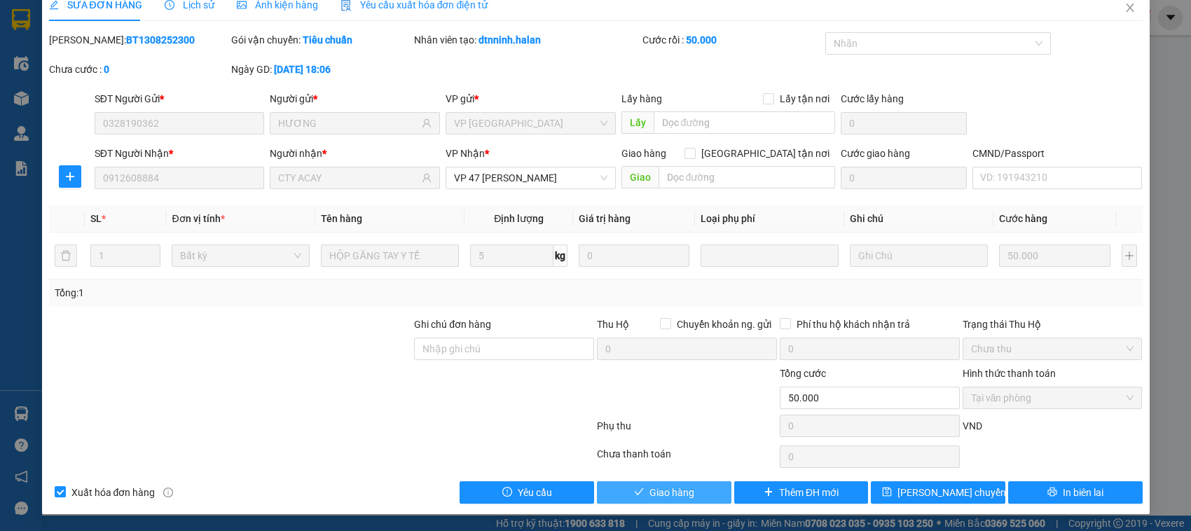
click at [685, 498] on span "Giao hàng" at bounding box center [672, 492] width 45 height 15
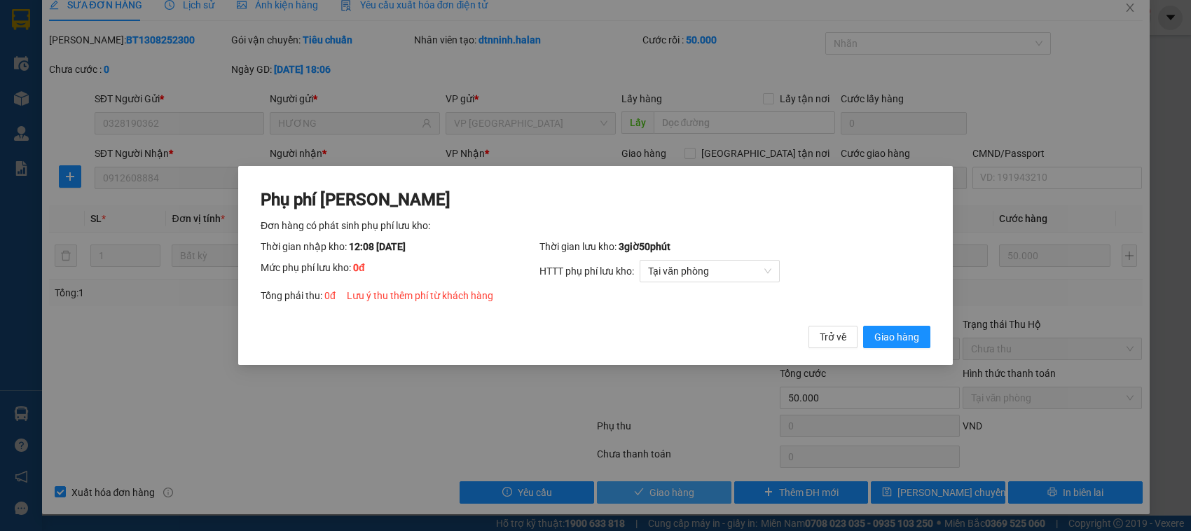
click at [863, 326] on button "Giao hàng" at bounding box center [896, 337] width 67 height 22
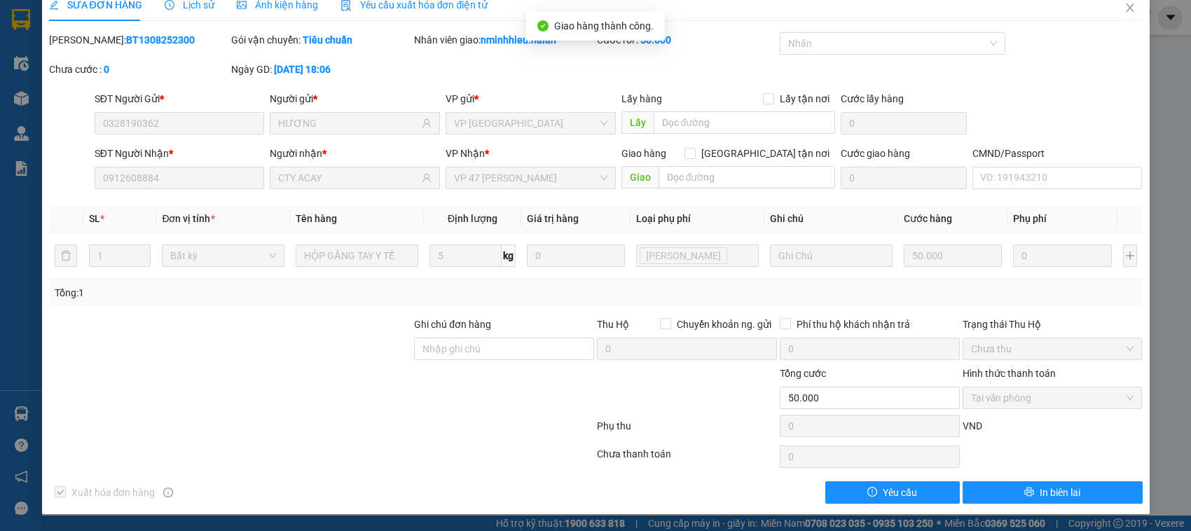
scroll to position [0, 0]
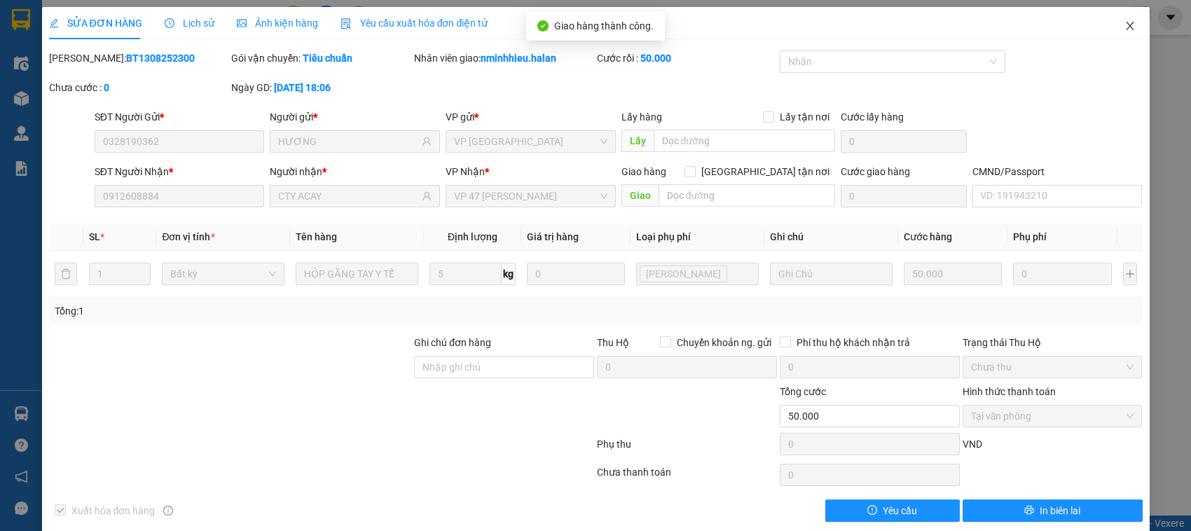
click at [1125, 32] on icon "close" at bounding box center [1130, 25] width 11 height 11
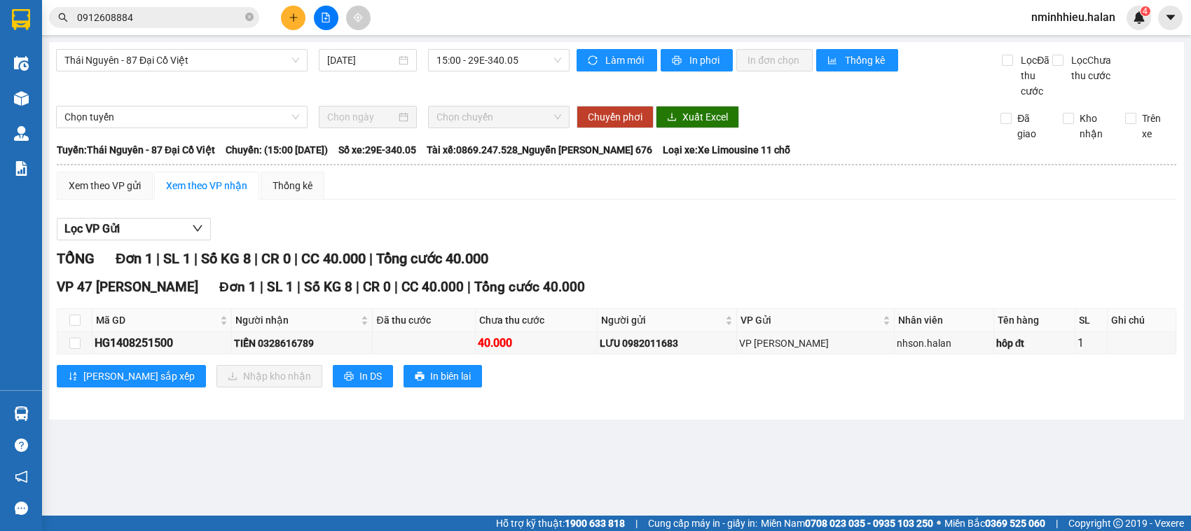
click at [151, 18] on input "0912608884" at bounding box center [159, 17] width 165 height 15
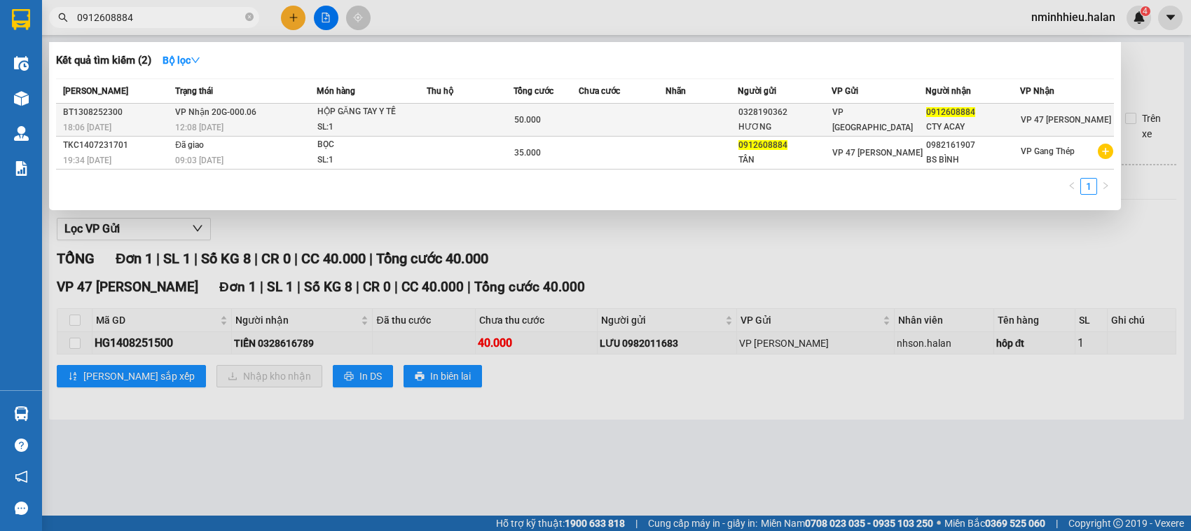
click at [302, 125] on div "12:08 [DATE]" at bounding box center [245, 127] width 141 height 15
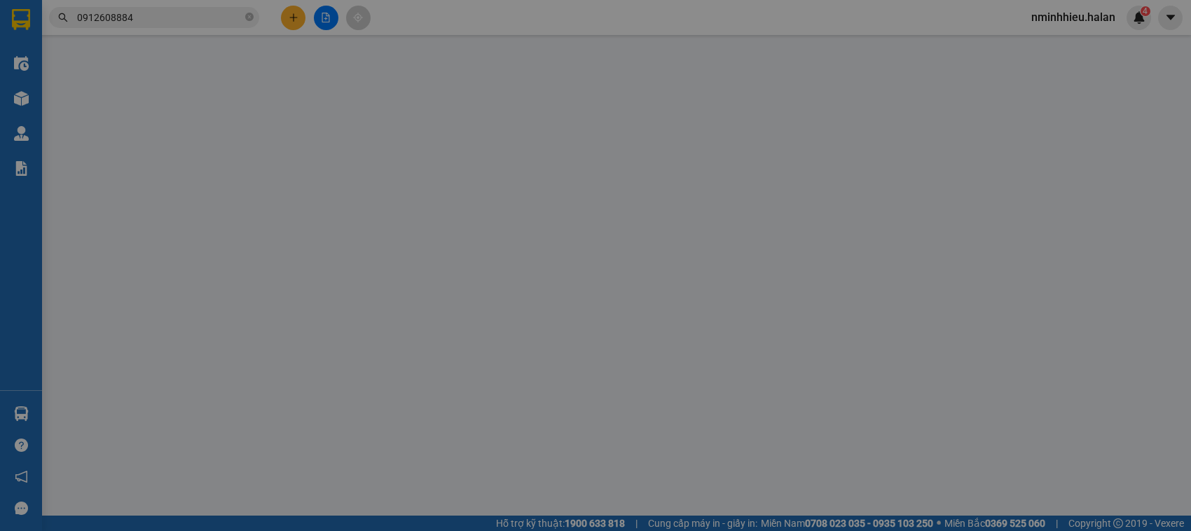
type input "0328190362"
type input "HƯƠNG"
type input "0912608884"
type input "CTY ACAY"
type input "50.000"
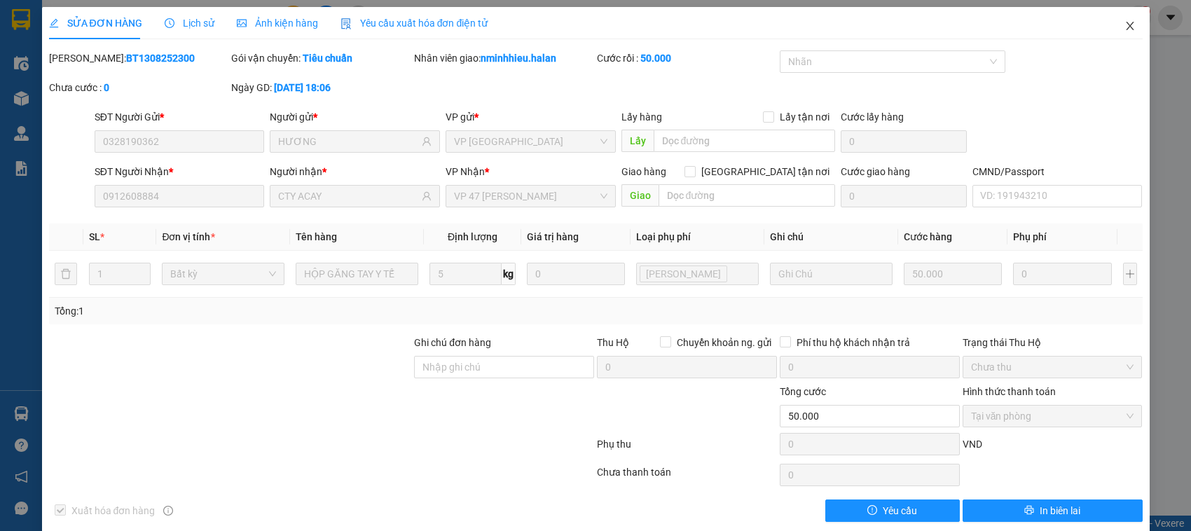
click at [1119, 36] on span "Close" at bounding box center [1130, 26] width 39 height 39
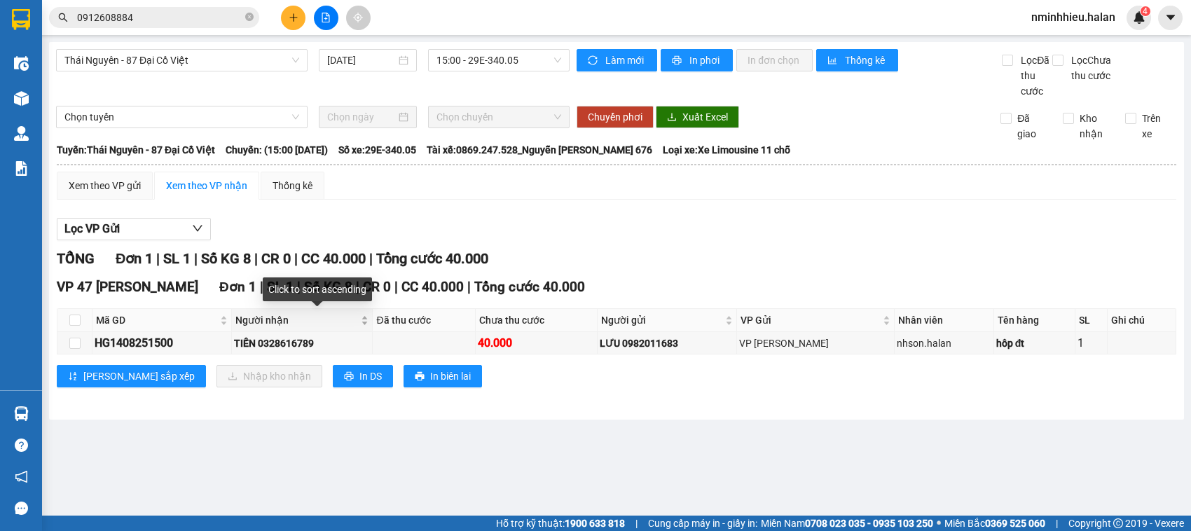
click at [291, 313] on span "Người nhận" at bounding box center [296, 320] width 123 height 15
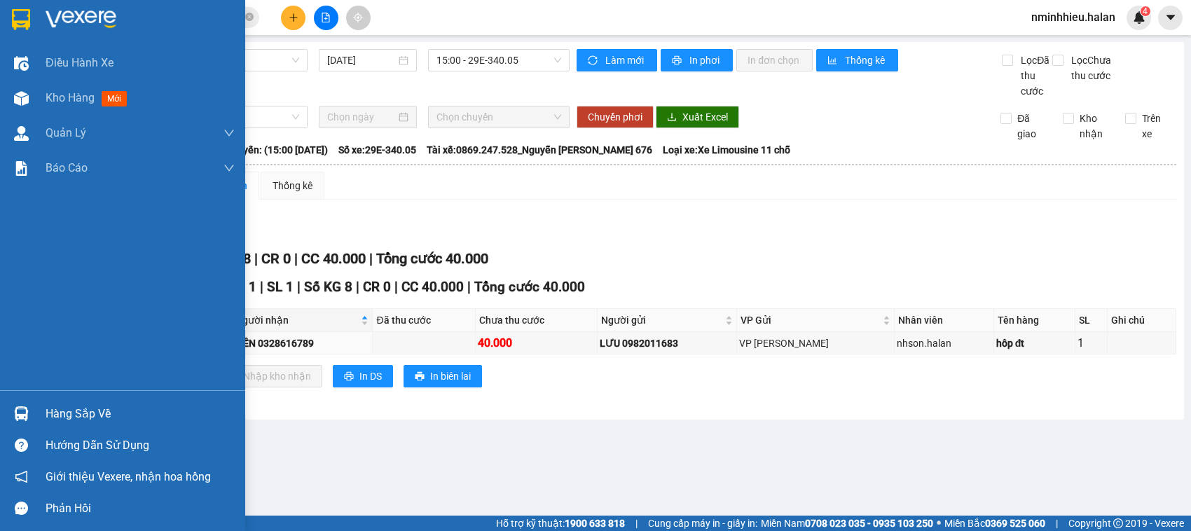
click at [64, 399] on div "Hàng sắp về" at bounding box center [122, 414] width 245 height 32
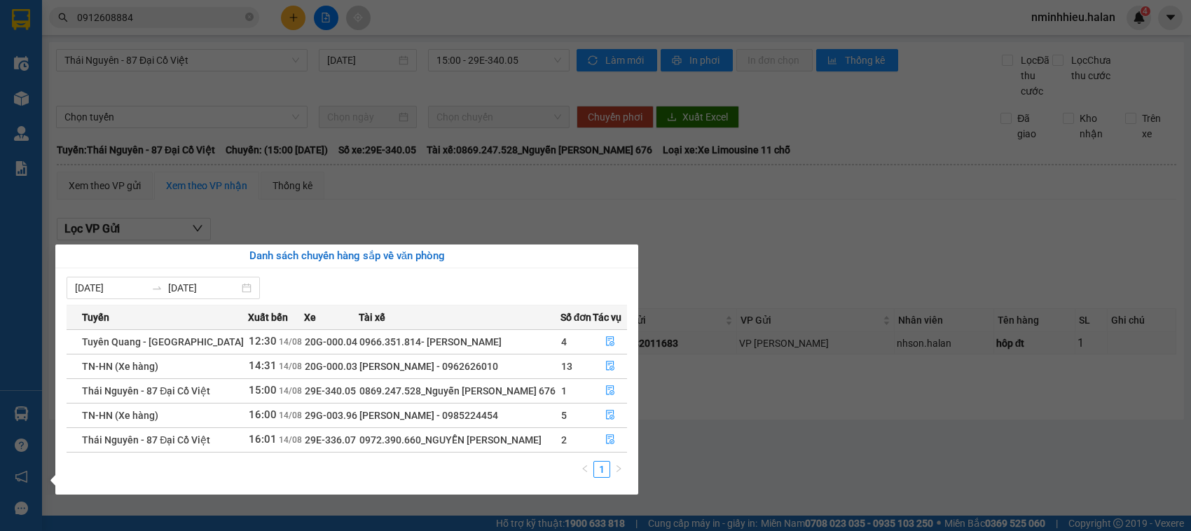
click at [205, 90] on section "Kết quả tìm kiếm ( 2 ) Bộ lọc Mã ĐH Trạng thái Món hàng Thu hộ Tổng cước Chưa c…" at bounding box center [595, 265] width 1191 height 531
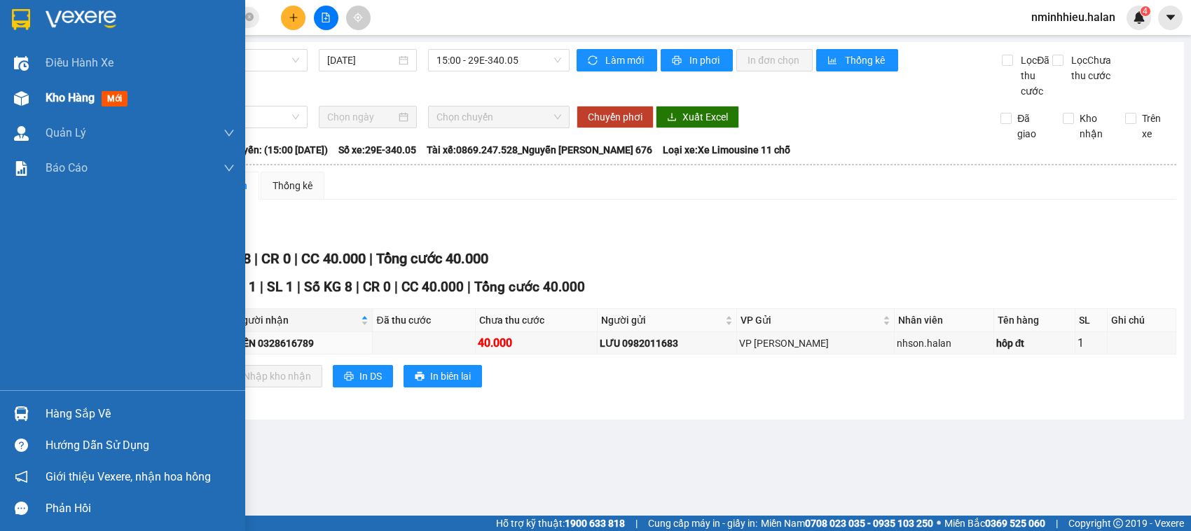
click at [28, 107] on div at bounding box center [21, 98] width 25 height 25
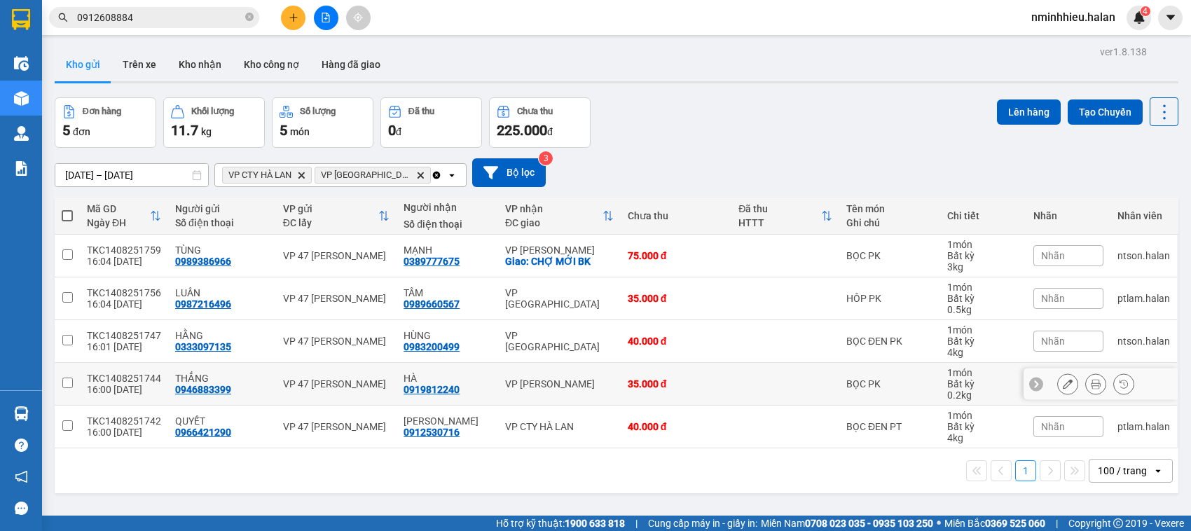
click at [548, 402] on td "VP [PERSON_NAME]" at bounding box center [559, 384] width 123 height 43
checkbox input "true"
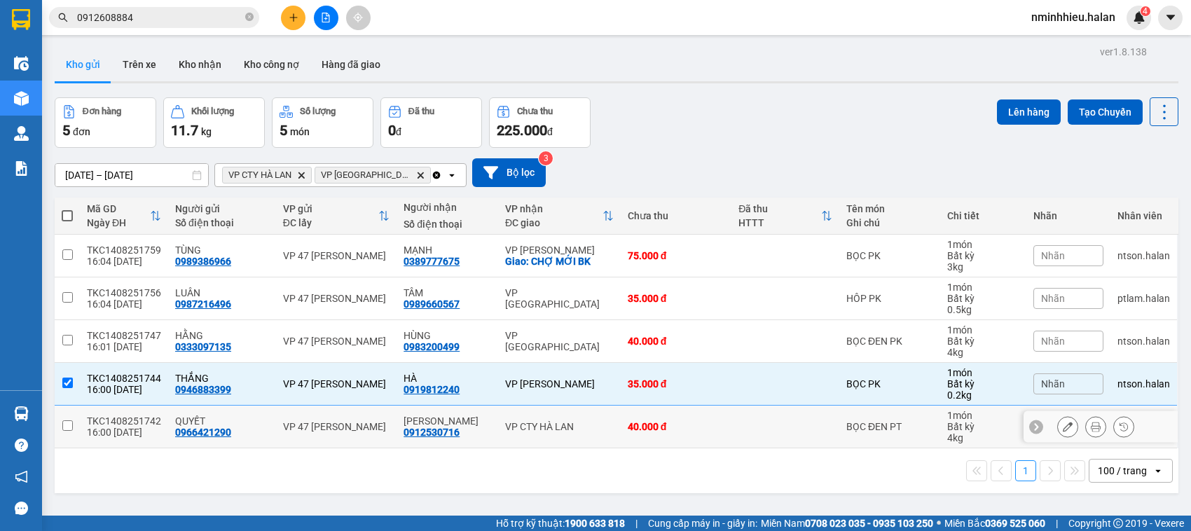
click at [549, 432] on div "VP CTY HÀ LAN" at bounding box center [559, 426] width 109 height 11
checkbox input "true"
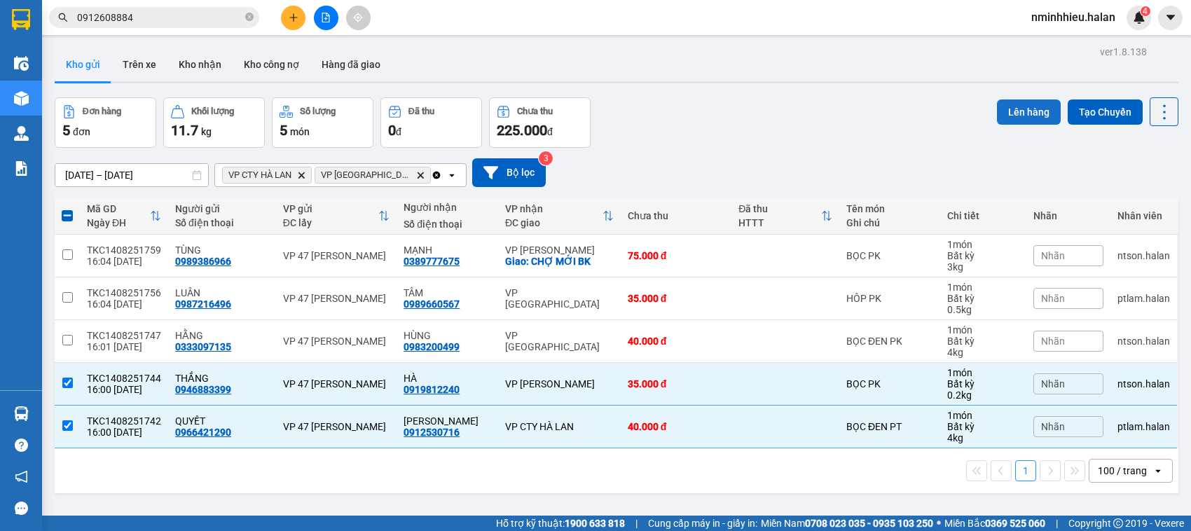
click at [1020, 116] on button "Lên hàng" at bounding box center [1029, 112] width 64 height 25
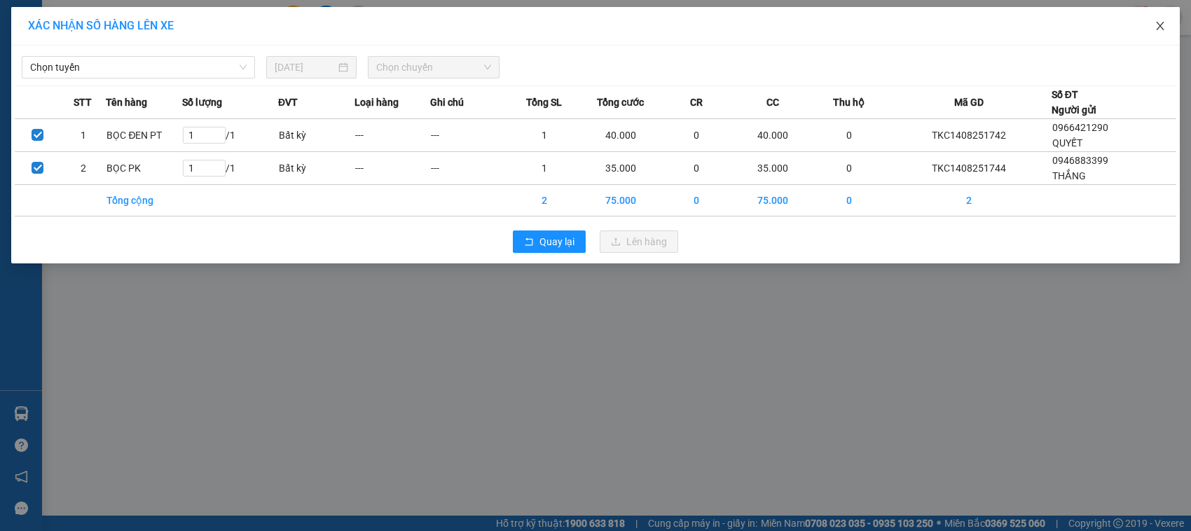
click at [1158, 25] on icon "close" at bounding box center [1160, 25] width 11 height 11
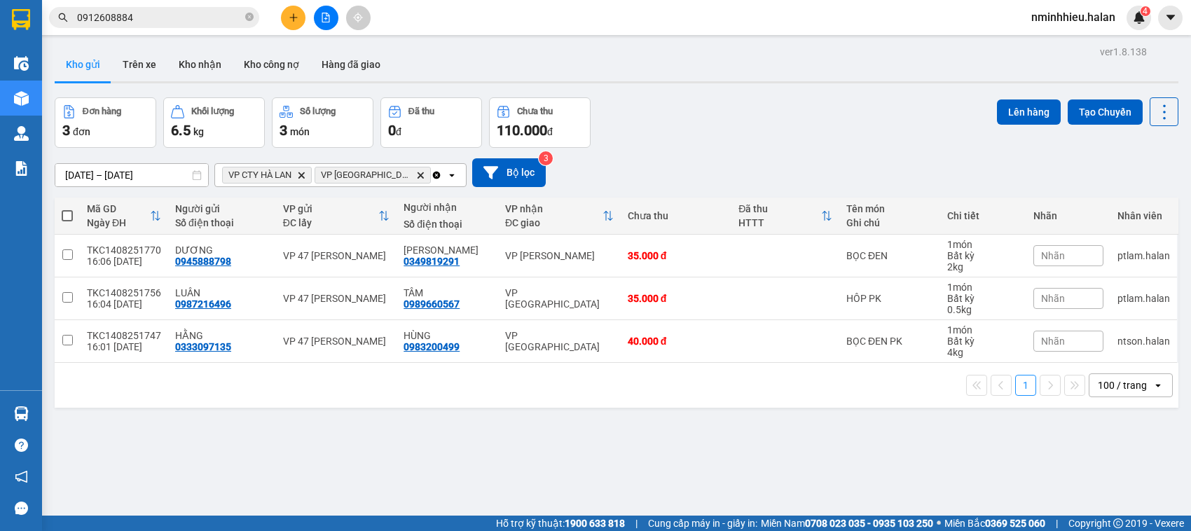
click at [170, 15] on input "0912608884" at bounding box center [159, 17] width 165 height 15
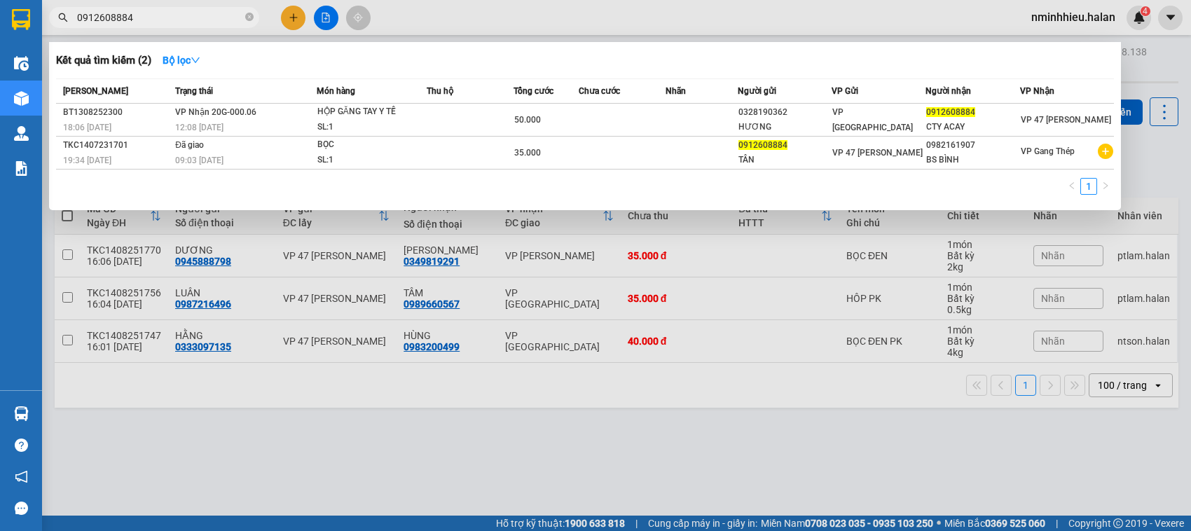
click at [170, 15] on input "0912608884" at bounding box center [159, 17] width 165 height 15
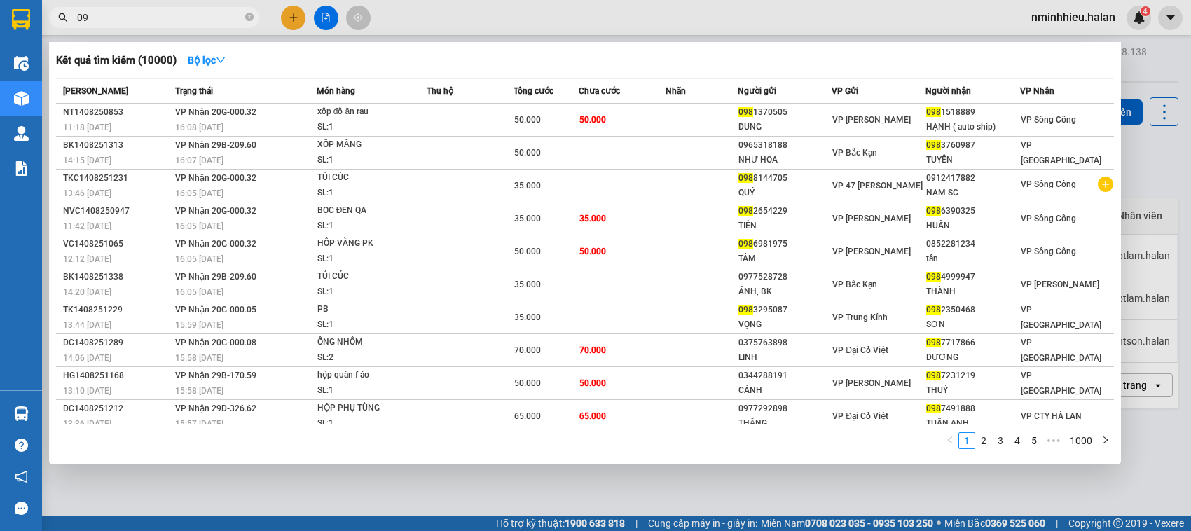
type input "0"
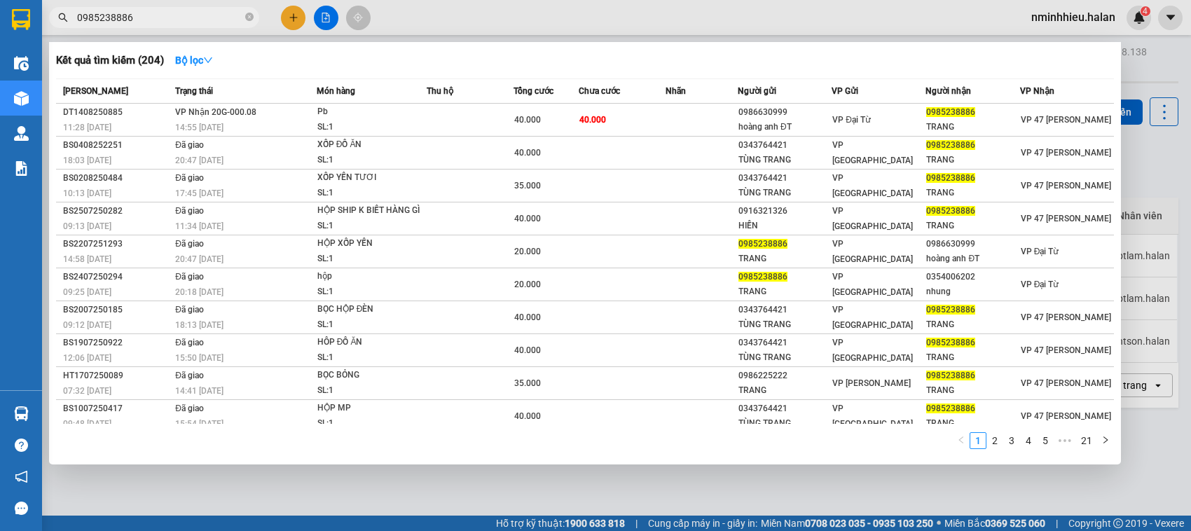
click at [170, 15] on input "0985238886" at bounding box center [159, 17] width 165 height 15
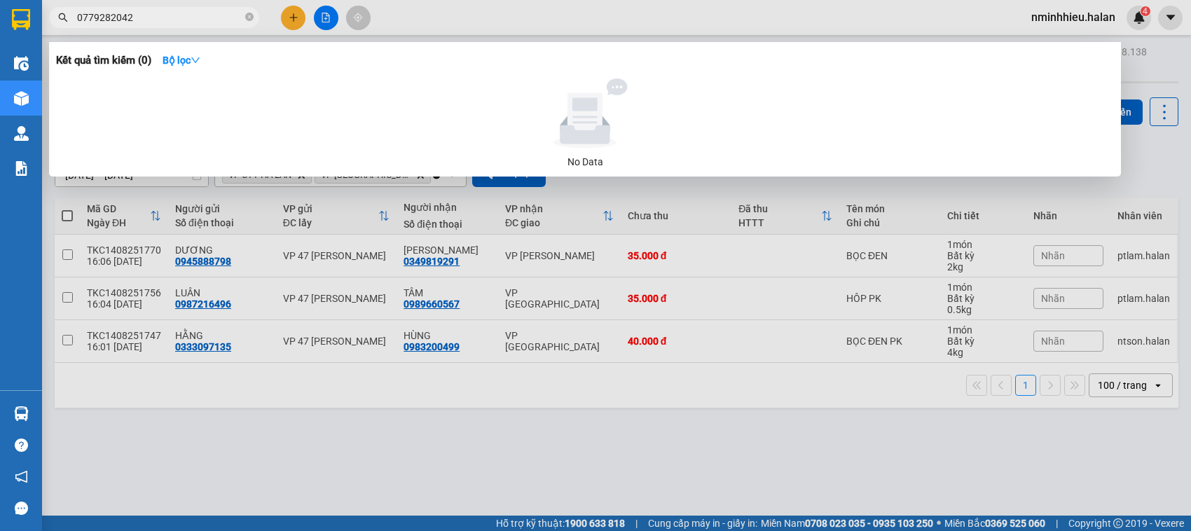
click at [166, 18] on input "0779282042" at bounding box center [159, 17] width 165 height 15
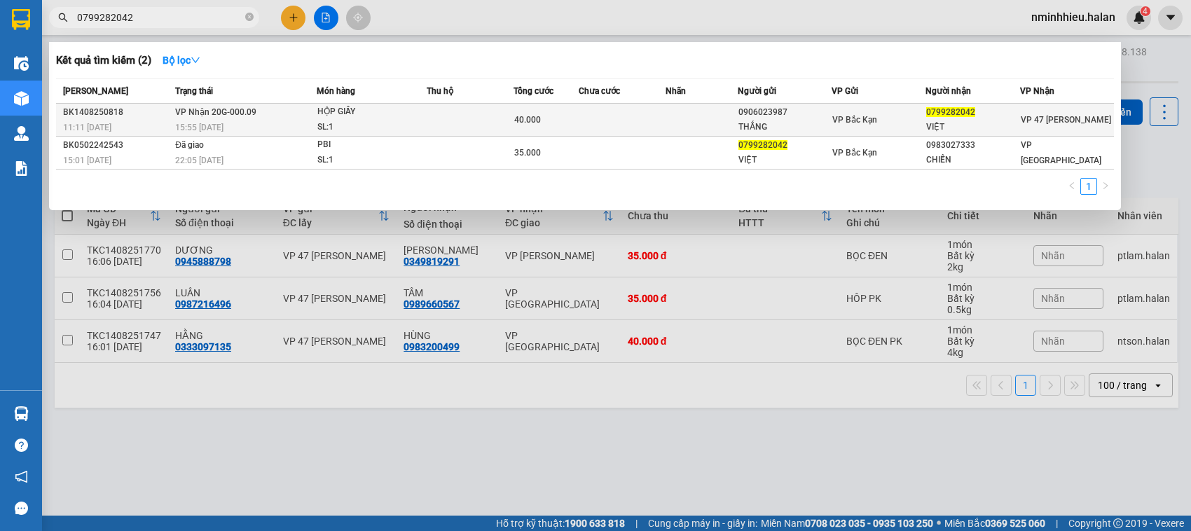
type input "0799282042"
click at [251, 116] on span "VP Nhận 20G-000.09" at bounding box center [215, 112] width 81 height 10
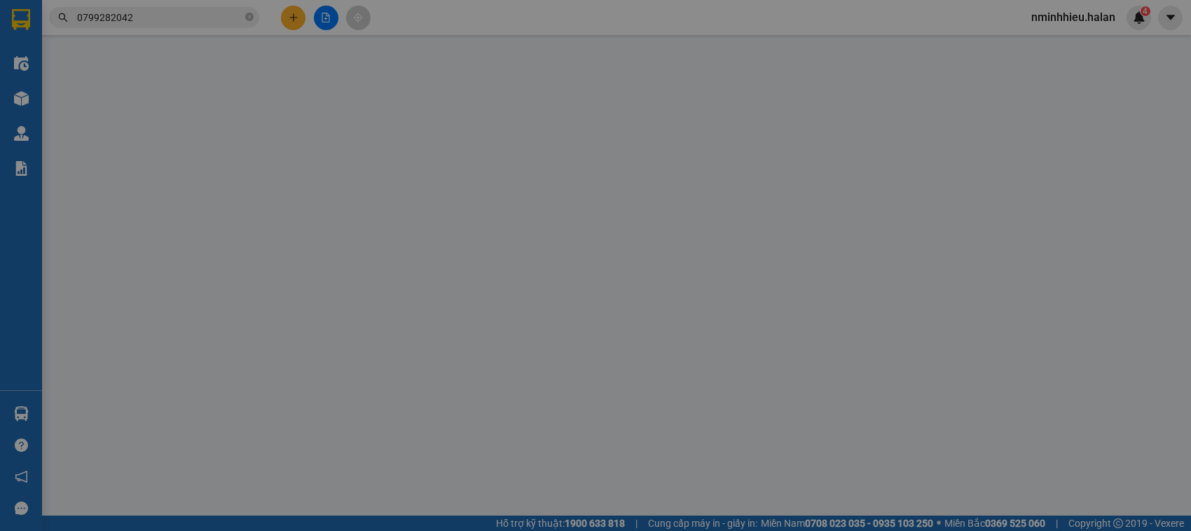
type input "0906023987"
type input "THẮNG"
type input "0799282042"
type input "VIỆT"
type input "40.000"
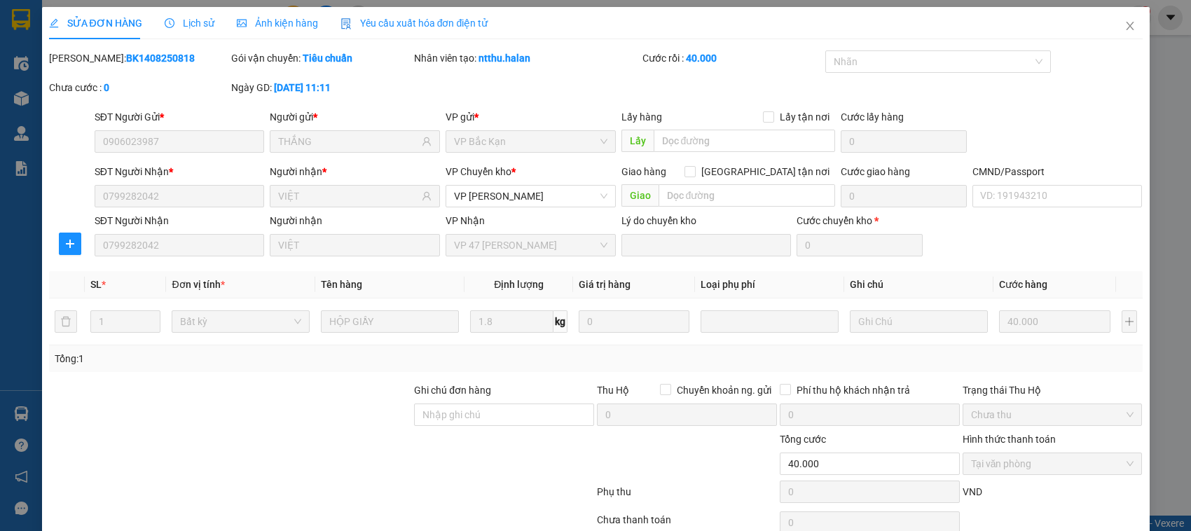
scroll to position [67, 0]
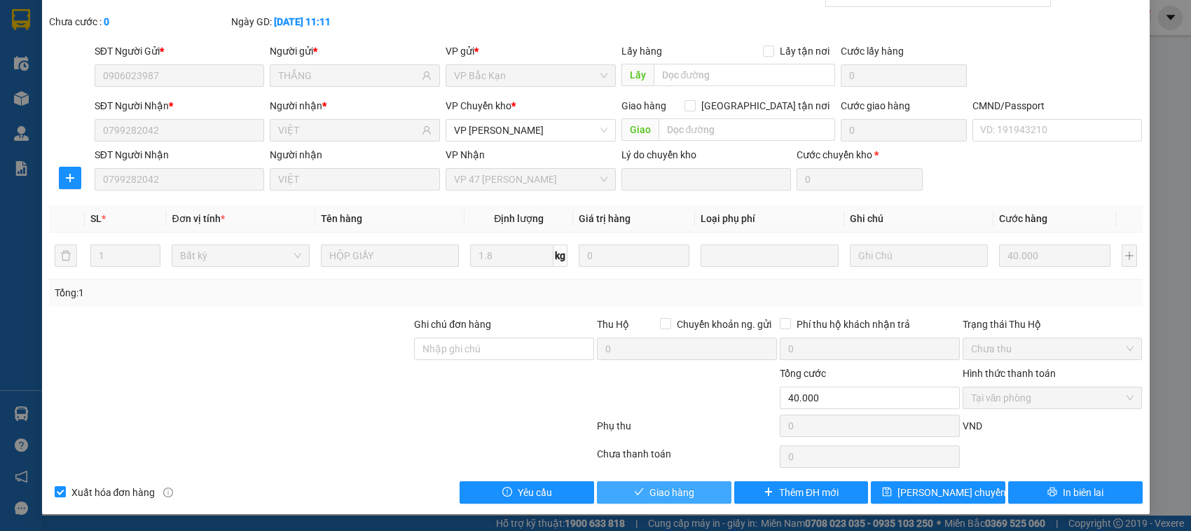
click at [698, 486] on button "Giao hàng" at bounding box center [664, 492] width 135 height 22
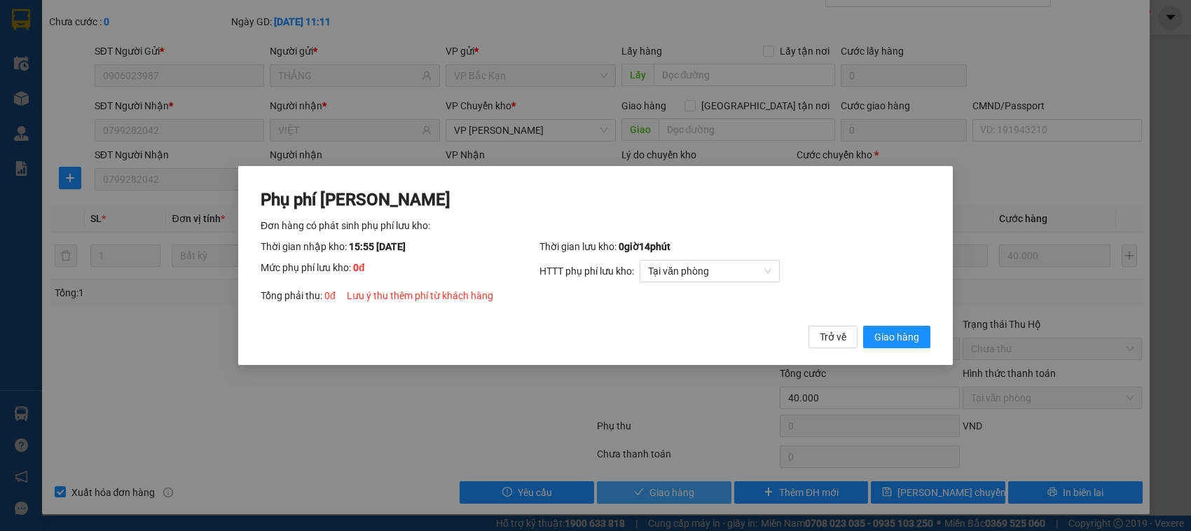
click at [863, 326] on button "Giao hàng" at bounding box center [896, 337] width 67 height 22
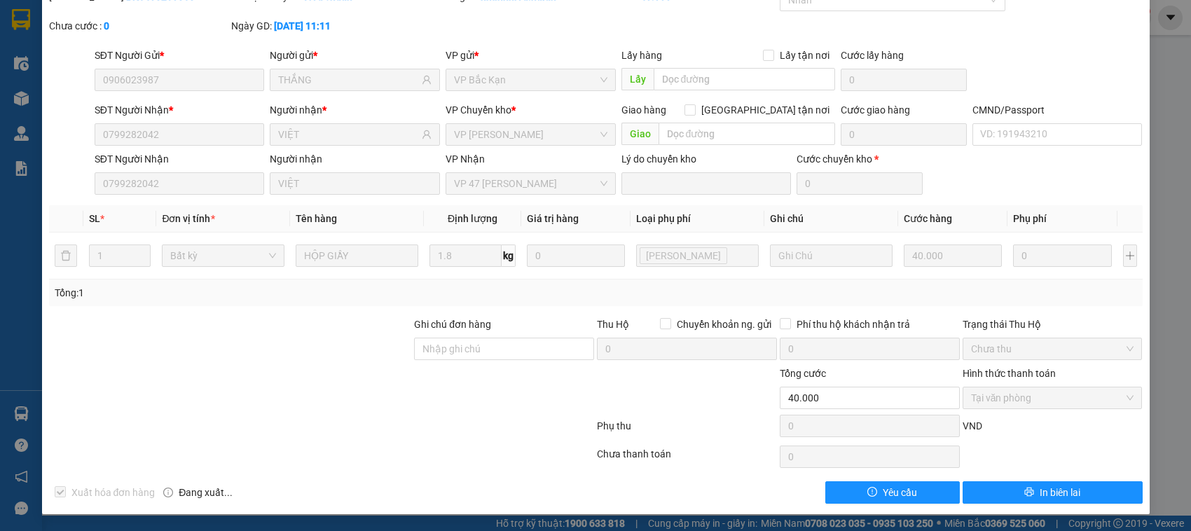
scroll to position [0, 0]
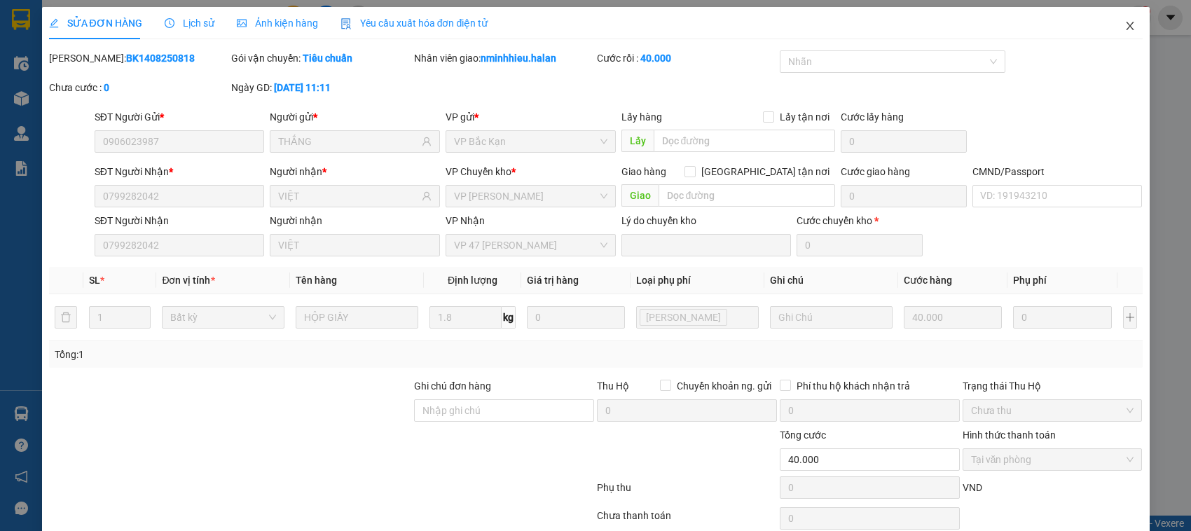
click at [1125, 28] on span "Close" at bounding box center [1130, 26] width 39 height 39
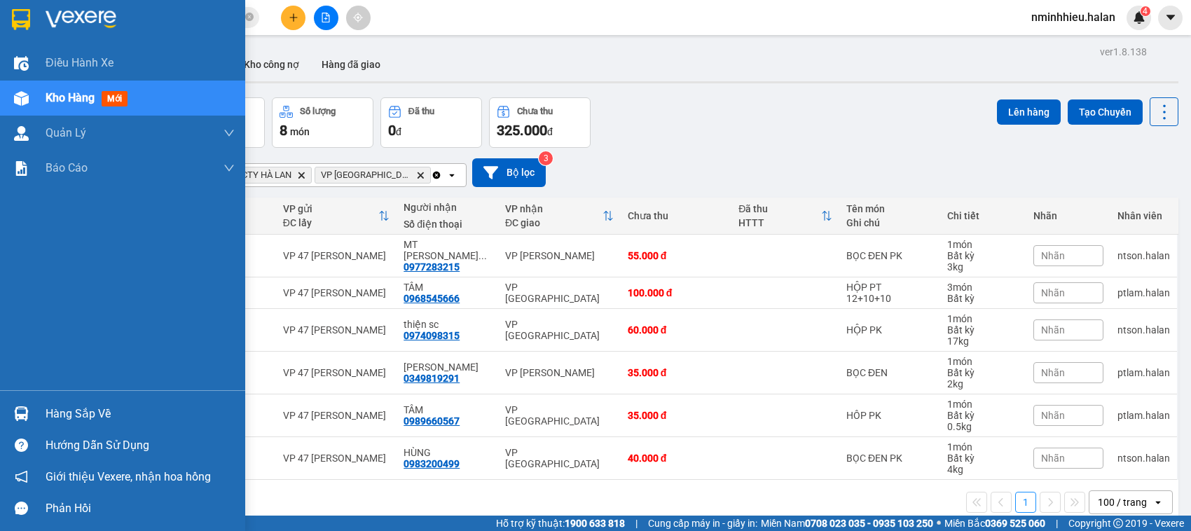
click at [30, 412] on div at bounding box center [21, 414] width 25 height 25
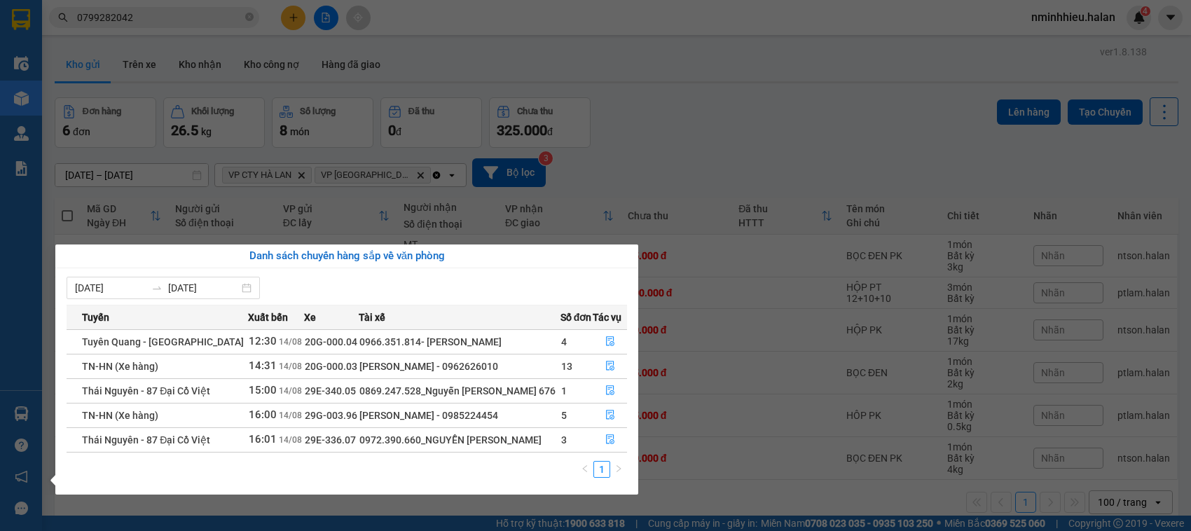
click at [413, 81] on section "Kết quả tìm kiếm ( 2 ) Bộ lọc Mã ĐH Trạng thái Món hàng Thu hộ Tổng cước Chưa c…" at bounding box center [595, 265] width 1191 height 531
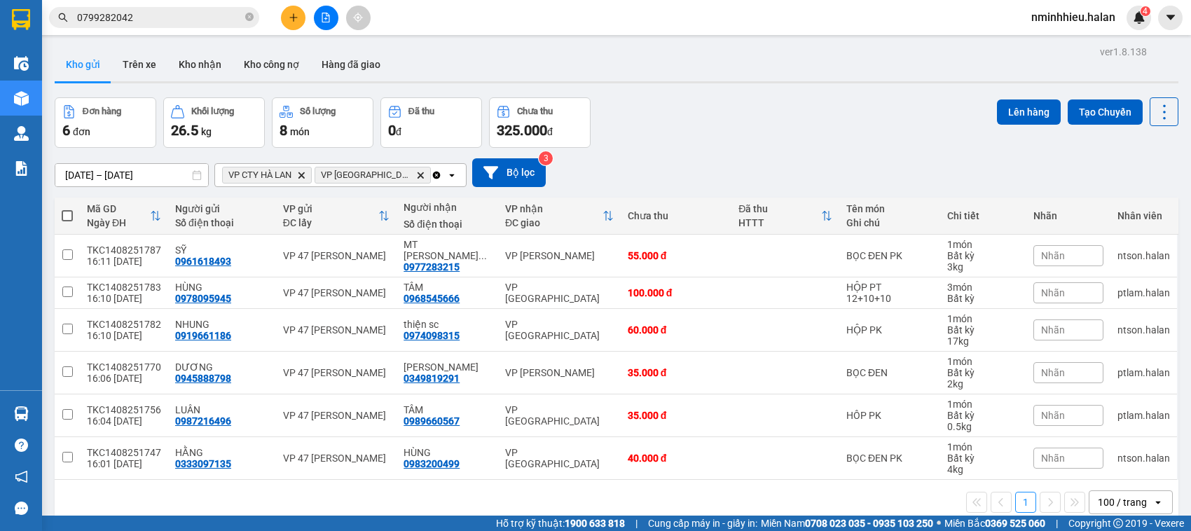
click at [152, 4] on div "Kết quả tìm kiếm ( 2 ) Bộ lọc Mã ĐH Trạng thái Món hàng Thu hộ Tổng cước Chưa c…" at bounding box center [595, 17] width 1191 height 35
click at [156, 16] on input "0799282042" at bounding box center [159, 17] width 165 height 15
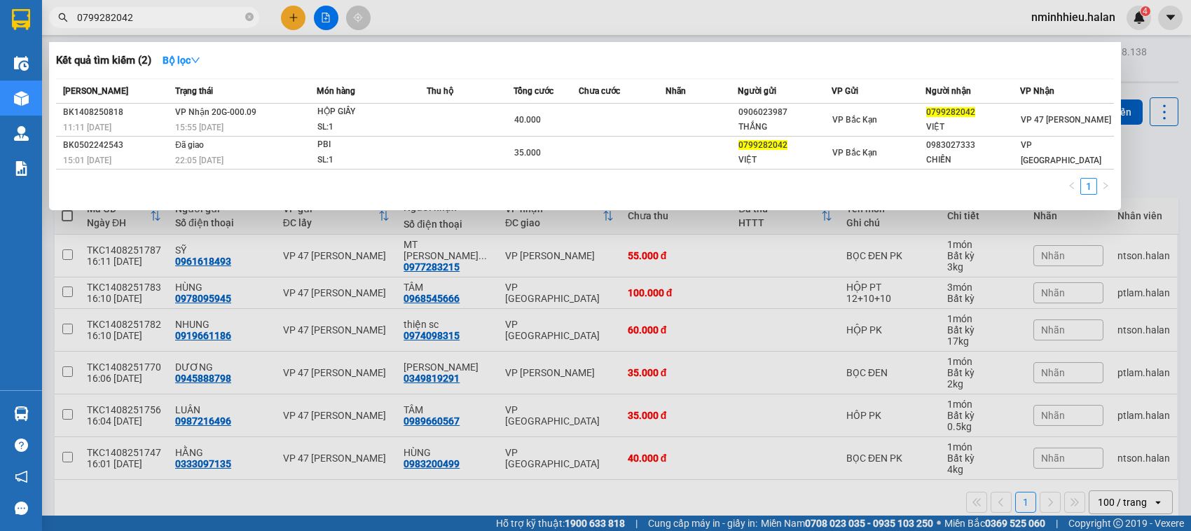
click at [156, 16] on input "0799282042" at bounding box center [159, 17] width 165 height 15
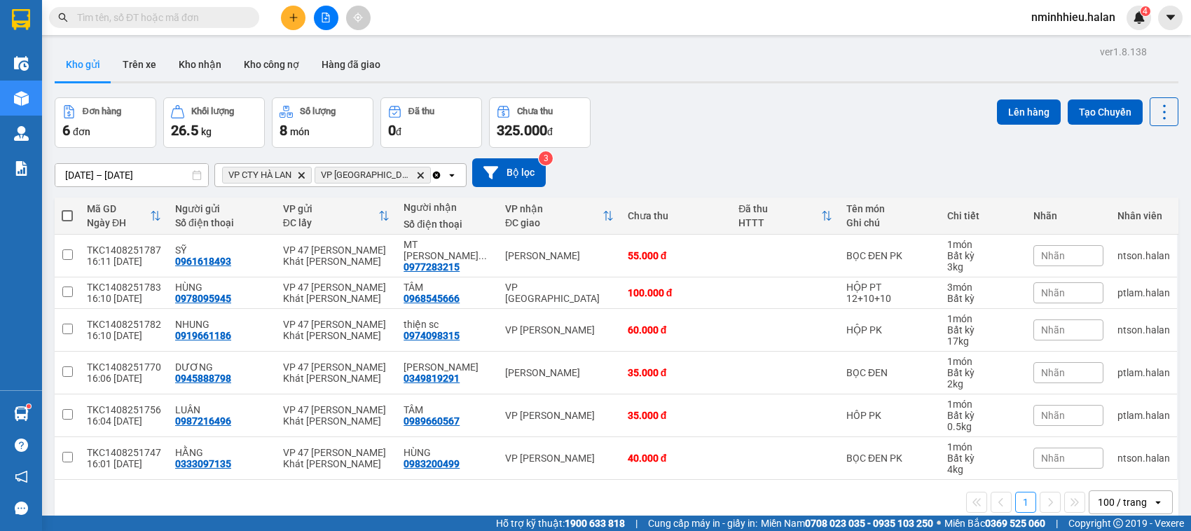
click at [133, 13] on input "text" at bounding box center [159, 17] width 165 height 15
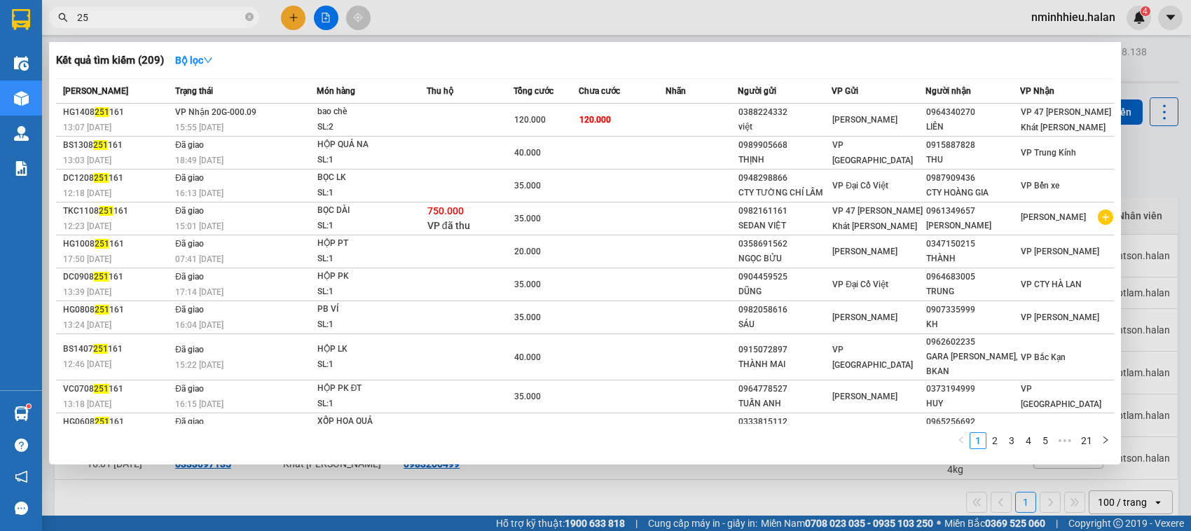
type input "2"
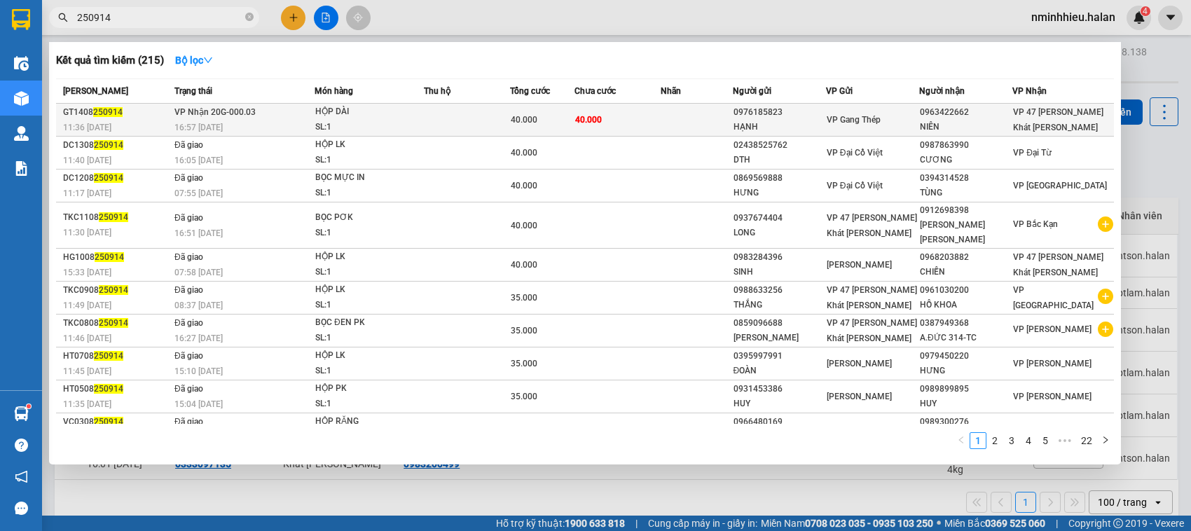
type input "250914"
click at [309, 117] on td "[PERSON_NAME] 20G-000.03 16:57 [DATE]" at bounding box center [243, 120] width 144 height 33
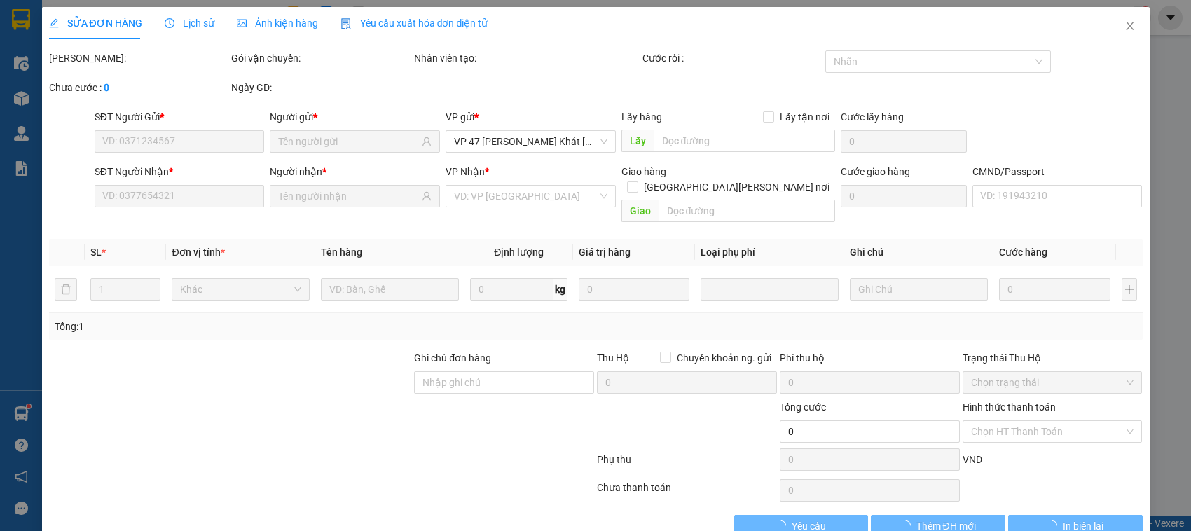
type input "0976185823"
type input "HẠNH"
type input "0963422662"
type input "NIÊN"
type input "40.000"
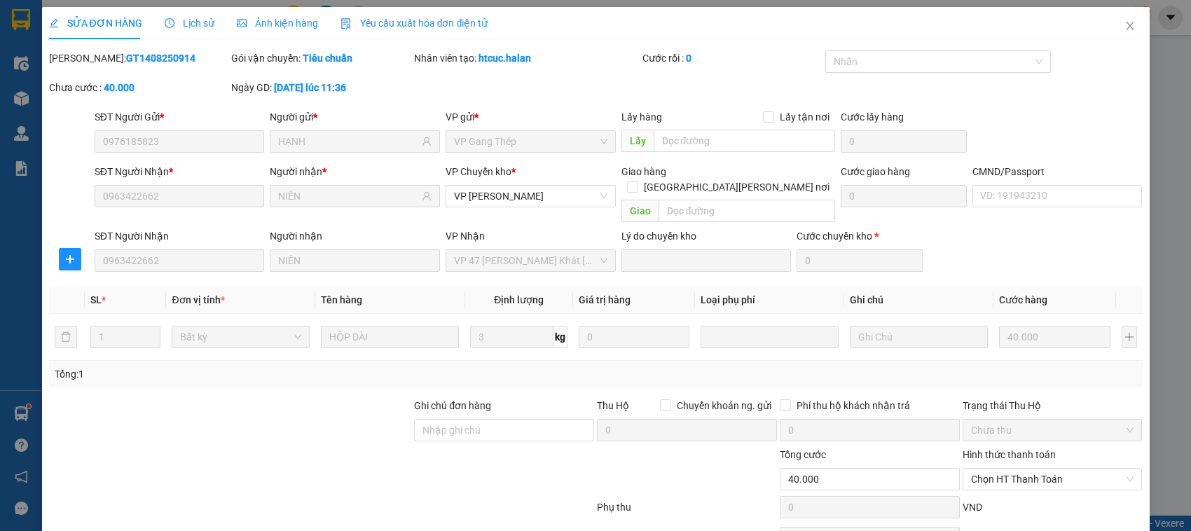
scroll to position [67, 0]
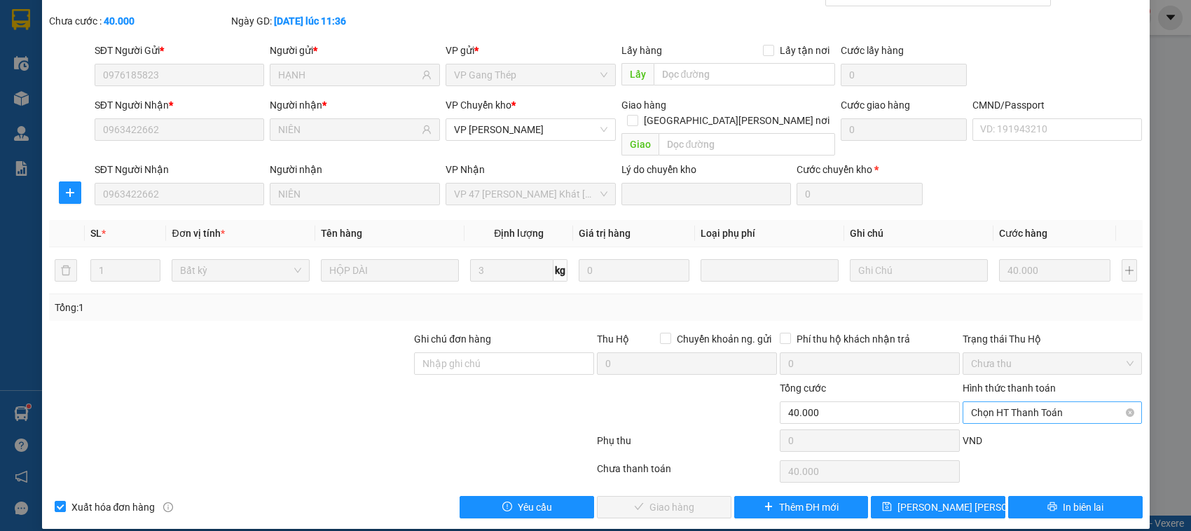
click at [1008, 402] on span "Chọn HT Thanh Toán" at bounding box center [1052, 412] width 163 height 21
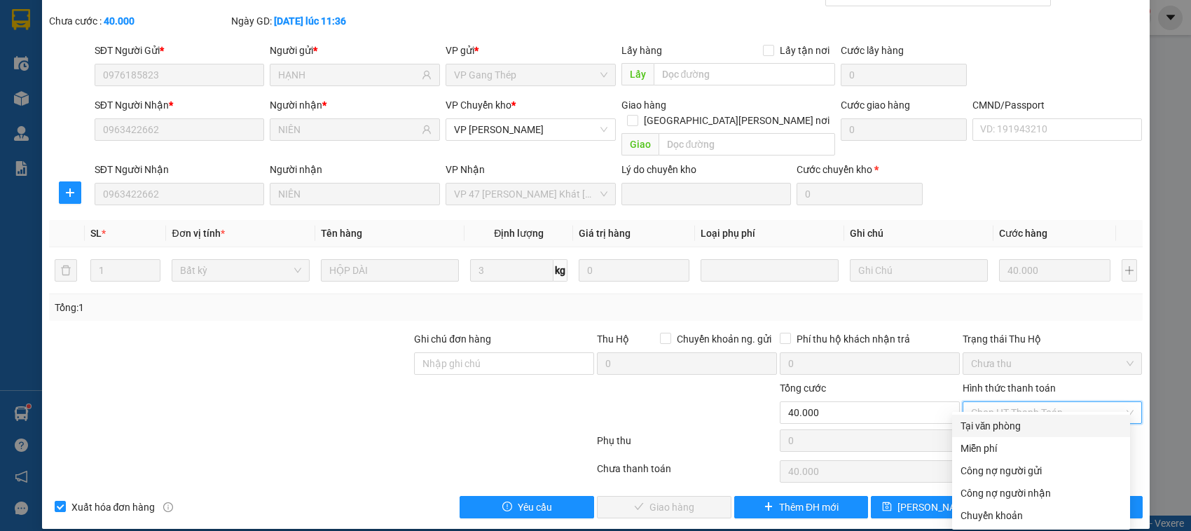
click at [999, 418] on div "Tại văn phòng" at bounding box center [1041, 425] width 161 height 15
type input "0"
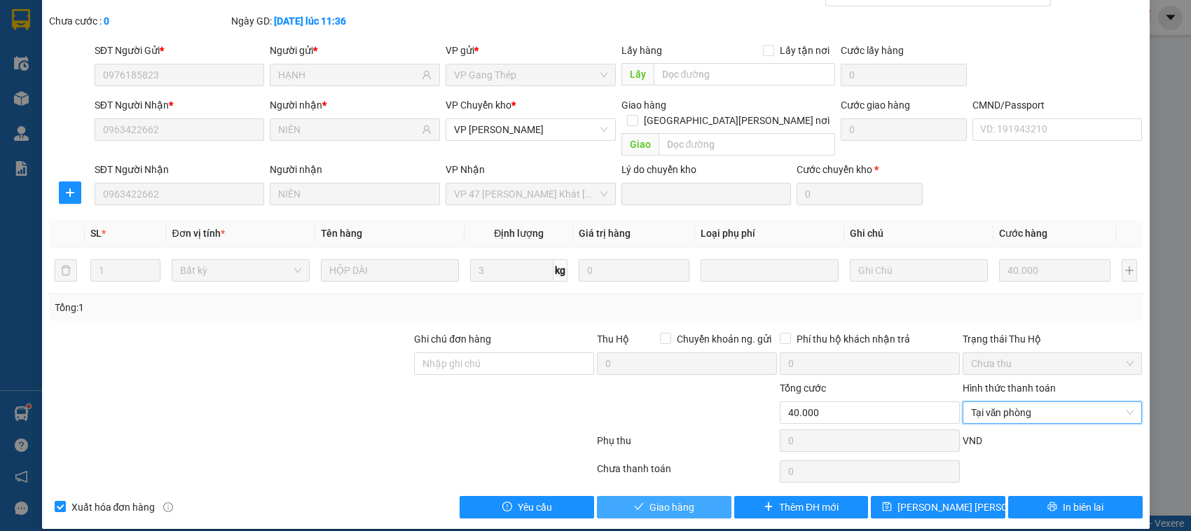
click at [676, 500] on span "Giao hàng" at bounding box center [672, 507] width 45 height 15
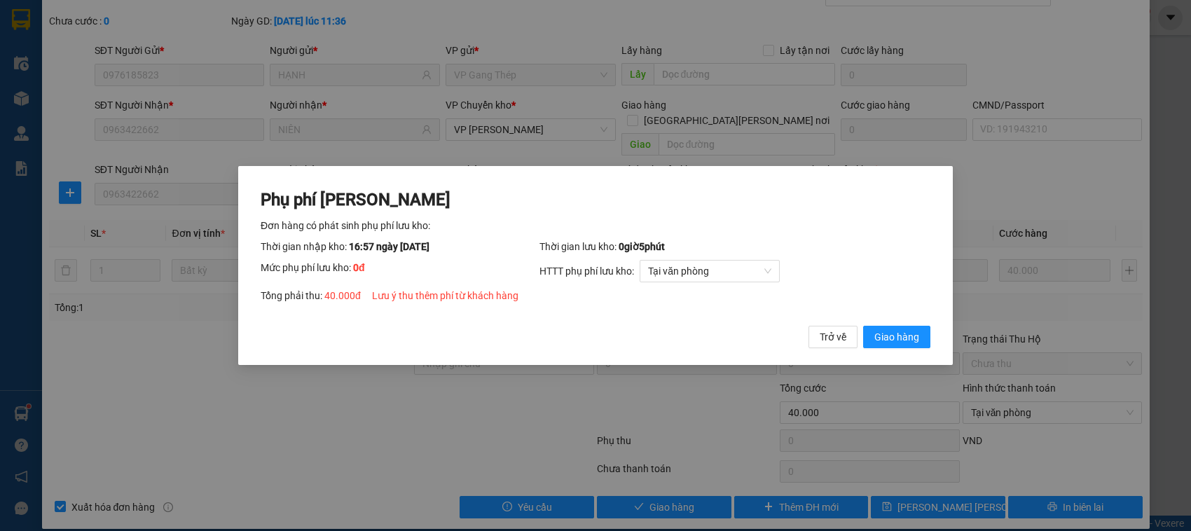
click at [863, 326] on button "Giao hàng" at bounding box center [896, 337] width 67 height 22
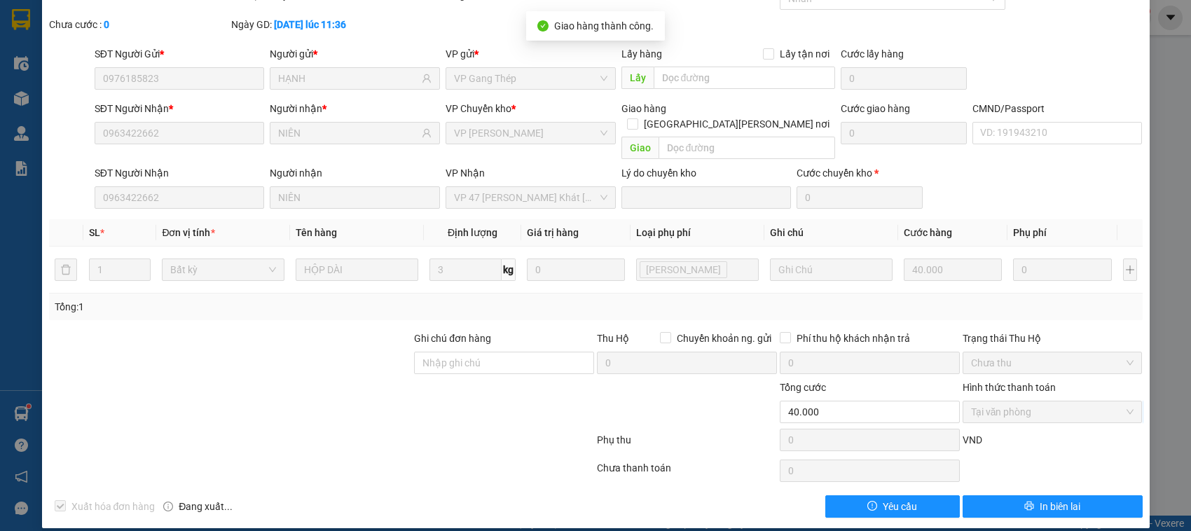
scroll to position [0, 0]
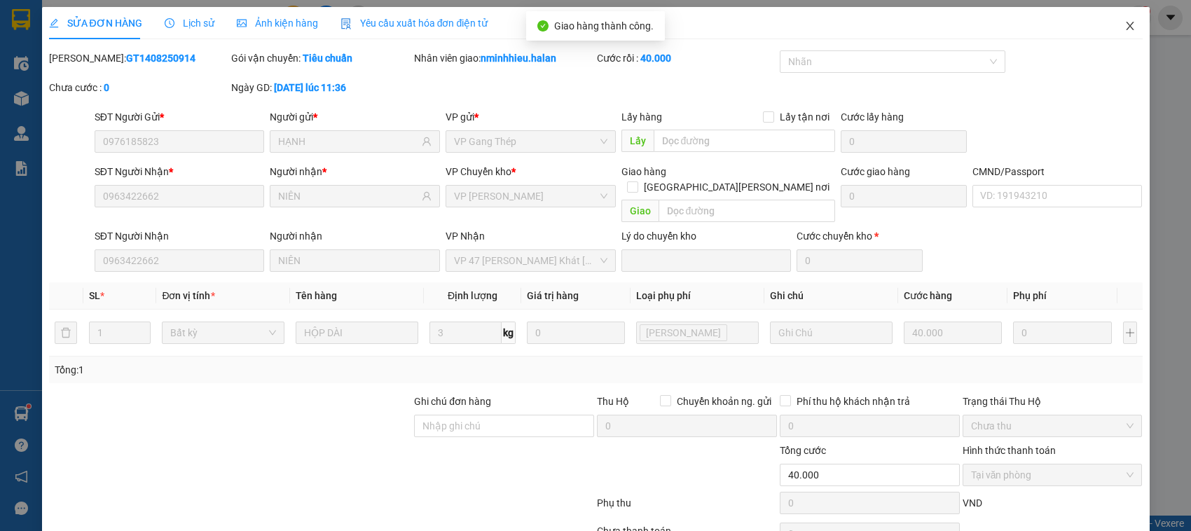
click at [1112, 33] on span "Close" at bounding box center [1130, 26] width 39 height 39
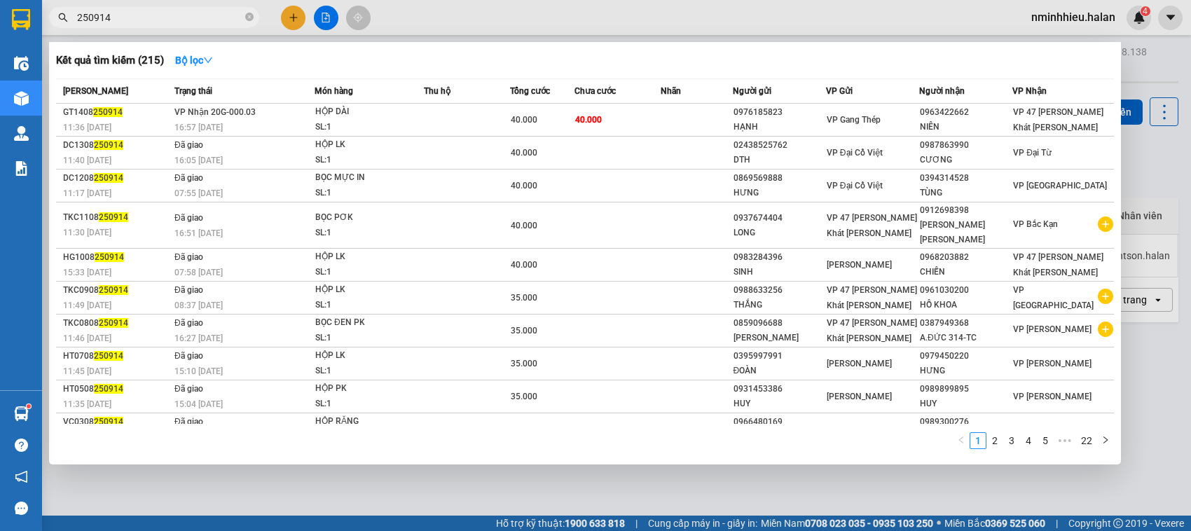
click at [166, 15] on input "250914" at bounding box center [159, 17] width 165 height 15
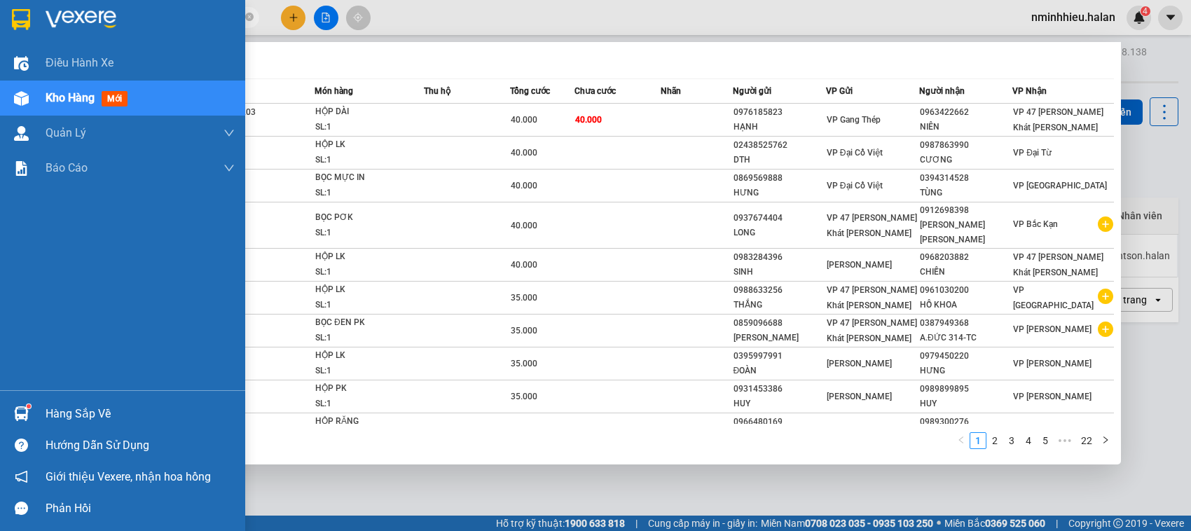
click at [29, 415] on div at bounding box center [21, 414] width 25 height 25
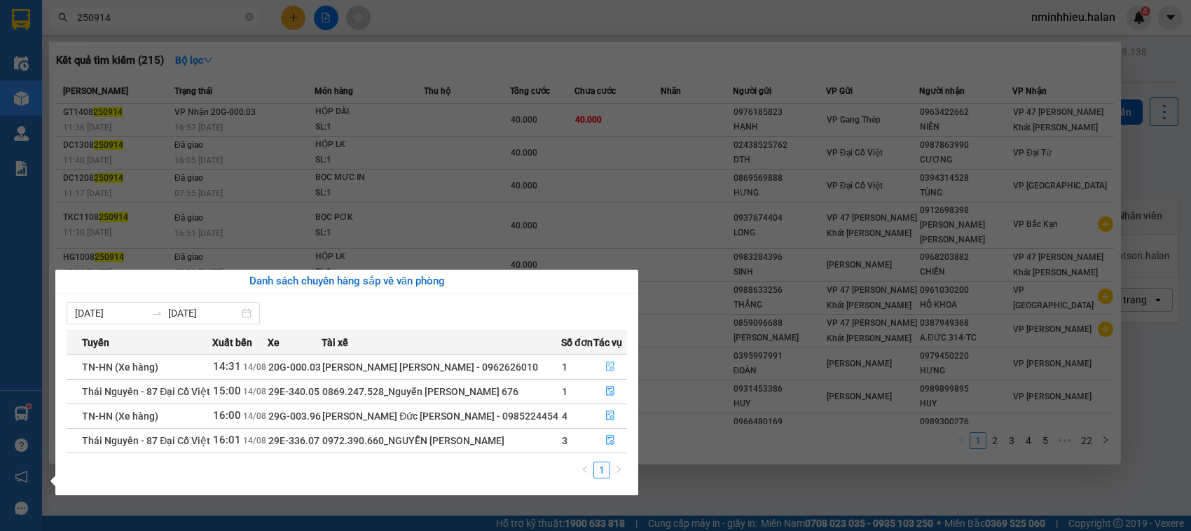
click at [594, 366] on button "button" at bounding box center [610, 367] width 32 height 22
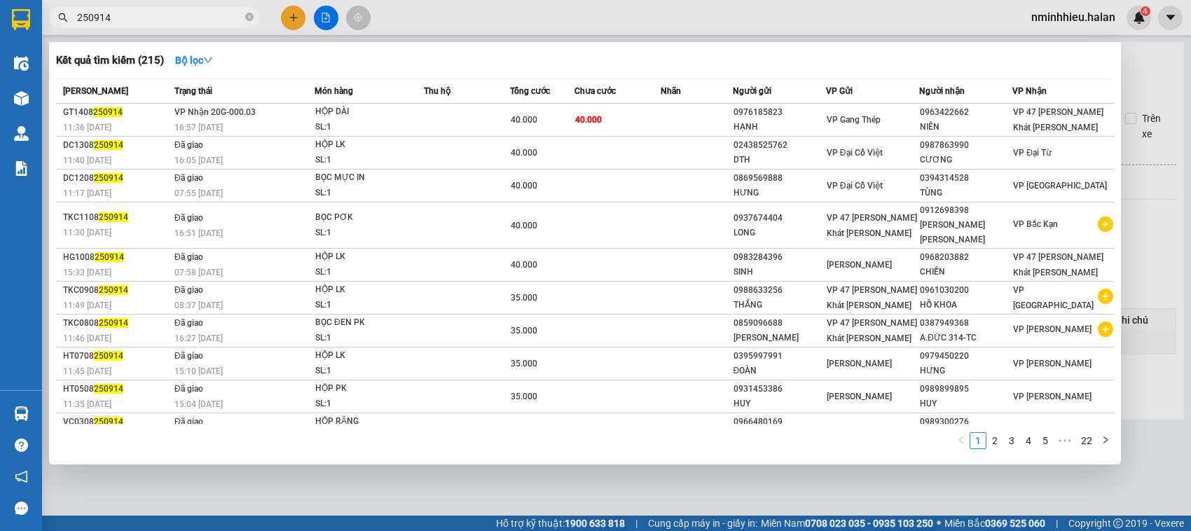
click at [625, 489] on div at bounding box center [595, 265] width 1191 height 531
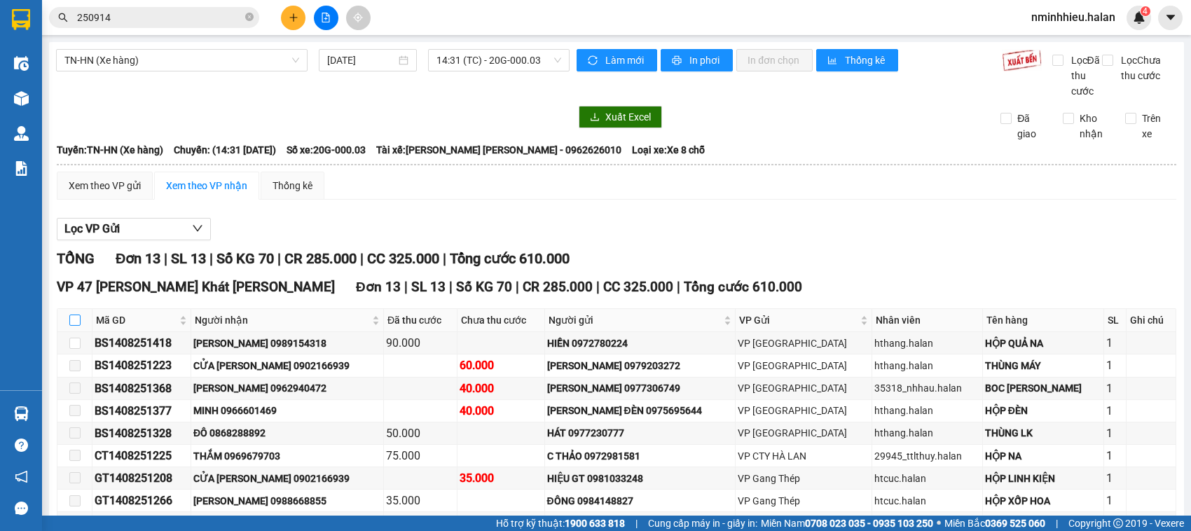
click at [78, 326] on input "checkbox" at bounding box center [74, 320] width 11 height 11
checkbox input "true"
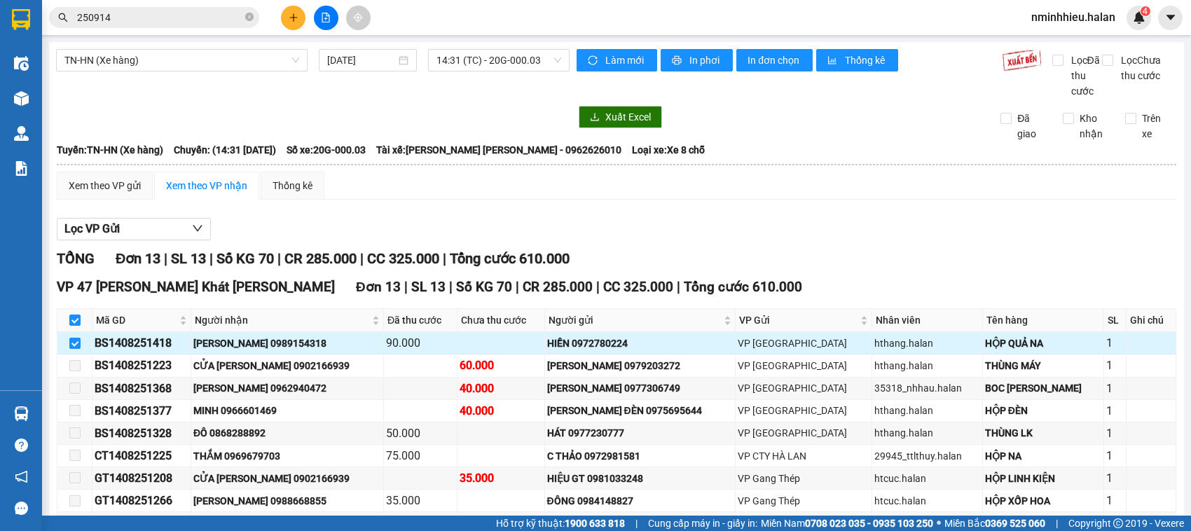
click at [254, 351] on div "THUỶ 0989154318" at bounding box center [287, 343] width 188 height 15
click at [247, 15] on icon "close-circle" at bounding box center [249, 17] width 8 height 8
click at [257, 351] on div "THUỶ 0989154318" at bounding box center [287, 343] width 188 height 15
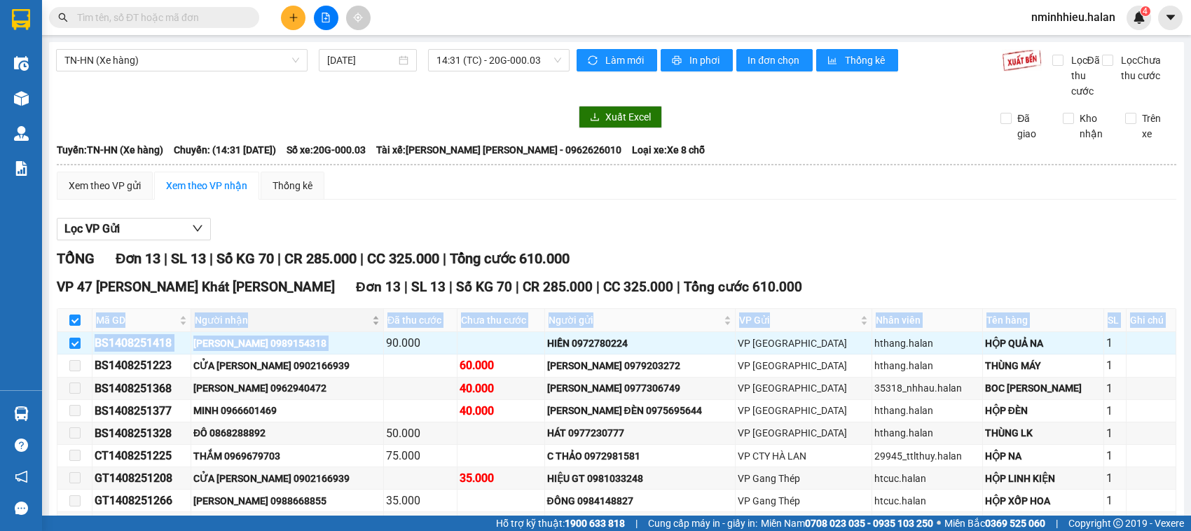
drag, startPoint x: 257, startPoint y: 359, endPoint x: 282, endPoint y: 331, distance: 37.2
click at [282, 331] on table "Mã GD Người nhận Đã thu cước Chưa thu cước Người gửi VP Gửi Nhân viên Tên hàng …" at bounding box center [616, 466] width 1119 height 317
click at [253, 351] on div "THUỶ 0989154318" at bounding box center [287, 343] width 188 height 15
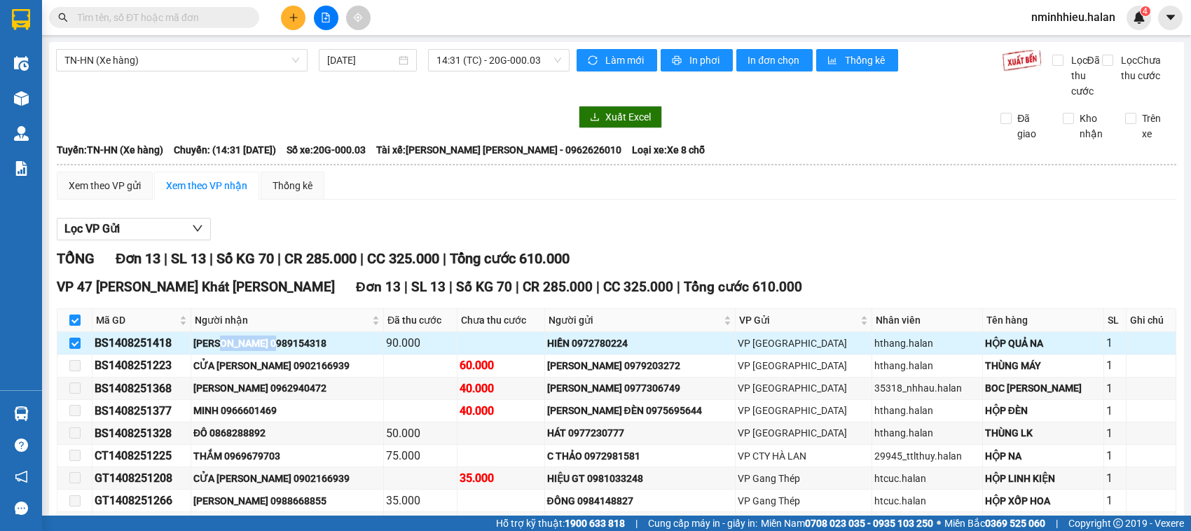
click at [253, 351] on div "THUỶ 0989154318" at bounding box center [287, 343] width 188 height 15
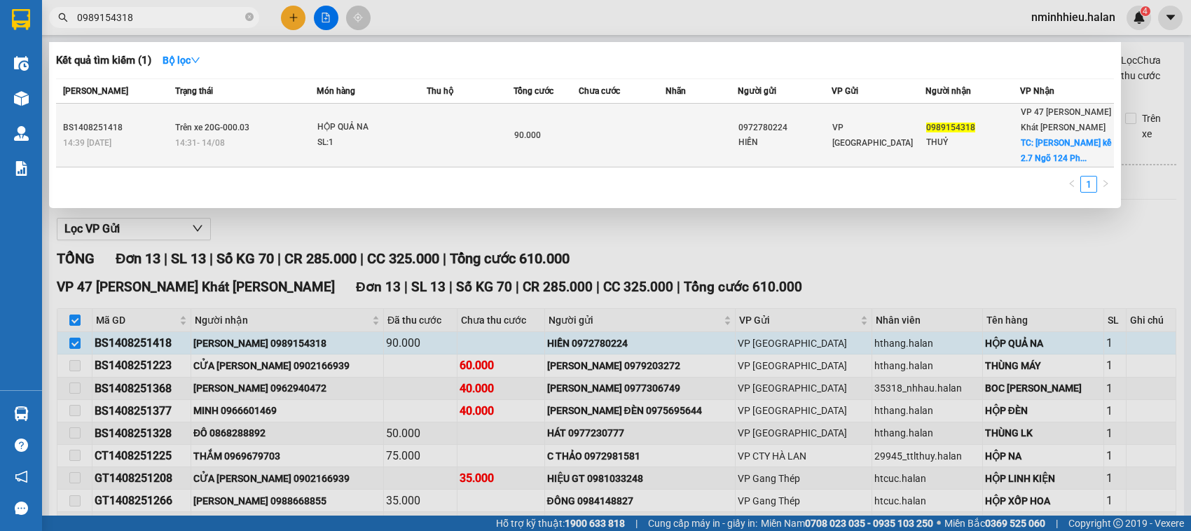
type input "0989154318"
click at [280, 118] on td "Trên xe 20G-000.03 14:31 - 14/08" at bounding box center [244, 136] width 145 height 64
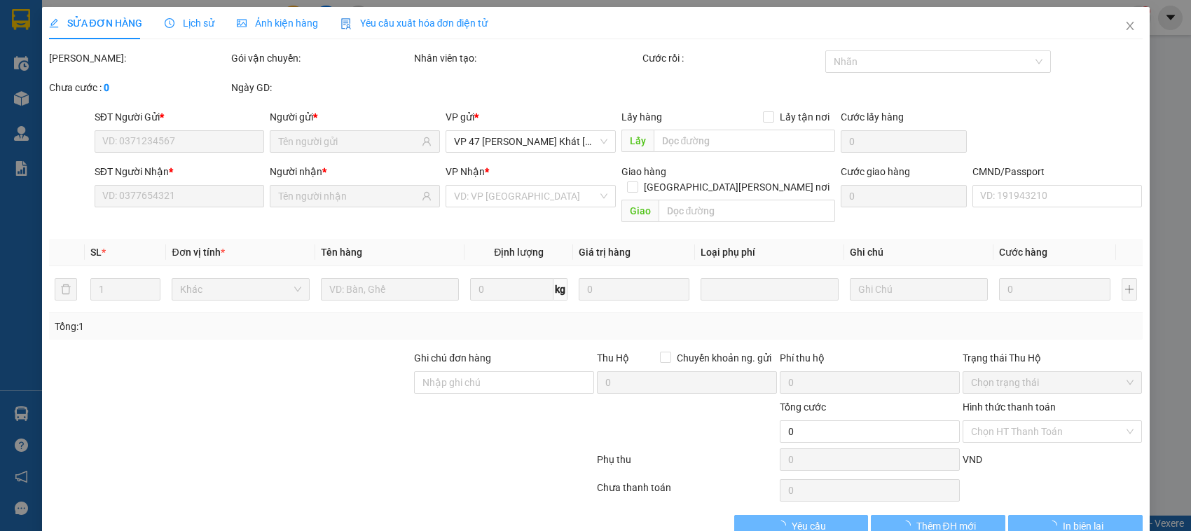
type input "0972780224"
type input "HIỀN"
type input "0989154318"
type input "THUỶ"
checkbox input "true"
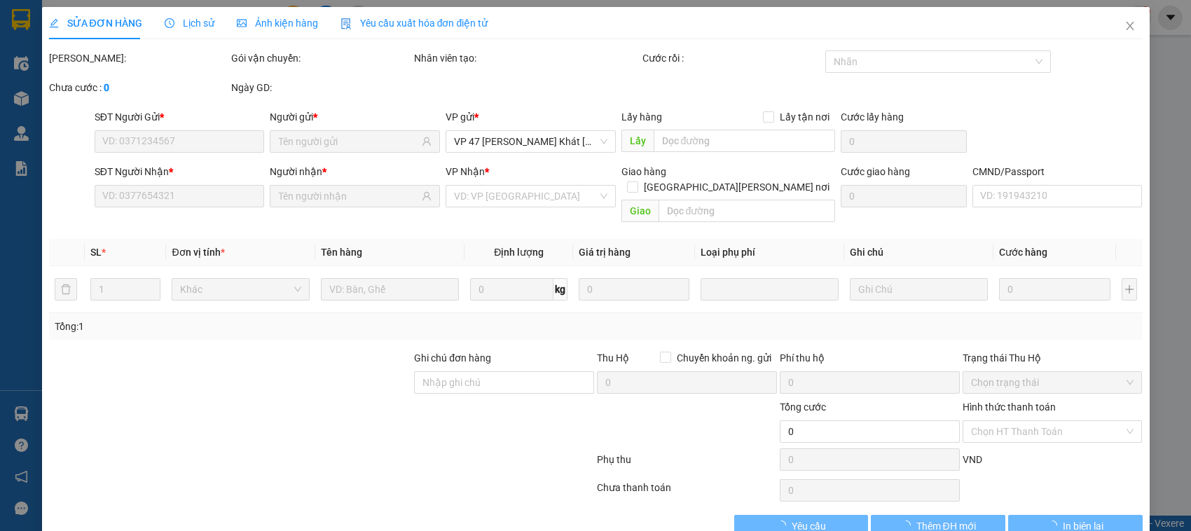
type input "nhà liền kề 2.7 Ngõ 124 Phố Vĩnh Tuy, Hà Nội, Việt Nam"
type input "40.000"
type input "gọi trc khi ship, xn lại đ/c"
type input "90.000"
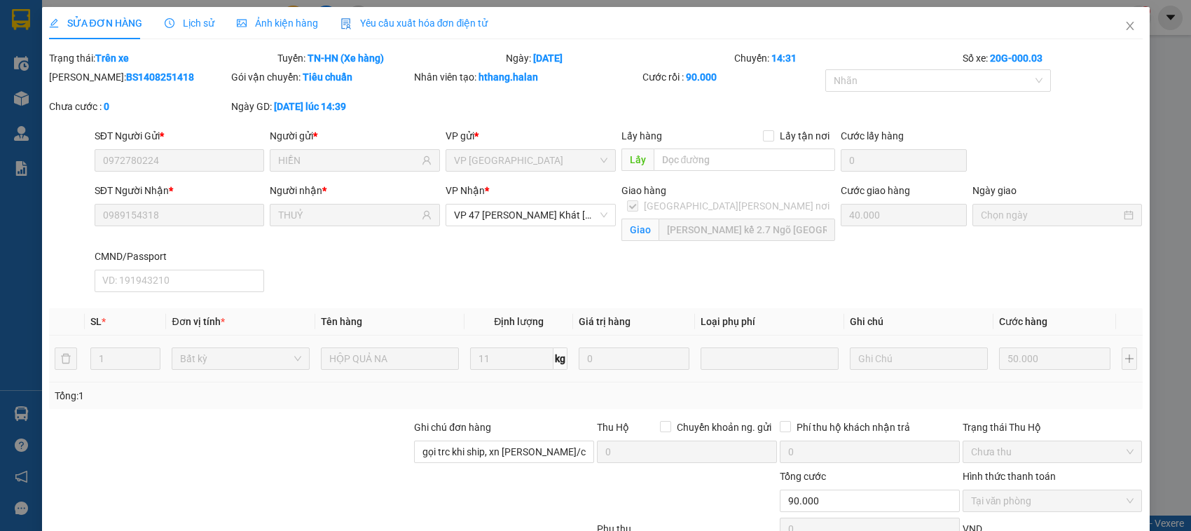
click at [653, 265] on div "SĐT Người Nhận * 0989154318 Người nhận * THUỶ VP Nhận * VP 47 Trần Khát Chân Gi…" at bounding box center [619, 240] width 1054 height 115
click at [1132, 20] on span "Close" at bounding box center [1130, 26] width 39 height 39
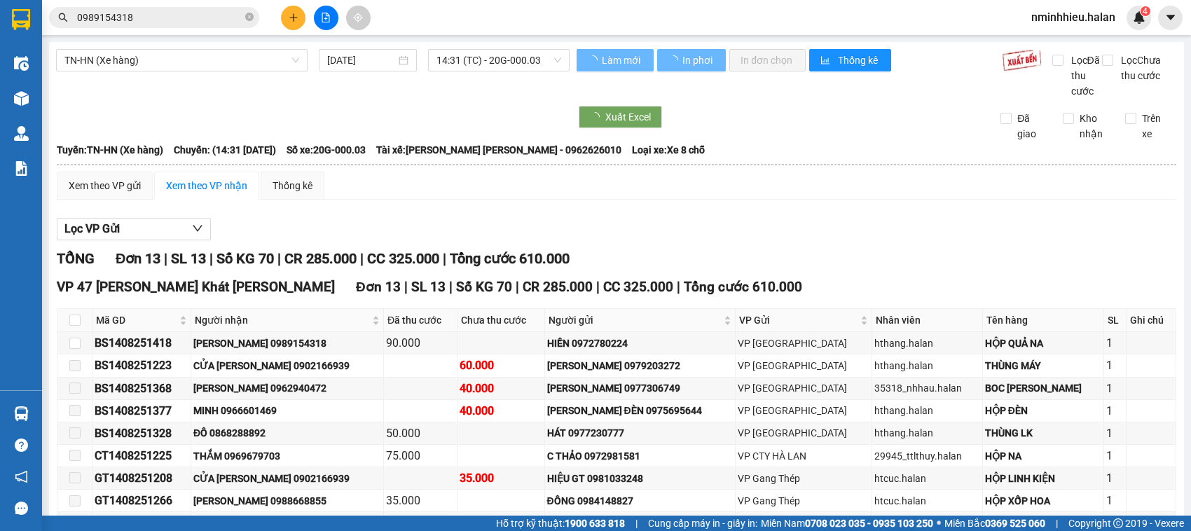
click at [205, 13] on input "0989154318" at bounding box center [159, 17] width 165 height 15
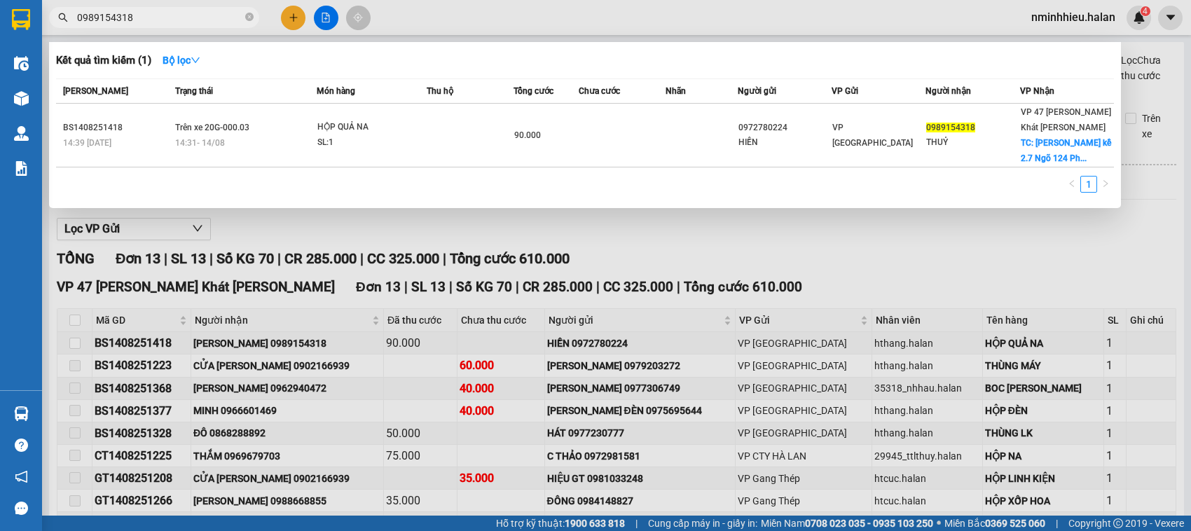
click at [186, 16] on input "0989154318" at bounding box center [159, 17] width 165 height 15
click at [186, 15] on input "0989154318" at bounding box center [159, 17] width 165 height 15
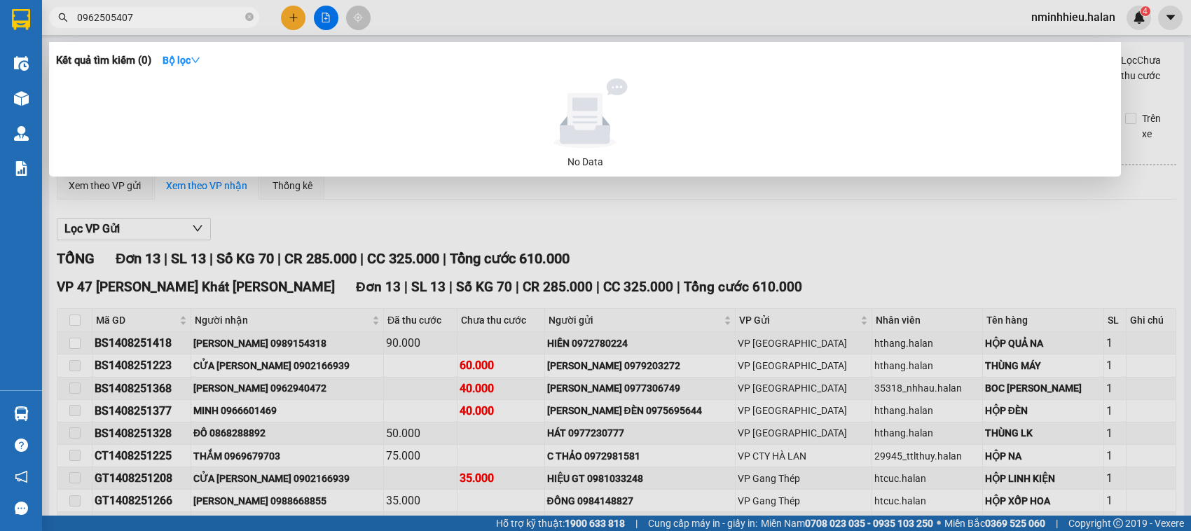
type input "0962505407"
click at [456, 223] on div at bounding box center [595, 265] width 1191 height 531
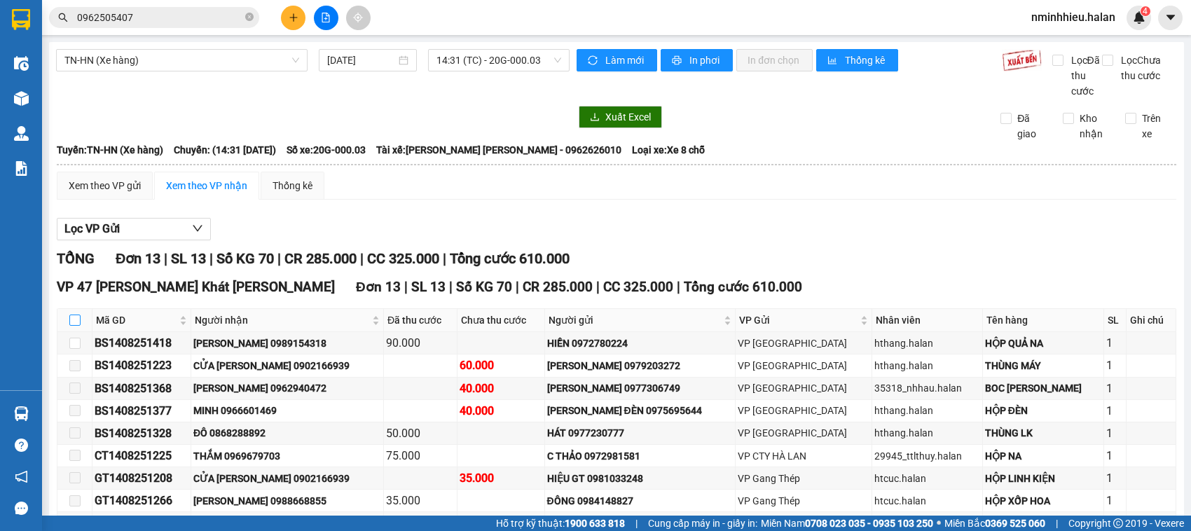
click at [69, 326] on input "checkbox" at bounding box center [74, 320] width 11 height 11
checkbox input "true"
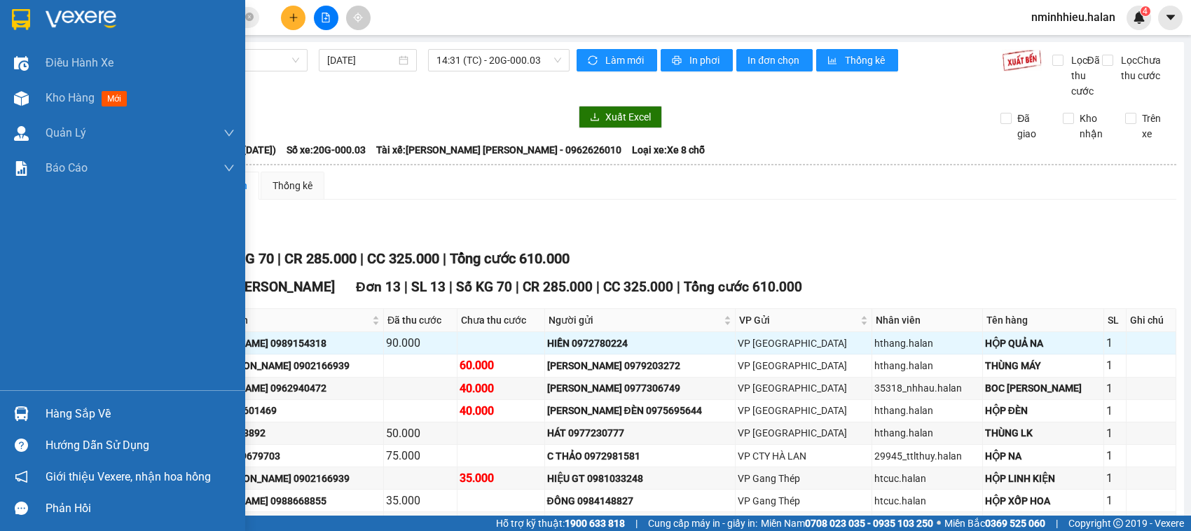
click at [43, 408] on div "Hàng sắp về" at bounding box center [122, 414] width 245 height 32
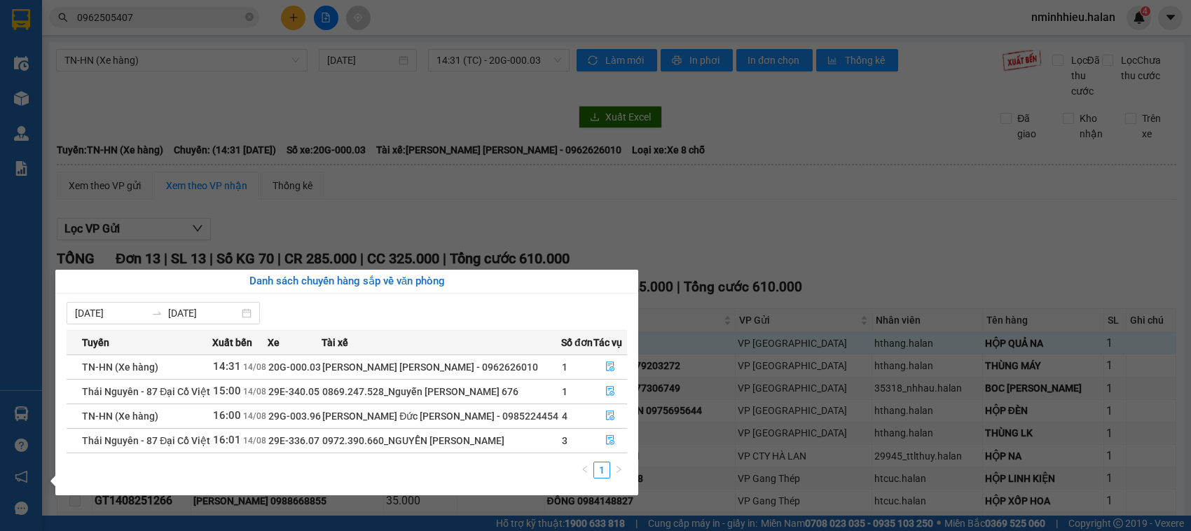
click at [341, 86] on section "Kết quả tìm kiếm ( 0 ) Bộ lọc No Data 0962505407 nminhhieu.halan 4 Điều hành xe…" at bounding box center [595, 265] width 1191 height 531
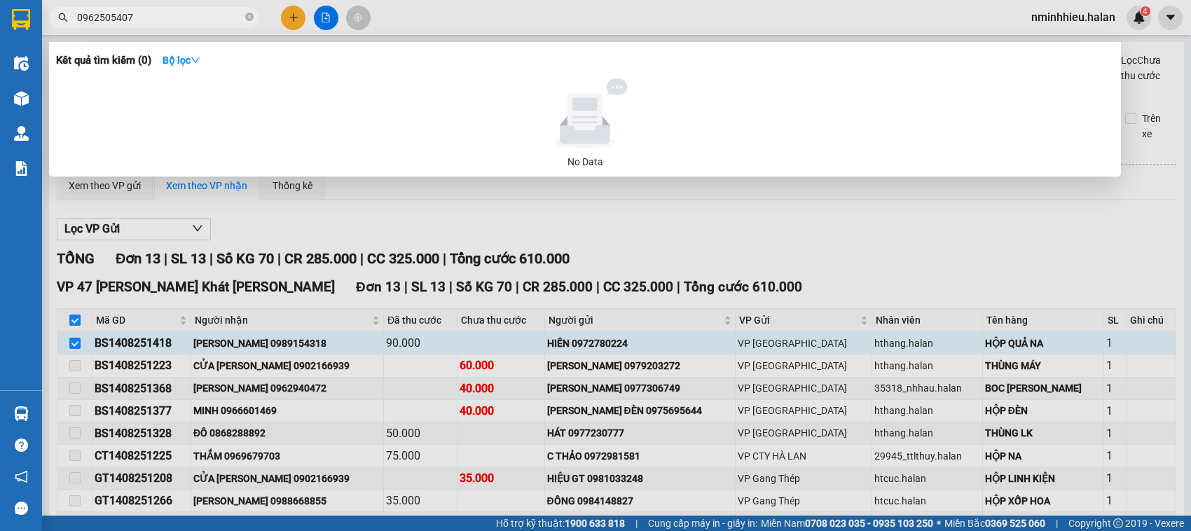
click at [210, 18] on input "0962505407" at bounding box center [159, 17] width 165 height 15
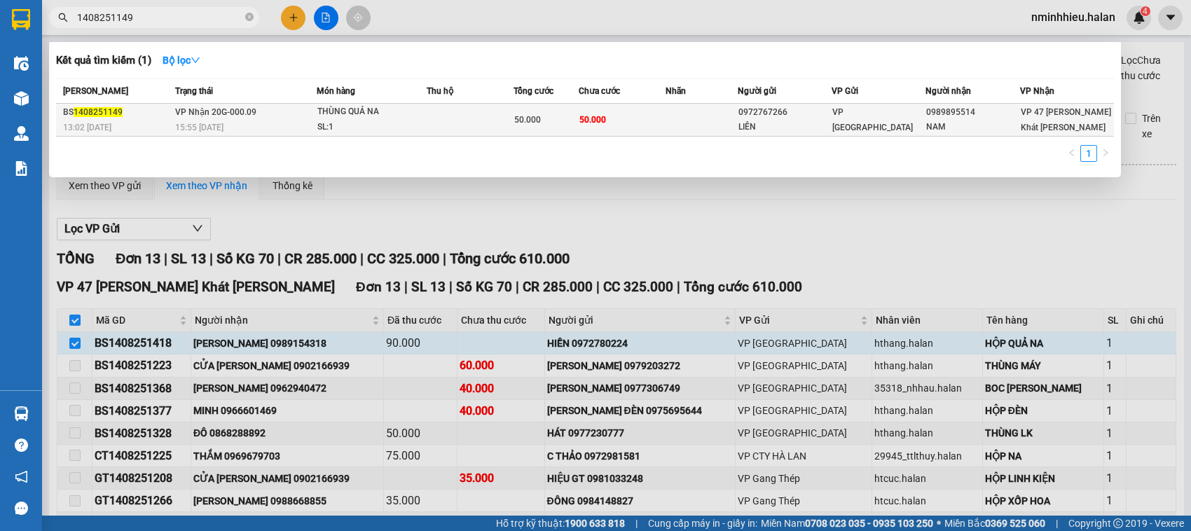
type input "1408251149"
click at [402, 124] on div "SL: 1" at bounding box center [369, 127] width 105 height 15
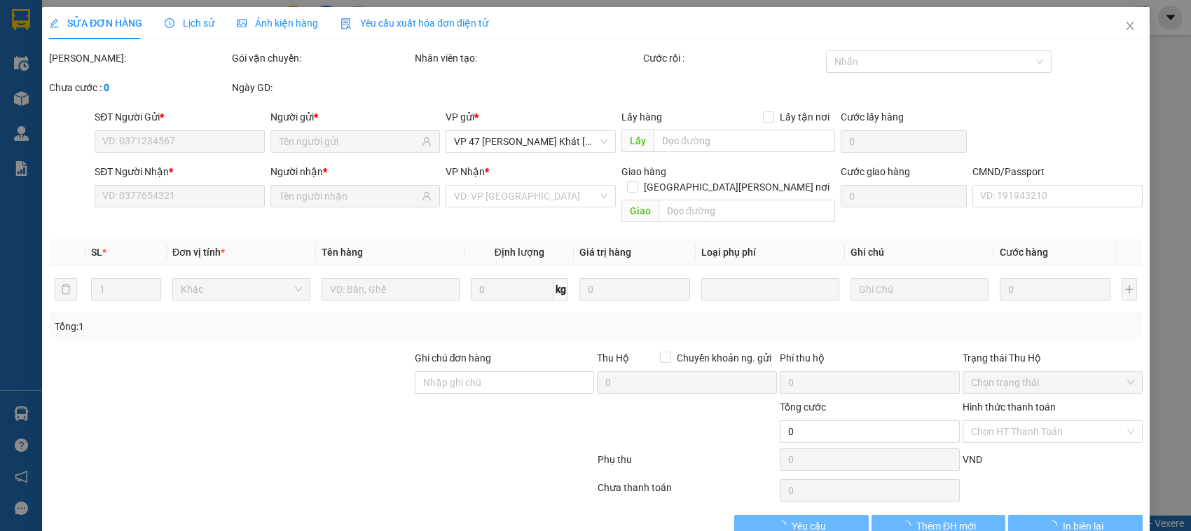
type input "0972767266"
type input "LIÊN"
type input "0989895514"
type input "NAM"
type input "50.000"
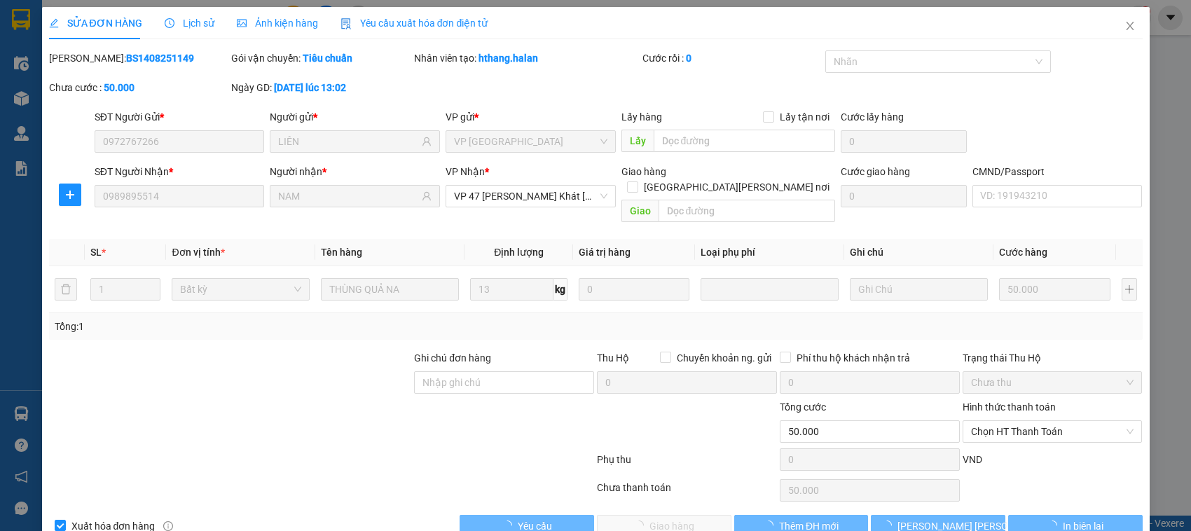
scroll to position [19, 0]
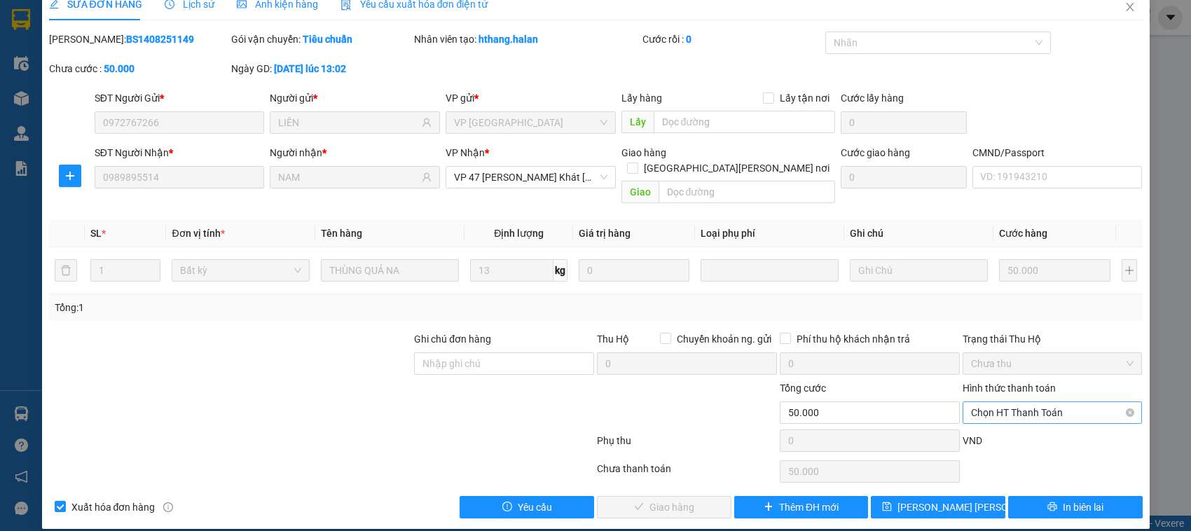
click at [1007, 402] on span "Chọn HT Thanh Toán" at bounding box center [1052, 412] width 163 height 21
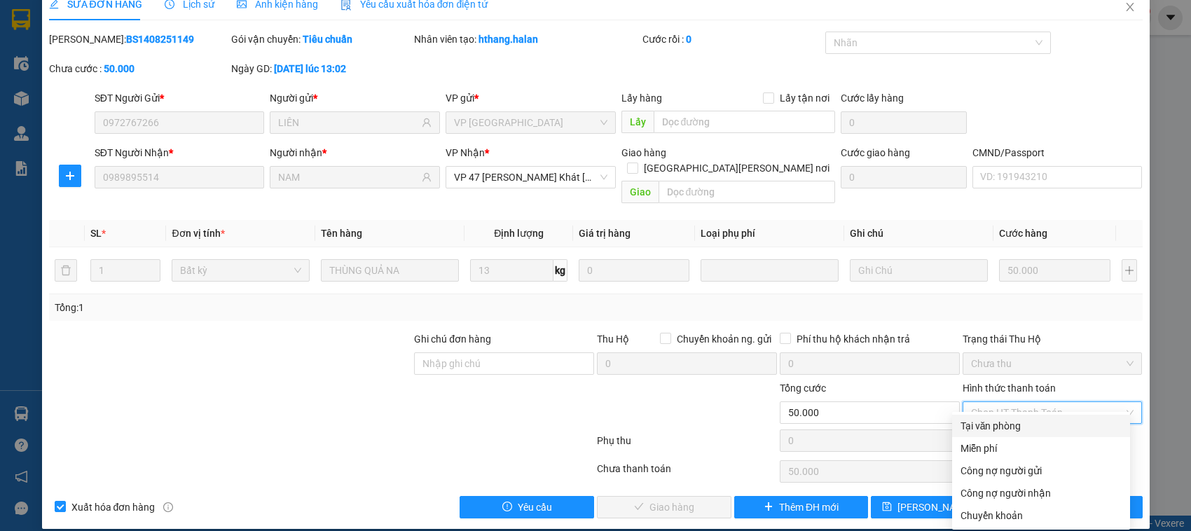
click at [992, 428] on div "Tại văn phòng" at bounding box center [1041, 425] width 161 height 15
type input "0"
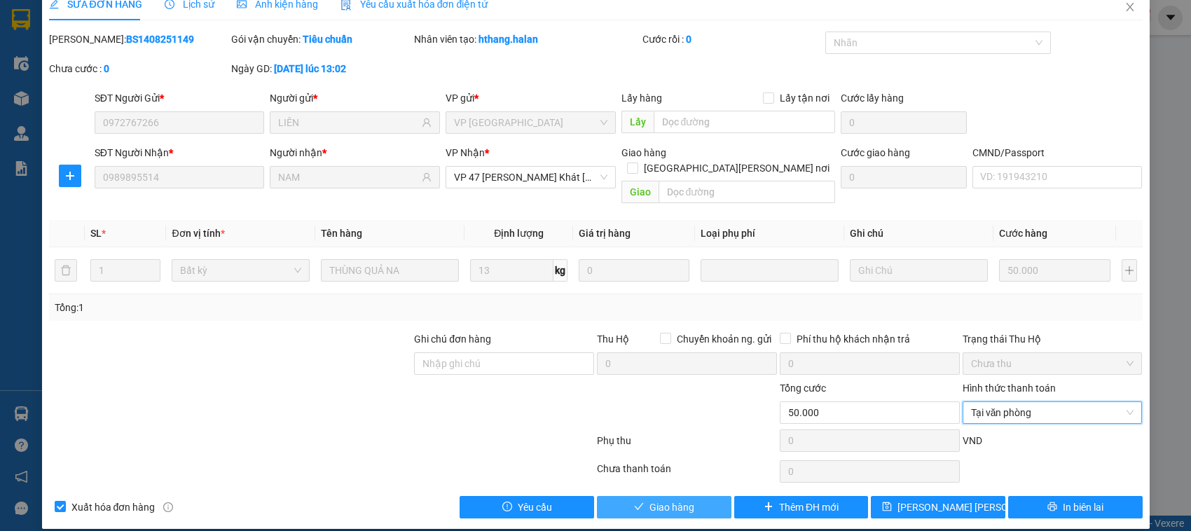
click at [639, 496] on button "Giao hàng" at bounding box center [664, 507] width 135 height 22
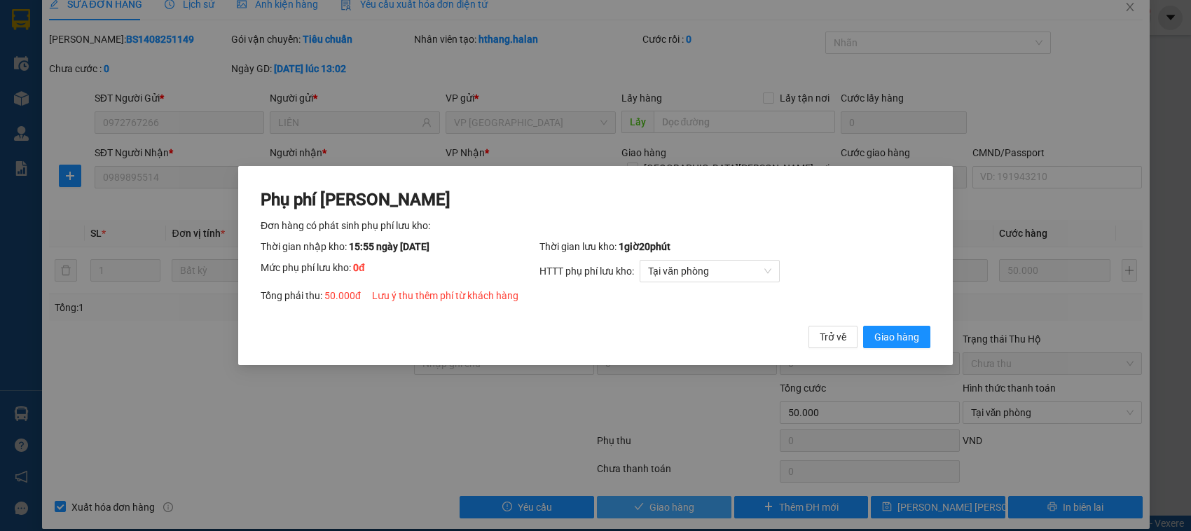
click at [863, 326] on button "Giao hàng" at bounding box center [896, 337] width 67 height 22
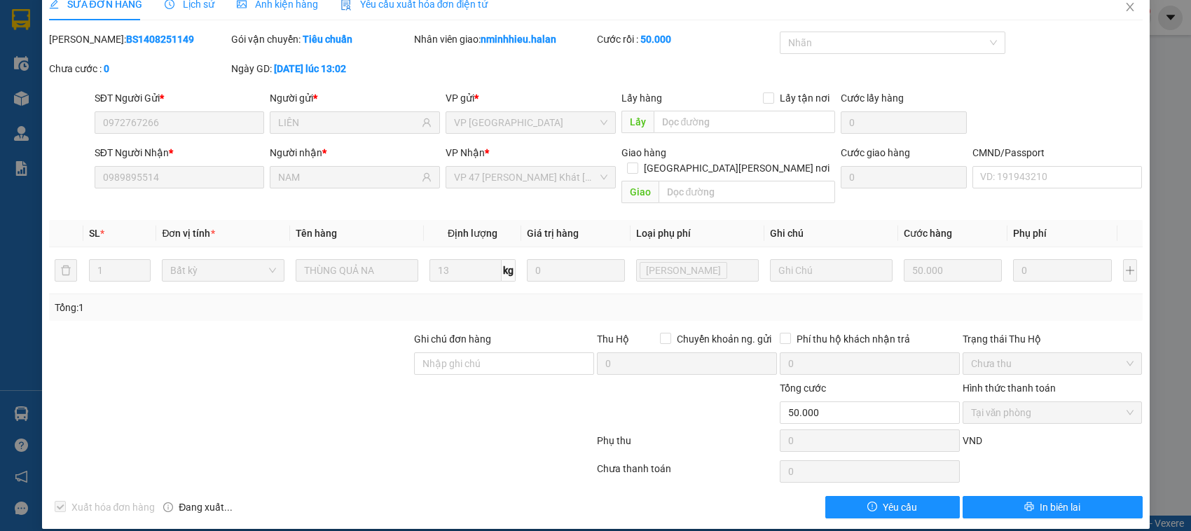
scroll to position [0, 0]
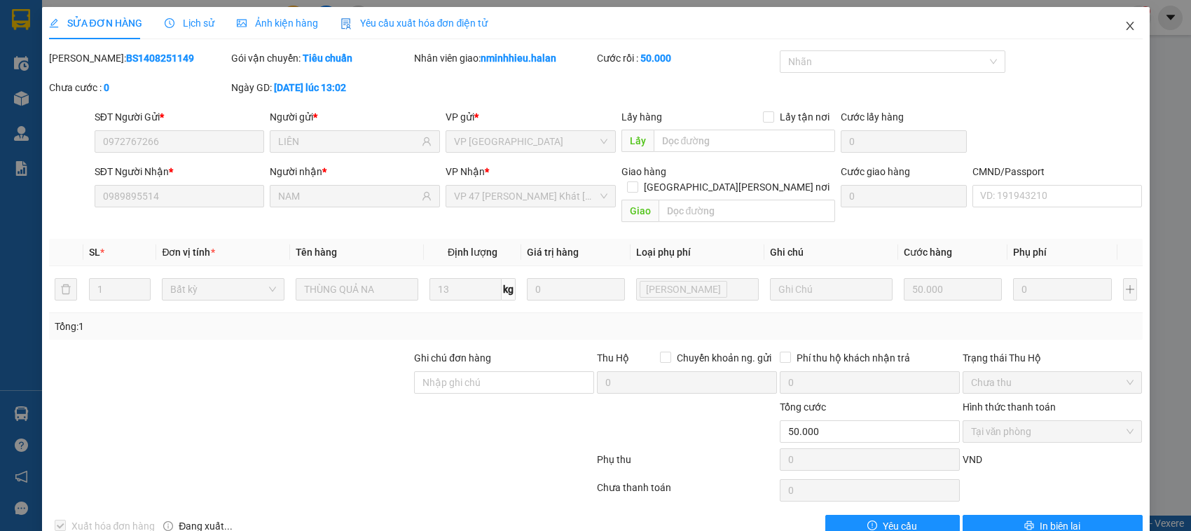
click at [1111, 40] on span "Close" at bounding box center [1130, 26] width 39 height 39
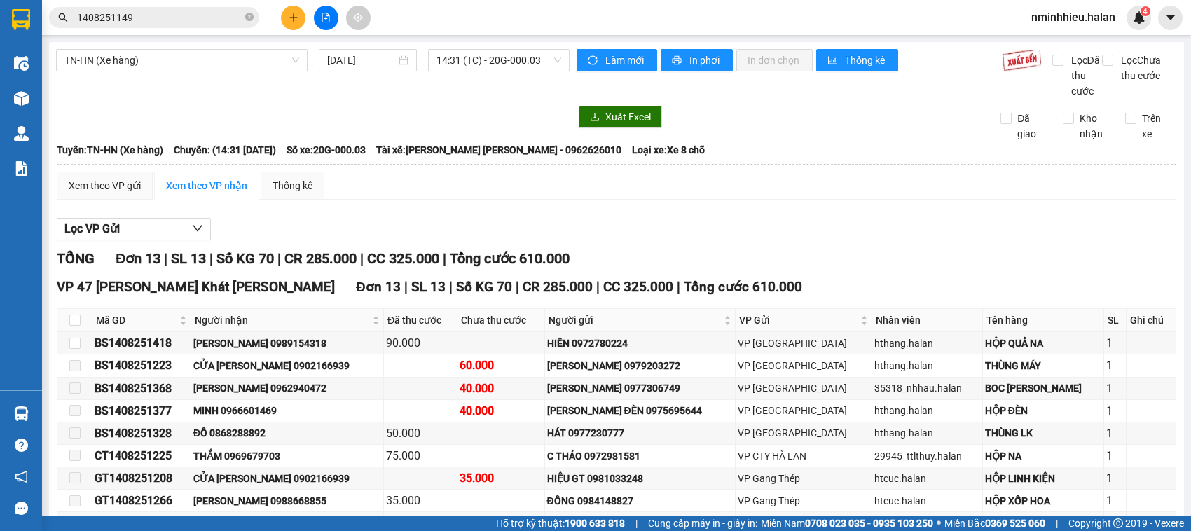
click at [163, 20] on input "1408251149" at bounding box center [159, 17] width 165 height 15
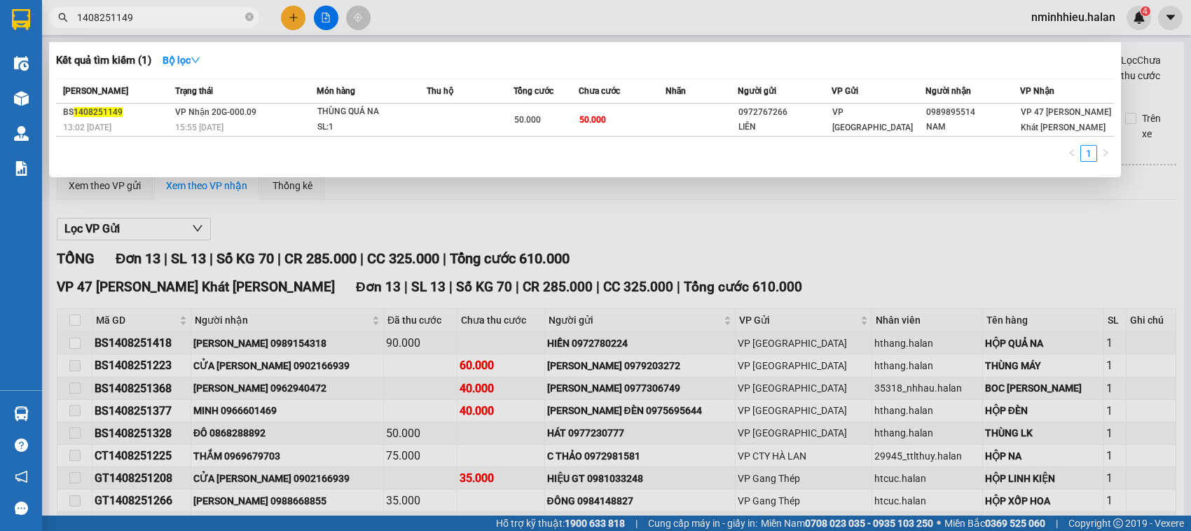
click at [163, 20] on input "1408251149" at bounding box center [159, 17] width 165 height 15
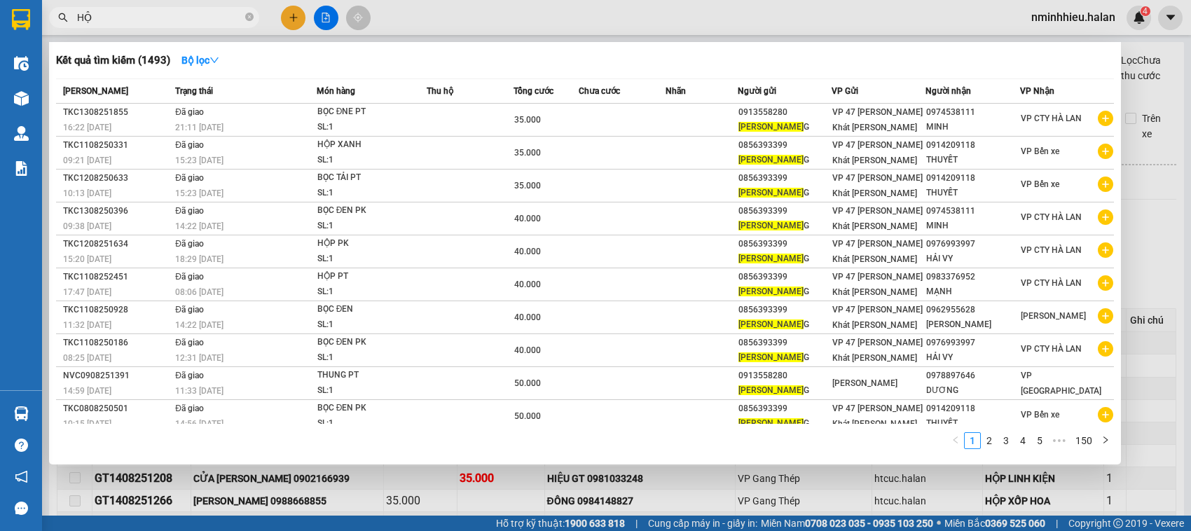
type input "H"
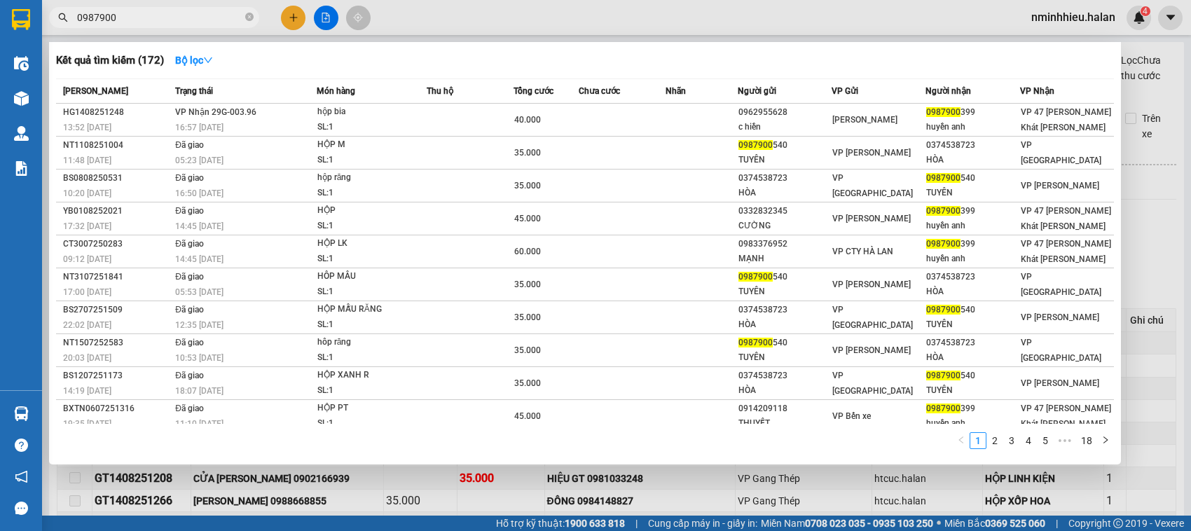
click at [163, 20] on input "0987900" at bounding box center [159, 17] width 165 height 15
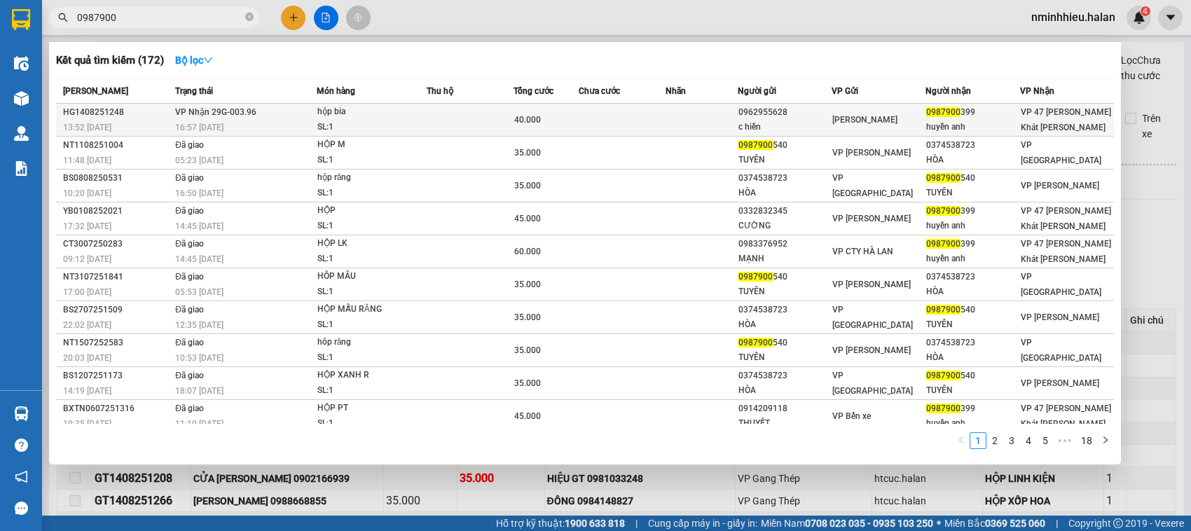
type input "0987900"
click at [273, 107] on td "VP Nhận 29G-003.96 16:57 - 14/08" at bounding box center [244, 120] width 145 height 33
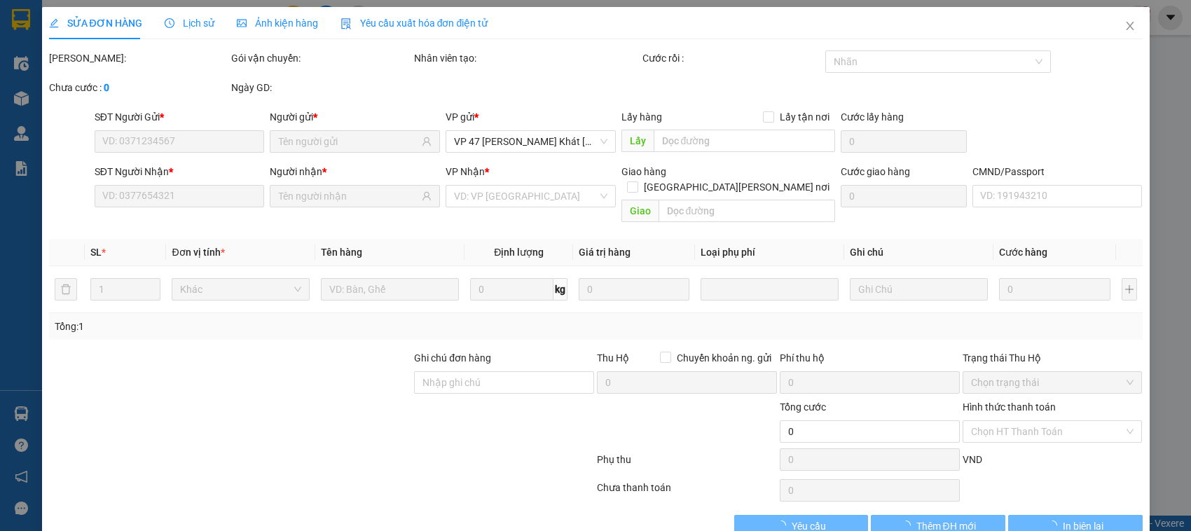
type input "0962955628"
type input "c hiền"
type input "0987900399"
type input "huyền anh"
type input "40.000"
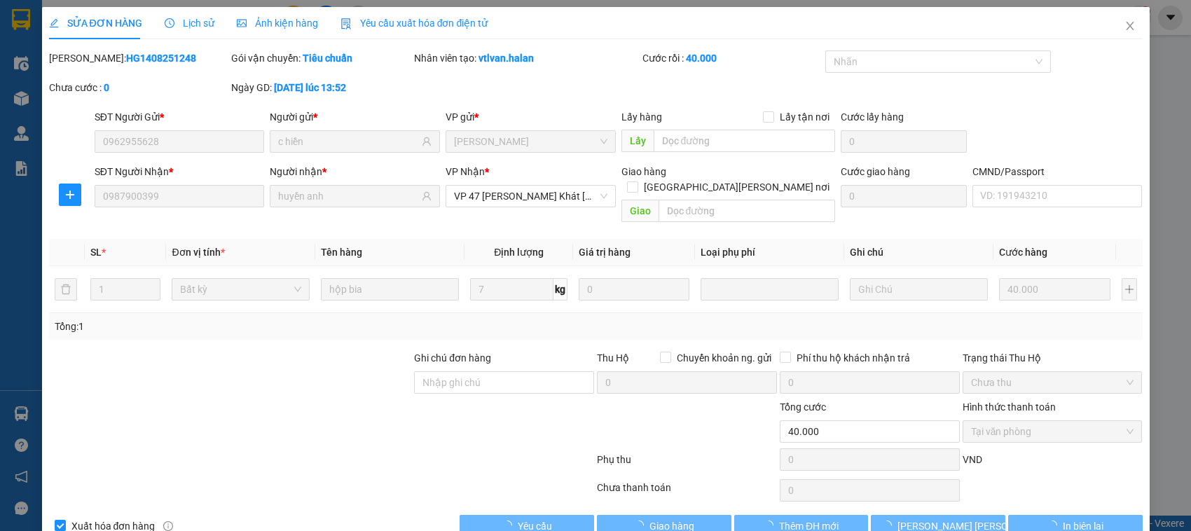
scroll to position [19, 0]
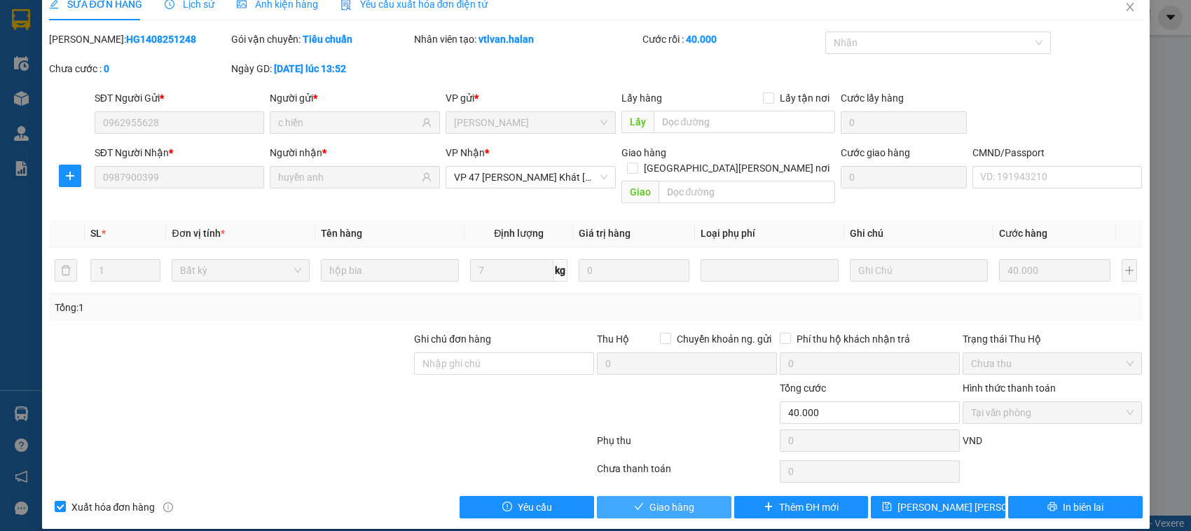
click at [678, 500] on span "Giao hàng" at bounding box center [672, 507] width 45 height 15
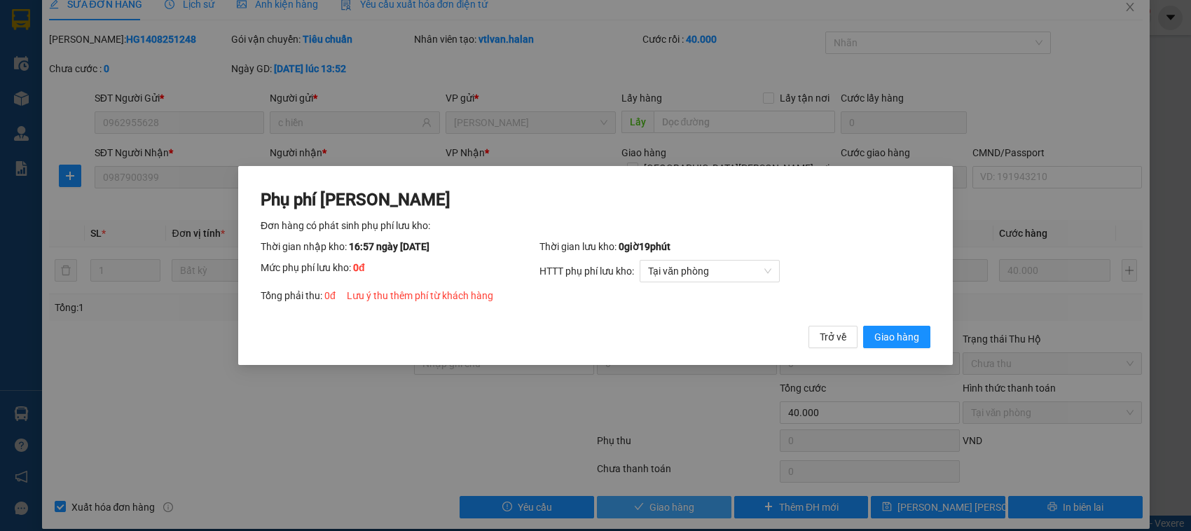
click at [863, 326] on button "Giao hàng" at bounding box center [896, 337] width 67 height 22
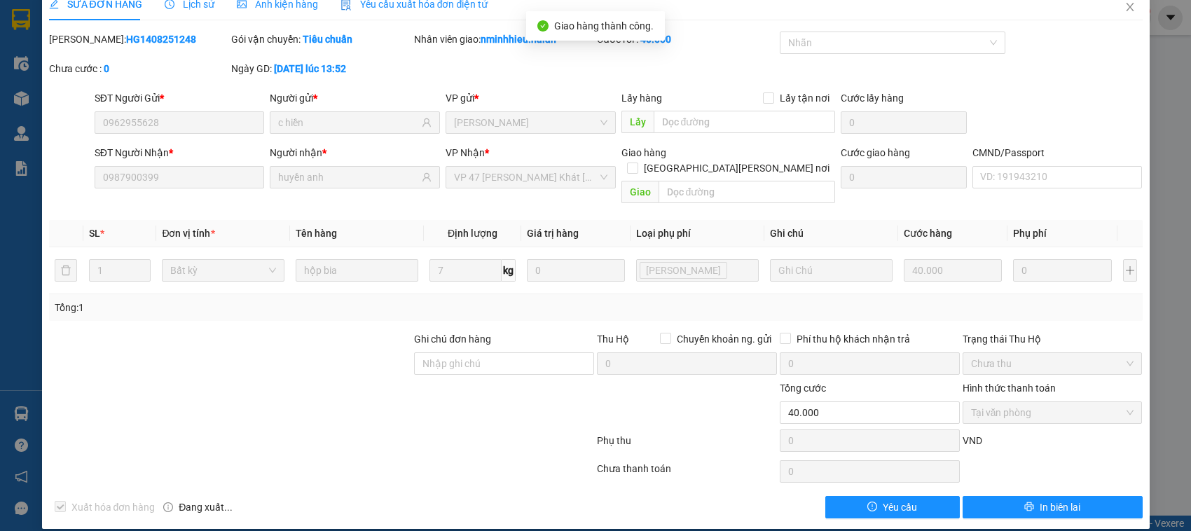
scroll to position [0, 0]
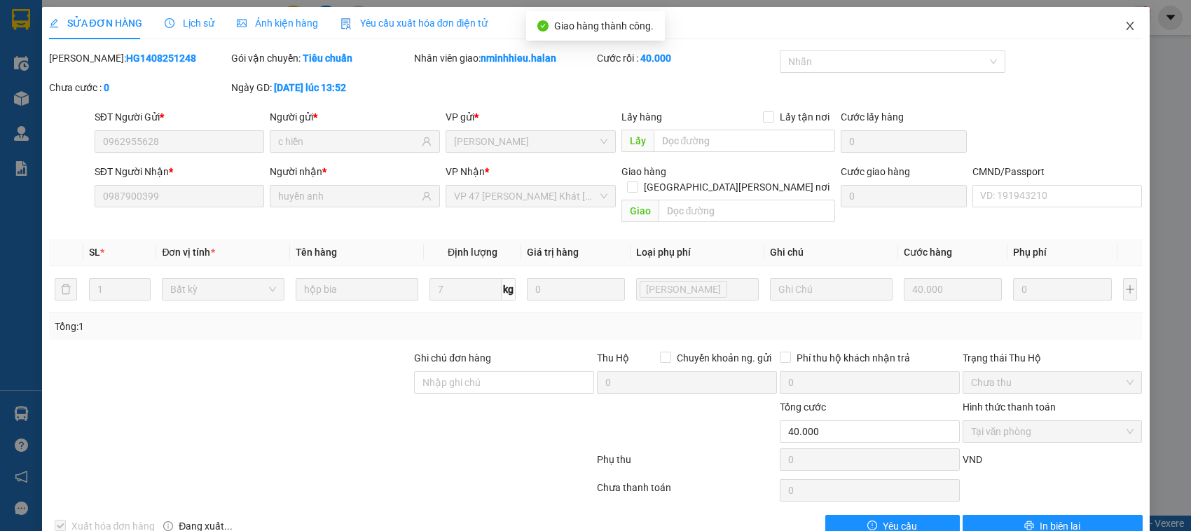
click at [1125, 18] on span "Close" at bounding box center [1130, 26] width 39 height 39
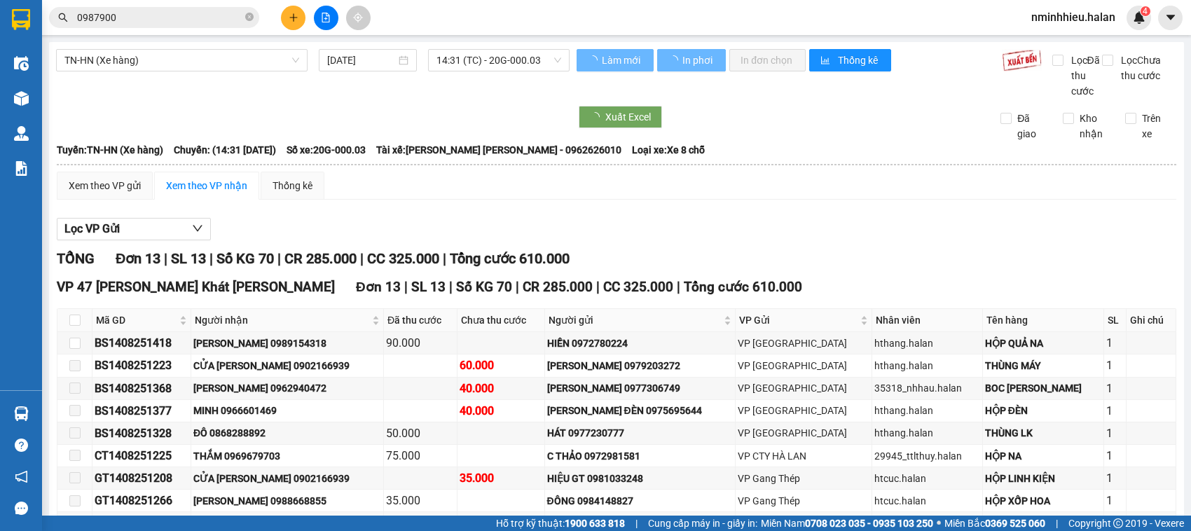
click at [151, 18] on input "0987900" at bounding box center [159, 17] width 165 height 15
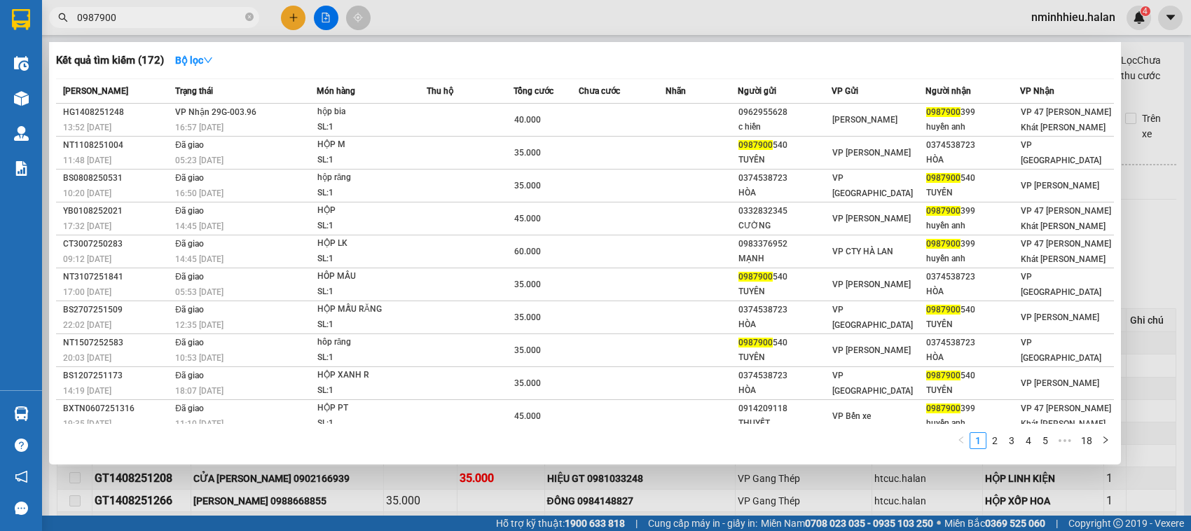
click at [151, 18] on input "0987900" at bounding box center [159, 17] width 165 height 15
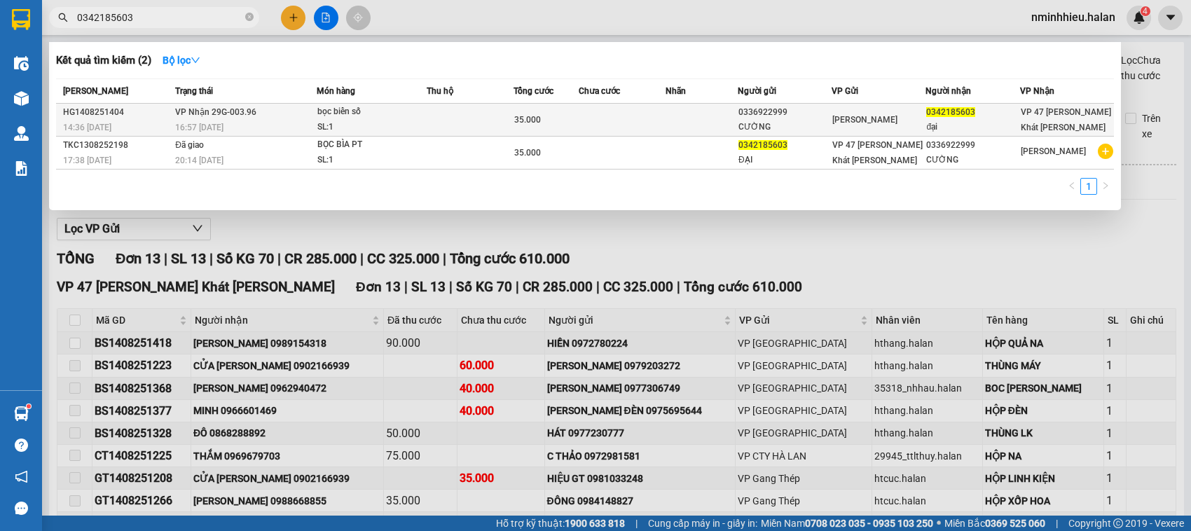
type input "0342185603"
click at [284, 116] on td "VP Nhận 29G-003.96 16:57 - 14/08" at bounding box center [244, 120] width 145 height 33
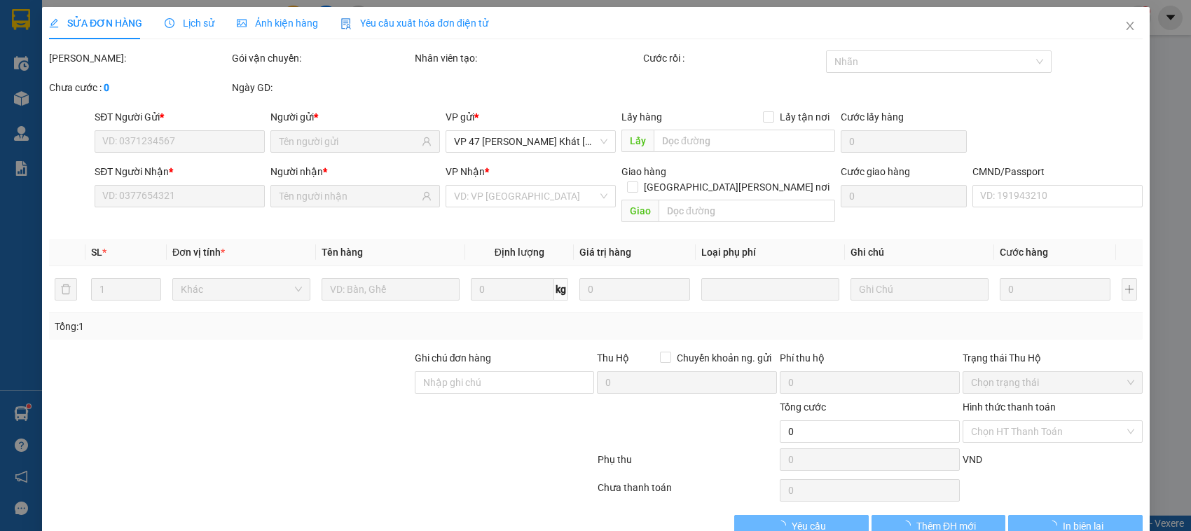
type input "0336922999"
type input "CƯỜNG"
type input "0342185603"
type input "đại"
type input "35.000"
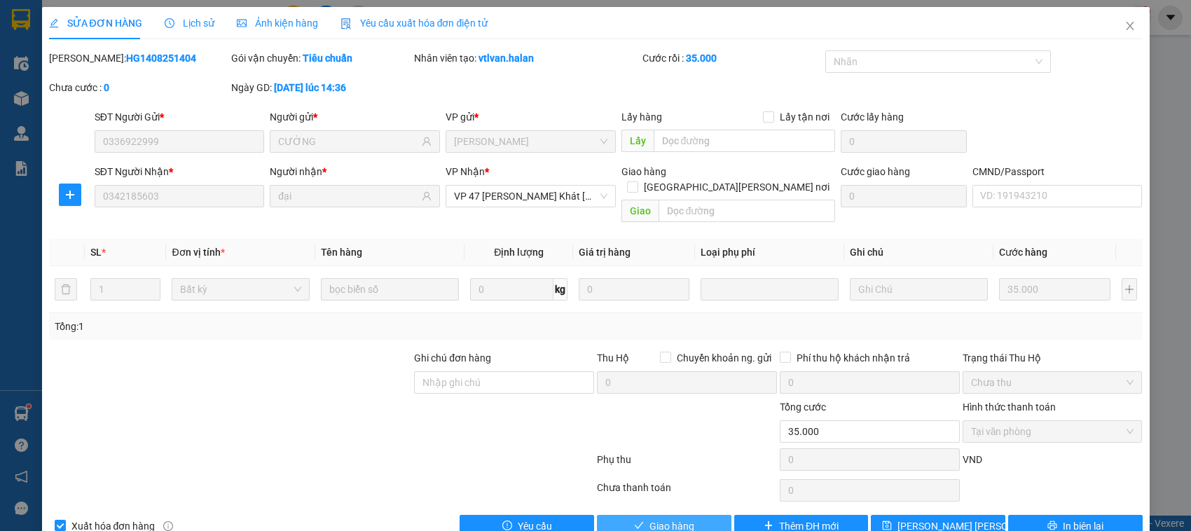
click at [652, 519] on span "Giao hàng" at bounding box center [672, 526] width 45 height 15
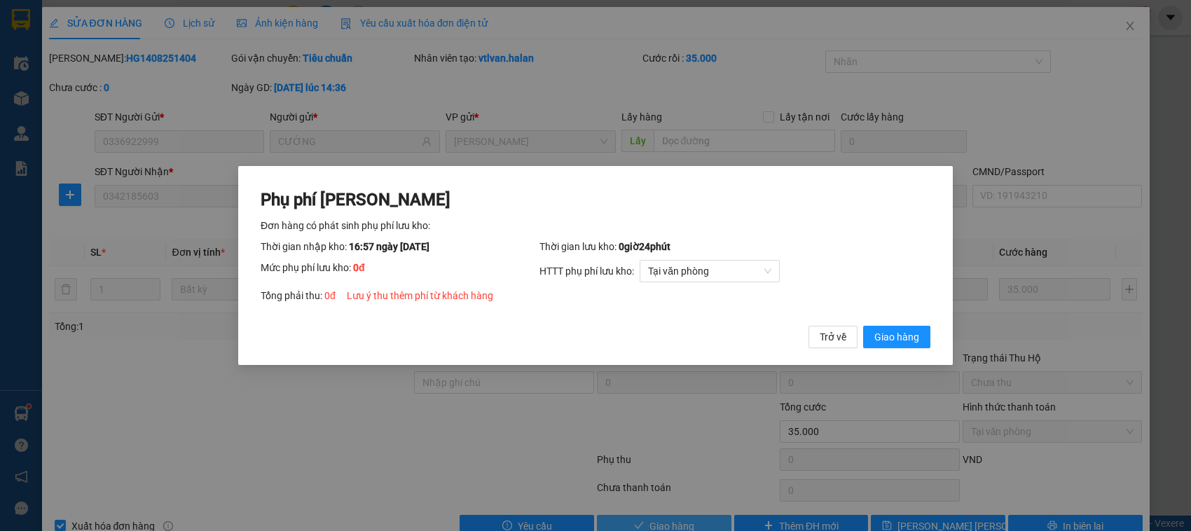
click at [863, 326] on button "Giao hàng" at bounding box center [896, 337] width 67 height 22
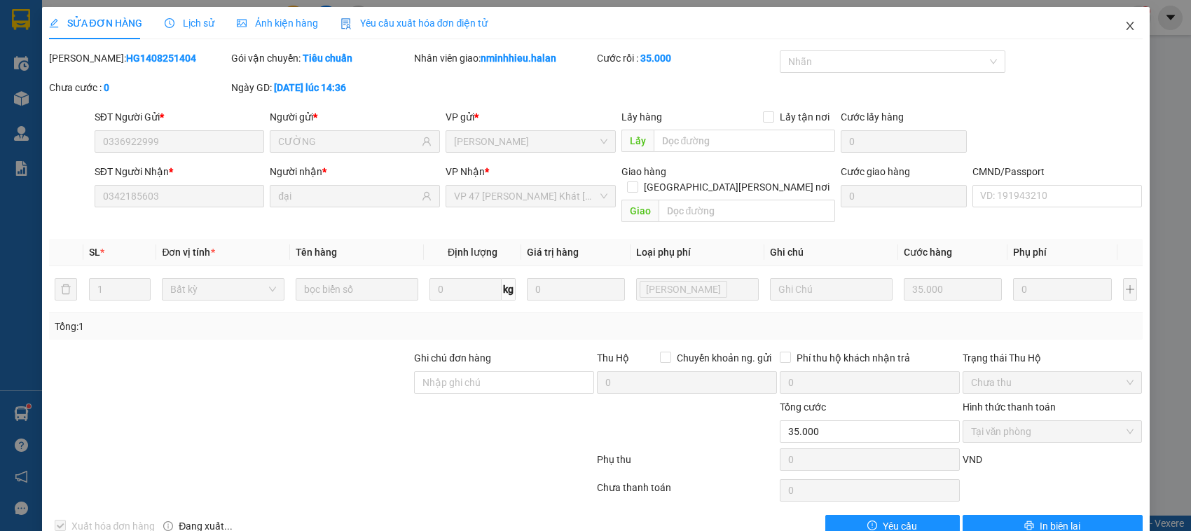
click at [1123, 18] on span "Close" at bounding box center [1130, 26] width 39 height 39
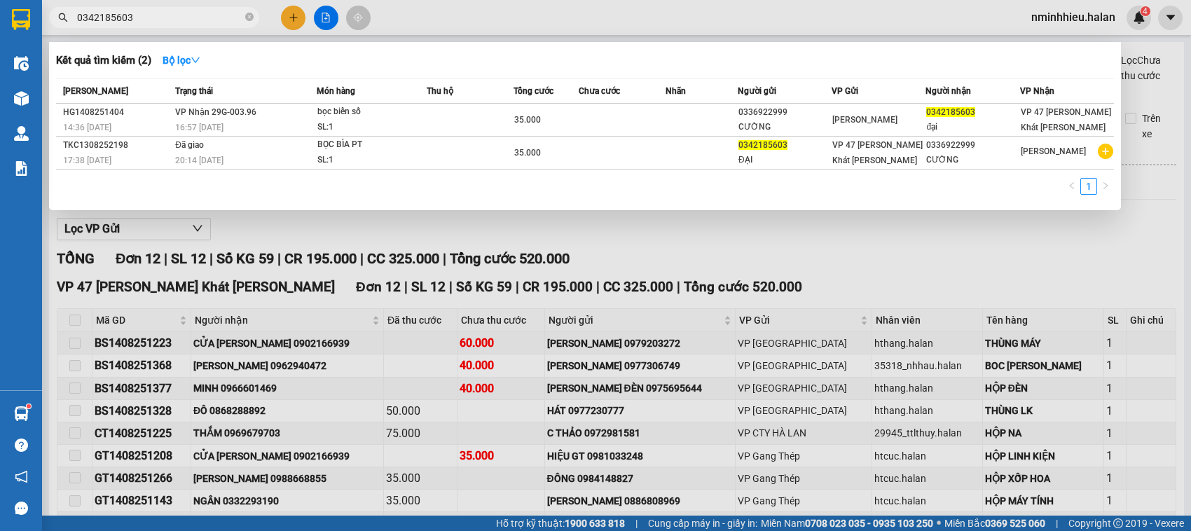
click at [198, 22] on input "0342185603" at bounding box center [159, 17] width 165 height 15
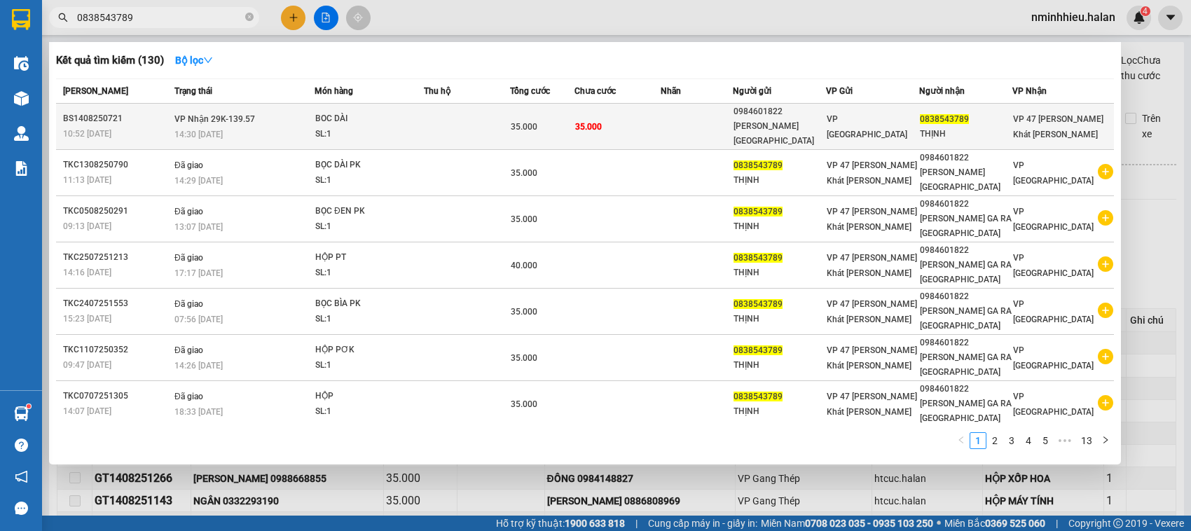
type input "0838543789"
click at [320, 116] on div "BOC DÀI" at bounding box center [367, 118] width 105 height 15
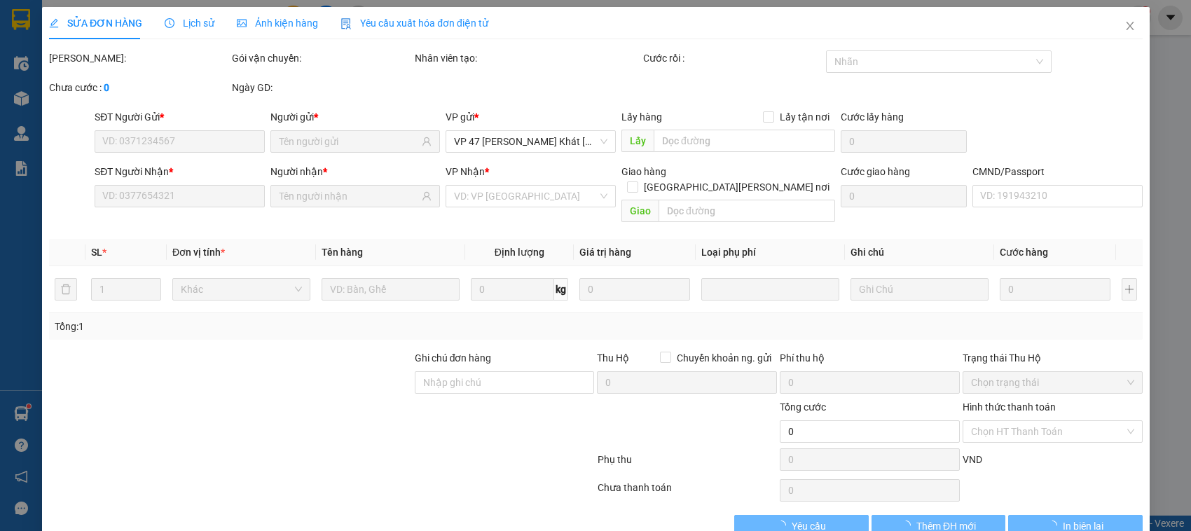
type input "0984601822"
type input "CHINH VIỆT BẮC"
type input "0838543789"
type input "THỊNH"
type input "35.000"
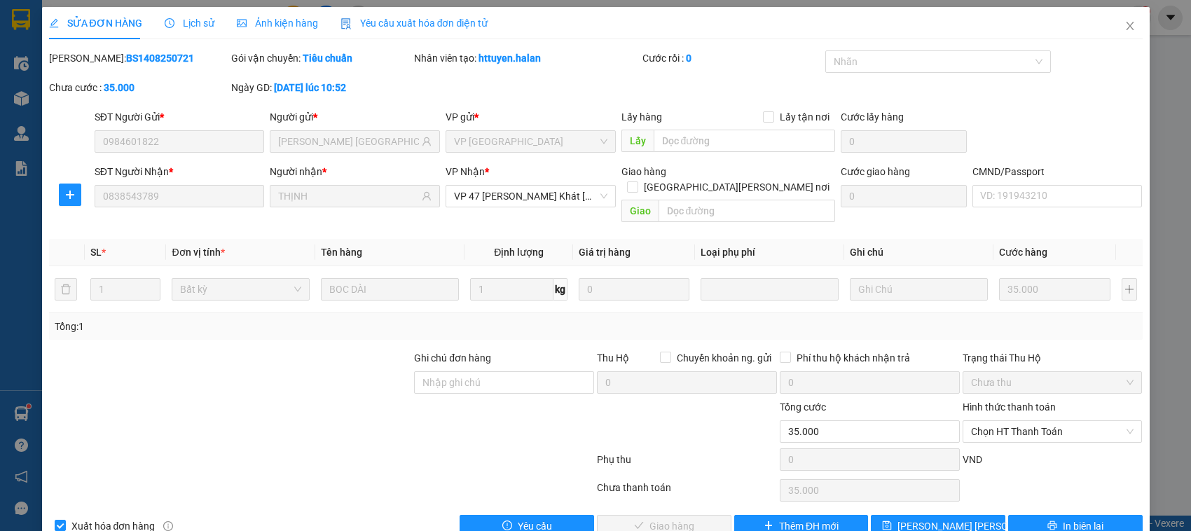
scroll to position [19, 0]
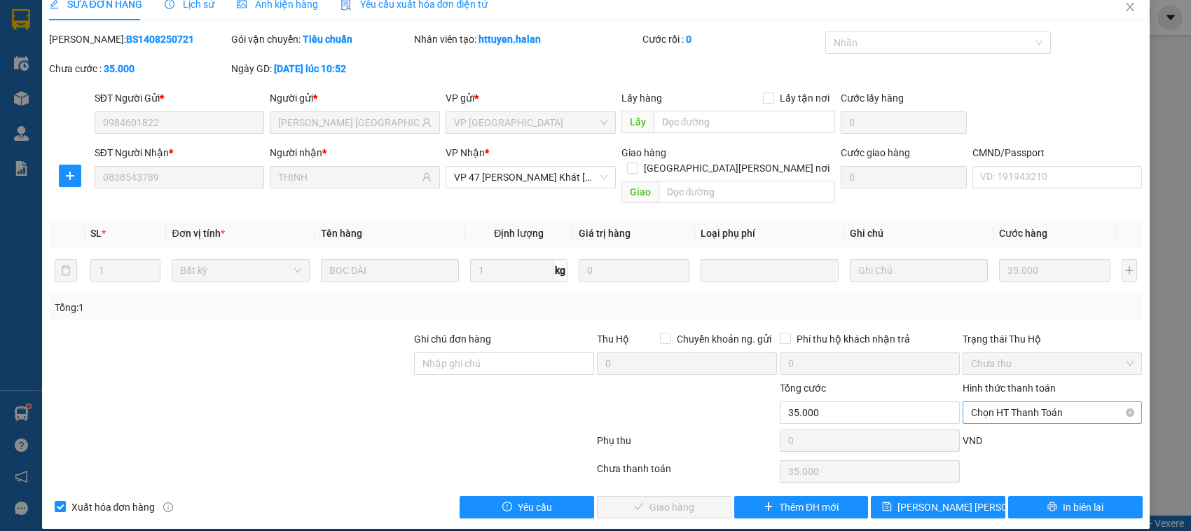
click at [994, 402] on span "Chọn HT Thanh Toán" at bounding box center [1052, 412] width 163 height 21
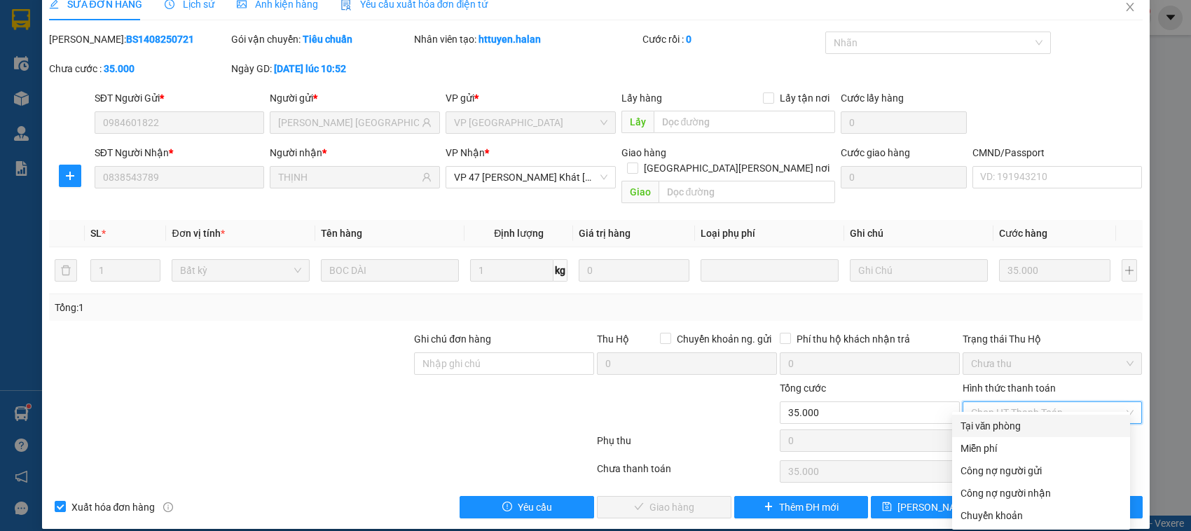
click at [1002, 428] on div "Tại văn phòng" at bounding box center [1041, 425] width 161 height 15
type input "0"
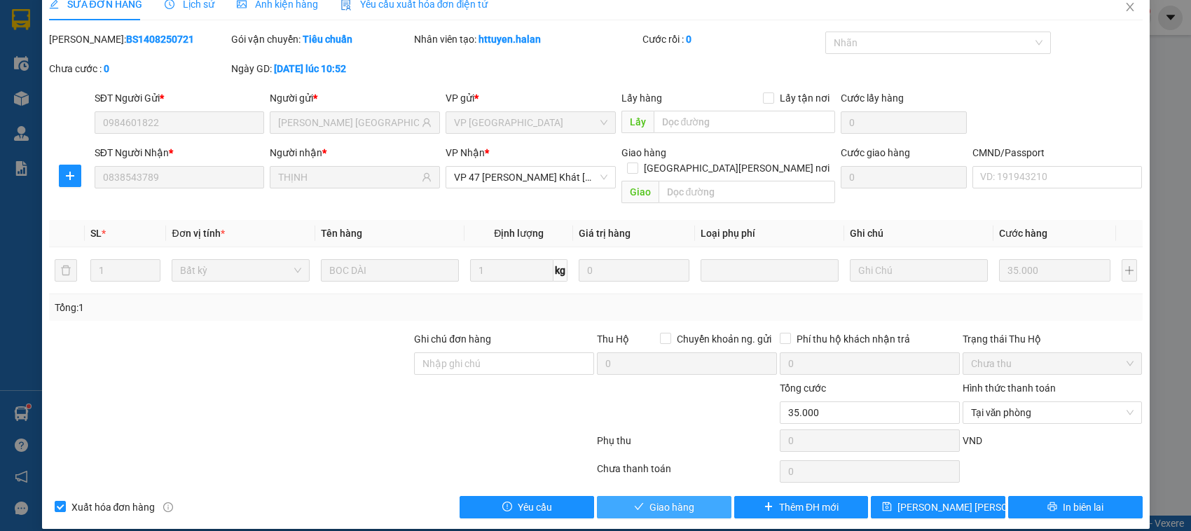
click at [634, 502] on icon "check" at bounding box center [639, 507] width 10 height 10
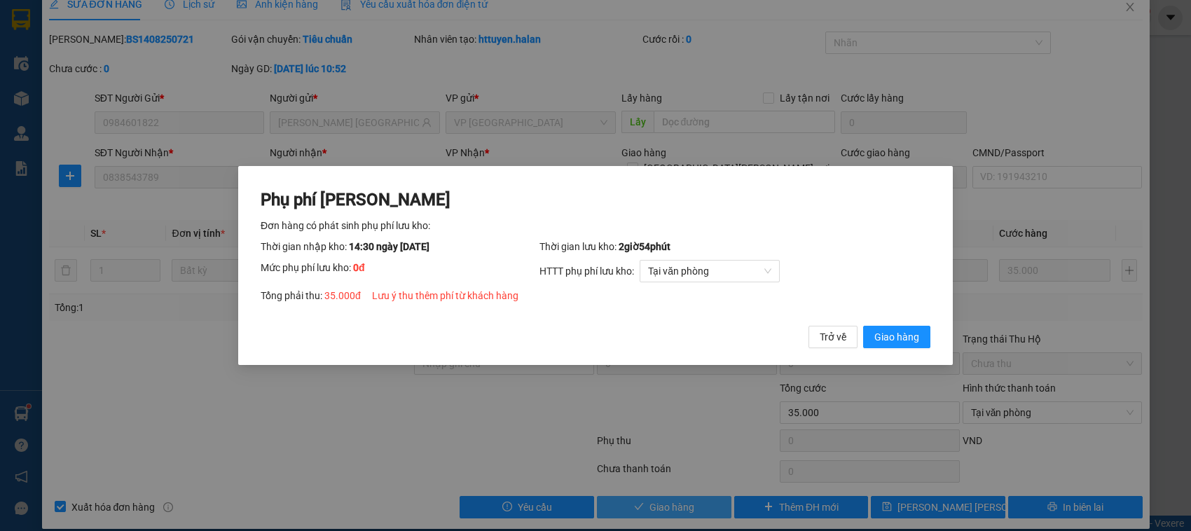
click at [863, 326] on button "Giao hàng" at bounding box center [896, 337] width 67 height 22
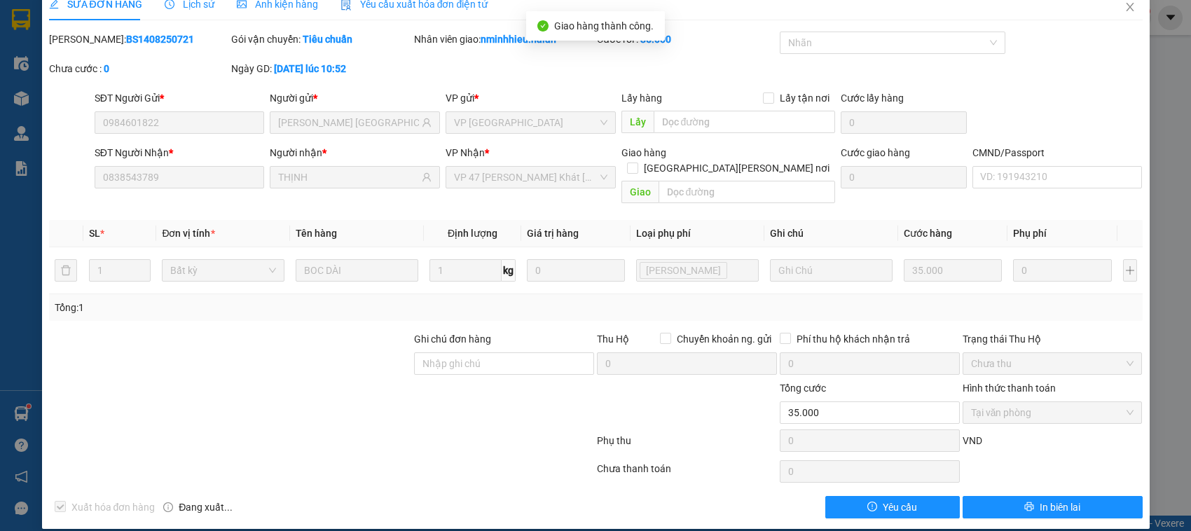
scroll to position [0, 0]
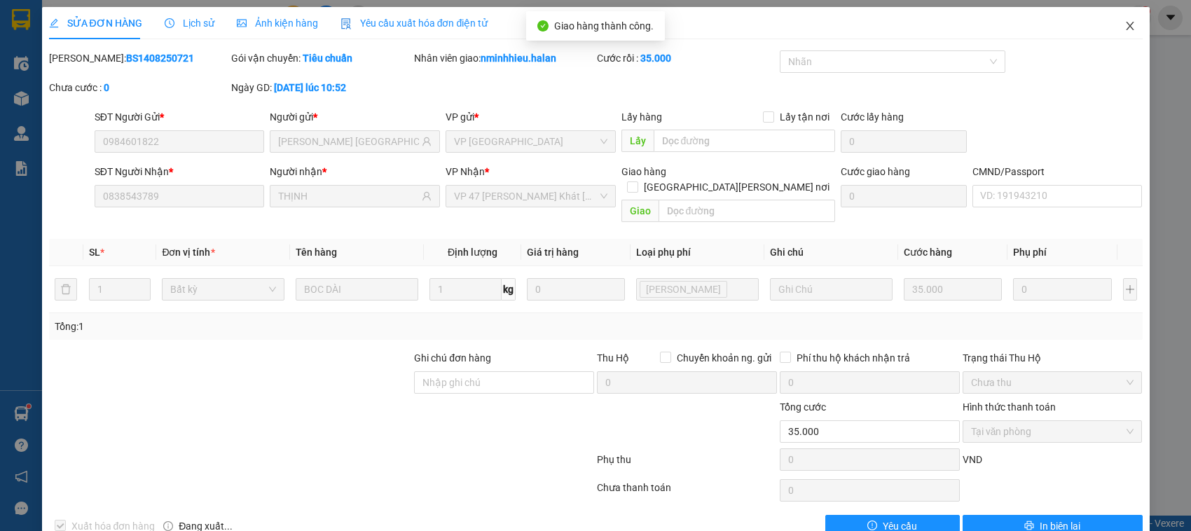
click at [1125, 29] on icon "close" at bounding box center [1130, 25] width 11 height 11
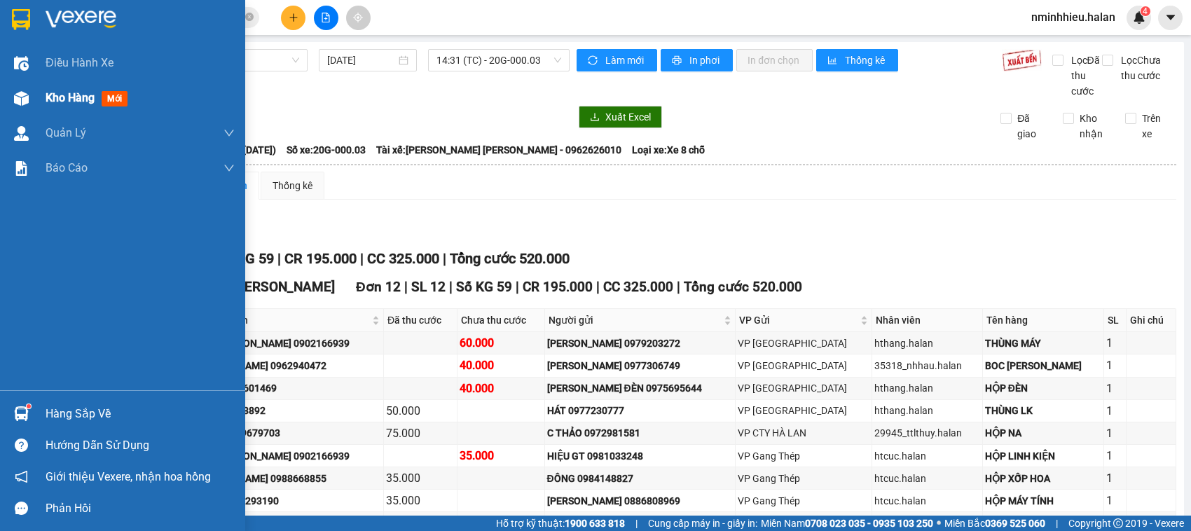
click at [70, 106] on div "Kho hàng mới" at bounding box center [90, 98] width 88 height 18
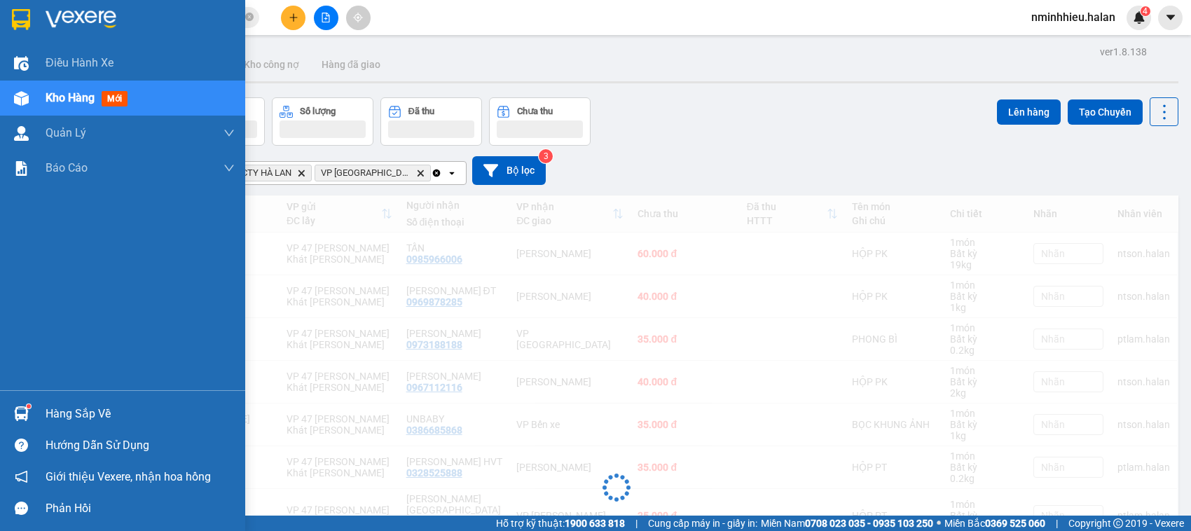
click at [19, 406] on img at bounding box center [21, 413] width 15 height 15
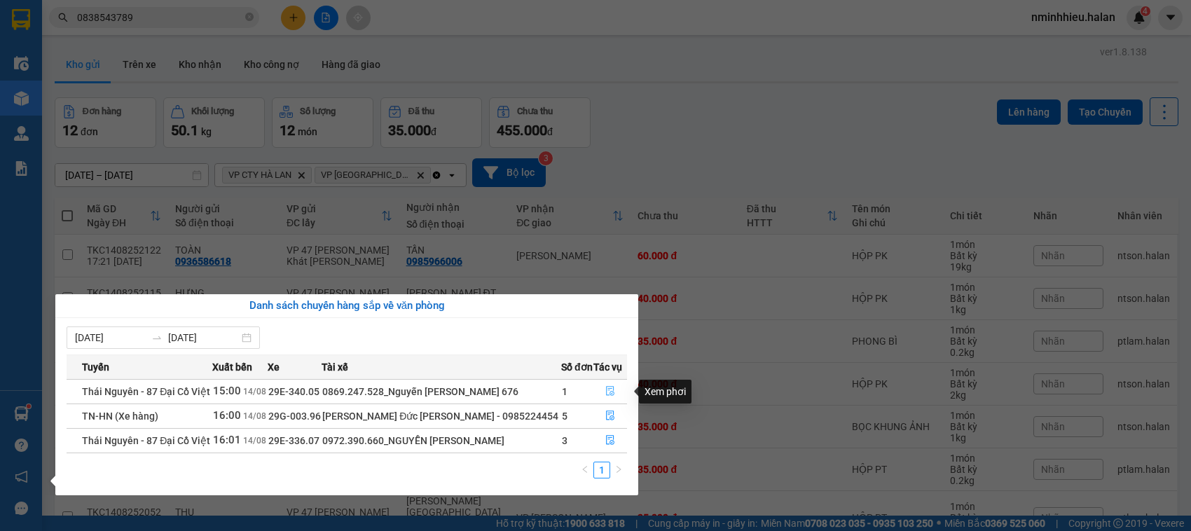
click at [608, 390] on icon "file-done" at bounding box center [610, 391] width 8 height 10
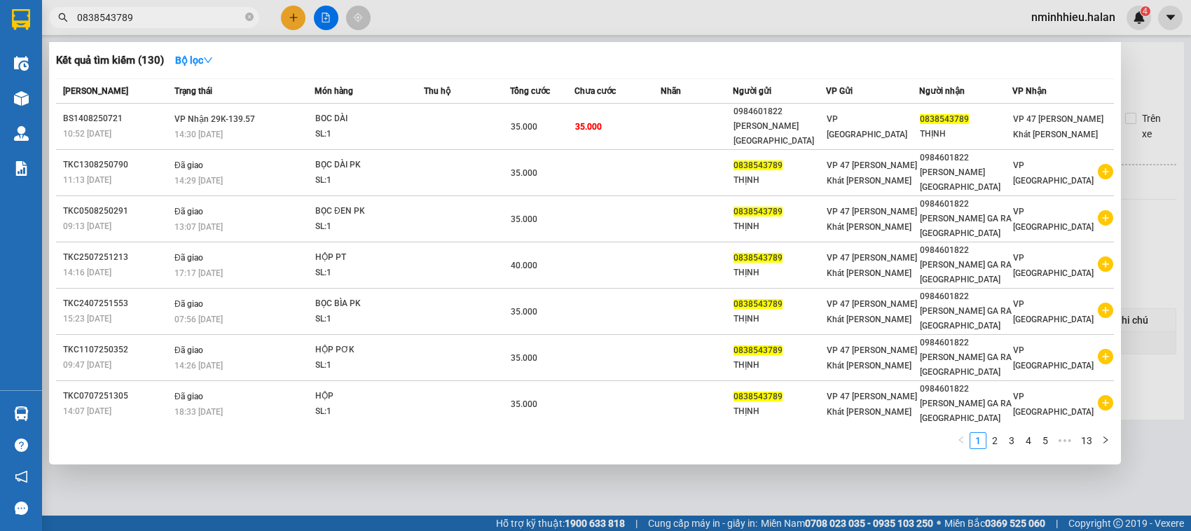
click at [176, 20] on input "0838543789" at bounding box center [159, 17] width 165 height 15
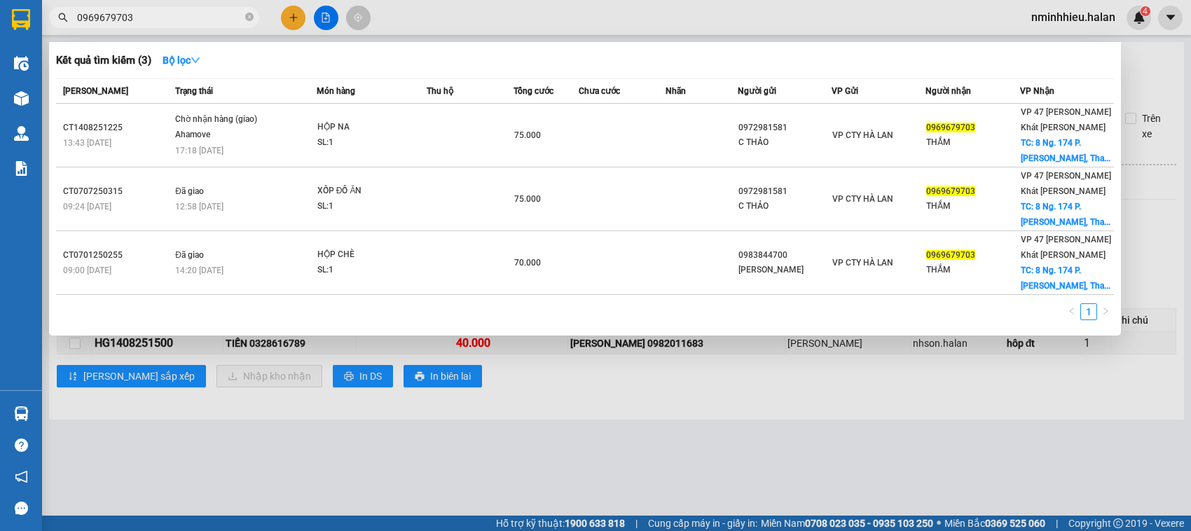
click at [149, 12] on input "0969679703" at bounding box center [159, 17] width 165 height 15
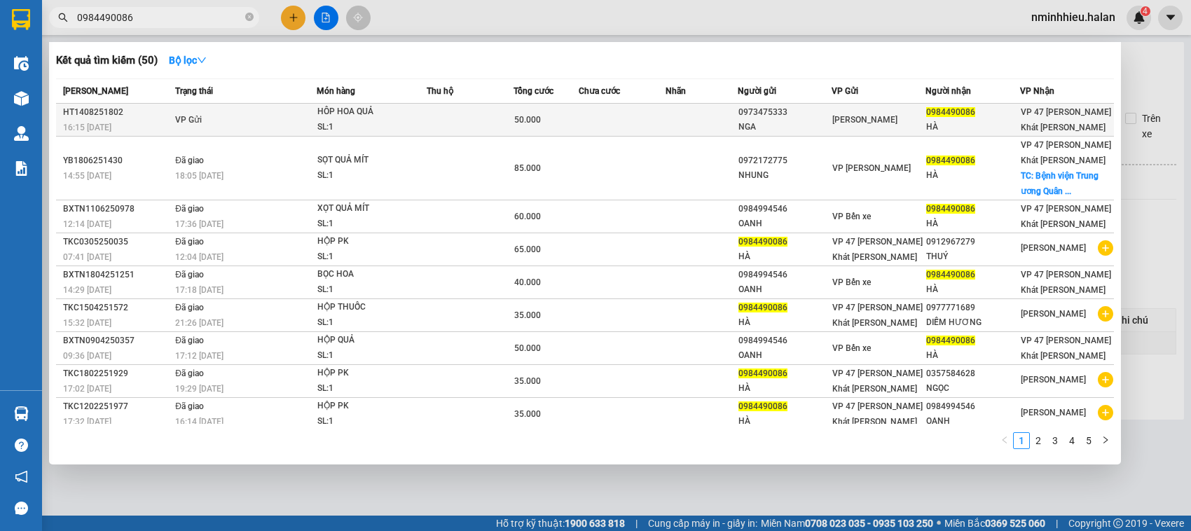
type input "0984490086"
click at [222, 128] on td "VP Gửi" at bounding box center [244, 120] width 145 height 33
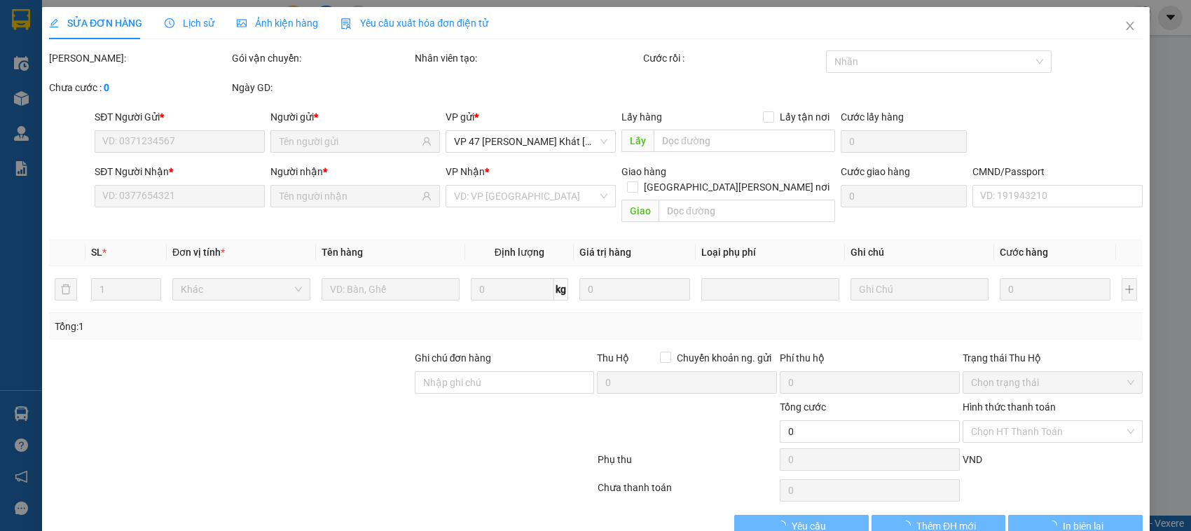
type input "0973475333"
type input "NGA"
type input "0984490086"
type input "HÀ"
type input "50.000"
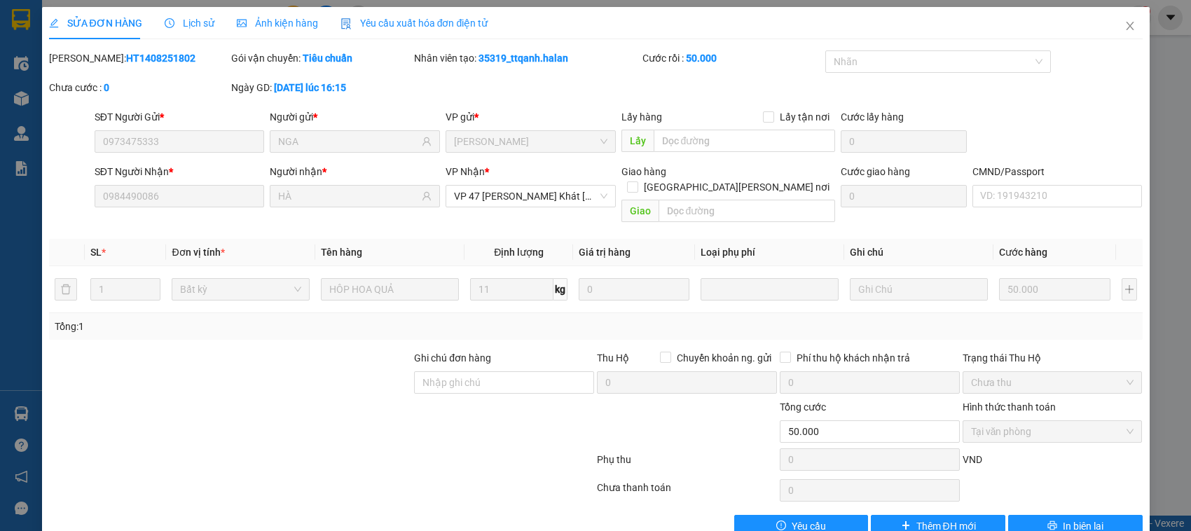
click at [186, 14] on div "Lịch sử" at bounding box center [190, 23] width 50 height 32
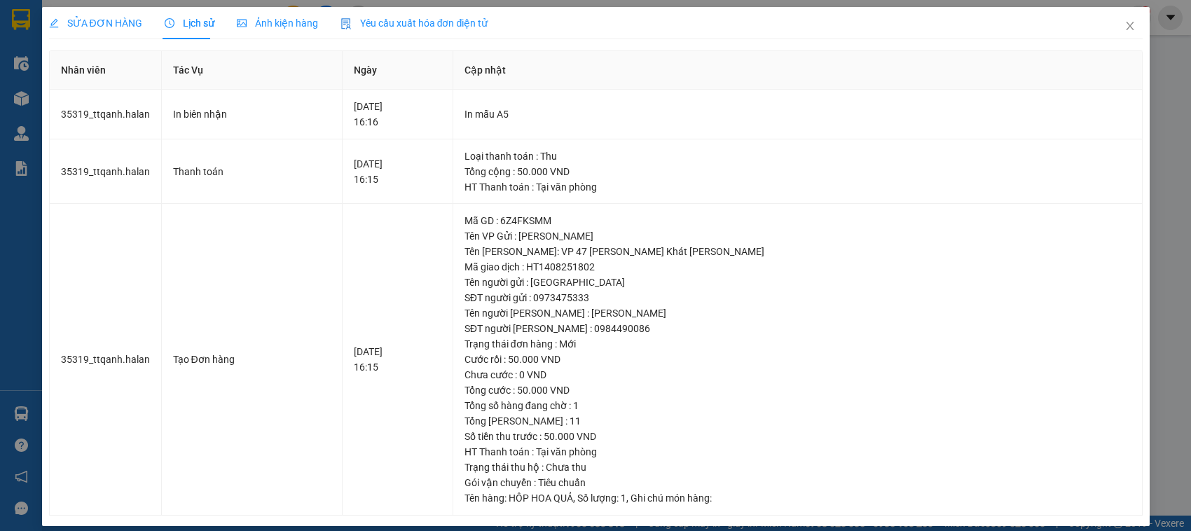
click at [107, 20] on span "SỬA ĐƠN HÀNG" at bounding box center [95, 23] width 93 height 11
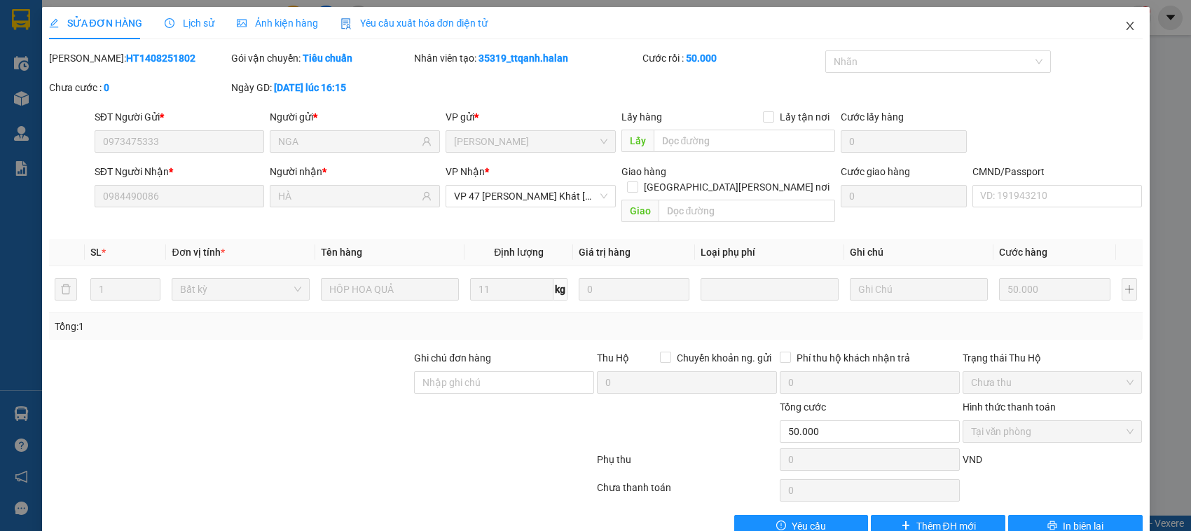
click at [1111, 33] on span "Close" at bounding box center [1130, 26] width 39 height 39
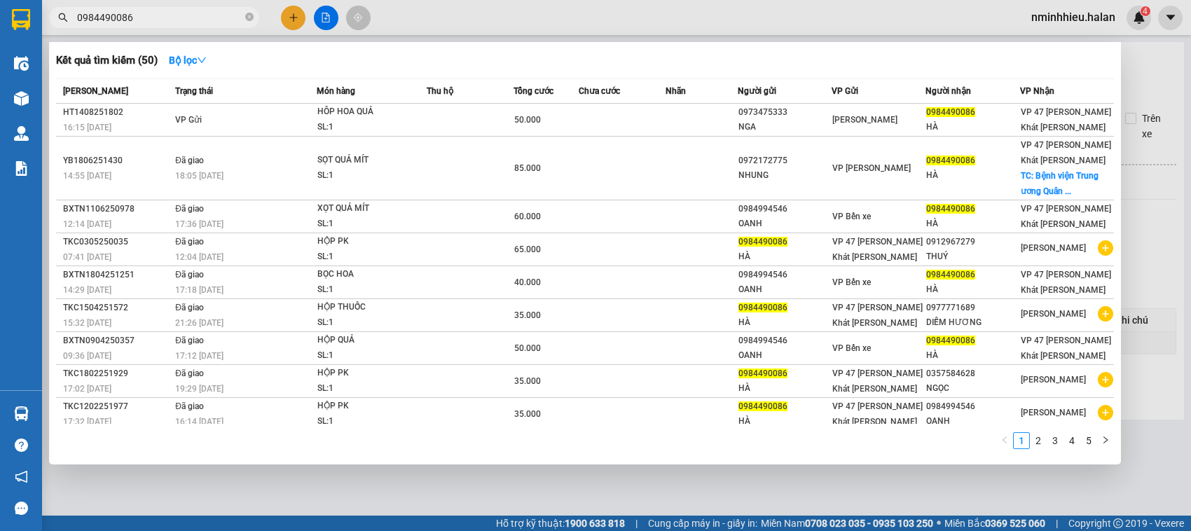
click at [219, 21] on input "0984490086" at bounding box center [159, 17] width 165 height 15
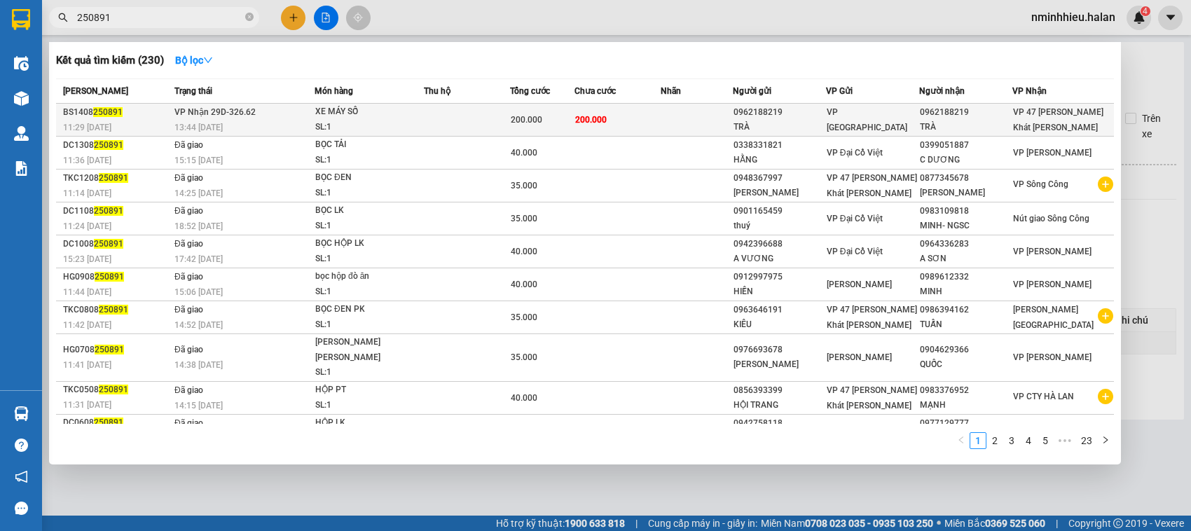
type input "250891"
click at [409, 105] on div "XE MÁY SỐ" at bounding box center [367, 111] width 105 height 15
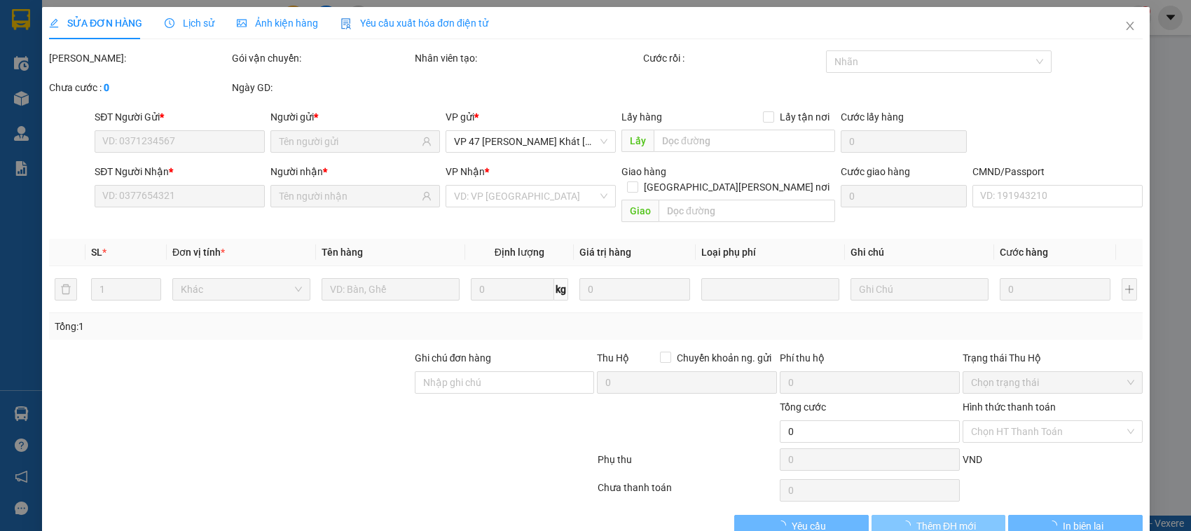
type input "0962188219"
type input "TRÀ"
type input "0962188219"
type input "TRÀ"
type input "200.000"
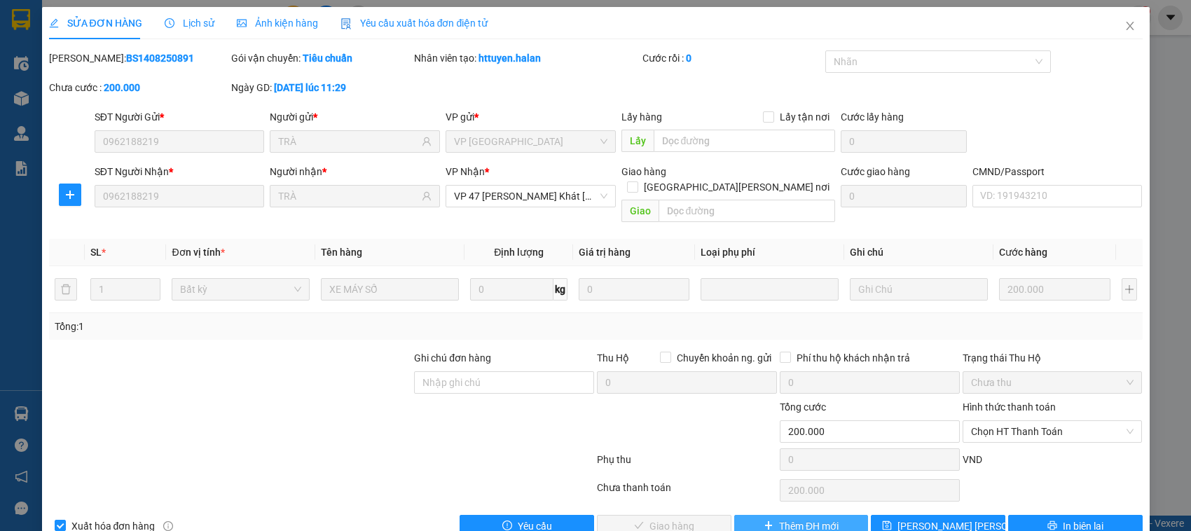
scroll to position [19, 0]
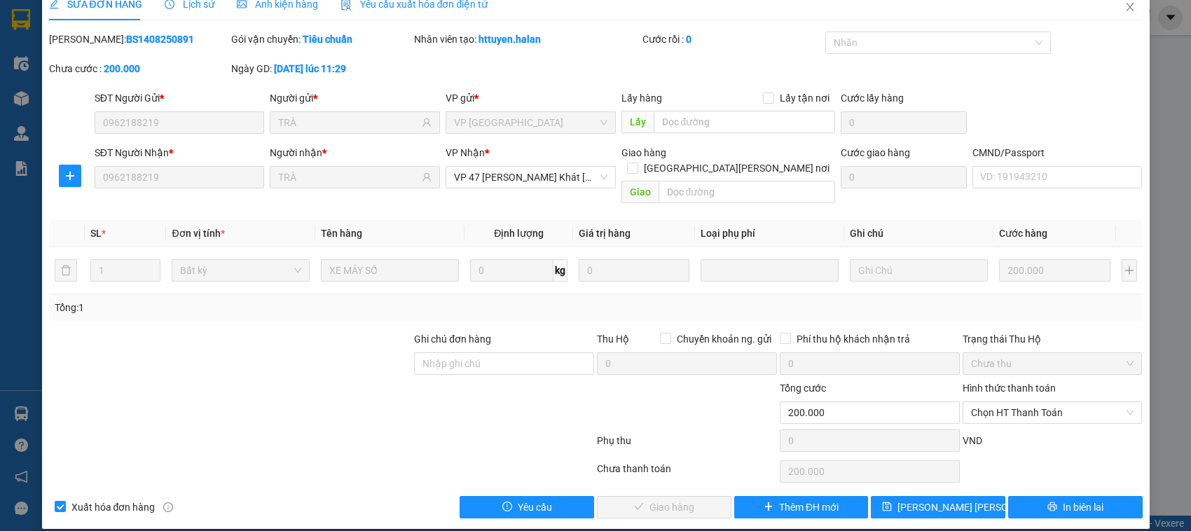
click at [1018, 433] on div "VND" at bounding box center [1052, 445] width 183 height 25
click at [1025, 402] on span "Chọn HT Thanh Toán" at bounding box center [1052, 412] width 163 height 21
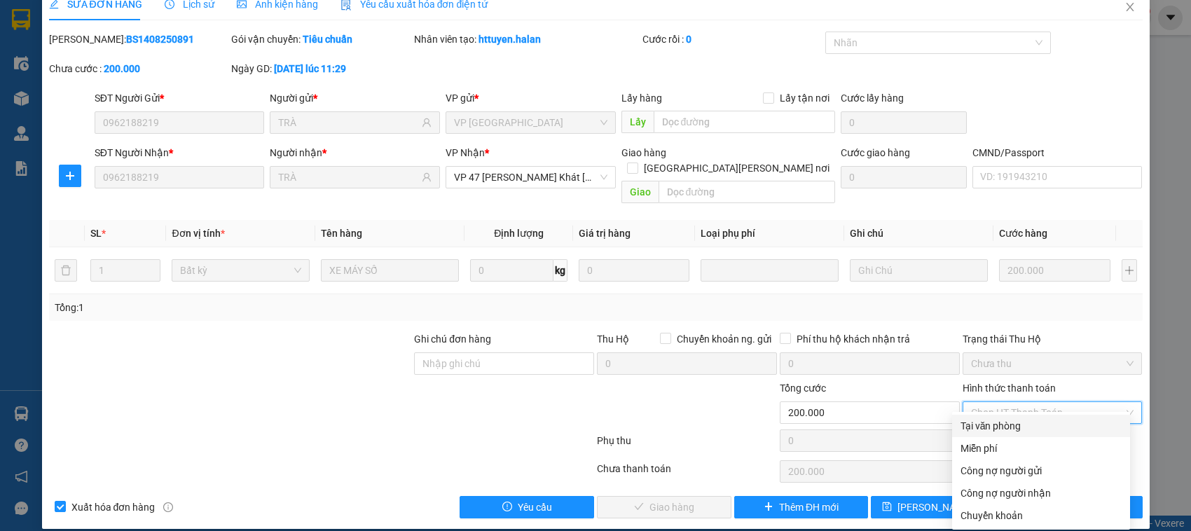
click at [1003, 415] on div "Tại văn phòng" at bounding box center [1041, 426] width 178 height 22
type input "0"
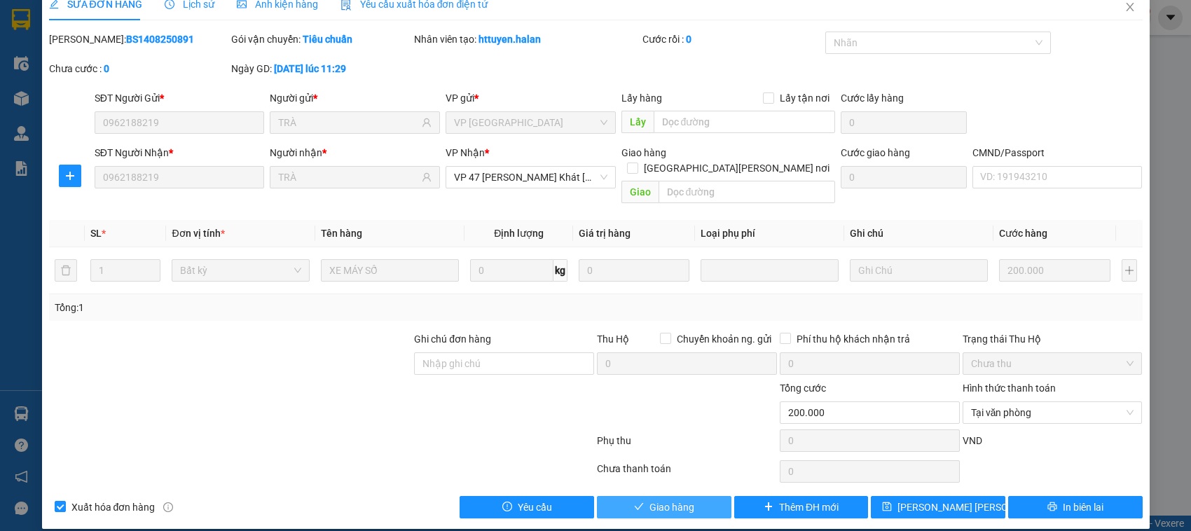
click at [678, 500] on span "Giao hàng" at bounding box center [672, 507] width 45 height 15
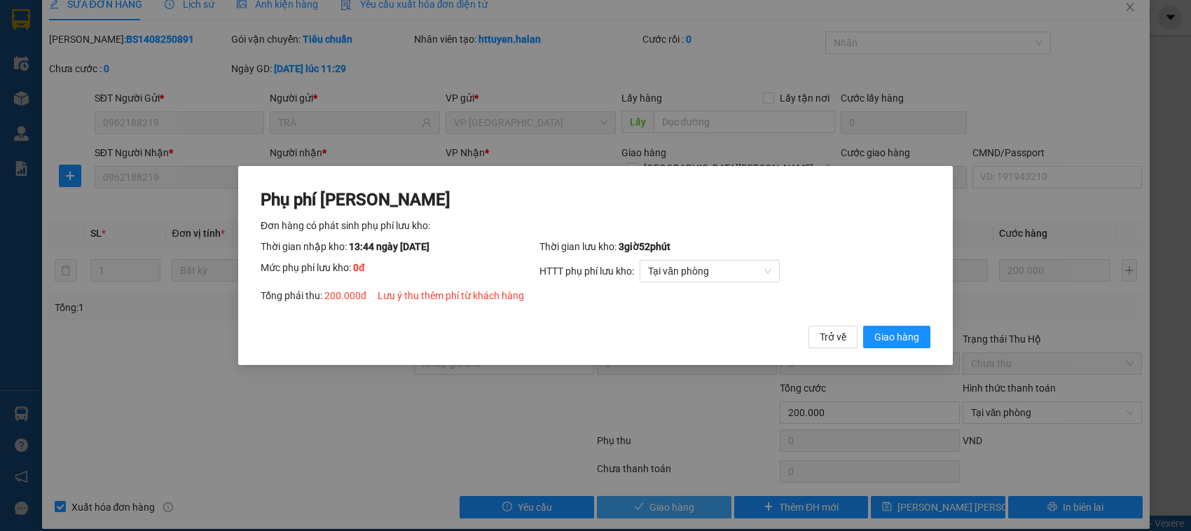
click at [863, 326] on button "Giao hàng" at bounding box center [896, 337] width 67 height 22
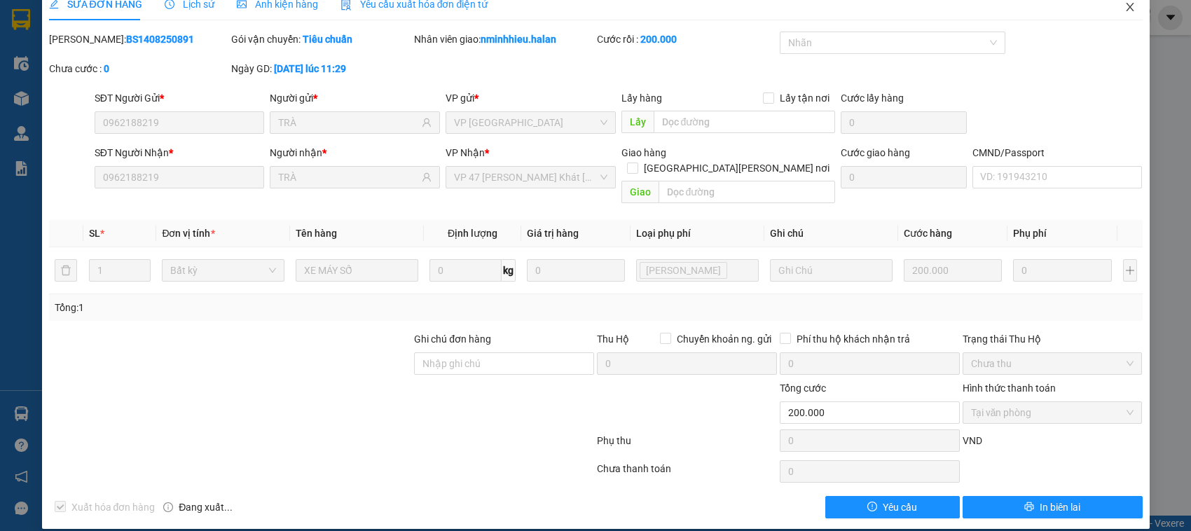
scroll to position [0, 0]
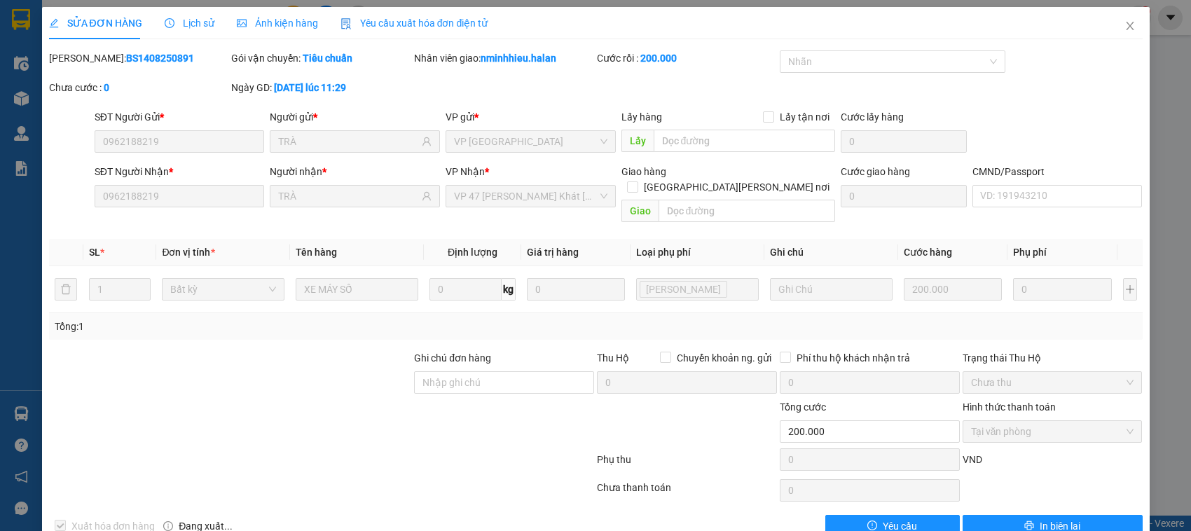
click at [1137, 29] on div "SỬA ĐƠN HÀNG Lịch sử Ảnh kiện hàng Yêu cầu xuất hóa đơn điện tử Total Paid Fee …" at bounding box center [595, 265] width 1191 height 531
click at [1128, 29] on span "Close" at bounding box center [1130, 26] width 39 height 39
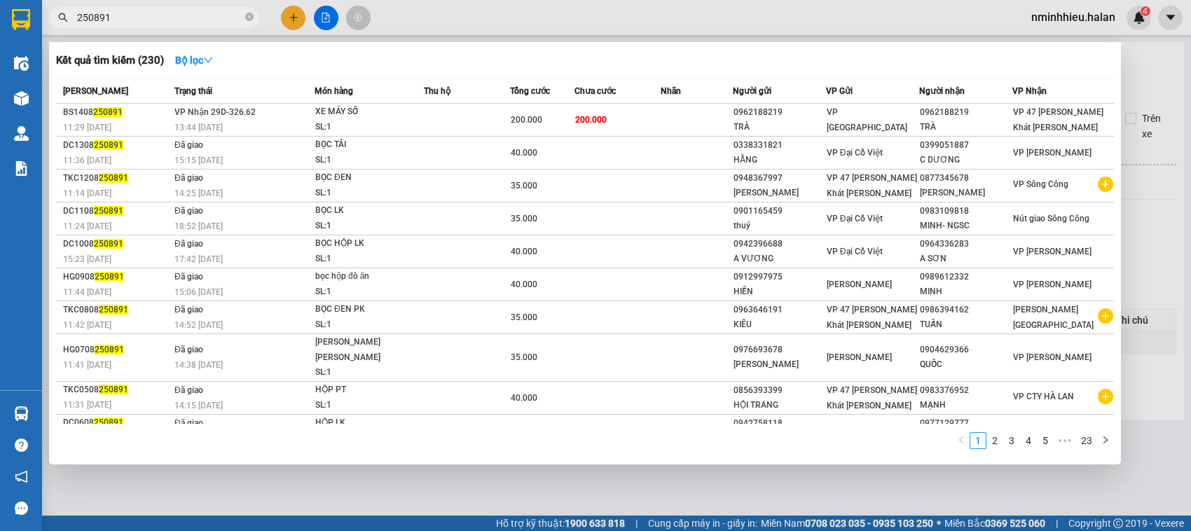
click at [191, 22] on input "250891" at bounding box center [159, 17] width 165 height 15
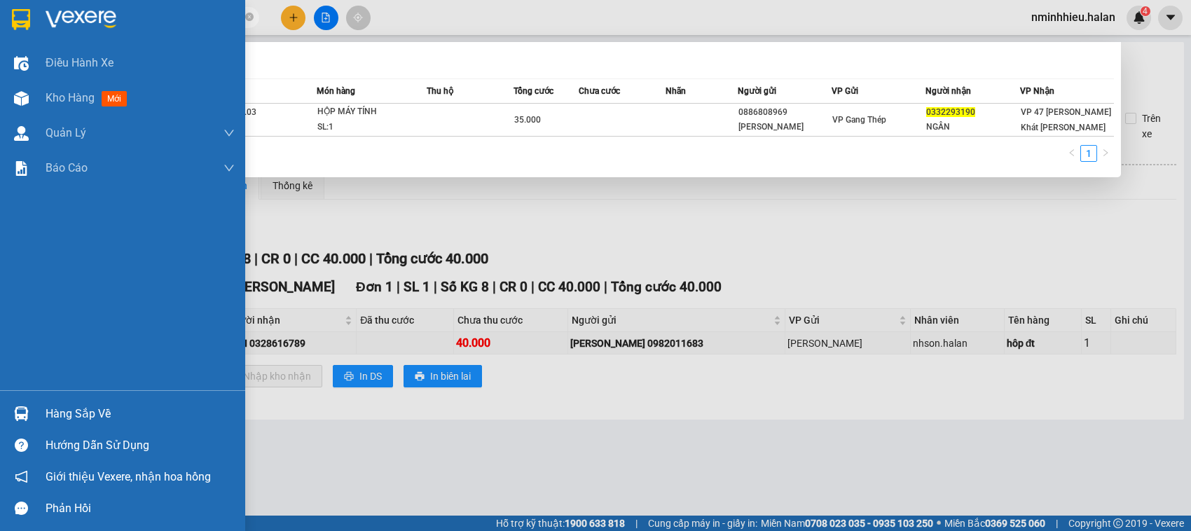
click at [95, 399] on div "Hàng sắp về" at bounding box center [122, 414] width 245 height 32
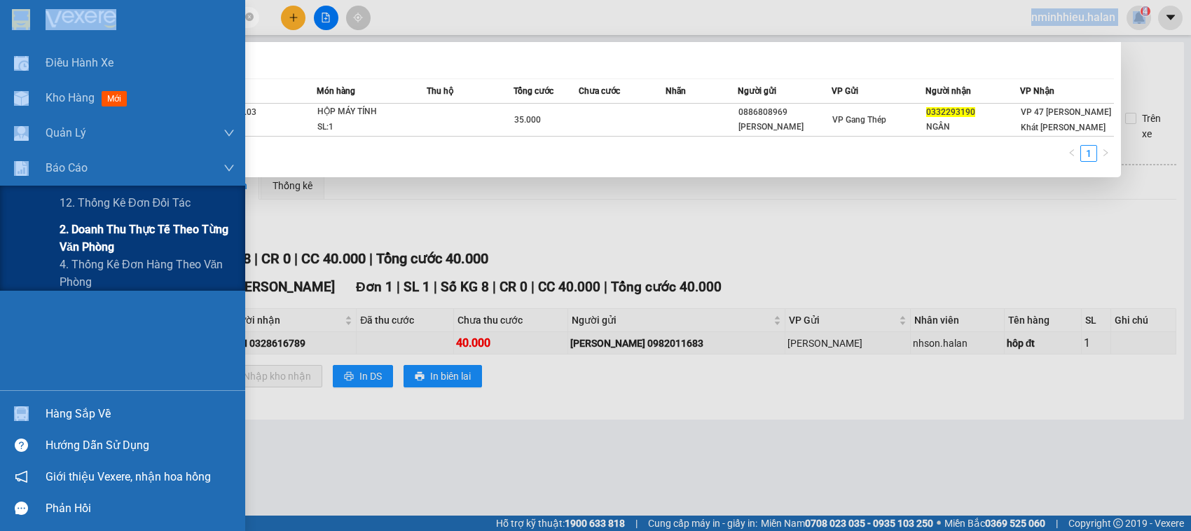
drag, startPoint x: 238, startPoint y: 140, endPoint x: 126, endPoint y: 247, distance: 155.1
click at [126, 247] on div "Điều hành xe Kho hàng mới Quản Lý Quản lý chuyến Quản lý kiểm kho Báo cáo 12. T…" at bounding box center [122, 265] width 245 height 531
click at [126, 247] on span "2. Doanh thu thực tế theo từng văn phòng" at bounding box center [147, 238] width 175 height 35
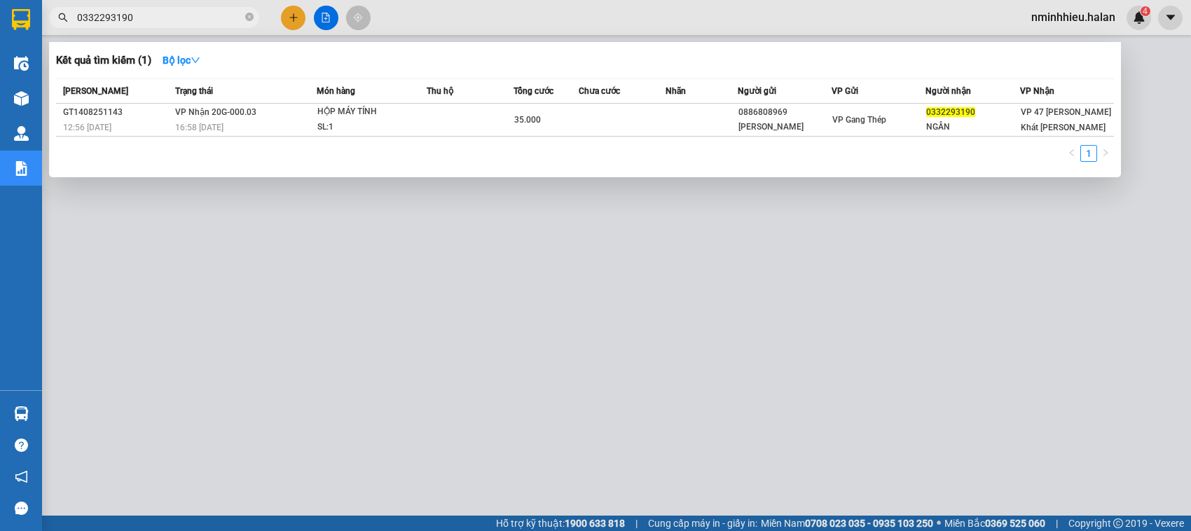
drag, startPoint x: 527, startPoint y: 144, endPoint x: 494, endPoint y: 279, distance: 139.2
click at [0, 18] on div "Kết quả tìm kiếm ( 1 ) Bộ lọc Mã ĐH Trạng thái Món hàng Thu hộ Tổng cước Chưa c…" at bounding box center [0, 18] width 0 height 0
click at [494, 279] on div at bounding box center [595, 265] width 1191 height 531
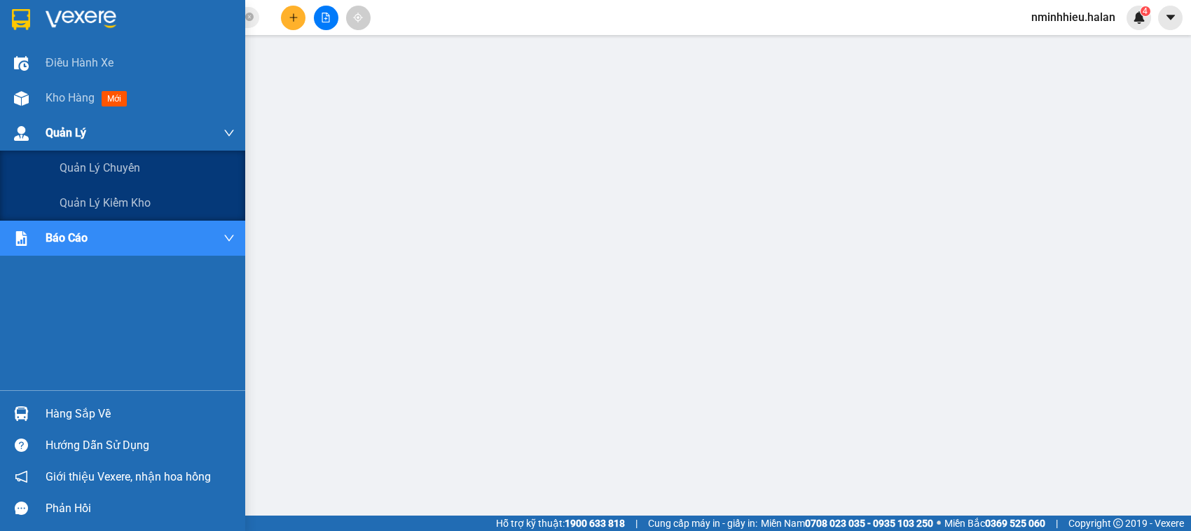
click at [56, 128] on span "Quản Lý" at bounding box center [66, 133] width 41 height 18
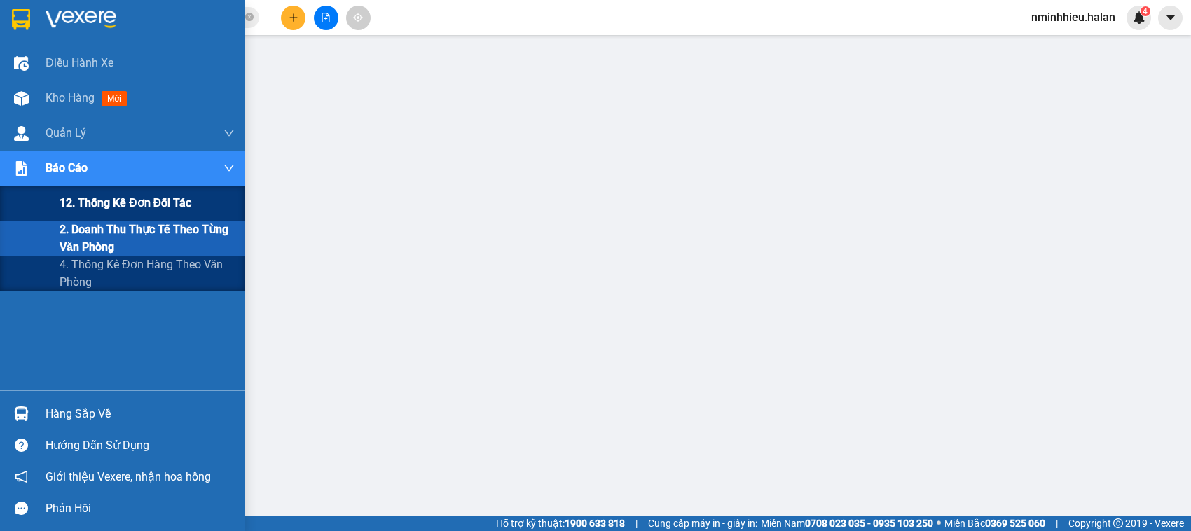
click at [116, 205] on span "12. Thống kê đơn đối tác" at bounding box center [126, 203] width 132 height 18
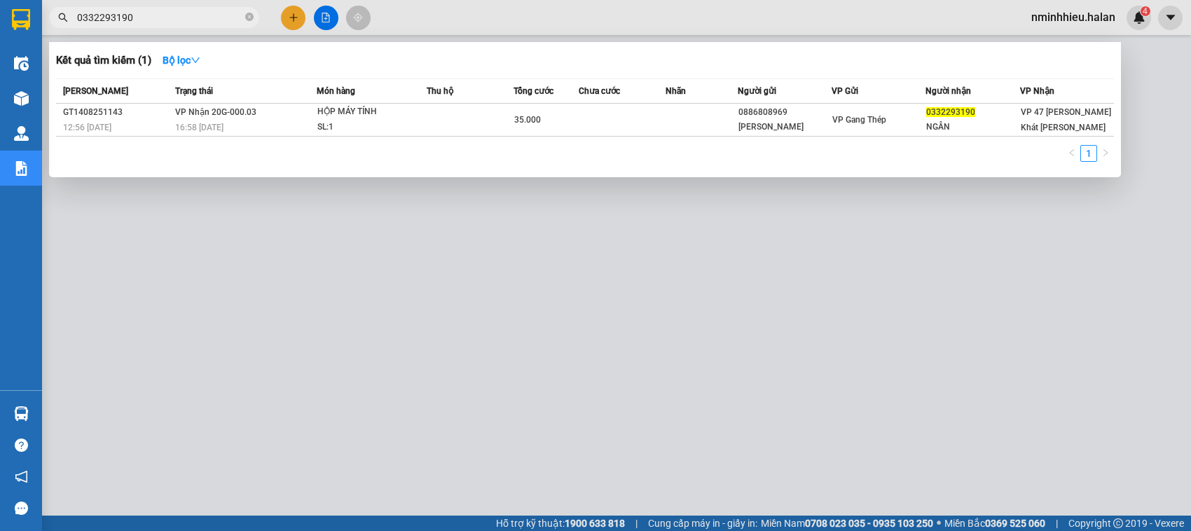
click at [163, 22] on input "0332293190" at bounding box center [159, 17] width 165 height 15
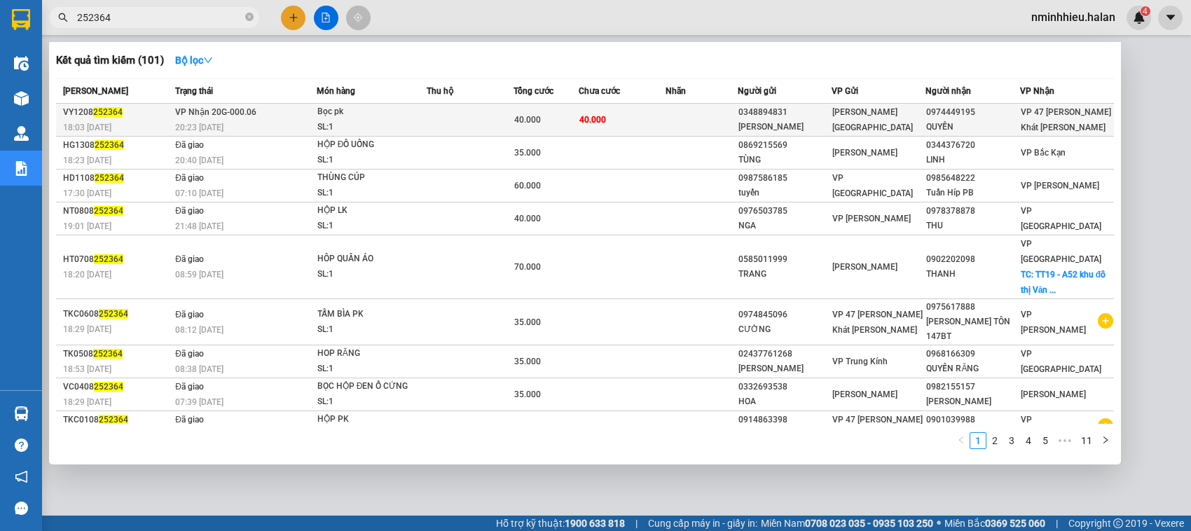
type input "252364"
click at [317, 117] on div "Bọc pk" at bounding box center [369, 111] width 105 height 15
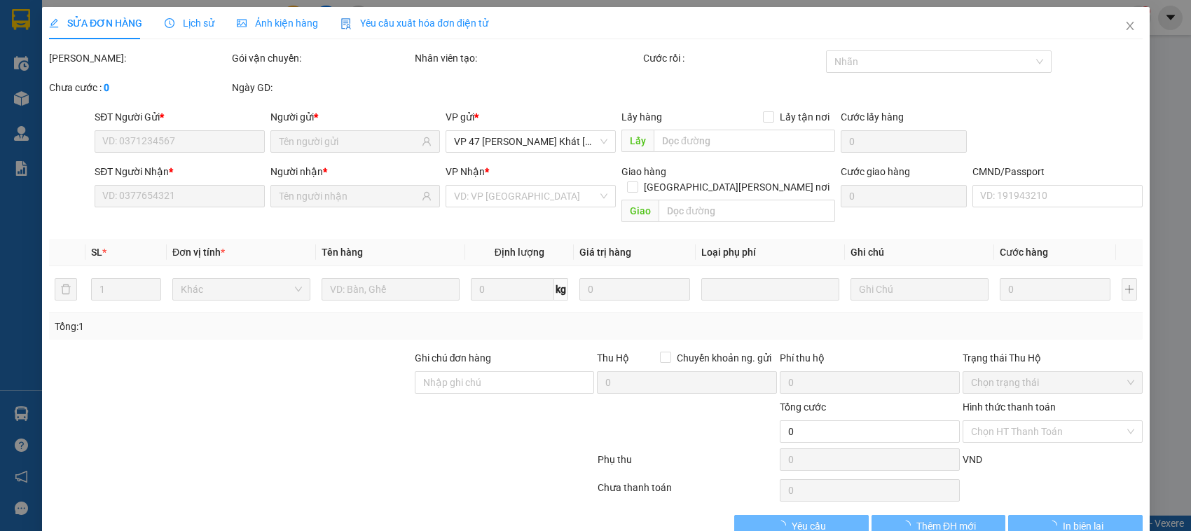
type input "0348894831"
type input "KHƯƠNG CẢNH SƠN NAM"
type input "0974449195"
type input "QUYỀN"
type input "40.000"
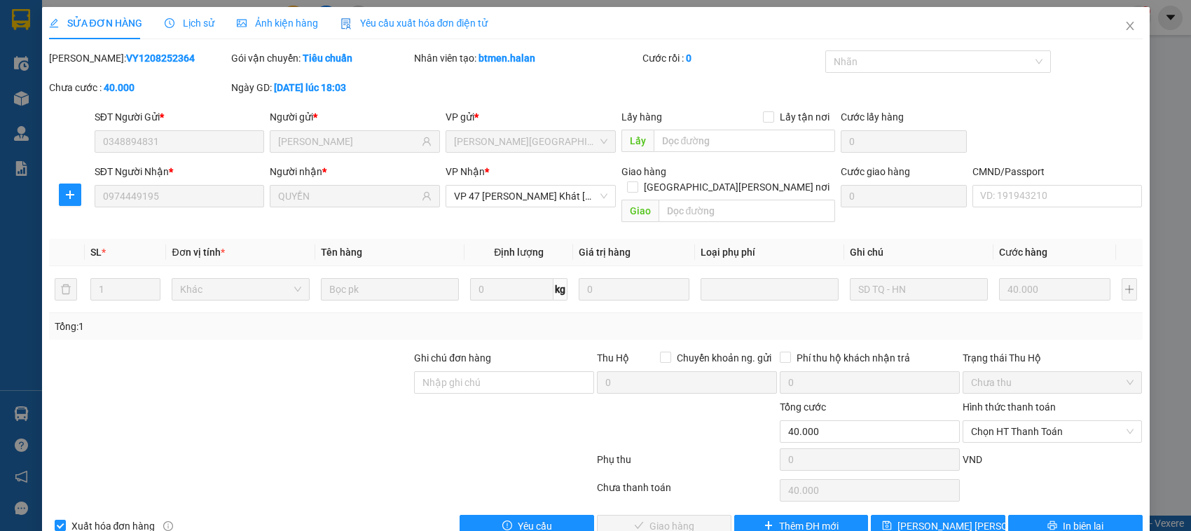
scroll to position [19, 0]
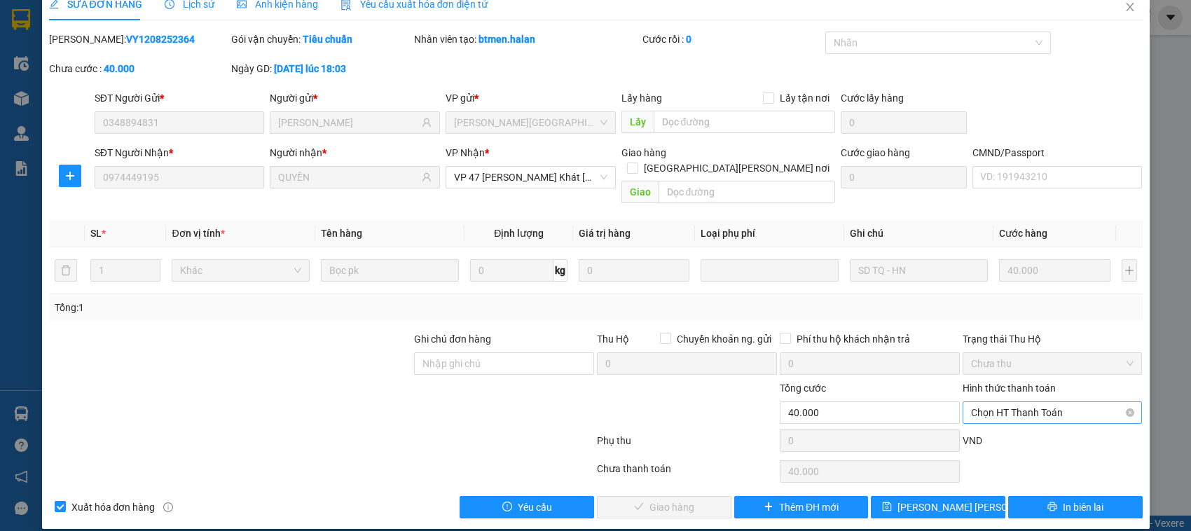
click at [1011, 402] on span "Chọn HT Thanh Toán" at bounding box center [1052, 412] width 163 height 21
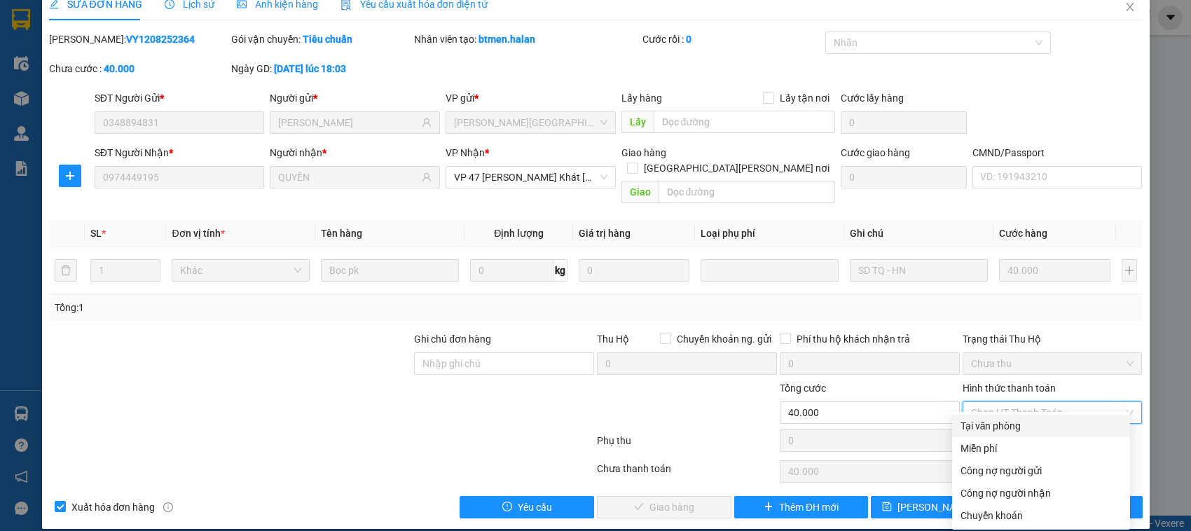
click at [1006, 423] on div "Tại văn phòng" at bounding box center [1041, 425] width 161 height 15
type input "0"
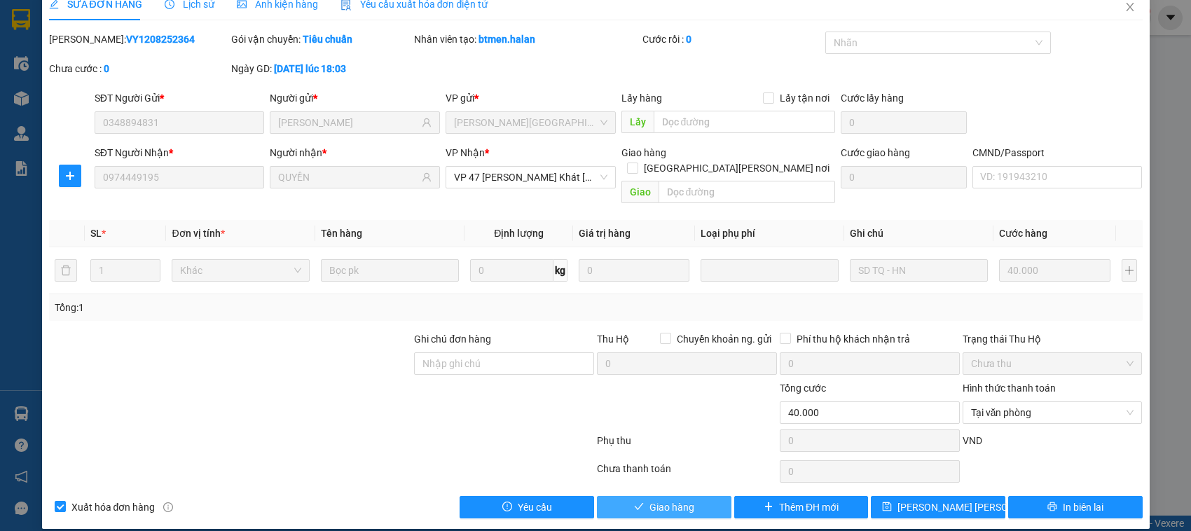
click at [662, 496] on button "Giao hàng" at bounding box center [664, 507] width 135 height 22
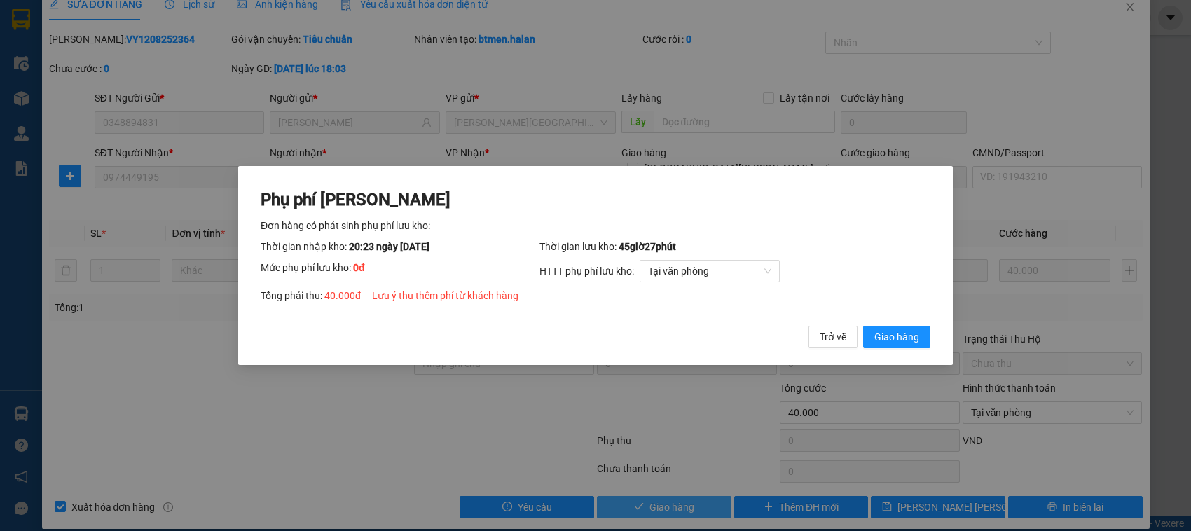
click at [863, 326] on button "Giao hàng" at bounding box center [896, 337] width 67 height 22
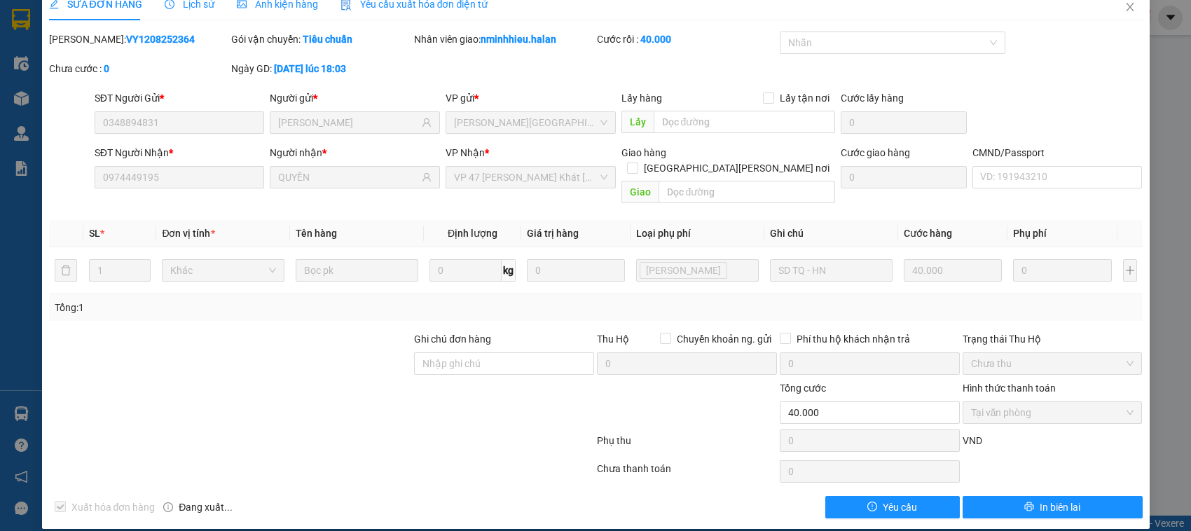
scroll to position [0, 0]
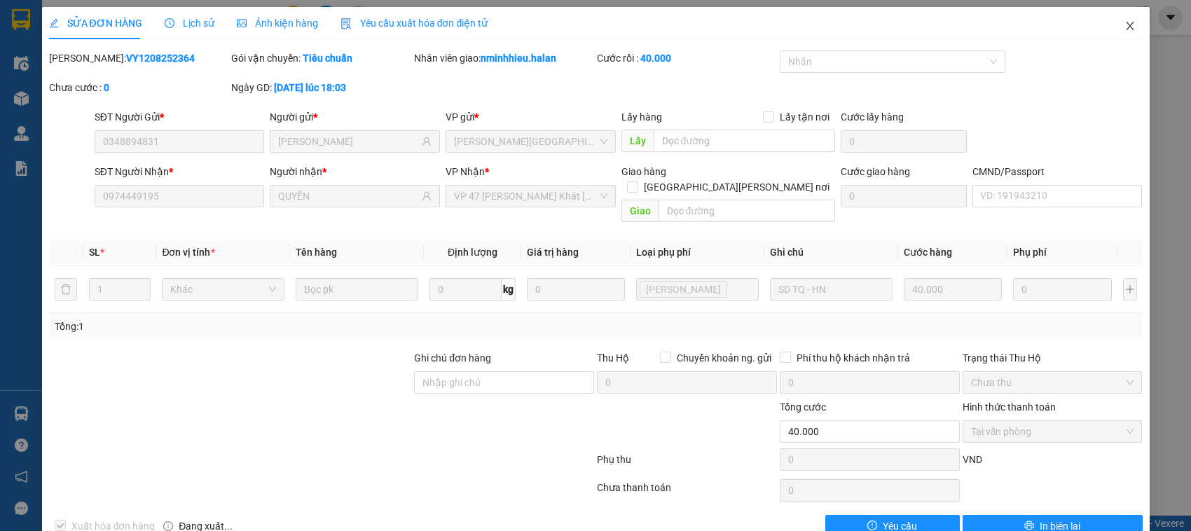
click at [1123, 27] on span "Close" at bounding box center [1130, 26] width 39 height 39
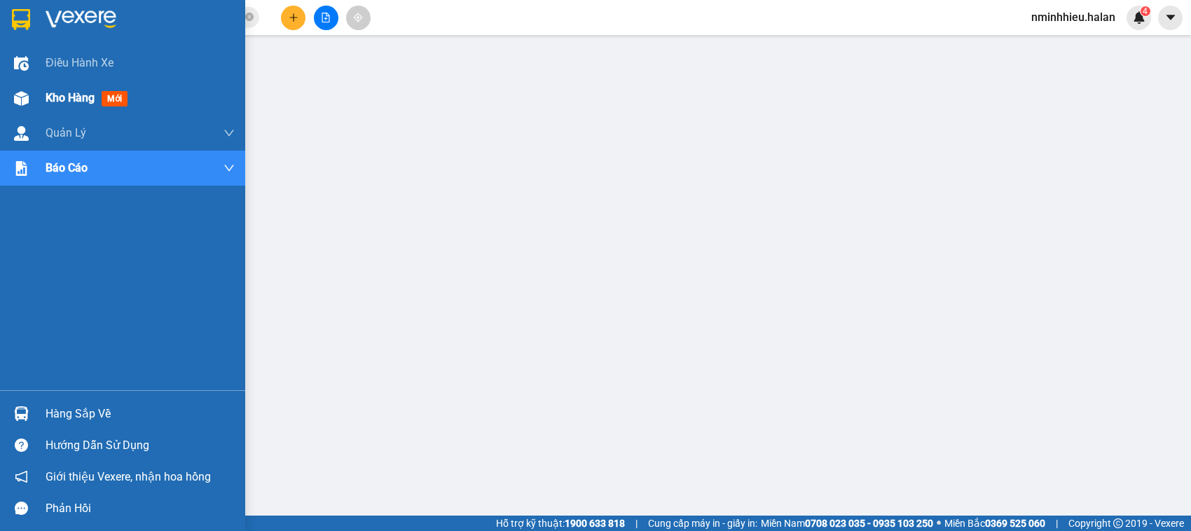
click at [102, 103] on div "Kho hàng mới" at bounding box center [90, 98] width 88 height 18
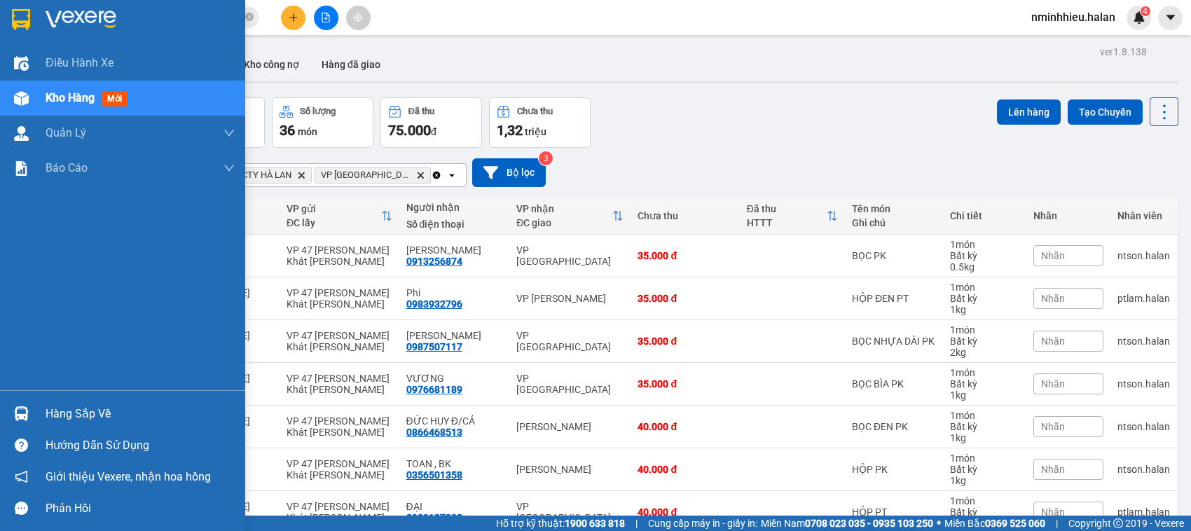
click at [61, 401] on div "Hàng sắp về" at bounding box center [122, 414] width 245 height 32
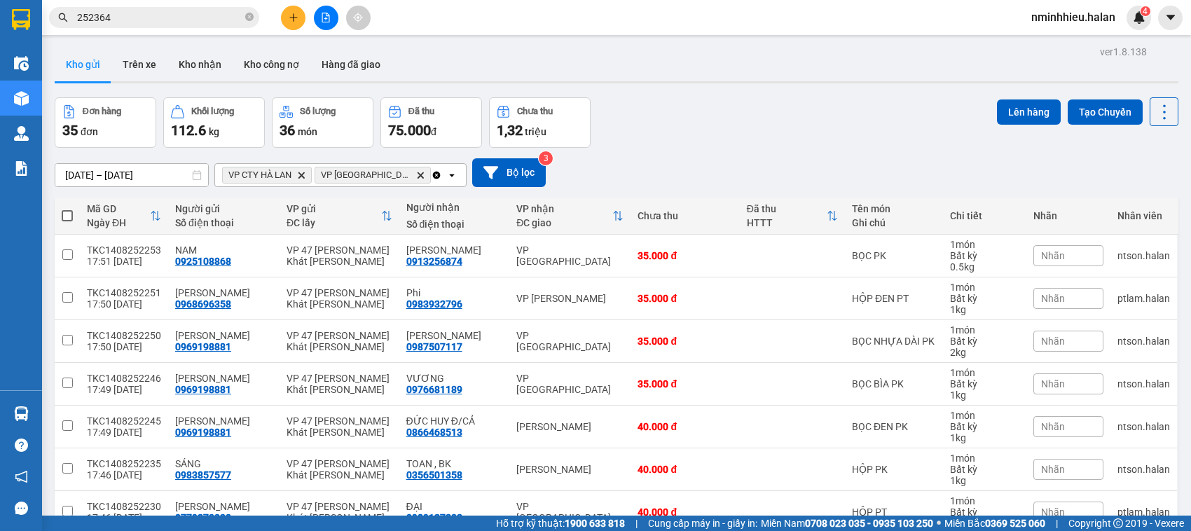
click at [422, 195] on section "Kết quả tìm kiếm ( 101 ) Bộ lọc Mã ĐH Trạng thái Món hàng Thu hộ Tổng cước Chưa…" at bounding box center [595, 265] width 1191 height 531
click at [189, 11] on input "252364" at bounding box center [159, 17] width 165 height 15
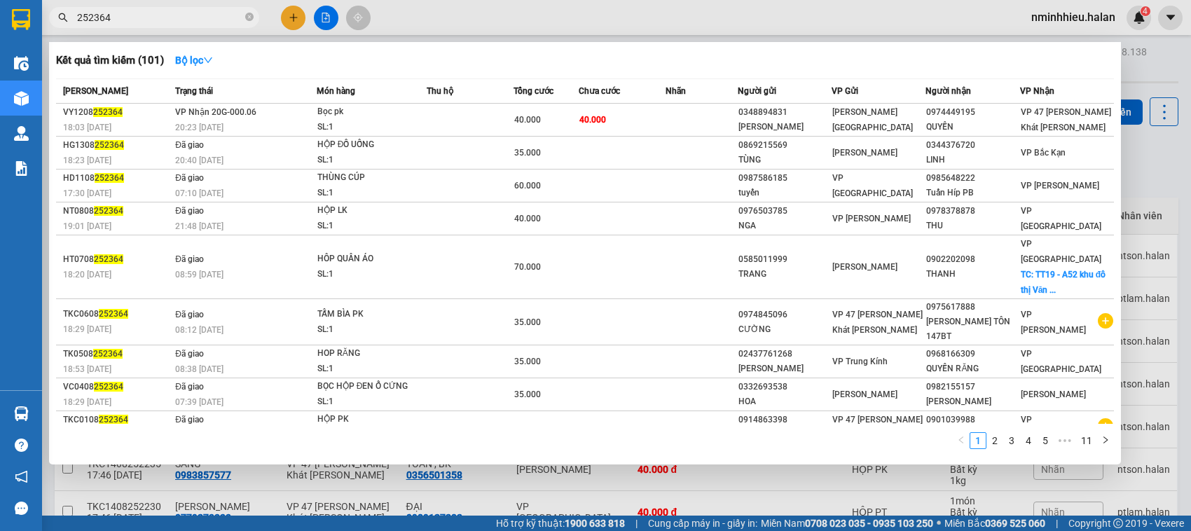
click at [189, 11] on input "252364" at bounding box center [159, 17] width 165 height 15
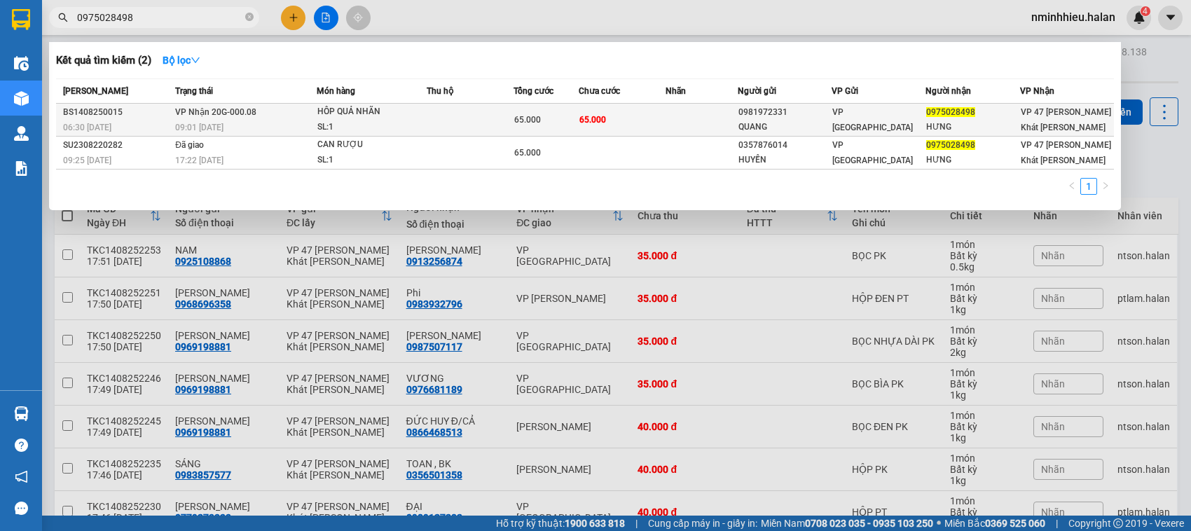
type input "0975028498"
click at [301, 109] on td "VP Nhận 20G-000.08 09:01 - 14/08" at bounding box center [244, 120] width 145 height 33
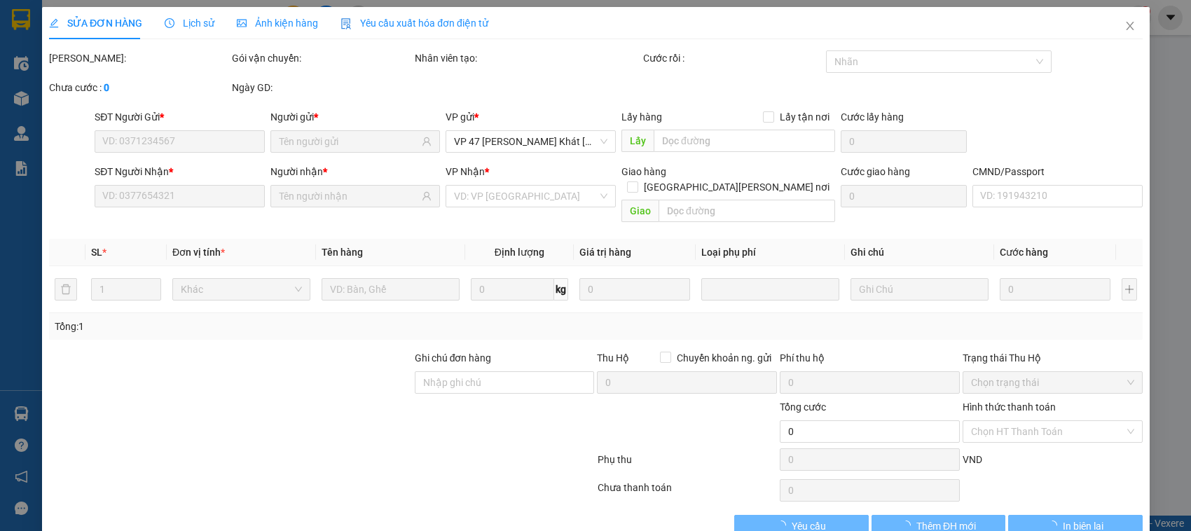
type input "0981972331"
type input "QUANG"
type input "0975028498"
type input "HƯNG"
type input "65.000"
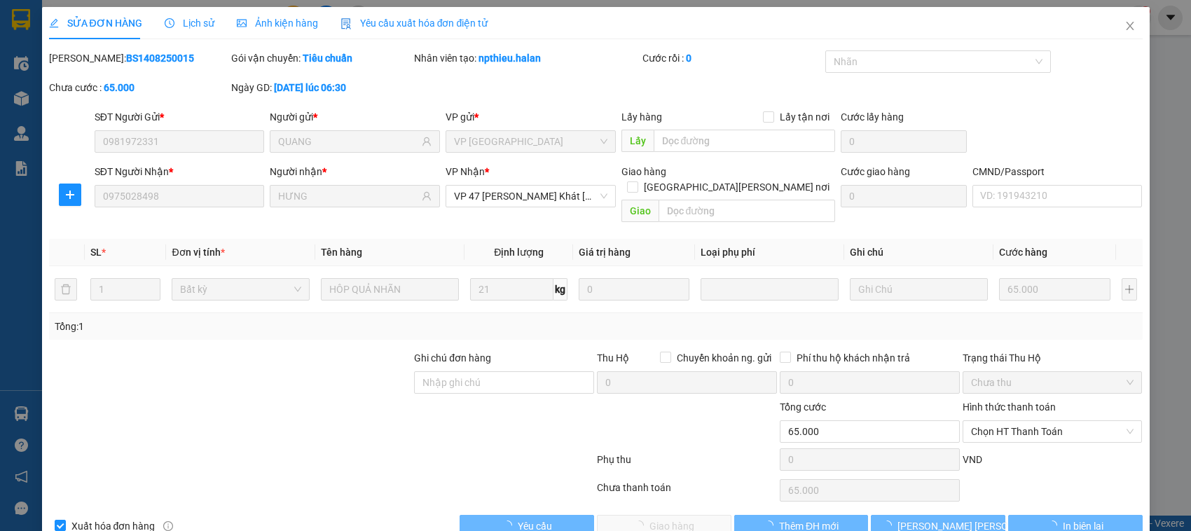
scroll to position [19, 0]
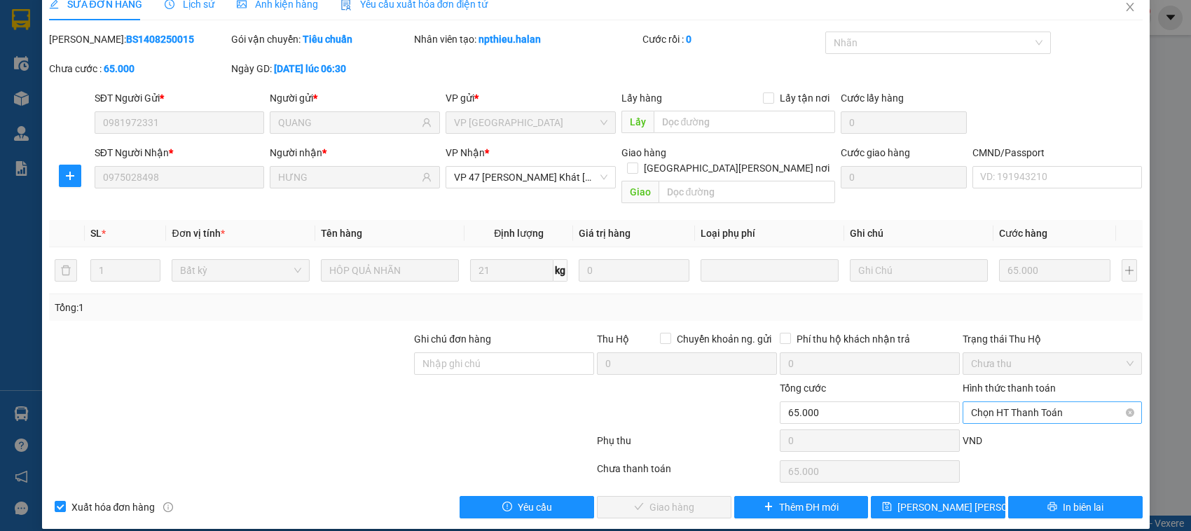
click at [1018, 402] on span "Chọn HT Thanh Toán" at bounding box center [1052, 412] width 163 height 21
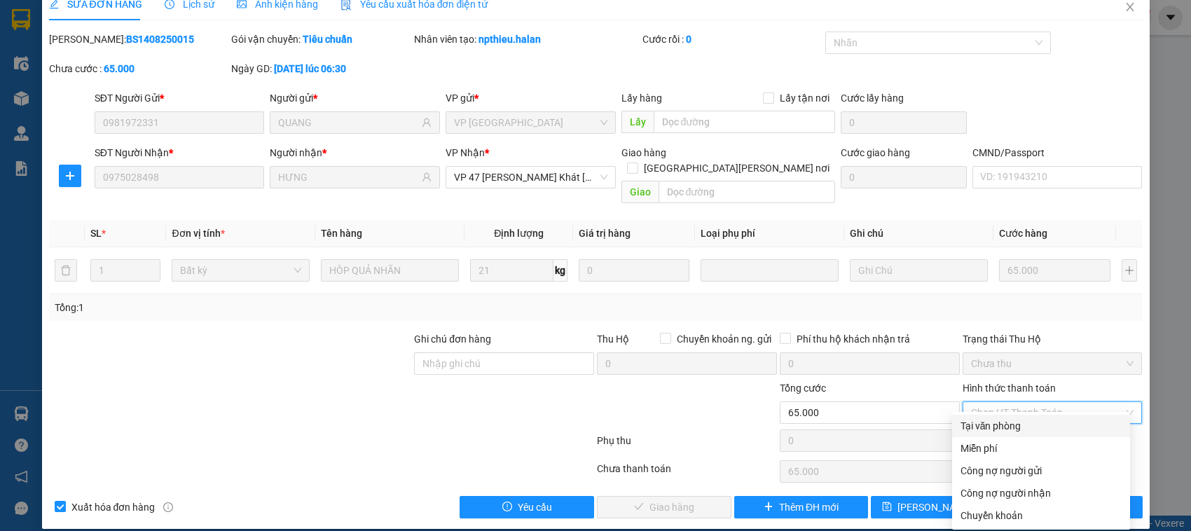
click at [1025, 421] on div "Tại văn phòng" at bounding box center [1041, 425] width 161 height 15
type input "0"
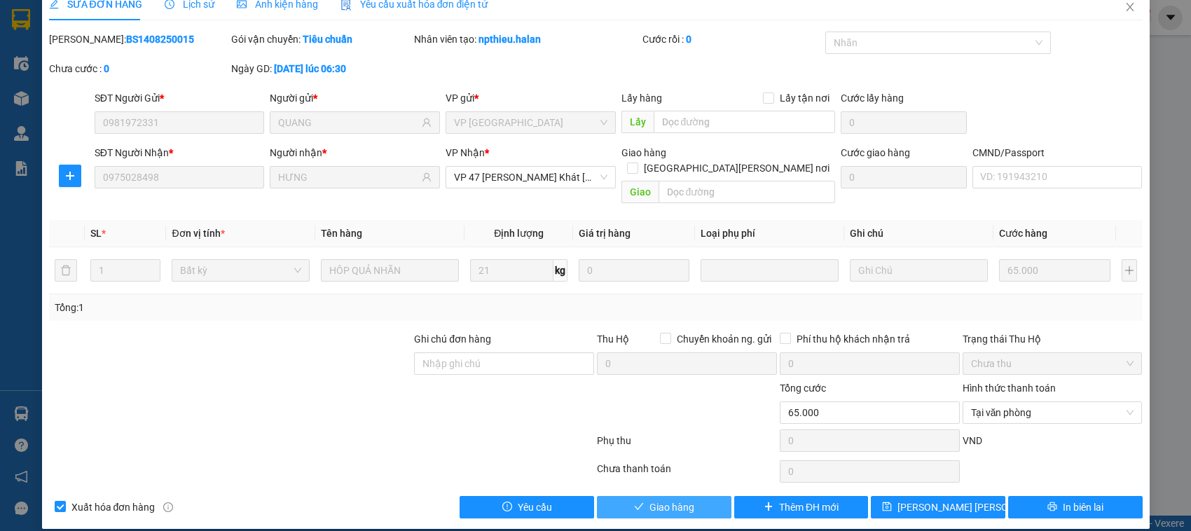
click at [694, 496] on button "Giao hàng" at bounding box center [664, 507] width 135 height 22
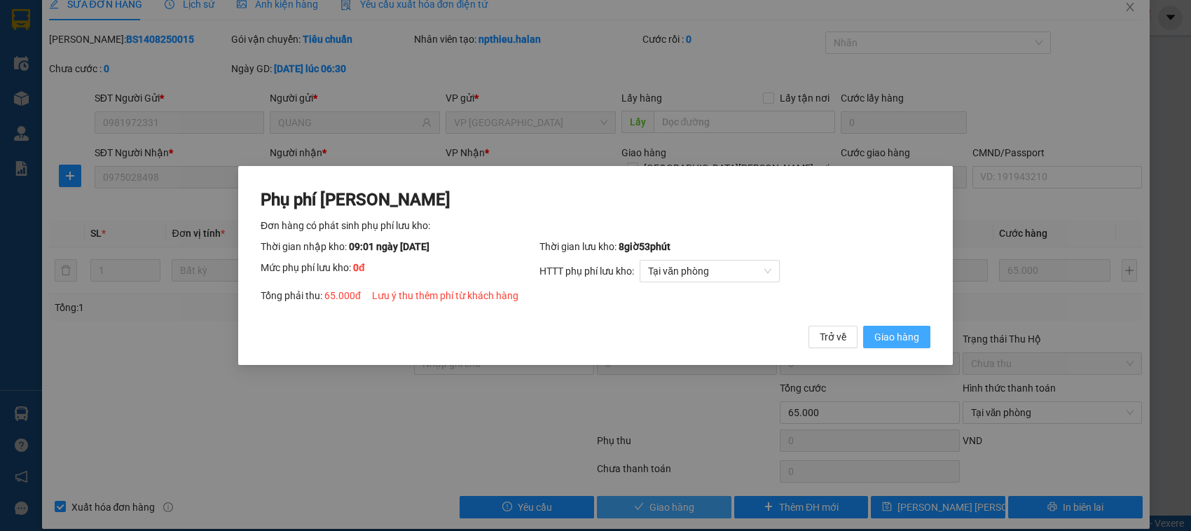
click at [863, 326] on button "Giao hàng" at bounding box center [896, 337] width 67 height 22
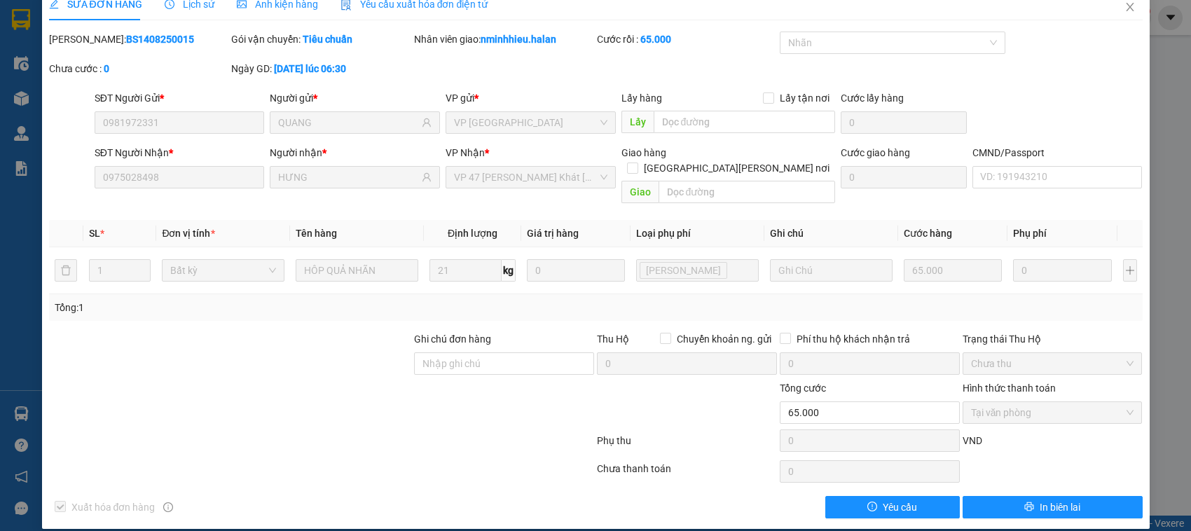
scroll to position [0, 0]
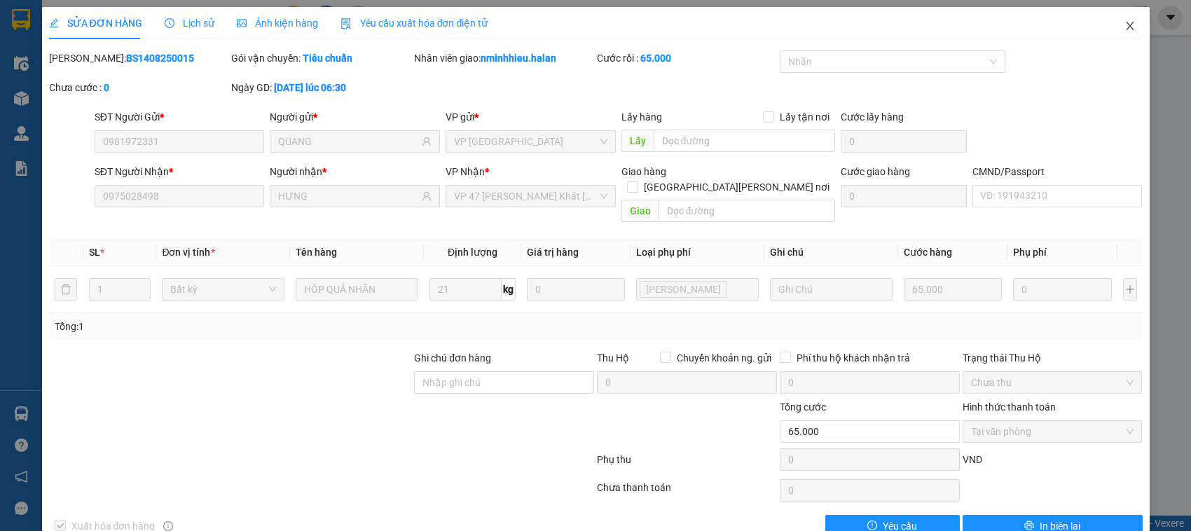
click at [1125, 39] on span "Close" at bounding box center [1130, 26] width 39 height 39
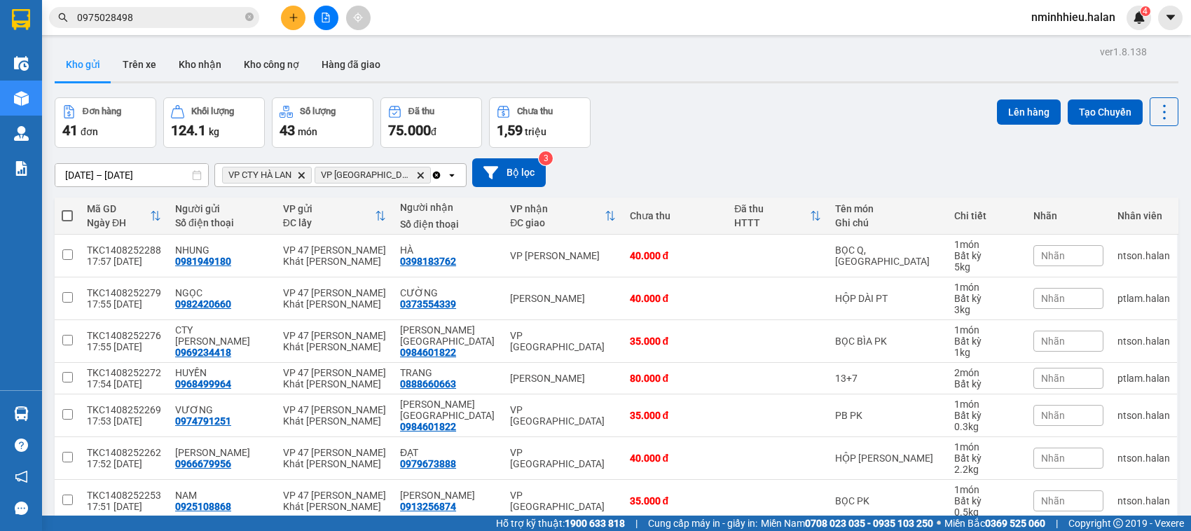
click at [198, 14] on input "0975028498" at bounding box center [159, 17] width 165 height 15
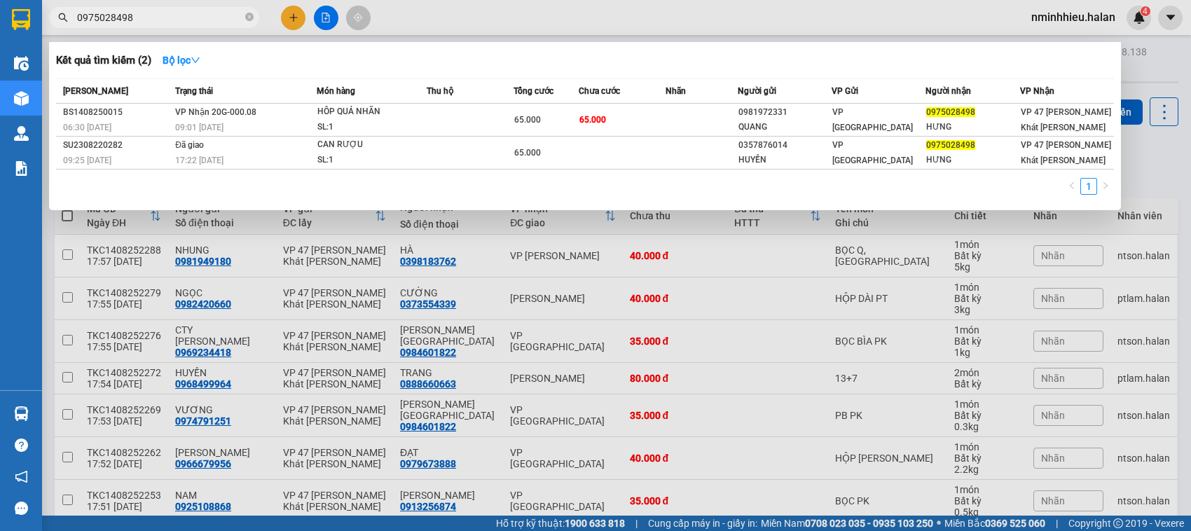
click at [198, 14] on input "0975028498" at bounding box center [159, 17] width 165 height 15
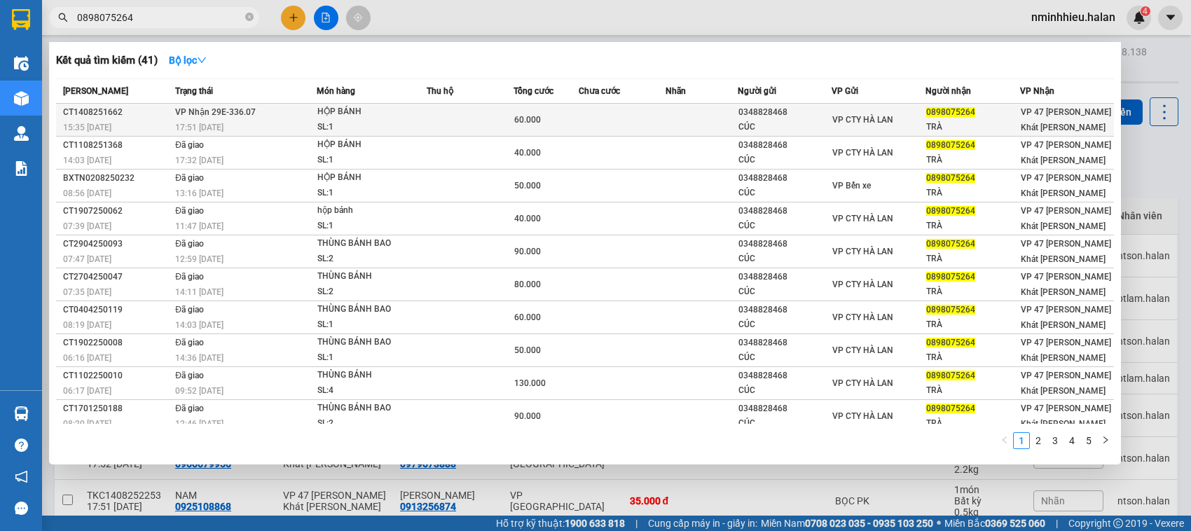
type input "0898075264"
click at [334, 116] on div "HỘP BÁNH" at bounding box center [369, 111] width 105 height 15
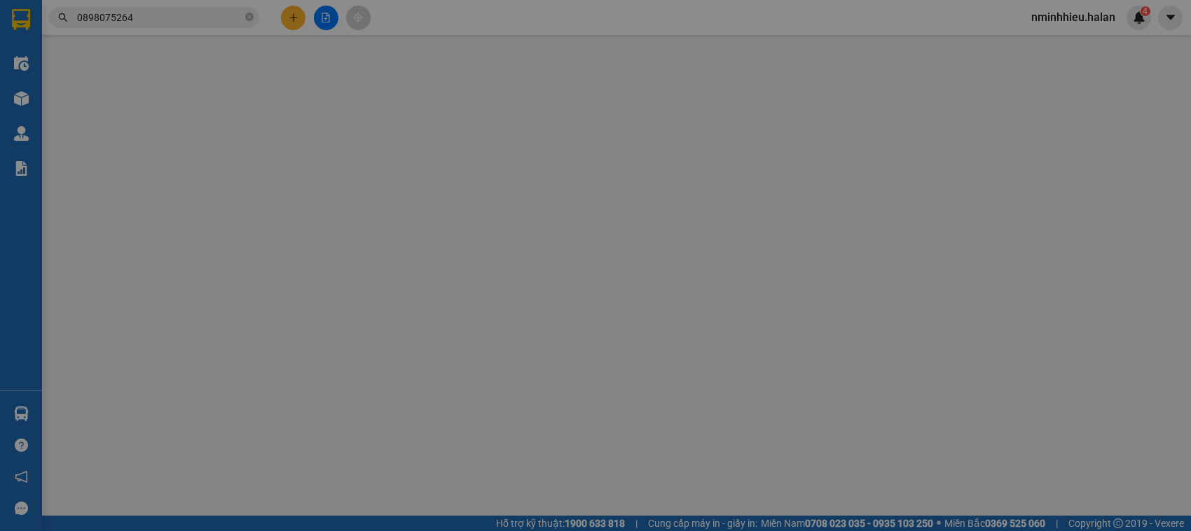
type input "0348828468"
type input "CÚC"
type input "0898075264"
type input "TRÀ"
type input "60.000"
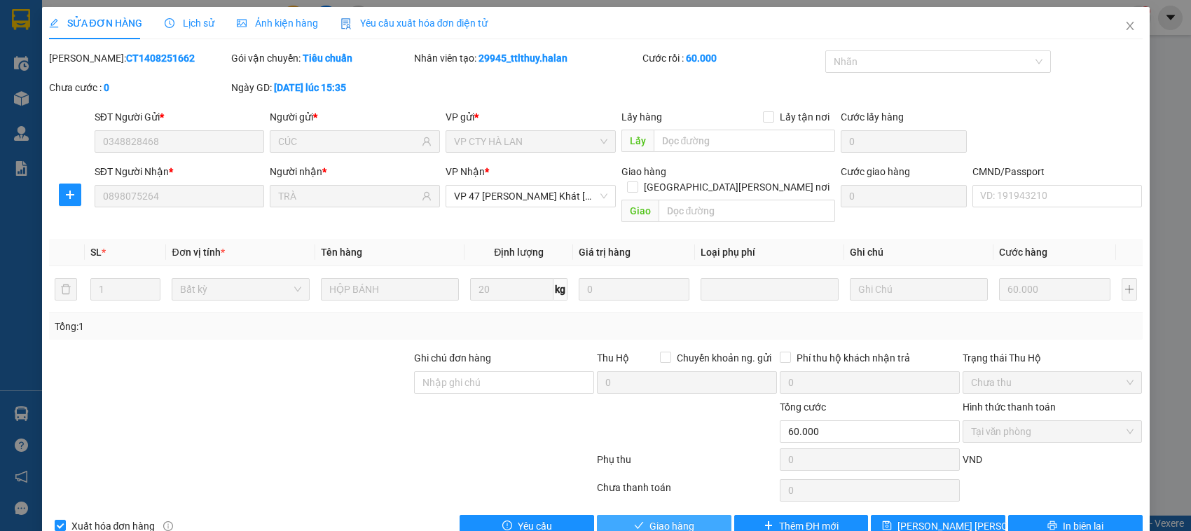
click at [664, 519] on span "Giao hàng" at bounding box center [672, 526] width 45 height 15
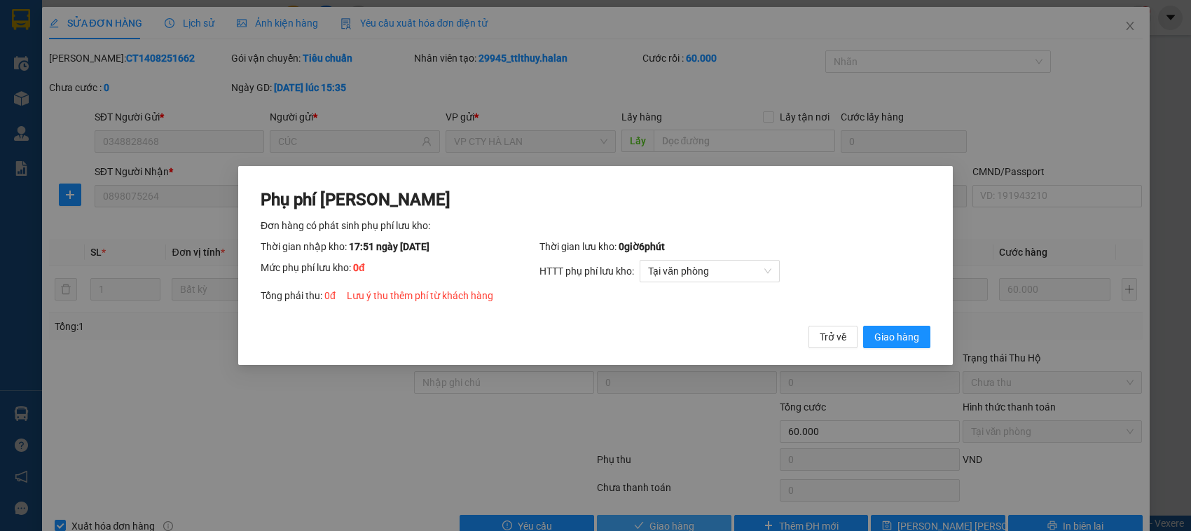
click at [863, 326] on button "Giao hàng" at bounding box center [896, 337] width 67 height 22
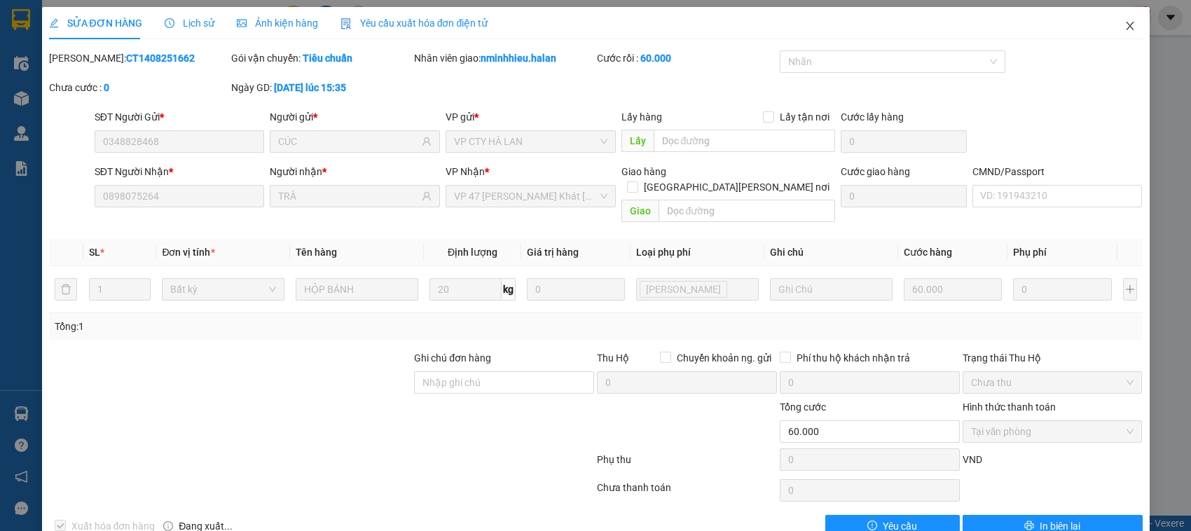
click at [1119, 44] on span "Close" at bounding box center [1130, 26] width 39 height 39
click at [23, 420] on img at bounding box center [21, 413] width 15 height 15
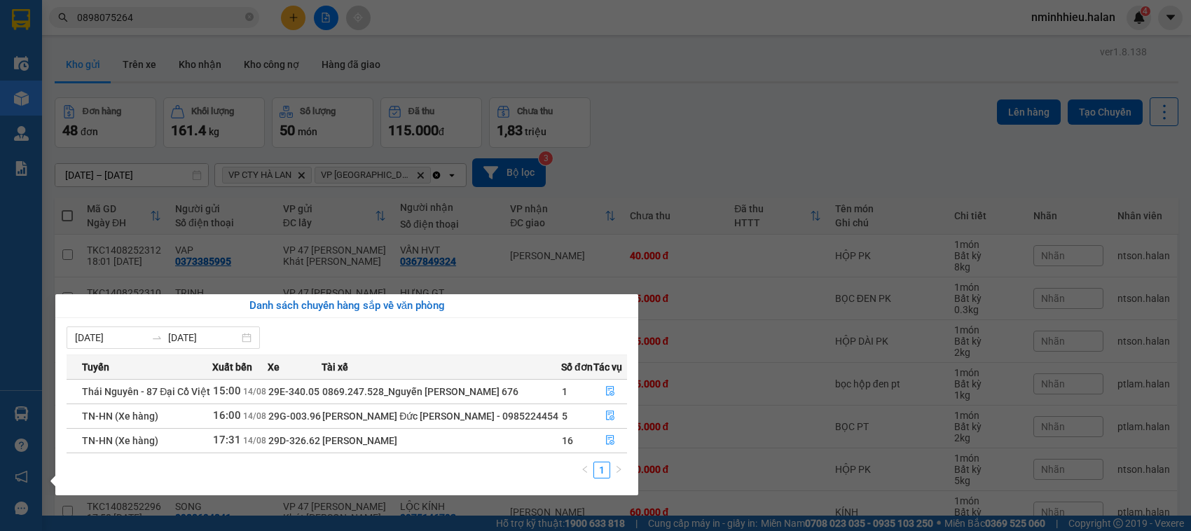
click at [275, 153] on section "Kết quả tìm kiếm ( 41 ) Bộ lọc Mã ĐH Trạng thái Món hàng Thu hộ Tổng cước Chưa …" at bounding box center [595, 265] width 1191 height 531
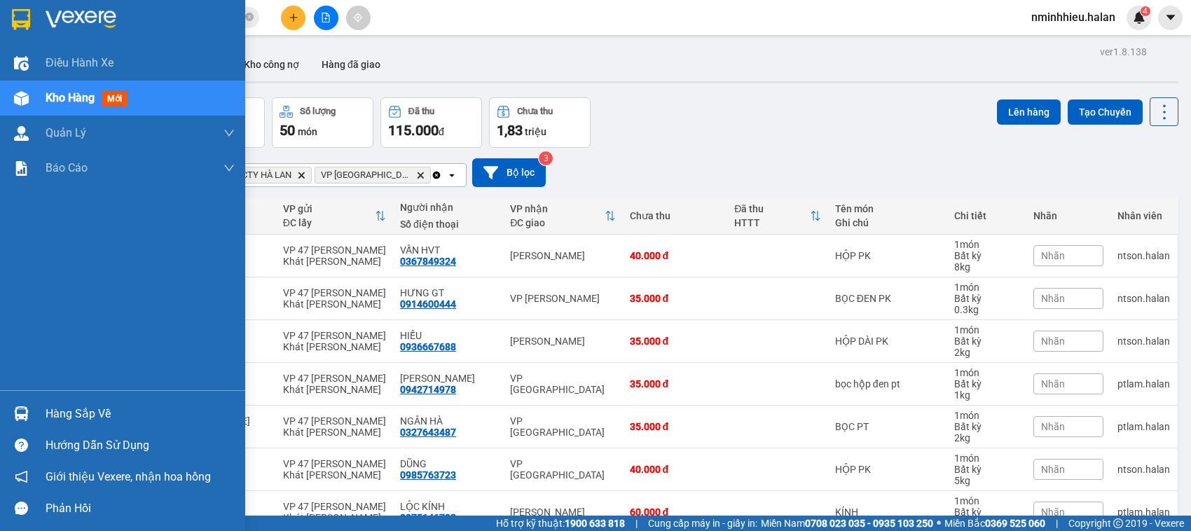
click at [0, 426] on div "Hàng sắp về" at bounding box center [122, 414] width 245 height 32
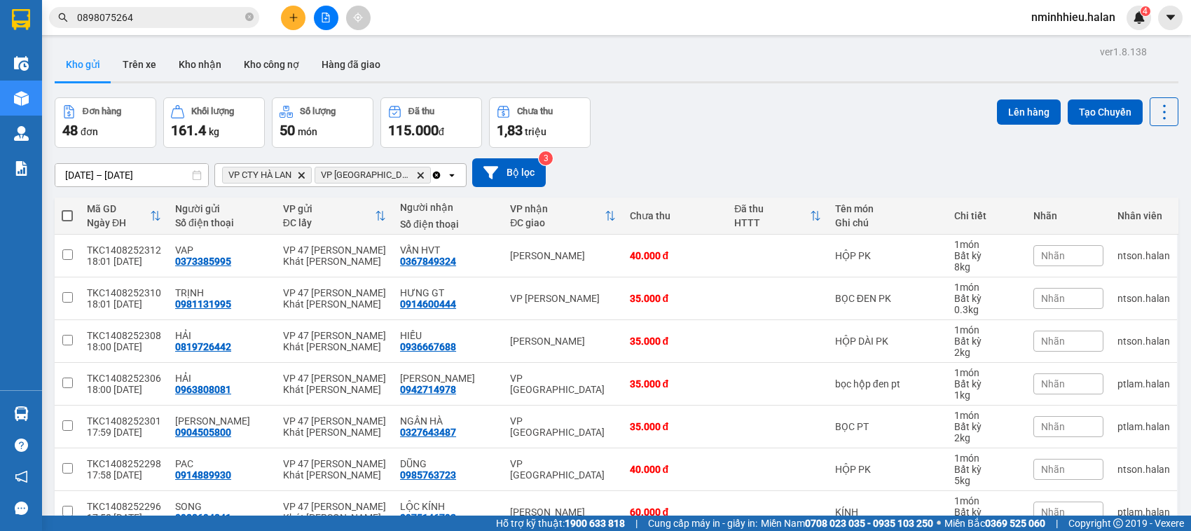
click at [191, 16] on section "Kết quả tìm kiếm ( 41 ) Bộ lọc Mã ĐH Trạng thái Món hàng Thu hộ Tổng cước Chưa …" at bounding box center [595, 265] width 1191 height 531
click at [191, 16] on input "0898075264" at bounding box center [159, 17] width 165 height 15
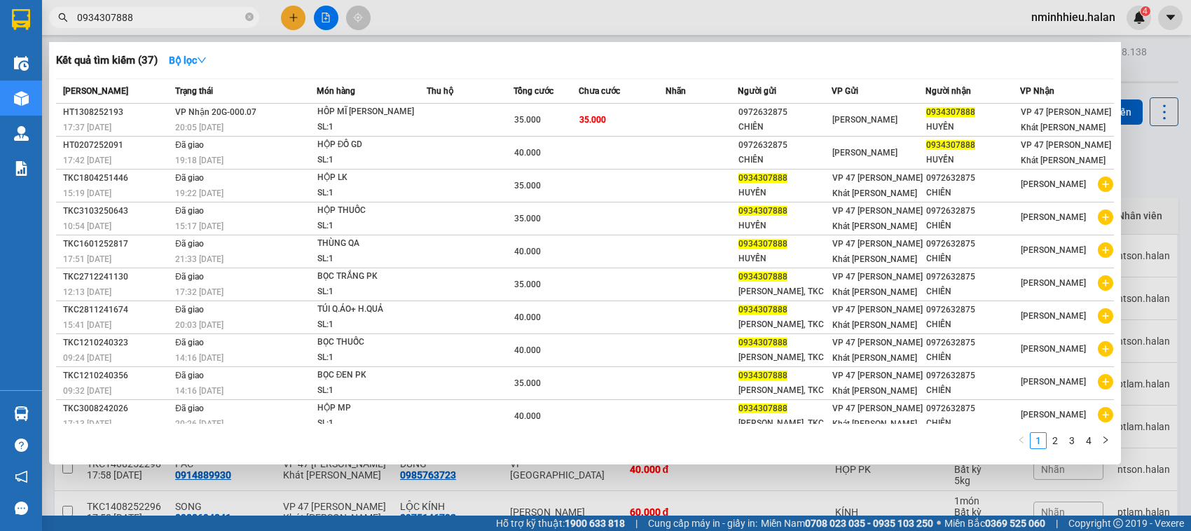
drag, startPoint x: 191, startPoint y: 16, endPoint x: 34, endPoint y: -95, distance: 192.7
type input "0934307888"
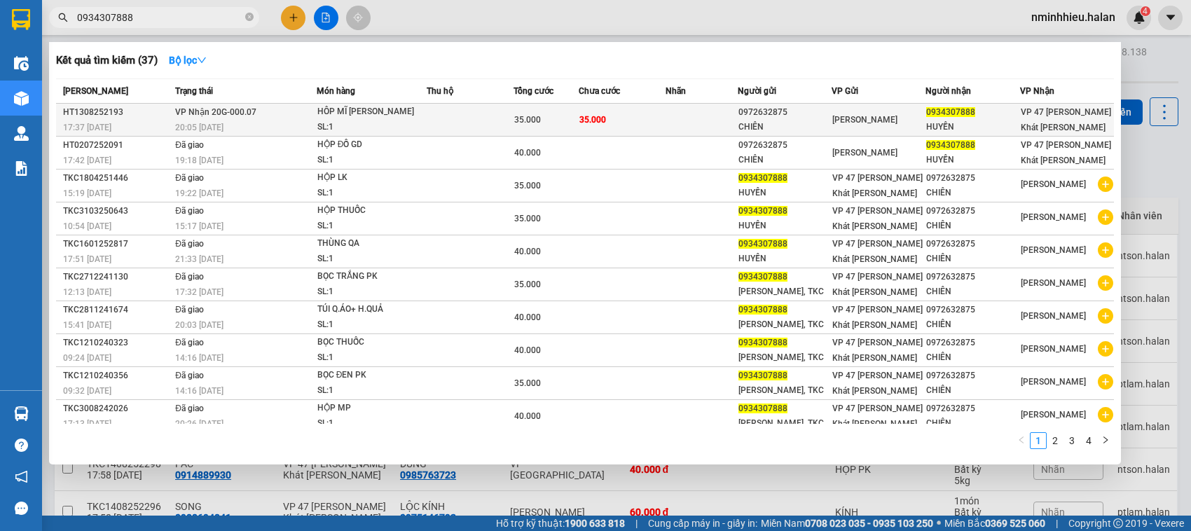
click at [358, 119] on div "HÔP MĨ PHẨM" at bounding box center [369, 111] width 105 height 15
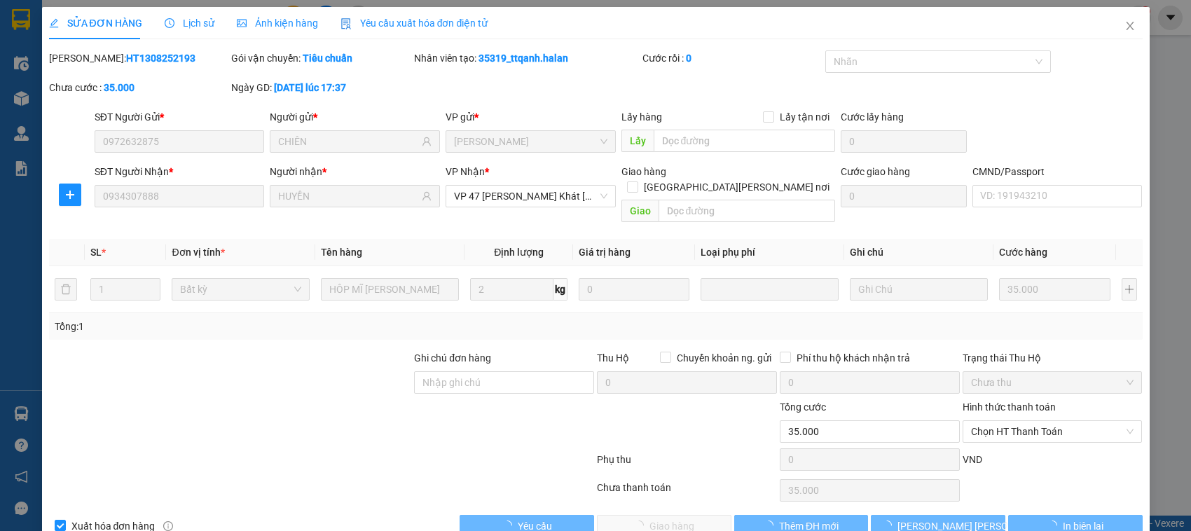
type input "0972632875"
type input "CHIÊN"
type input "0934307888"
type input "HUYỀN"
type input "35.000"
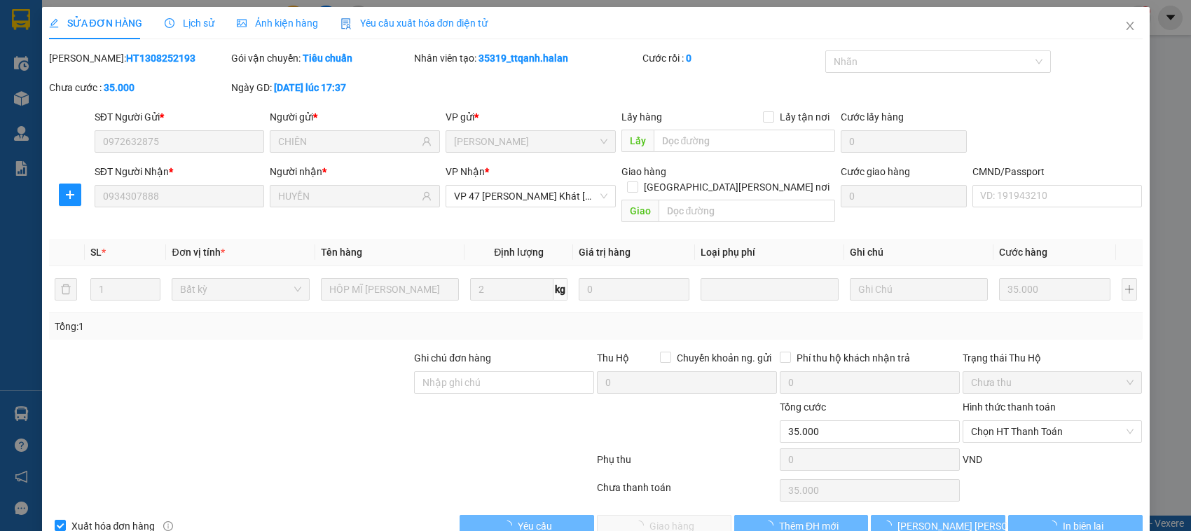
scroll to position [12, 0]
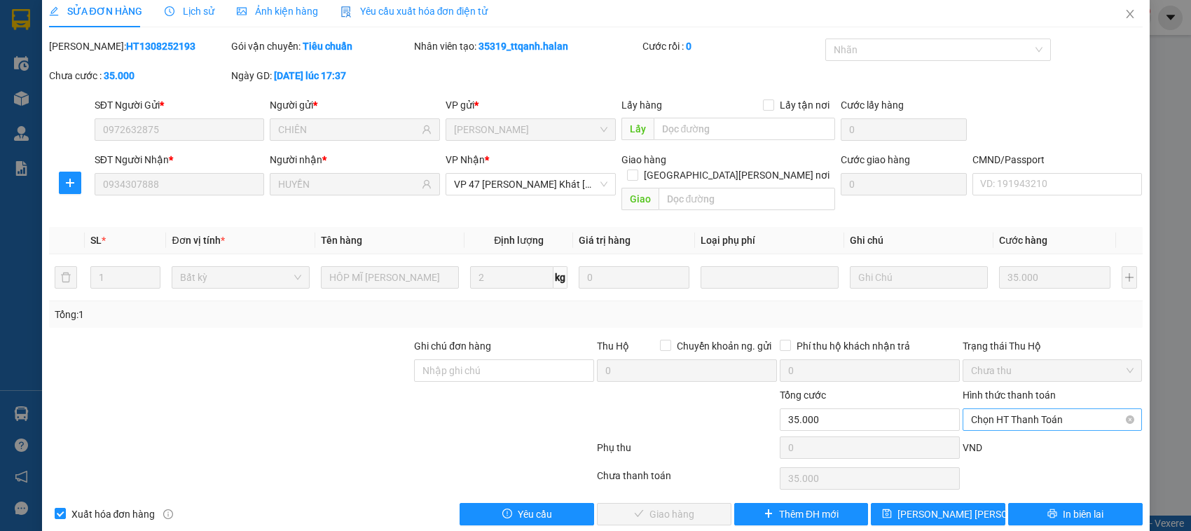
click at [1020, 409] on div "Chọn HT Thanh Toán" at bounding box center [1053, 420] width 180 height 22
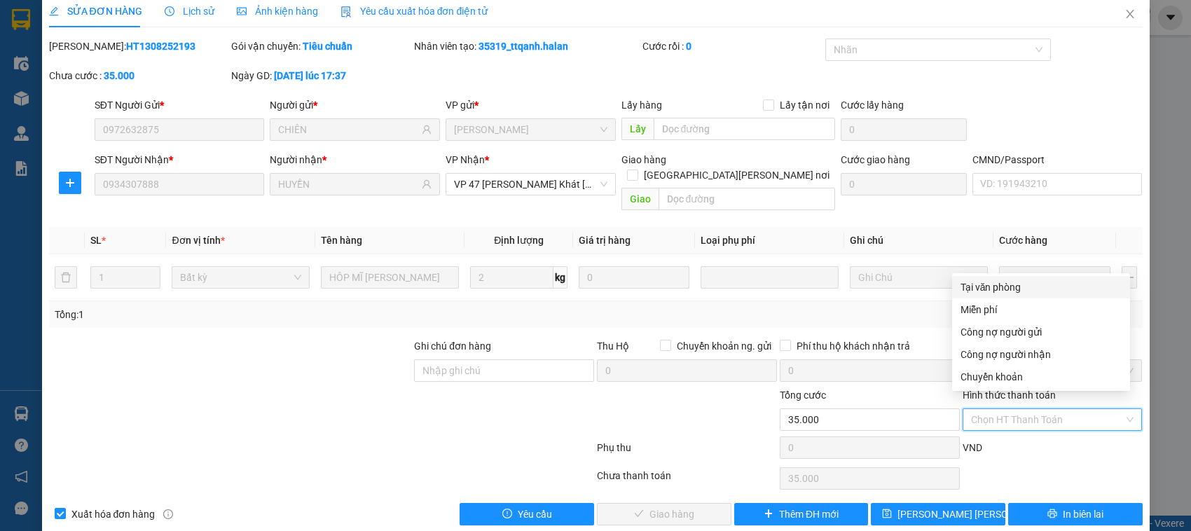
click at [976, 280] on div "Tại văn phòng" at bounding box center [1041, 287] width 161 height 15
type input "0"
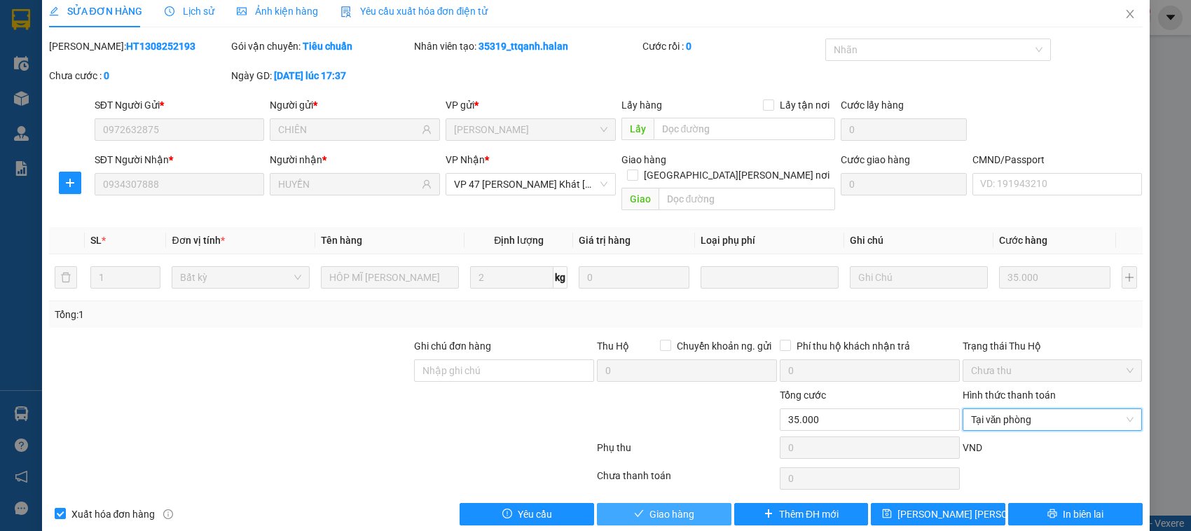
click at [645, 503] on button "Giao hàng" at bounding box center [664, 514] width 135 height 22
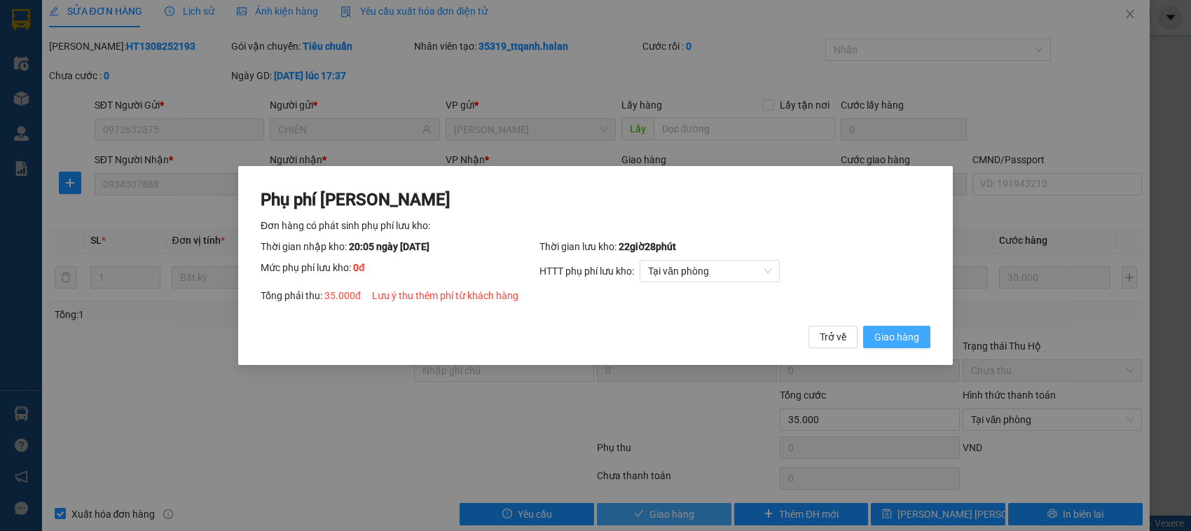
click at [863, 326] on button "Giao hàng" at bounding box center [896, 337] width 67 height 22
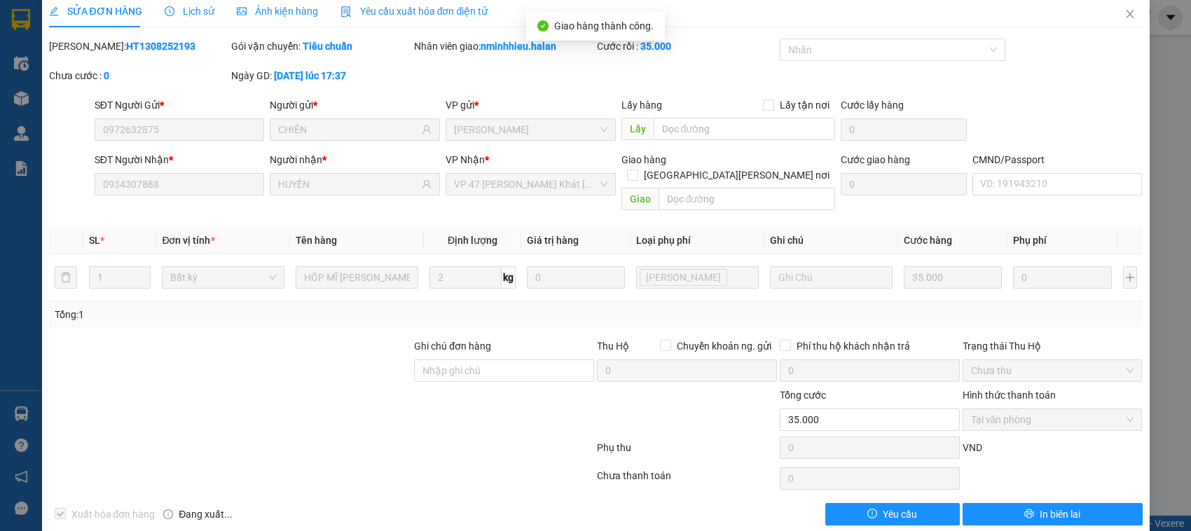
scroll to position [2, 0]
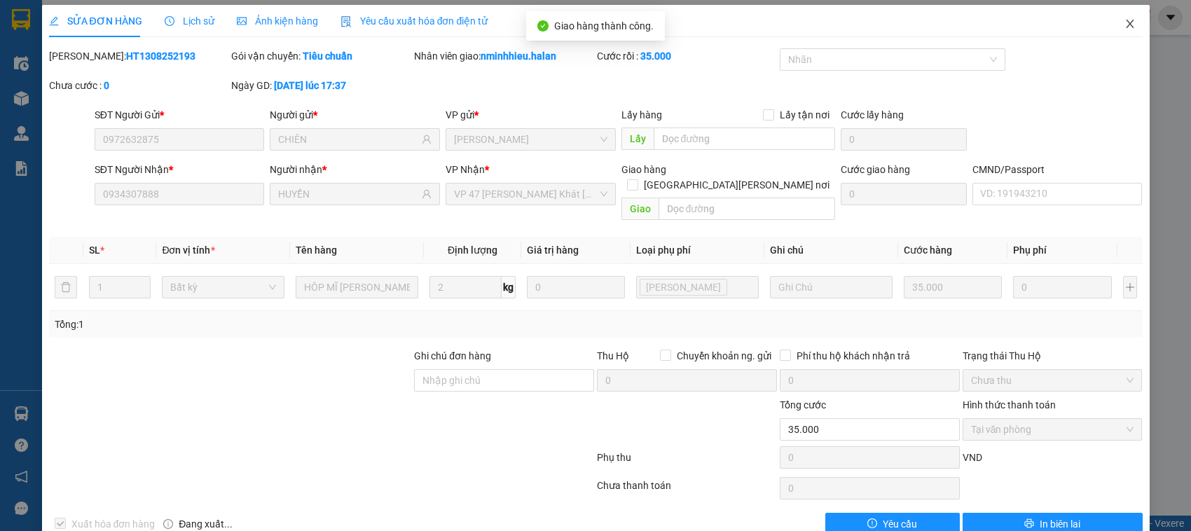
click at [1125, 18] on icon "close" at bounding box center [1130, 23] width 11 height 11
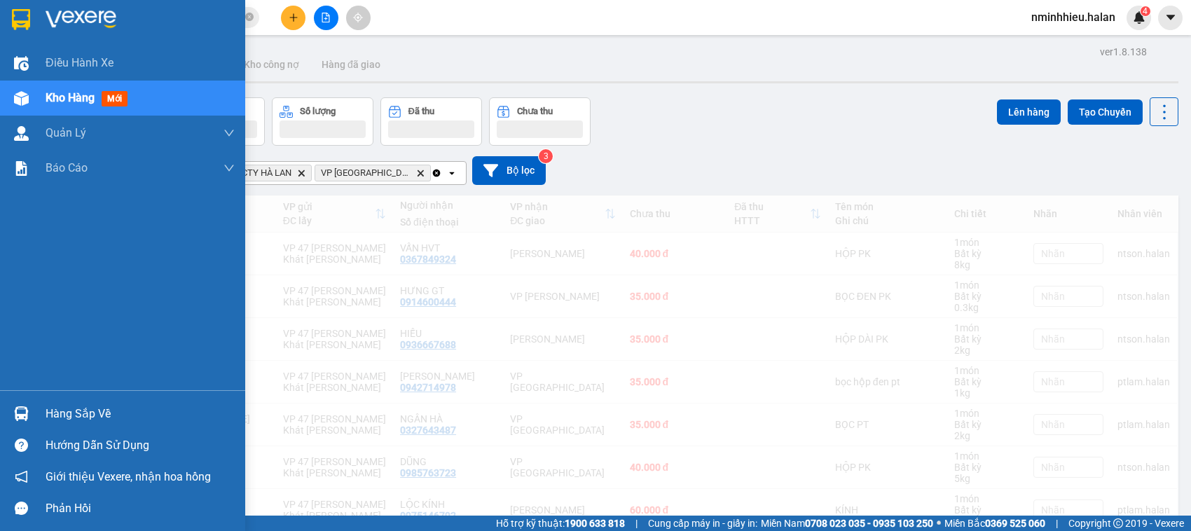
click at [22, 405] on div at bounding box center [21, 414] width 25 height 25
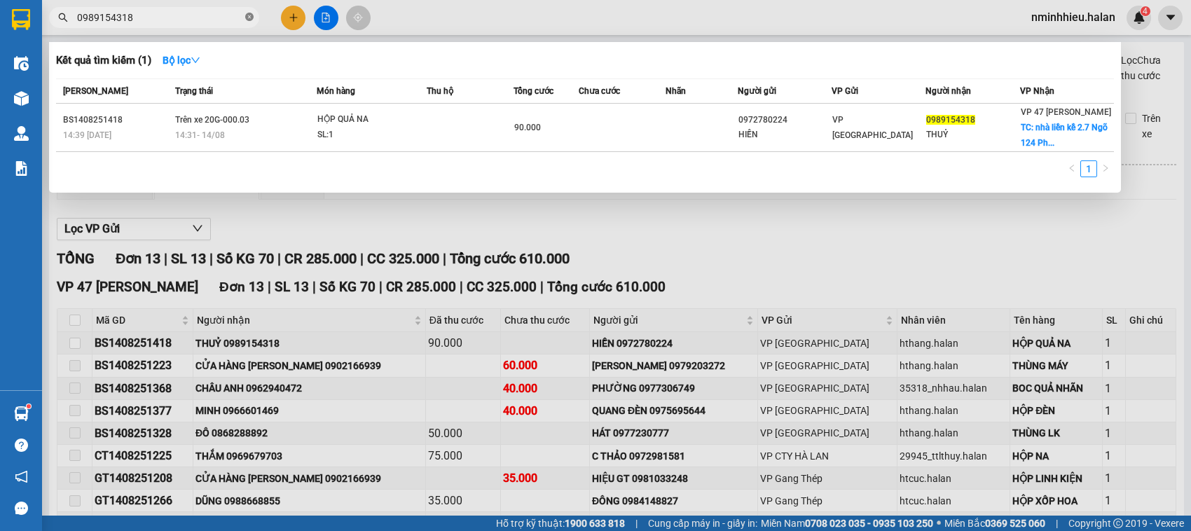
click at [249, 18] on icon "close-circle" at bounding box center [249, 17] width 8 height 8
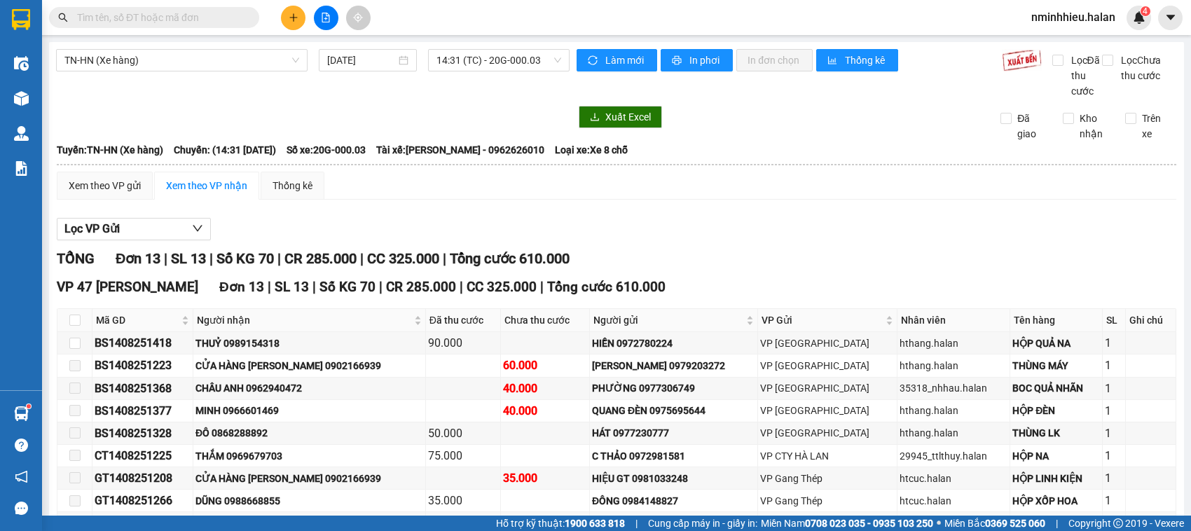
click at [204, 27] on span at bounding box center [154, 17] width 210 height 21
click at [233, 21] on input "text" at bounding box center [159, 17] width 165 height 15
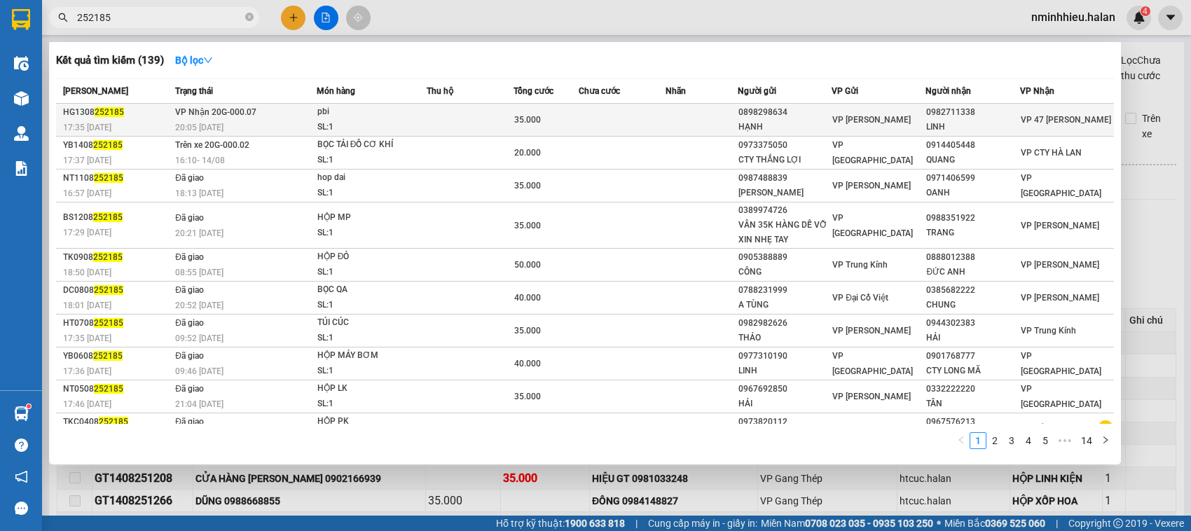
type input "252185"
click at [352, 120] on div "SL: 1" at bounding box center [369, 127] width 105 height 15
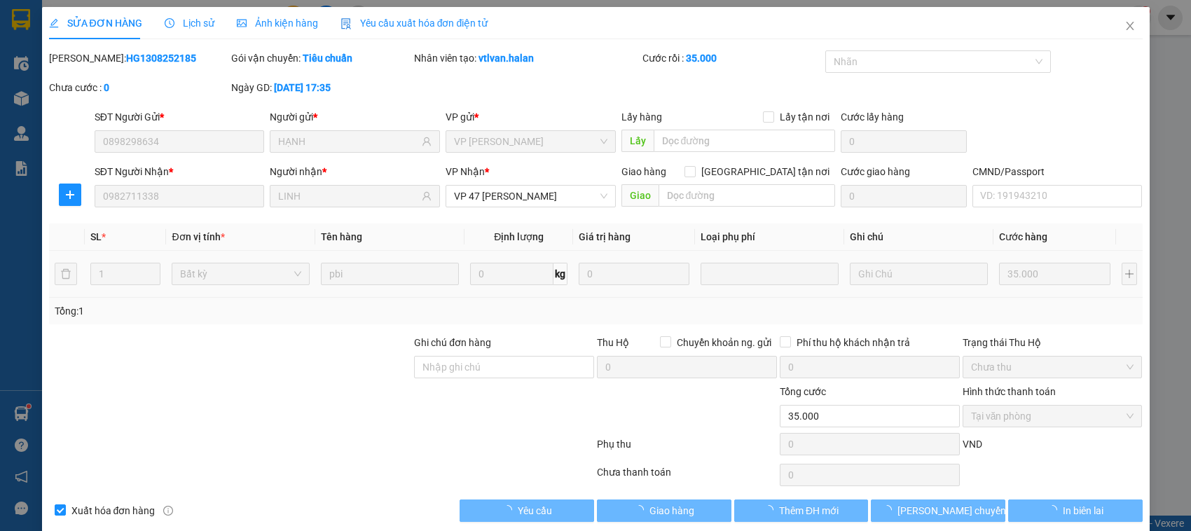
type input "0898298634"
type input "HẠNH"
type input "0982711338"
type input "LINH"
type input "35.000"
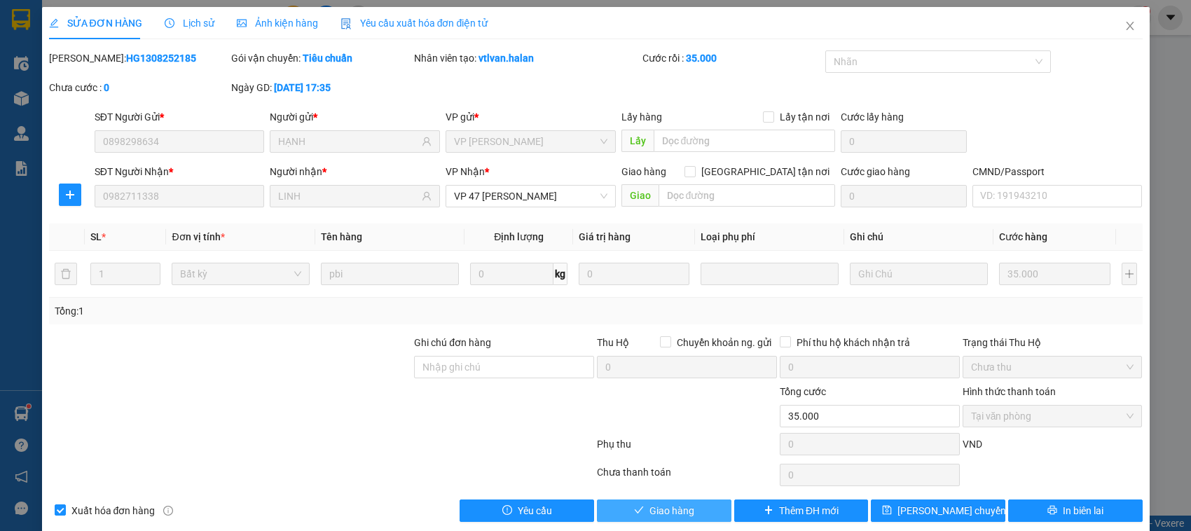
click at [687, 509] on span "Giao hàng" at bounding box center [672, 510] width 45 height 15
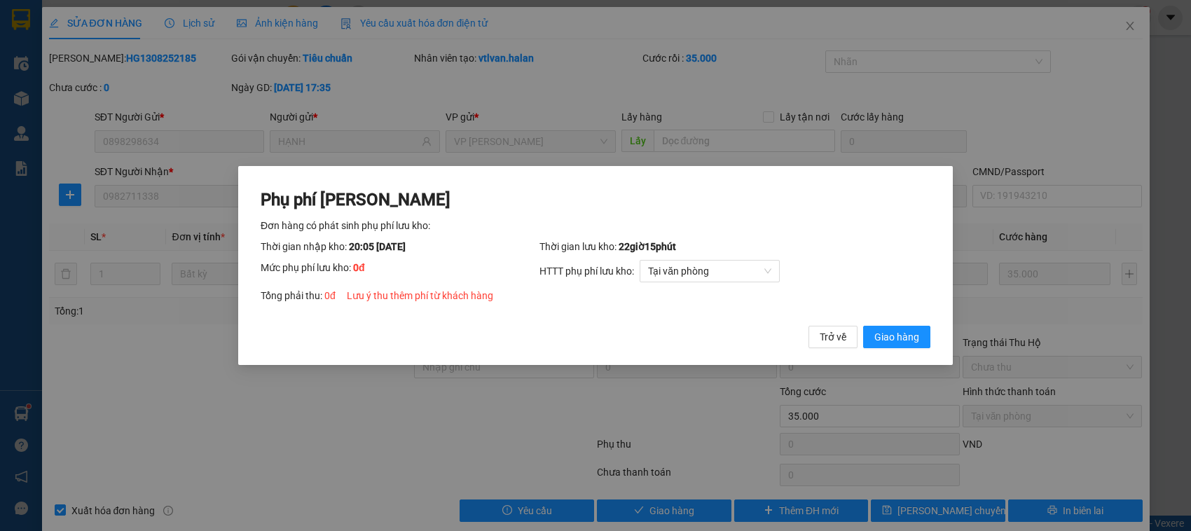
click at [863, 326] on button "Giao hàng" at bounding box center [896, 337] width 67 height 22
